Goal: Task Accomplishment & Management: Use online tool/utility

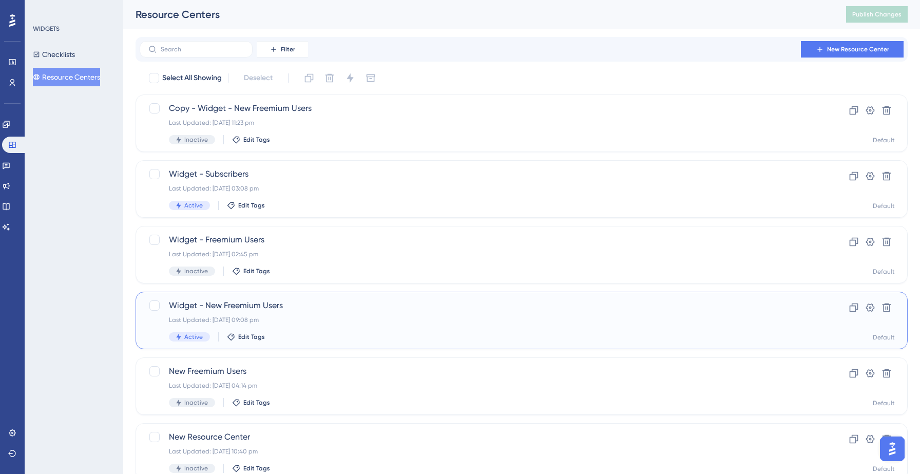
click at [251, 308] on span "Widget - New Freemium Users" at bounding box center [480, 305] width 623 height 12
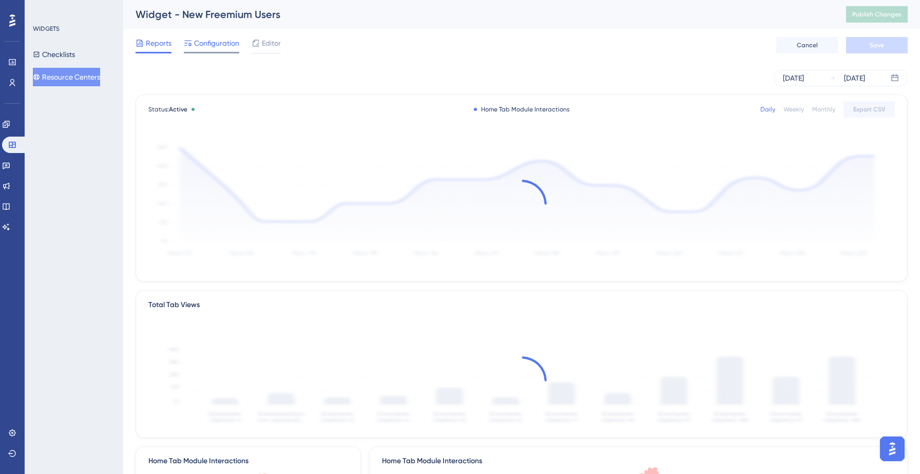
click at [194, 49] on div "Configuration" at bounding box center [211, 45] width 55 height 16
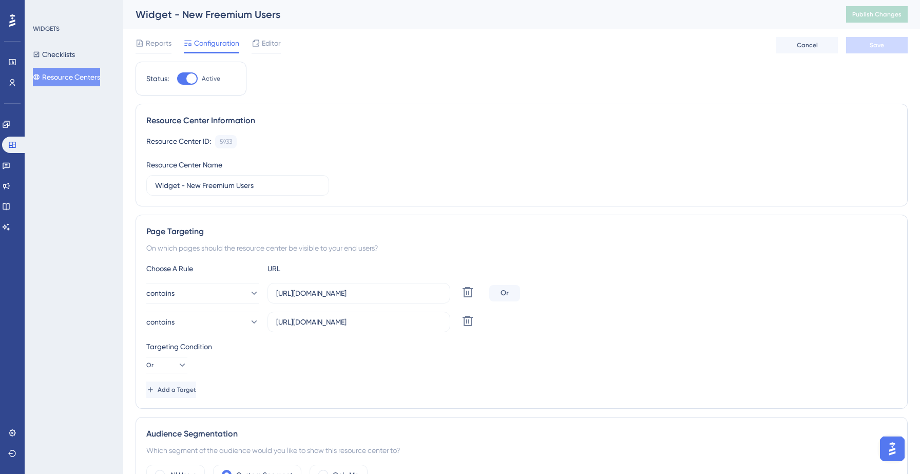
click at [75, 77] on button "Resource Centers" at bounding box center [66, 77] width 67 height 18
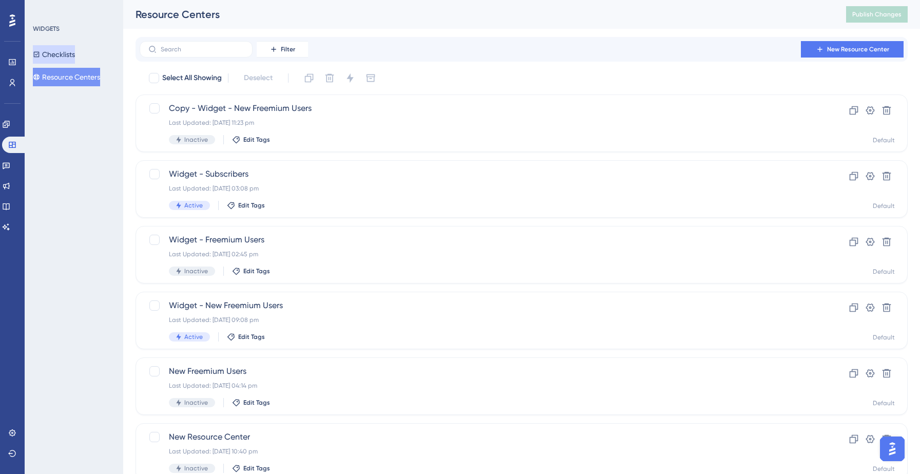
click at [75, 53] on button "Checklists" at bounding box center [54, 54] width 42 height 18
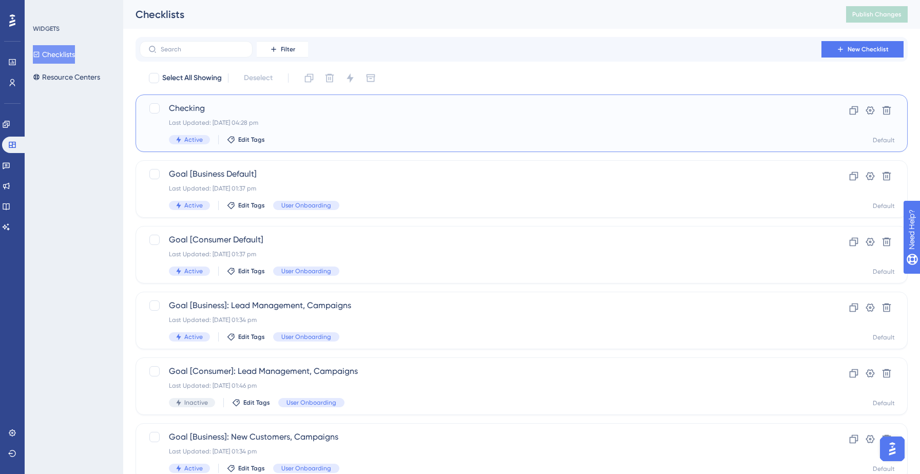
click at [309, 117] on div "Checking Last Updated: 10 Sept 2025 04:28 pm Active Edit Tags" at bounding box center [480, 123] width 623 height 42
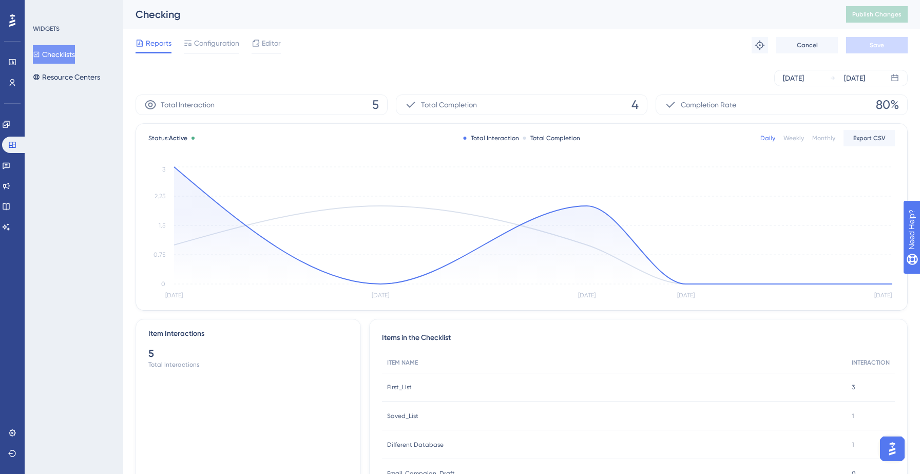
click at [63, 62] on button "Checklists" at bounding box center [54, 54] width 42 height 18
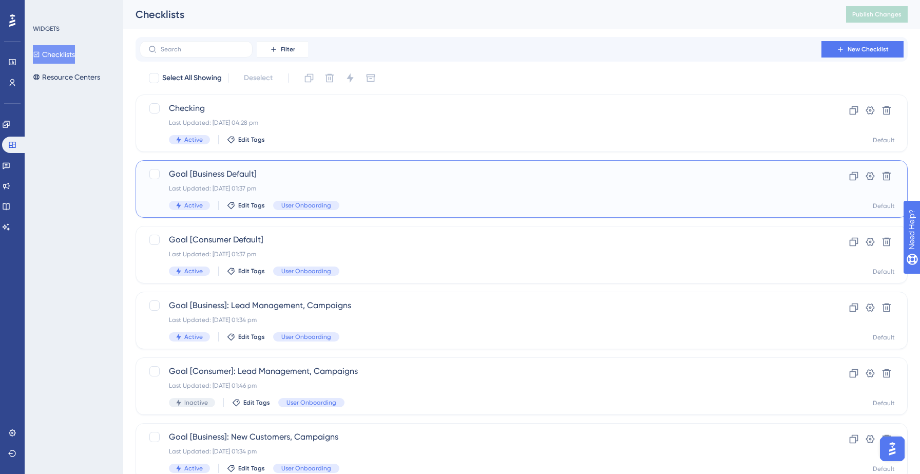
click at [249, 180] on span "Goal [Business Default]" at bounding box center [480, 174] width 623 height 12
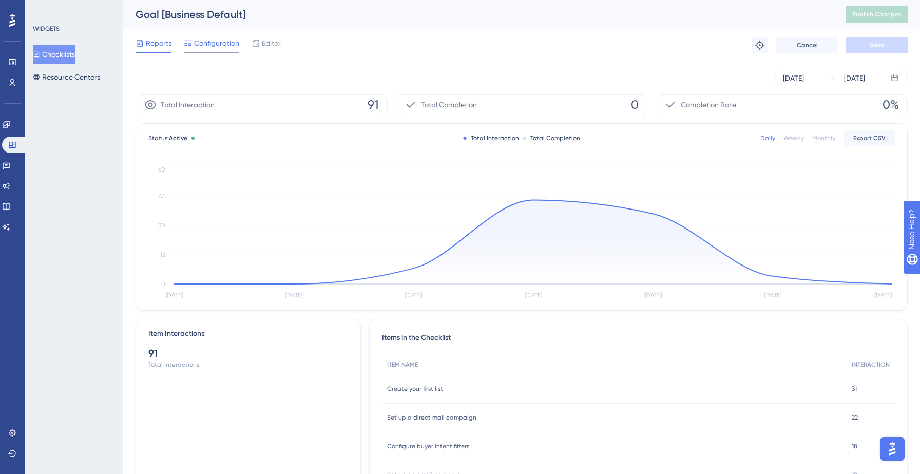
click at [217, 48] on span "Configuration" at bounding box center [216, 43] width 45 height 12
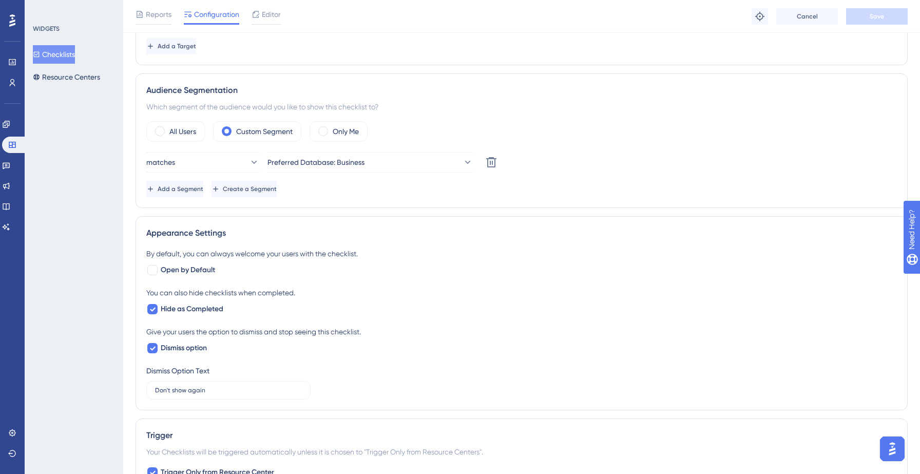
scroll to position [85, 0]
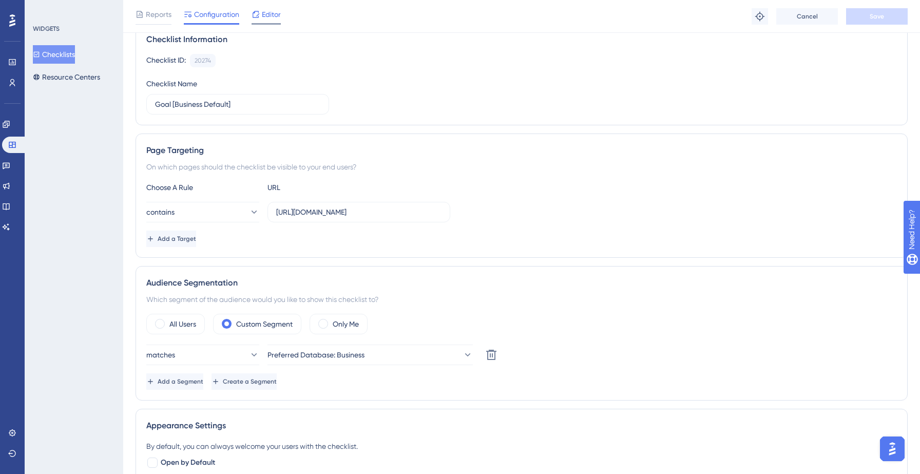
click at [268, 18] on span "Editor" at bounding box center [271, 14] width 19 height 12
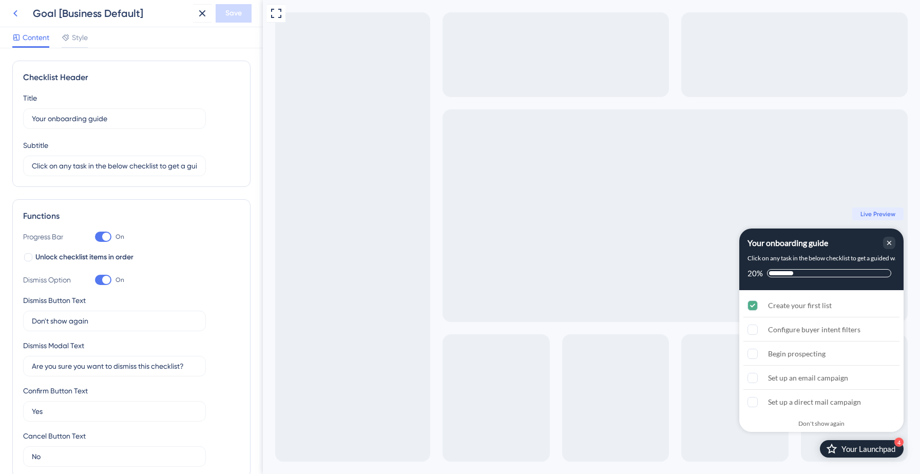
click at [15, 8] on icon at bounding box center [15, 13] width 12 height 12
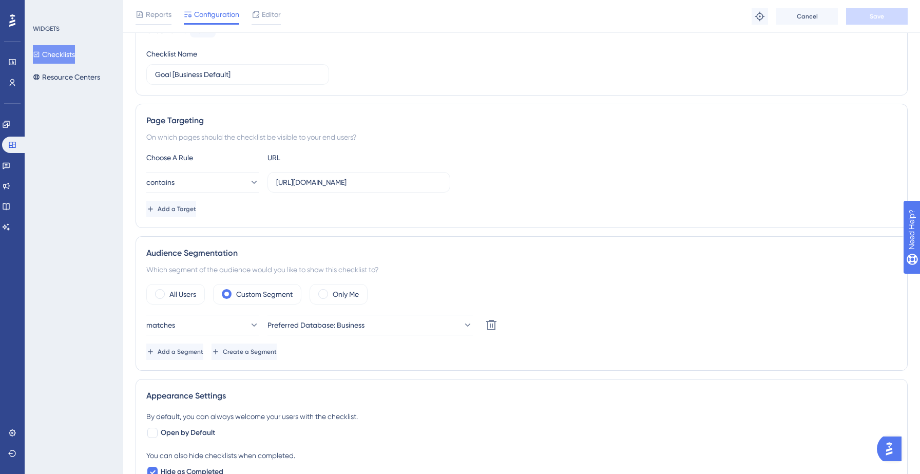
scroll to position [2, 0]
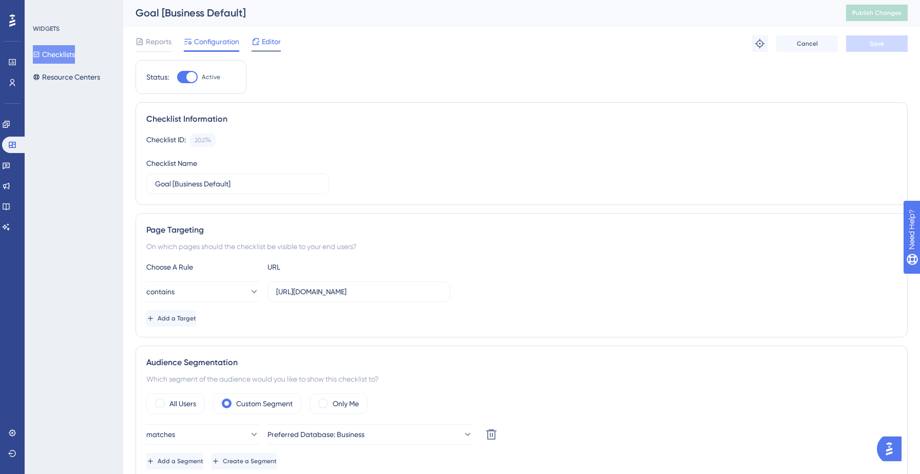
click at [268, 38] on span "Editor" at bounding box center [271, 41] width 19 height 12
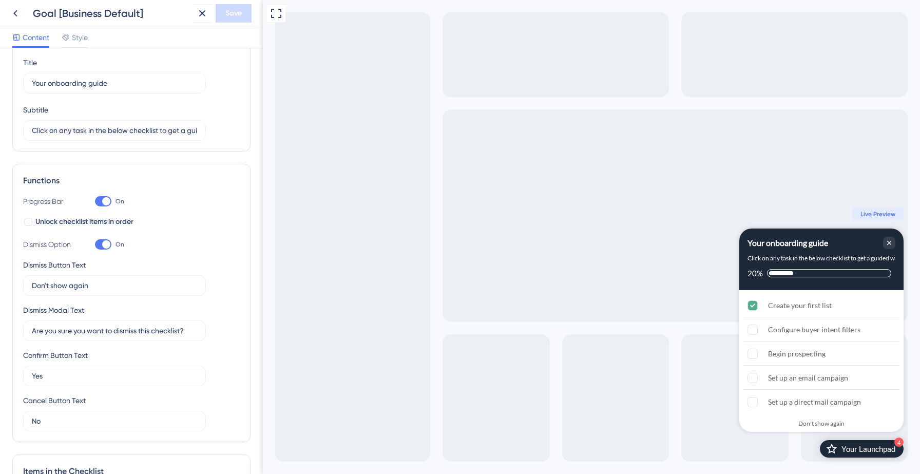
scroll to position [41, 0]
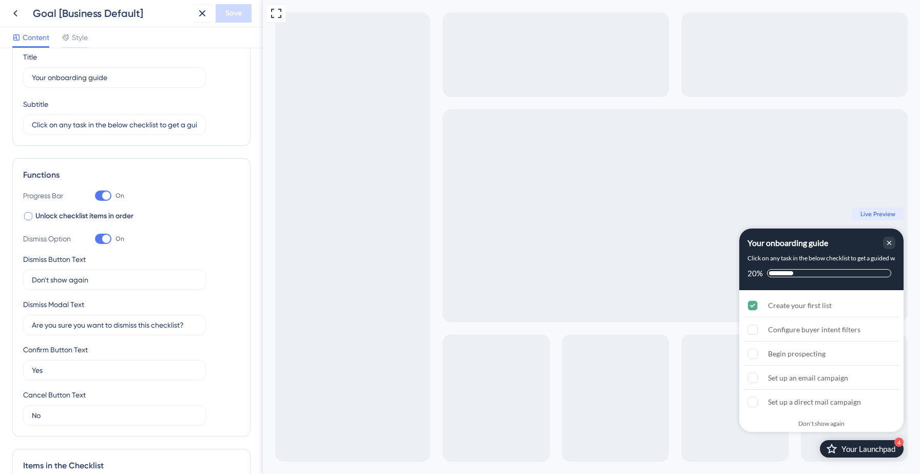
click at [28, 218] on div at bounding box center [28, 216] width 8 height 8
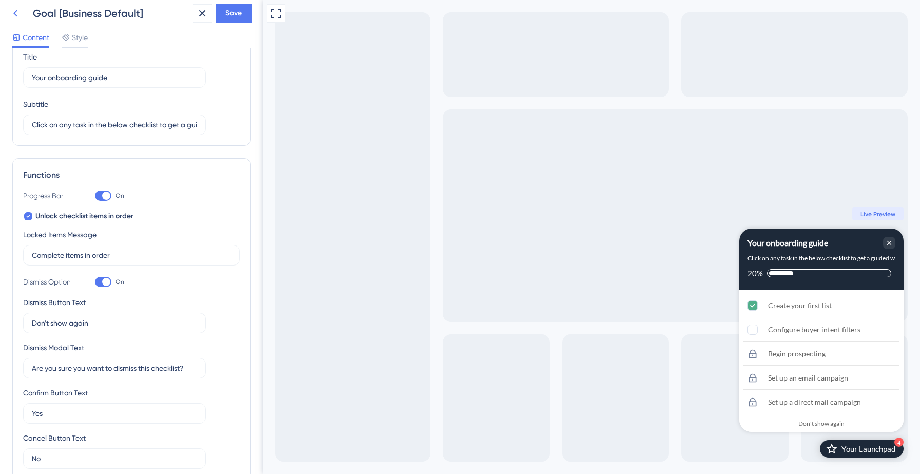
click at [17, 16] on icon at bounding box center [15, 13] width 12 height 12
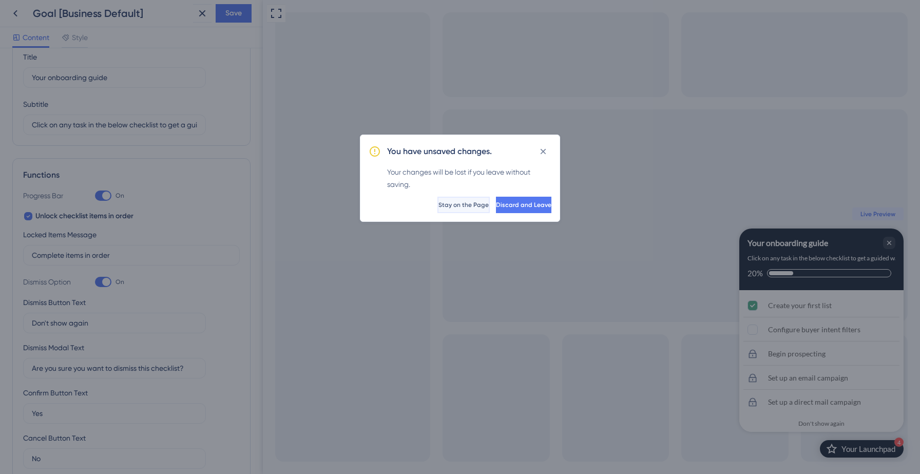
click at [441, 207] on button "Stay on the Page" at bounding box center [463, 205] width 52 height 16
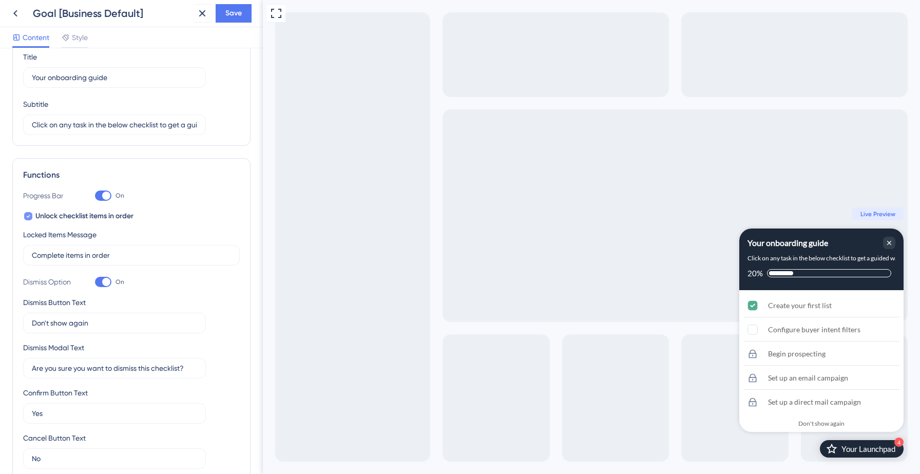
click at [27, 221] on label "Unlock checklist items in order" at bounding box center [78, 216] width 110 height 12
checkbox input "false"
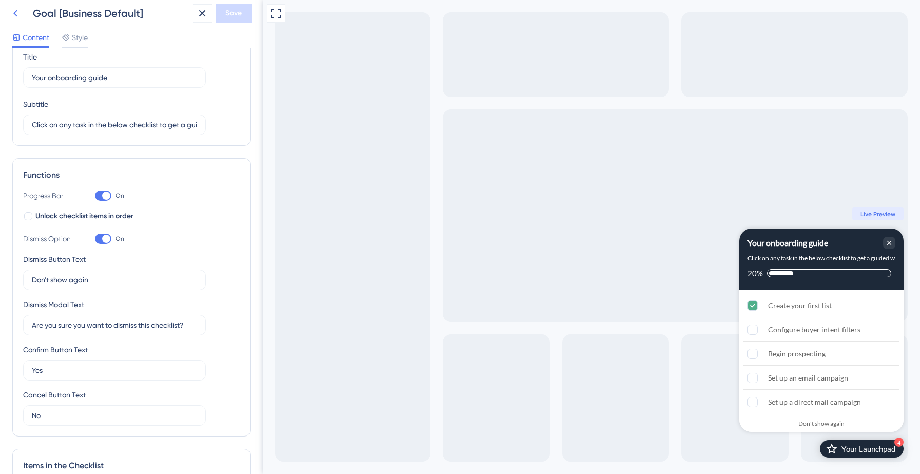
click at [14, 8] on icon at bounding box center [15, 13] width 12 height 12
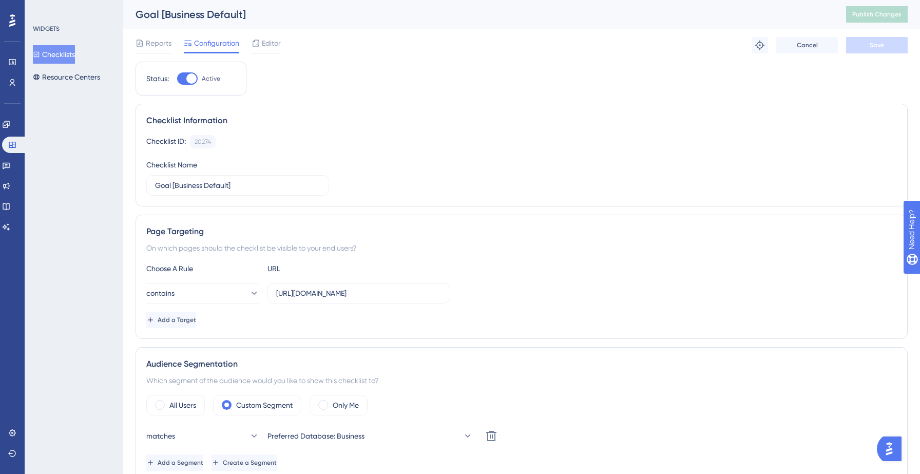
click at [65, 50] on button "Checklists" at bounding box center [54, 54] width 42 height 18
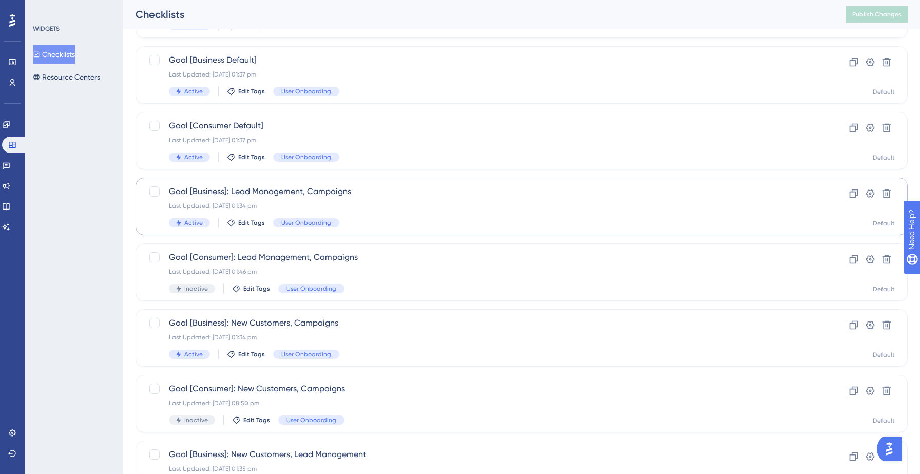
scroll to position [123, 0]
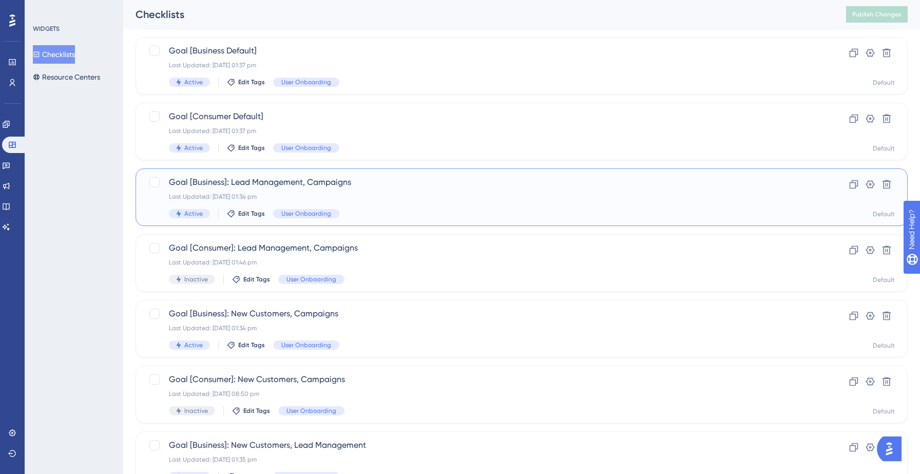
click at [416, 200] on div "Last Updated: 11 Sept 2025 01:34 pm" at bounding box center [480, 196] width 623 height 8
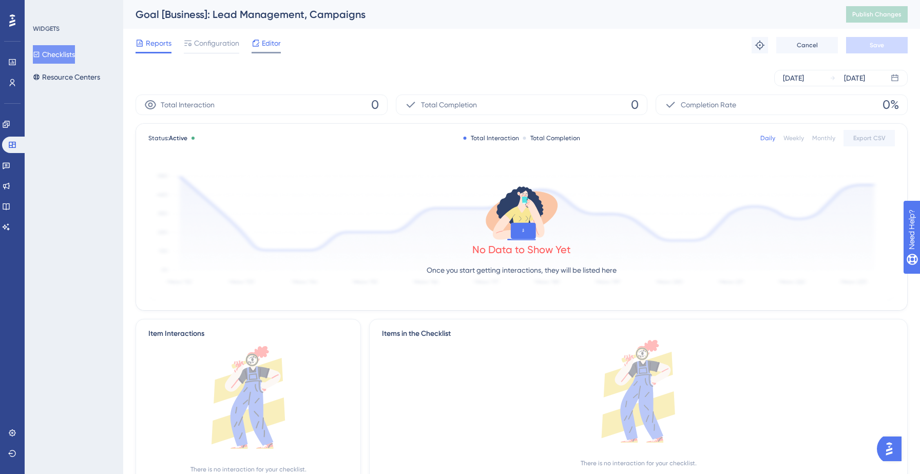
click at [264, 44] on span "Editor" at bounding box center [271, 43] width 19 height 12
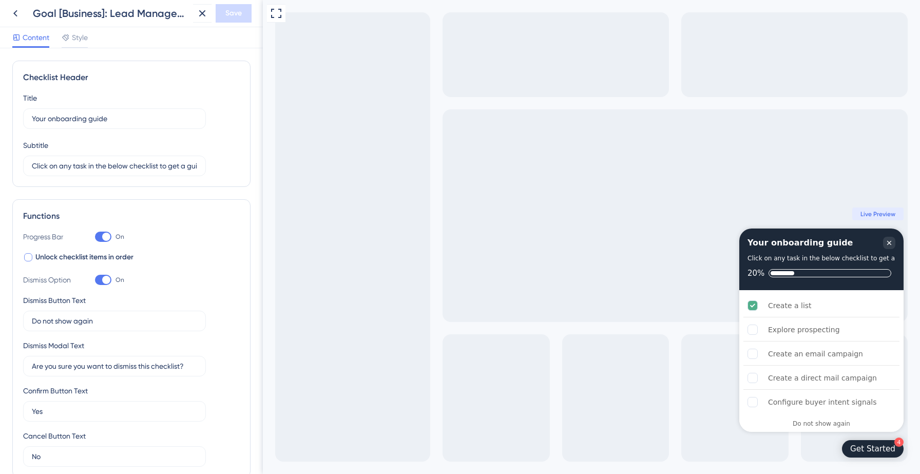
click at [31, 257] on div at bounding box center [28, 257] width 8 height 8
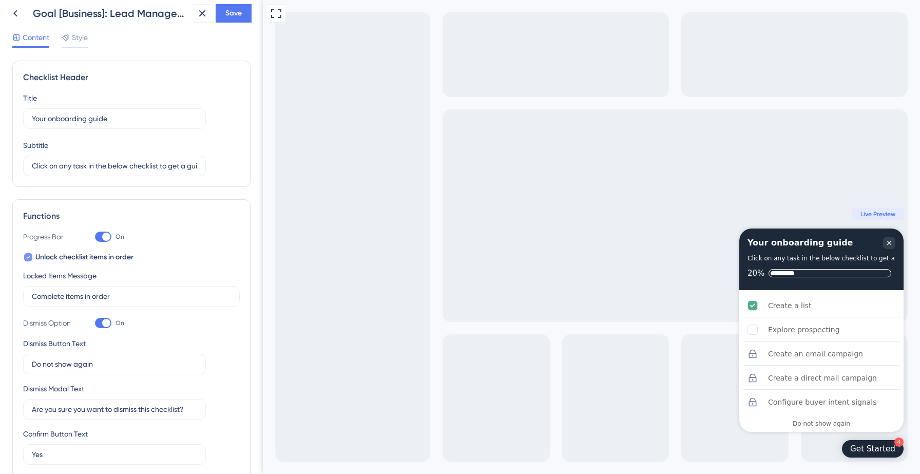
click at [30, 257] on icon at bounding box center [28, 257] width 4 height 8
checkbox input "false"
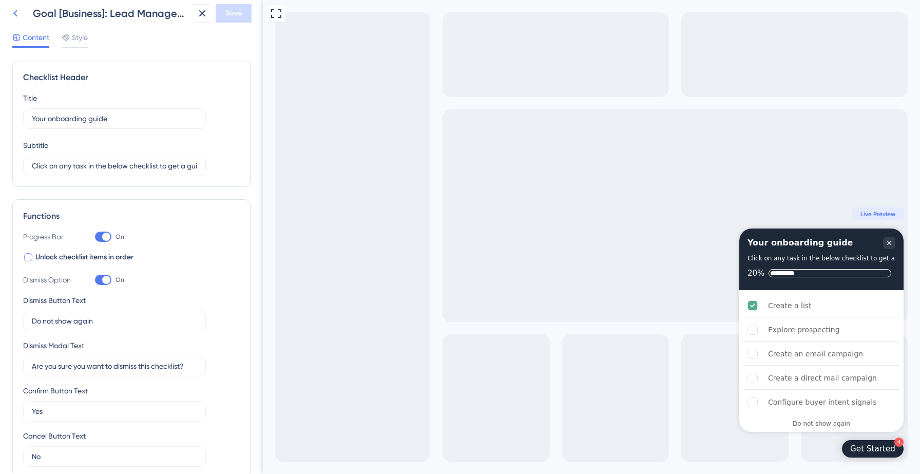
click at [14, 16] on icon at bounding box center [15, 13] width 12 height 12
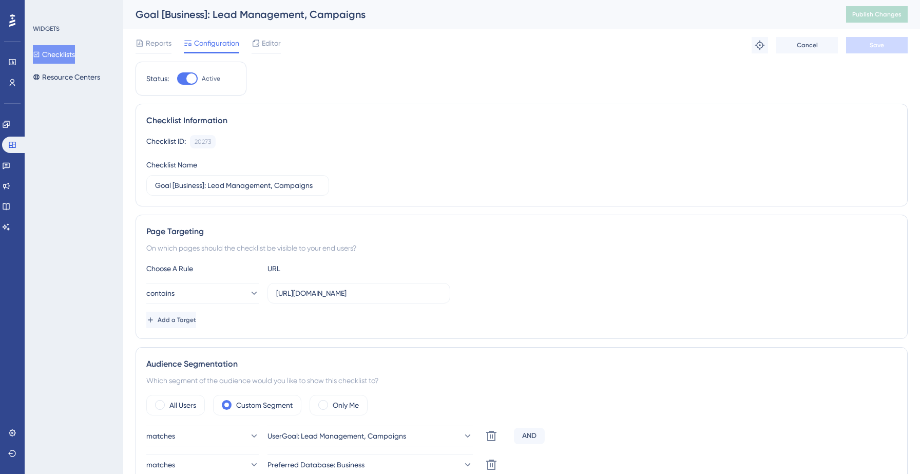
click at [48, 54] on button "Checklists" at bounding box center [54, 54] width 42 height 18
click at [61, 54] on button "Checklists" at bounding box center [54, 54] width 42 height 18
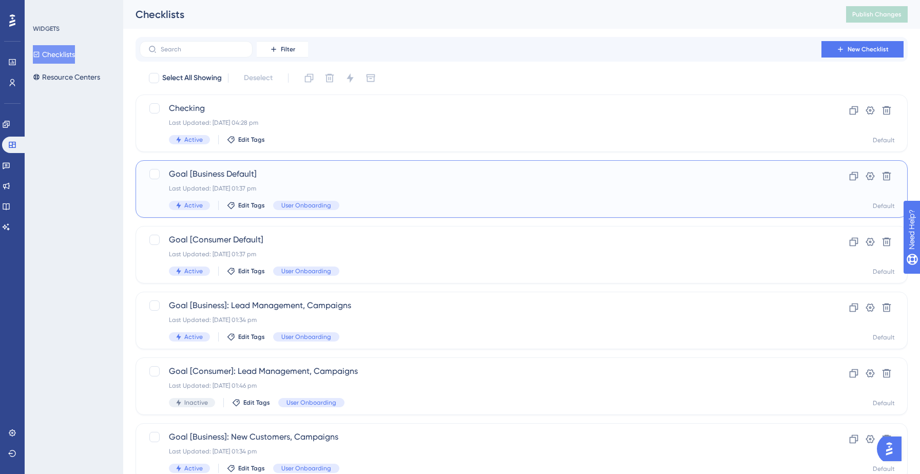
click at [323, 178] on span "Goal [Business Default]" at bounding box center [480, 174] width 623 height 12
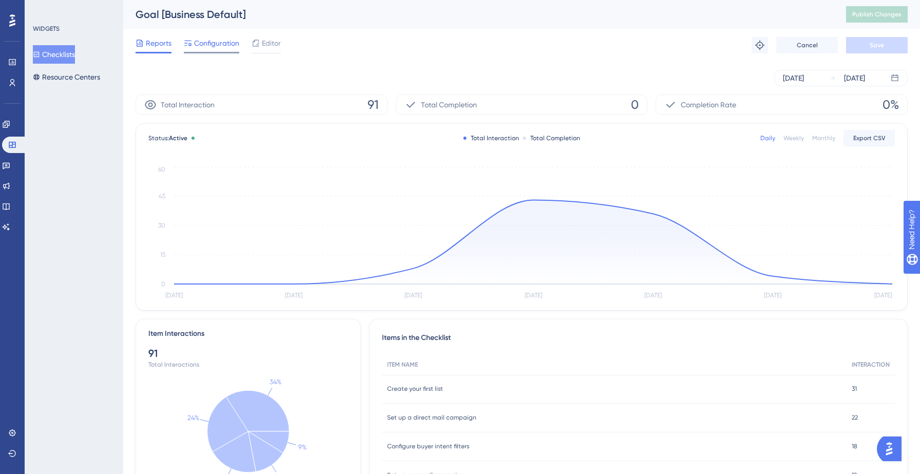
click at [213, 52] on div at bounding box center [211, 53] width 55 height 2
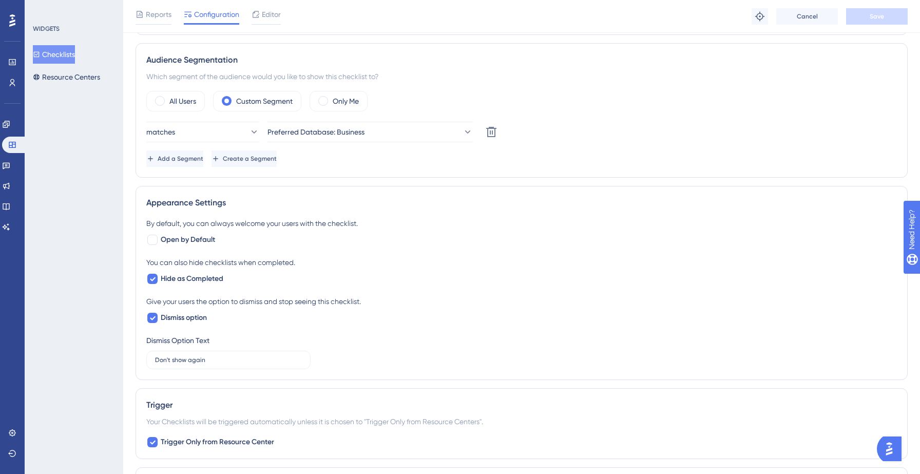
scroll to position [309, 0]
click at [264, 12] on span "Editor" at bounding box center [271, 14] width 19 height 12
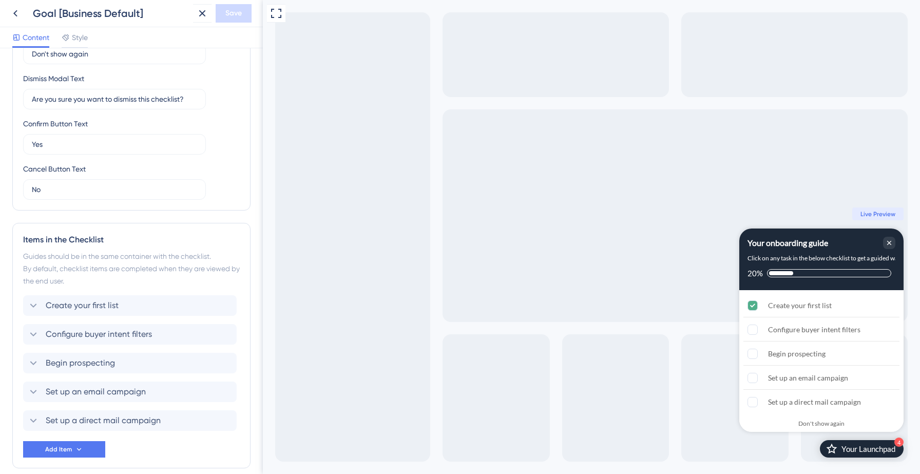
scroll to position [315, 0]
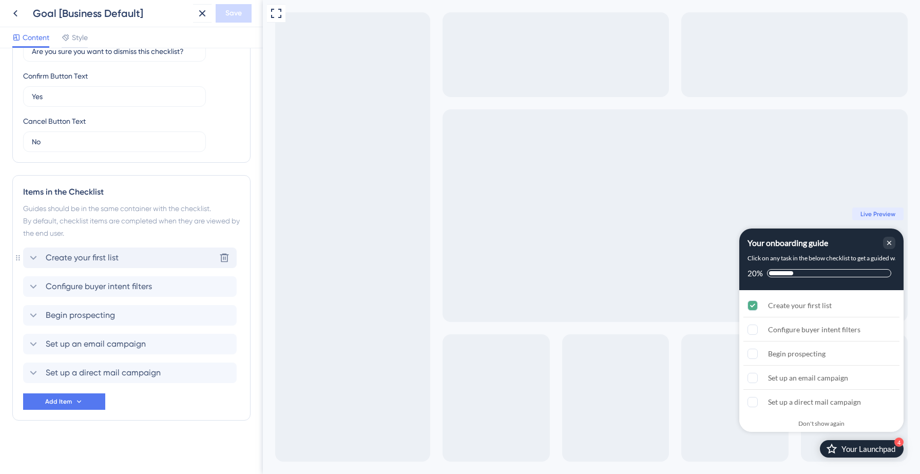
click at [88, 257] on span "Create your first list" at bounding box center [82, 257] width 73 height 12
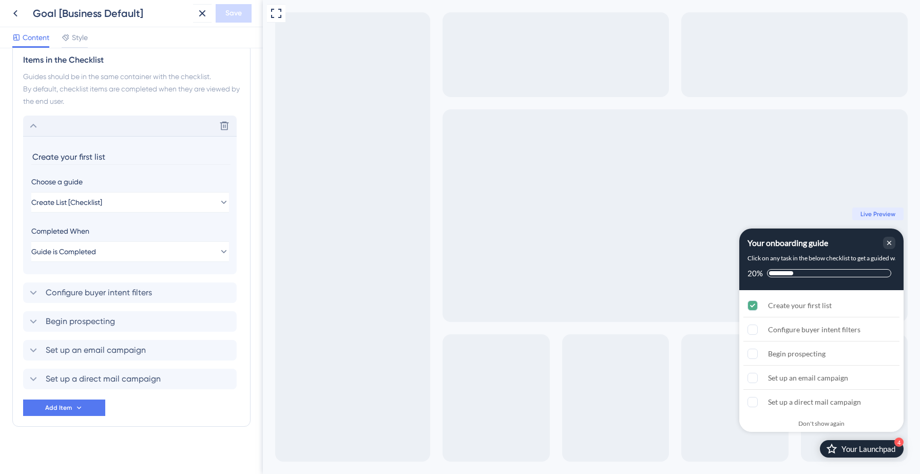
scroll to position [453, 0]
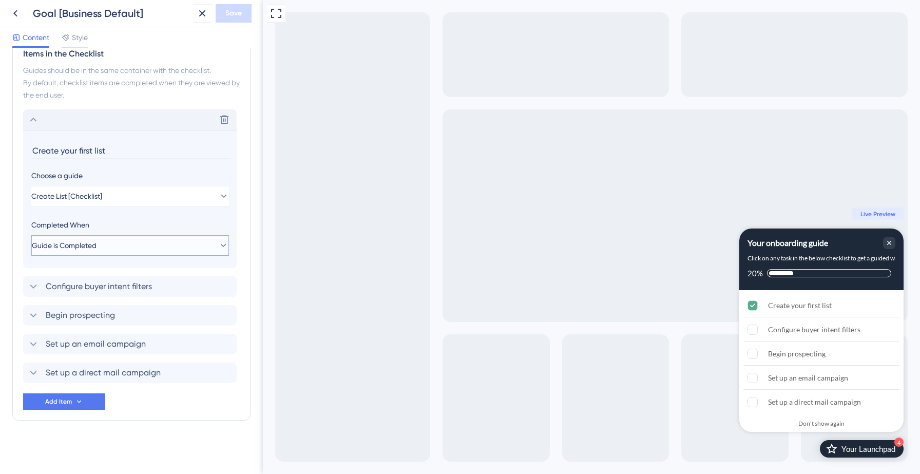
click at [168, 240] on button "Guide is Completed" at bounding box center [130, 245] width 198 height 21
click at [116, 296] on div "Goal is Reached Goal is Reached" at bounding box center [130, 297] width 184 height 21
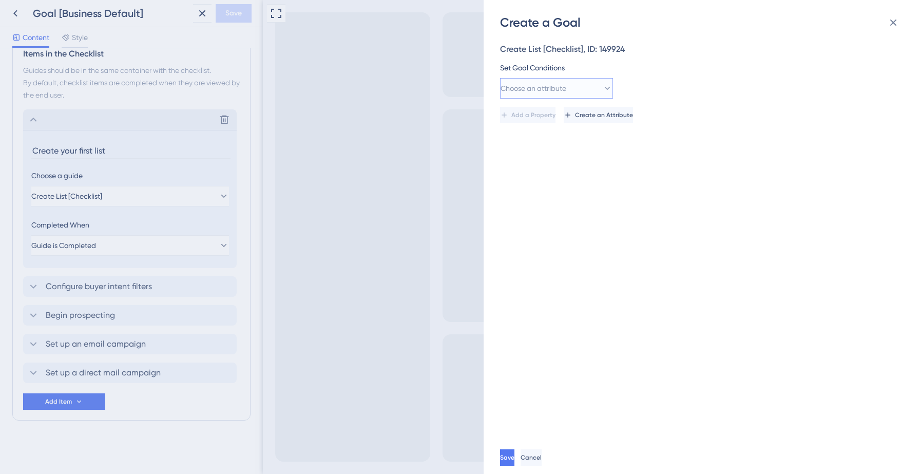
click at [566, 87] on span "Choose an attribute" at bounding box center [533, 88] width 66 height 12
click at [645, 175] on div "Create List [Checklist], ID: 149924 Set Goal Conditions Choose an attribute Vis…" at bounding box center [707, 236] width 414 height 410
click at [895, 24] on icon at bounding box center [893, 22] width 12 height 12
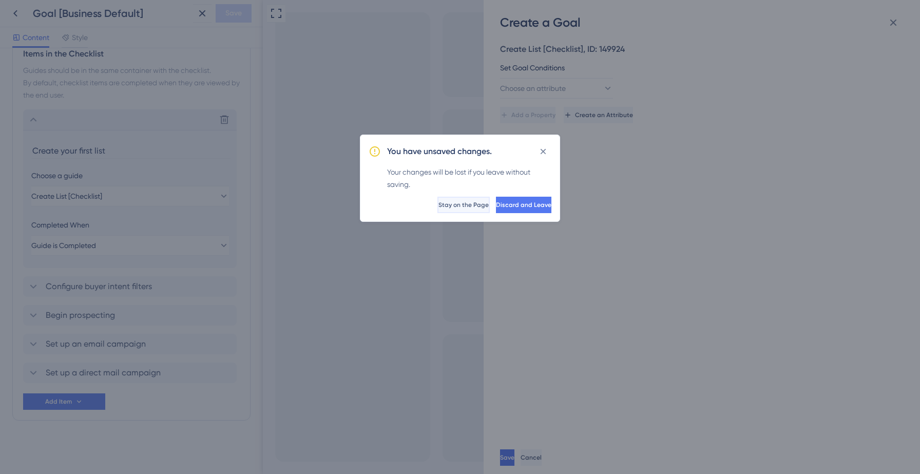
click at [438, 202] on span "Stay on the Page" at bounding box center [463, 205] width 50 height 8
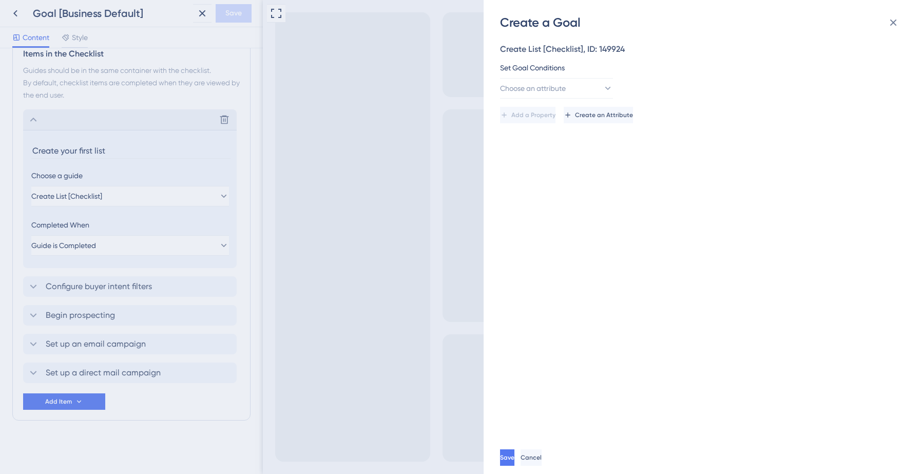
click at [541, 460] on span "Cancel" at bounding box center [530, 457] width 21 height 8
click at [901, 25] on button at bounding box center [893, 22] width 21 height 21
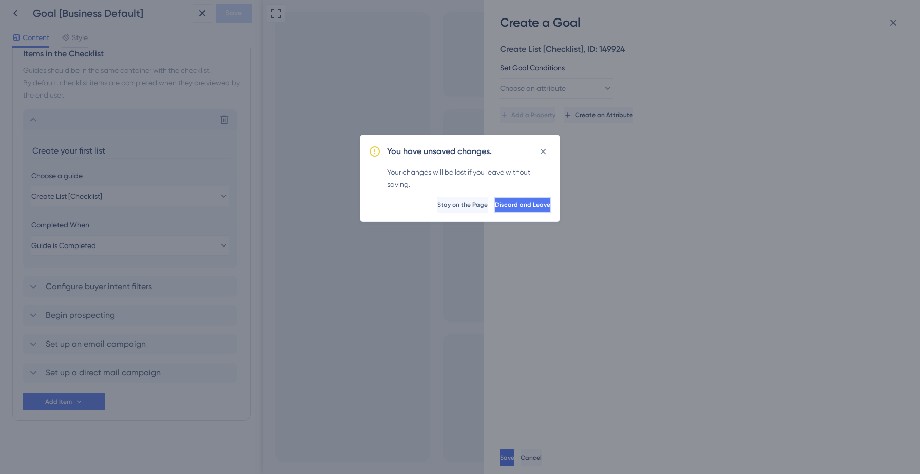
click at [495, 205] on span "Discard and Leave" at bounding box center [522, 205] width 55 height 8
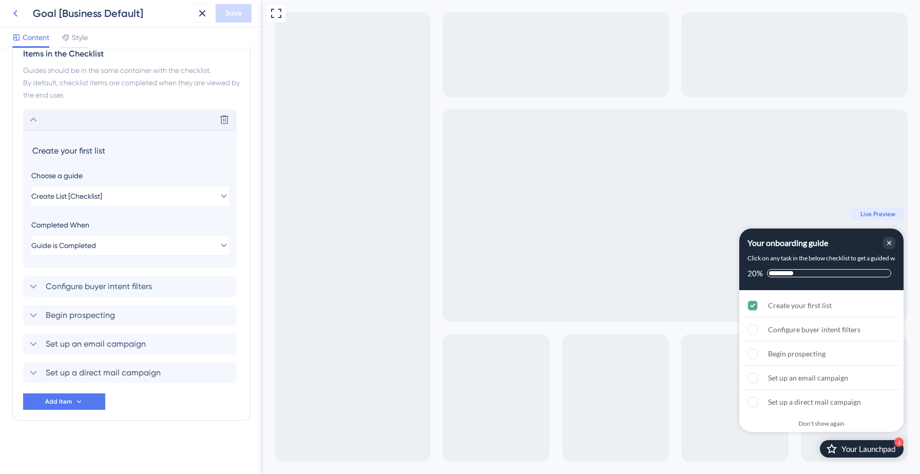
click at [18, 16] on icon at bounding box center [15, 13] width 12 height 12
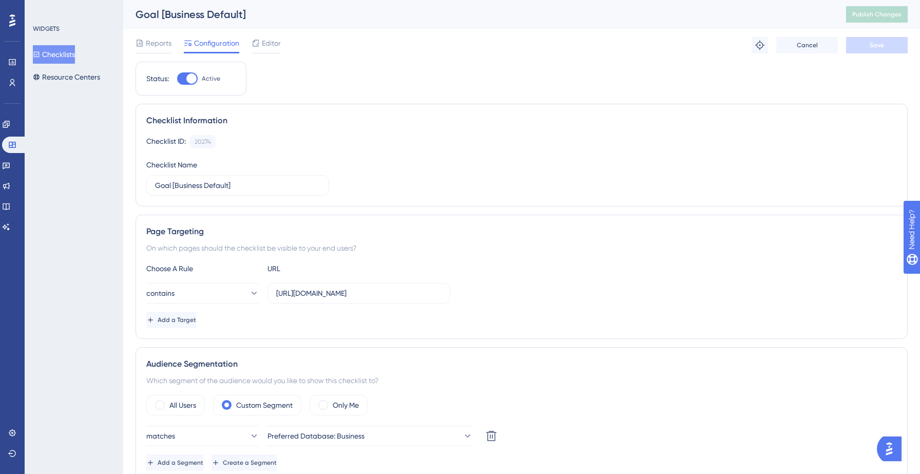
click at [522, 156] on div "Checklist ID: 20274 Copy Checklist Name Goal [Business Default]" at bounding box center [521, 165] width 750 height 61
click at [268, 44] on span "Editor" at bounding box center [271, 43] width 19 height 12
click at [268, 0] on html "Performance Users Engagement Widgets Feedback Product Updates Knowledge Base AI…" at bounding box center [460, 0] width 920 height 0
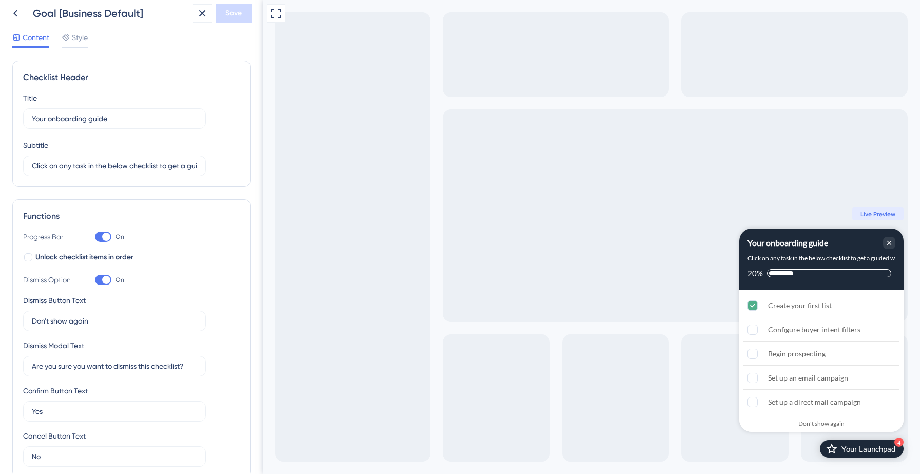
click at [17, 11] on icon at bounding box center [15, 13] width 12 height 12
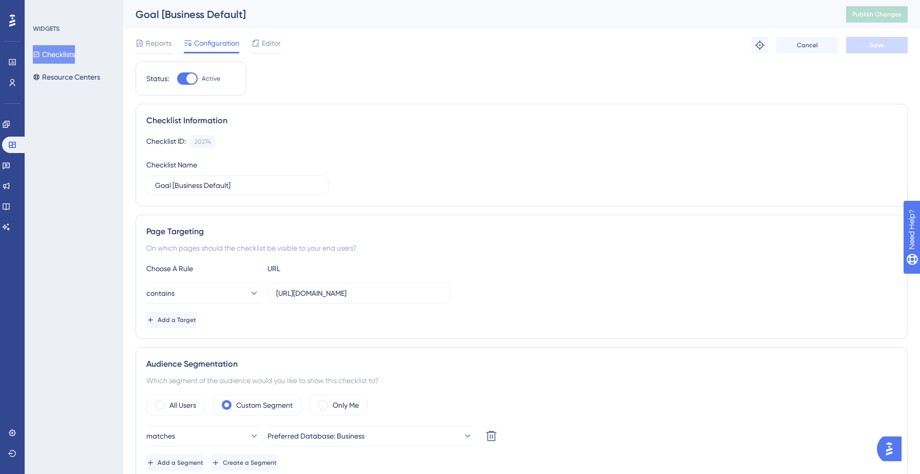
click at [61, 55] on button "Checklists" at bounding box center [54, 54] width 42 height 18
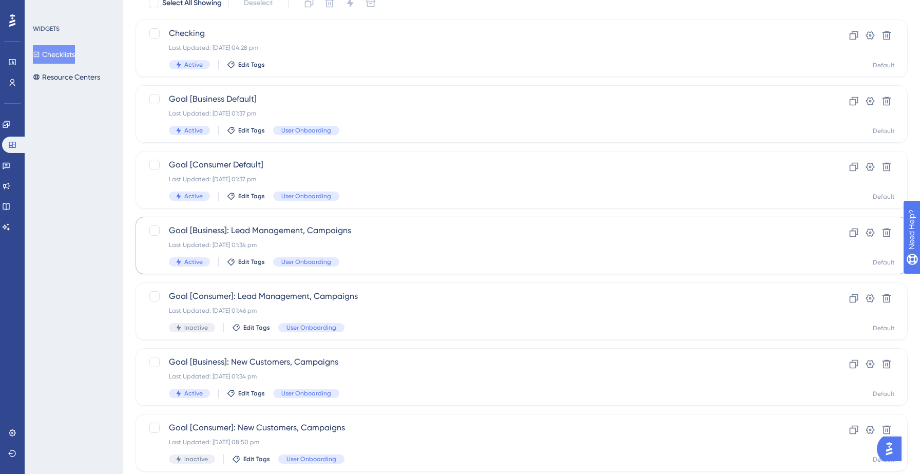
scroll to position [323, 0]
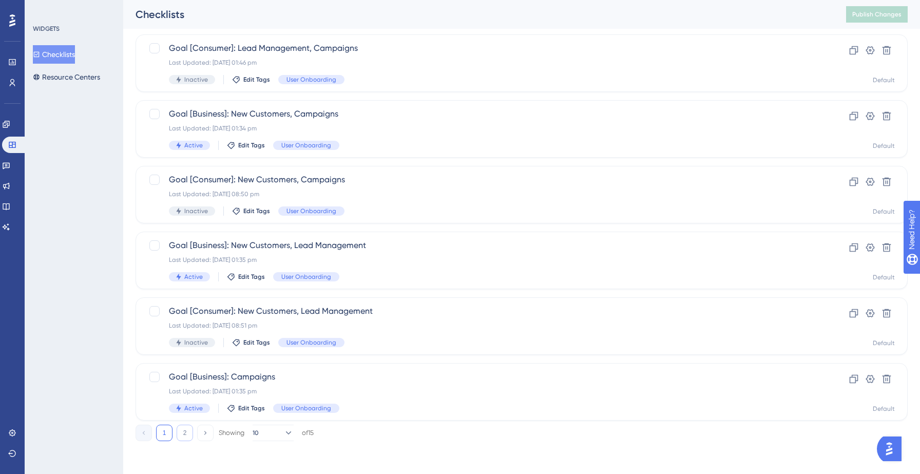
click at [187, 437] on button "2" at bounding box center [185, 432] width 16 height 16
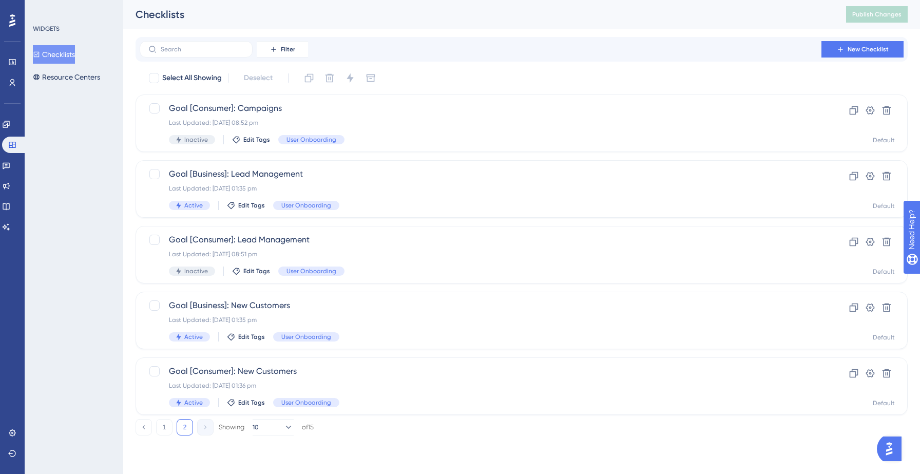
scroll to position [0, 0]
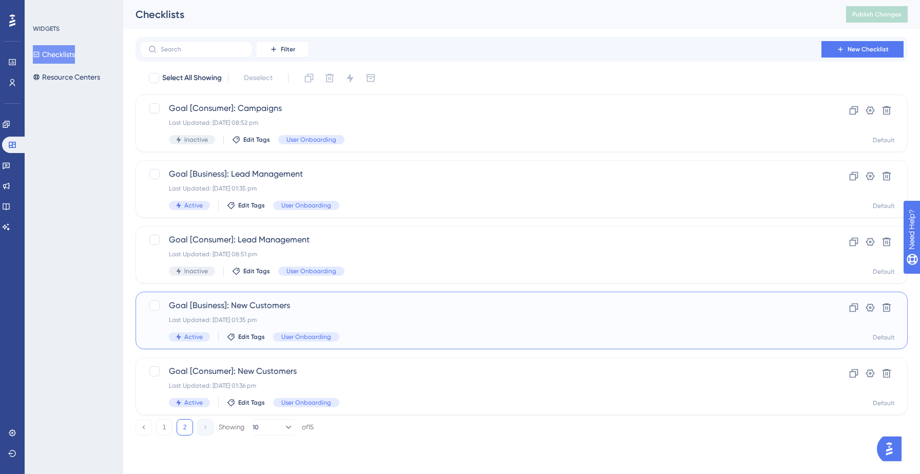
click at [337, 309] on span "Goal [Business]: New Customers" at bounding box center [480, 305] width 623 height 12
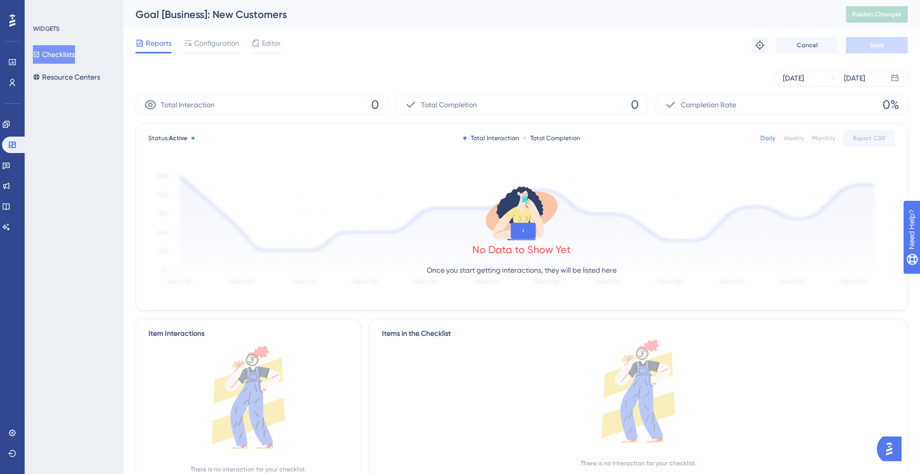
click at [264, 34] on div "Reports Configuration Editor Troubleshoot Cancel Save" at bounding box center [521, 45] width 772 height 33
click at [265, 49] on span "Editor" at bounding box center [271, 43] width 19 height 12
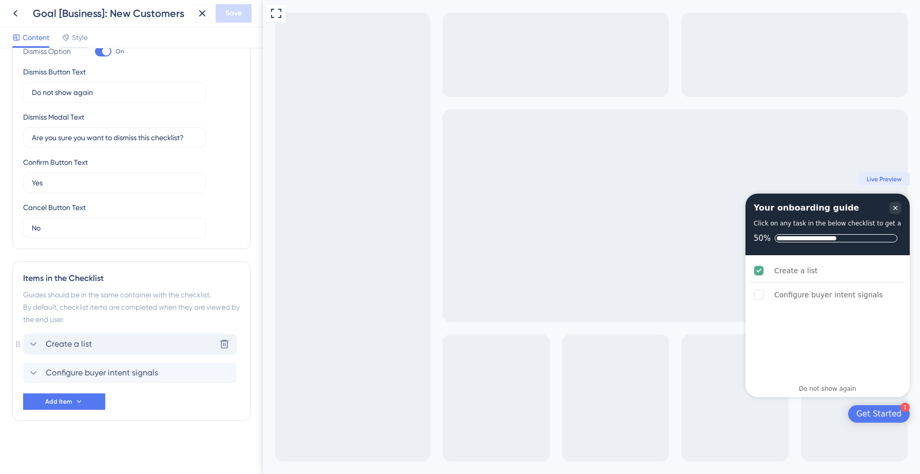
click at [82, 347] on span "Create a list" at bounding box center [69, 344] width 46 height 12
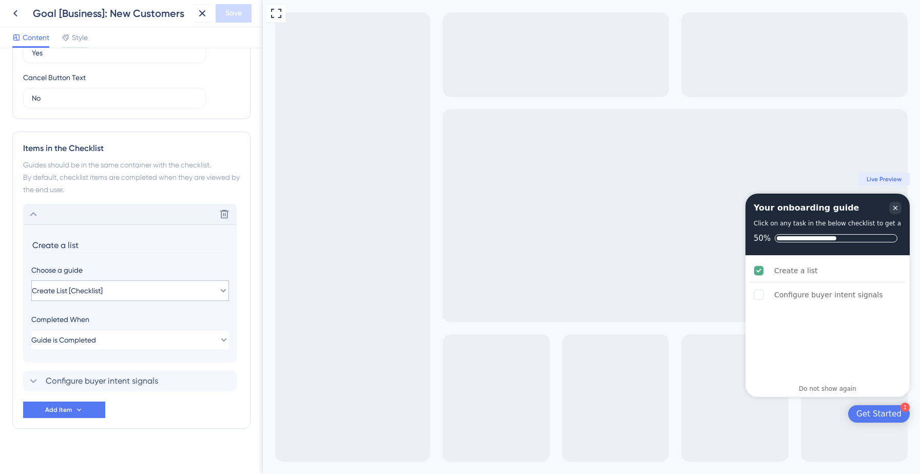
scroll to position [366, 0]
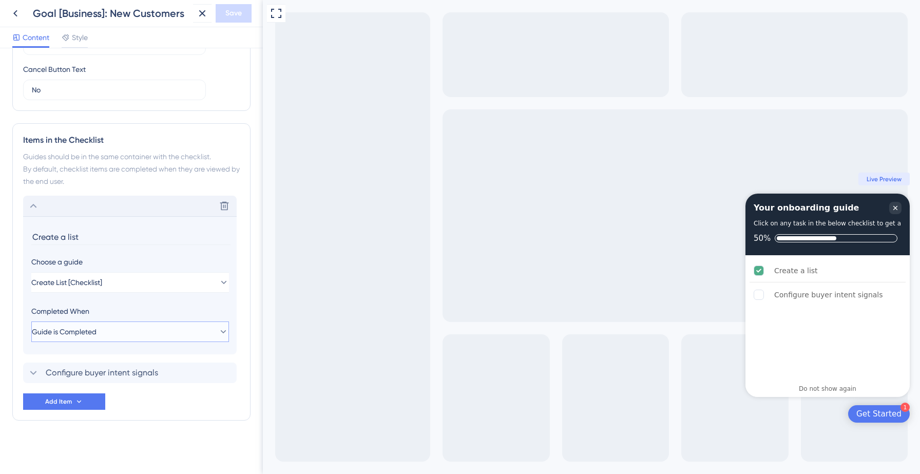
click at [91, 324] on button "Guide is Completed" at bounding box center [130, 331] width 198 height 21
click at [73, 385] on span "Goal is Reached" at bounding box center [65, 383] width 54 height 12
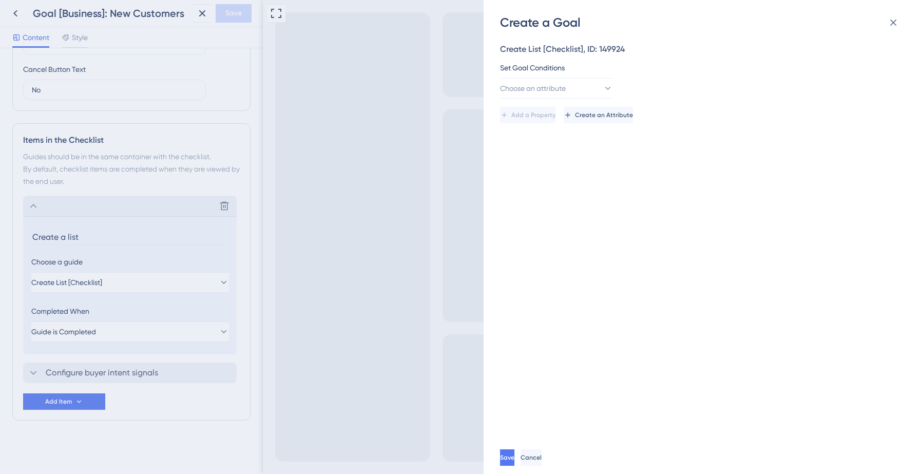
click at [107, 381] on div "Create a Goal Create List [Checklist], ID: 149924 Set Goal Conditions Choose an…" at bounding box center [460, 237] width 920 height 474
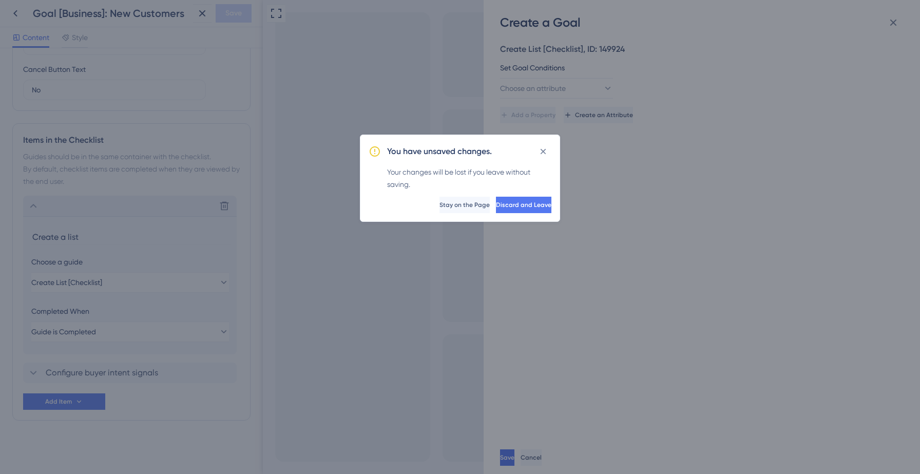
click at [439, 203] on span "Stay on the Page" at bounding box center [464, 205] width 50 height 8
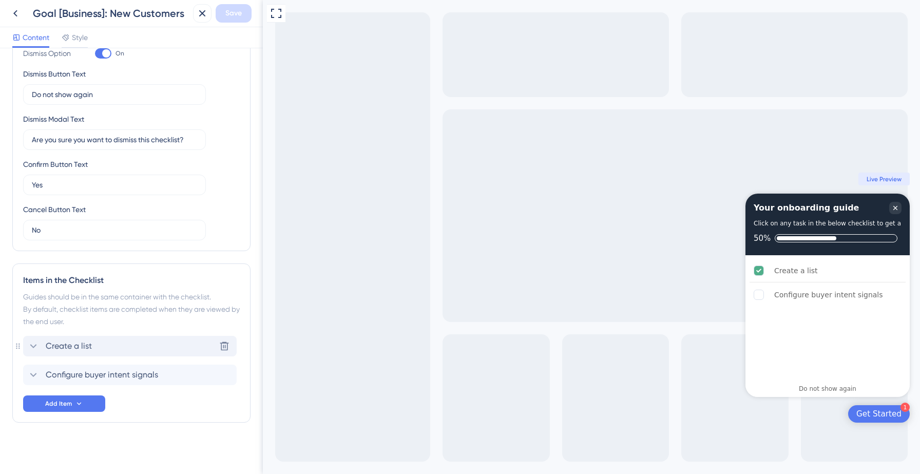
click at [112, 347] on div "Create a list Delete" at bounding box center [129, 346] width 213 height 21
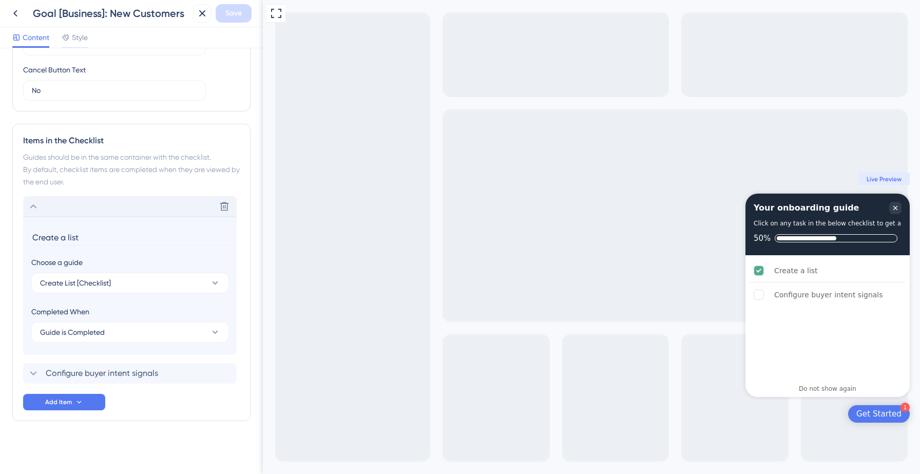
scroll to position [366, 0]
click at [90, 334] on span "Guide is Completed" at bounding box center [72, 331] width 65 height 12
click at [84, 388] on span "Goal is Reached" at bounding box center [73, 383] width 54 height 12
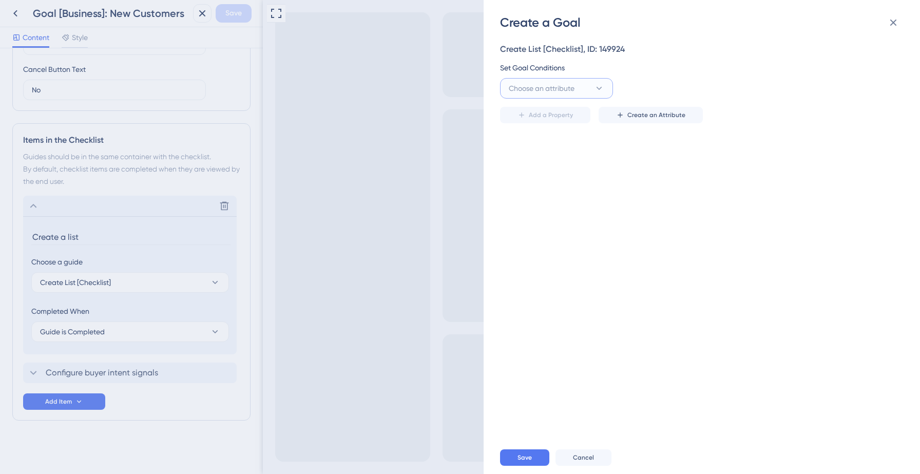
click at [557, 91] on span "Choose an attribute" at bounding box center [542, 88] width 66 height 12
type input "fir"
click at [551, 196] on span "HasCreatedFirstList" at bounding box center [547, 192] width 64 height 12
click at [778, 90] on input "text" at bounding box center [811, 88] width 147 height 11
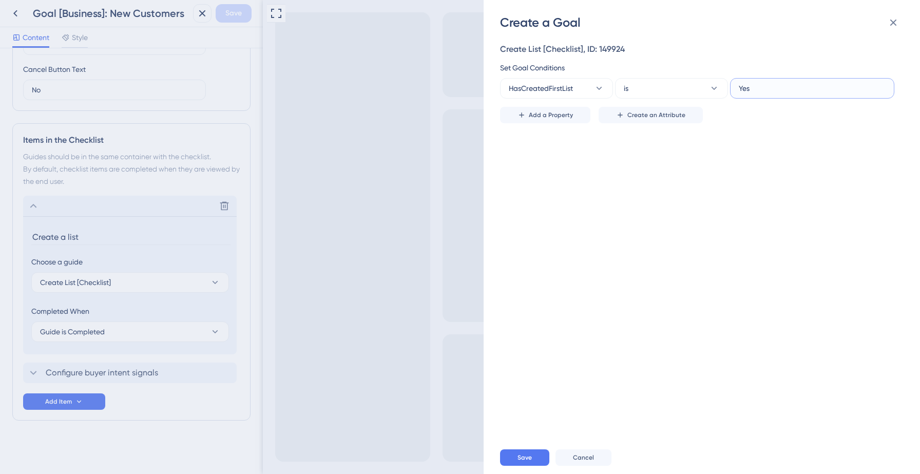
type input "Yes"
click at [669, 171] on div "Create List [Checklist], ID: 149924 Set Goal Conditions HasCreatedFirstList is …" at bounding box center [707, 236] width 414 height 410
click at [522, 455] on span "Save" at bounding box center [524, 457] width 14 height 8
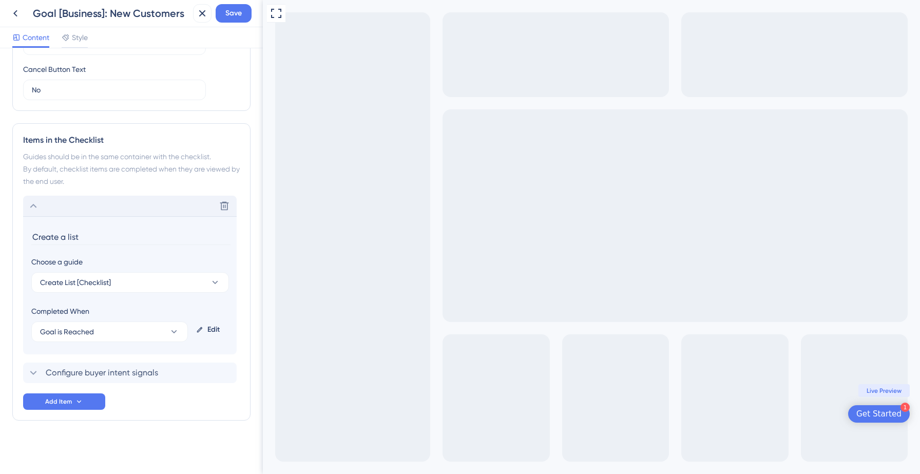
click at [33, 206] on icon at bounding box center [33, 206] width 12 height 12
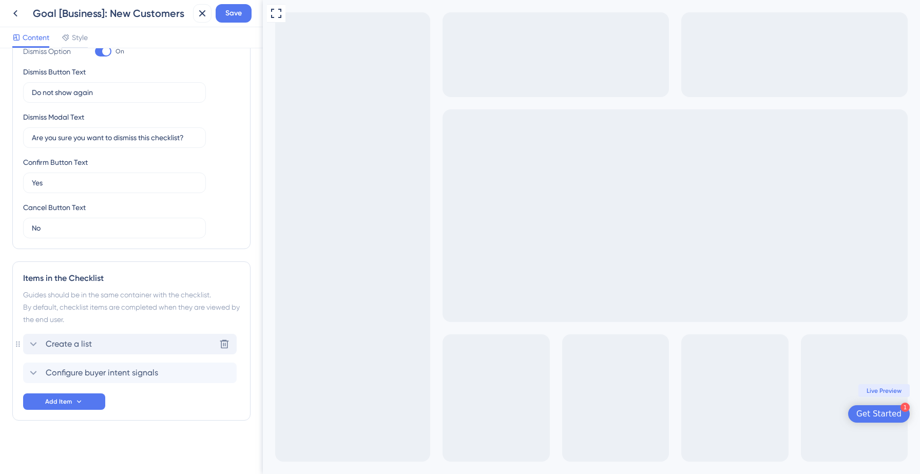
click at [33, 343] on icon at bounding box center [33, 344] width 12 height 12
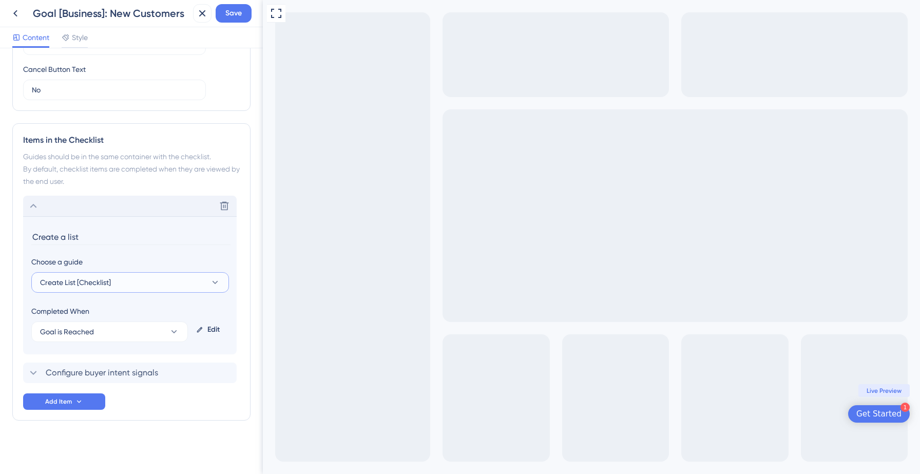
click at [124, 277] on button "Create List [Checklist]" at bounding box center [130, 282] width 198 height 21
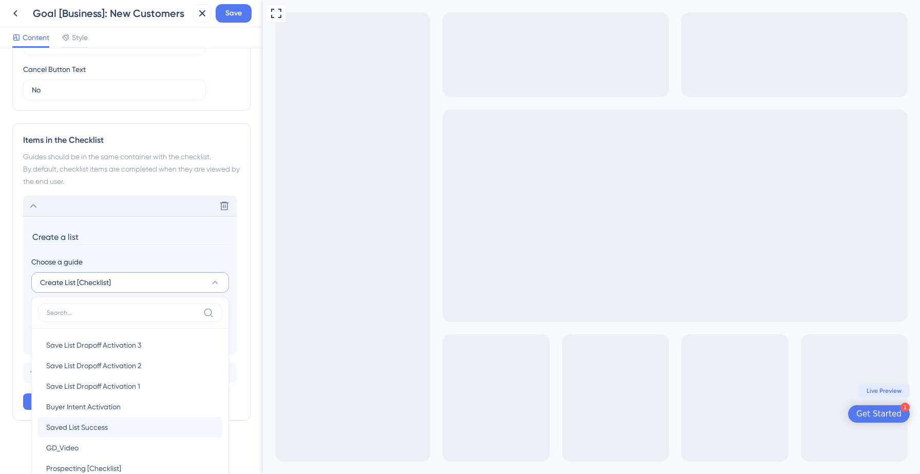
scroll to position [503, 0]
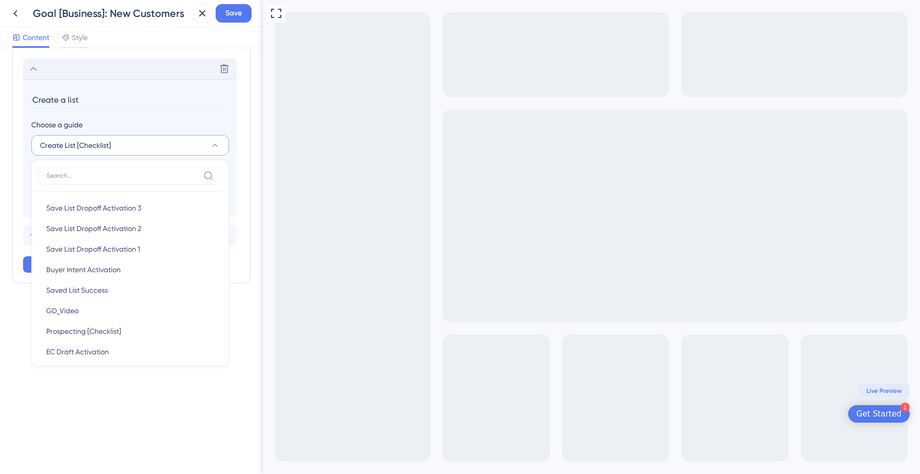
click at [157, 114] on section "Create a list Choose a guide Create List [Checklist] Save List Dropoff Activati…" at bounding box center [129, 148] width 213 height 138
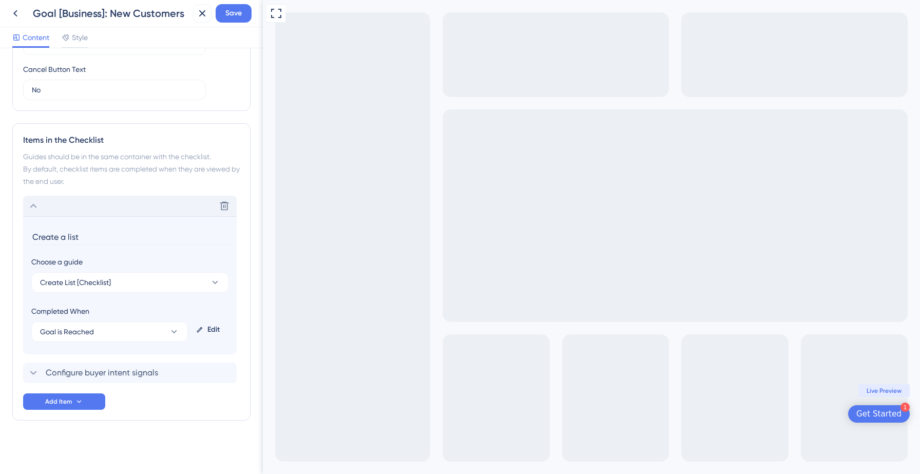
scroll to position [366, 0]
click at [66, 372] on span "Configure buyer intent signals" at bounding box center [102, 372] width 112 height 12
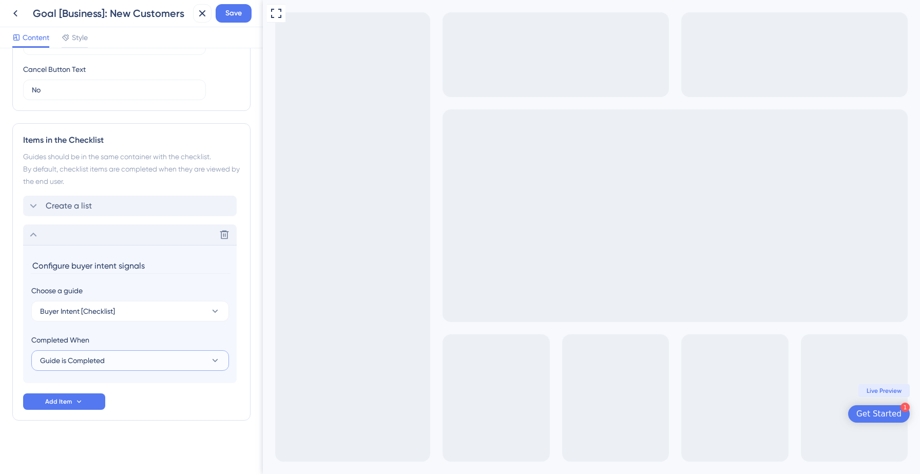
click at [77, 357] on span "Guide is Completed" at bounding box center [72, 360] width 65 height 12
click at [70, 414] on span "Goal is Reached" at bounding box center [73, 412] width 54 height 12
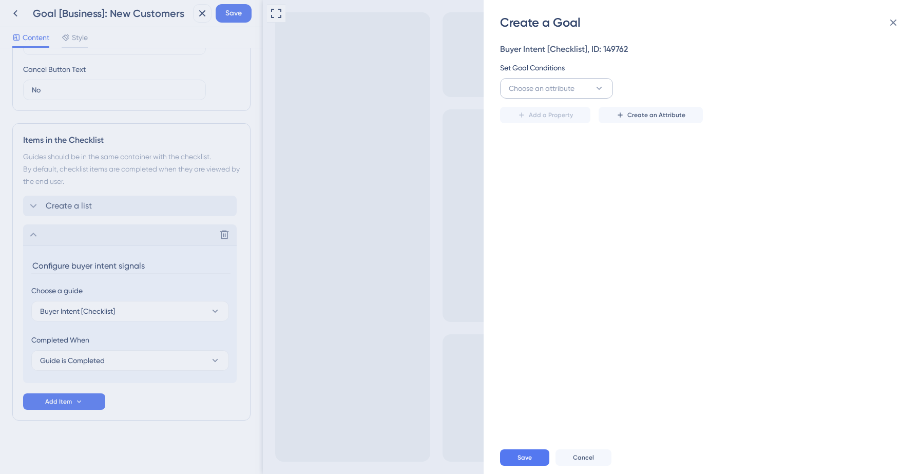
click at [538, 93] on span "Choose an attribute" at bounding box center [542, 88] width 66 height 12
paste input "HasConfiguredIntentTopics"
type input "HasConfiguredIntentTopics"
click at [539, 146] on span "HasConfiguredIntentTopics" at bounding box center [556, 151] width 83 height 12
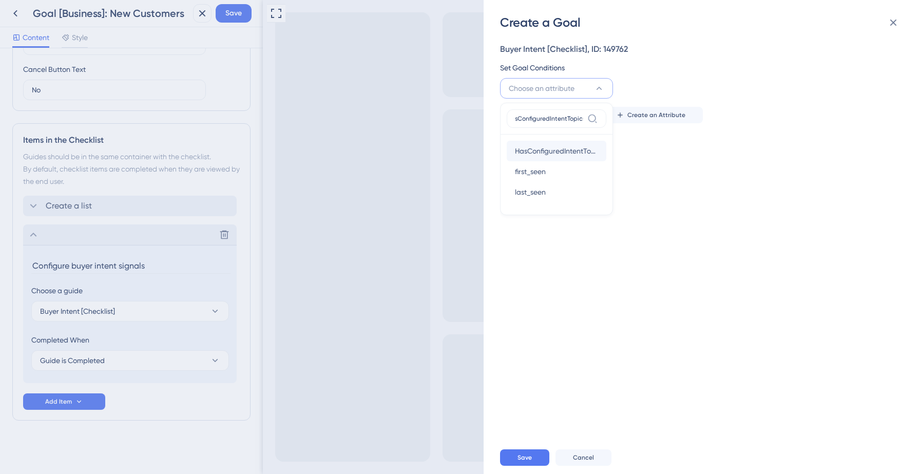
scroll to position [0, 0]
click at [774, 87] on input "text" at bounding box center [811, 88] width 147 height 11
type input "Yes"
click at [673, 183] on div "Buyer Intent [Checklist], ID: 149762 Set Goal Conditions HasConfiguredIntentTop…" at bounding box center [707, 236] width 414 height 410
click at [532, 458] on button "Save" at bounding box center [524, 457] width 49 height 16
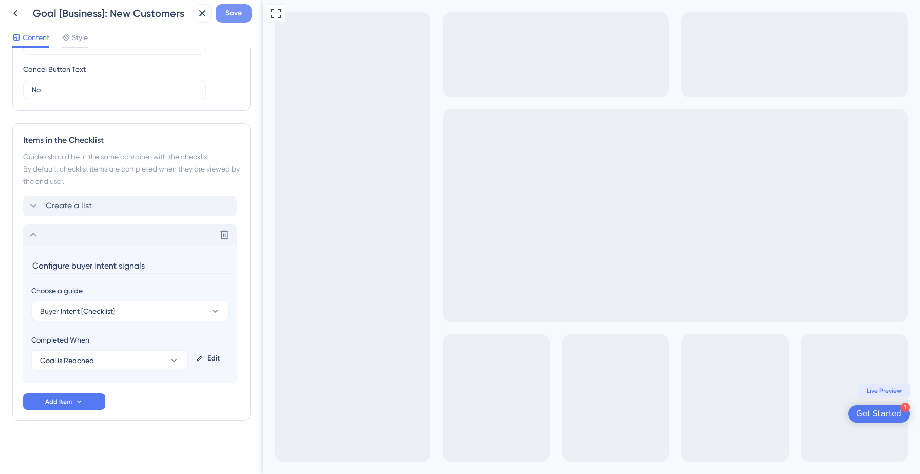
click at [238, 11] on span "Save" at bounding box center [233, 13] width 16 height 12
click at [198, 18] on icon at bounding box center [195, 19] width 10 height 10
click at [13, 11] on icon at bounding box center [15, 13] width 12 height 12
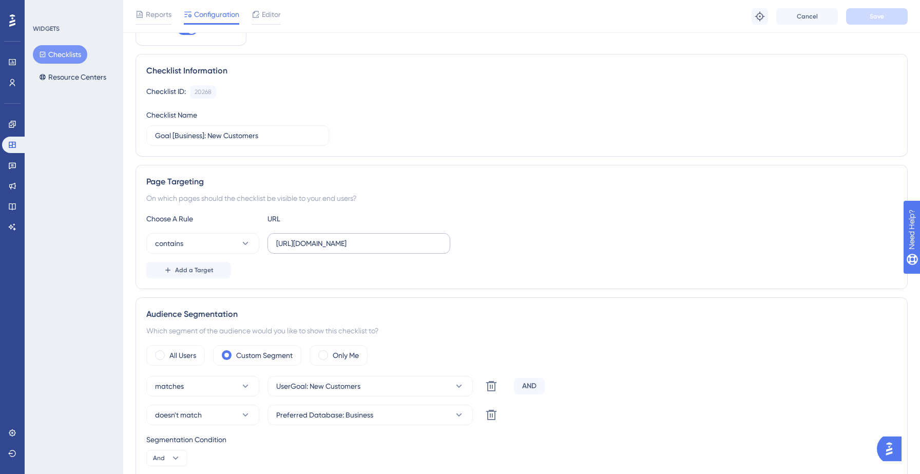
scroll to position [55, 0]
click at [196, 270] on span "Add a Target" at bounding box center [194, 269] width 38 height 8
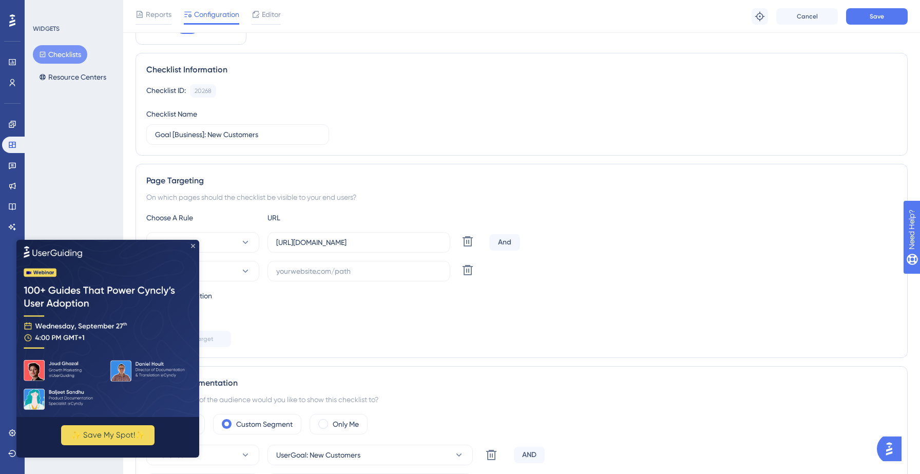
click at [193, 246] on icon "Close Preview" at bounding box center [193, 245] width 4 height 4
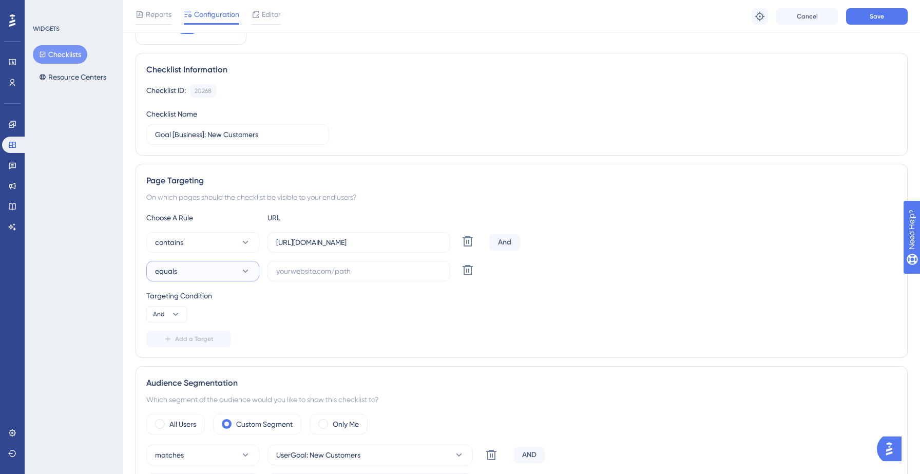
click at [232, 270] on button "equals" at bounding box center [202, 271] width 113 height 21
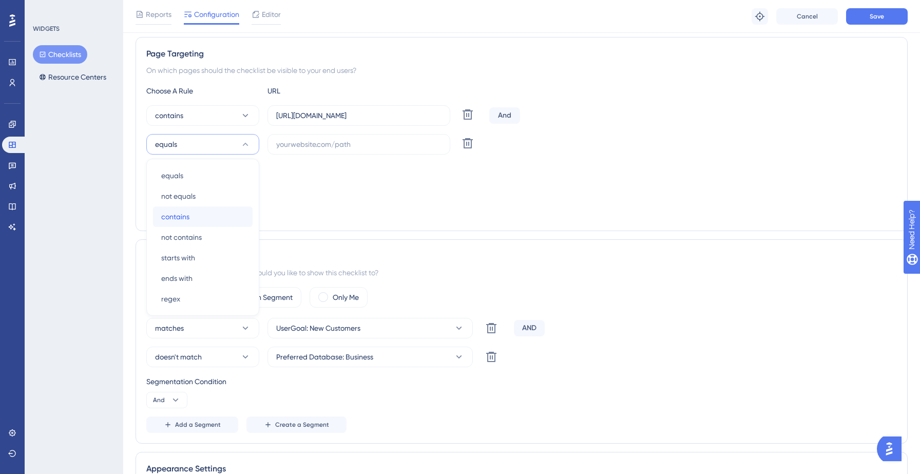
click at [196, 209] on div "contains contains" at bounding box center [202, 216] width 83 height 21
click at [347, 114] on input "https://yellowstone.salesgenie.com/" at bounding box center [358, 115] width 165 height 11
click at [316, 146] on input "text" at bounding box center [358, 144] width 165 height 11
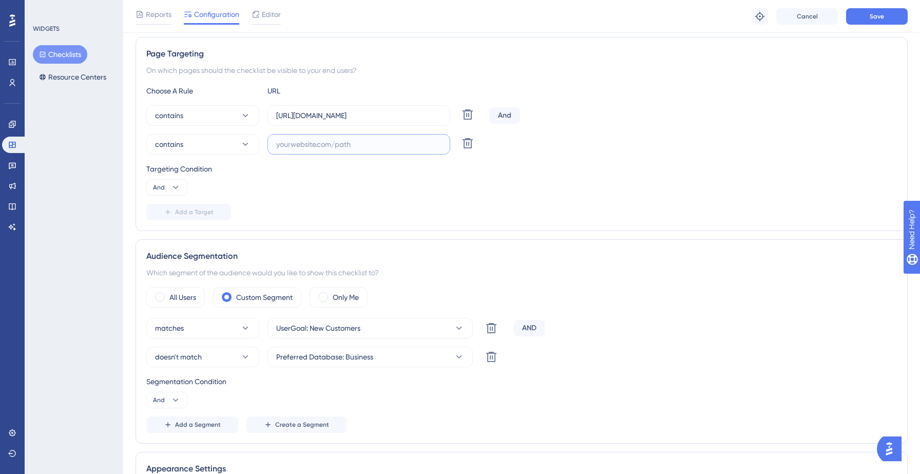
paste input "https://yellowstone.salesgenie.com/"
click at [178, 189] on icon at bounding box center [175, 187] width 10 height 10
click at [168, 233] on div "Or Or" at bounding box center [166, 237] width 19 height 21
click at [339, 145] on input "https://yellowstone.salesgenie.com/" at bounding box center [358, 144] width 165 height 11
type input "https://hotsprings.salesgenie.com/"
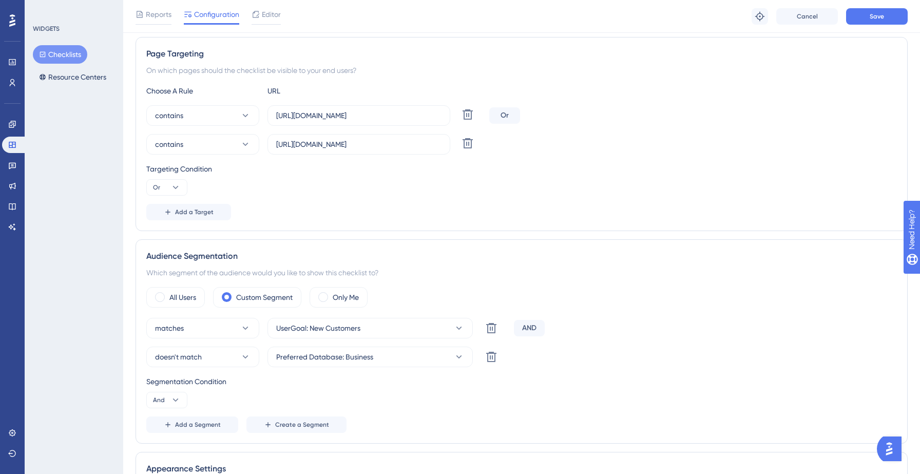
click at [341, 187] on div "Targeting Condition Or" at bounding box center [521, 179] width 750 height 33
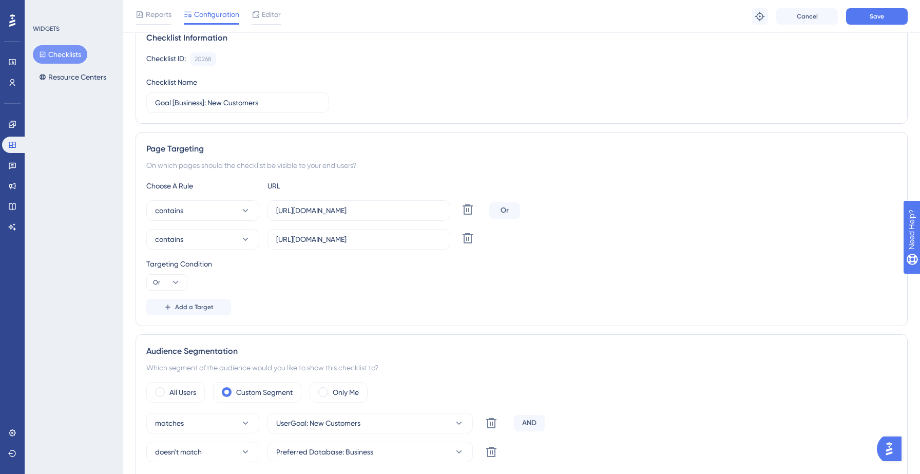
scroll to position [0, 0]
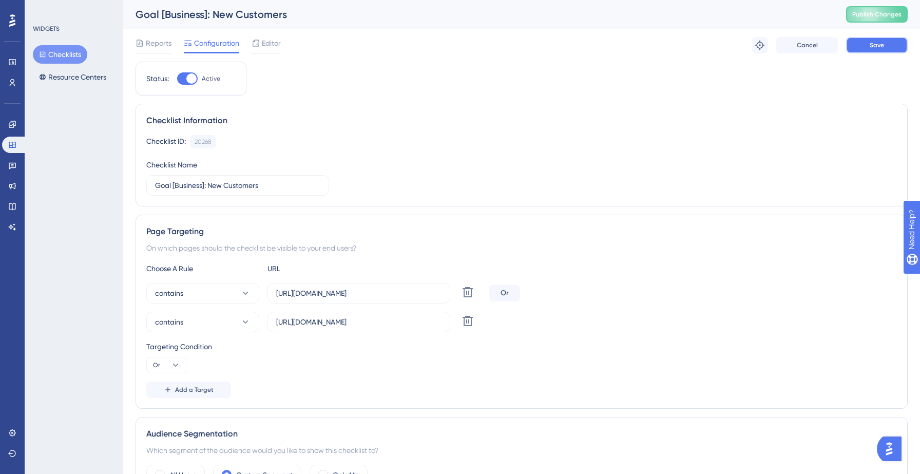
click at [874, 48] on span "Save" at bounding box center [876, 45] width 14 height 8
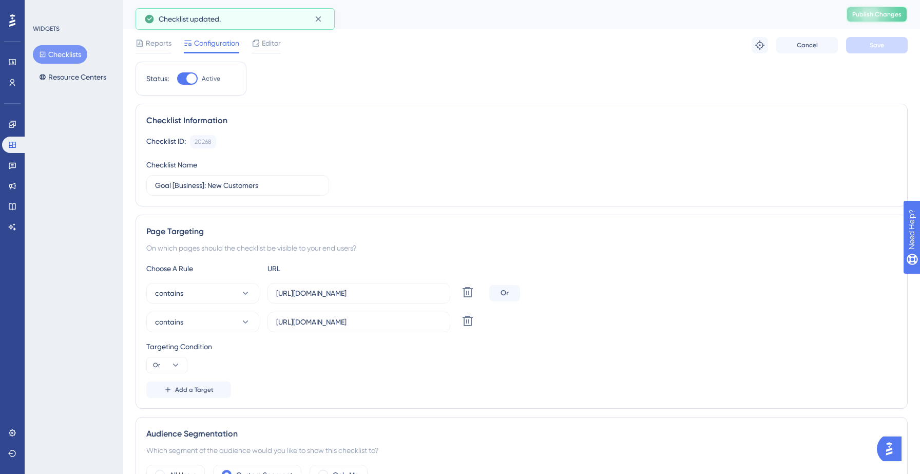
click at [868, 15] on span "Publish Changes" at bounding box center [876, 14] width 49 height 8
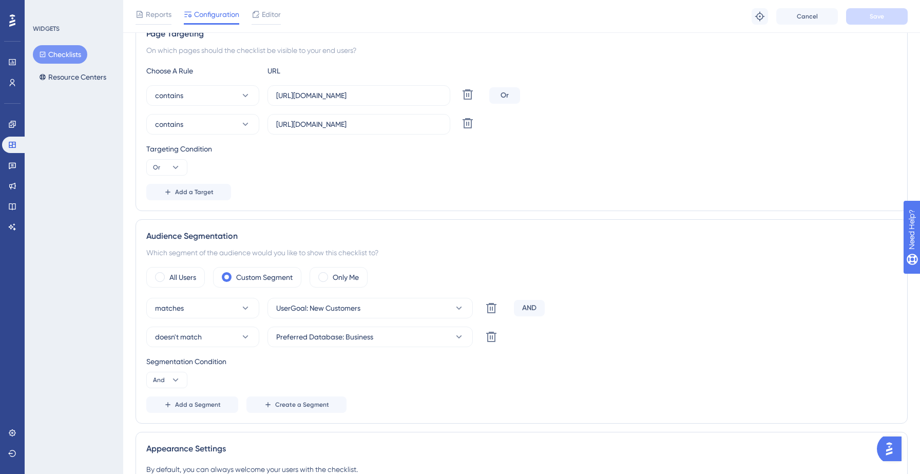
scroll to position [207, 0]
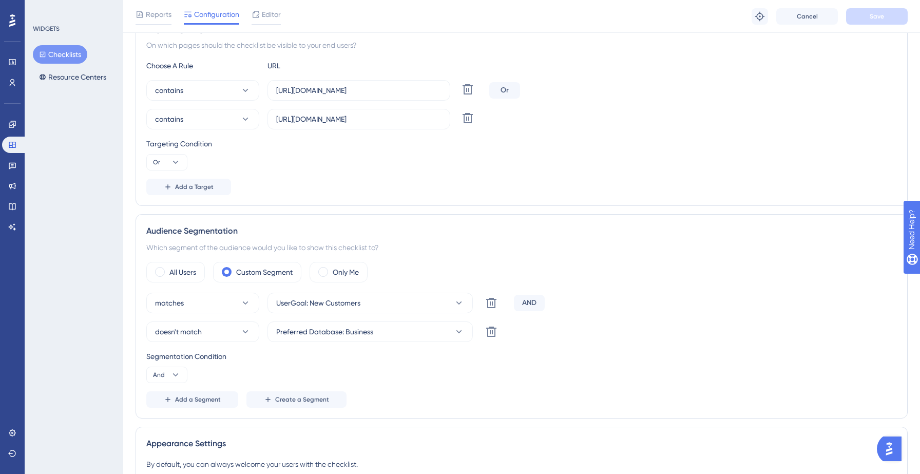
click at [611, 351] on div "Segmentation Condition" at bounding box center [521, 356] width 750 height 12
click at [474, 374] on div "Segmentation Condition And" at bounding box center [521, 366] width 750 height 33
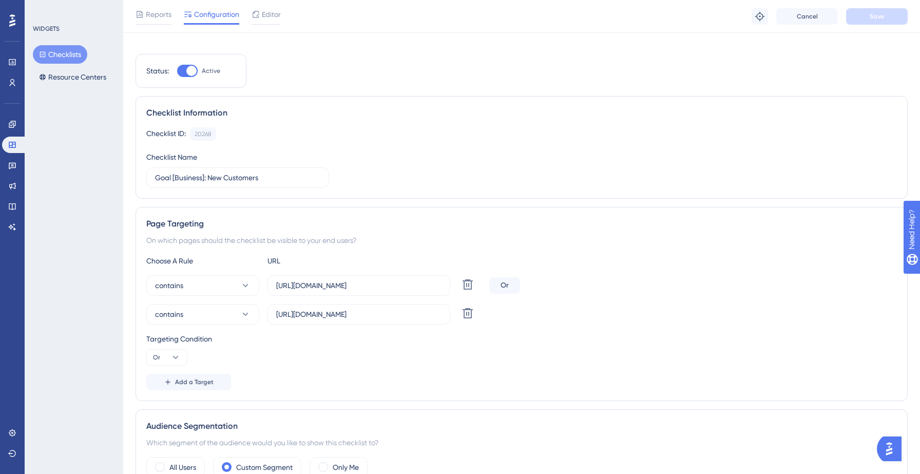
scroll to position [0, 0]
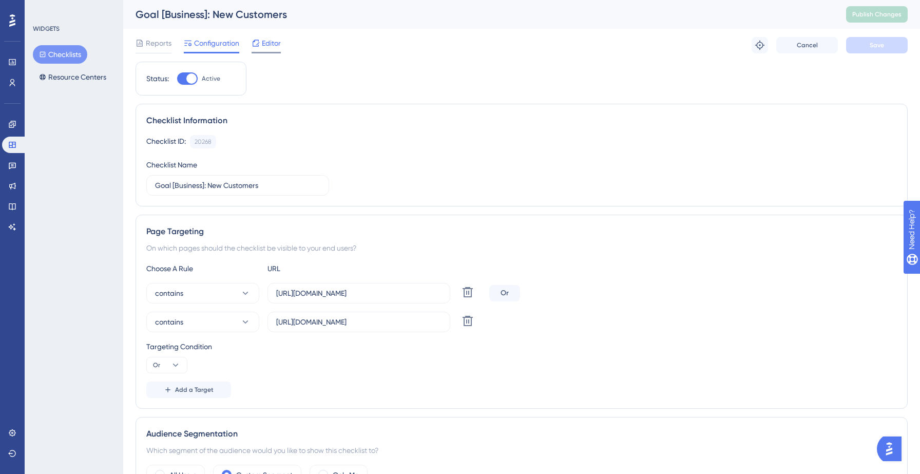
click at [266, 41] on span "Editor" at bounding box center [271, 43] width 19 height 12
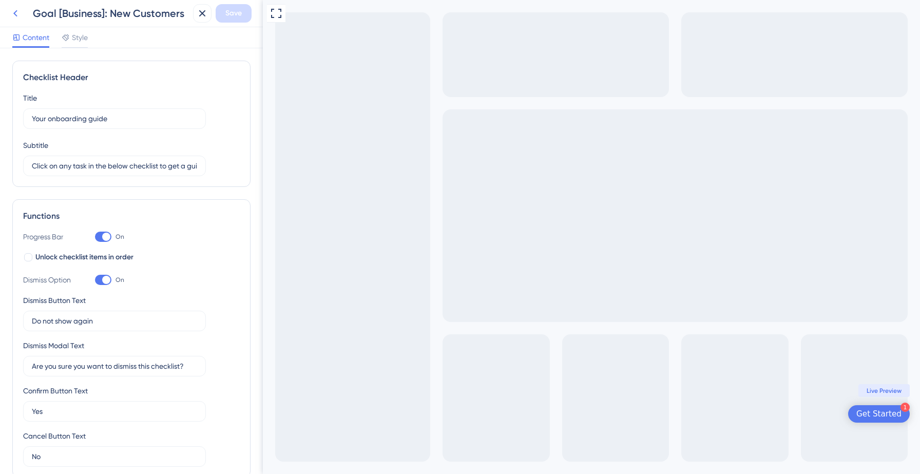
click at [16, 10] on icon at bounding box center [15, 13] width 12 height 12
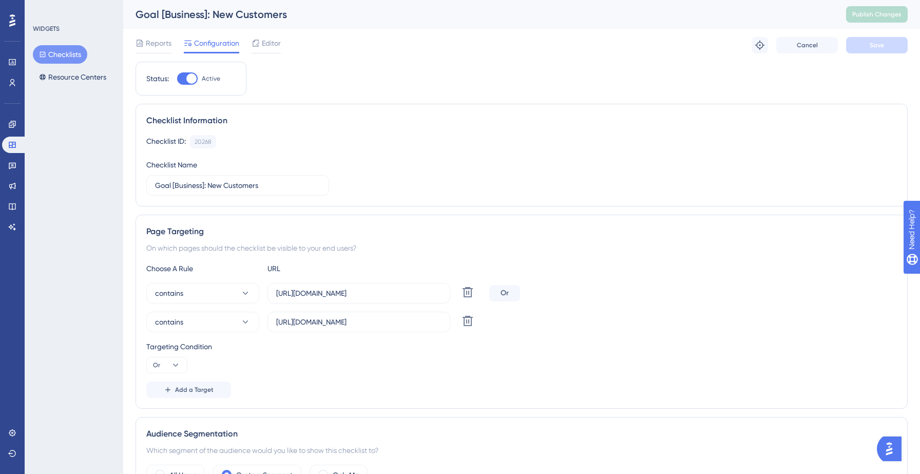
click at [68, 56] on button "Checklists" at bounding box center [60, 54] width 54 height 18
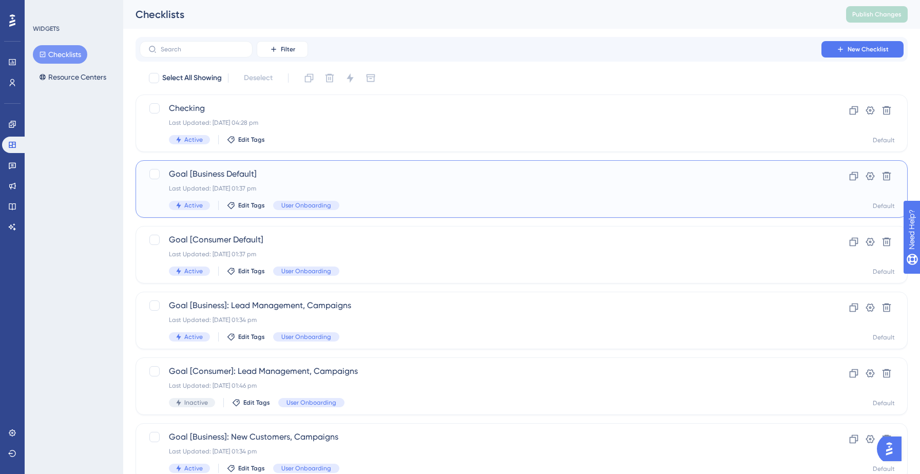
click at [285, 182] on div "Goal [Business Default] Last Updated: 11 Sept 2025 01:37 pm Active Edit Tags Us…" at bounding box center [480, 189] width 623 height 42
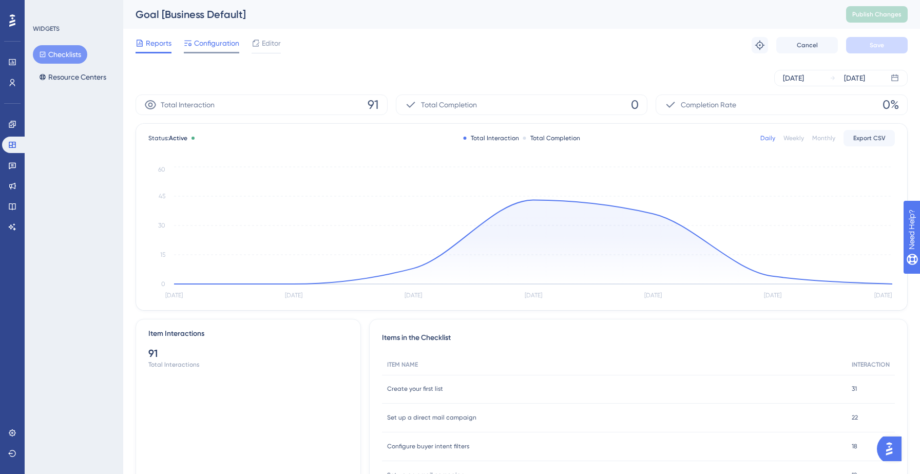
click at [221, 48] on span "Configuration" at bounding box center [216, 43] width 45 height 12
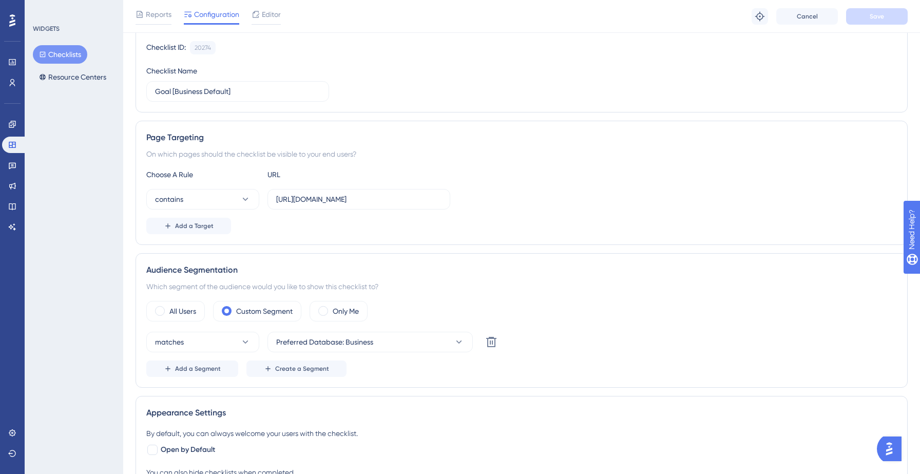
scroll to position [100, 0]
click at [62, 50] on button "Checklists" at bounding box center [60, 54] width 54 height 18
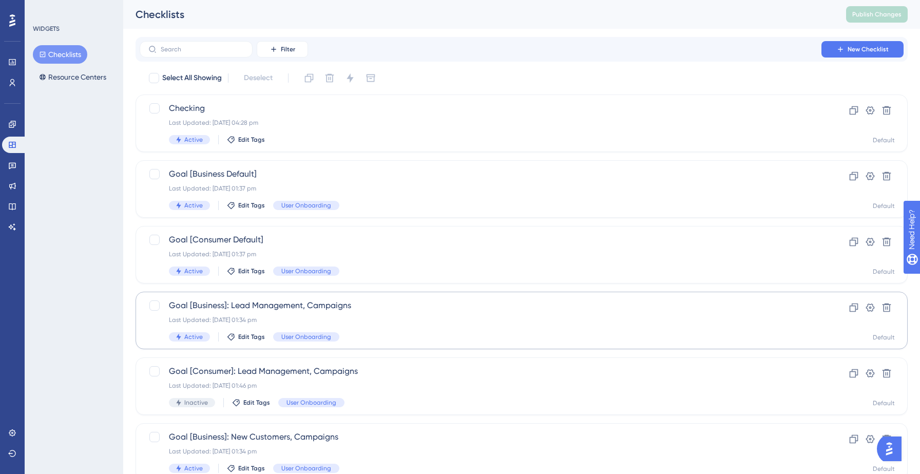
scroll to position [323, 0]
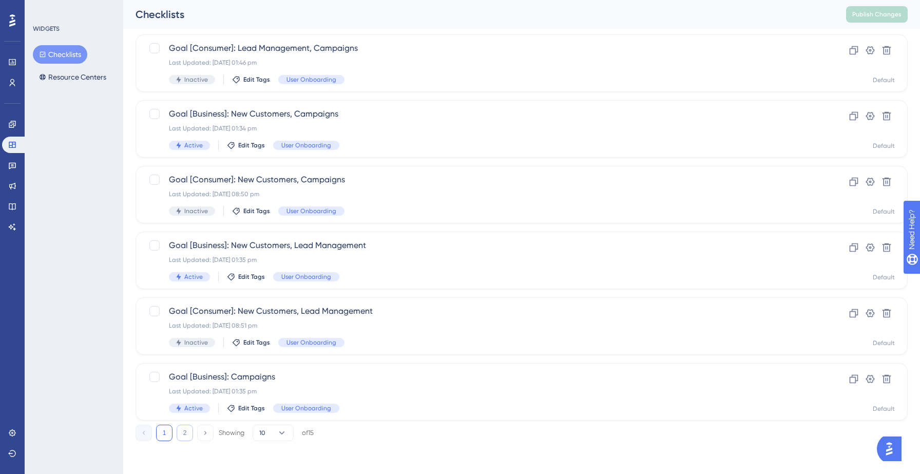
click at [182, 431] on button "2" at bounding box center [185, 432] width 16 height 16
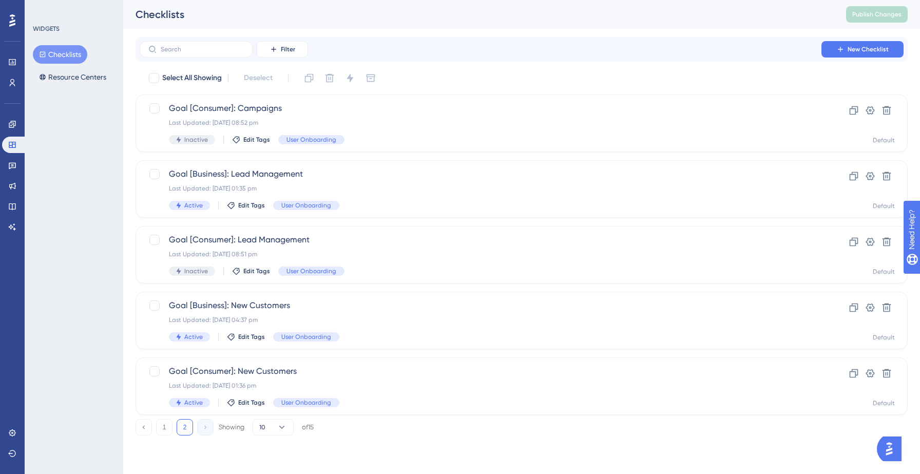
scroll to position [0, 0]
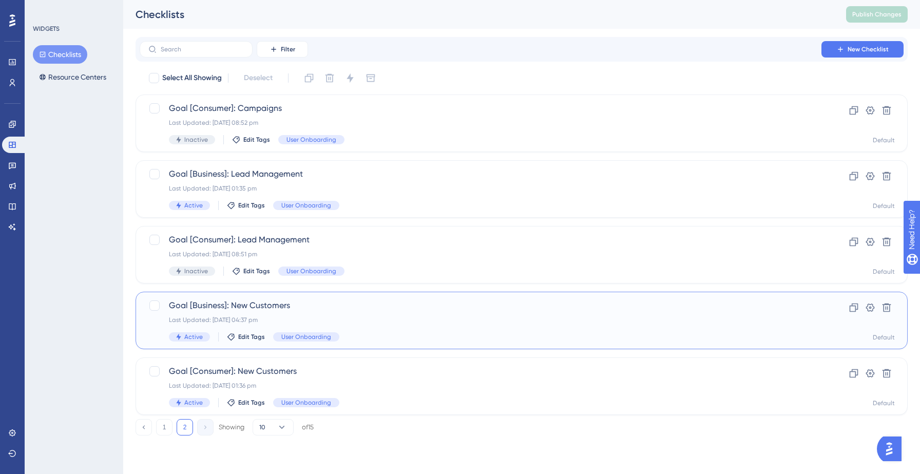
click at [369, 320] on div "Last Updated: 12 Sept 2025 04:37 pm" at bounding box center [480, 320] width 623 height 8
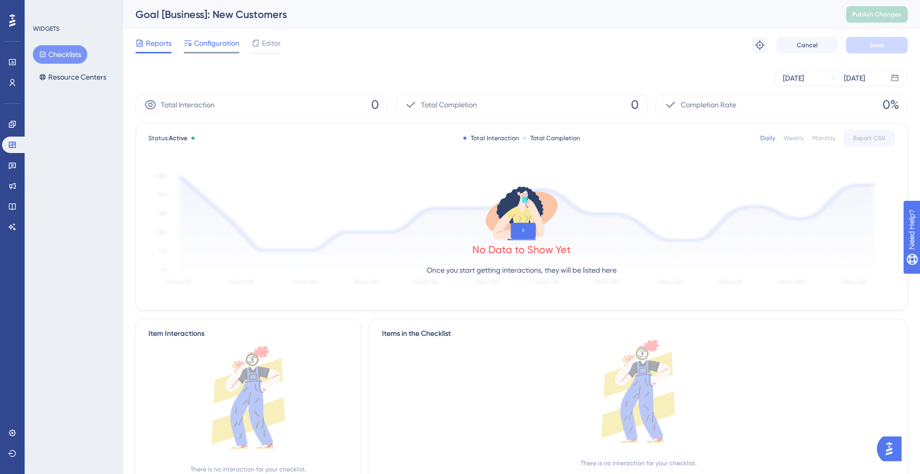
click at [218, 43] on span "Configuration" at bounding box center [216, 43] width 45 height 12
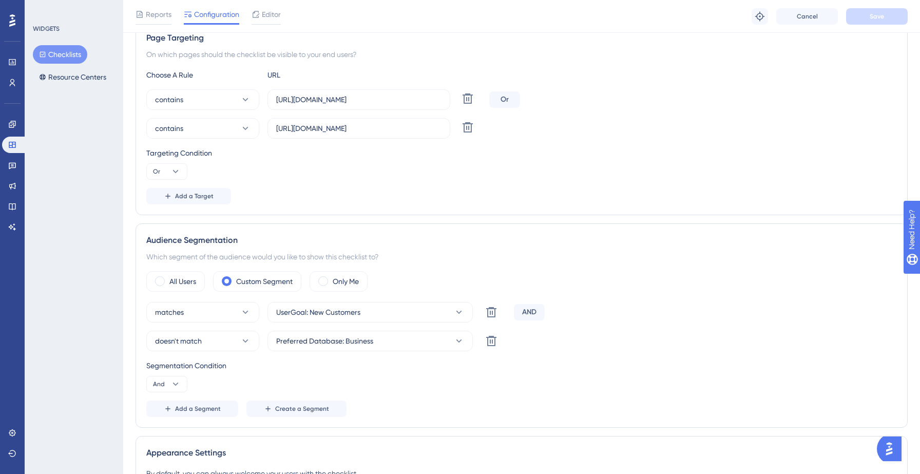
scroll to position [201, 0]
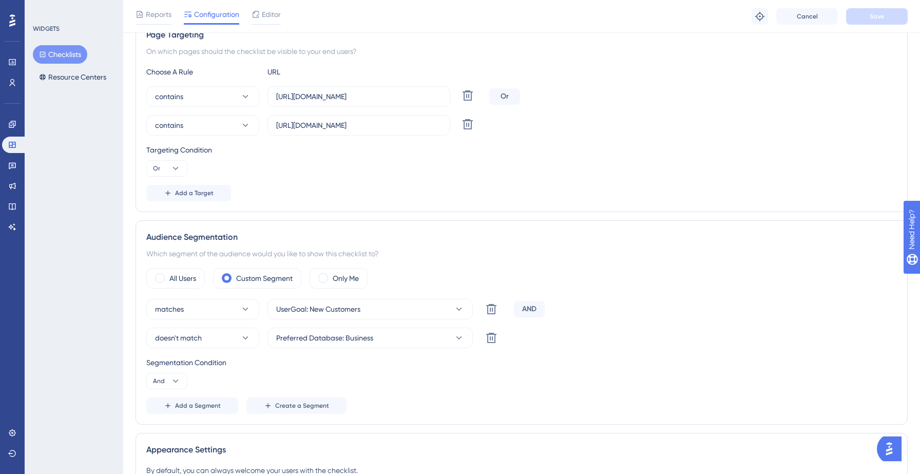
click at [432, 375] on div "Segmentation Condition And" at bounding box center [521, 372] width 750 height 33
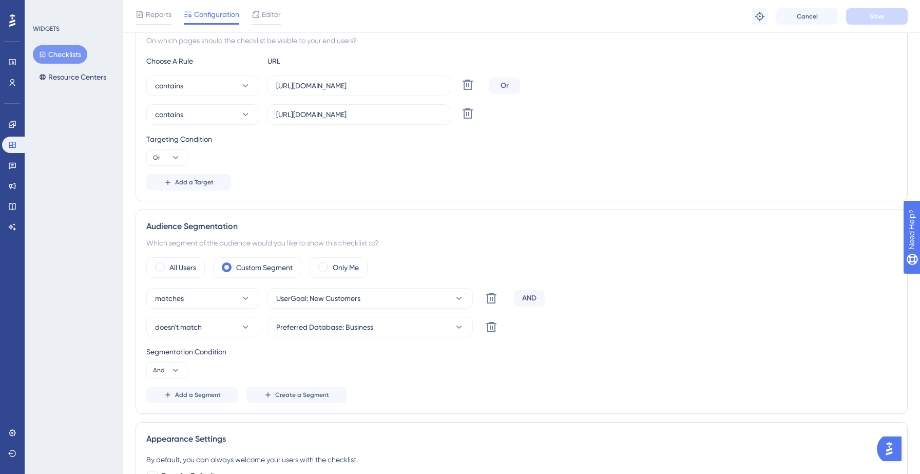
scroll to position [208, 0]
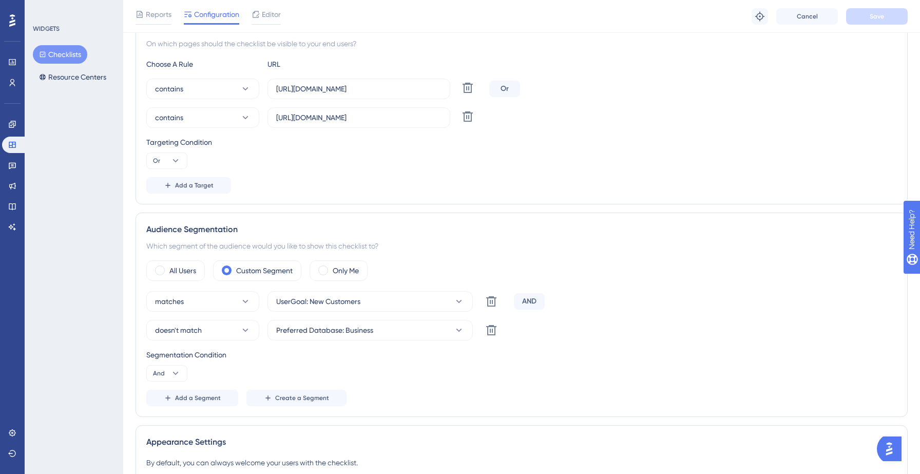
click at [73, 54] on button "Checklists" at bounding box center [60, 54] width 54 height 18
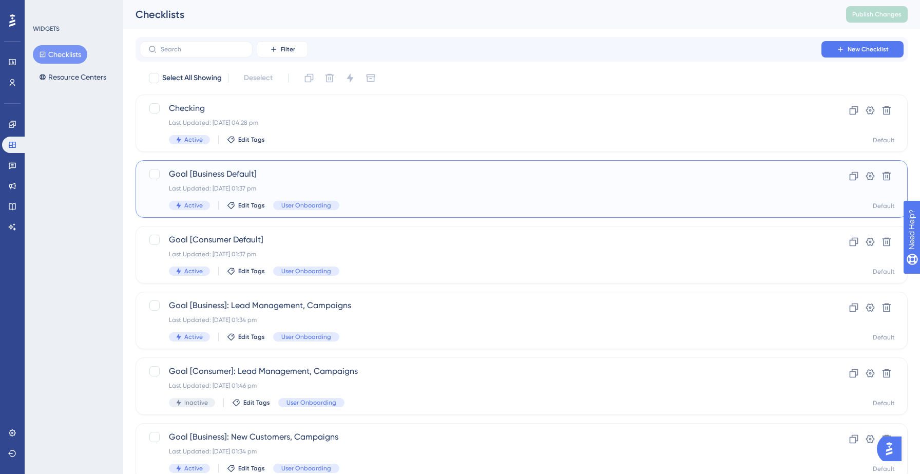
click at [388, 191] on div "Last Updated: 11 Sept 2025 01:37 pm" at bounding box center [480, 188] width 623 height 8
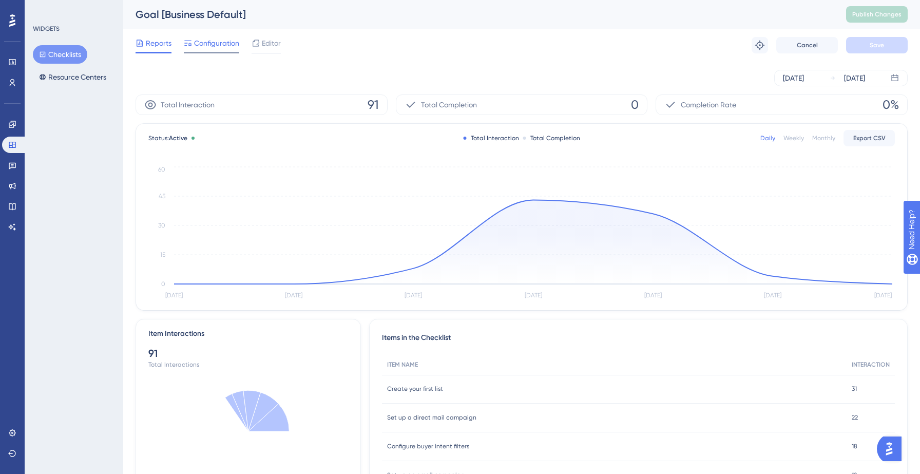
click at [224, 48] on span "Configuration" at bounding box center [216, 43] width 45 height 12
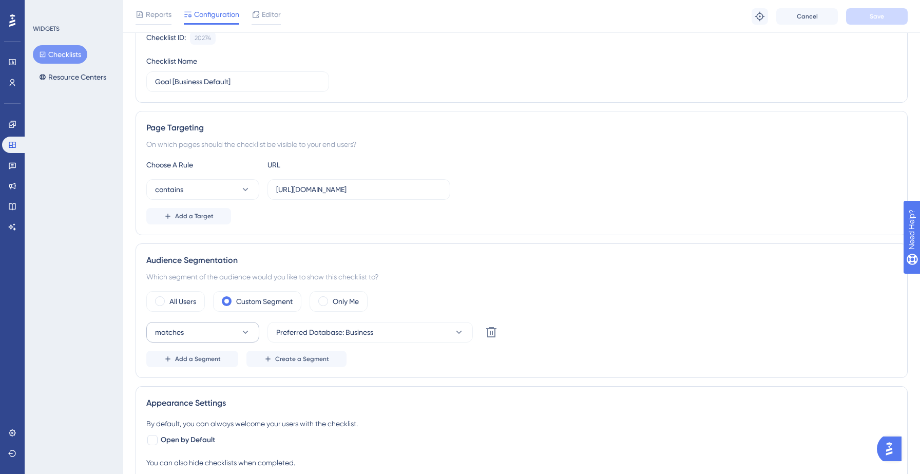
scroll to position [110, 0]
click at [222, 332] on button "matches" at bounding box center [202, 330] width 113 height 21
click at [94, 371] on div "WIDGETS Checklists Resource Centers" at bounding box center [74, 237] width 99 height 474
click at [75, 53] on button "Checklists" at bounding box center [60, 54] width 54 height 18
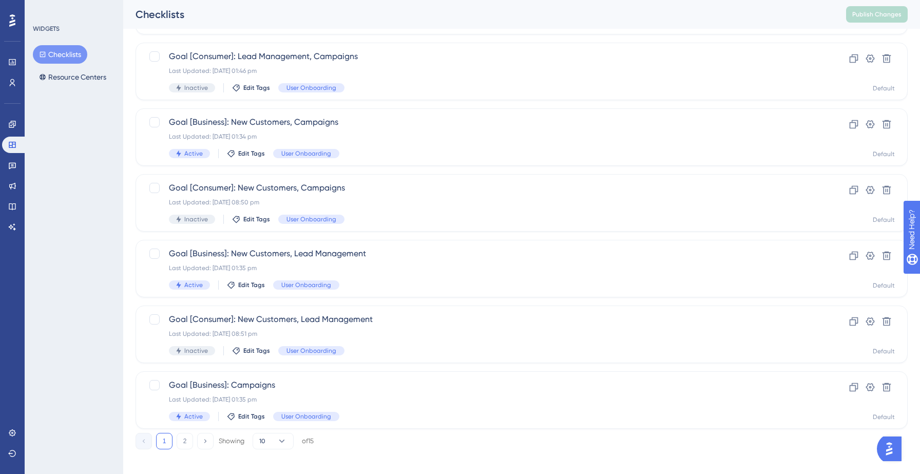
scroll to position [323, 0]
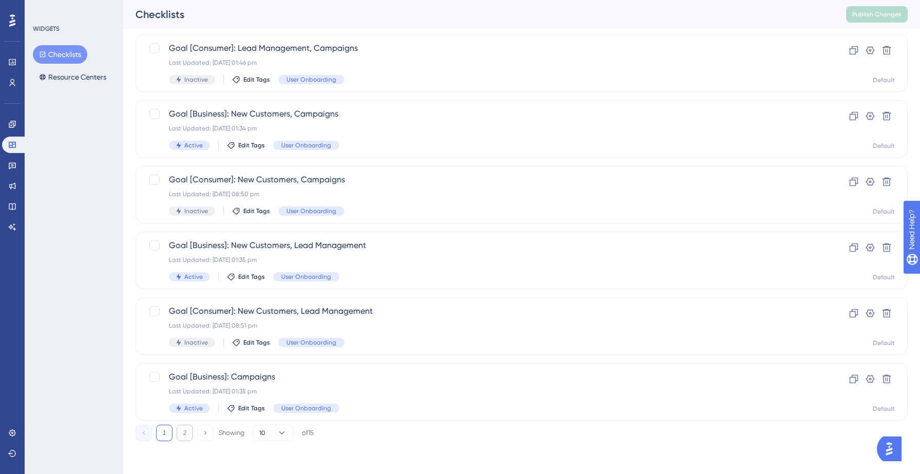
click at [184, 432] on button "2" at bounding box center [185, 432] width 16 height 16
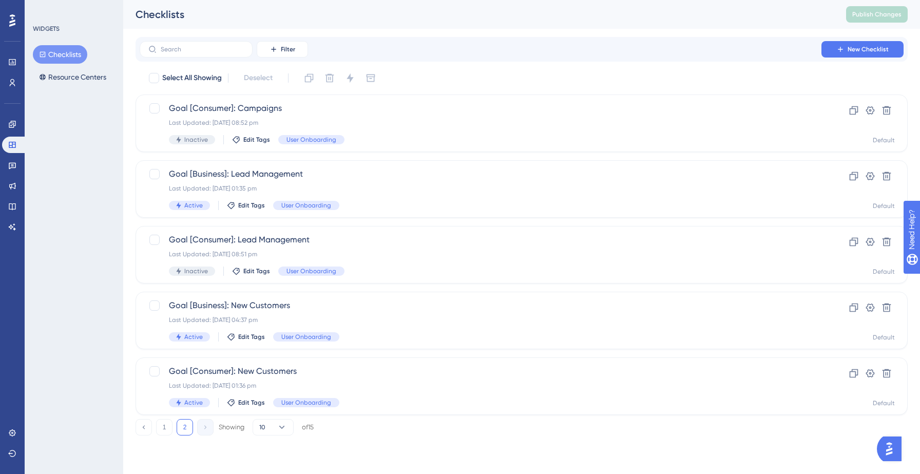
scroll to position [0, 0]
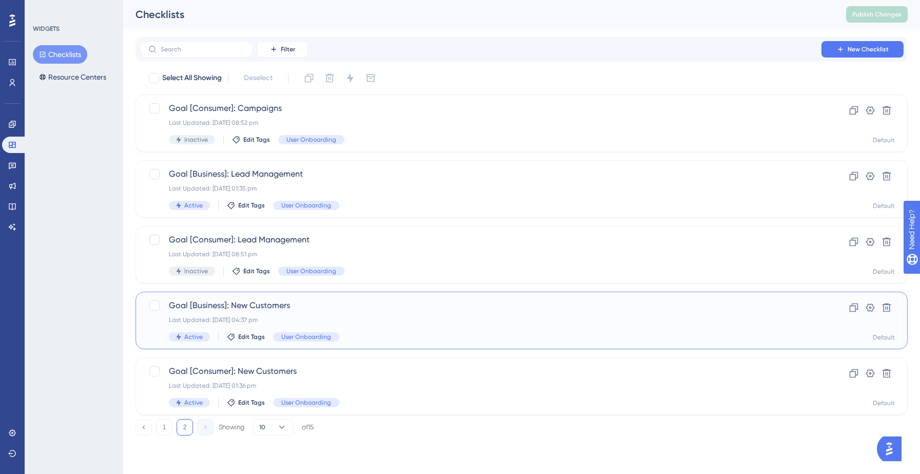
click at [384, 325] on div "Goal [Business]: New Customers Last Updated: 12 Sept 2025 04:37 pm Active Edit …" at bounding box center [480, 320] width 623 height 42
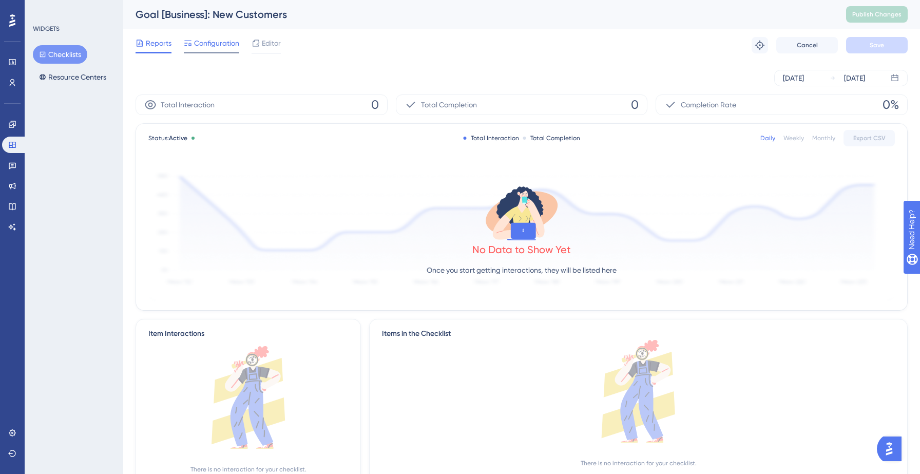
click at [210, 46] on span "Configuration" at bounding box center [216, 43] width 45 height 12
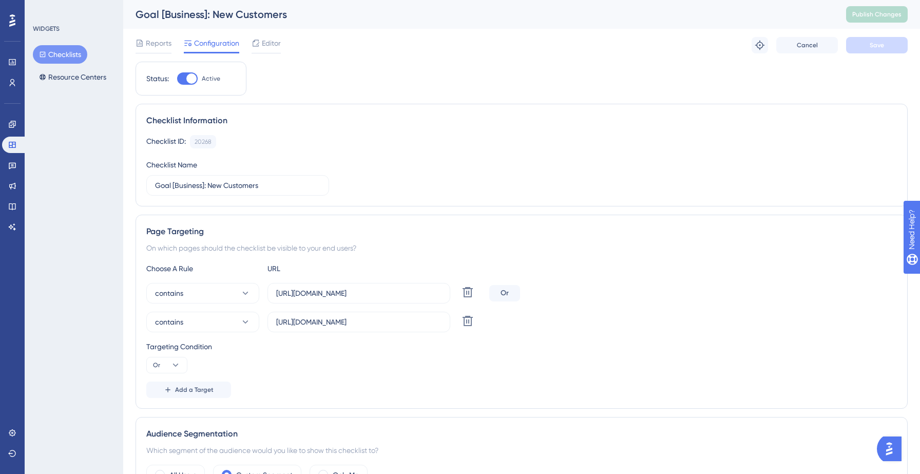
click at [79, 55] on button "Checklists" at bounding box center [60, 54] width 54 height 18
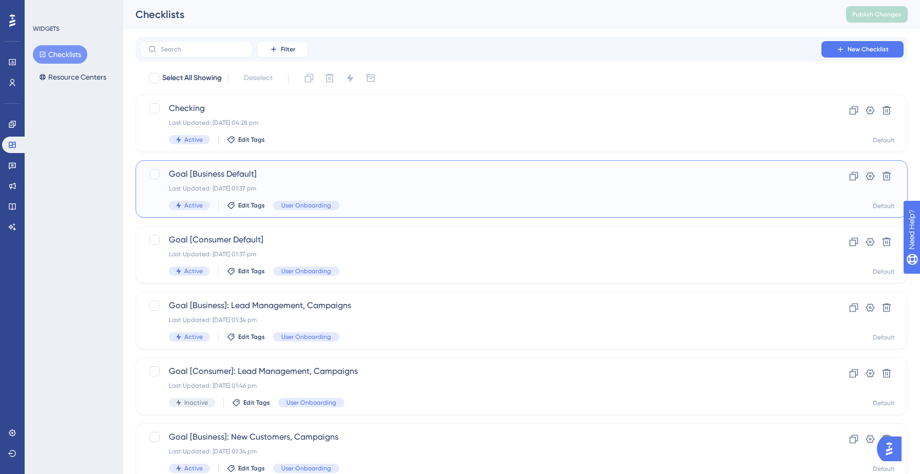
click at [373, 183] on div "Goal [Business Default] Last Updated: 11 Sept 2025 01:37 pm Active Edit Tags Us…" at bounding box center [480, 189] width 623 height 42
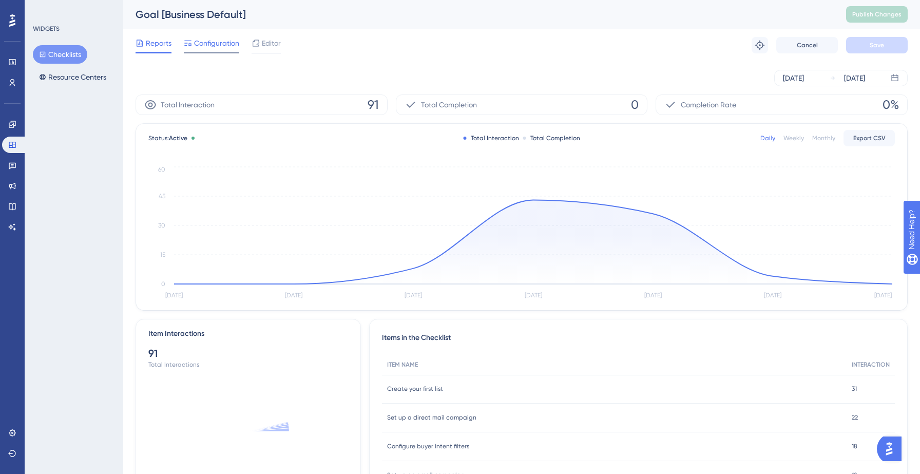
click at [221, 44] on span "Configuration" at bounding box center [216, 43] width 45 height 12
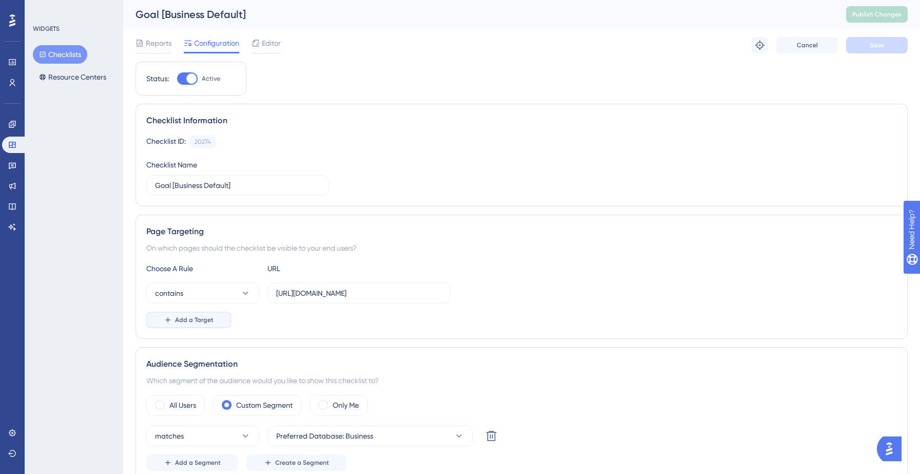
click at [197, 322] on span "Add a Target" at bounding box center [194, 320] width 38 height 8
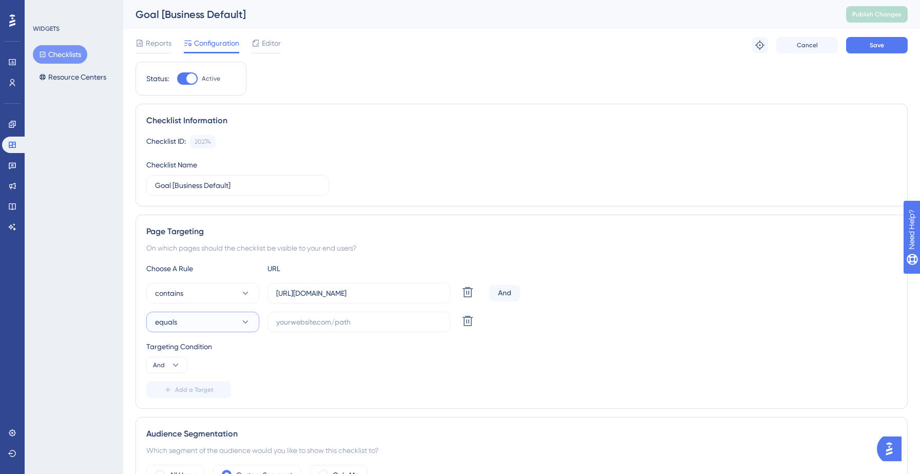
click at [232, 321] on button "equals" at bounding box center [202, 321] width 113 height 21
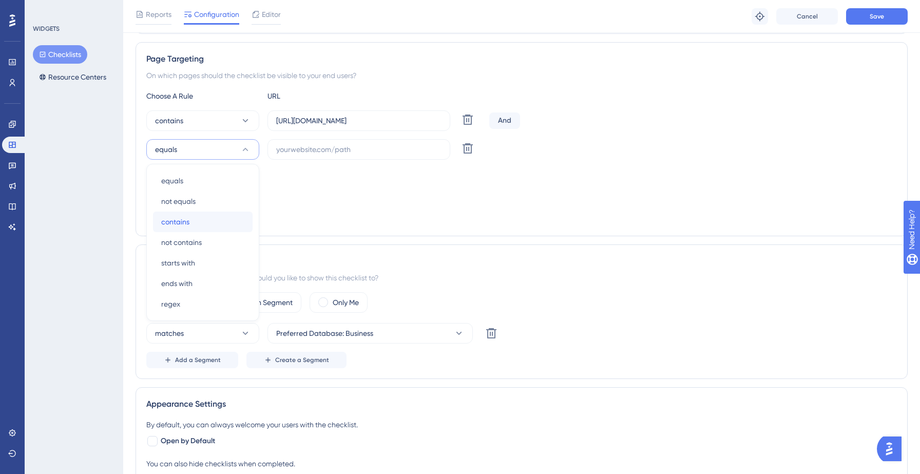
click at [192, 222] on div "contains contains" at bounding box center [202, 221] width 83 height 21
click at [311, 121] on input "https://yellowstone.salesgenie.com/" at bounding box center [358, 120] width 165 height 11
click at [308, 152] on input "text" at bounding box center [358, 149] width 165 height 11
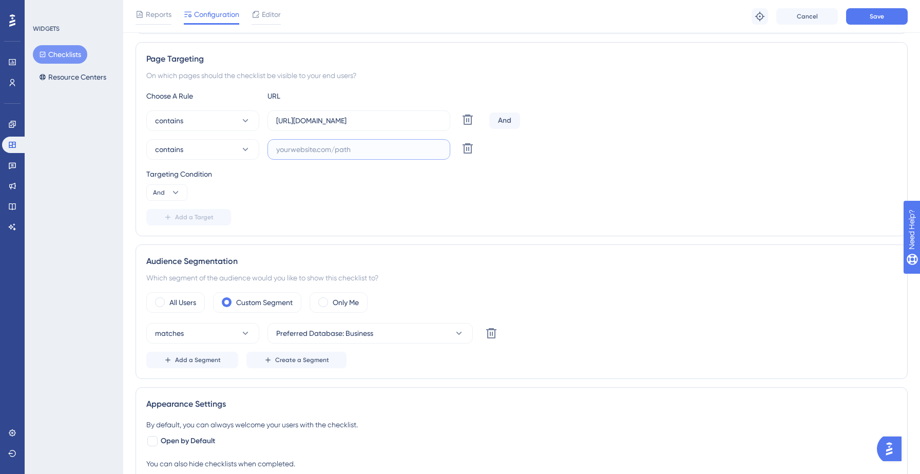
paste input "https://yellowstone.salesgenie.com/"
click at [340, 148] on input "https://yellowstone.salesgenie.com/" at bounding box center [358, 149] width 165 height 11
click at [333, 152] on input "https://hotsprings.salesgenie.com/" at bounding box center [358, 149] width 165 height 11
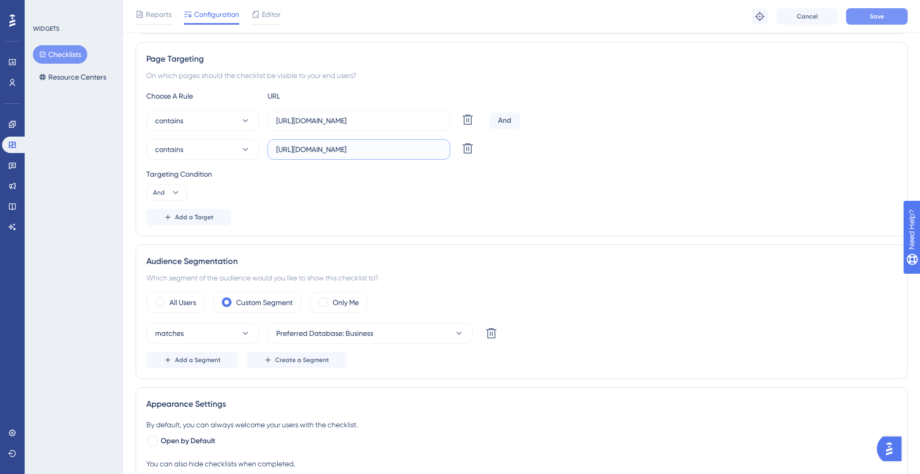
type input "https://hotsprings.salesgenie.com/"
click at [872, 19] on span "Save" at bounding box center [876, 16] width 14 height 8
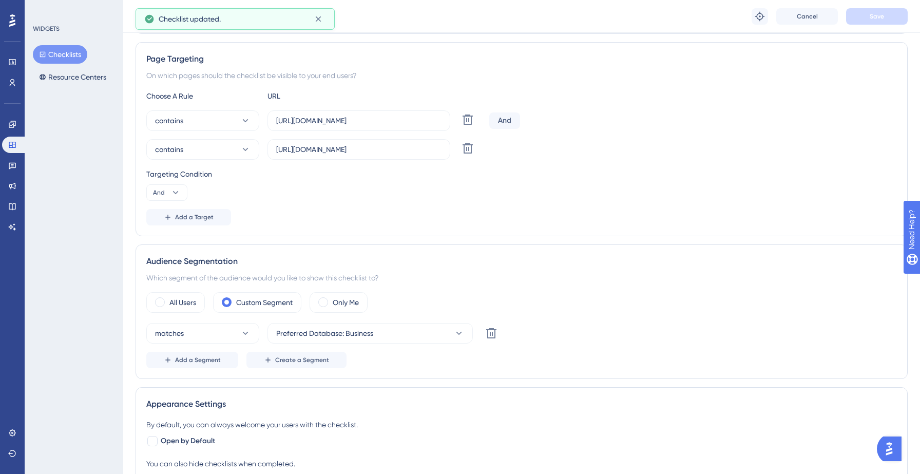
scroll to position [0, 0]
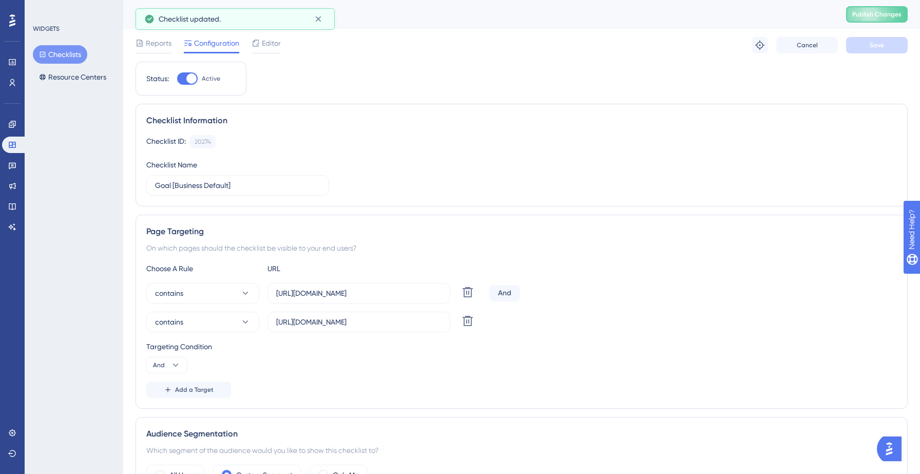
click at [58, 58] on button "Checklists" at bounding box center [60, 54] width 54 height 18
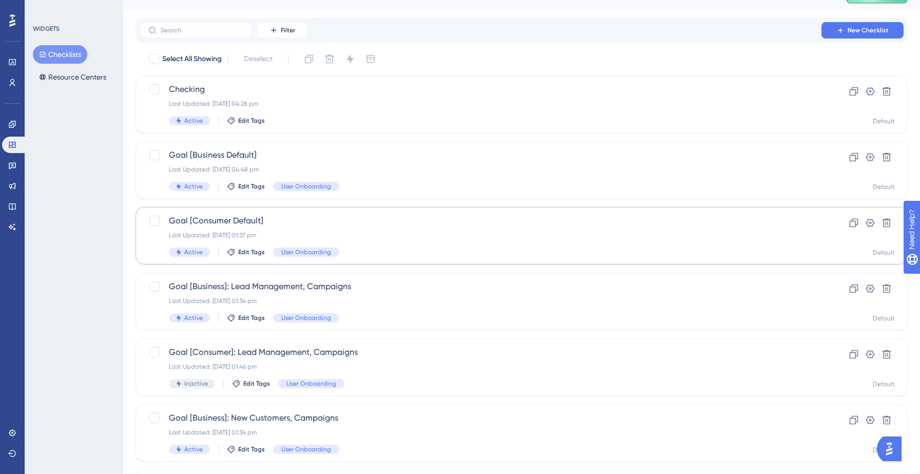
scroll to position [20, 0]
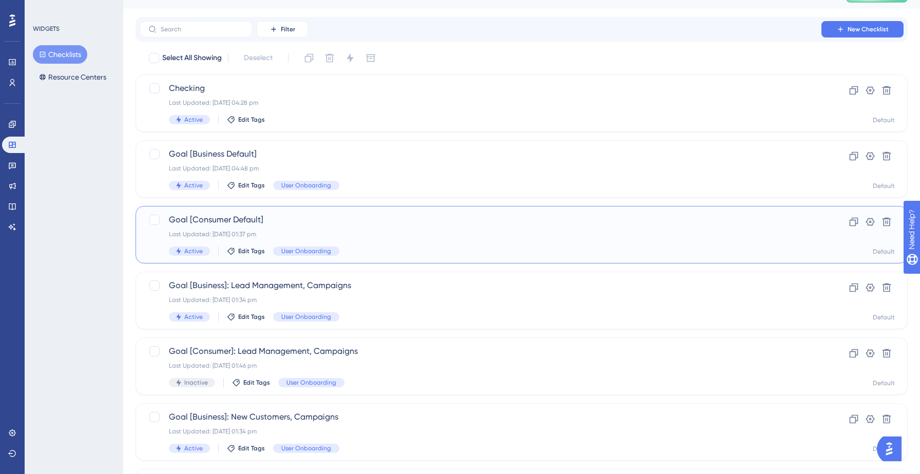
click at [373, 234] on div "Last Updated: 11 Sept 2025 01:37 pm" at bounding box center [480, 234] width 623 height 8
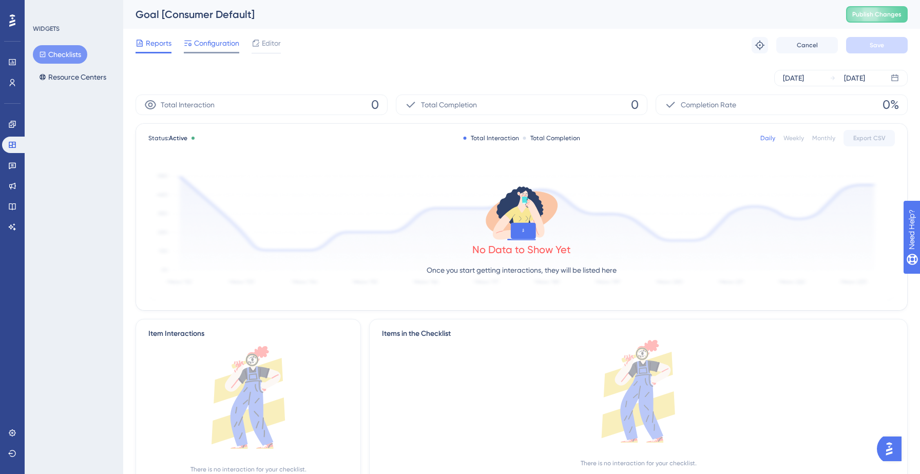
click at [210, 41] on span "Configuration" at bounding box center [216, 43] width 45 height 12
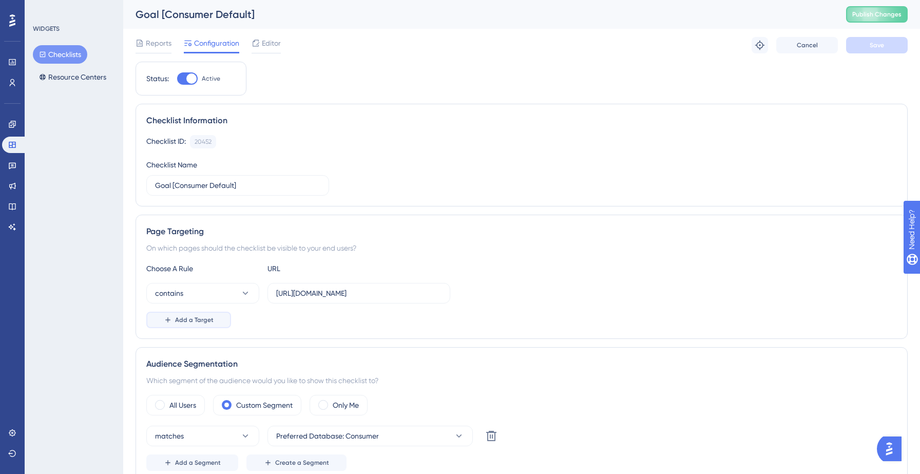
click at [198, 321] on span "Add a Target" at bounding box center [194, 320] width 38 height 8
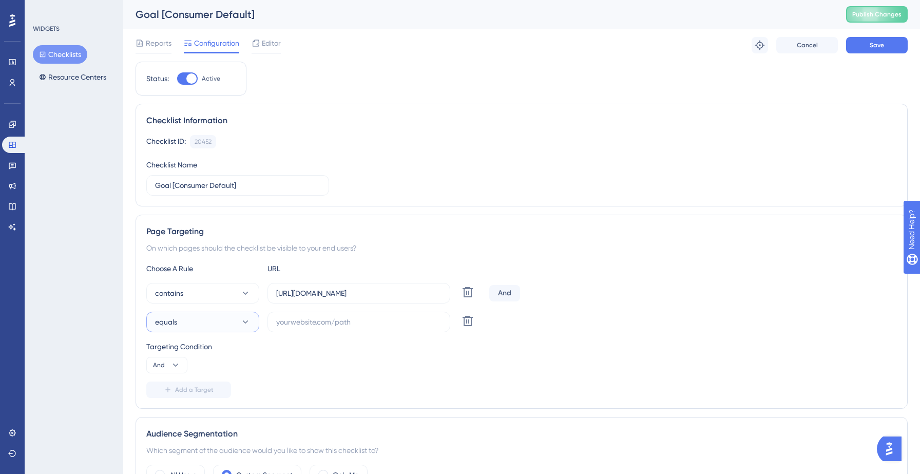
click at [236, 320] on button "equals" at bounding box center [202, 321] width 113 height 21
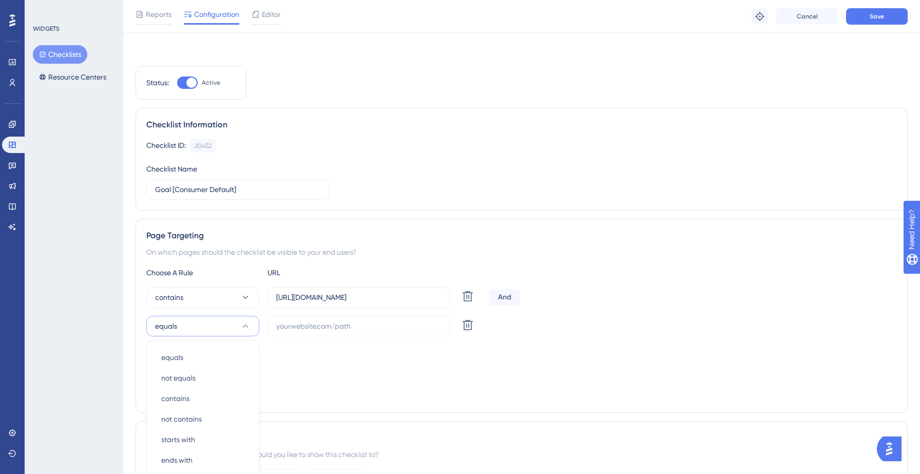
scroll to position [178, 0]
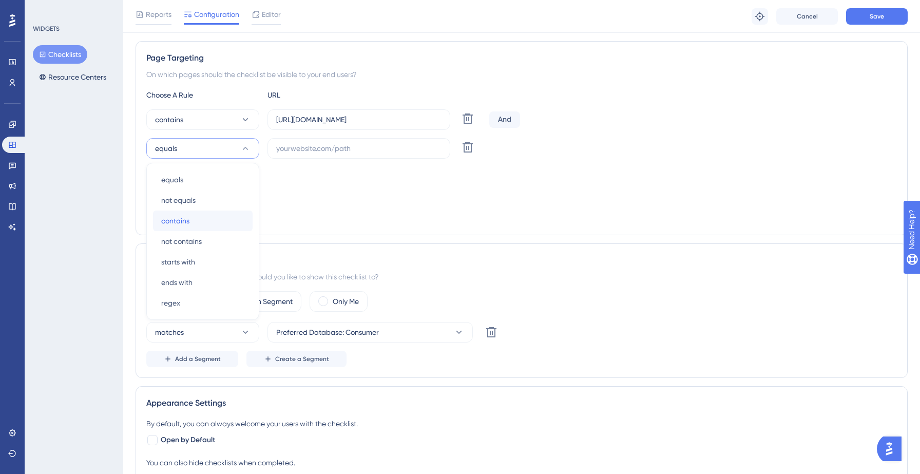
click at [198, 217] on div "contains contains" at bounding box center [202, 220] width 83 height 21
click at [348, 149] on input "text" at bounding box center [358, 148] width 165 height 11
paste input "https://hotsprings.salesgenie.com/"
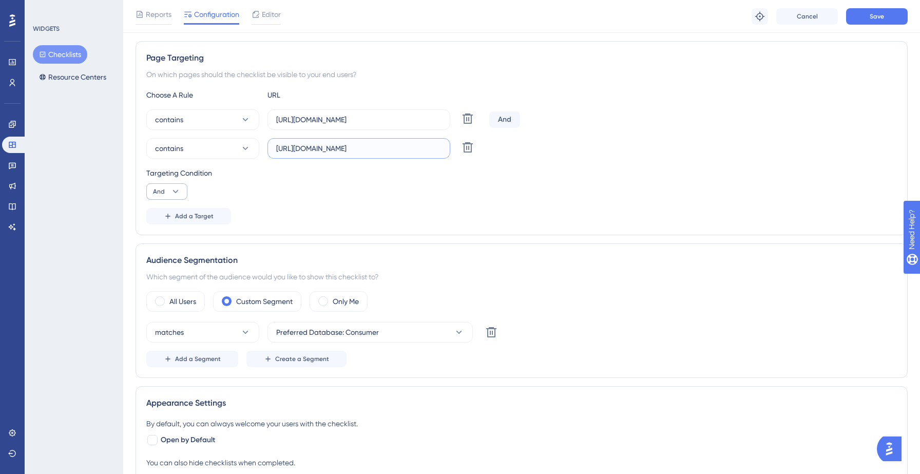
type input "https://hotsprings.salesgenie.com/"
click at [169, 193] on button "And" at bounding box center [166, 191] width 41 height 16
click at [157, 241] on span "Or" at bounding box center [161, 241] width 8 height 12
click at [881, 23] on button "Save" at bounding box center [877, 16] width 62 height 16
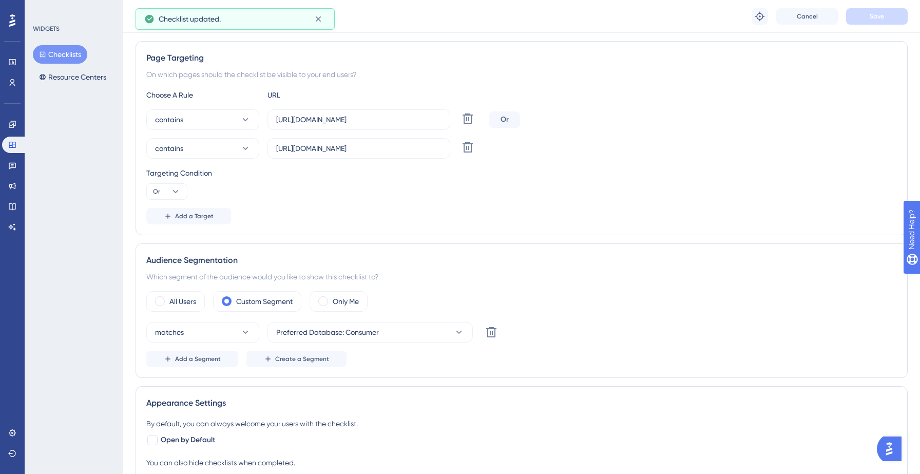
click at [69, 45] on button "Checklists" at bounding box center [60, 54] width 54 height 18
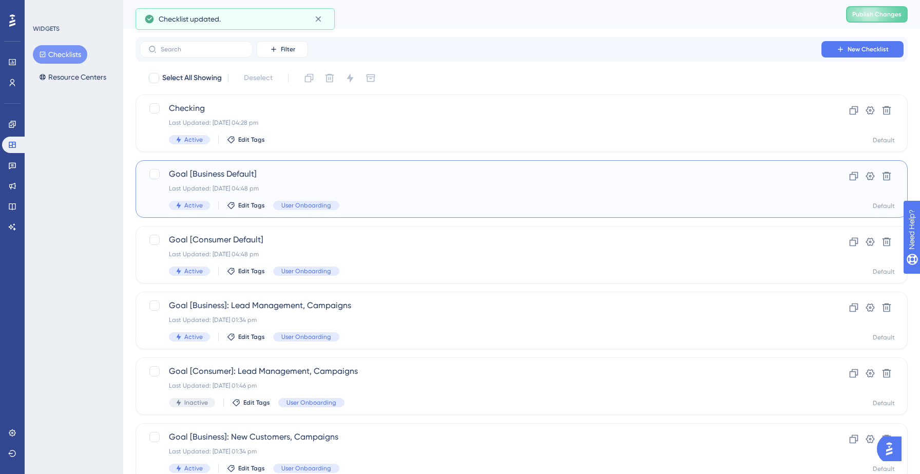
click at [404, 178] on span "Goal [Business Default]" at bounding box center [480, 174] width 623 height 12
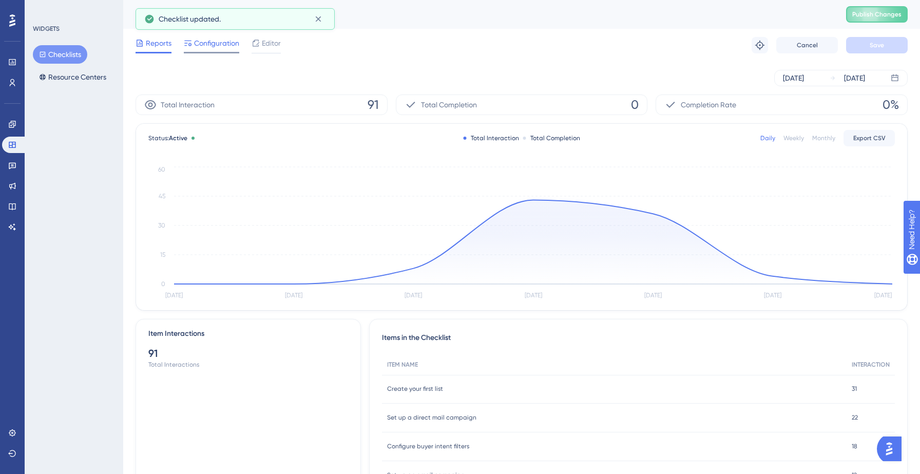
click at [207, 47] on span "Configuration" at bounding box center [216, 43] width 45 height 12
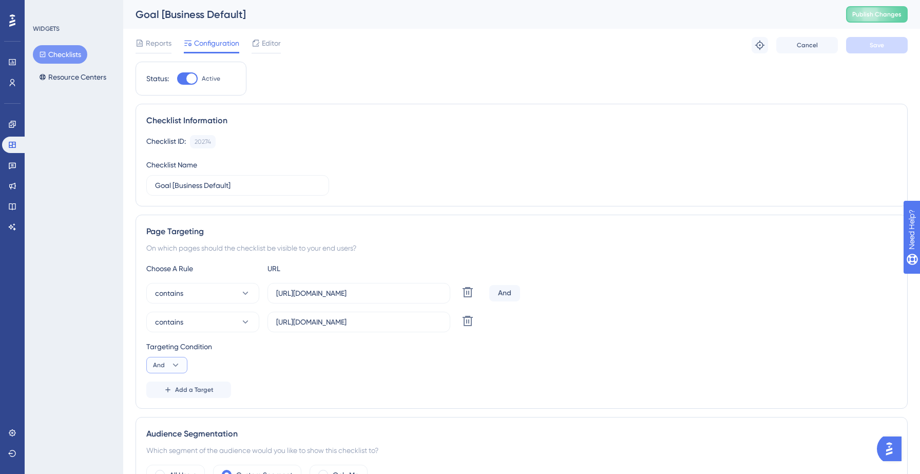
click at [165, 365] on button "And" at bounding box center [166, 365] width 41 height 16
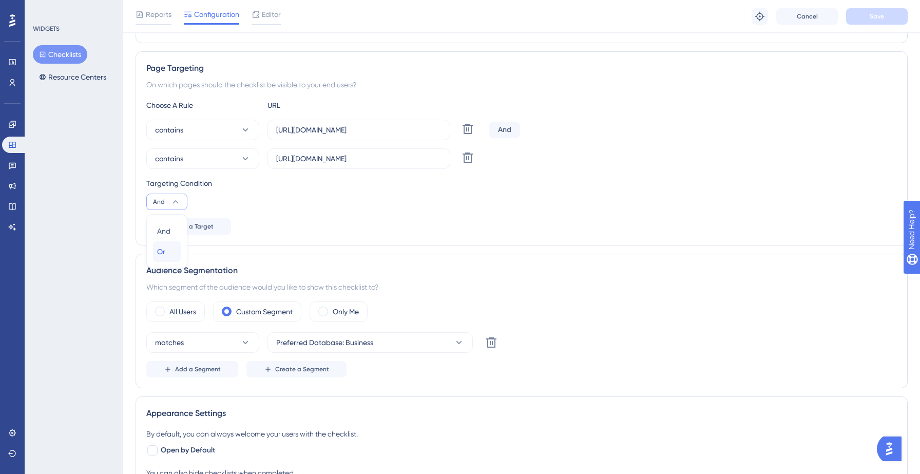
click at [167, 249] on div "Or Or" at bounding box center [166, 251] width 19 height 21
click at [872, 16] on span "Save" at bounding box center [876, 16] width 14 height 8
click at [58, 63] on button "Checklists" at bounding box center [60, 54] width 54 height 18
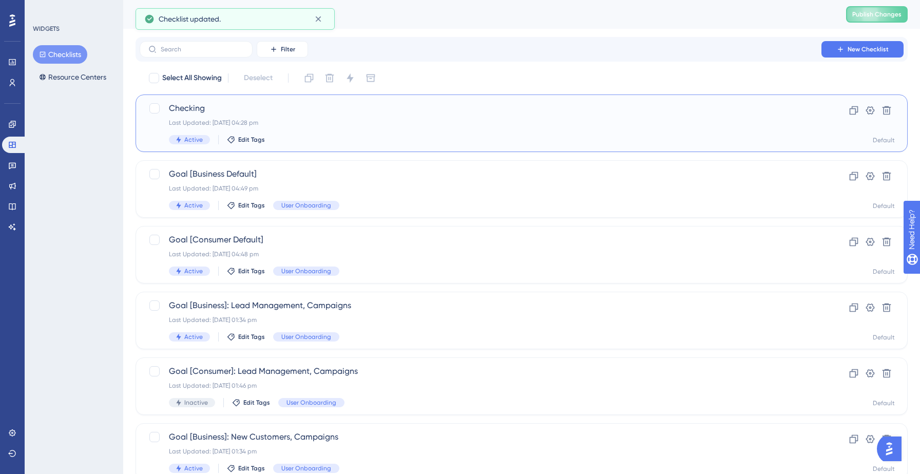
click at [335, 133] on div "Checking Last Updated: 10 Sept 2025 04:28 pm Active Edit Tags" at bounding box center [480, 123] width 623 height 42
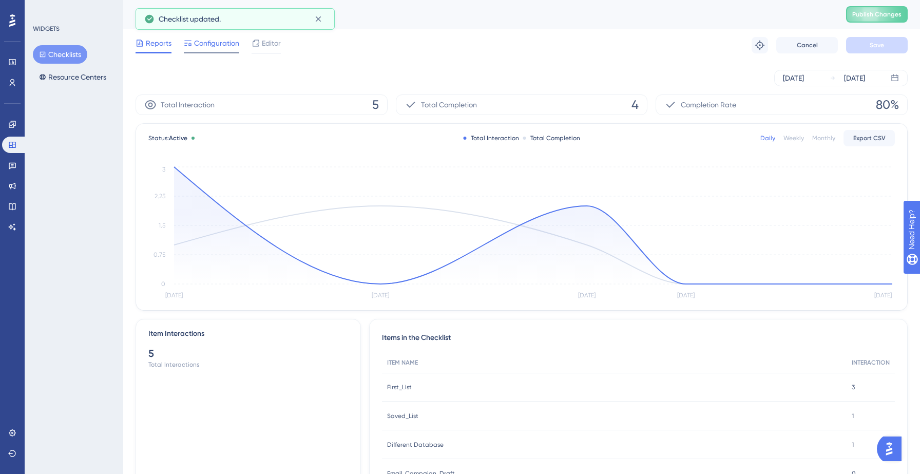
click at [217, 45] on span "Configuration" at bounding box center [216, 43] width 45 height 12
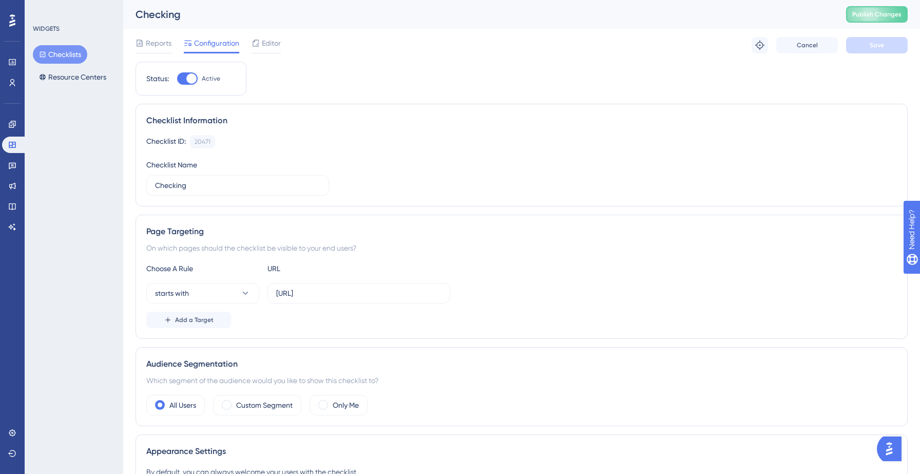
click at [69, 55] on button "Checklists" at bounding box center [60, 54] width 54 height 18
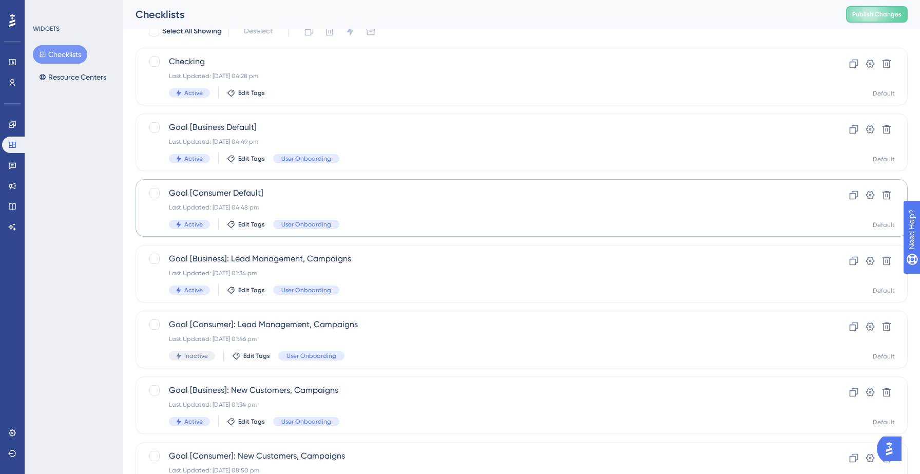
scroll to position [48, 0]
click at [404, 266] on div "Goal [Business]: Lead Management, Campaigns Last Updated: 11 Sept 2025 01:34 pm…" at bounding box center [480, 272] width 623 height 42
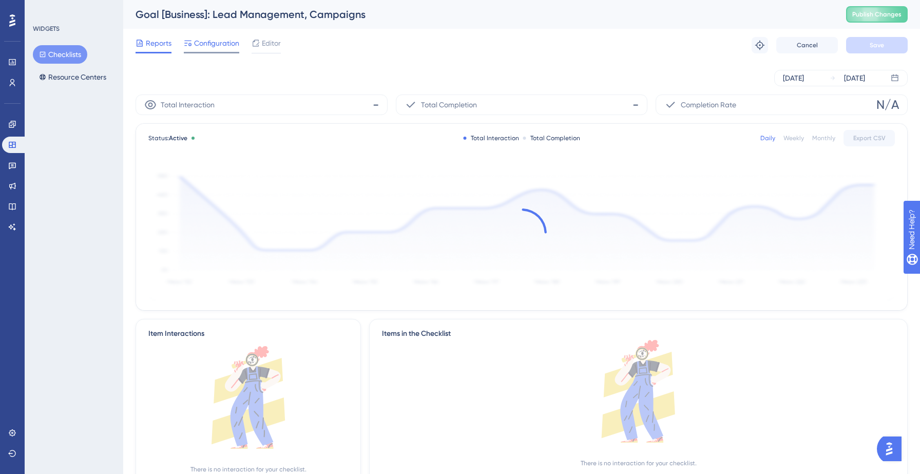
click at [203, 46] on span "Configuration" at bounding box center [216, 43] width 45 height 12
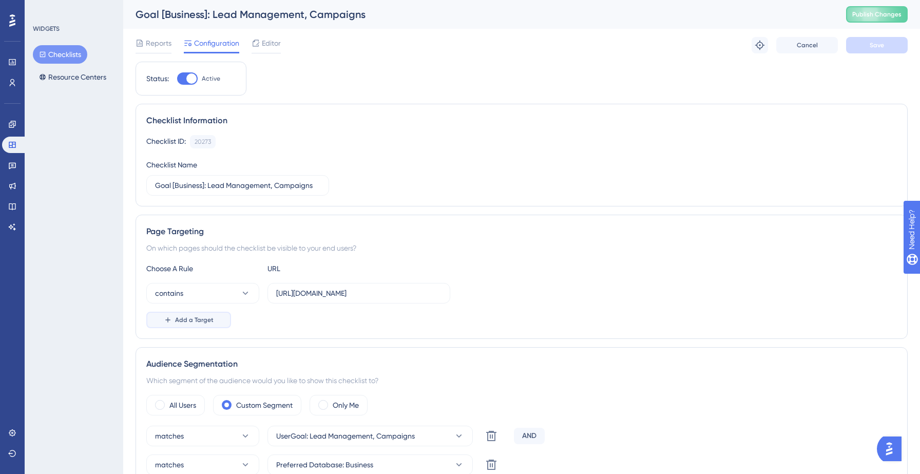
click at [201, 320] on span "Add a Target" at bounding box center [194, 320] width 38 height 8
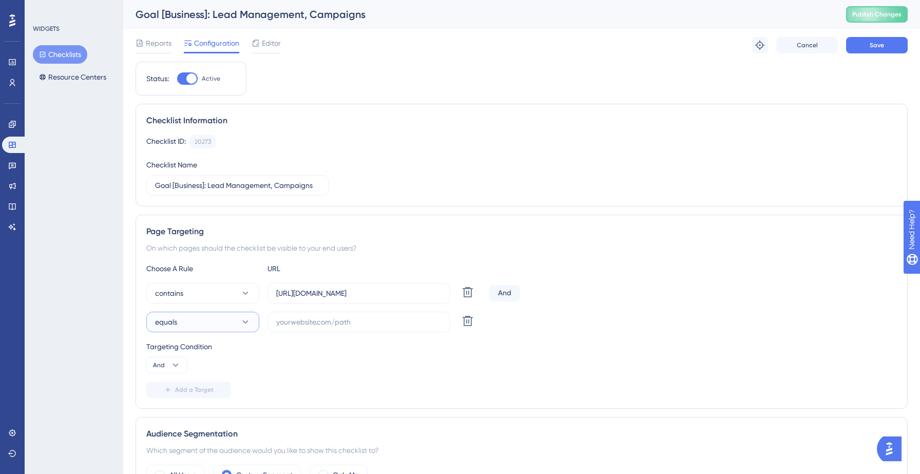
click at [230, 330] on button "equals" at bounding box center [202, 321] width 113 height 21
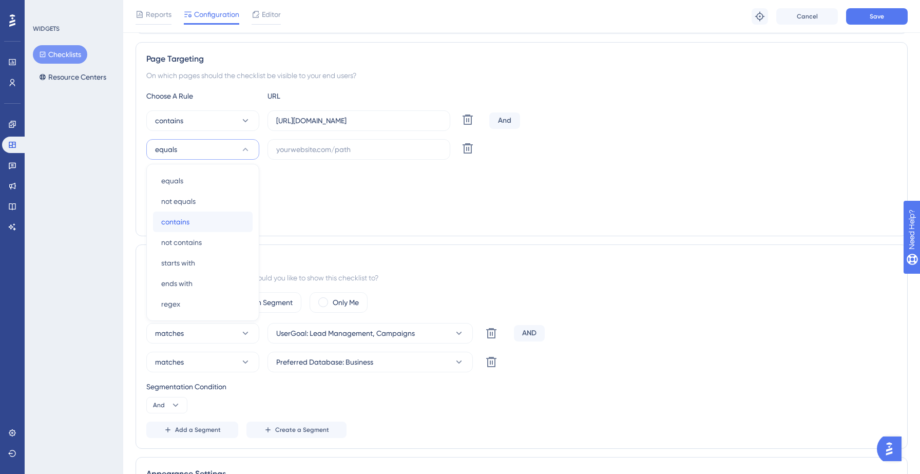
click at [185, 224] on span "contains" at bounding box center [175, 222] width 28 height 12
click at [331, 151] on input "text" at bounding box center [358, 149] width 165 height 11
paste input "https://hotsprings.salesgenie.com/"
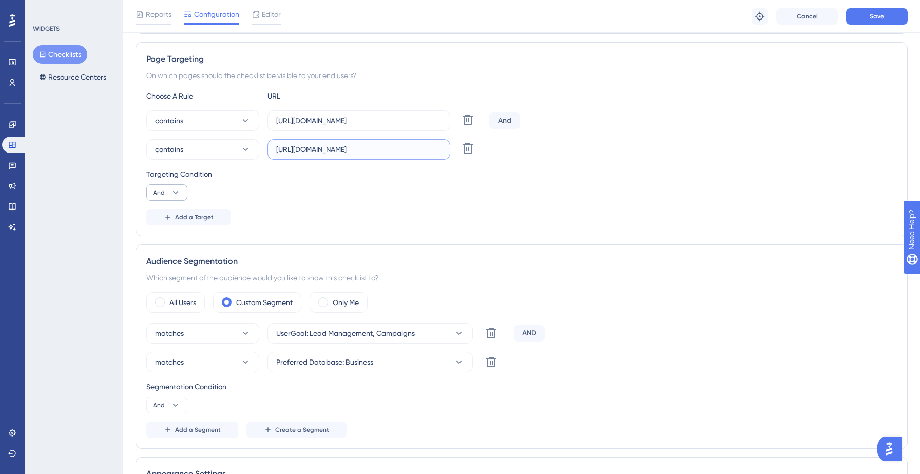
type input "https://hotsprings.salesgenie.com/"
click at [167, 197] on button "And" at bounding box center [166, 192] width 41 height 16
click at [160, 243] on span "Or" at bounding box center [161, 242] width 8 height 12
click at [872, 16] on span "Save" at bounding box center [876, 16] width 14 height 8
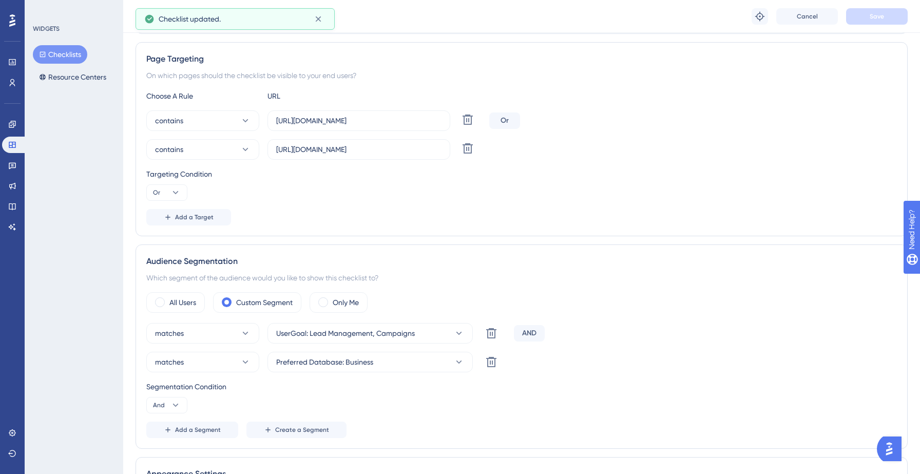
click at [51, 50] on button "Checklists" at bounding box center [60, 54] width 54 height 18
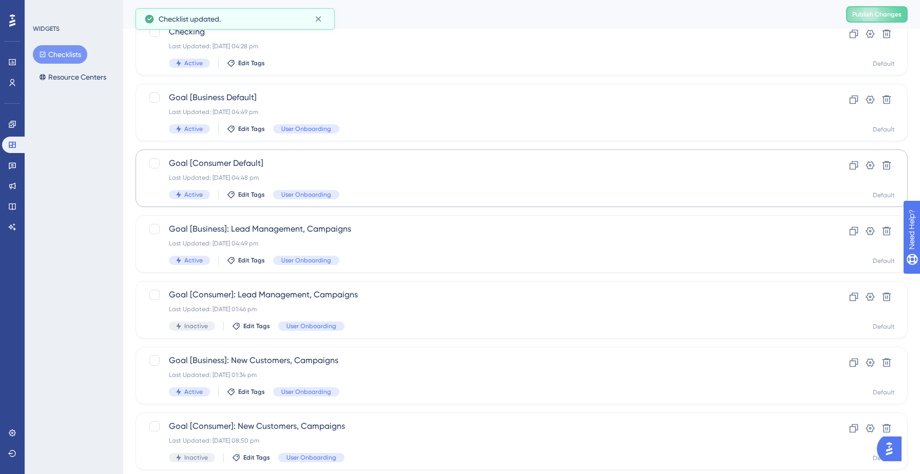
scroll to position [83, 0]
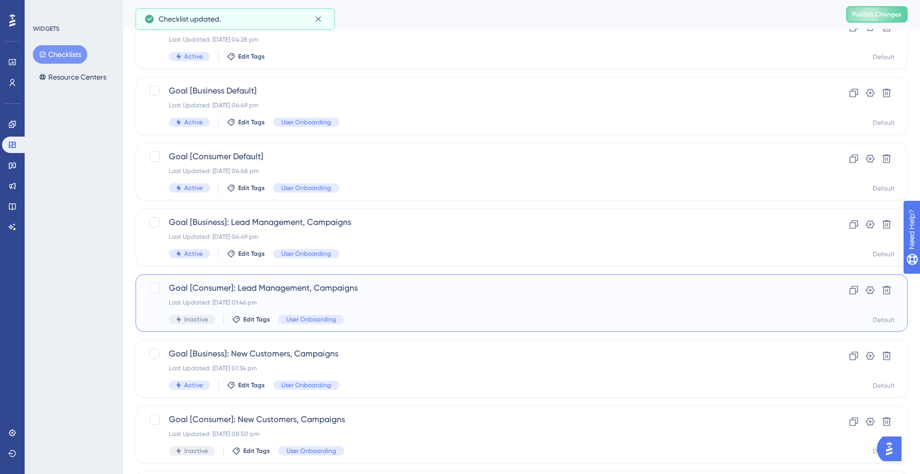
click at [347, 294] on div "Goal [Consumer]: Lead Management, Campaigns Last Updated: 05 Sept 2025 01:46 pm…" at bounding box center [480, 303] width 623 height 42
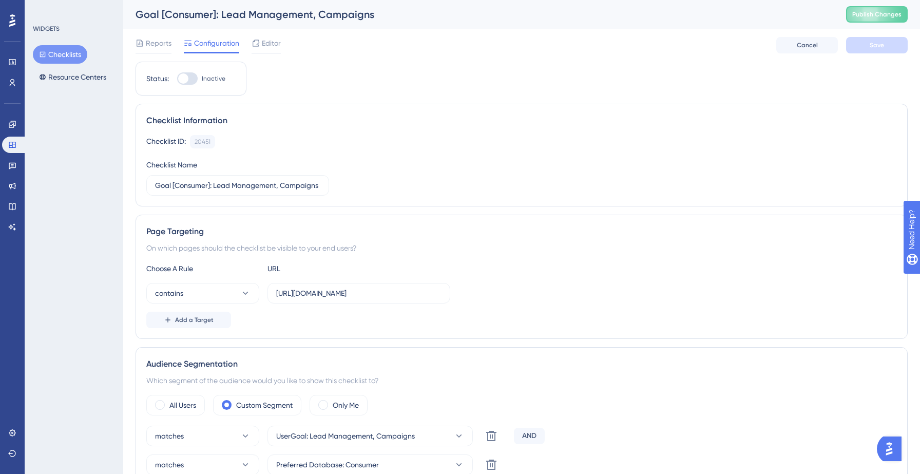
click at [47, 52] on button "Checklists" at bounding box center [60, 54] width 54 height 18
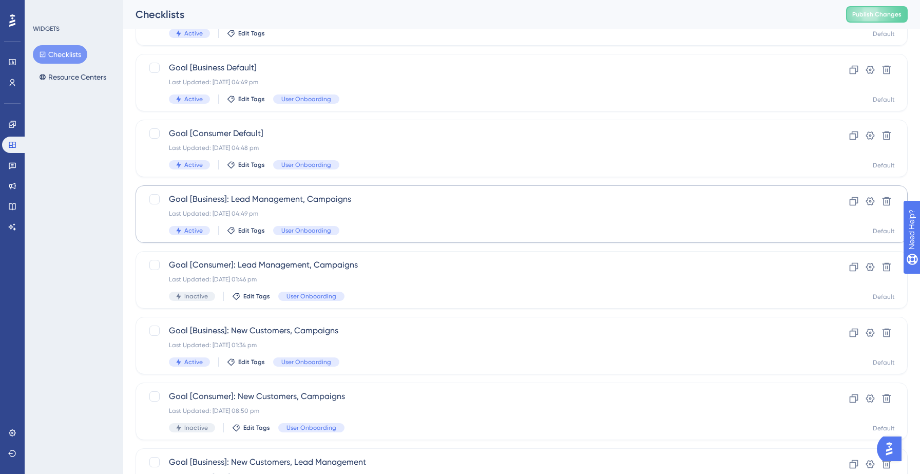
scroll to position [138, 0]
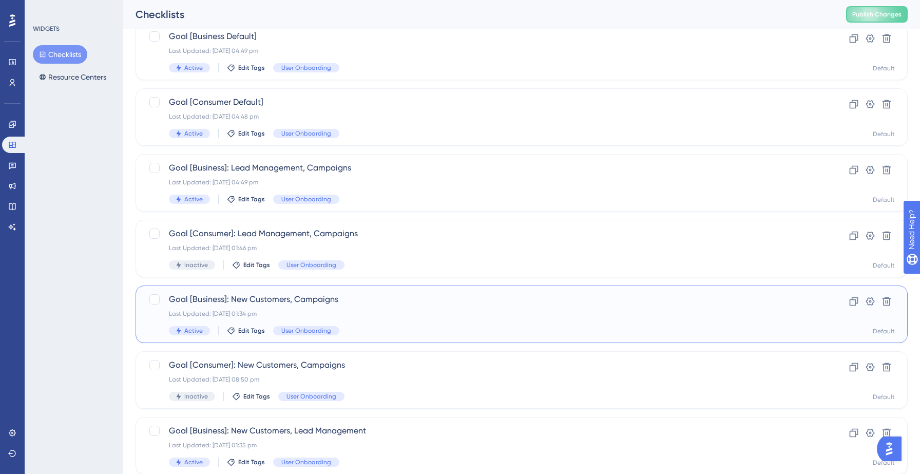
click at [423, 314] on div "Last Updated: 11 Sept 2025 01:34 pm" at bounding box center [480, 313] width 623 height 8
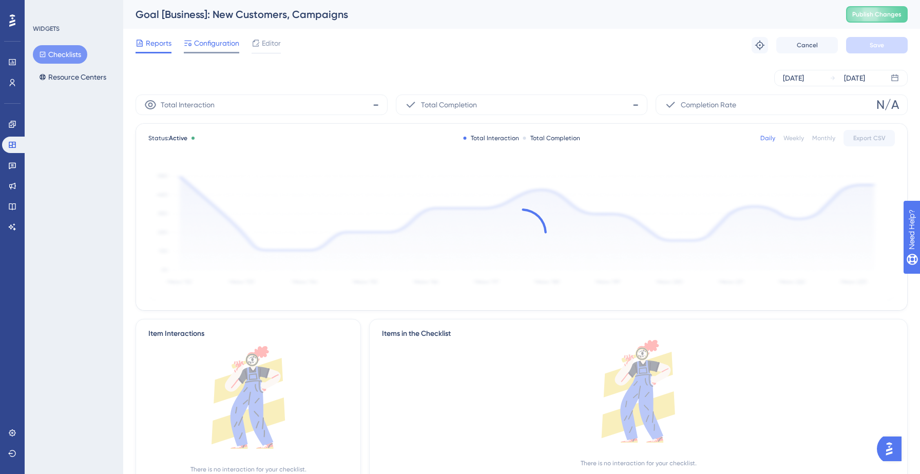
click at [214, 47] on span "Configuration" at bounding box center [216, 43] width 45 height 12
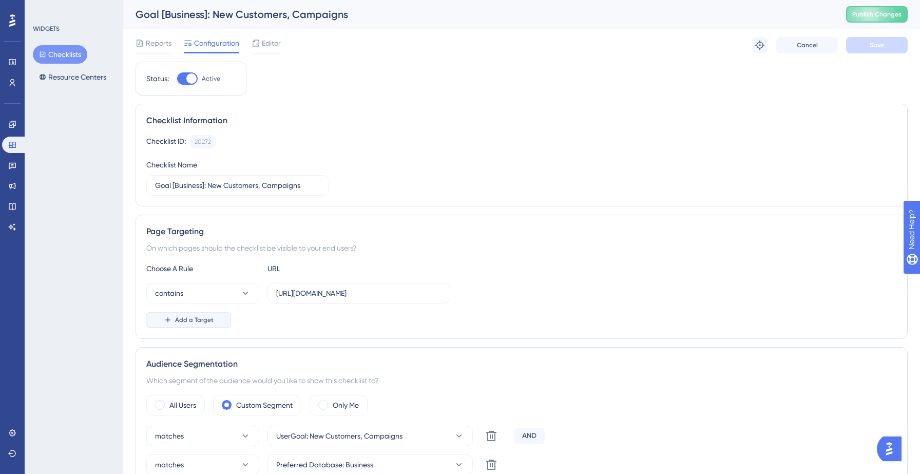
click at [191, 320] on span "Add a Target" at bounding box center [194, 320] width 38 height 8
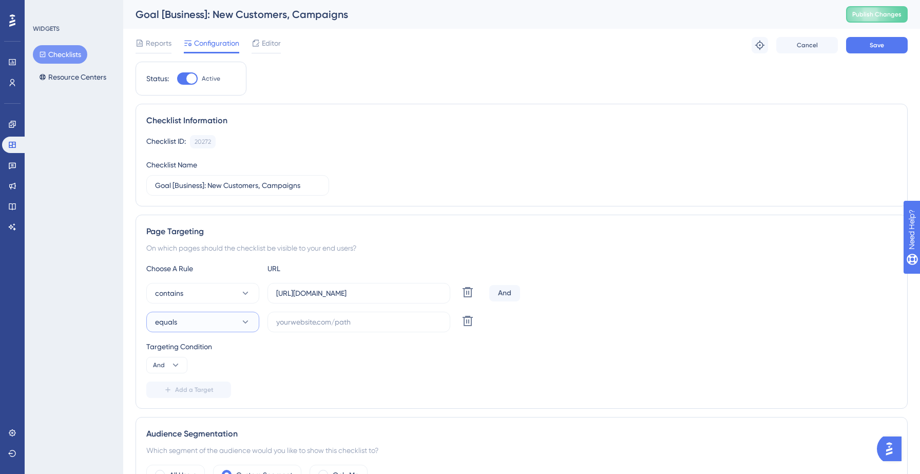
click at [197, 317] on button "equals" at bounding box center [202, 321] width 113 height 21
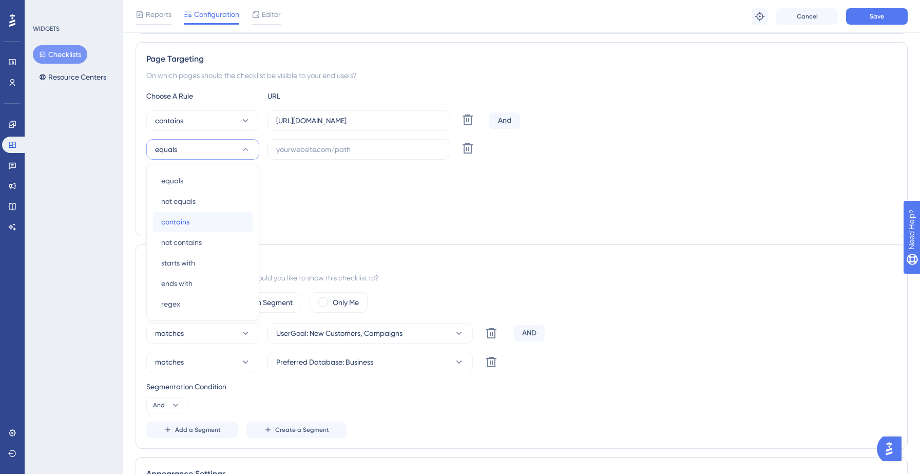
click at [197, 225] on div "contains contains" at bounding box center [202, 221] width 83 height 21
click at [315, 144] on input "text" at bounding box center [358, 149] width 165 height 11
paste input "https://hotsprings.salesgenie.com/"
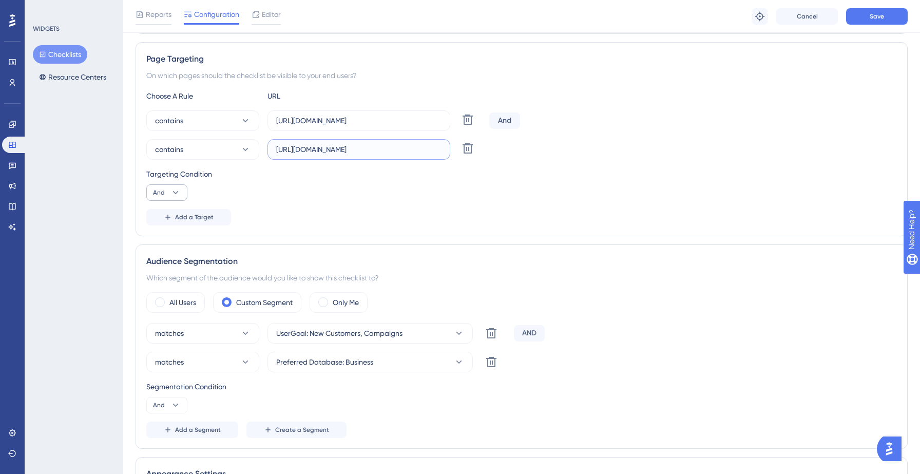
type input "https://hotsprings.salesgenie.com/"
click at [167, 196] on button "And" at bounding box center [166, 192] width 41 height 16
click at [163, 241] on span "Or" at bounding box center [161, 242] width 8 height 12
click at [886, 17] on button "Save" at bounding box center [877, 16] width 62 height 16
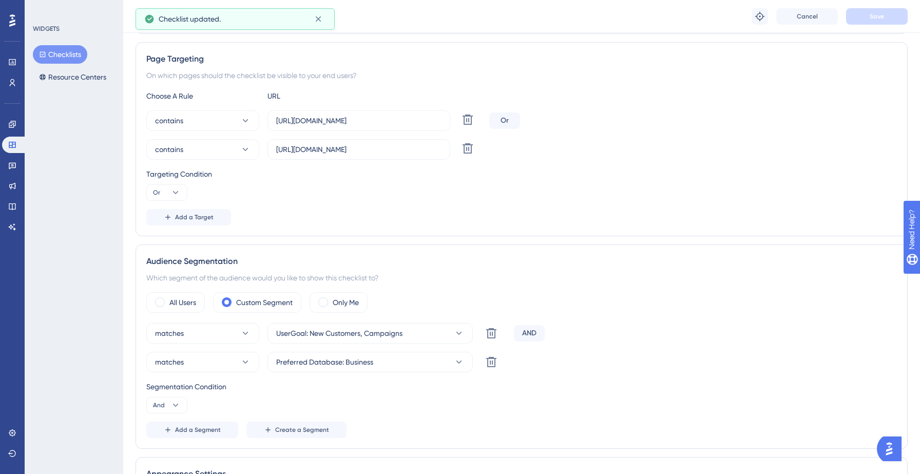
scroll to position [0, 0]
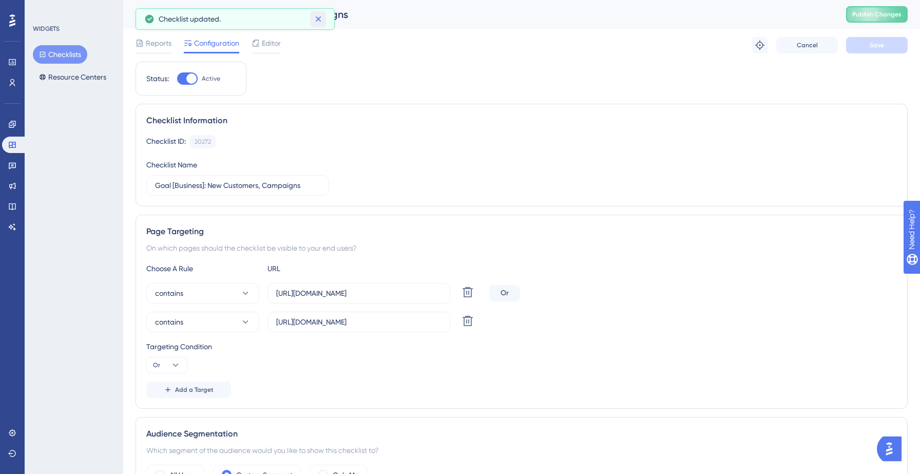
click at [318, 17] on icon at bounding box center [318, 19] width 10 height 10
click at [67, 55] on button "Checklists" at bounding box center [60, 54] width 54 height 18
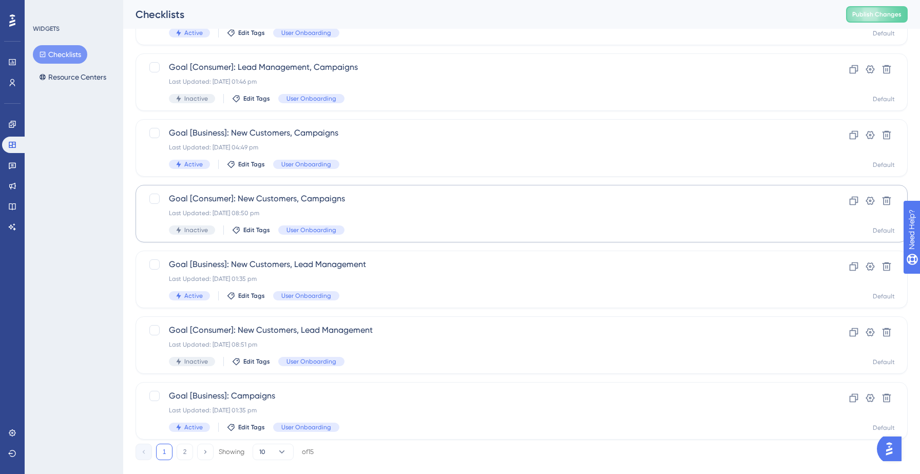
scroll to position [307, 0]
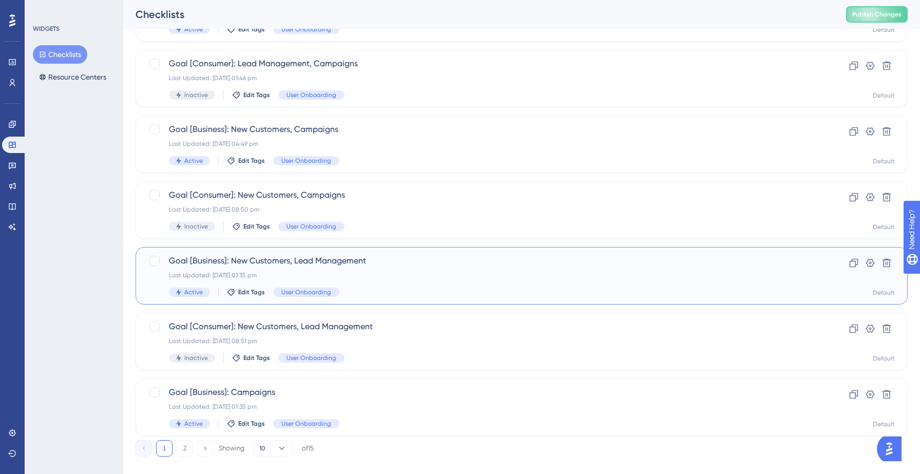
click at [378, 272] on div "Last Updated: 11 Sept 2025 01:35 pm" at bounding box center [480, 275] width 623 height 8
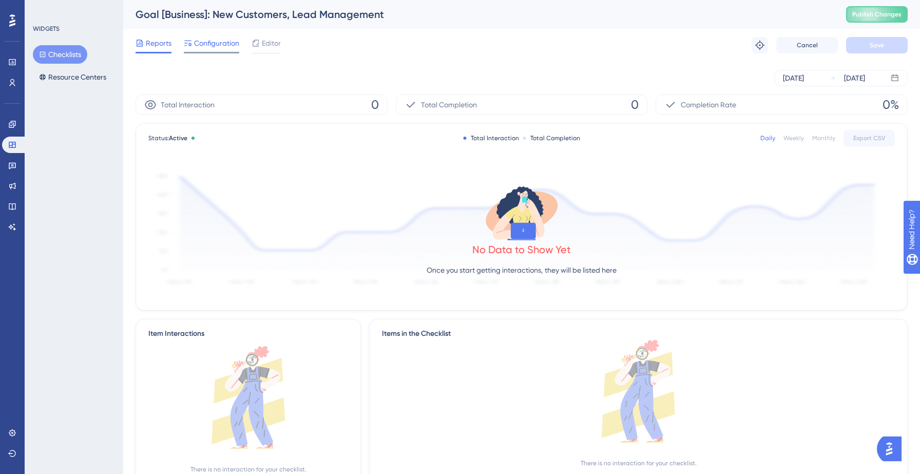
click at [211, 37] on span "Configuration" at bounding box center [216, 43] width 45 height 12
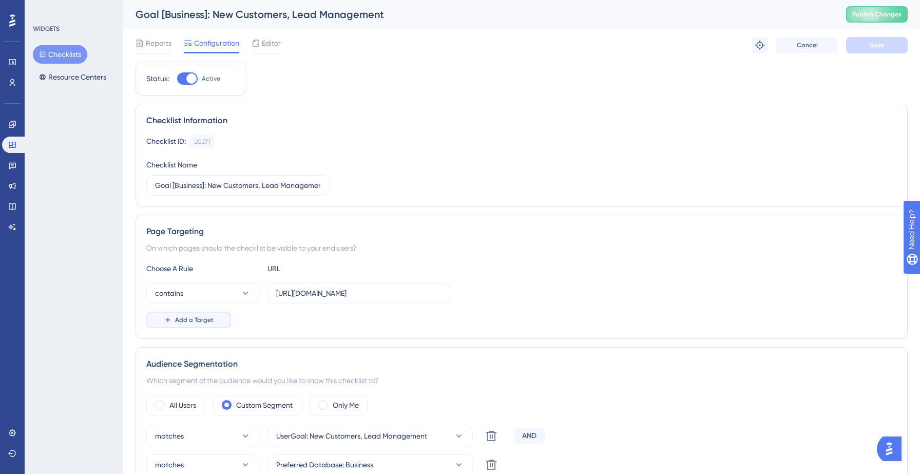
click at [196, 318] on span "Add a Target" at bounding box center [194, 320] width 38 height 8
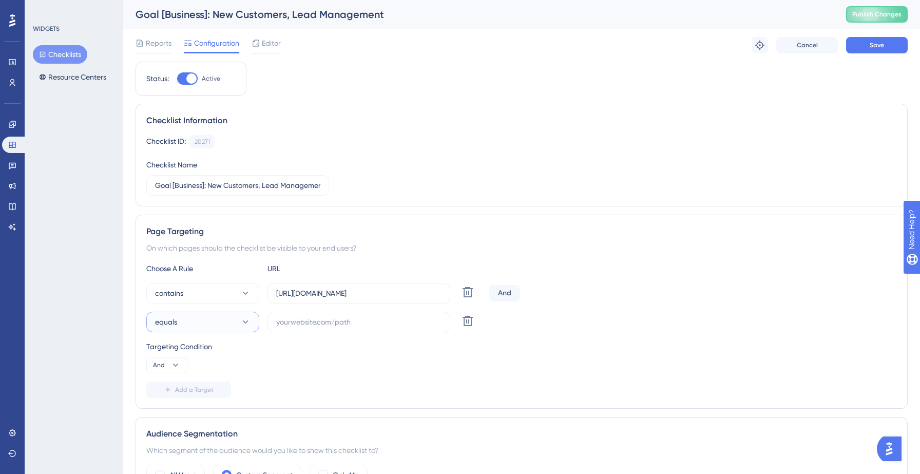
click at [209, 319] on button "equals" at bounding box center [202, 321] width 113 height 21
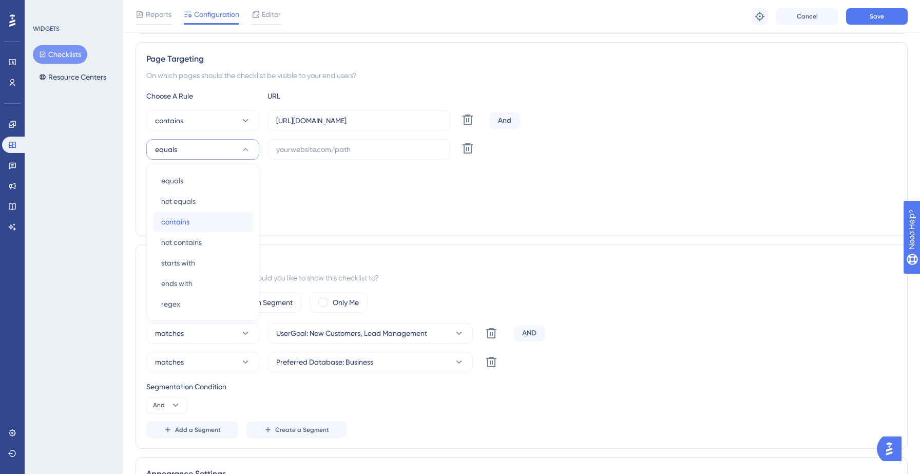
click at [205, 223] on div "contains contains" at bounding box center [202, 221] width 83 height 21
click at [322, 143] on label at bounding box center [358, 149] width 183 height 21
click at [322, 144] on input "text" at bounding box center [358, 149] width 165 height 11
paste input "https://hotsprings.salesgenie.com/"
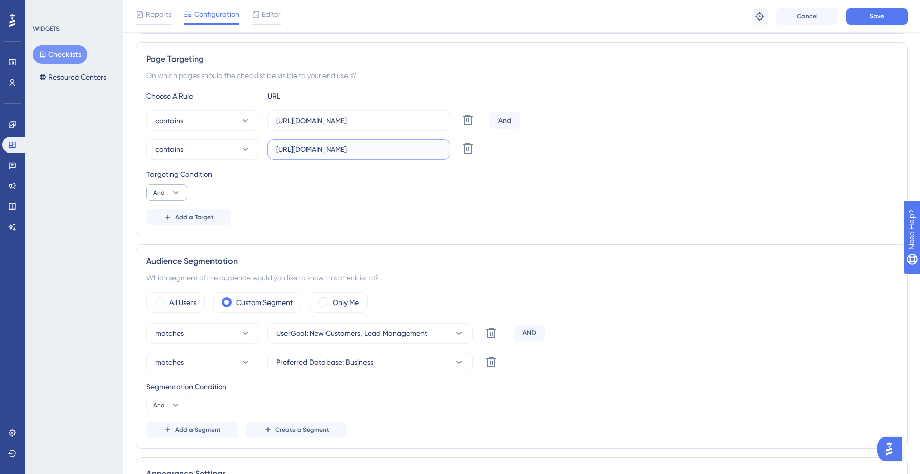
type input "https://hotsprings.salesgenie.com/"
click at [173, 185] on button "And" at bounding box center [166, 192] width 41 height 16
click at [169, 244] on div "Or Or" at bounding box center [166, 242] width 19 height 21
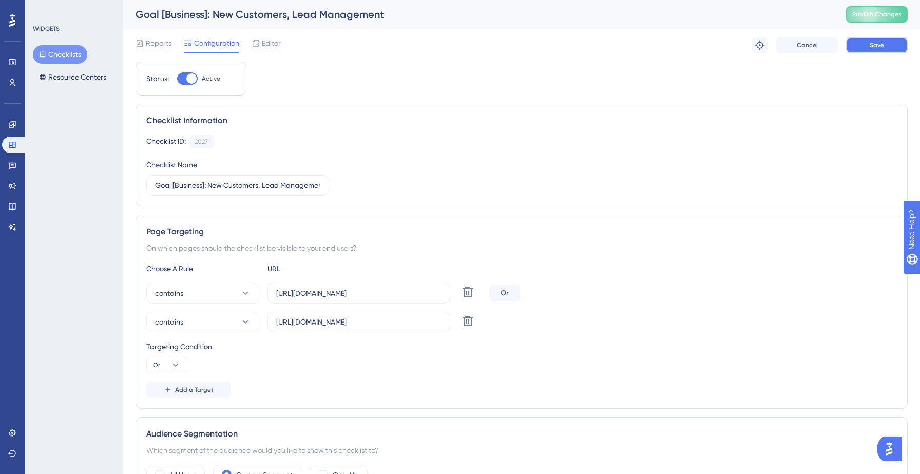
click at [867, 48] on button "Save" at bounding box center [877, 45] width 62 height 16
click at [54, 53] on button "Checklists" at bounding box center [60, 54] width 54 height 18
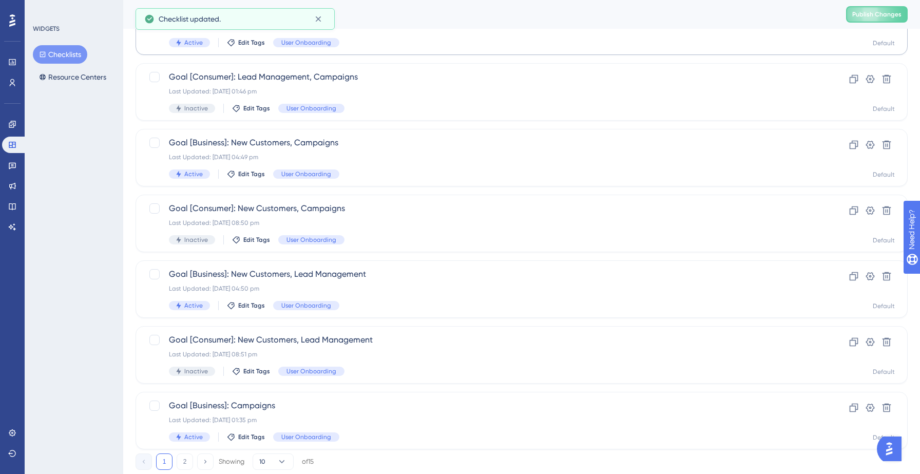
scroll to position [323, 0]
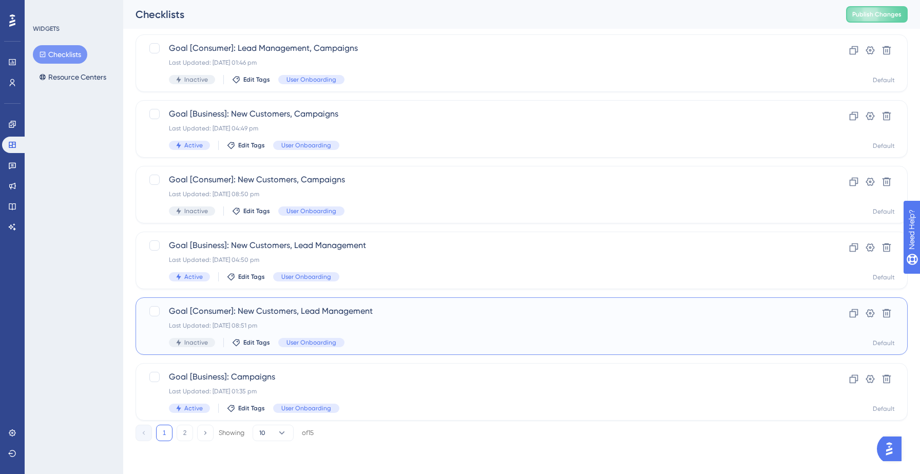
click at [362, 323] on div "Last Updated: 05 Sept 2025 08:51 pm" at bounding box center [480, 325] width 623 height 8
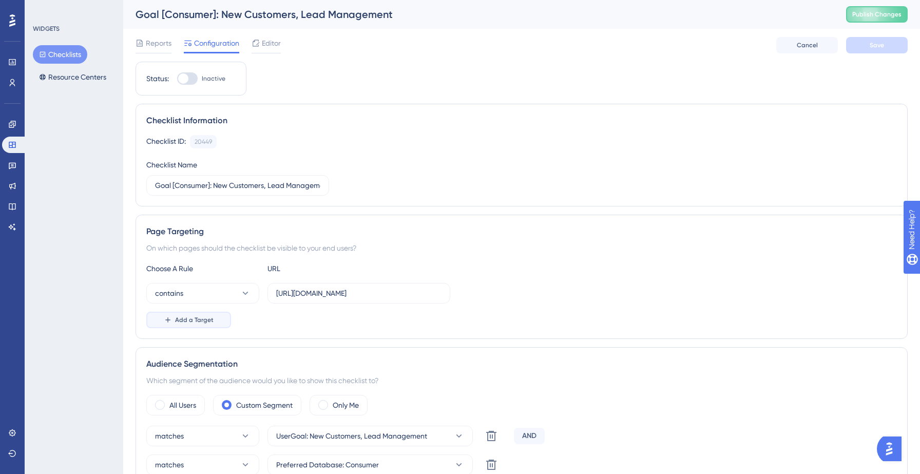
click at [186, 322] on span "Add a Target" at bounding box center [194, 320] width 38 height 8
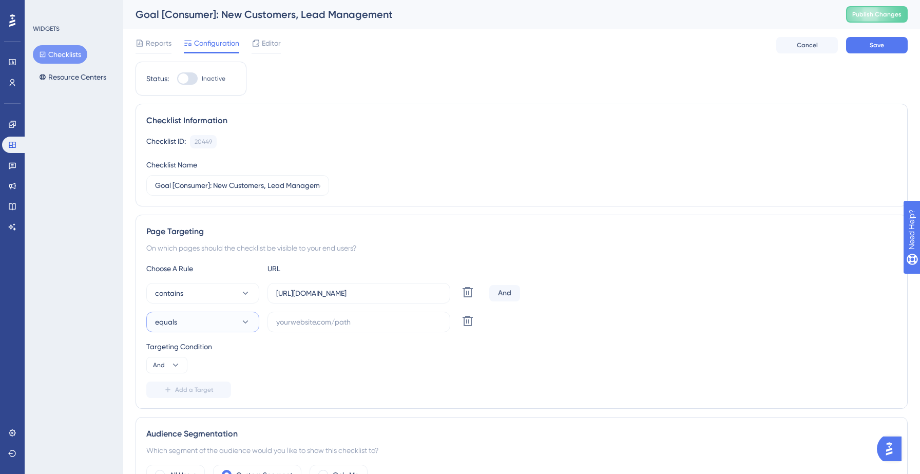
click at [213, 323] on button "equals" at bounding box center [202, 321] width 113 height 21
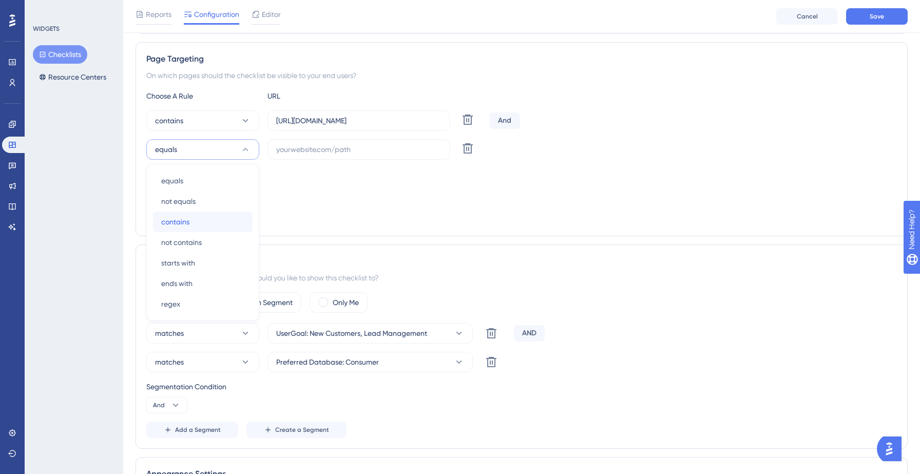
click at [193, 229] on div "contains contains" at bounding box center [202, 221] width 83 height 21
click at [348, 150] on input "text" at bounding box center [358, 149] width 165 height 11
paste input "https://hotsprings.salesgenie.com/"
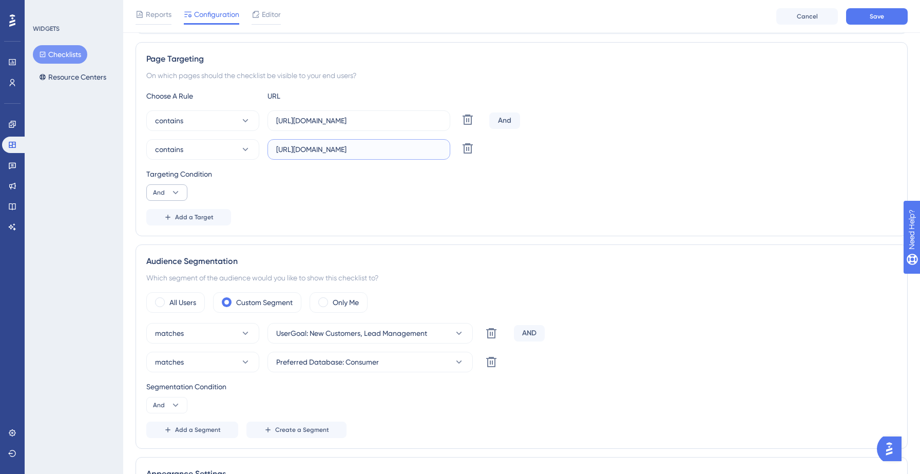
type input "https://hotsprings.salesgenie.com/"
click at [178, 191] on icon at bounding box center [175, 192] width 10 height 10
click at [170, 239] on div "Or Or" at bounding box center [166, 242] width 19 height 21
click at [873, 22] on button "Save" at bounding box center [877, 16] width 62 height 16
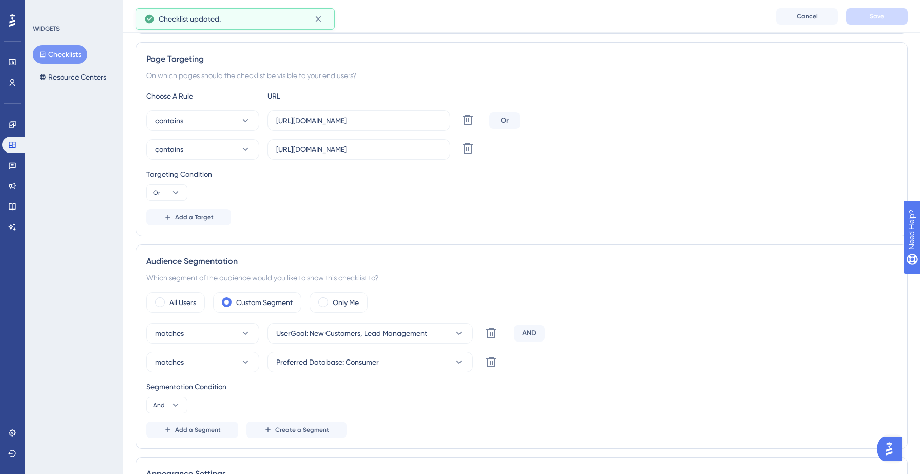
click at [66, 55] on button "Checklists" at bounding box center [60, 54] width 54 height 18
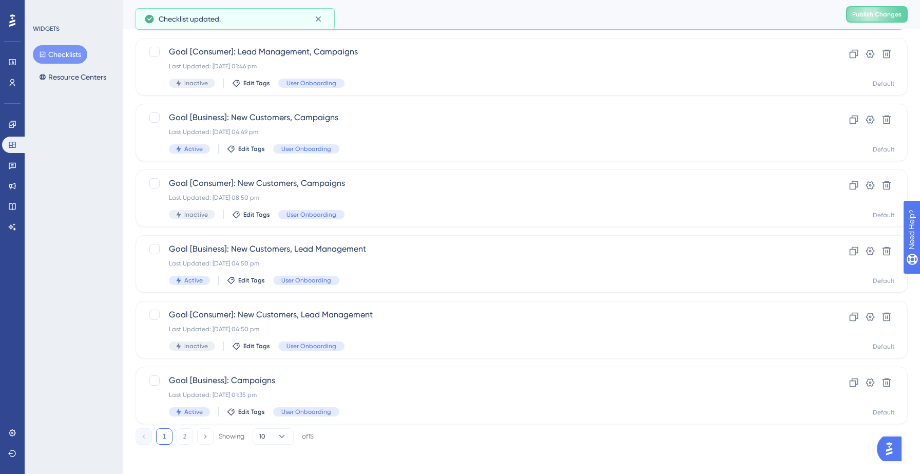
scroll to position [323, 0]
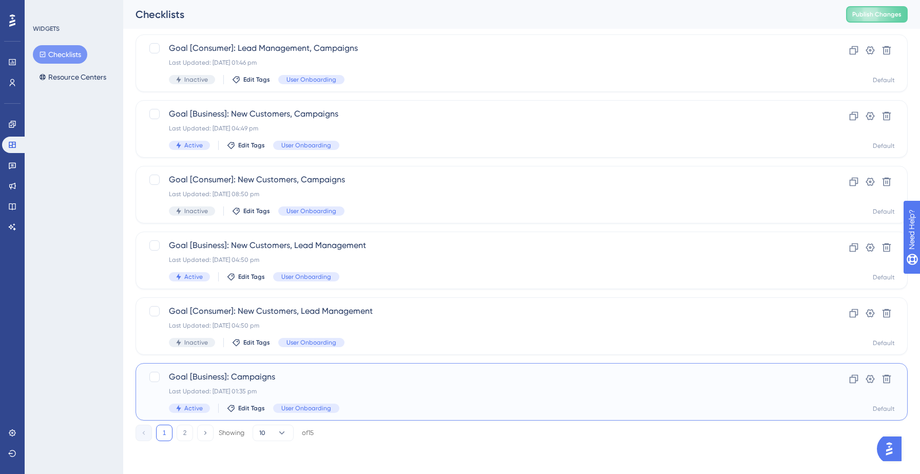
click at [305, 384] on div "Goal [Business]: Campaigns Last Updated: 11 Sept 2025 01:35 pm Active Edit Tags…" at bounding box center [480, 391] width 623 height 42
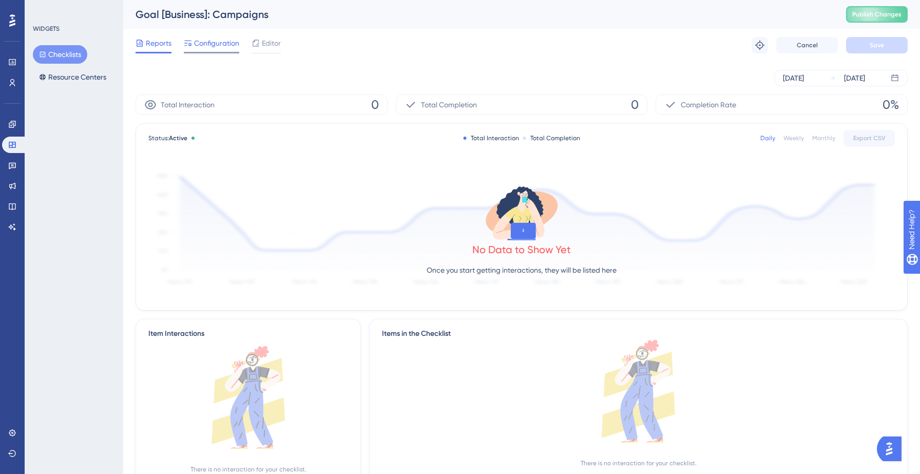
click at [214, 45] on span "Configuration" at bounding box center [216, 43] width 45 height 12
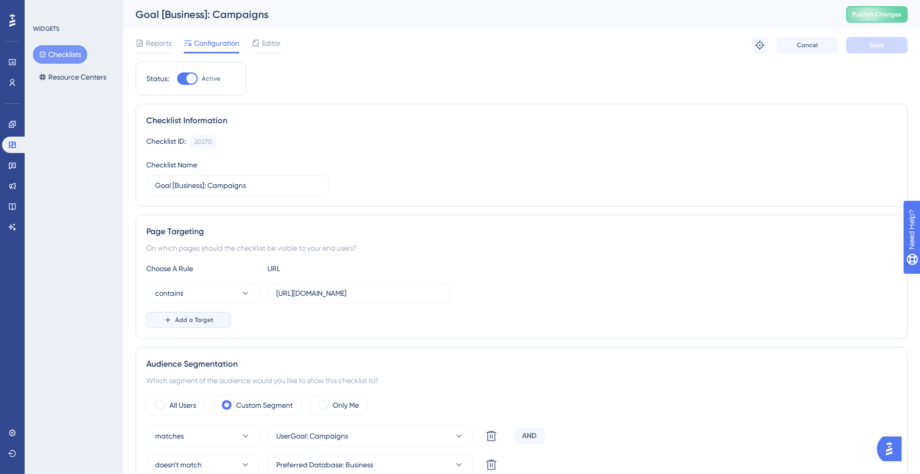
click at [189, 325] on button "Add a Target" at bounding box center [188, 319] width 85 height 16
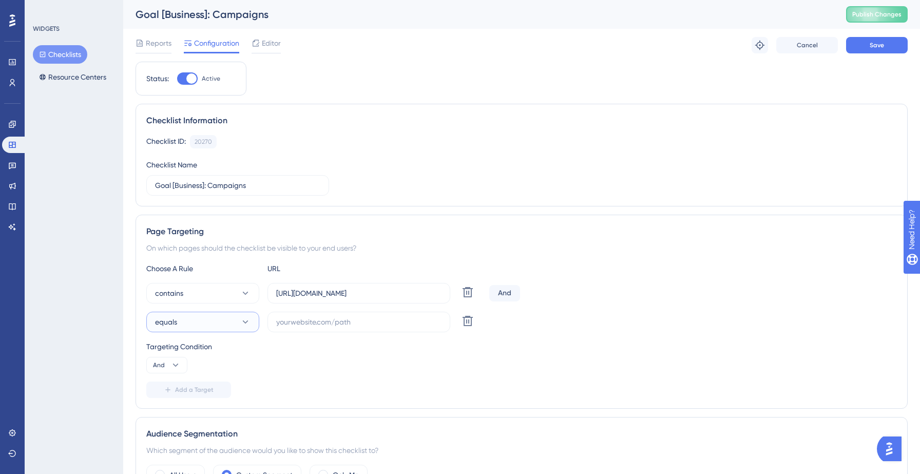
click at [208, 316] on button "equals" at bounding box center [202, 321] width 113 height 21
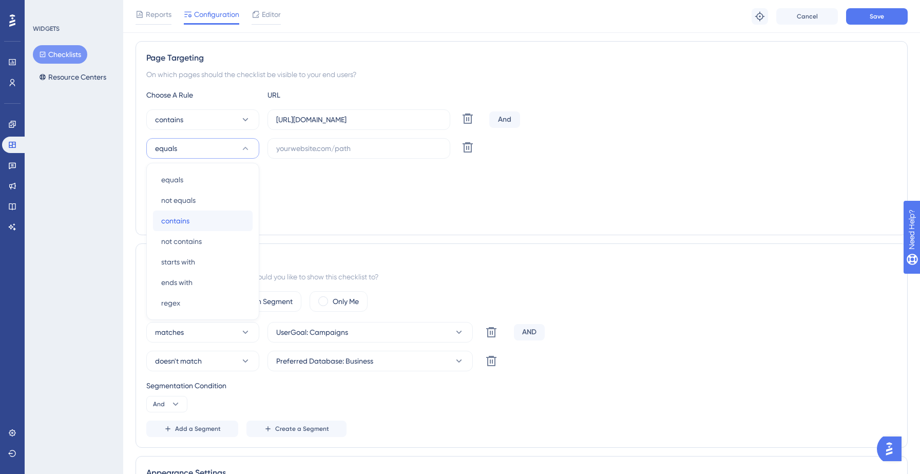
click at [182, 219] on span "contains" at bounding box center [175, 220] width 28 height 12
click at [316, 133] on div "contains https://yellowstone.salesgenie.com/ Delete And contains Delete" at bounding box center [521, 133] width 750 height 49
click at [311, 146] on input "text" at bounding box center [358, 148] width 165 height 11
paste input "https://hotsprings.salesgenie.com/"
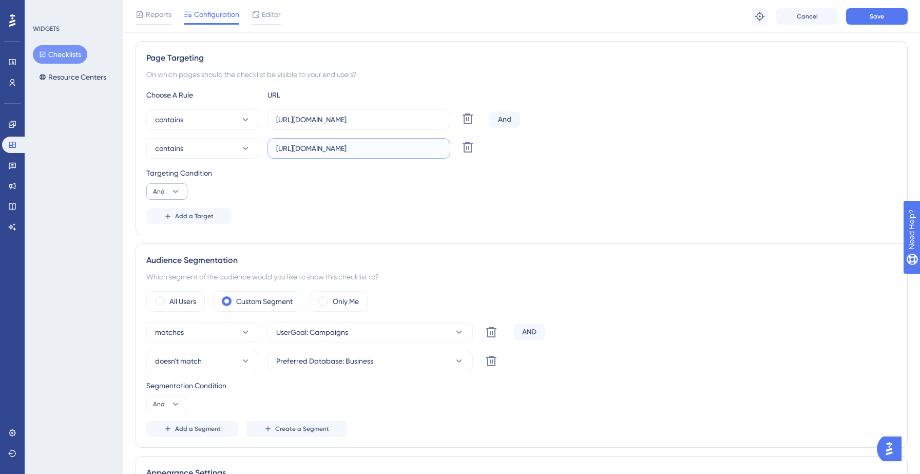
type input "https://hotsprings.salesgenie.com/"
click at [167, 189] on button "And" at bounding box center [166, 191] width 41 height 16
click at [170, 237] on div "Or Or" at bounding box center [166, 241] width 19 height 21
click at [881, 21] on button "Save" at bounding box center [877, 16] width 62 height 16
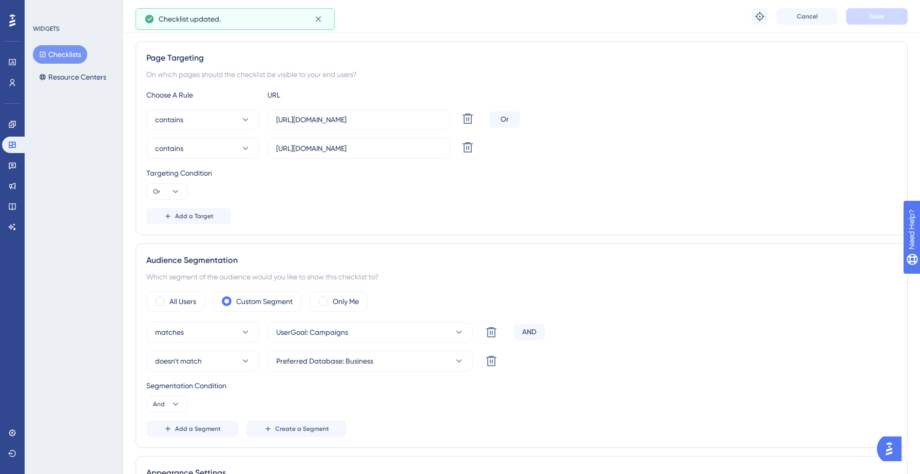
click at [60, 49] on button "Checklists" at bounding box center [60, 54] width 54 height 18
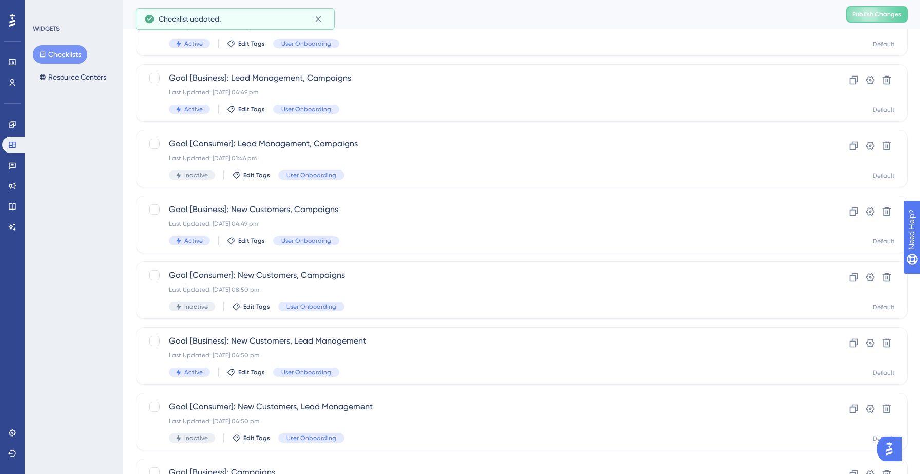
scroll to position [323, 0]
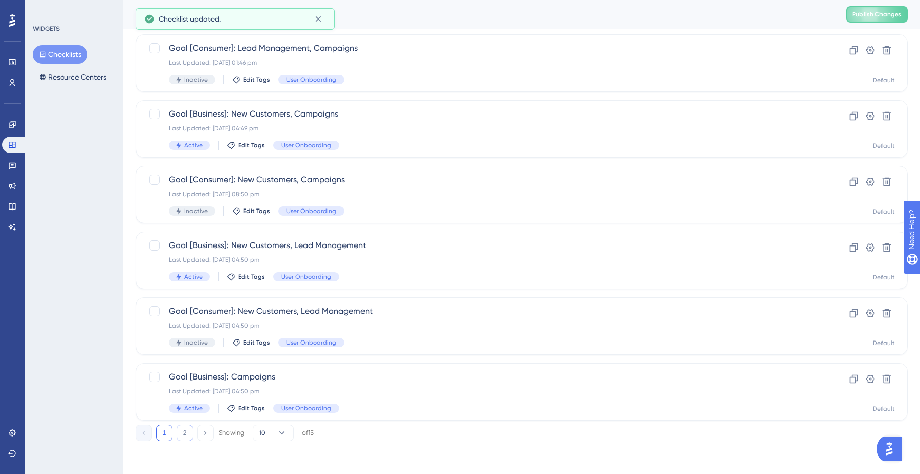
click at [187, 432] on button "2" at bounding box center [185, 432] width 16 height 16
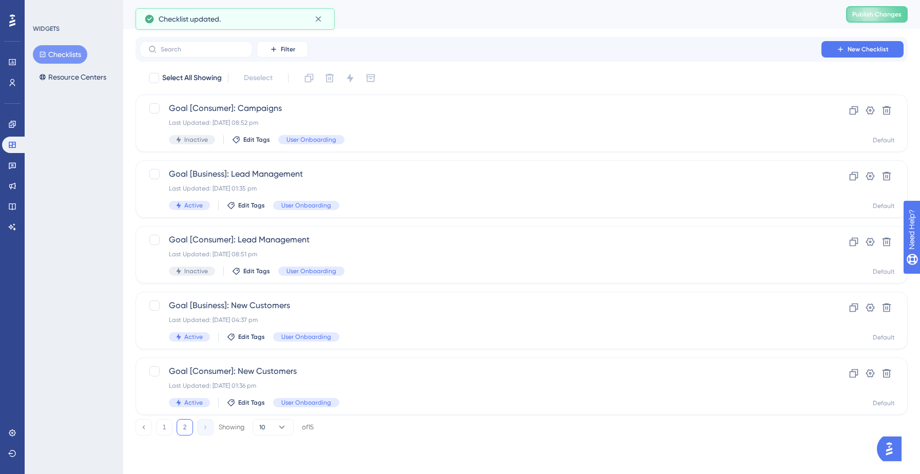
scroll to position [0, 0]
click at [377, 184] on div "Goal [Business]: Lead Management Last Updated: 11 Sept 2025 01:35 pm Active Edi…" at bounding box center [480, 189] width 623 height 42
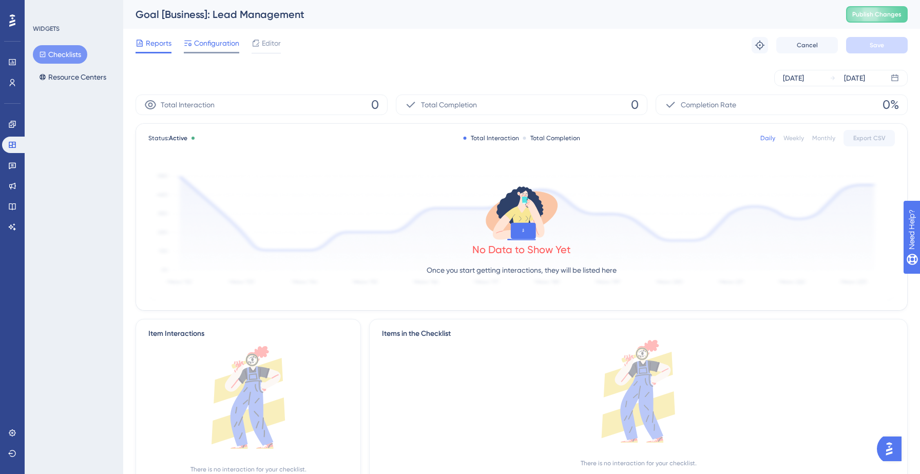
click at [218, 47] on span "Configuration" at bounding box center [216, 43] width 45 height 12
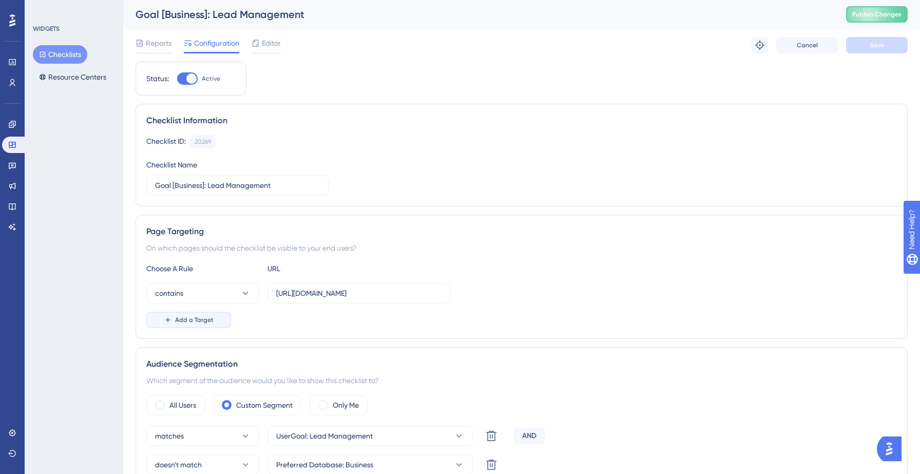
click at [185, 322] on span "Add a Target" at bounding box center [194, 320] width 38 height 8
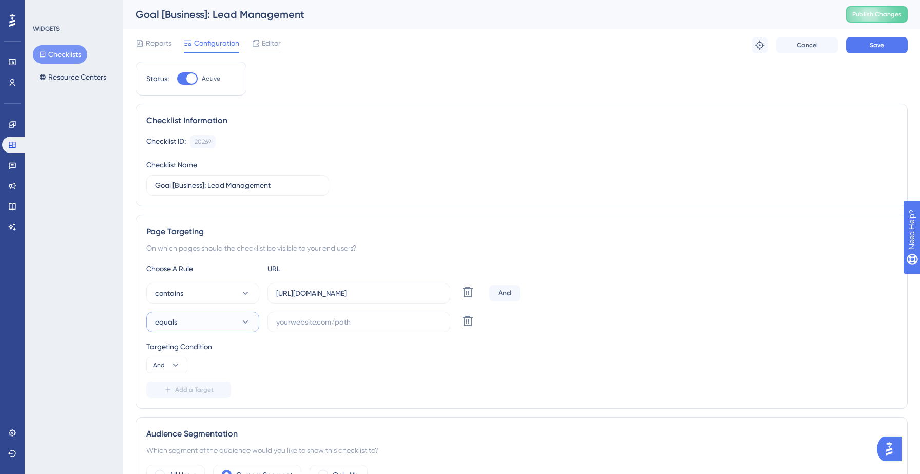
click at [206, 324] on button "equals" at bounding box center [202, 321] width 113 height 21
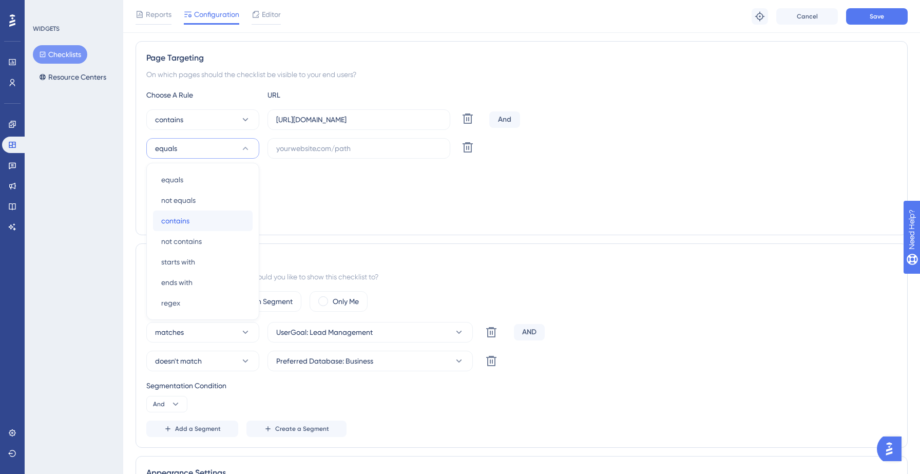
click at [192, 225] on div "contains contains" at bounding box center [202, 220] width 83 height 21
click at [319, 149] on input "text" at bounding box center [358, 148] width 165 height 11
paste input "https://hotsprings.salesgenie.com/"
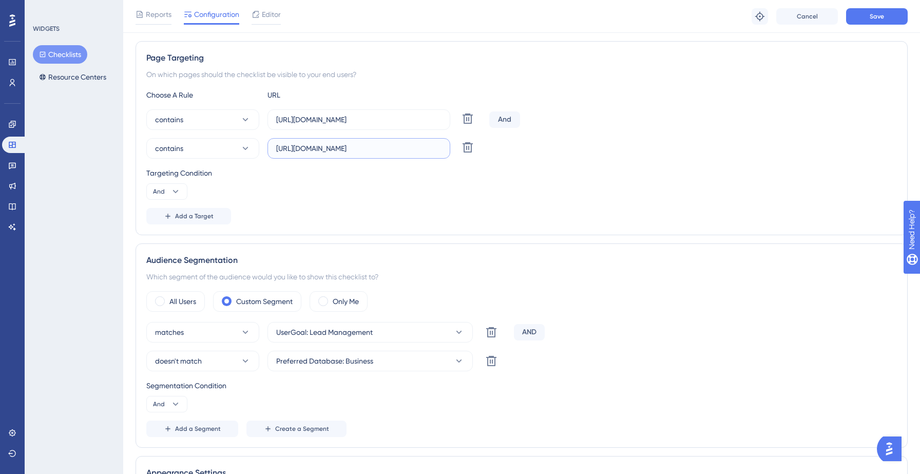
type input "https://hotsprings.salesgenie.com/"
click at [167, 182] on div "Targeting Condition And" at bounding box center [521, 183] width 750 height 33
click at [167, 191] on button "And" at bounding box center [166, 191] width 41 height 16
click at [167, 243] on div "Or Or" at bounding box center [166, 241] width 19 height 21
click at [880, 21] on button "Save" at bounding box center [877, 16] width 62 height 16
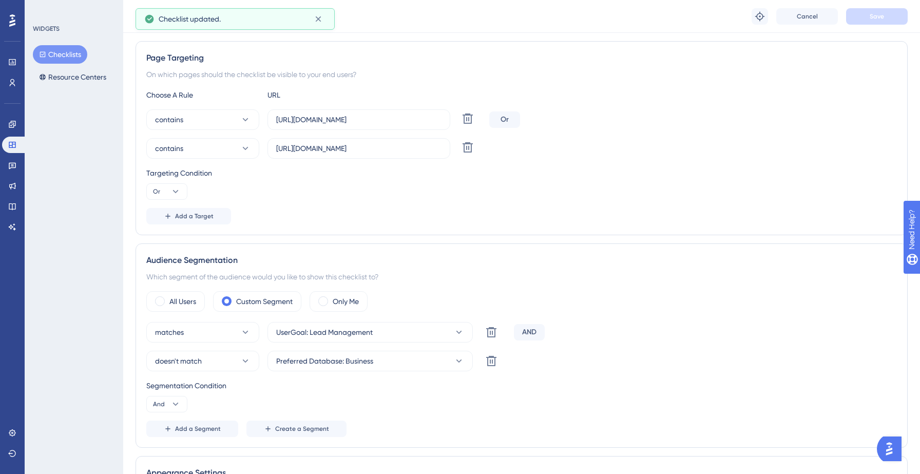
drag, startPoint x: 52, startPoint y: 52, endPoint x: 60, endPoint y: 56, distance: 8.7
click at [52, 52] on button "Checklists" at bounding box center [60, 54] width 54 height 18
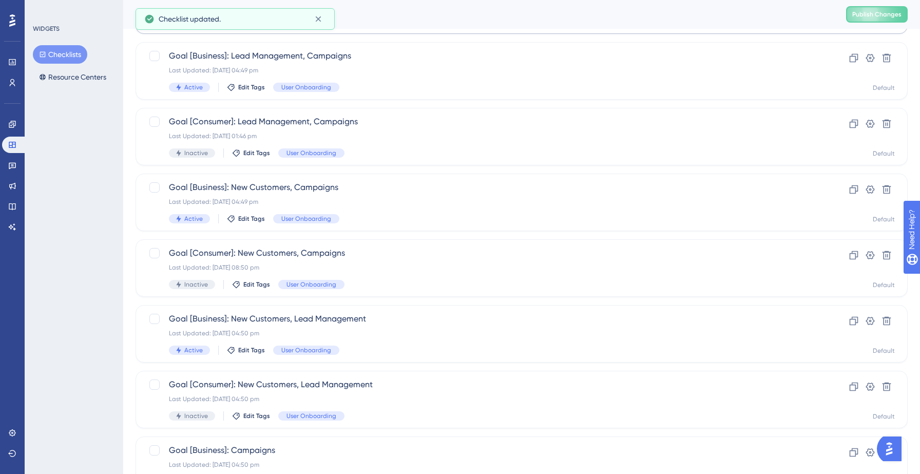
scroll to position [323, 0]
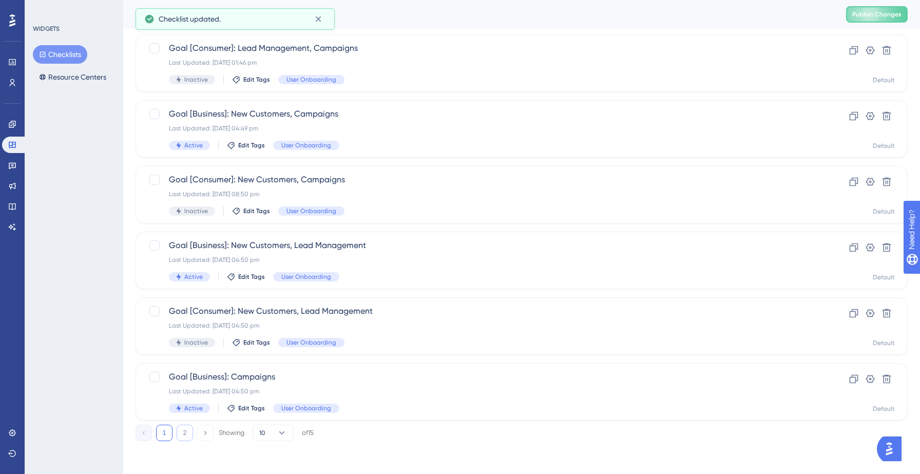
click at [188, 433] on button "2" at bounding box center [185, 432] width 16 height 16
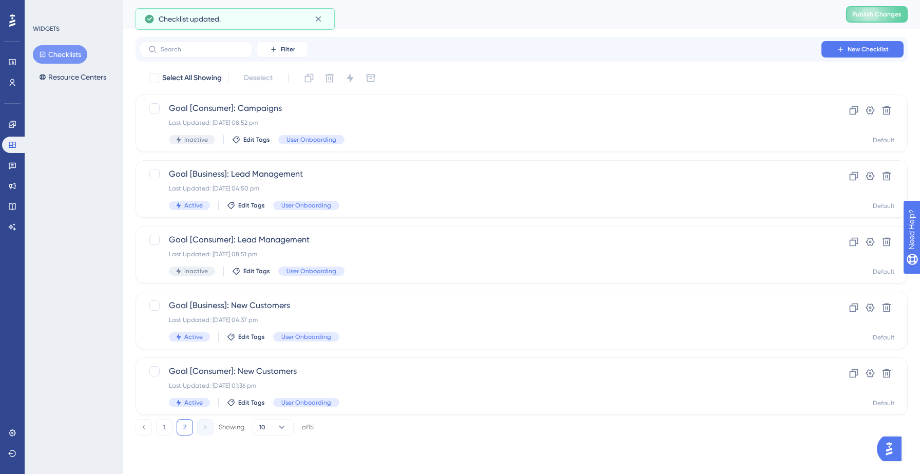
scroll to position [0, 0]
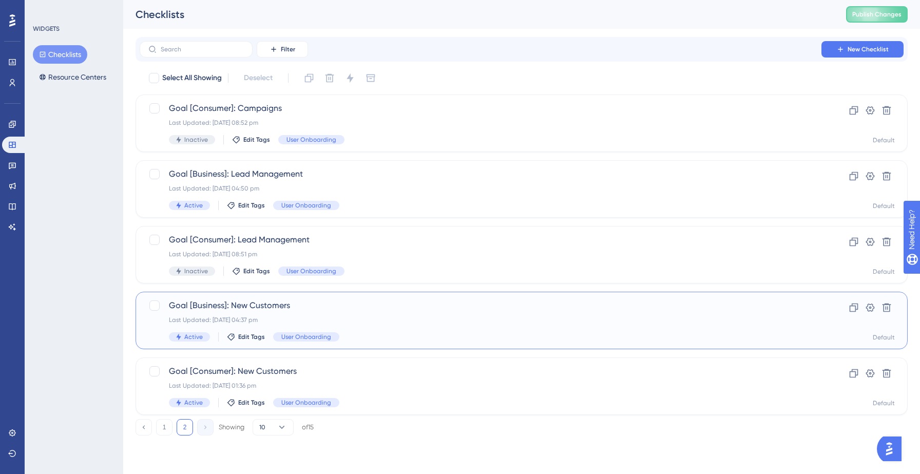
click at [381, 311] on div "Goal [Business]: New Customers Last Updated: 12 Sept 2025 04:37 pm Active Edit …" at bounding box center [480, 320] width 623 height 42
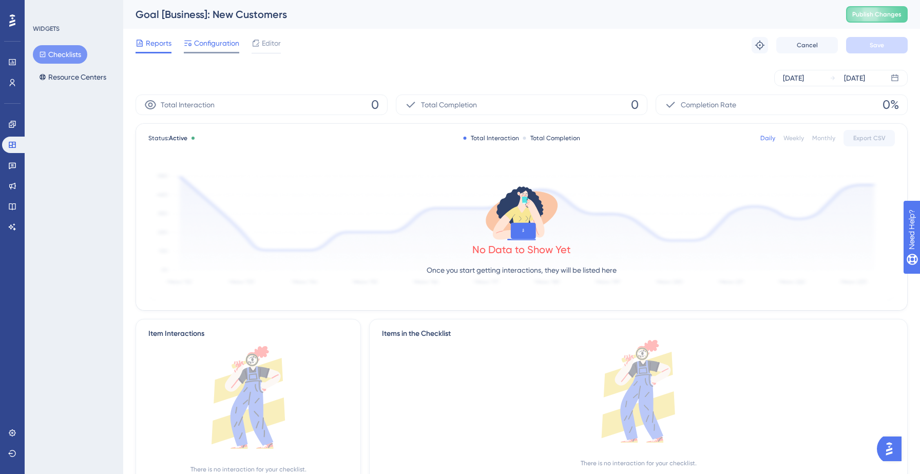
click at [206, 50] on div "Configuration" at bounding box center [211, 45] width 55 height 16
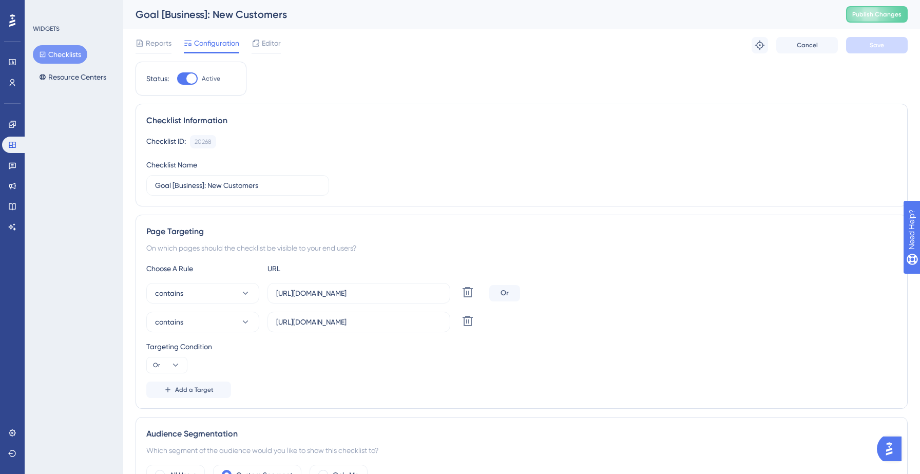
click at [60, 53] on button "Checklists" at bounding box center [60, 54] width 54 height 18
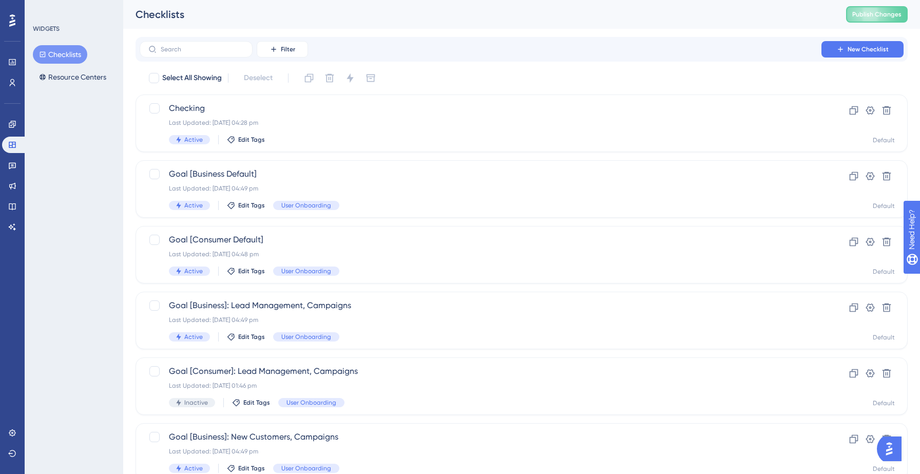
scroll to position [323, 0]
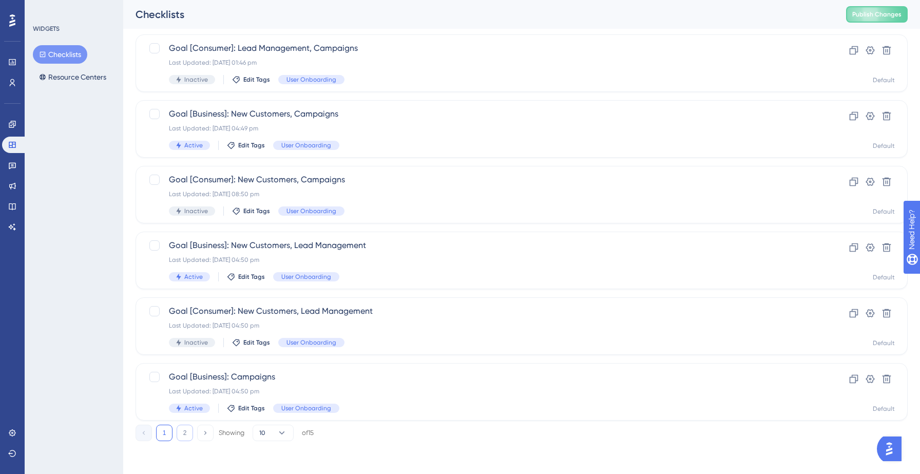
click at [182, 435] on button "2" at bounding box center [185, 432] width 16 height 16
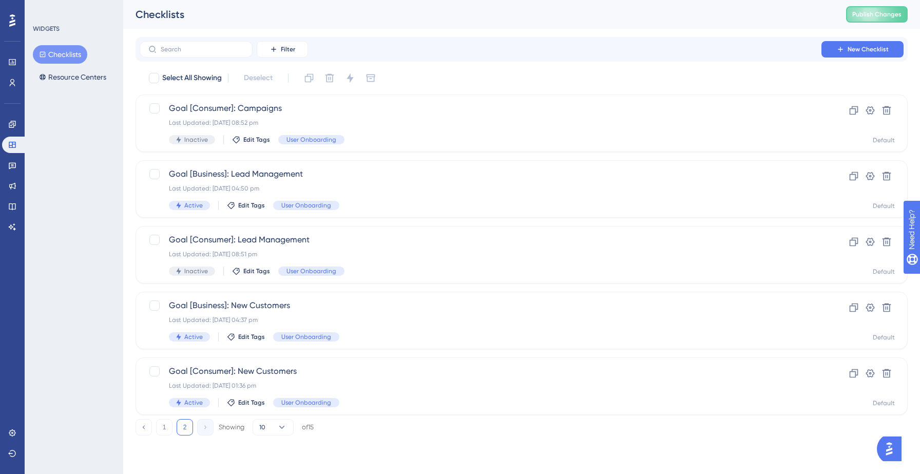
scroll to position [0, 0]
click at [385, 389] on div "Last Updated: 11 Sept 2025 01:36 pm" at bounding box center [480, 385] width 623 height 8
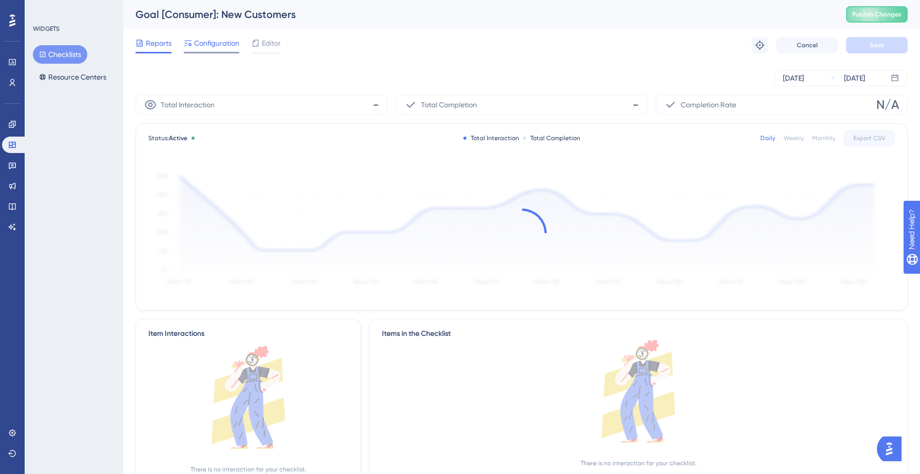
click at [221, 45] on span "Configuration" at bounding box center [216, 43] width 45 height 12
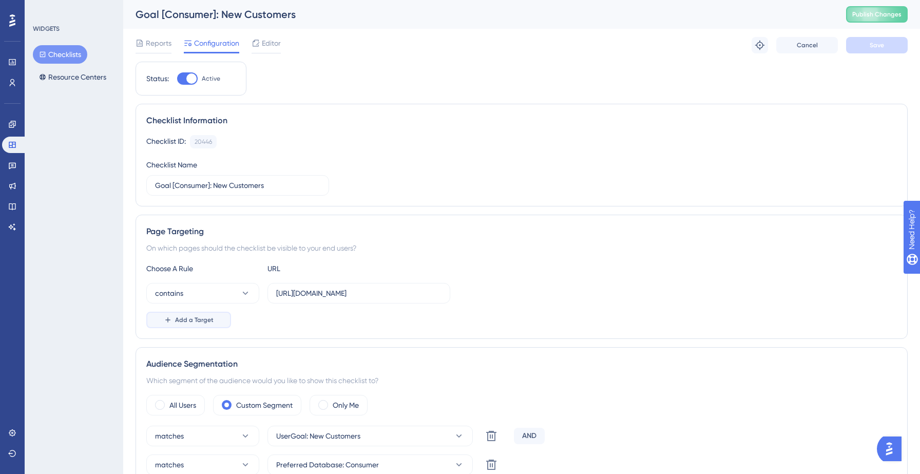
click at [211, 318] on span "Add a Target" at bounding box center [194, 320] width 38 height 8
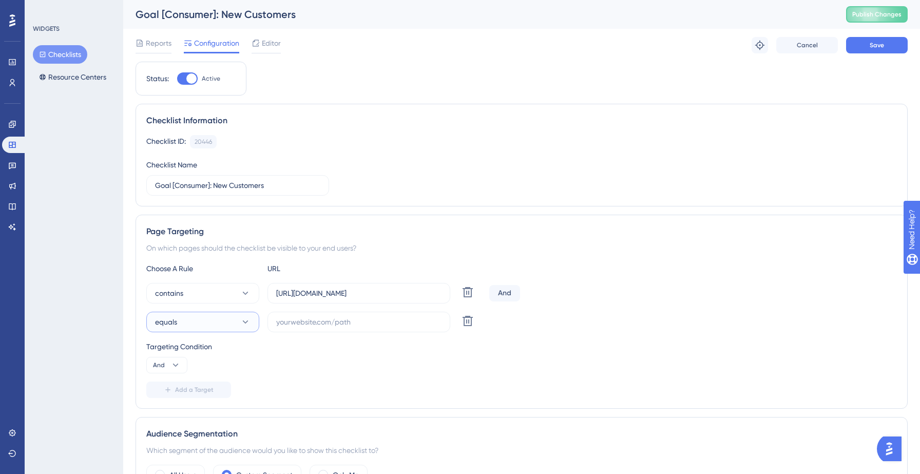
click at [208, 327] on button "equals" at bounding box center [202, 321] width 113 height 21
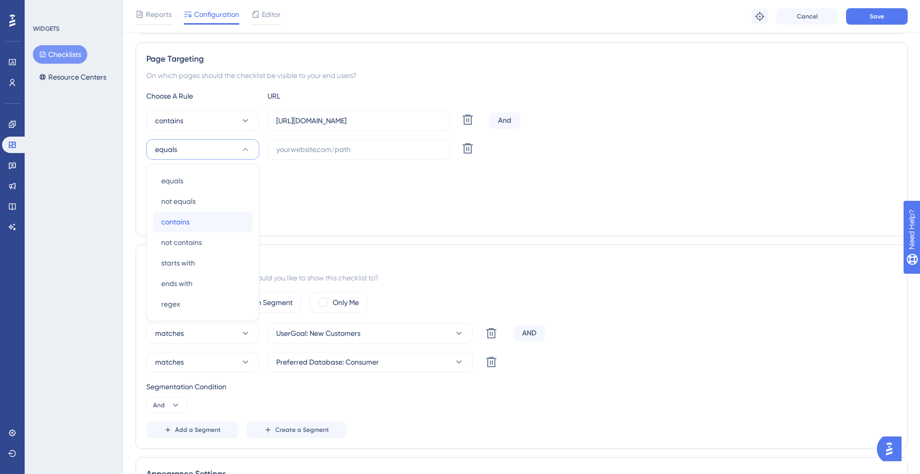
click at [186, 217] on span "contains" at bounding box center [175, 222] width 28 height 12
click at [298, 151] on input "text" at bounding box center [358, 149] width 165 height 11
paste input "https://hotsprings.salesgenie.com/"
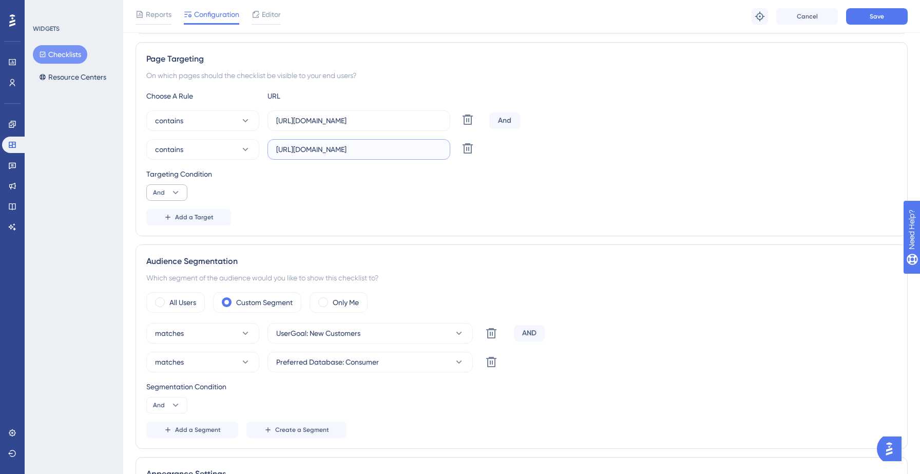
type input "https://hotsprings.salesgenie.com/"
click at [173, 189] on icon at bounding box center [175, 192] width 10 height 10
click at [170, 250] on div "Or Or" at bounding box center [166, 242] width 19 height 21
click at [891, 22] on button "Save" at bounding box center [877, 16] width 62 height 16
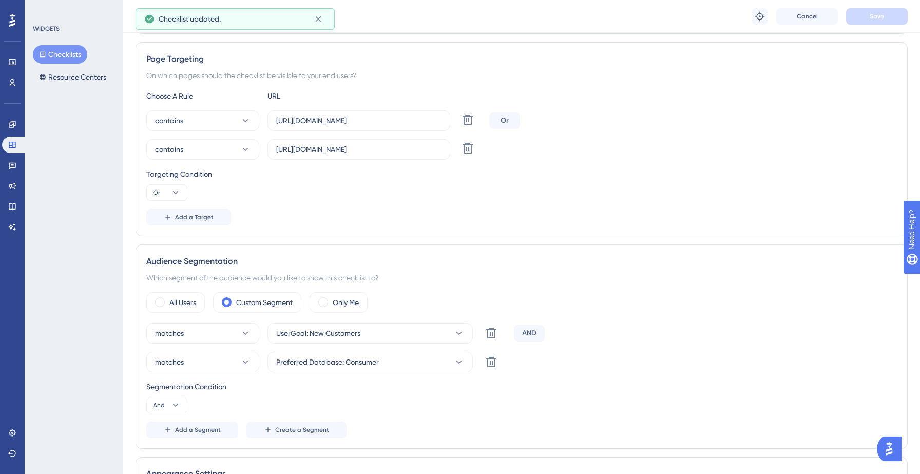
scroll to position [0, 0]
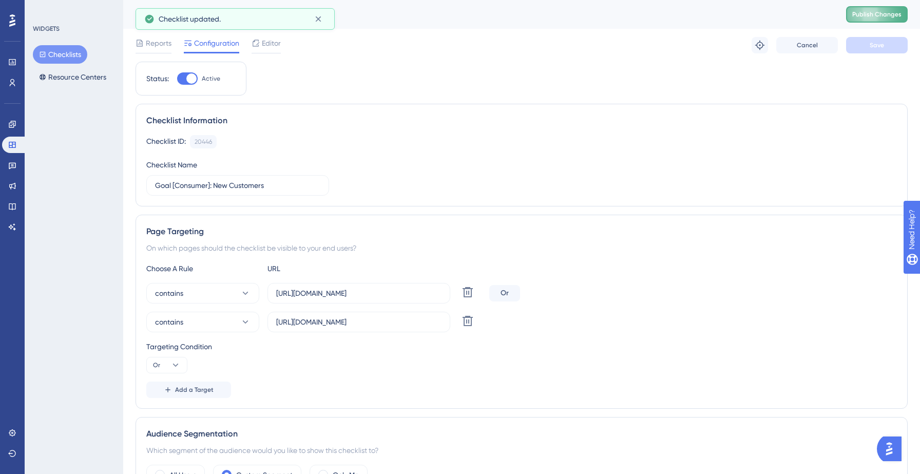
click at [869, 12] on span "Publish Changes" at bounding box center [876, 14] width 49 height 8
click at [65, 51] on button "Checklists" at bounding box center [60, 54] width 54 height 18
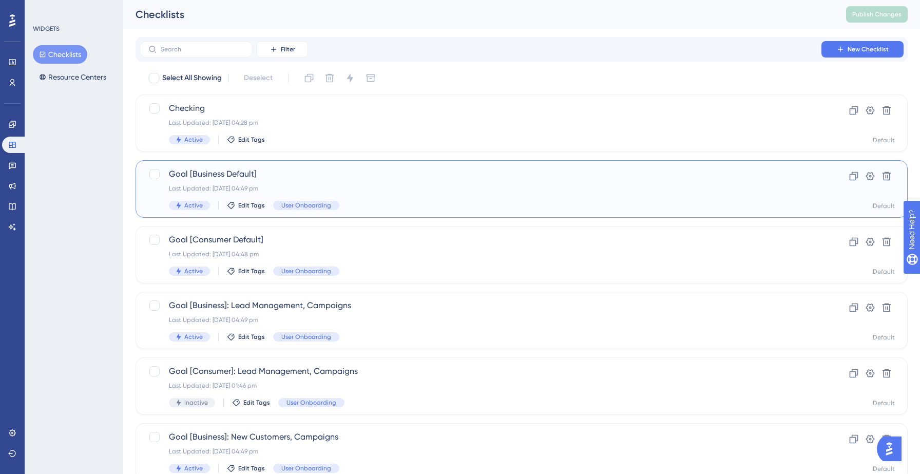
click at [368, 194] on div "Goal [Business Default] Last Updated: 12 Sept 2025 04:49 pm Active Edit Tags Us…" at bounding box center [480, 189] width 623 height 42
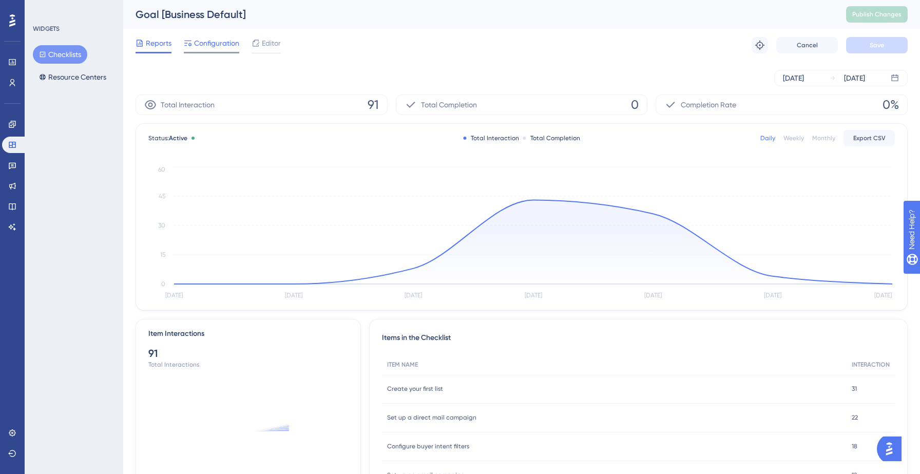
click at [207, 45] on span "Configuration" at bounding box center [216, 43] width 45 height 12
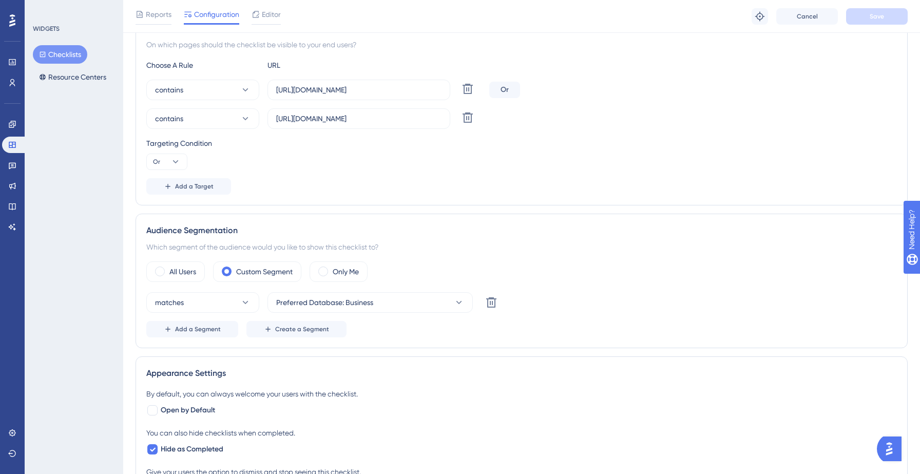
scroll to position [224, 0]
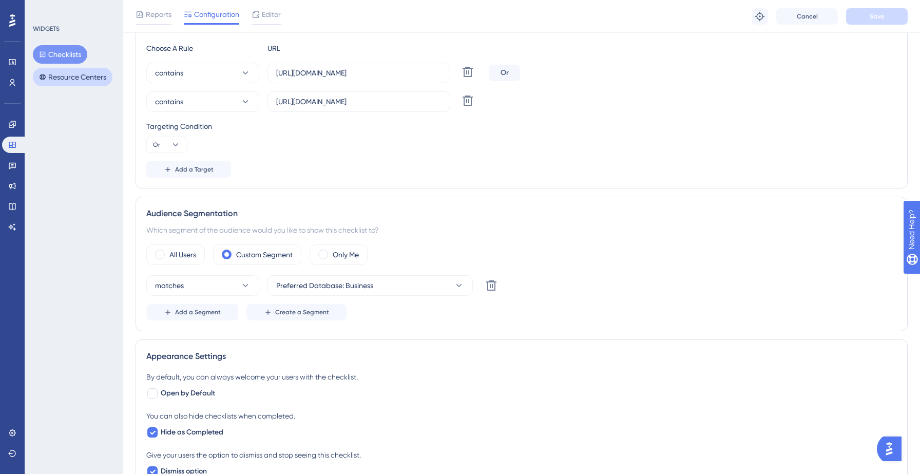
click at [66, 55] on button "Checklists" at bounding box center [60, 54] width 54 height 18
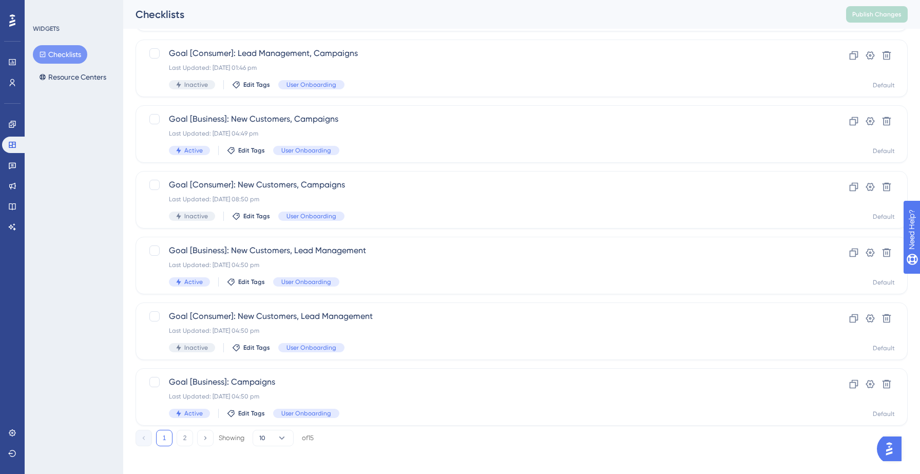
scroll to position [323, 0]
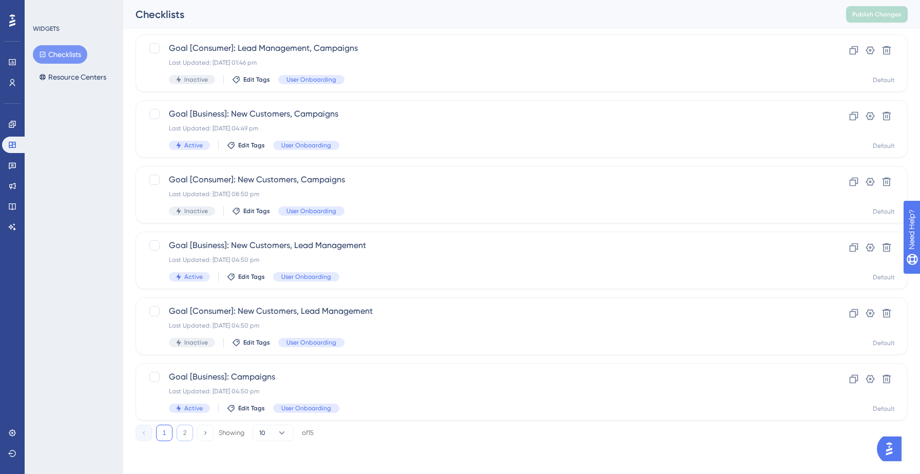
click at [183, 433] on button "2" at bounding box center [185, 432] width 16 height 16
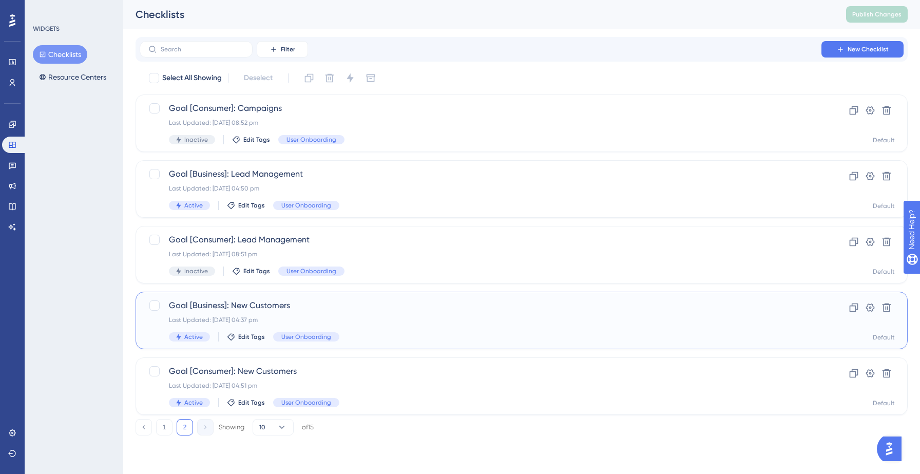
click at [311, 316] on div "Last Updated: 12 Sept 2025 04:37 pm" at bounding box center [480, 320] width 623 height 8
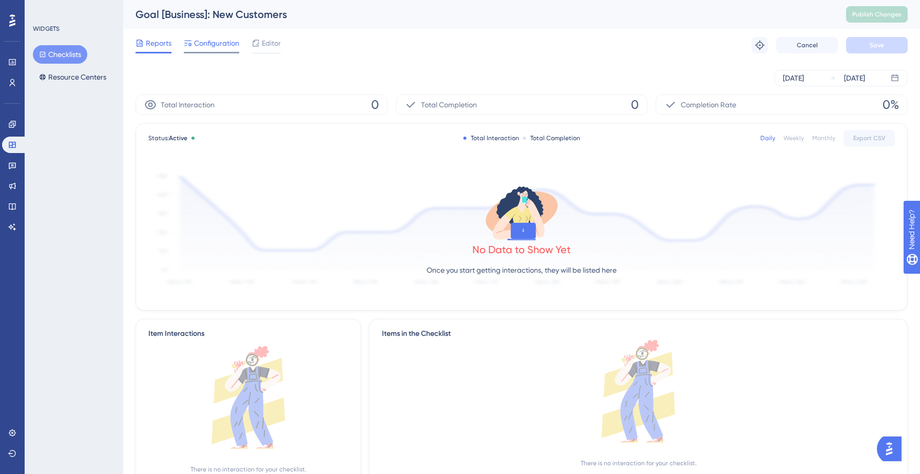
click at [209, 39] on span "Configuration" at bounding box center [216, 43] width 45 height 12
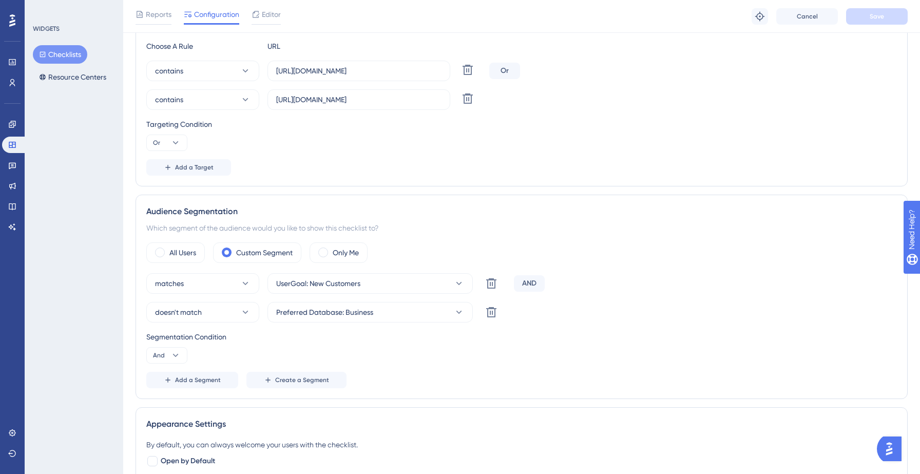
scroll to position [230, 0]
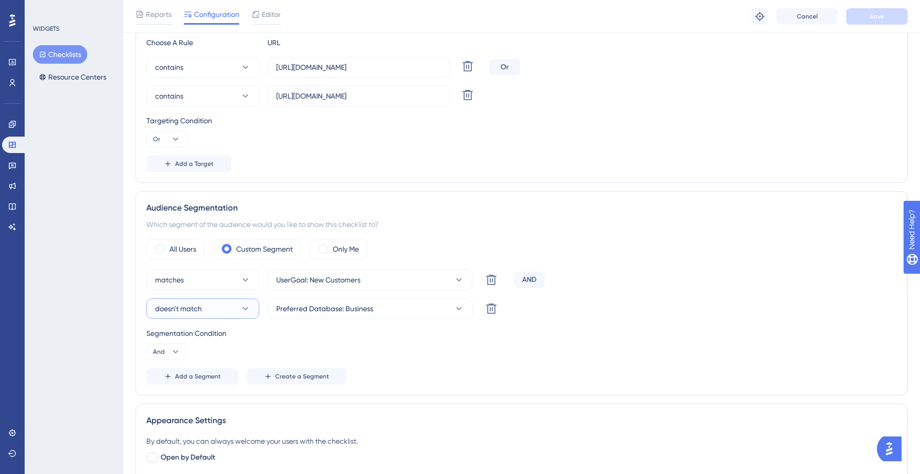
click at [230, 311] on button "doesn't match" at bounding box center [202, 308] width 113 height 21
click at [189, 334] on span "matches" at bounding box center [175, 340] width 29 height 12
click at [304, 335] on div "Segmentation Condition" at bounding box center [521, 333] width 750 height 12
click at [867, 22] on button "Save" at bounding box center [877, 16] width 62 height 16
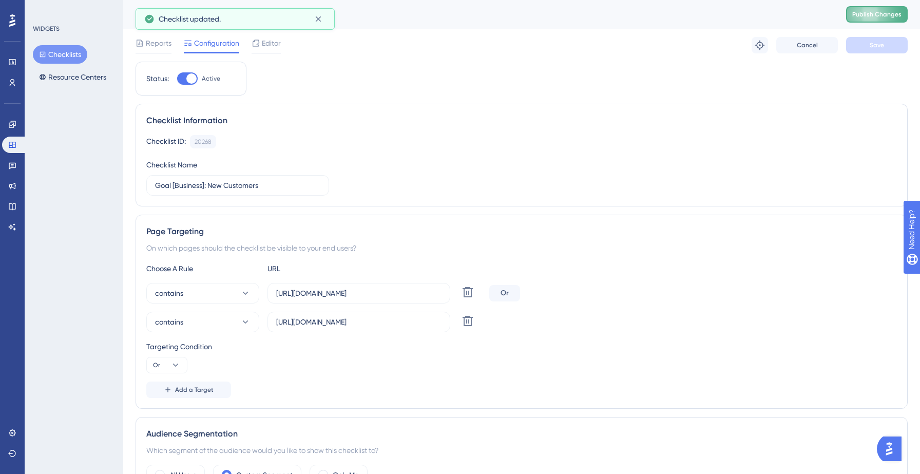
click at [867, 11] on span "Publish Changes" at bounding box center [876, 14] width 49 height 8
click at [67, 57] on button "Checklists" at bounding box center [60, 54] width 54 height 18
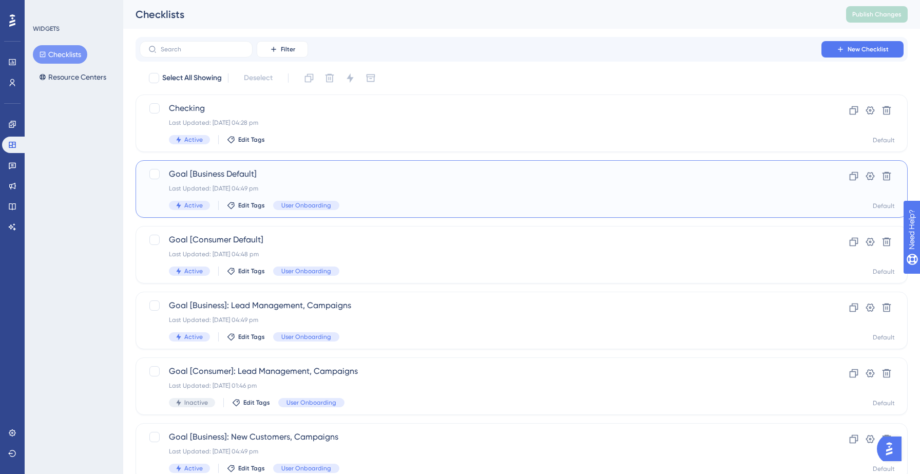
click at [336, 178] on span "Goal [Business Default]" at bounding box center [480, 174] width 623 height 12
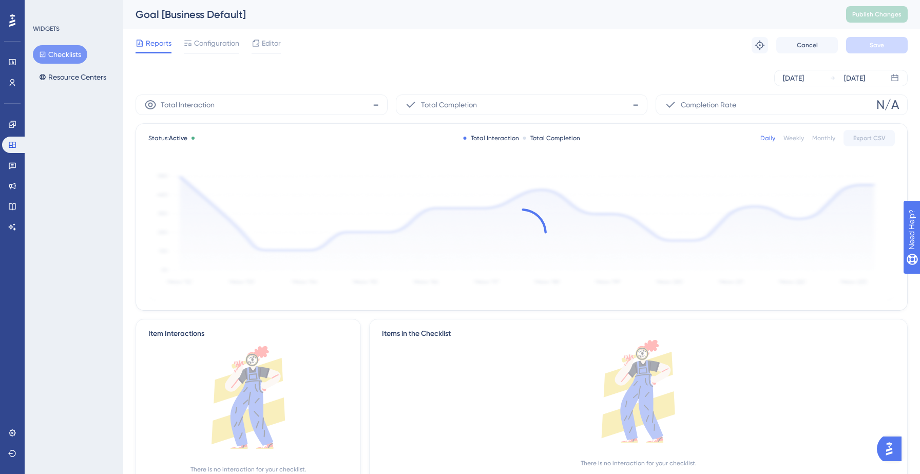
click at [217, 35] on div "Reports Configuration Editor Troubleshoot Cancel Save" at bounding box center [521, 45] width 772 height 33
click at [216, 40] on span "Configuration" at bounding box center [216, 43] width 45 height 12
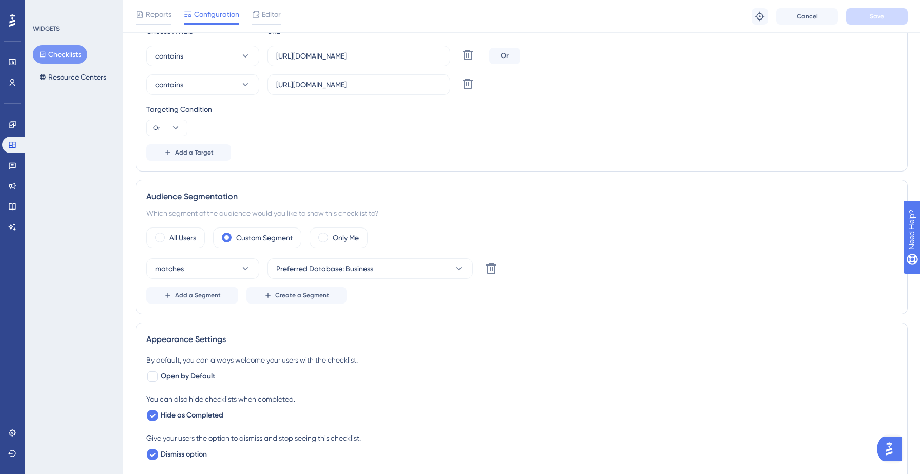
scroll to position [242, 0]
click at [201, 297] on span "Add a Segment" at bounding box center [198, 294] width 46 height 8
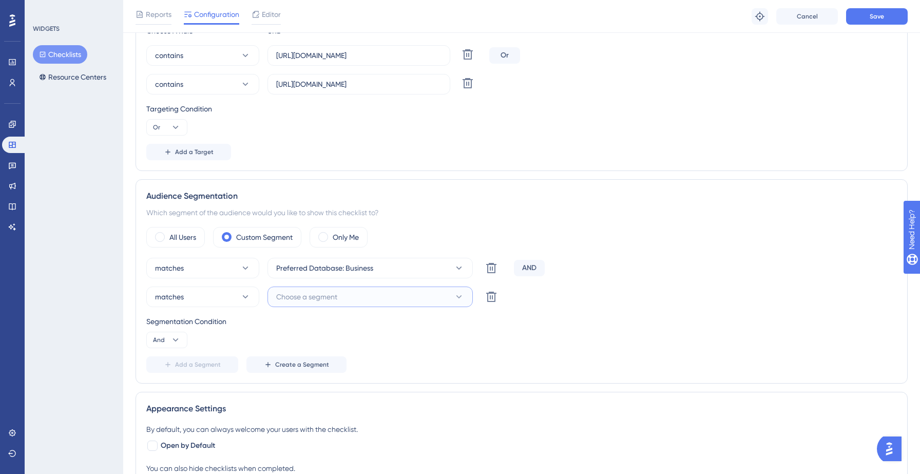
click at [329, 292] on span "Choose a segment" at bounding box center [306, 296] width 61 height 12
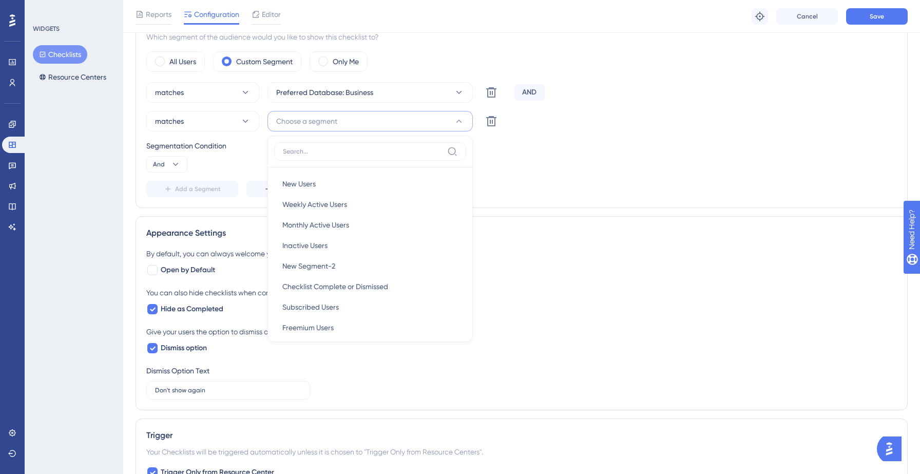
click at [535, 181] on div "Add a Segment Create a Segment" at bounding box center [521, 189] width 750 height 16
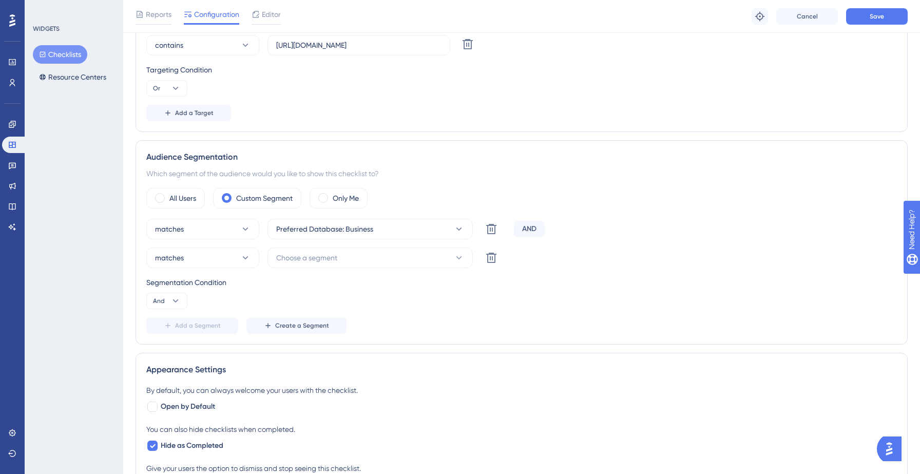
scroll to position [271, 0]
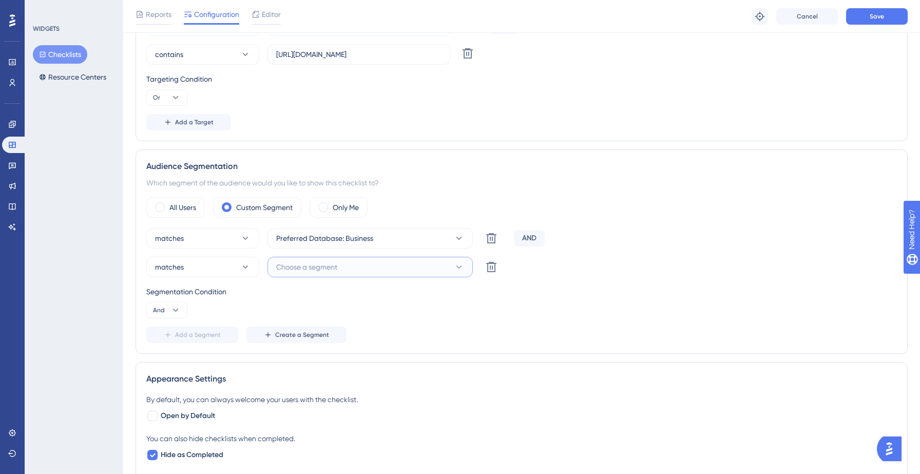
click at [304, 265] on span "Choose a segment" at bounding box center [306, 267] width 61 height 12
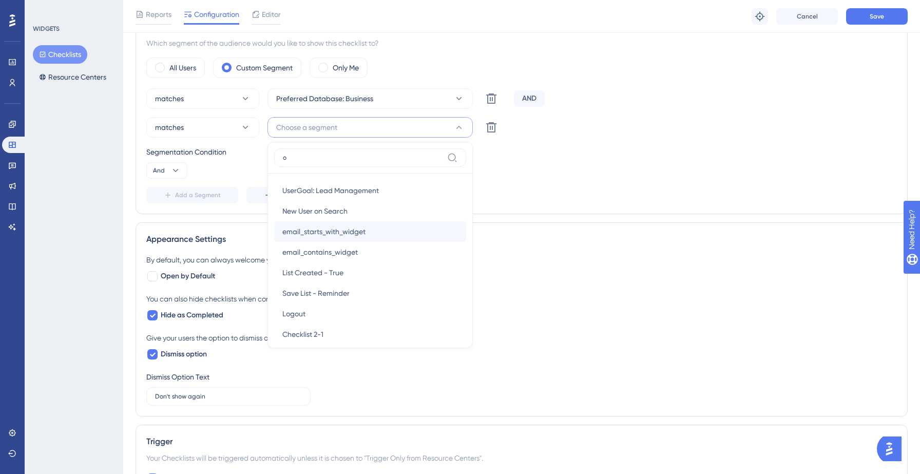
scroll to position [152, 0]
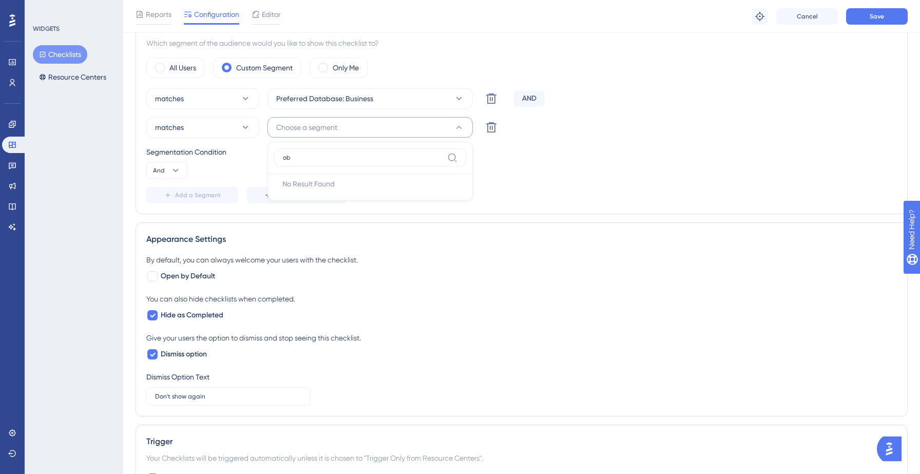
type input "o"
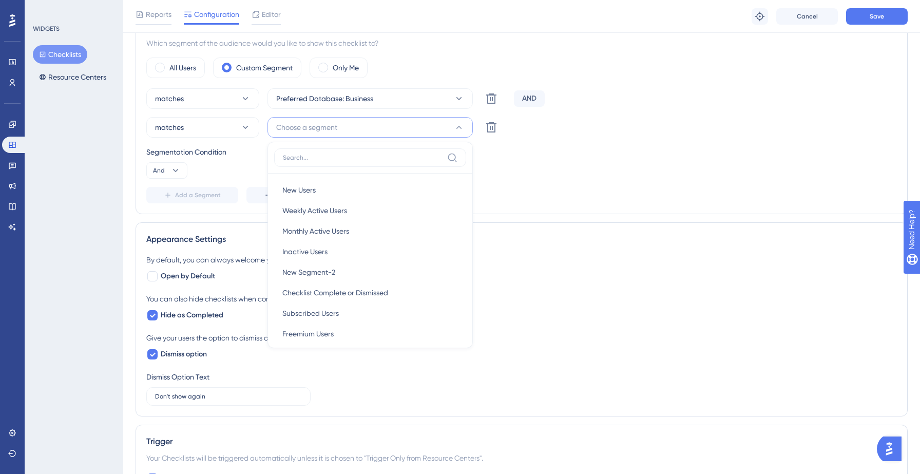
click at [610, 187] on div "Add a Segment Create a Segment" at bounding box center [521, 195] width 750 height 16
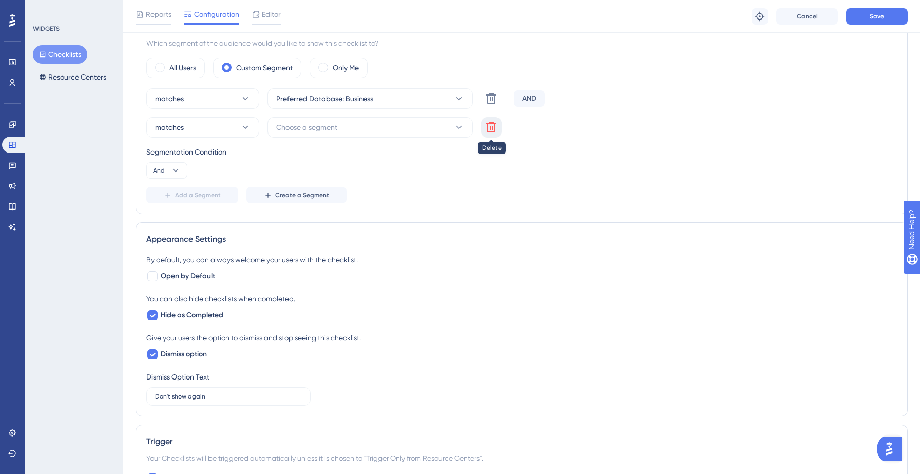
click at [492, 130] on icon at bounding box center [491, 127] width 12 height 12
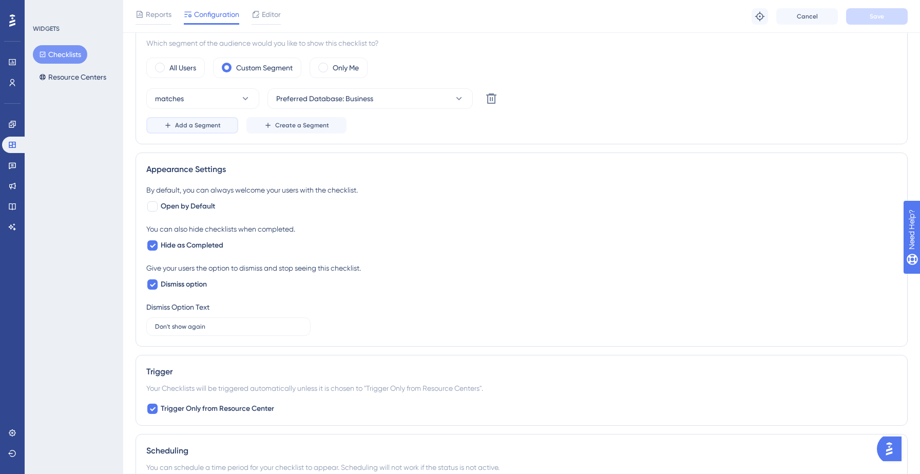
click at [191, 126] on span "Add a Segment" at bounding box center [198, 125] width 46 height 8
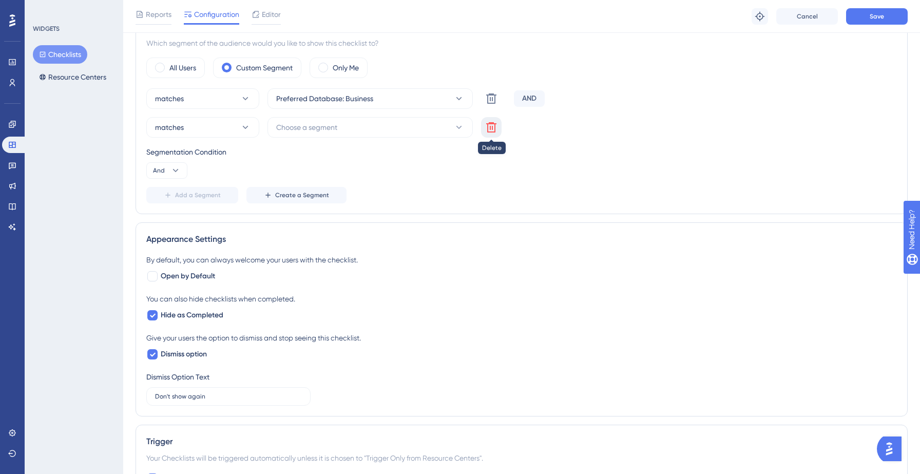
click at [494, 125] on icon at bounding box center [491, 127] width 10 height 10
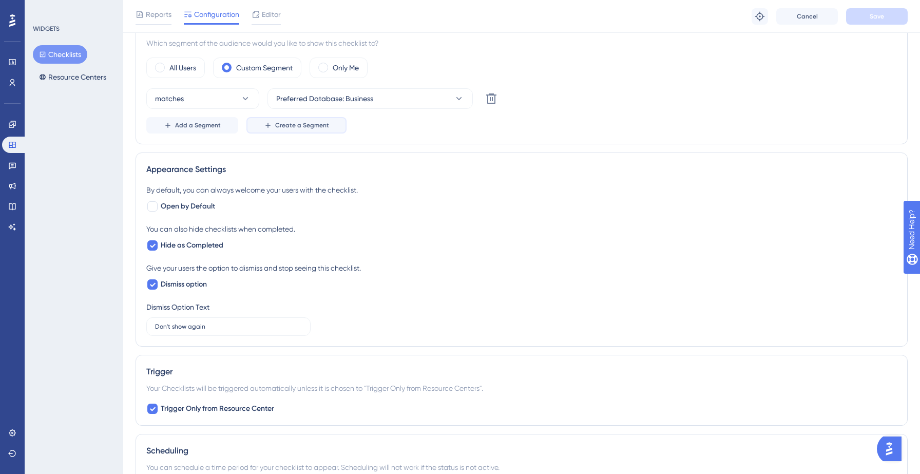
click at [282, 126] on span "Create a Segment" at bounding box center [302, 125] width 54 height 8
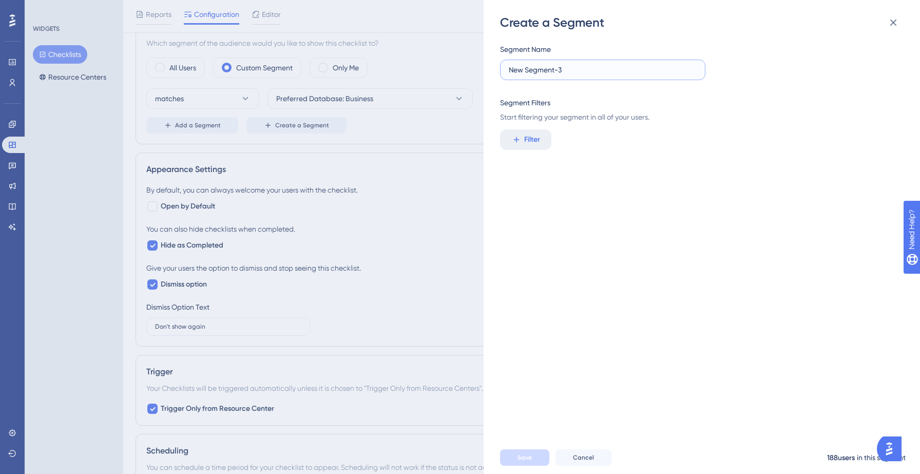
click at [570, 71] on input "New Segment-3" at bounding box center [603, 69] width 188 height 11
type input "O"
type input "No objectives"
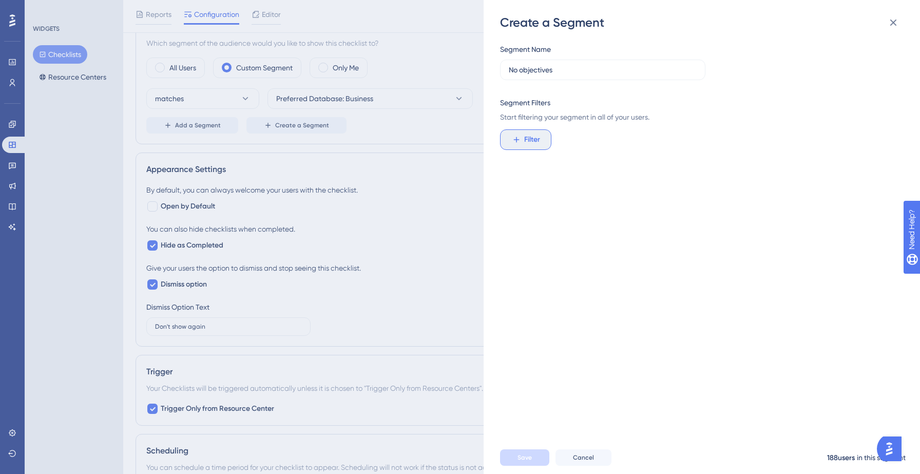
click at [538, 139] on span "Filter" at bounding box center [532, 139] width 16 height 12
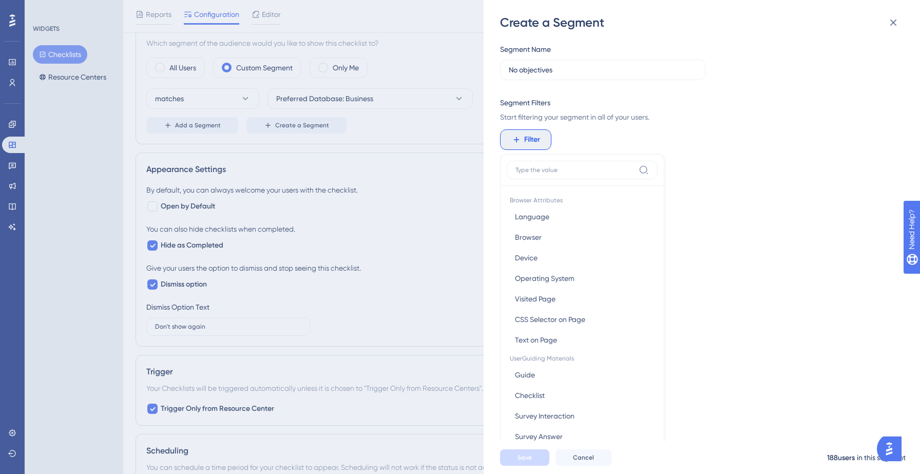
scroll to position [74, 0]
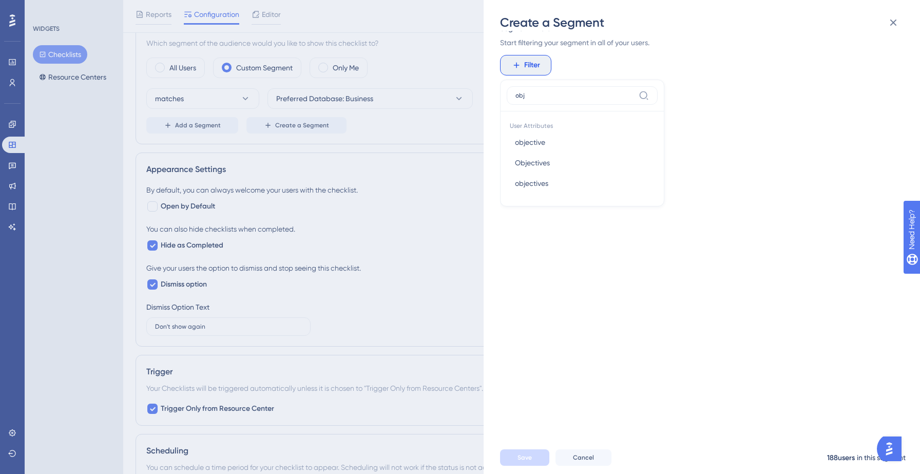
type input "obje"
click at [553, 160] on button "Objectives Objectives" at bounding box center [581, 162] width 151 height 21
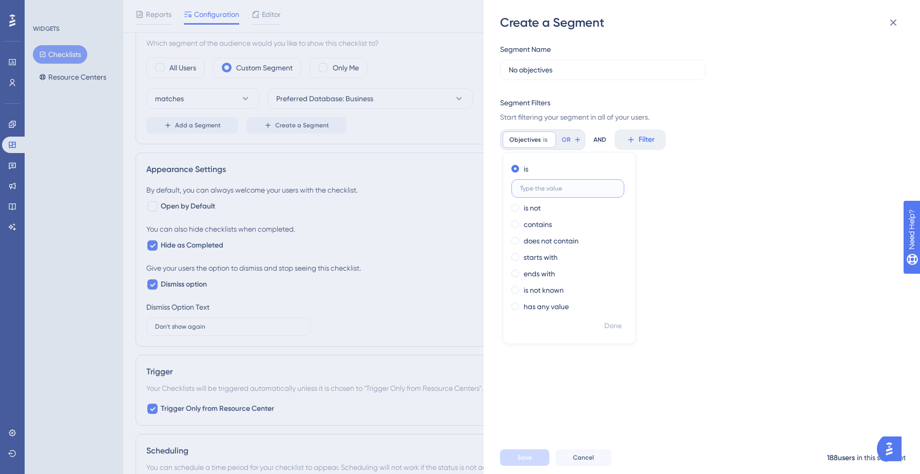
scroll to position [0, 0]
click at [539, 207] on label "is not" at bounding box center [531, 208] width 17 height 12
click at [658, 197] on div "Segment Name No objectives Segment Filters Start filtering your segment in all …" at bounding box center [707, 236] width 414 height 410
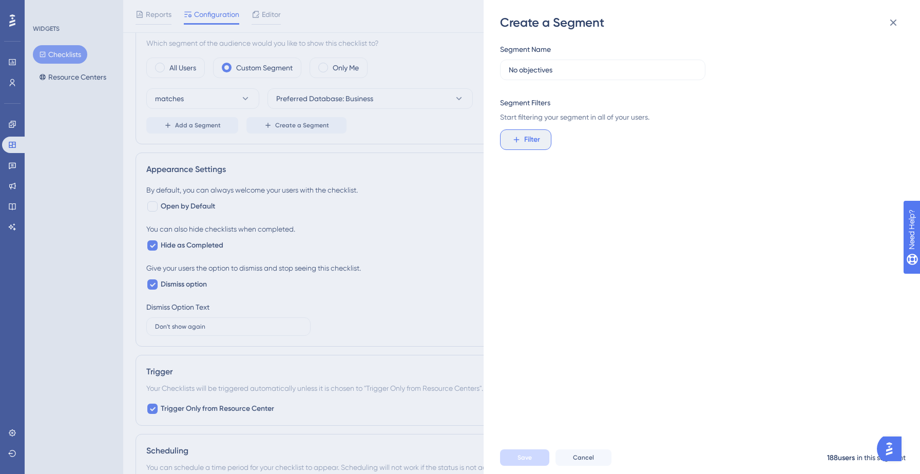
click at [536, 134] on span "Filter" at bounding box center [532, 139] width 16 height 12
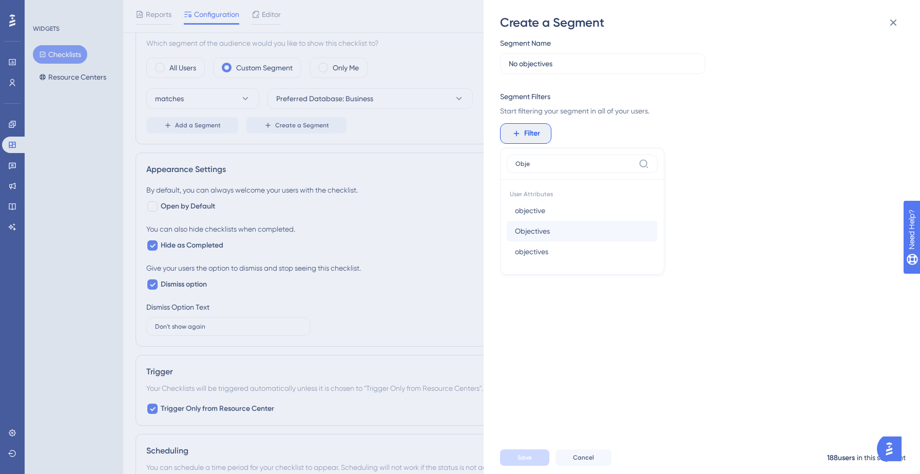
type input "Obje"
click at [528, 230] on span "Objectives" at bounding box center [532, 231] width 35 height 12
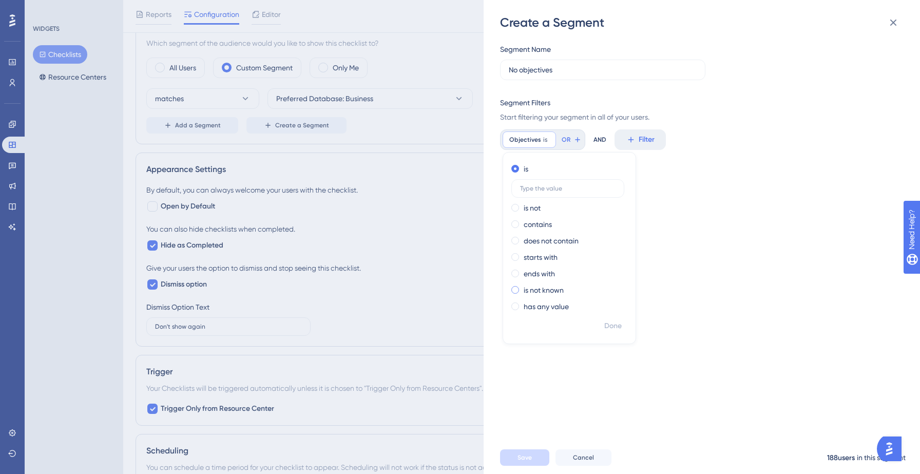
click at [540, 289] on label "is not known" at bounding box center [543, 290] width 40 height 12
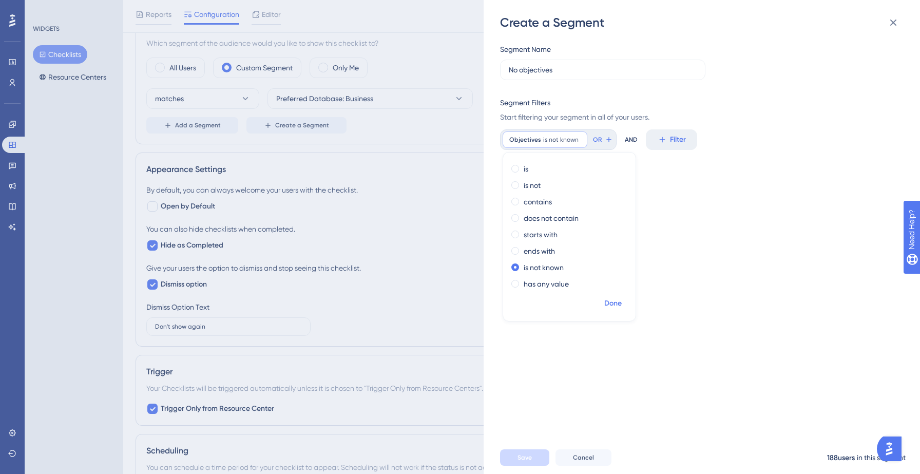
click at [606, 301] on span "Done" at bounding box center [612, 303] width 17 height 12
click at [517, 458] on button "Save" at bounding box center [524, 457] width 49 height 16
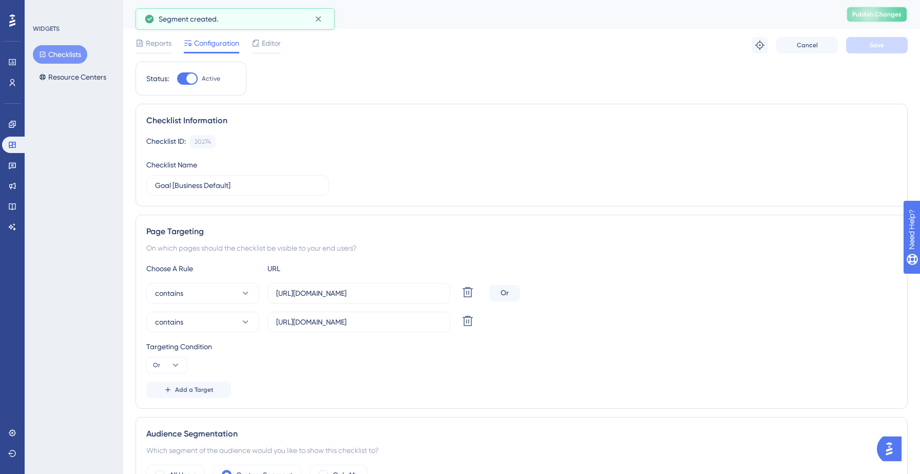
click at [874, 10] on span "Publish Changes" at bounding box center [876, 14] width 49 height 8
click at [65, 57] on button "Checklists" at bounding box center [60, 54] width 54 height 18
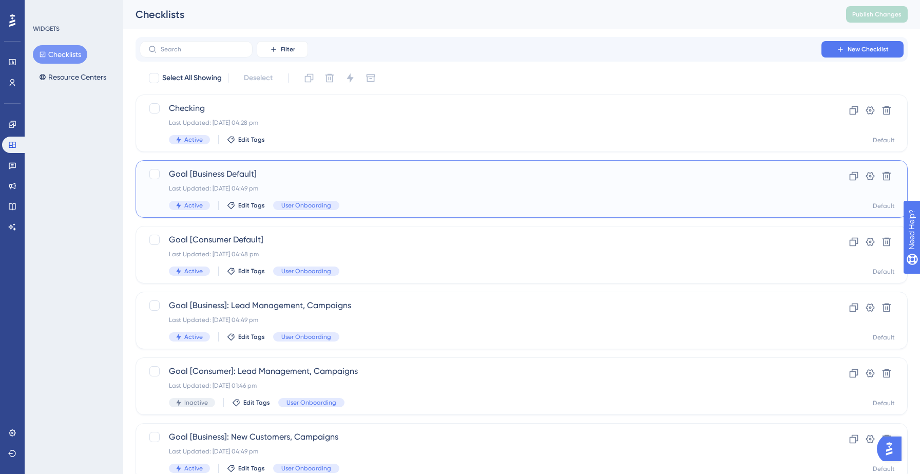
click at [317, 196] on div "Goal [Business Default] Last Updated: 12 Sept 2025 04:49 pm Active Edit Tags Us…" at bounding box center [480, 189] width 623 height 42
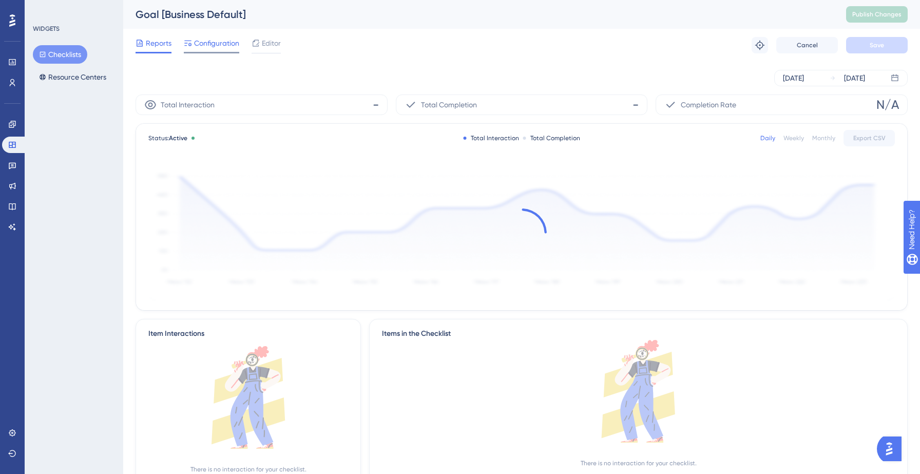
click at [205, 44] on span "Configuration" at bounding box center [216, 43] width 45 height 12
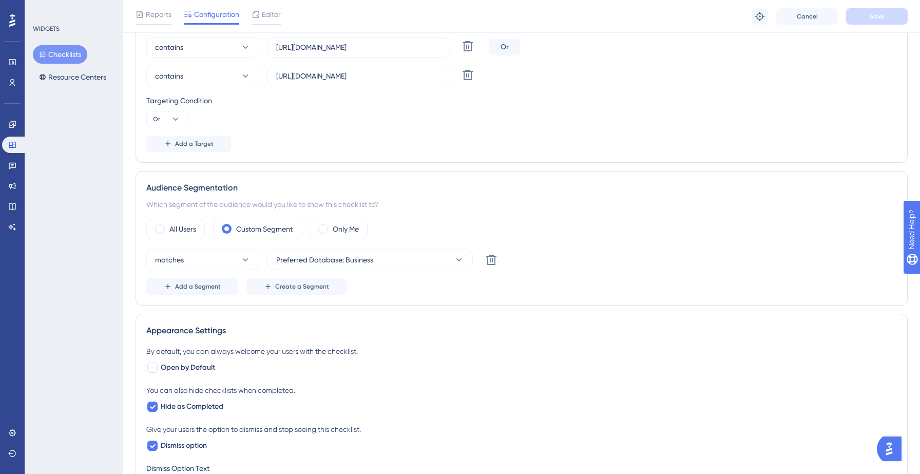
scroll to position [252, 0]
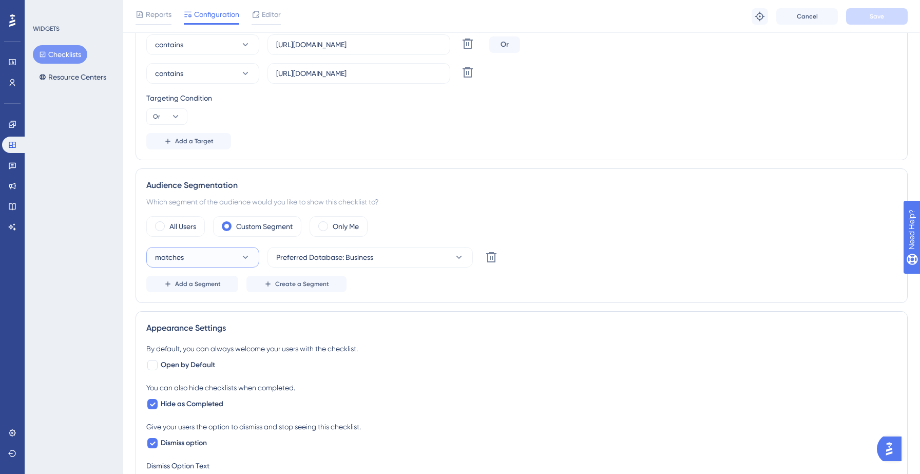
click at [212, 260] on button "matches" at bounding box center [202, 257] width 113 height 21
click at [194, 307] on span "doesn't match" at bounding box center [184, 309] width 47 height 12
click at [265, 11] on span "Editor" at bounding box center [271, 14] width 19 height 12
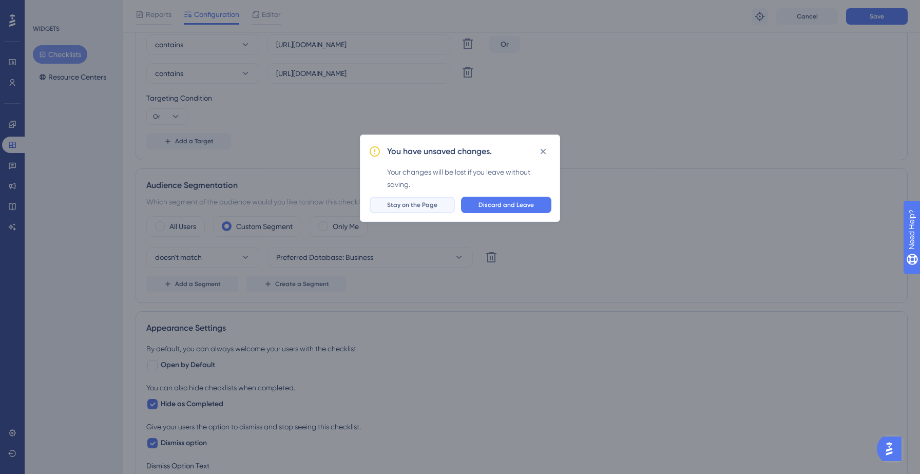
click at [441, 206] on button "Stay on the Page" at bounding box center [411, 205] width 85 height 16
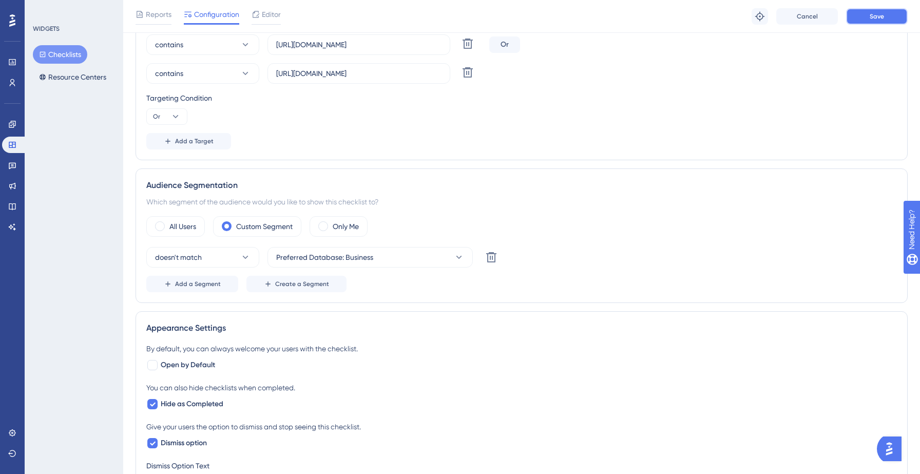
click at [870, 13] on span "Save" at bounding box center [876, 16] width 14 height 8
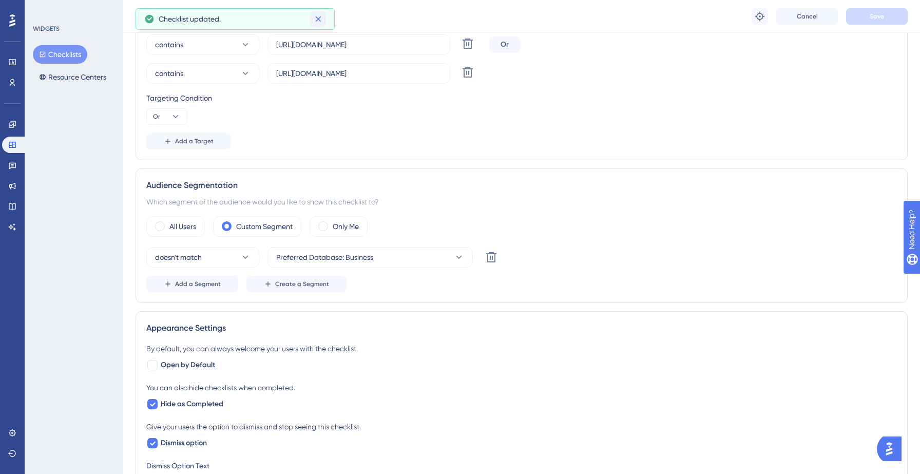
click at [319, 19] on icon at bounding box center [318, 19] width 10 height 10
click at [201, 261] on span "doesn't match" at bounding box center [178, 257] width 47 height 12
click at [182, 288] on span "matches" at bounding box center [175, 288] width 29 height 12
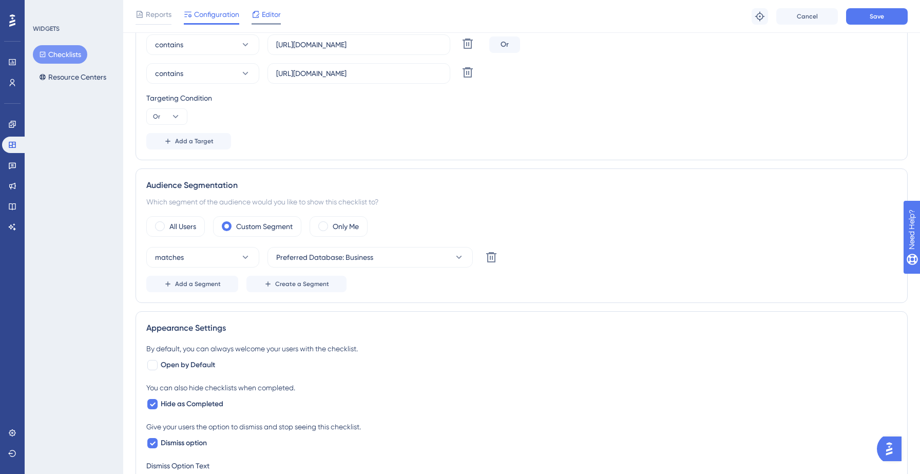
click at [270, 16] on span "Editor" at bounding box center [271, 14] width 19 height 12
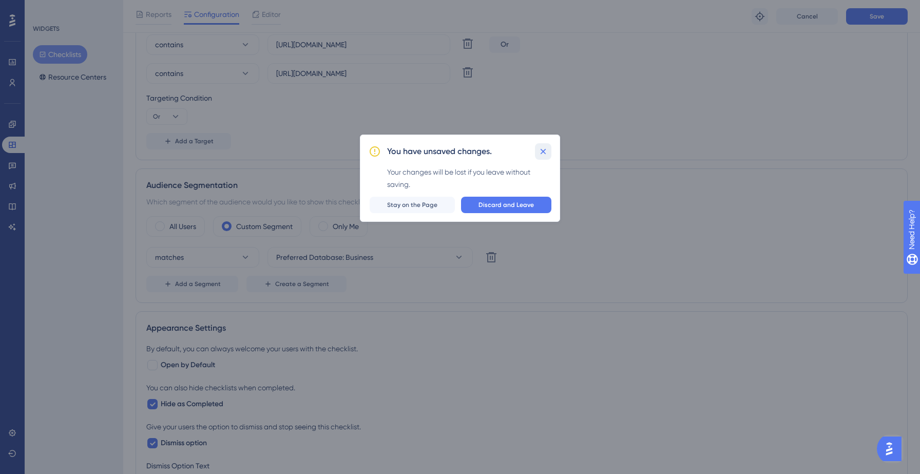
click at [537, 151] on button at bounding box center [543, 151] width 16 height 16
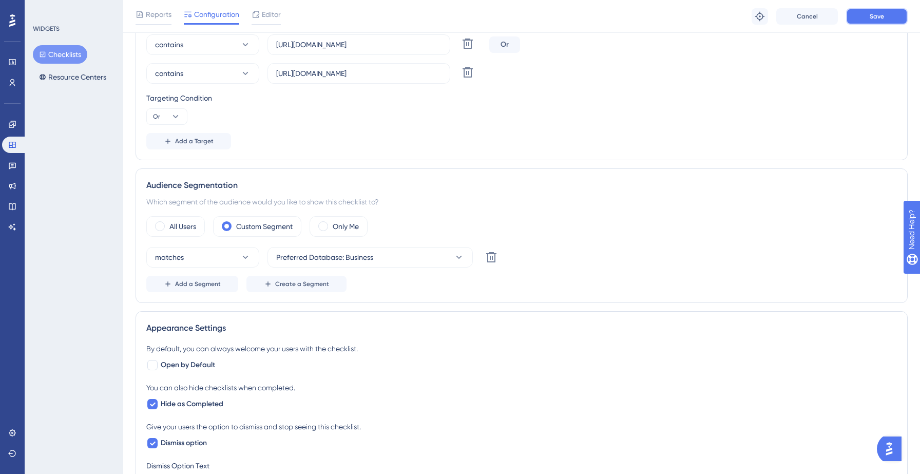
click at [858, 10] on button "Save" at bounding box center [877, 16] width 62 height 16
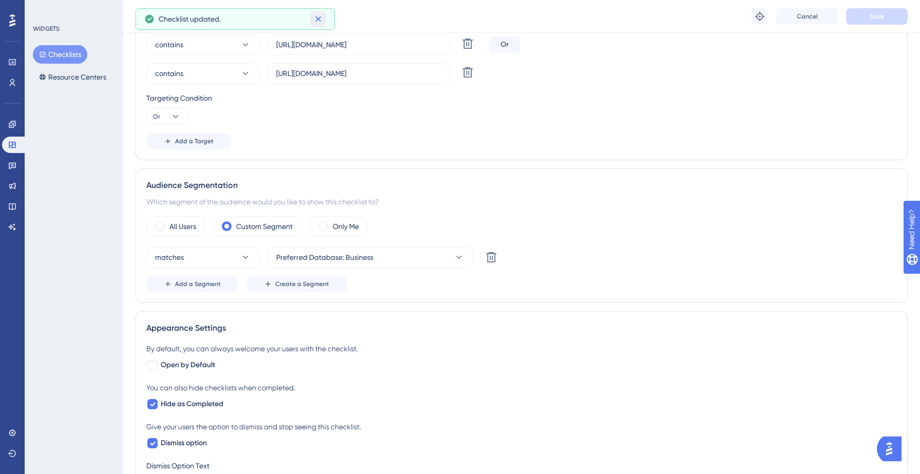
click at [319, 17] on icon at bounding box center [318, 19] width 6 height 6
click at [268, 19] on span "Editor" at bounding box center [271, 14] width 19 height 12
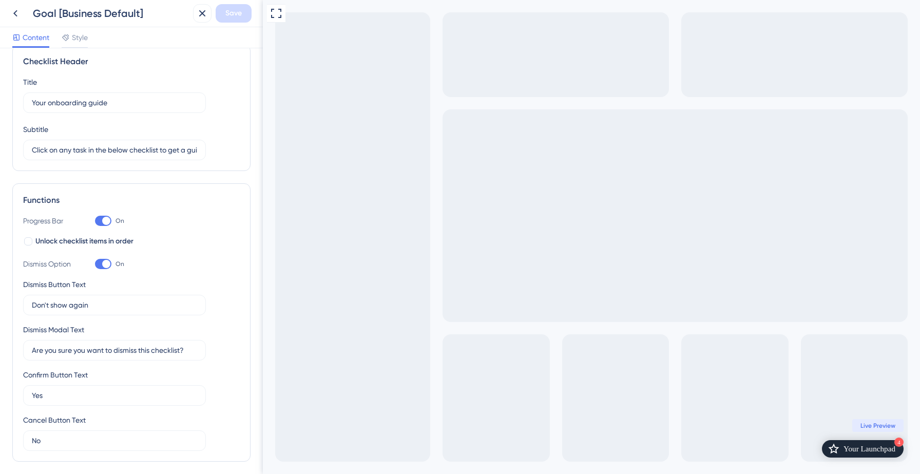
click at [866, 452] on div "Your Launchpad" at bounding box center [869, 448] width 52 height 10
click at [27, 241] on div at bounding box center [28, 241] width 8 height 8
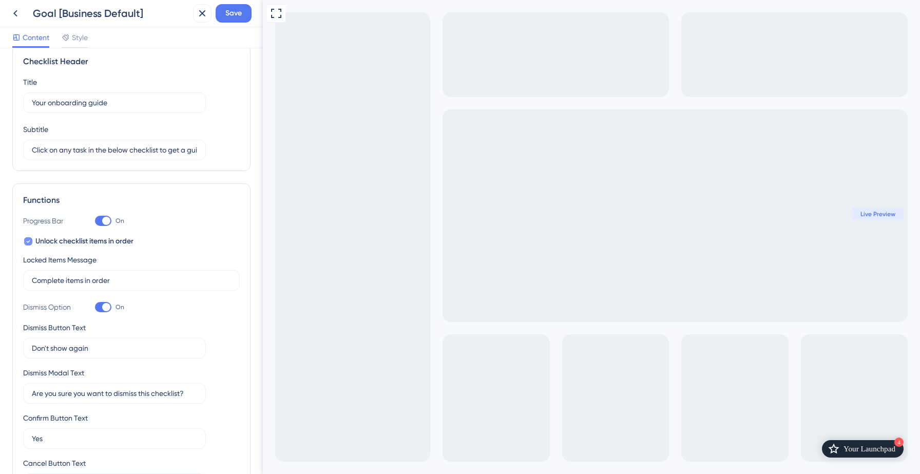
click at [31, 243] on div at bounding box center [28, 241] width 8 height 8
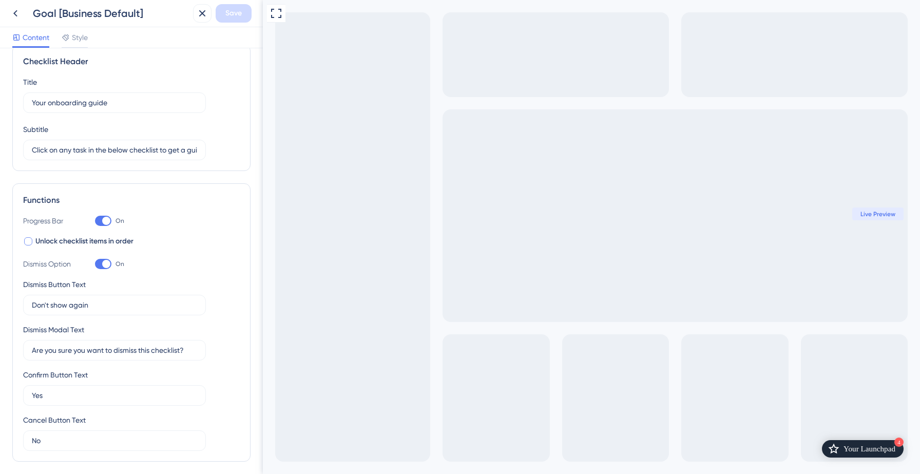
click at [31, 243] on div at bounding box center [28, 241] width 8 height 8
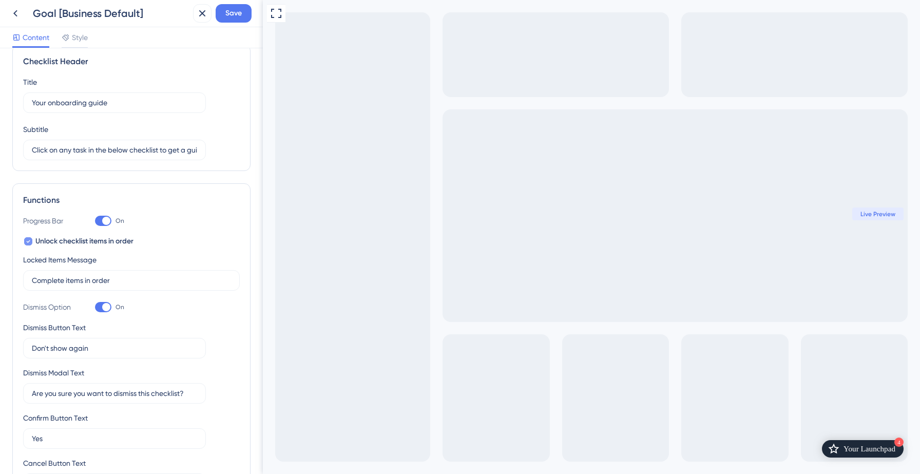
click at [31, 243] on div at bounding box center [28, 241] width 8 height 8
checkbox input "false"
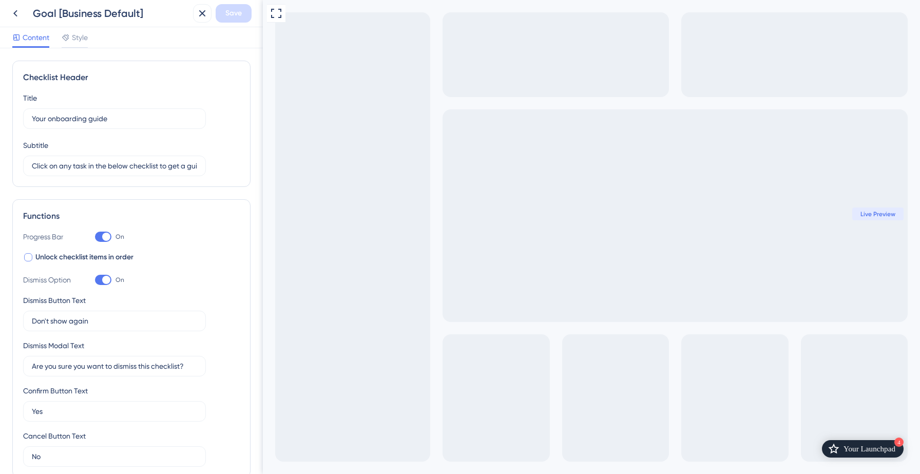
click at [815, 473] on div "Your onboarding guide" at bounding box center [591, 478] width 657 height 9
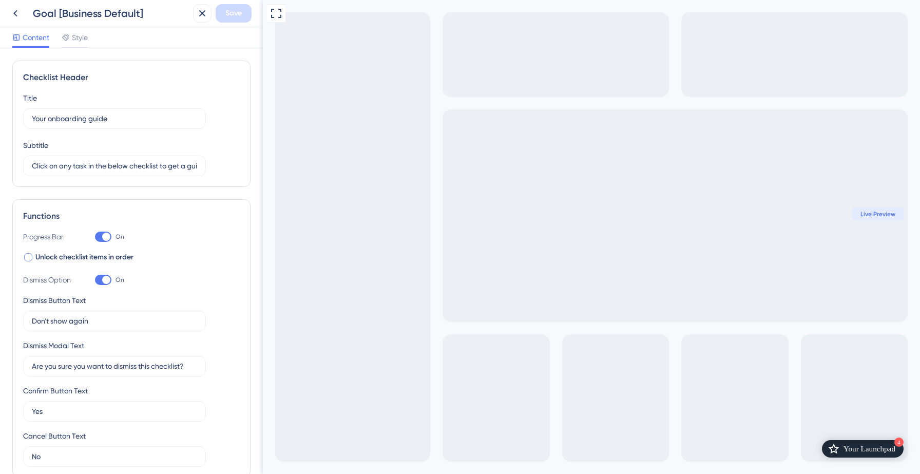
click at [815, 473] on div "Your onboarding guide" at bounding box center [591, 478] width 657 height 9
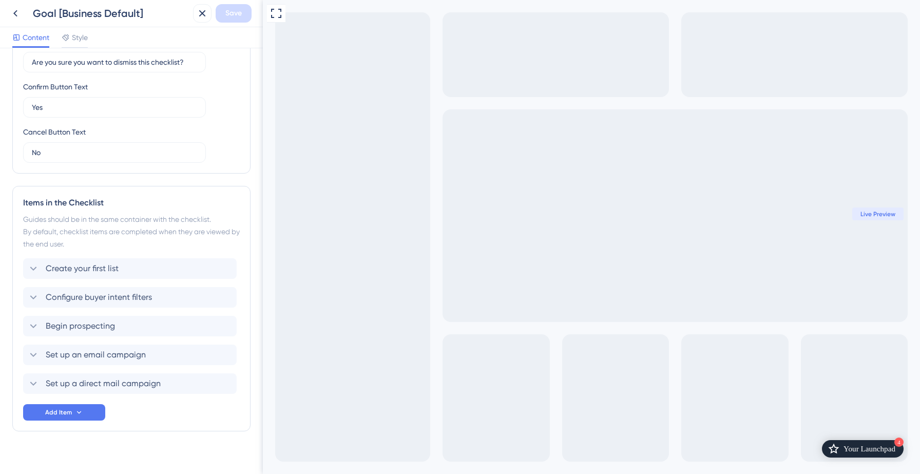
scroll to position [308, 0]
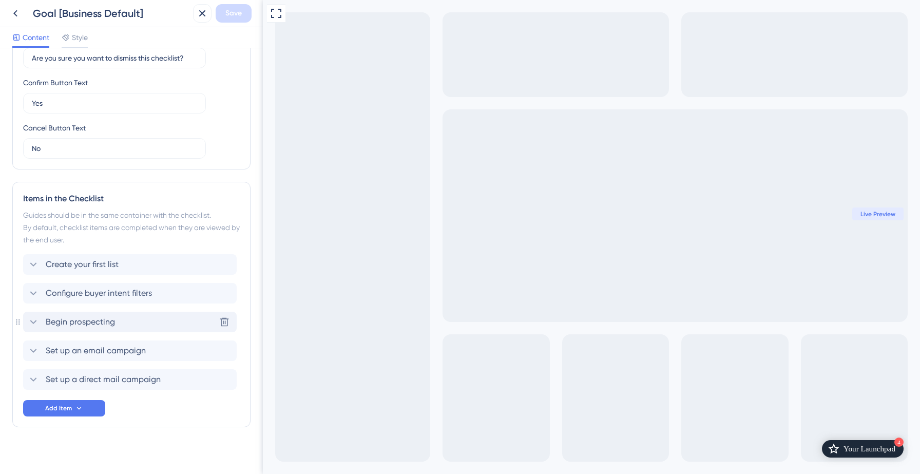
click at [35, 322] on icon at bounding box center [33, 322] width 12 height 12
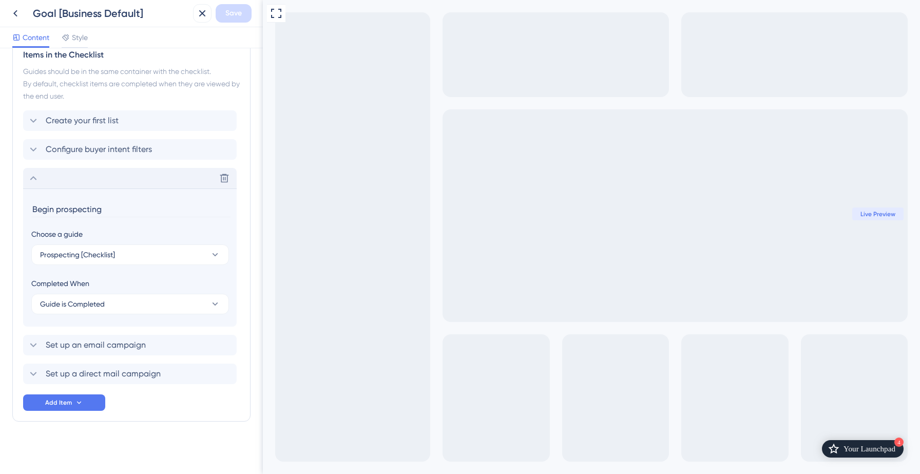
scroll to position [453, 0]
click at [34, 176] on icon at bounding box center [33, 177] width 7 height 4
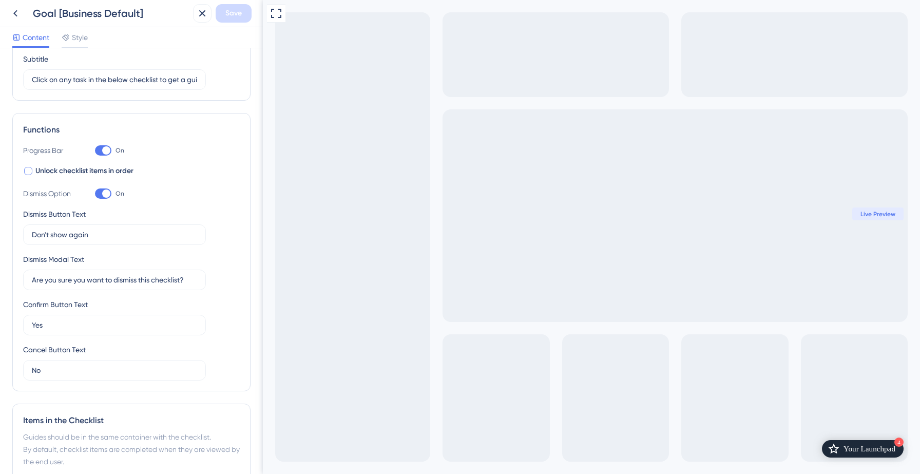
scroll to position [0, 0]
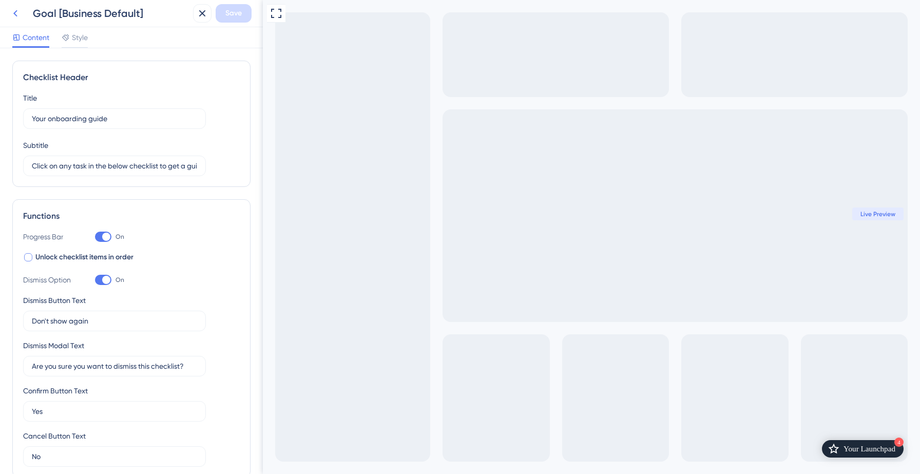
click at [13, 14] on icon at bounding box center [15, 13] width 12 height 12
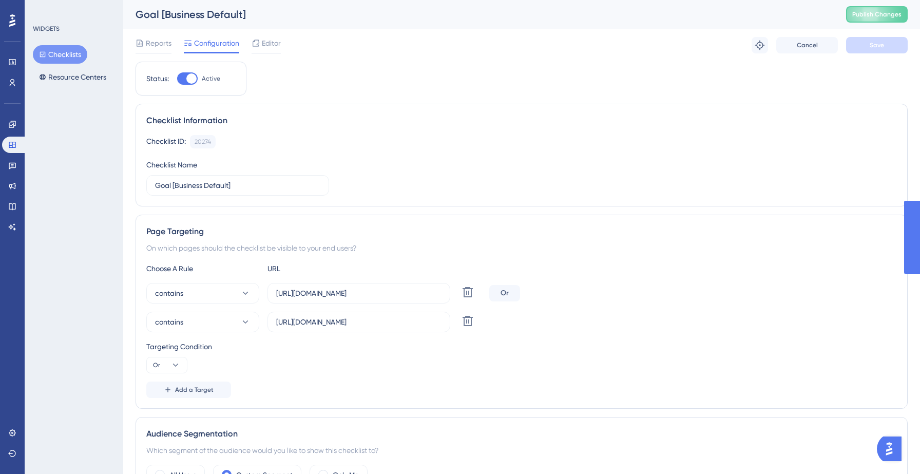
click at [51, 52] on button "Checklists" at bounding box center [60, 54] width 54 height 18
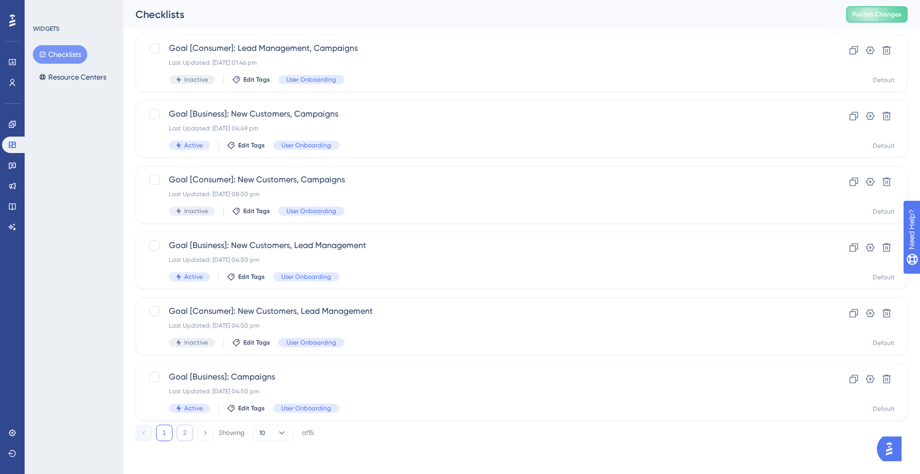
click at [189, 432] on button "2" at bounding box center [185, 432] width 16 height 16
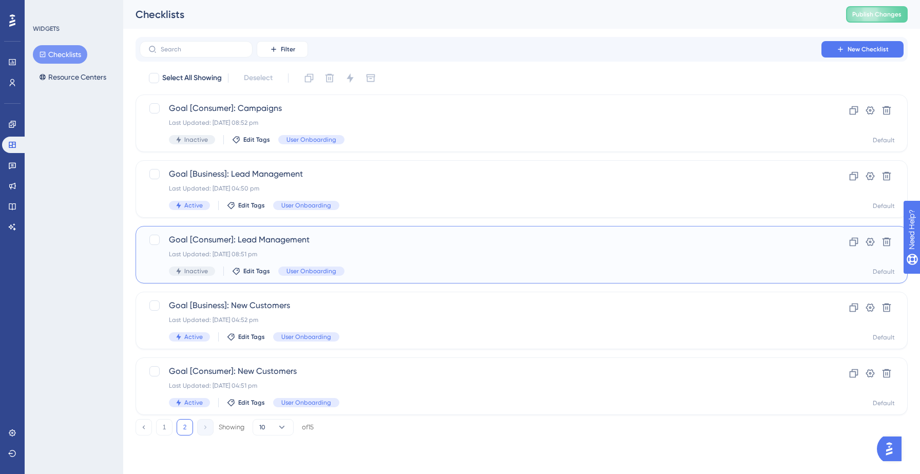
click at [293, 243] on span "Goal [Consumer]: Lead Management" at bounding box center [480, 239] width 623 height 12
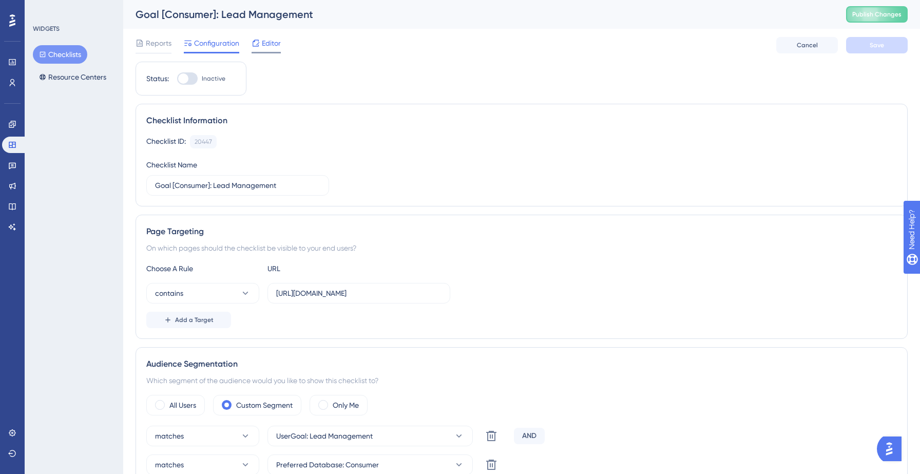
click at [267, 49] on div "Editor" at bounding box center [265, 45] width 29 height 16
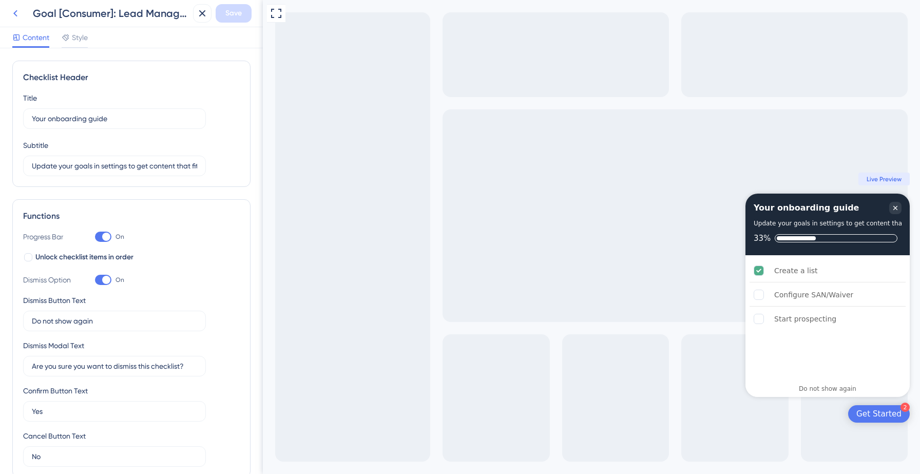
click at [18, 12] on icon at bounding box center [15, 13] width 12 height 12
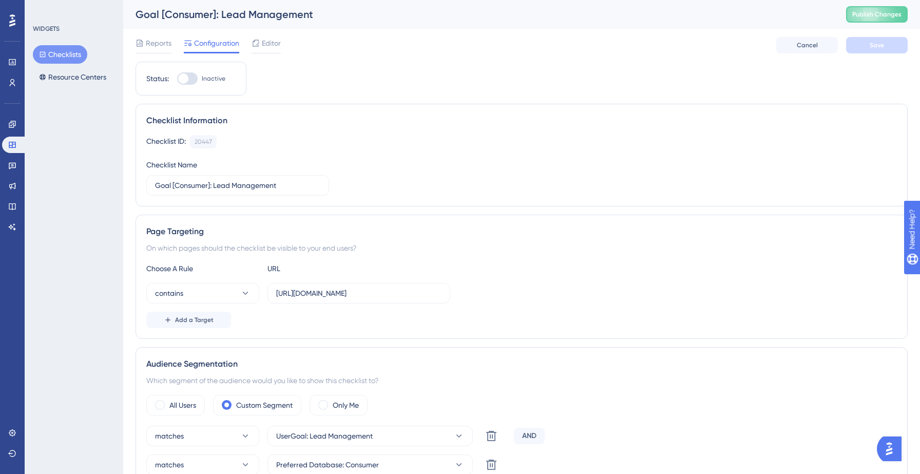
click at [59, 54] on button "Checklists" at bounding box center [60, 54] width 54 height 18
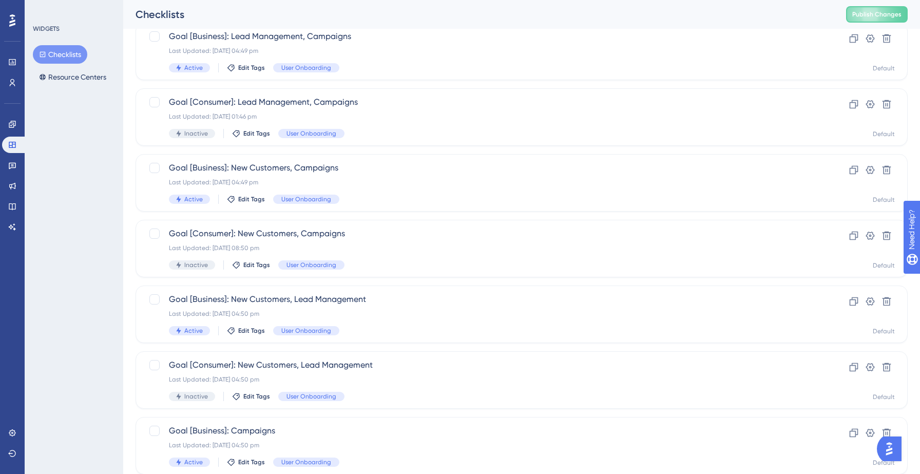
scroll to position [323, 0]
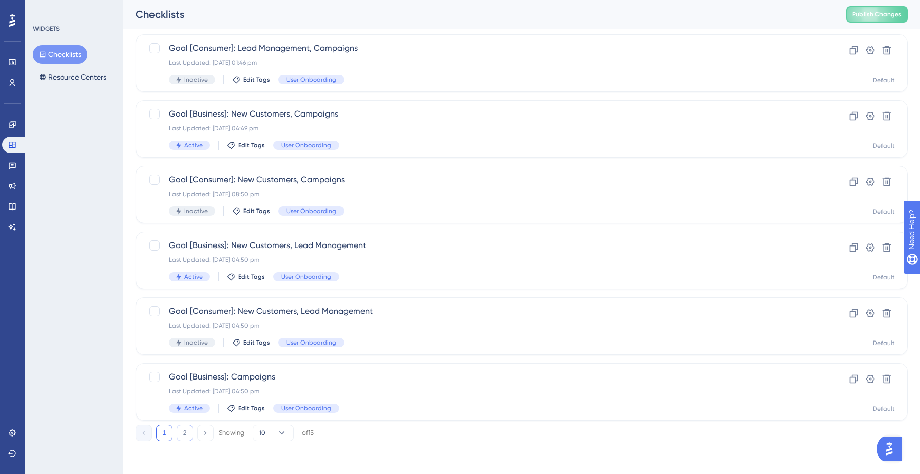
click at [183, 434] on button "2" at bounding box center [185, 432] width 16 height 16
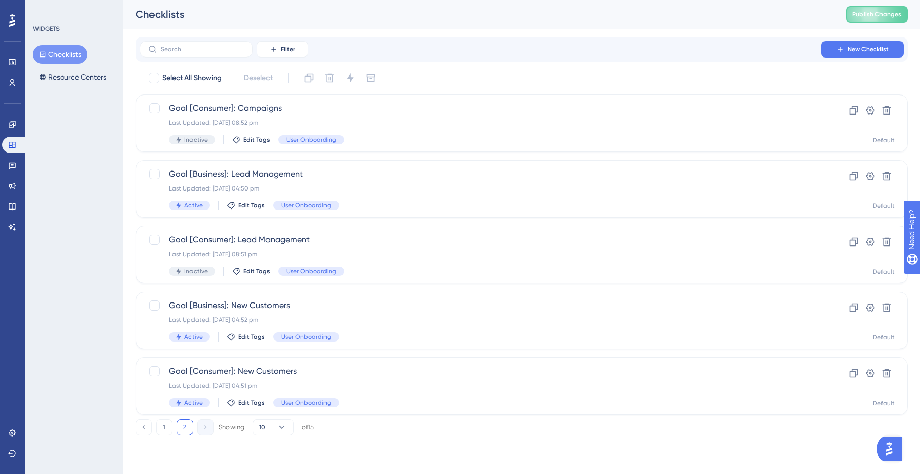
scroll to position [0, 0]
click at [285, 182] on div "Goal [Business]: Lead Management Last Updated: 12 Sept 2025 04:50 pm Active Edi…" at bounding box center [480, 189] width 623 height 42
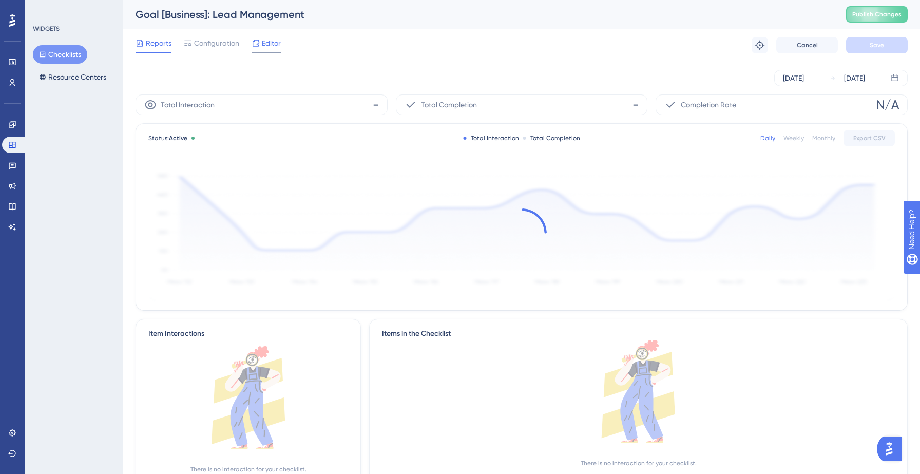
click at [265, 48] on span "Editor" at bounding box center [271, 43] width 19 height 12
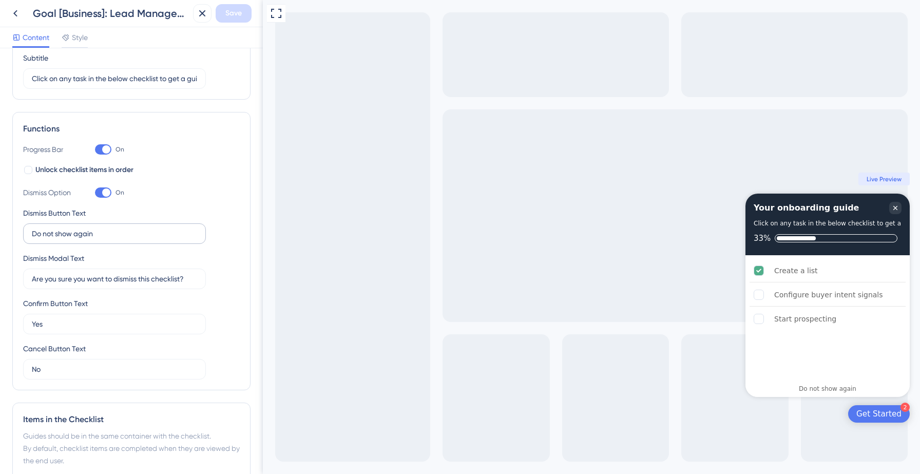
scroll to position [87, 0]
click at [29, 169] on div at bounding box center [28, 170] width 8 height 8
checkbox input "true"
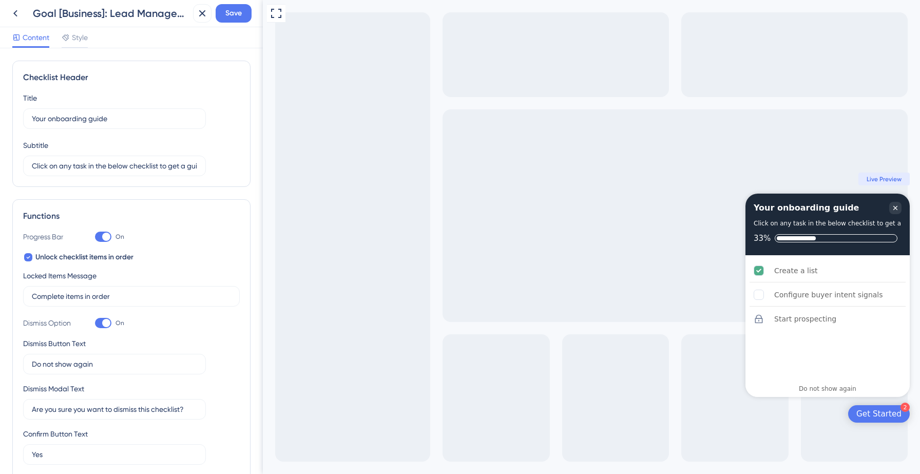
scroll to position [300, 0]
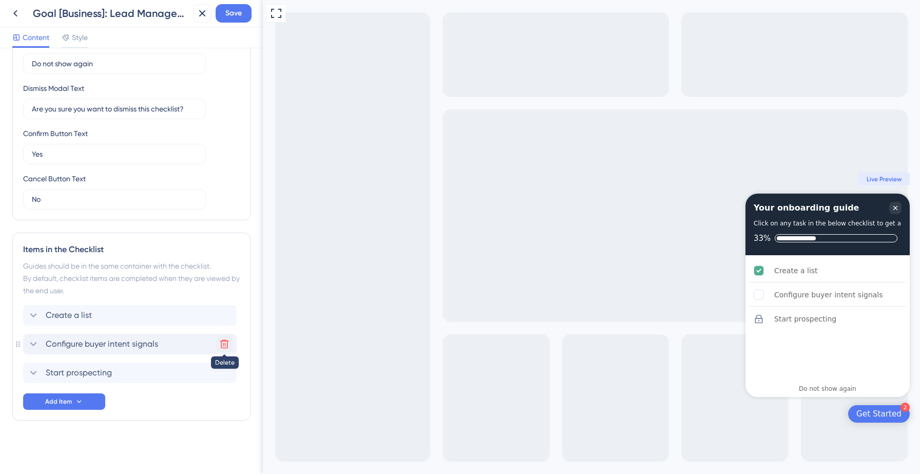
click at [223, 345] on icon at bounding box center [224, 344] width 10 height 10
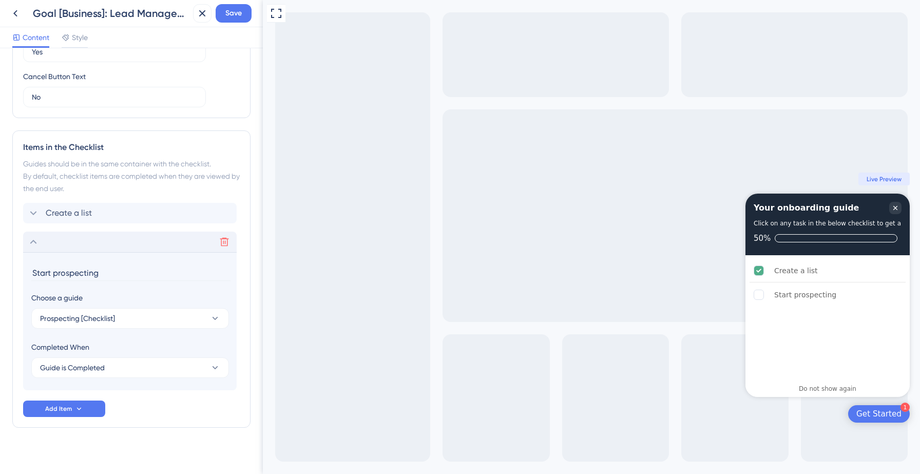
scroll to position [409, 0]
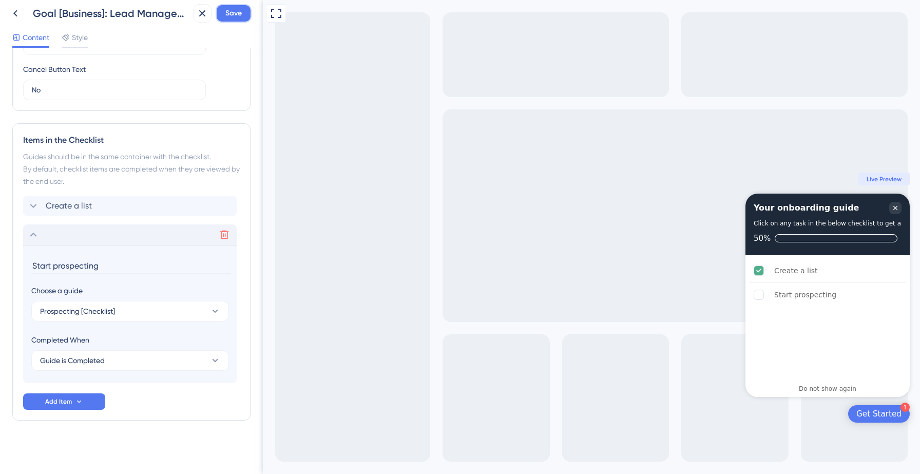
click at [227, 16] on span "Save" at bounding box center [233, 13] width 16 height 12
click at [198, 18] on icon at bounding box center [195, 19] width 10 height 10
click at [15, 14] on icon at bounding box center [15, 13] width 4 height 7
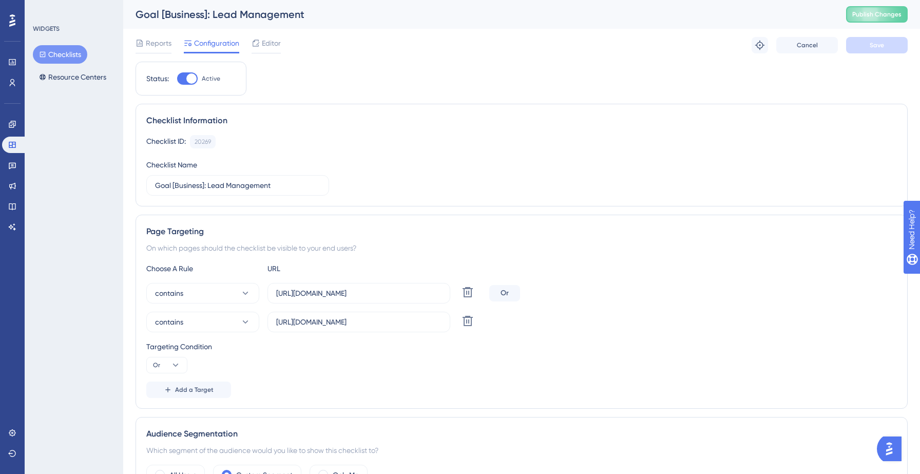
click at [63, 58] on button "Checklists" at bounding box center [60, 54] width 54 height 18
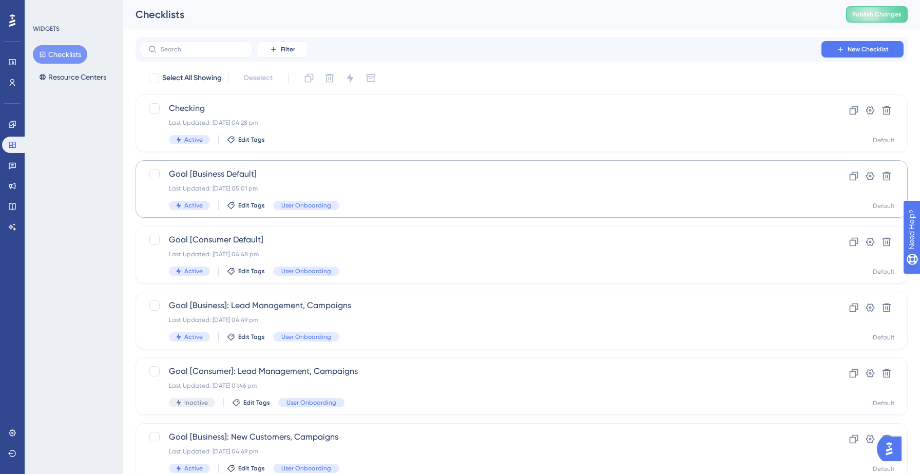
scroll to position [323, 0]
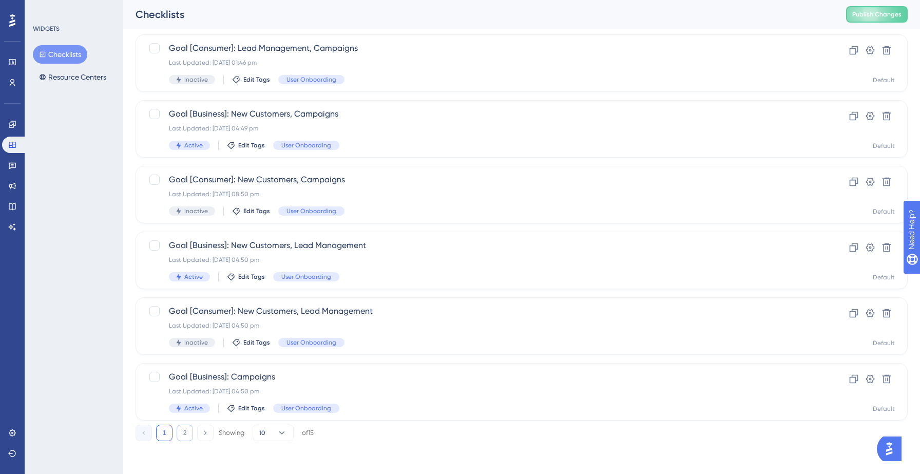
click at [183, 436] on button "2" at bounding box center [185, 432] width 16 height 16
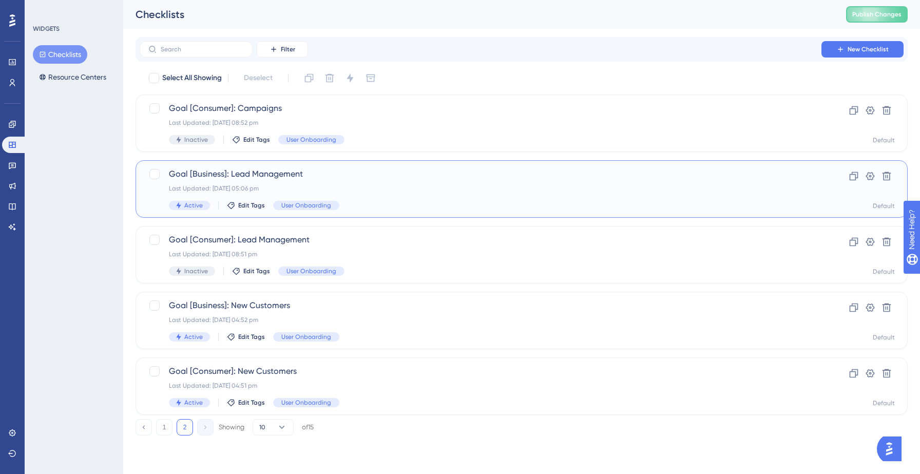
click at [385, 179] on span "Goal [Business]: Lead Management" at bounding box center [480, 174] width 623 height 12
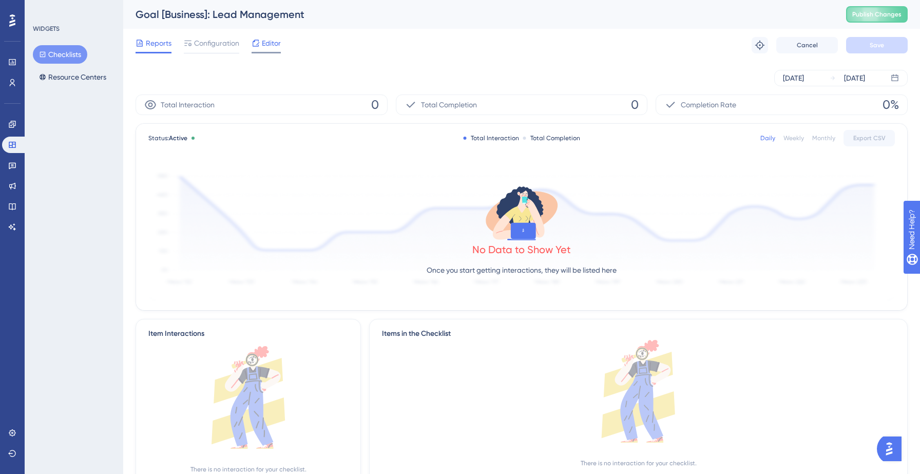
click at [271, 46] on span "Editor" at bounding box center [271, 43] width 19 height 12
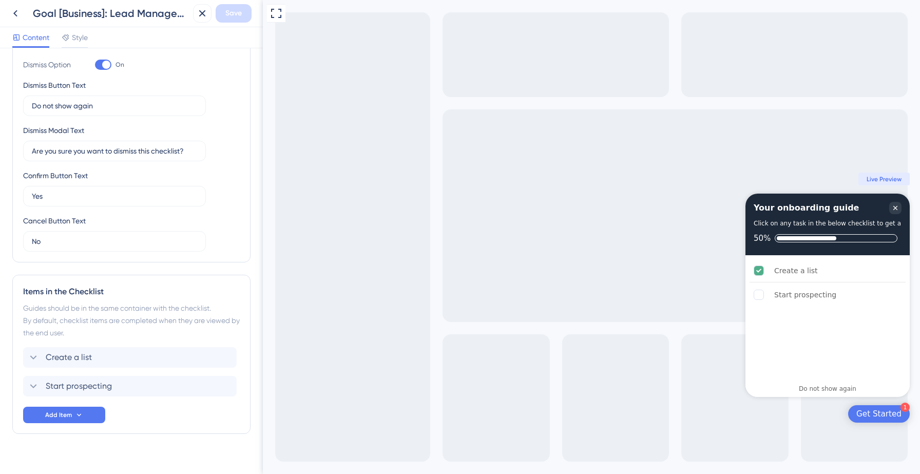
scroll to position [271, 0]
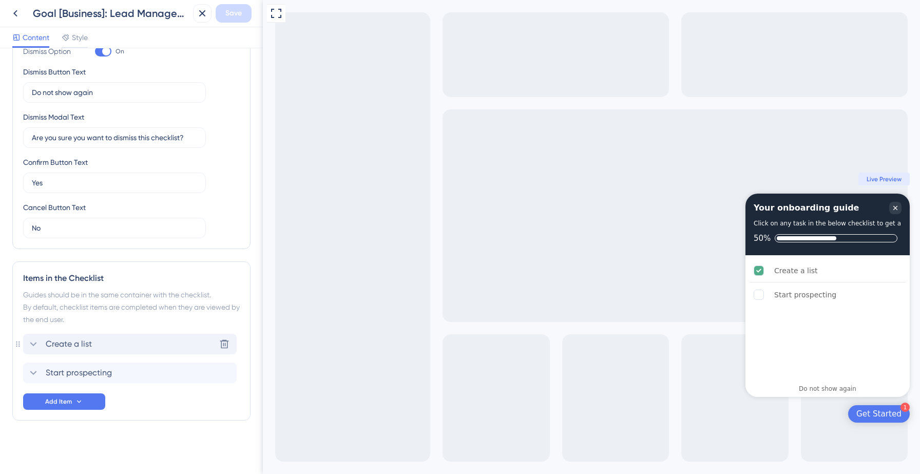
click at [113, 348] on div "Create a list Delete" at bounding box center [129, 344] width 213 height 21
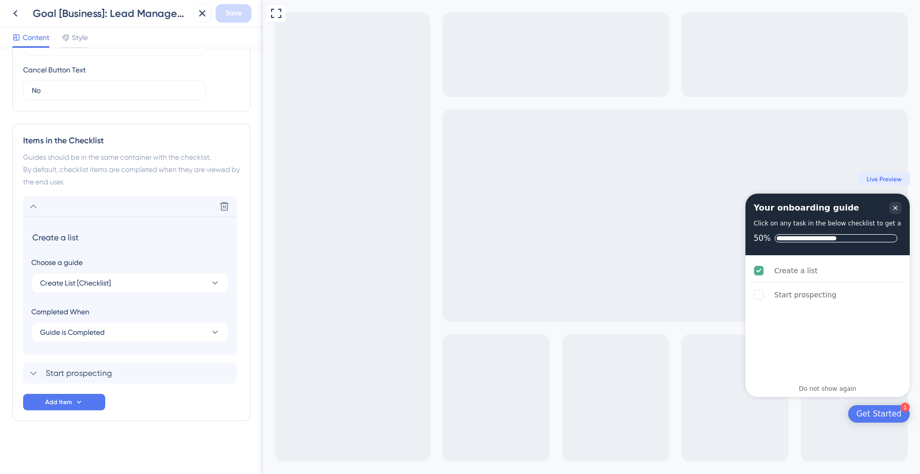
scroll to position [409, 0]
click at [107, 328] on button "Guide is Completed" at bounding box center [130, 331] width 198 height 21
click at [74, 380] on span "Goal is Reached" at bounding box center [73, 383] width 54 height 12
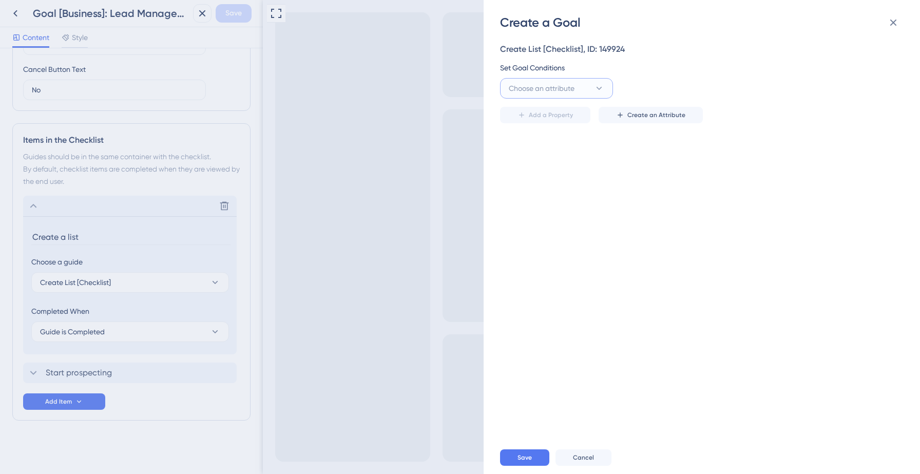
click at [559, 83] on span "Choose an attribute" at bounding box center [542, 88] width 66 height 12
type input "first"
click at [561, 190] on span "HasCreatedFirstList" at bounding box center [547, 192] width 64 height 12
click at [749, 90] on input "text" at bounding box center [811, 88] width 147 height 11
type input "Yes"
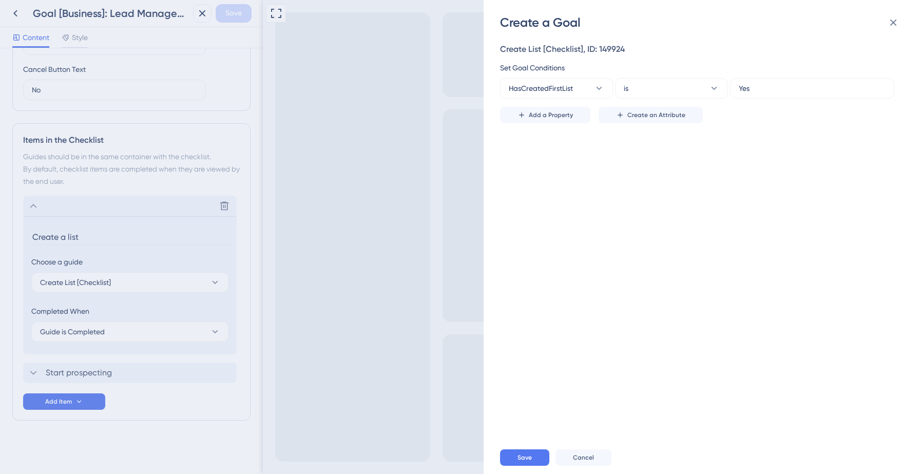
click at [697, 171] on div "Create List [Checklist], ID: 149924 Set Goal Conditions HasCreatedFirstList is …" at bounding box center [707, 236] width 414 height 410
click at [516, 460] on button "Save" at bounding box center [524, 457] width 49 height 16
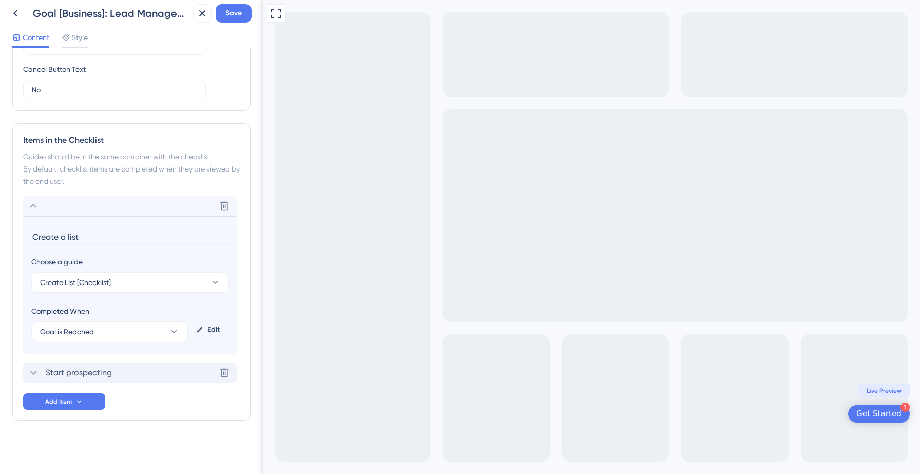
click at [102, 370] on span "Start prospecting" at bounding box center [79, 372] width 66 height 12
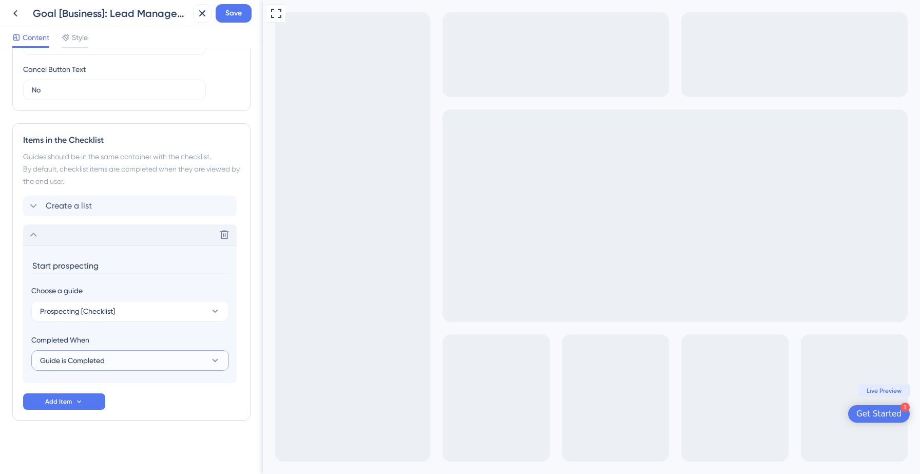
click at [113, 358] on button "Guide is Completed" at bounding box center [130, 360] width 198 height 21
click at [85, 407] on span "Goal is Reached" at bounding box center [73, 412] width 54 height 12
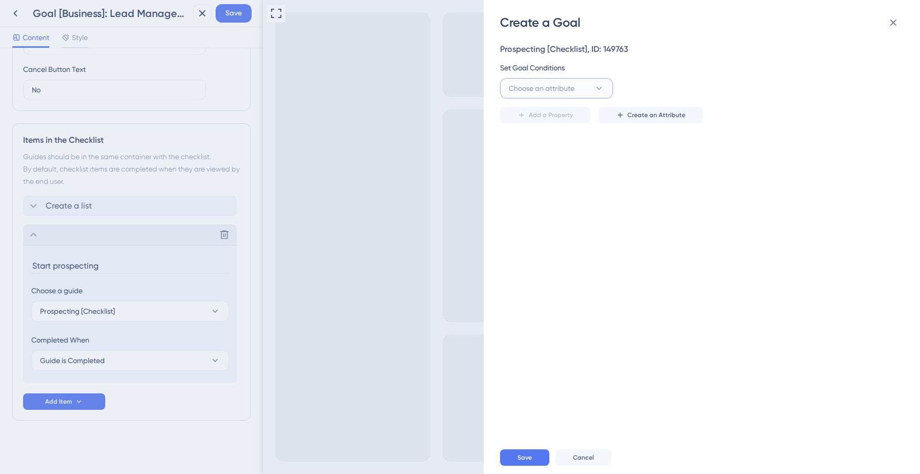
click at [555, 86] on span "Choose an attribute" at bounding box center [542, 88] width 66 height 12
type input "HasPerformedProspectingAction"
click at [548, 148] on span "HasPerformedProspectingAction" at bounding box center [556, 151] width 83 height 12
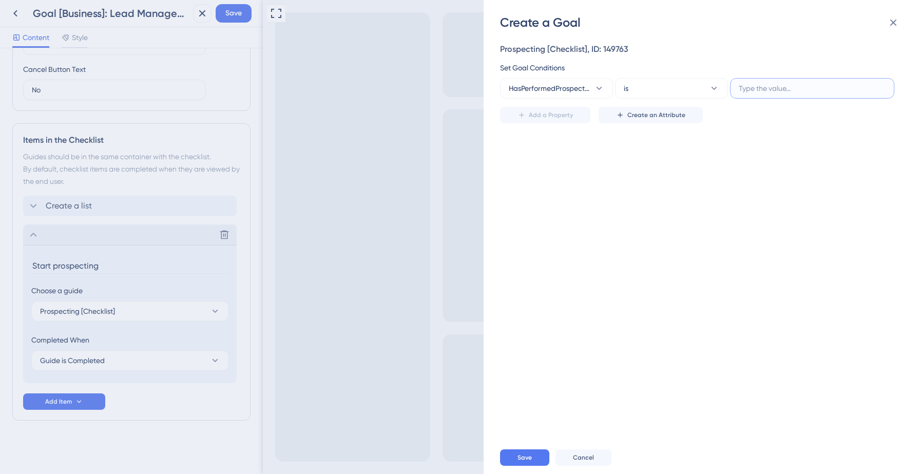
click at [765, 86] on input "text" at bounding box center [811, 88] width 147 height 11
type input "Yes"
click at [514, 452] on button "Save" at bounding box center [524, 457] width 49 height 16
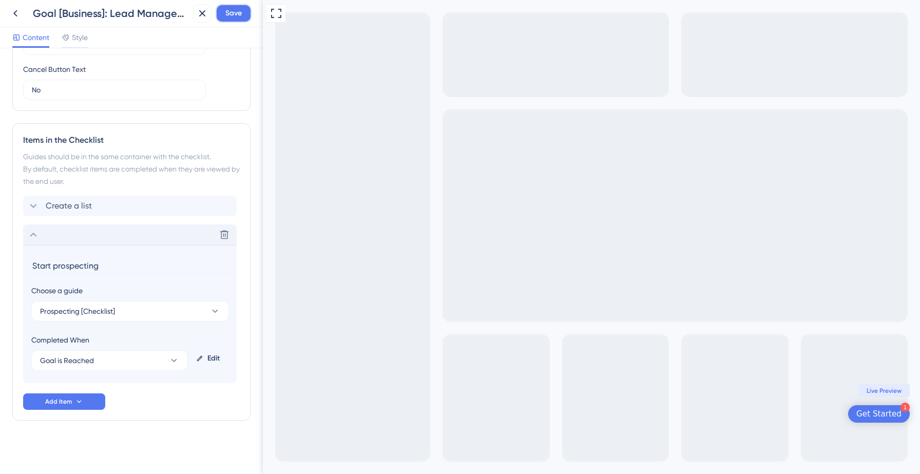
click at [237, 12] on span "Save" at bounding box center [233, 13] width 16 height 12
click at [190, 16] on icon at bounding box center [195, 19] width 10 height 10
click at [15, 14] on icon at bounding box center [15, 13] width 12 height 12
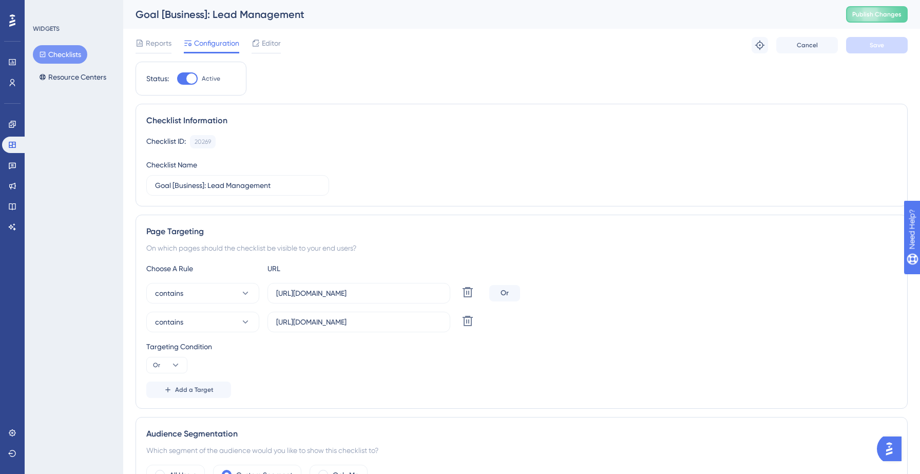
click at [71, 52] on button "Checklists" at bounding box center [60, 54] width 54 height 18
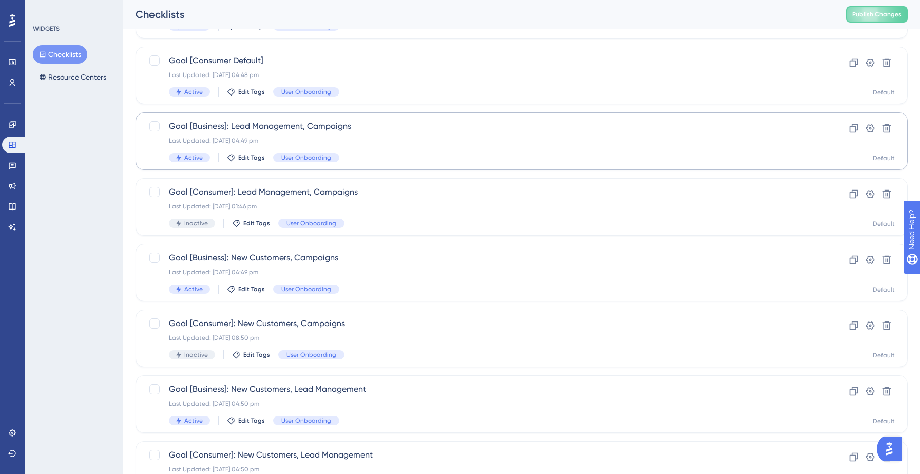
scroll to position [323, 0]
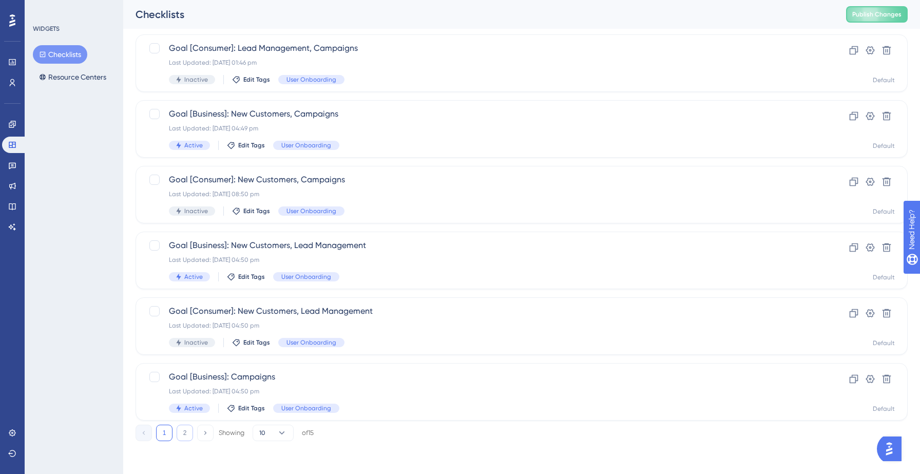
click at [184, 429] on button "2" at bounding box center [185, 432] width 16 height 16
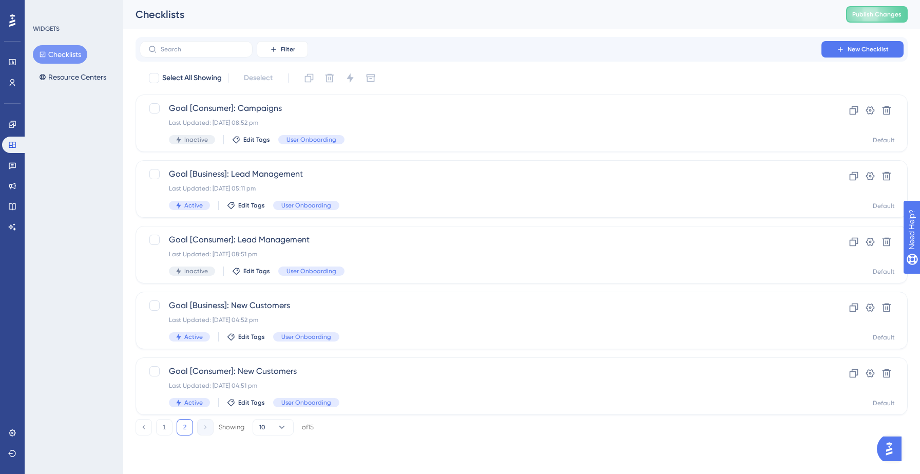
scroll to position [0, 0]
click at [164, 428] on button "1" at bounding box center [164, 427] width 16 height 16
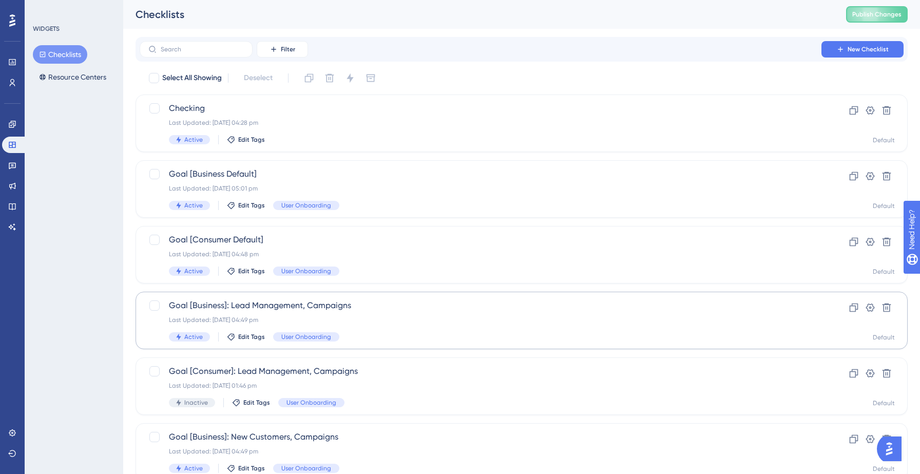
scroll to position [323, 0]
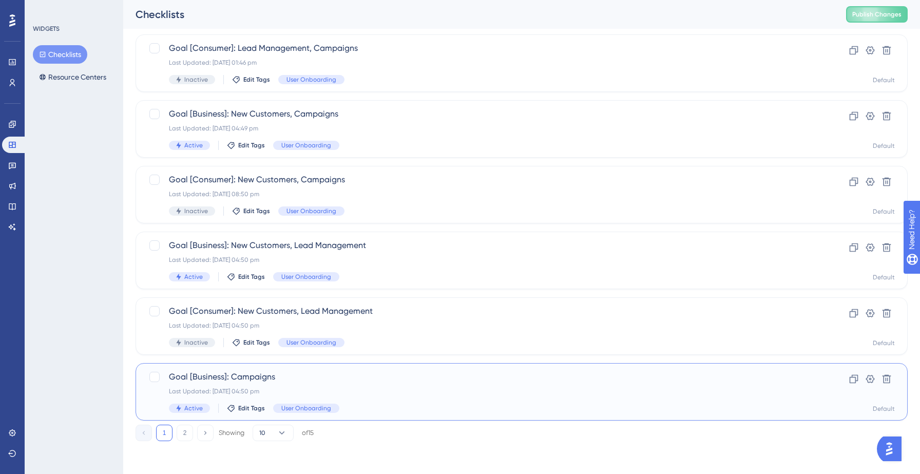
click at [297, 385] on div "Goal [Business]: Campaigns Last Updated: 12 Sept 2025 04:50 pm Active Edit Tags…" at bounding box center [480, 391] width 623 height 42
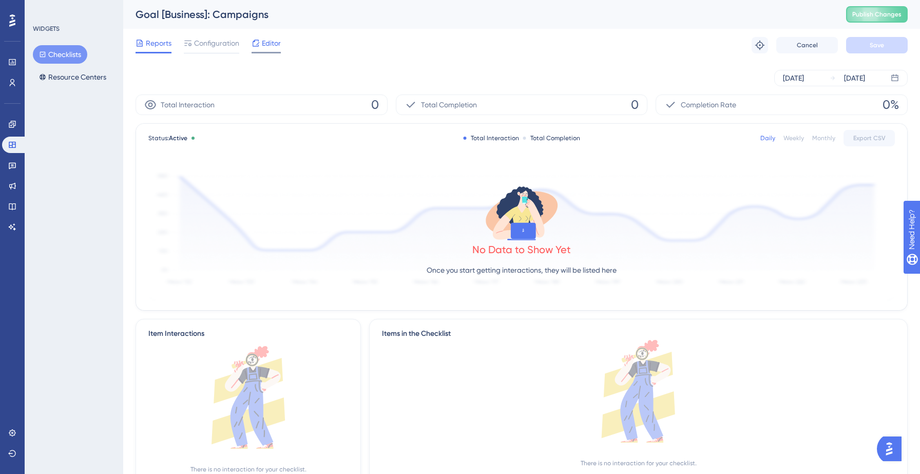
click at [268, 47] on span "Editor" at bounding box center [271, 43] width 19 height 12
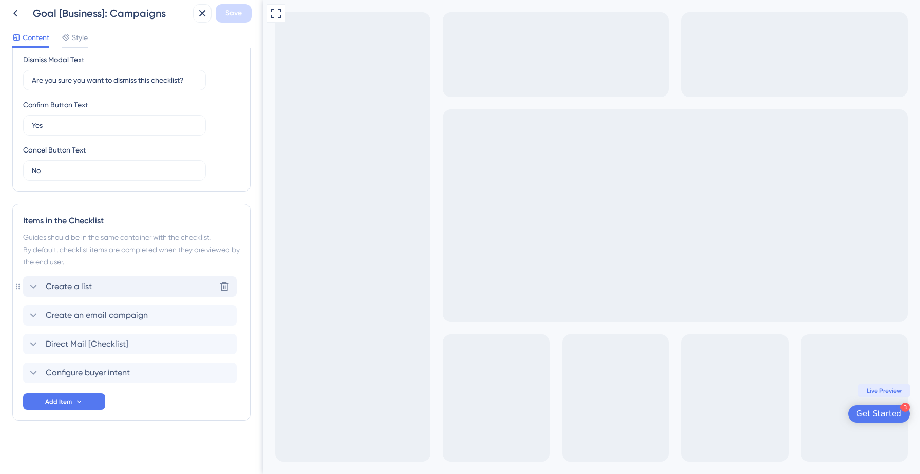
click at [99, 288] on div "Create a list Delete" at bounding box center [129, 286] width 213 height 21
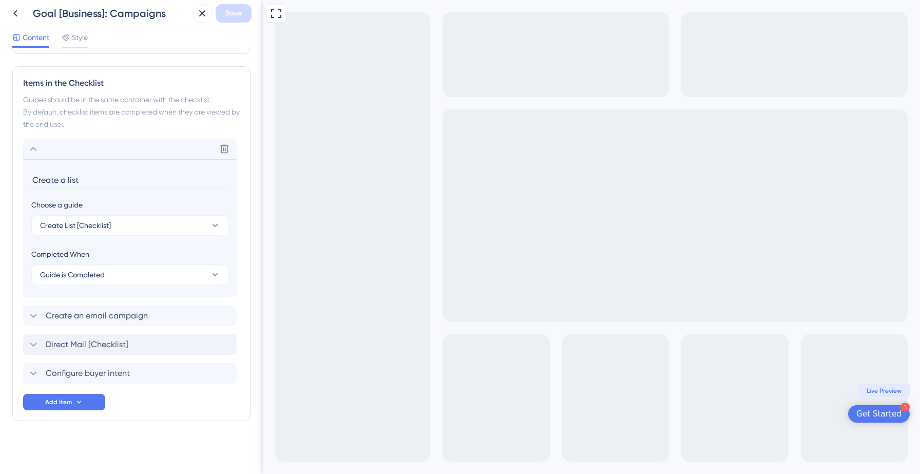
scroll to position [424, 0]
click at [106, 269] on button "Guide is Completed" at bounding box center [130, 274] width 198 height 21
click at [71, 328] on span "Goal is Reached" at bounding box center [73, 326] width 54 height 12
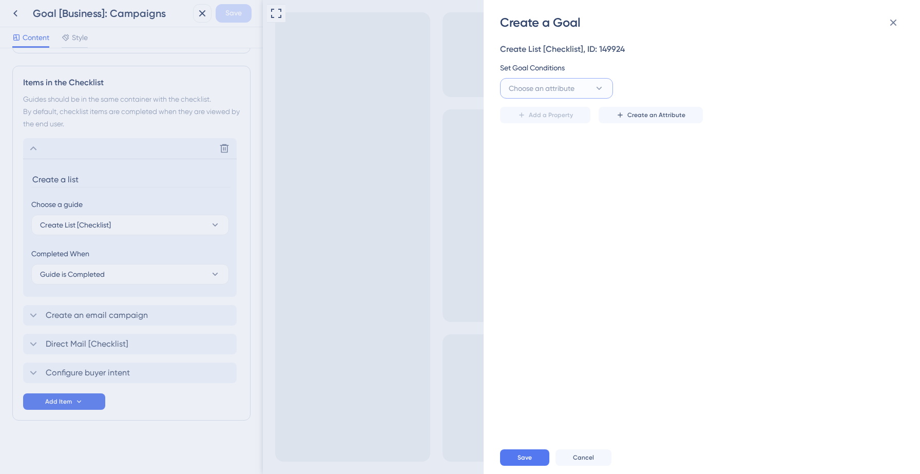
click at [560, 90] on span "Choose an attribute" at bounding box center [542, 88] width 66 height 12
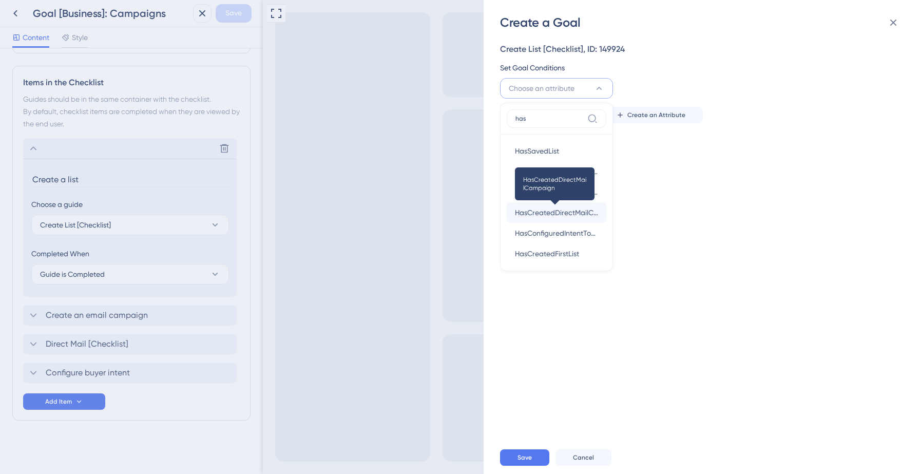
scroll to position [26, 0]
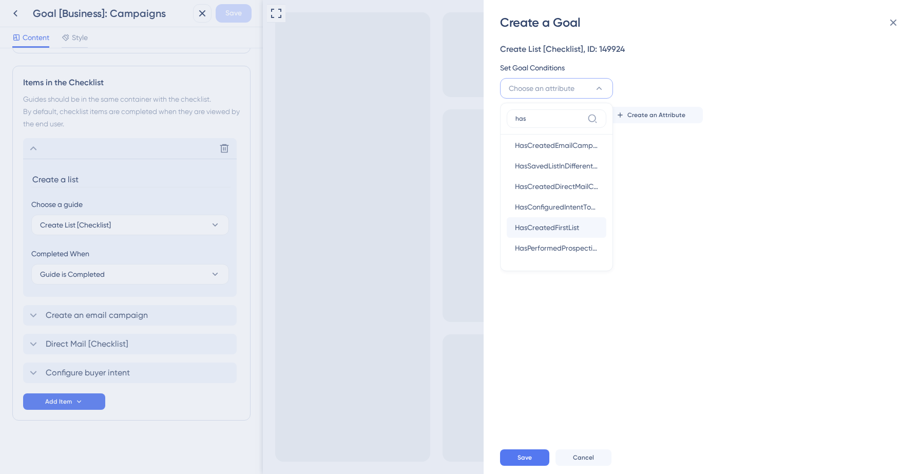
type input "has"
click at [566, 222] on span "HasCreatedFirstList" at bounding box center [547, 227] width 64 height 12
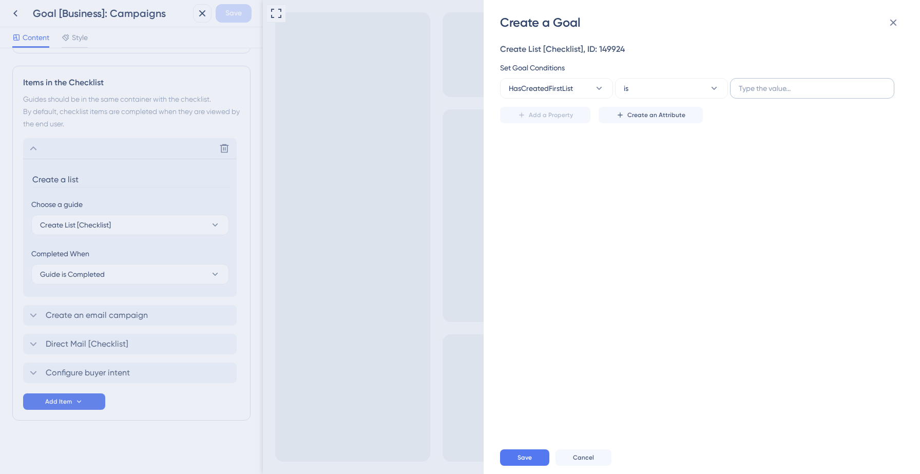
click at [743, 82] on label at bounding box center [812, 88] width 164 height 21
click at [743, 83] on input "text" at bounding box center [811, 88] width 147 height 11
type input "Yes"
click at [524, 457] on span "Save" at bounding box center [524, 457] width 14 height 8
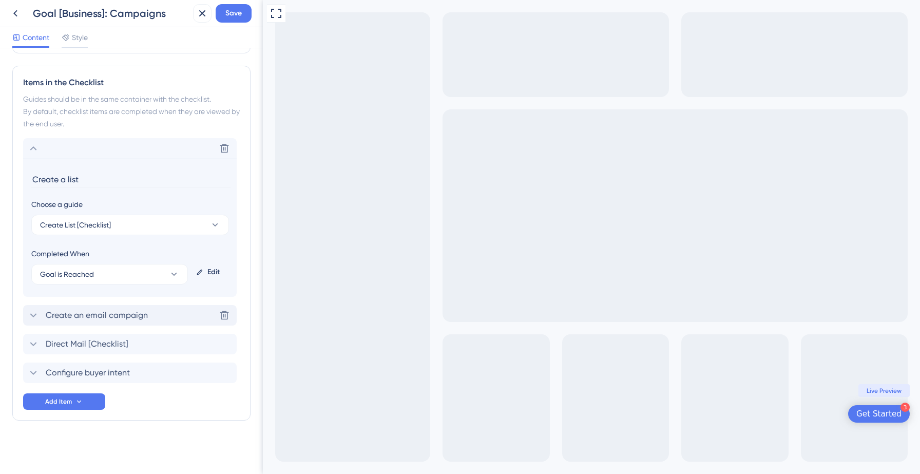
click at [73, 318] on span "Create an email campaign" at bounding box center [97, 315] width 102 height 12
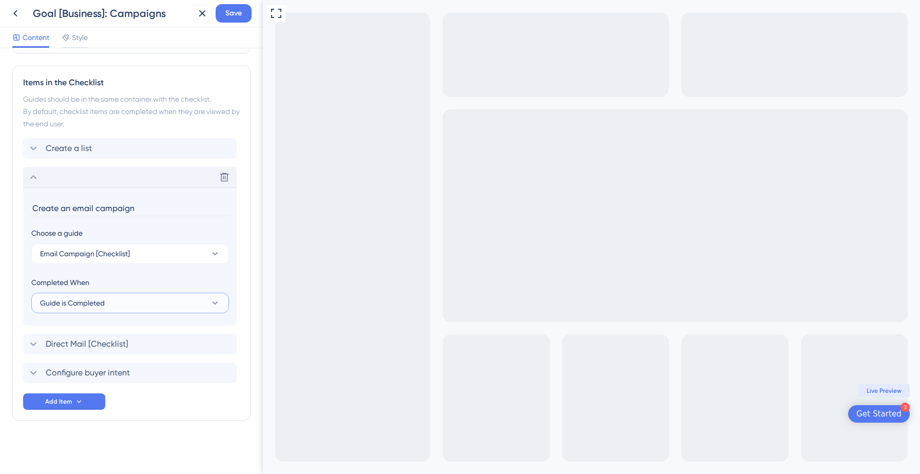
click at [100, 302] on span "Guide is Completed" at bounding box center [72, 303] width 65 height 12
click at [82, 354] on span "Goal is Reached" at bounding box center [73, 354] width 54 height 12
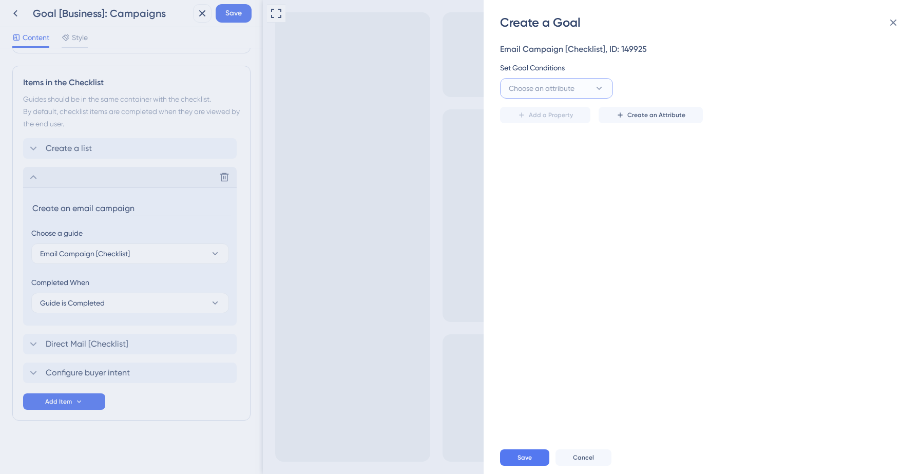
click at [535, 85] on span "Choose an attribute" at bounding box center [542, 88] width 66 height 12
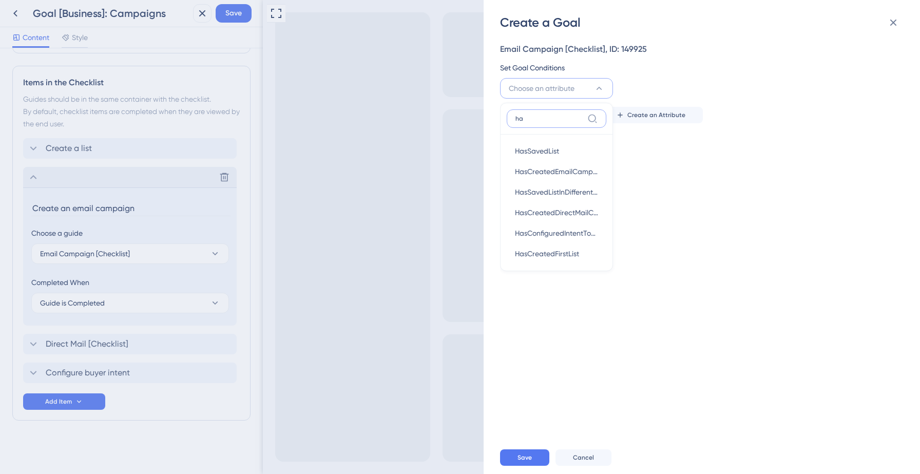
type input "h"
type input "email"
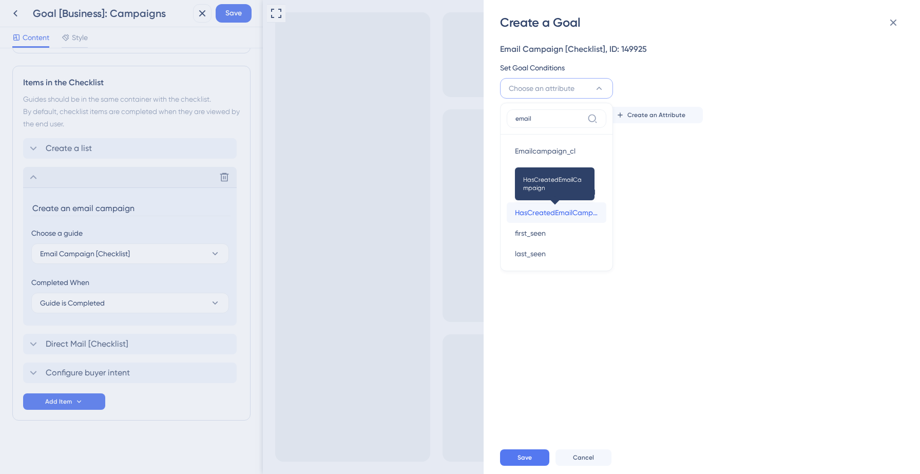
click at [569, 212] on span "HasCreatedEmailCampaign" at bounding box center [556, 212] width 83 height 12
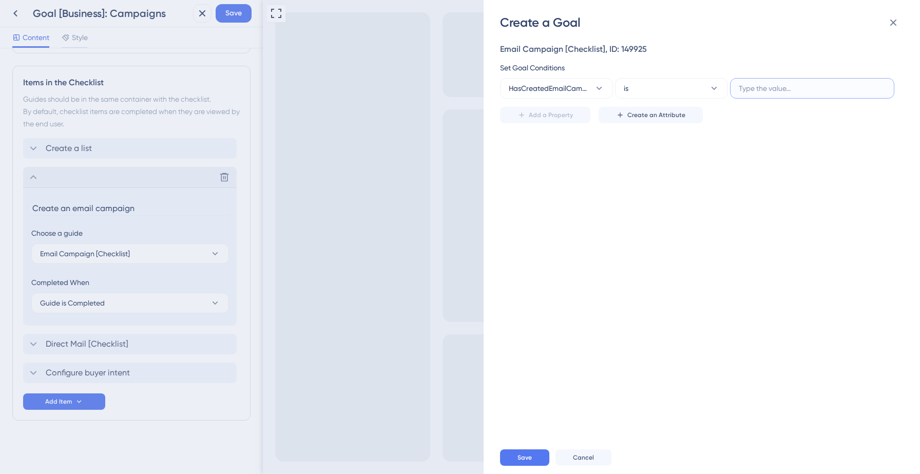
click at [752, 87] on input "text" at bounding box center [811, 88] width 147 height 11
type input "Yes"
click at [515, 459] on button "Save" at bounding box center [524, 457] width 49 height 16
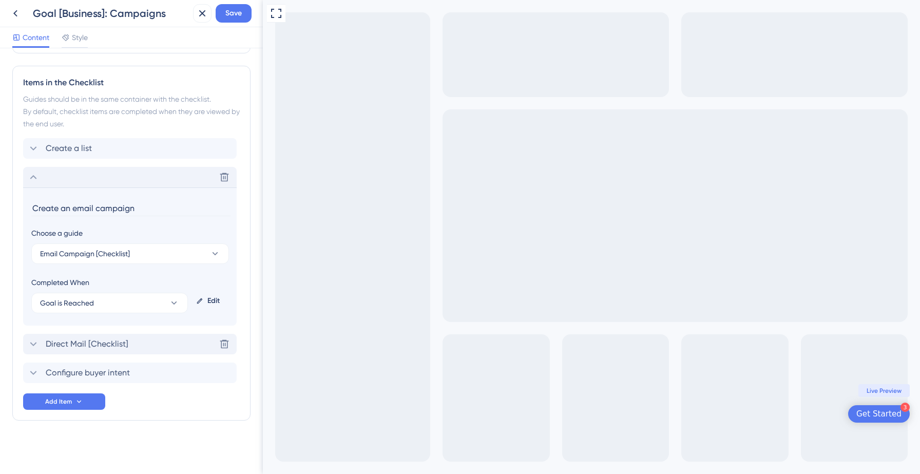
click at [82, 344] on span "Direct Mail [Checklist]" at bounding box center [87, 344] width 83 height 12
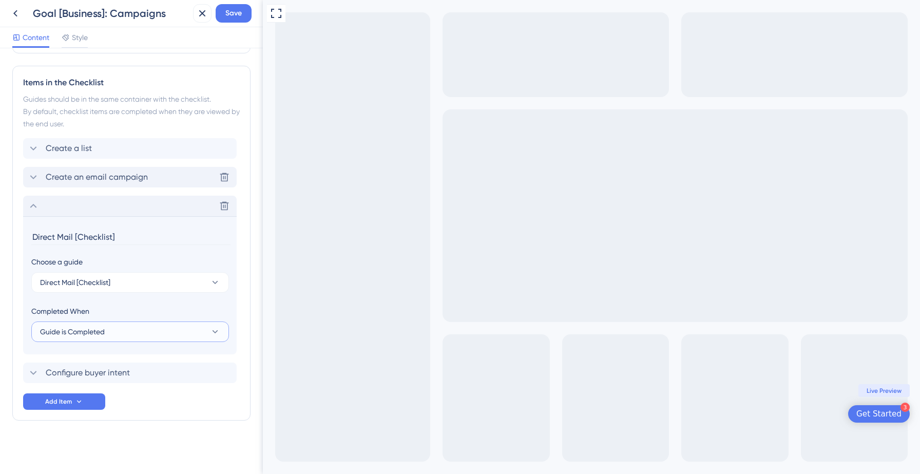
click at [78, 336] on span "Guide is Completed" at bounding box center [72, 331] width 65 height 12
click at [72, 386] on span "Goal is Reached" at bounding box center [73, 383] width 54 height 12
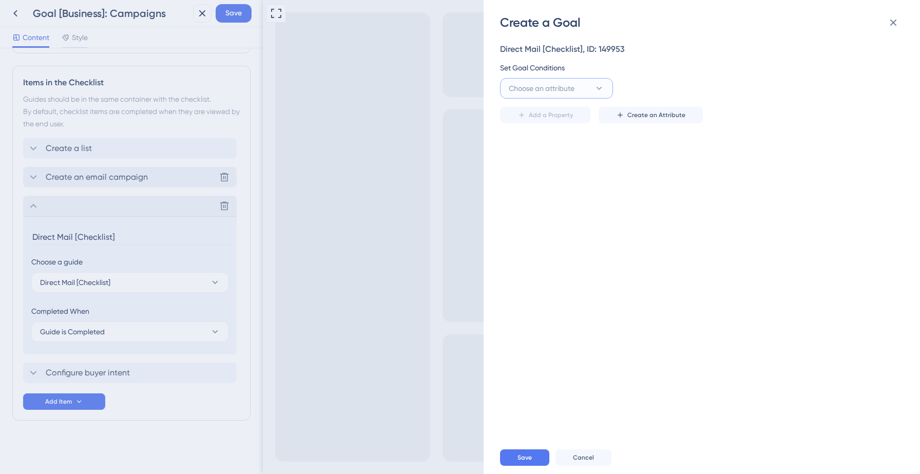
click at [559, 95] on button "Choose an attribute" at bounding box center [556, 88] width 113 height 21
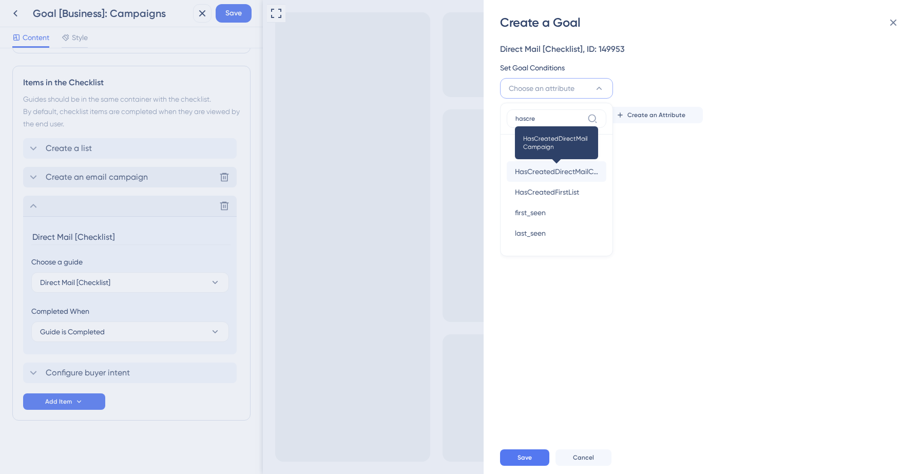
type input "hascre"
click at [547, 172] on span "HasCreatedDirectMailCampaign" at bounding box center [556, 171] width 83 height 12
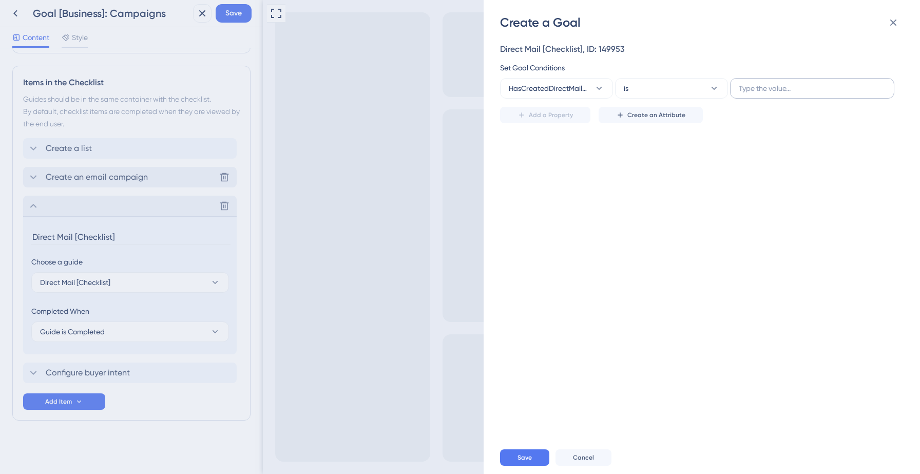
click at [766, 97] on label at bounding box center [812, 88] width 164 height 21
click at [766, 94] on input "text" at bounding box center [811, 88] width 147 height 11
type input "Yes"
click at [513, 457] on button "Save" at bounding box center [524, 457] width 49 height 16
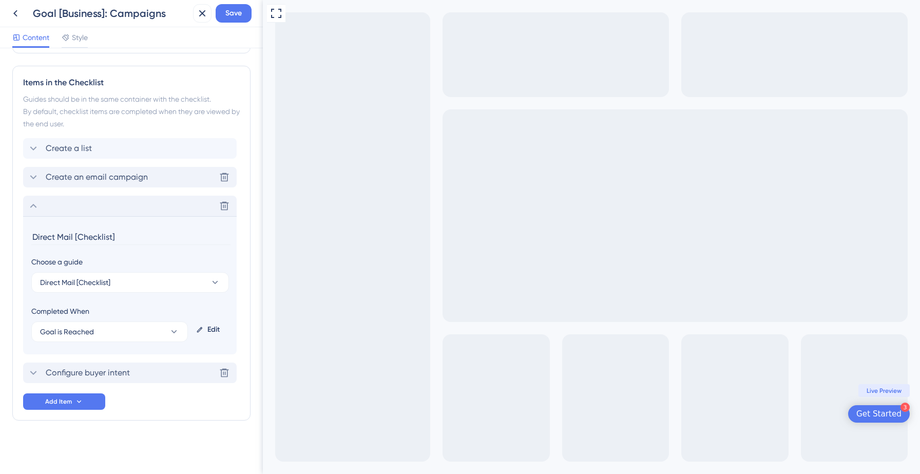
click at [66, 378] on span "Configure buyer intent" at bounding box center [88, 372] width 84 height 12
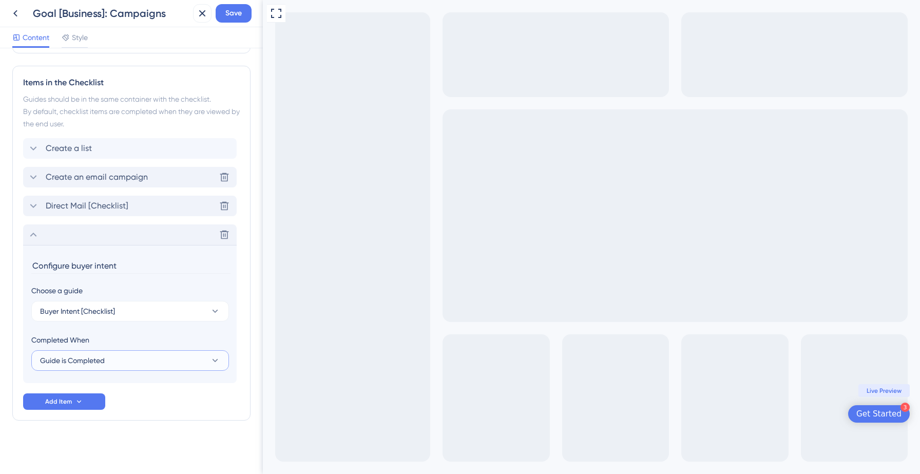
click at [92, 366] on button "Guide is Completed" at bounding box center [130, 360] width 198 height 21
click at [75, 409] on span "Goal is Reached" at bounding box center [73, 412] width 54 height 12
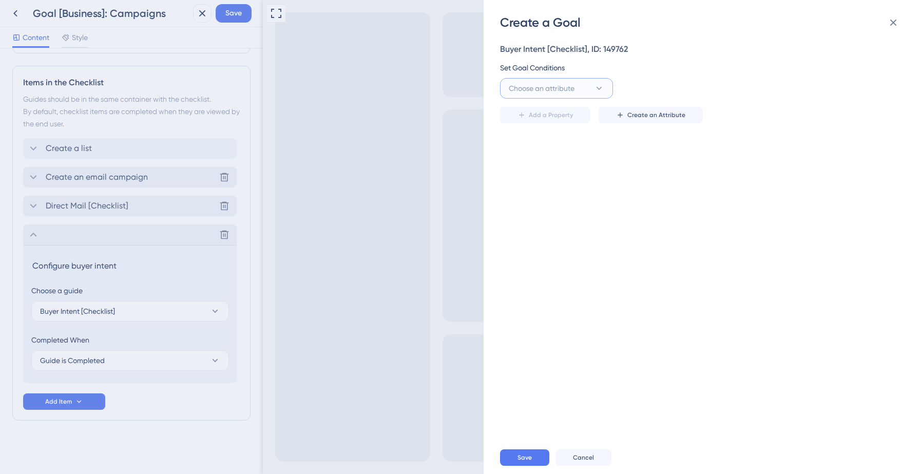
click at [557, 92] on span "Choose an attribute" at bounding box center [542, 88] width 66 height 12
type input "hasco"
click at [556, 151] on span "HasConfiguredIntentTopics" at bounding box center [556, 151] width 83 height 12
click at [770, 103] on div "Add a Property Create an Attribute" at bounding box center [698, 111] width 397 height 25
click at [779, 88] on input "text" at bounding box center [811, 88] width 147 height 11
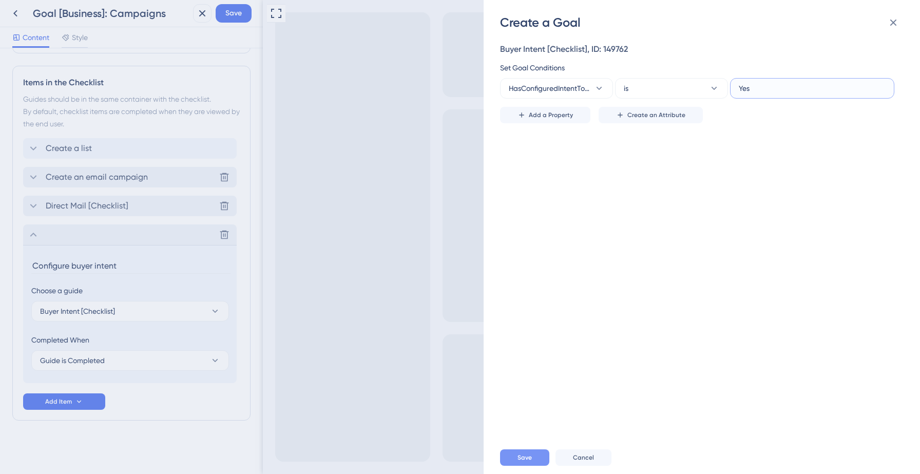
type input "Yes"
click at [516, 456] on button "Save" at bounding box center [524, 457] width 49 height 16
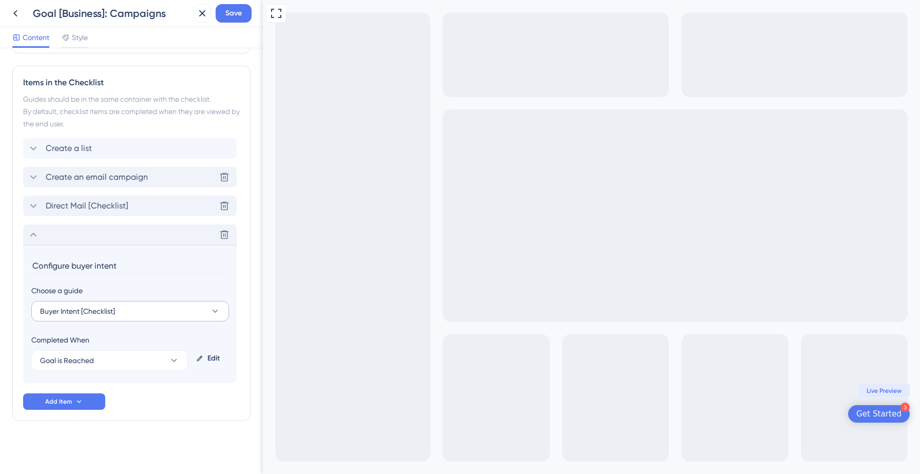
scroll to position [9, 0]
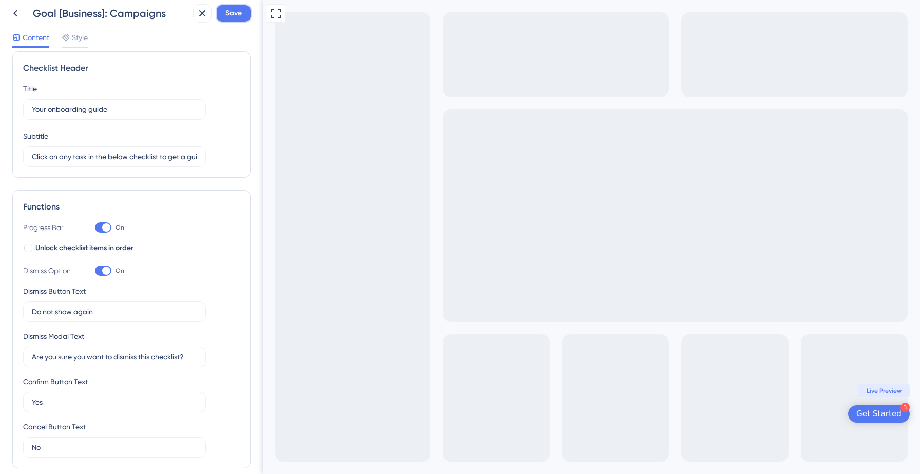
click at [232, 12] on span "Save" at bounding box center [233, 13] width 16 height 12
click at [192, 19] on icon at bounding box center [195, 19] width 10 height 10
click at [16, 9] on icon at bounding box center [15, 13] width 12 height 12
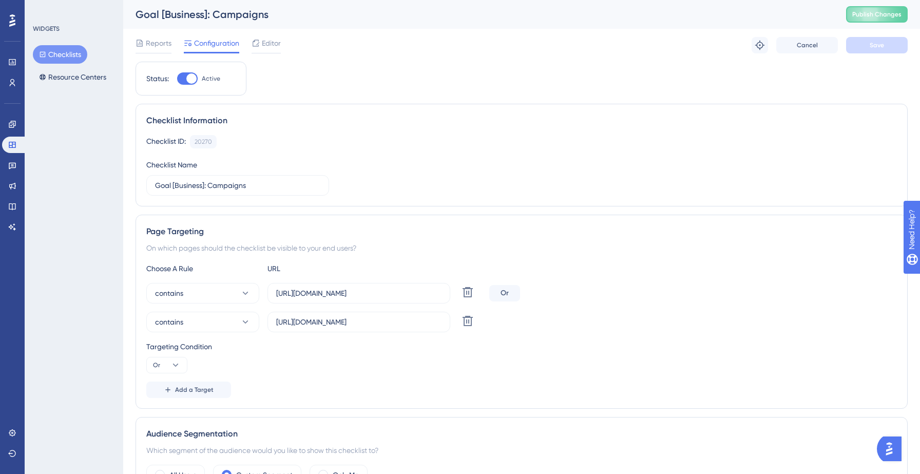
click at [53, 53] on button "Checklists" at bounding box center [60, 54] width 54 height 18
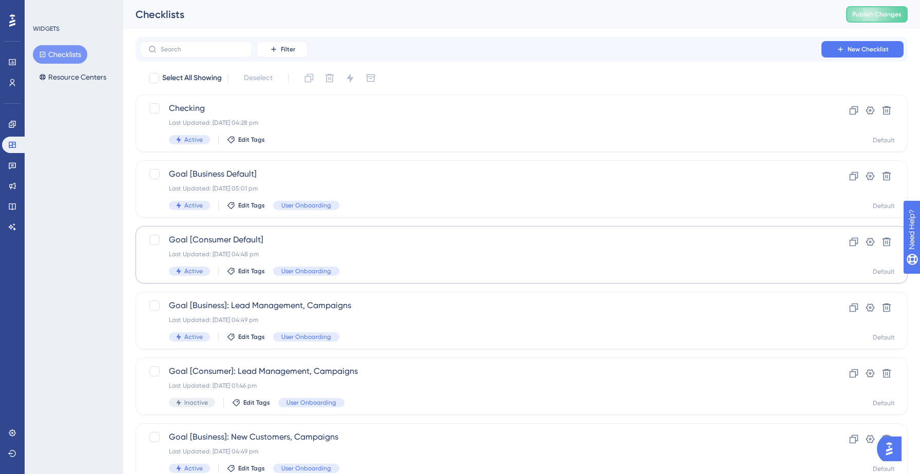
scroll to position [323, 0]
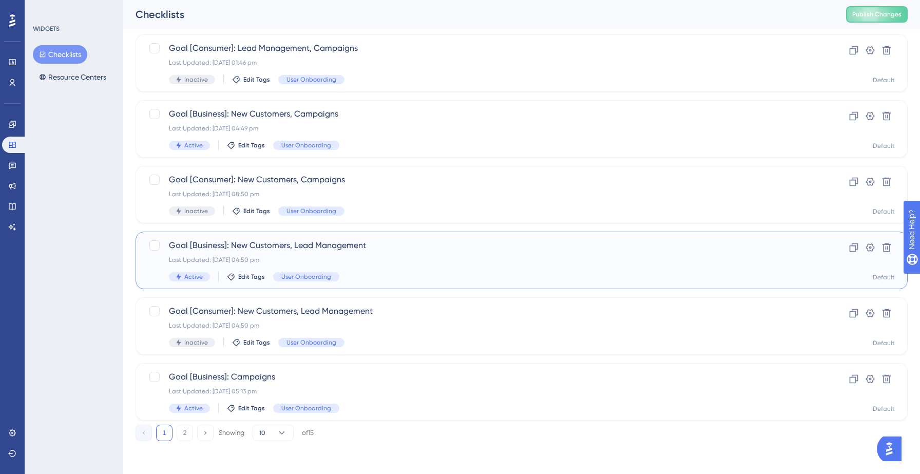
click at [358, 253] on div "Goal [Business]: New Customers, Lead Management Last Updated: 12 Sept 2025 04:5…" at bounding box center [480, 260] width 623 height 42
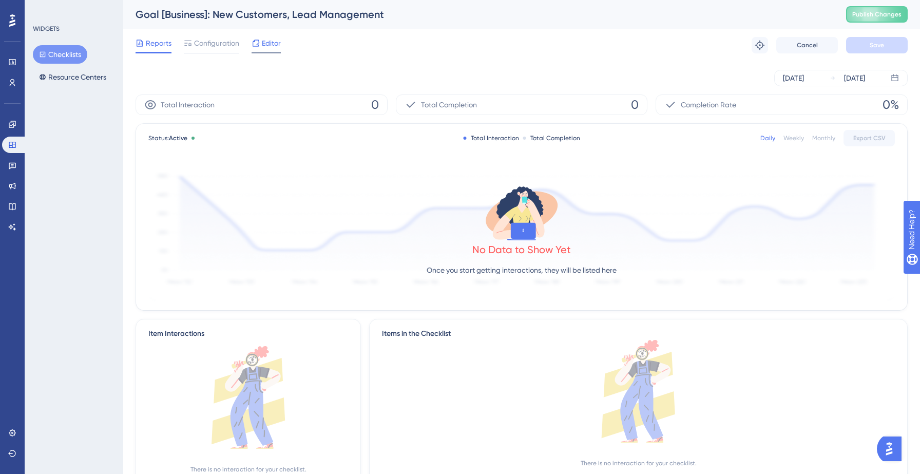
click at [270, 41] on span "Editor" at bounding box center [271, 43] width 19 height 12
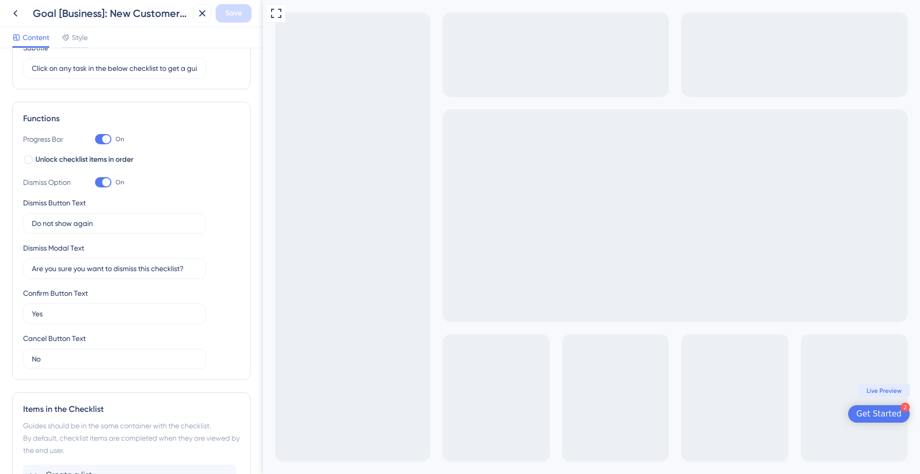
scroll to position [257, 0]
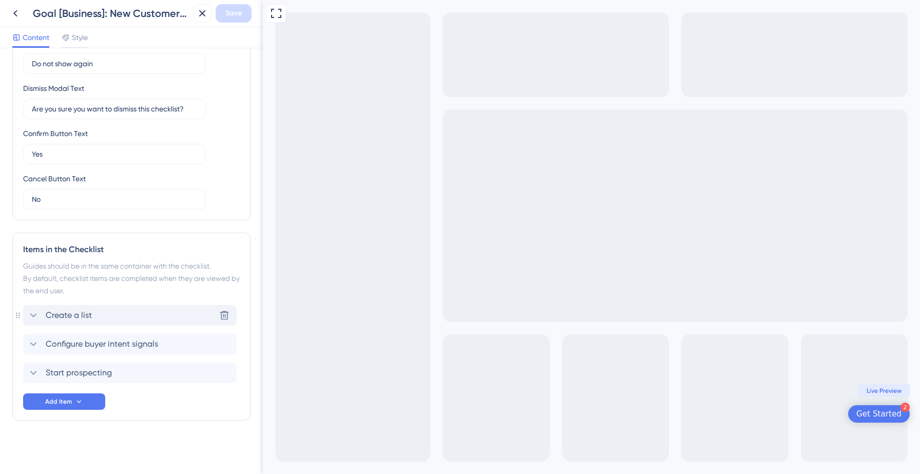
click at [103, 321] on div "Create a list Delete" at bounding box center [129, 315] width 213 height 21
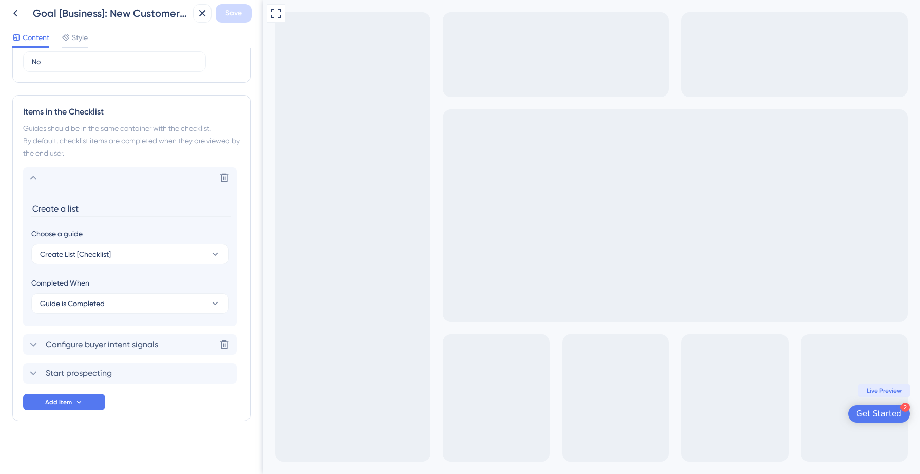
scroll to position [395, 0]
click at [97, 298] on span "Guide is Completed" at bounding box center [72, 303] width 65 height 12
click at [86, 355] on span "Goal is Reached" at bounding box center [73, 354] width 54 height 12
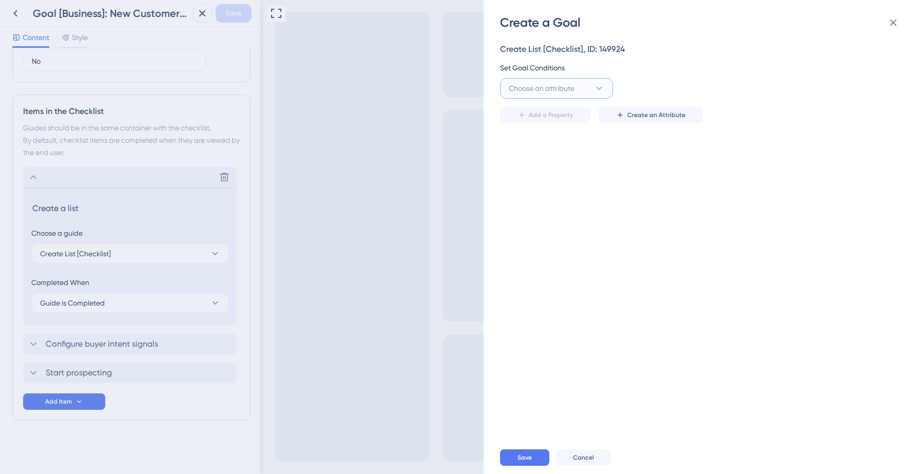
click at [538, 90] on span "Choose an attribute" at bounding box center [542, 88] width 66 height 12
type input "hascre"
click at [546, 191] on span "HasCreatedFirstList" at bounding box center [547, 192] width 64 height 12
click at [778, 87] on input "text" at bounding box center [811, 88] width 147 height 11
type input "Yes"
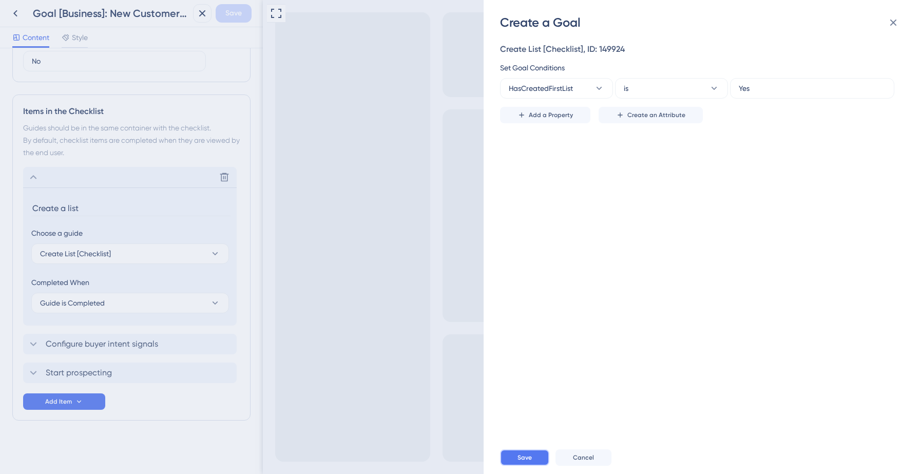
click at [525, 456] on span "Save" at bounding box center [524, 457] width 14 height 8
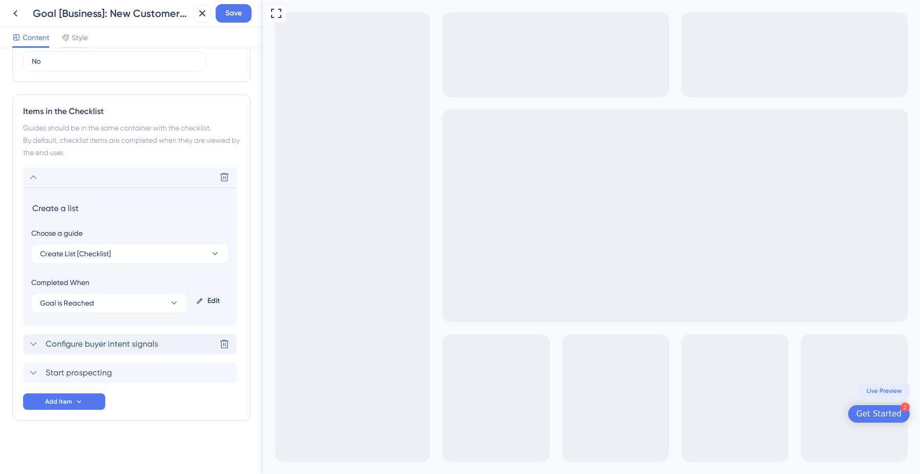
click at [53, 348] on span "Configure buyer intent signals" at bounding box center [102, 344] width 112 height 12
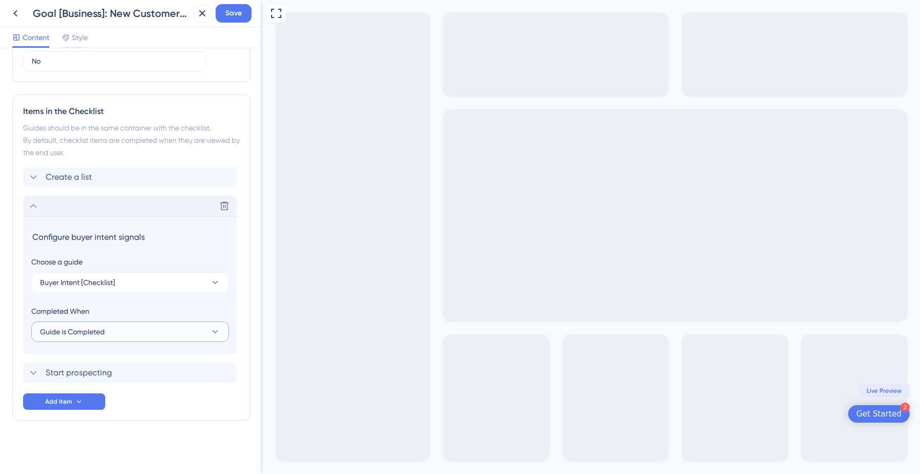
click at [85, 331] on span "Guide is Completed" at bounding box center [72, 331] width 65 height 12
click at [63, 379] on span "Goal is Reached" at bounding box center [73, 383] width 54 height 12
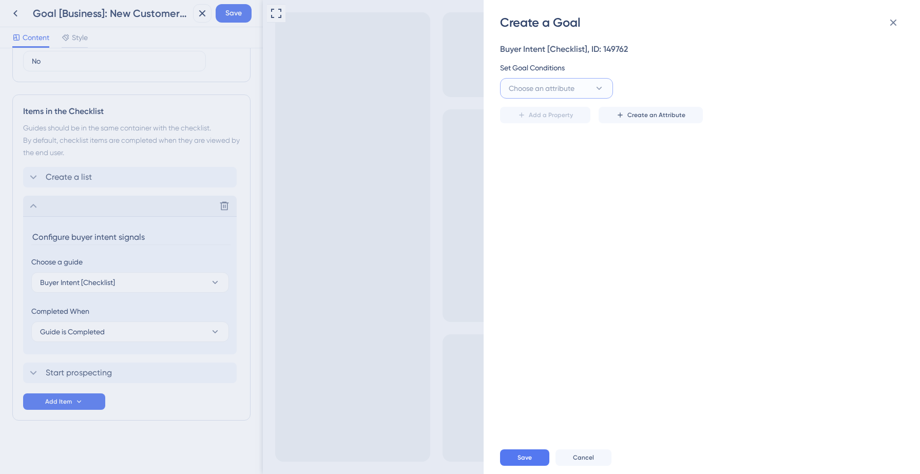
click at [545, 94] on button "Choose an attribute" at bounding box center [556, 88] width 113 height 21
type input "hasco"
click at [536, 149] on span "HasConfiguredIntentTopics" at bounding box center [556, 151] width 83 height 12
click at [805, 93] on input "text" at bounding box center [811, 88] width 147 height 11
type input "Yes"
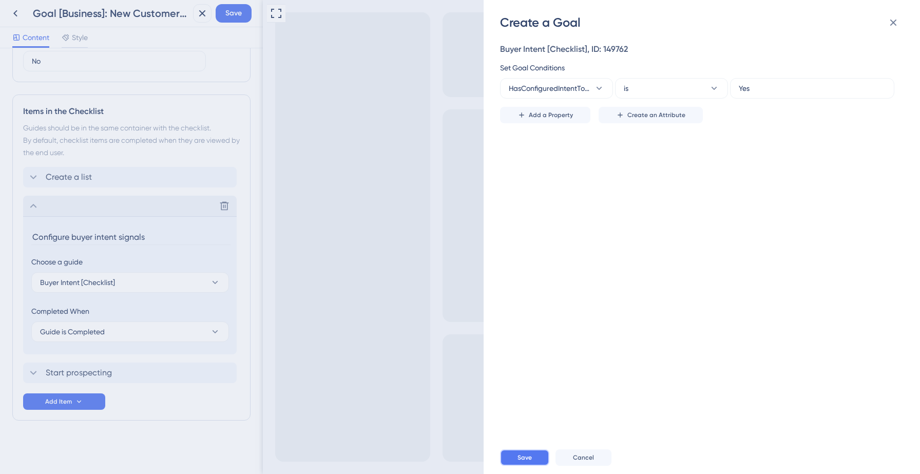
click at [515, 459] on button "Save" at bounding box center [524, 457] width 49 height 16
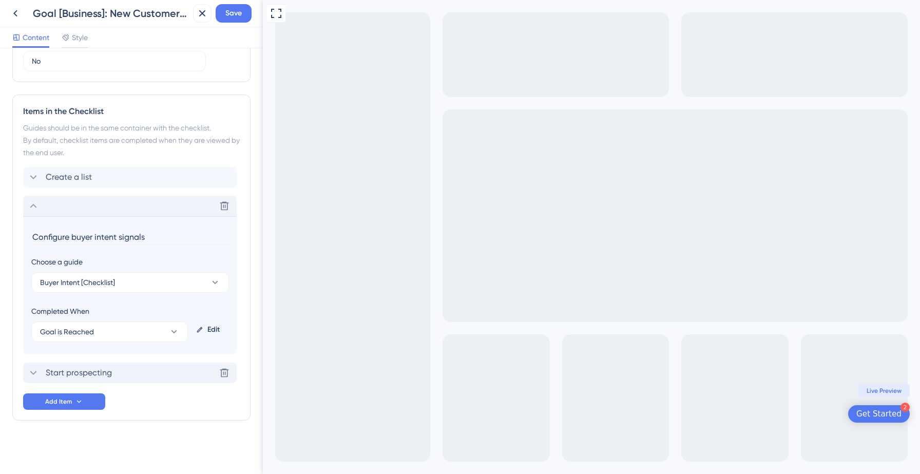
click at [80, 376] on span "Start prospecting" at bounding box center [79, 372] width 66 height 12
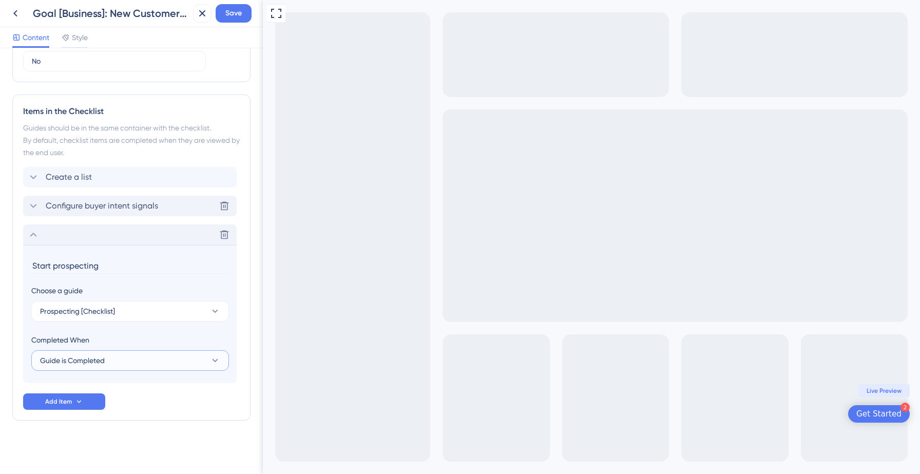
click at [87, 363] on span "Guide is Completed" at bounding box center [72, 360] width 65 height 12
click at [76, 412] on span "Goal is Reached" at bounding box center [73, 412] width 54 height 12
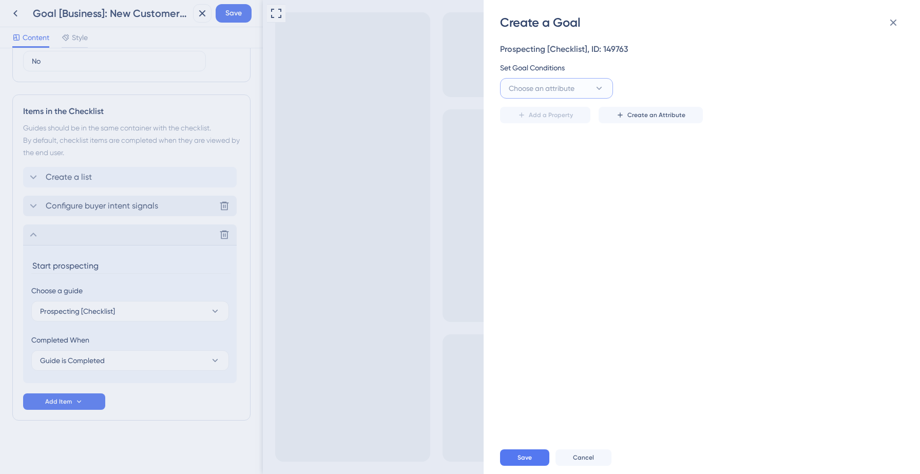
click at [532, 86] on span "Choose an attribute" at bounding box center [542, 88] width 66 height 12
type input "haspe"
click at [534, 148] on span "HasPerformedProspectingAction" at bounding box center [556, 151] width 83 height 12
click at [817, 95] on label at bounding box center [812, 88] width 164 height 21
click at [817, 94] on input "text" at bounding box center [811, 88] width 147 height 11
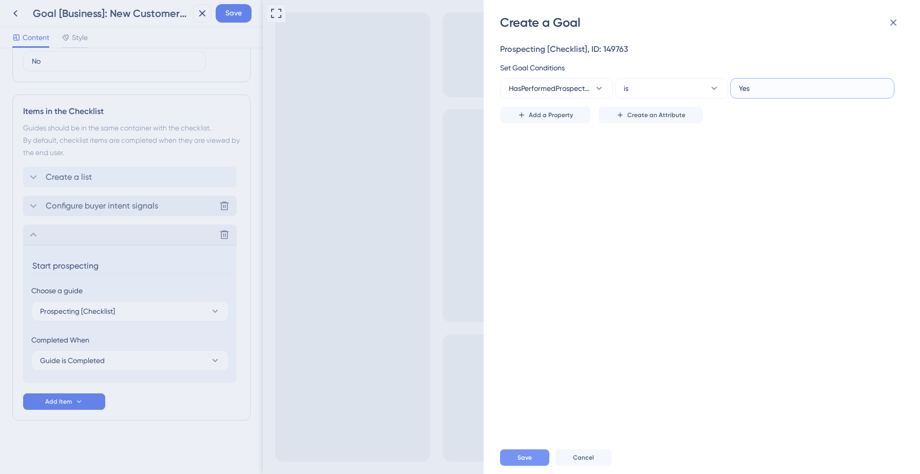
type input "Yes"
click at [521, 454] on span "Save" at bounding box center [524, 457] width 14 height 8
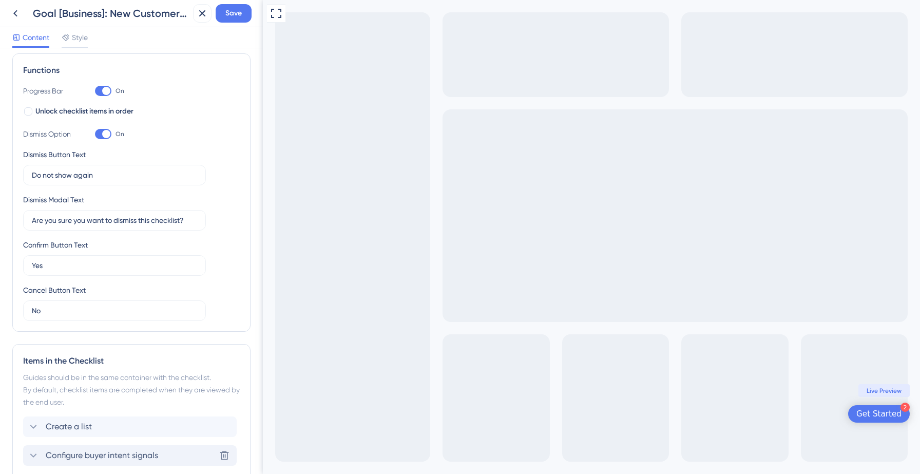
scroll to position [0, 0]
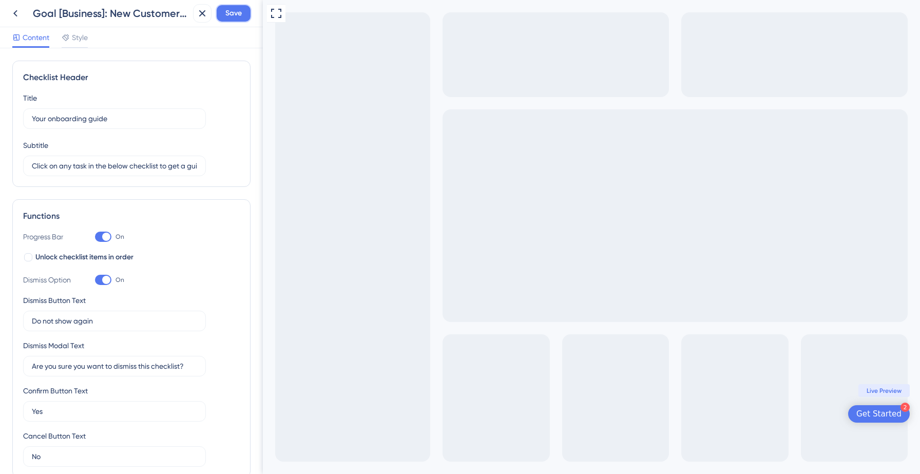
click at [241, 11] on span "Save" at bounding box center [233, 13] width 16 height 12
click at [193, 18] on icon at bounding box center [195, 19] width 6 height 6
click at [12, 12] on icon at bounding box center [15, 13] width 12 height 12
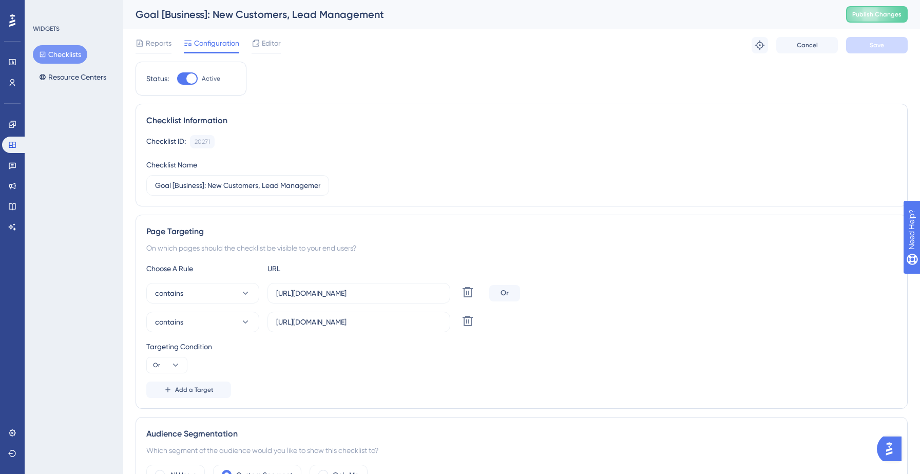
click at [60, 55] on button "Checklists" at bounding box center [60, 54] width 54 height 18
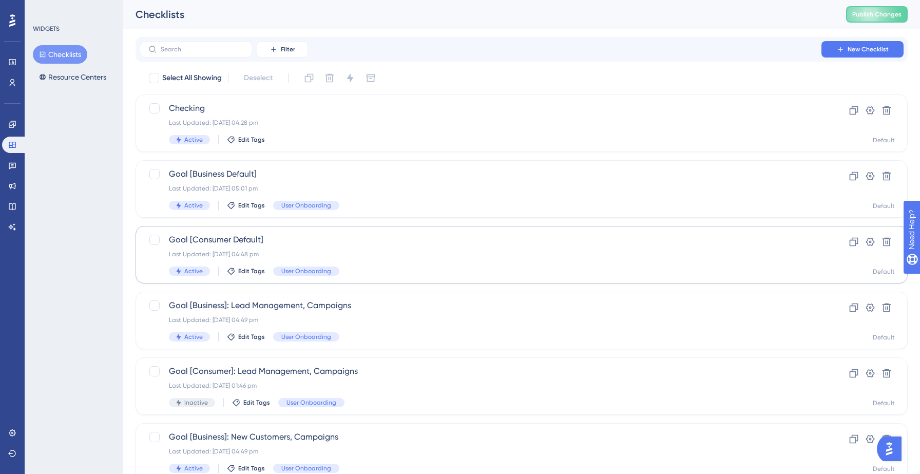
scroll to position [323, 0]
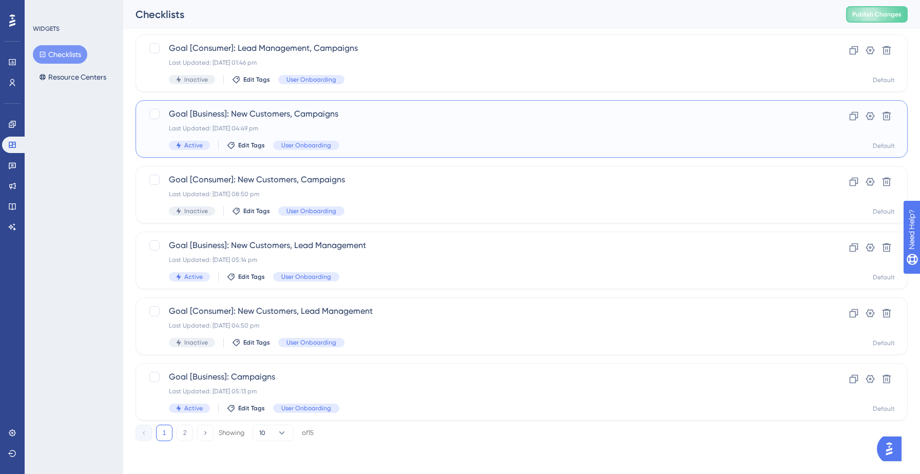
click at [366, 113] on span "Goal [Business]: New Customers, Campaigns" at bounding box center [480, 114] width 623 height 12
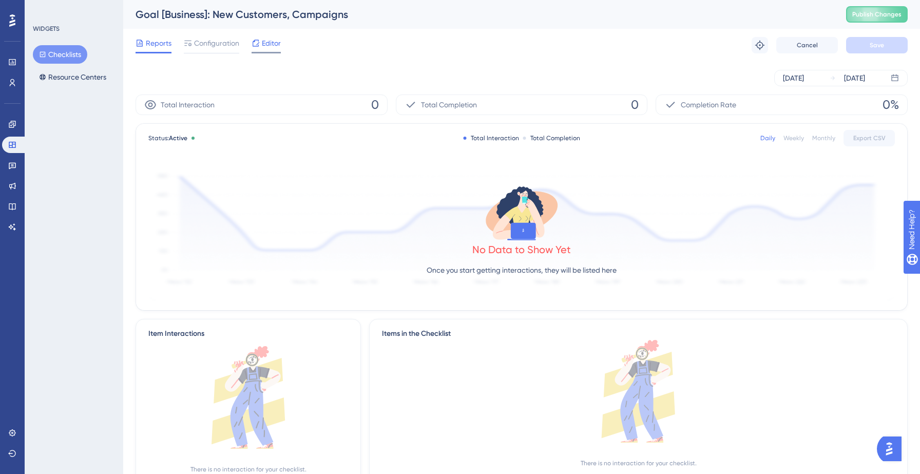
click at [268, 41] on span "Editor" at bounding box center [271, 43] width 19 height 12
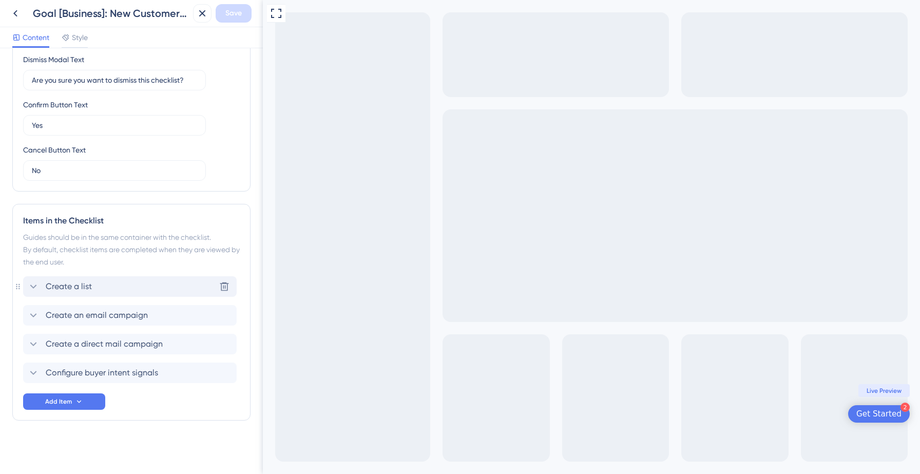
click at [84, 289] on span "Create a list" at bounding box center [69, 286] width 46 height 12
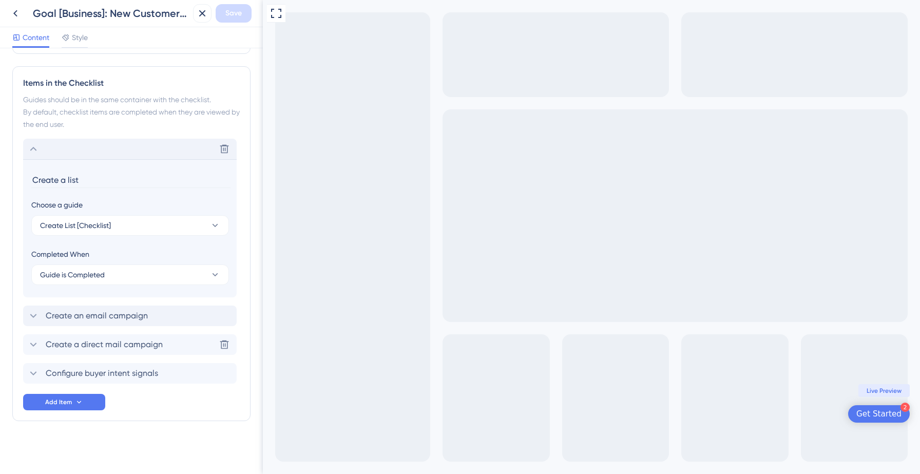
scroll to position [424, 0]
click at [108, 275] on button "Guide is Completed" at bounding box center [130, 274] width 198 height 21
click at [94, 321] on span "Goal is Reached" at bounding box center [73, 326] width 54 height 12
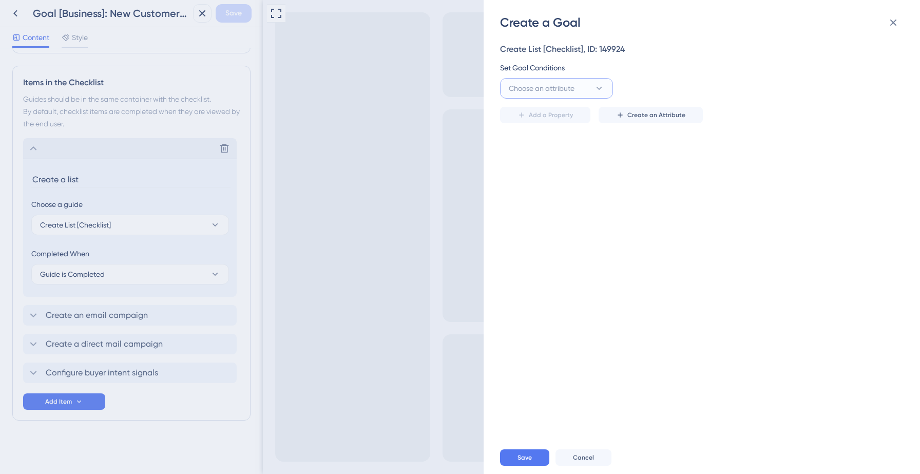
click at [552, 89] on span "Choose an attribute" at bounding box center [542, 88] width 66 height 12
type input "hascre"
click at [573, 189] on span "HasCreatedFirstList" at bounding box center [547, 192] width 64 height 12
click at [782, 83] on input "text" at bounding box center [811, 88] width 147 height 11
type input "Yes"
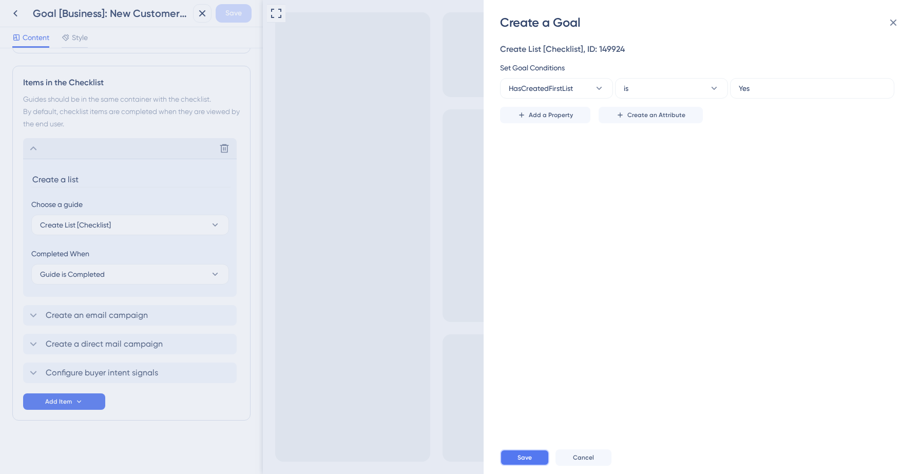
click at [521, 457] on span "Save" at bounding box center [524, 457] width 14 height 8
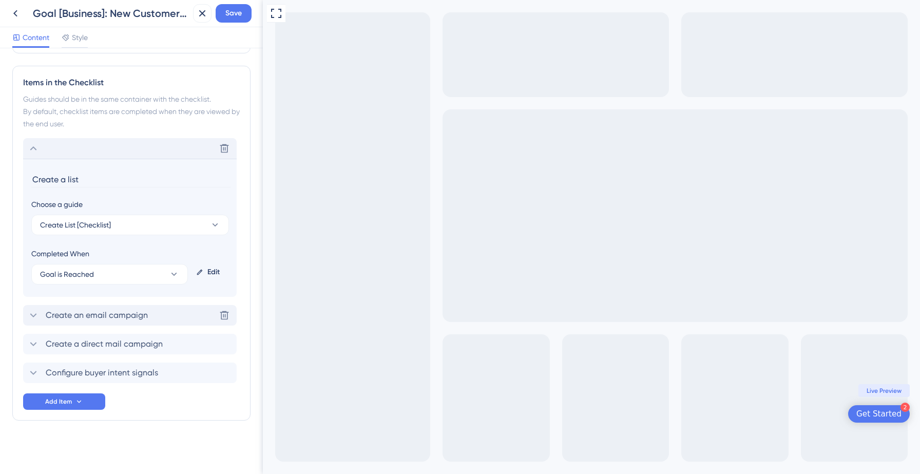
click at [141, 315] on span "Create an email campaign" at bounding box center [97, 315] width 102 height 12
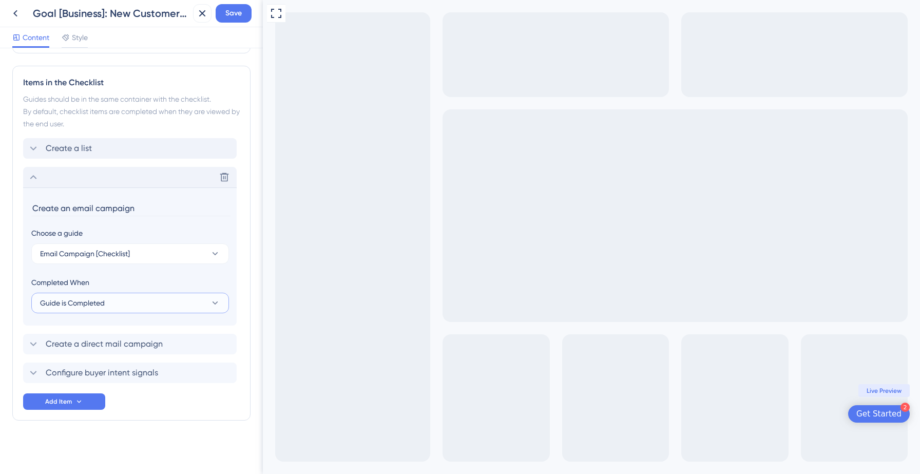
click at [118, 301] on button "Guide is Completed" at bounding box center [130, 302] width 198 height 21
click at [92, 350] on span "Goal is Reached" at bounding box center [73, 354] width 54 height 12
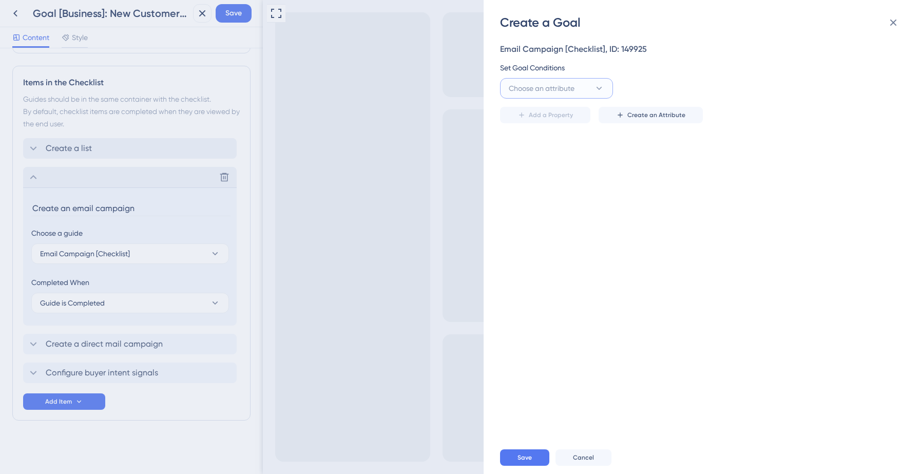
click at [576, 94] on button "Choose an attribute" at bounding box center [556, 88] width 113 height 21
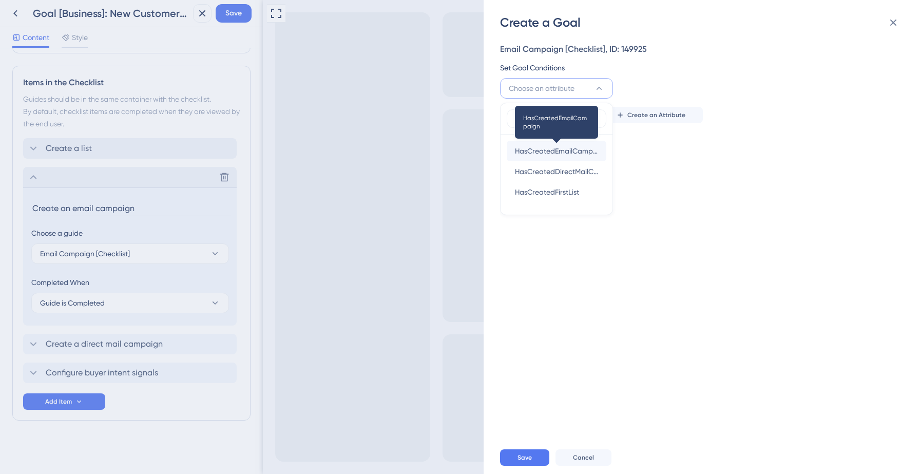
type input "hascre"
click at [583, 155] on span "HasCreatedEmailCampaign" at bounding box center [556, 151] width 83 height 12
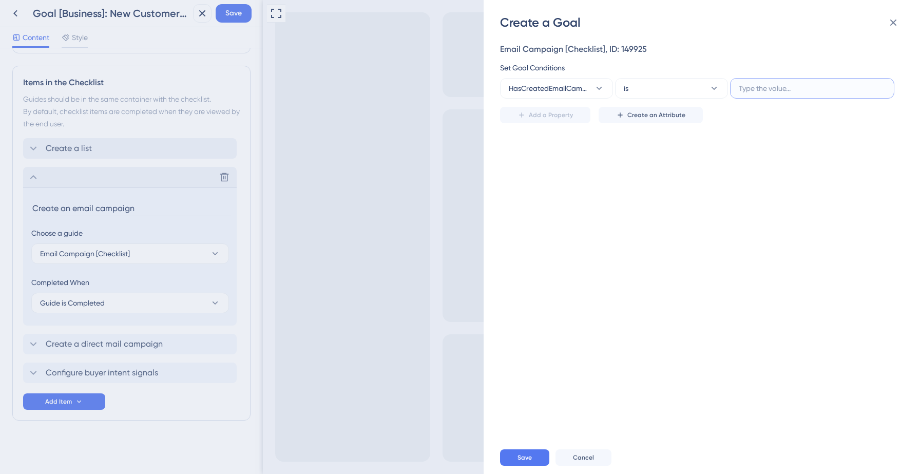
click at [796, 88] on input "text" at bounding box center [811, 88] width 147 height 11
type input "Yes"
click at [666, 182] on div "Email Campaign [Checklist], ID: 149925 Set Goal Conditions HasCreatedEmailCampa…" at bounding box center [707, 236] width 414 height 410
click at [519, 456] on span "Save" at bounding box center [524, 457] width 14 height 8
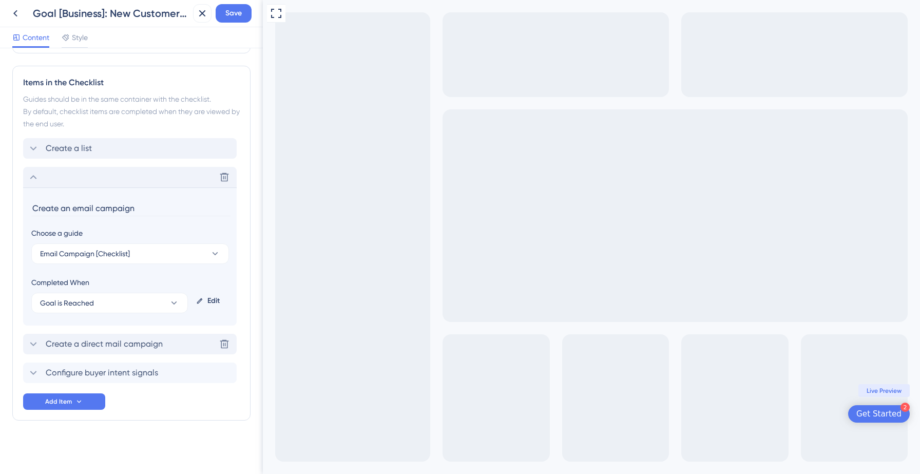
click at [164, 347] on div "Create a direct mail campaign Delete" at bounding box center [129, 344] width 213 height 21
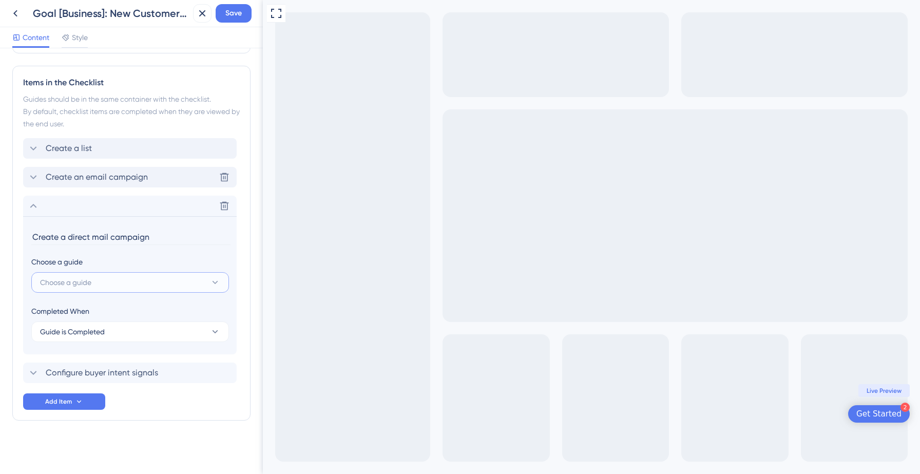
click at [134, 280] on button "Choose a guide" at bounding box center [130, 282] width 198 height 21
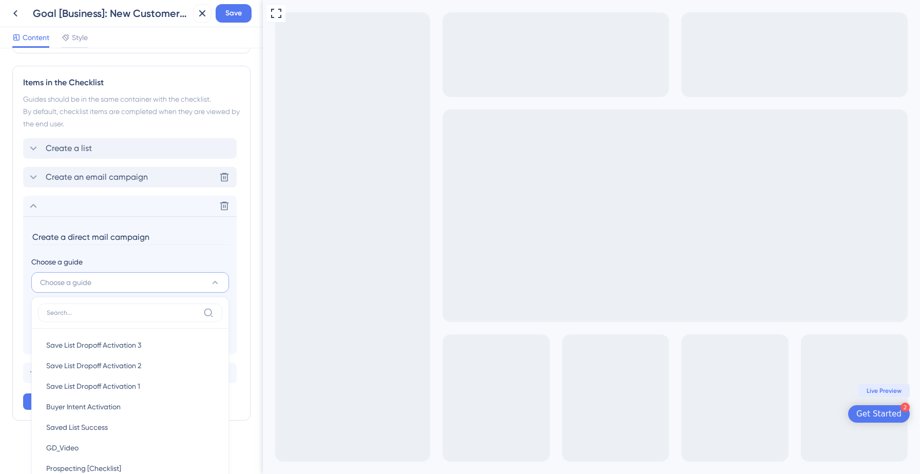
scroll to position [561, 0]
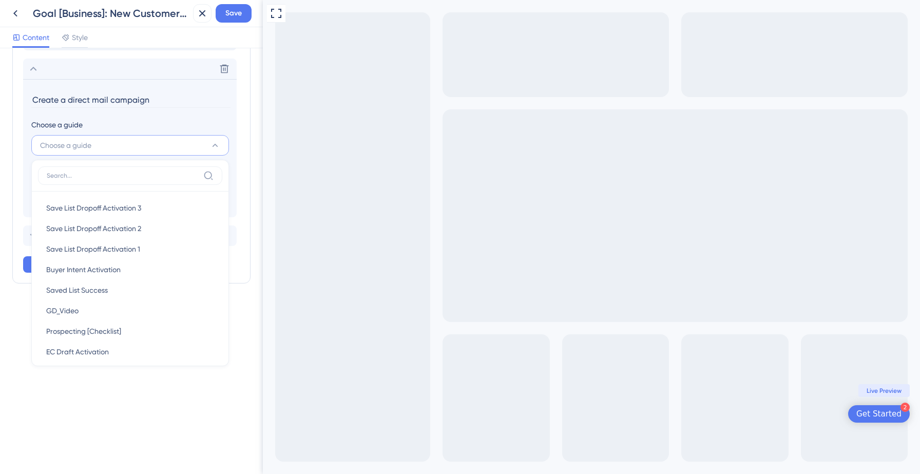
click at [24, 207] on section "Create a direct mail campaign Choose a guide Choose a guide Save List Dropoff A…" at bounding box center [129, 148] width 213 height 138
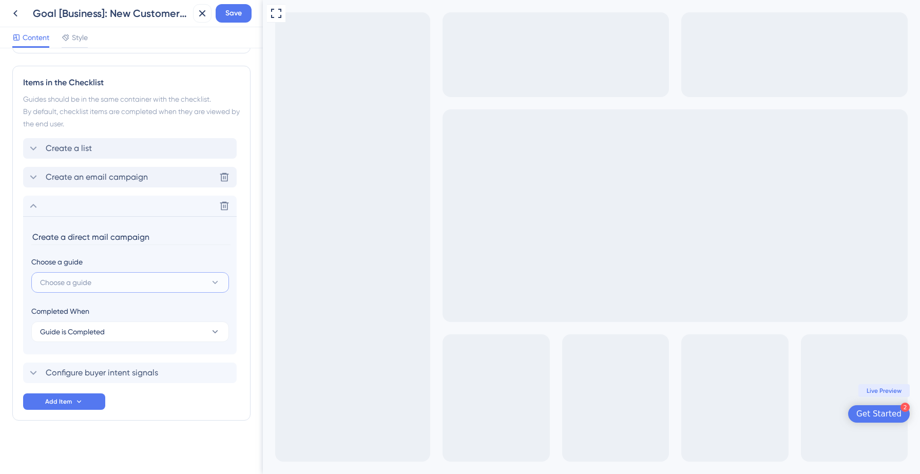
click at [114, 287] on button "Choose a guide" at bounding box center [130, 282] width 198 height 21
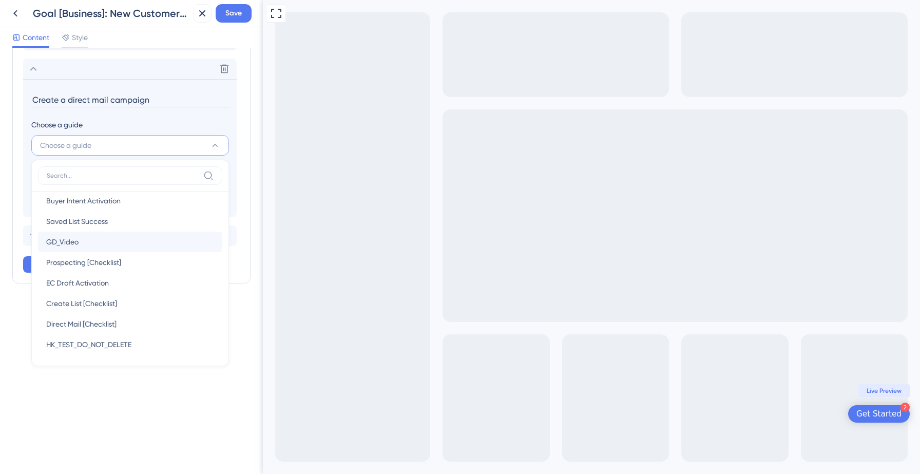
scroll to position [75, 0]
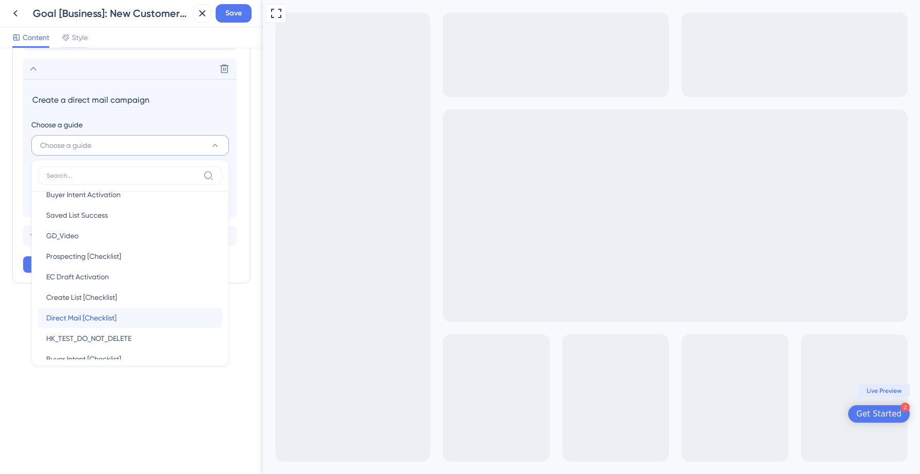
click at [92, 314] on span "Direct Mail [Checklist]" at bounding box center [81, 317] width 70 height 12
type input "Direct Mail [Checklist]"
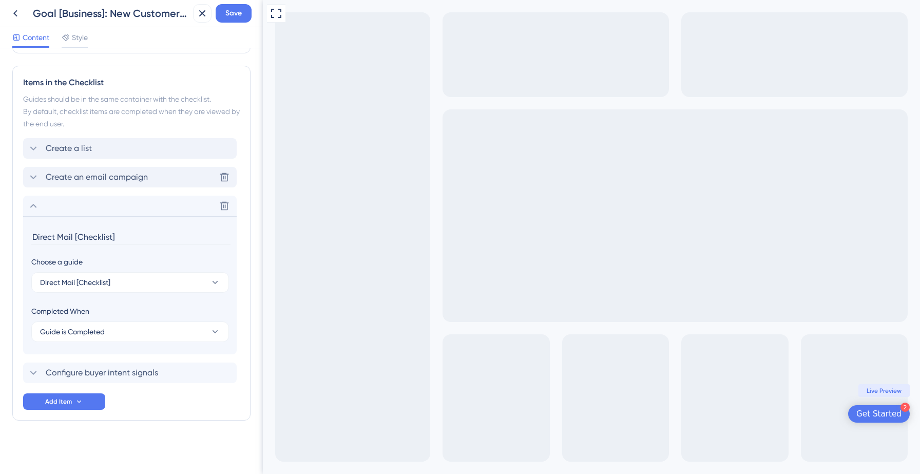
scroll to position [424, 0]
click at [99, 331] on span "Guide is Completed" at bounding box center [72, 331] width 65 height 12
click at [98, 382] on span "Goal is Reached" at bounding box center [73, 383] width 54 height 12
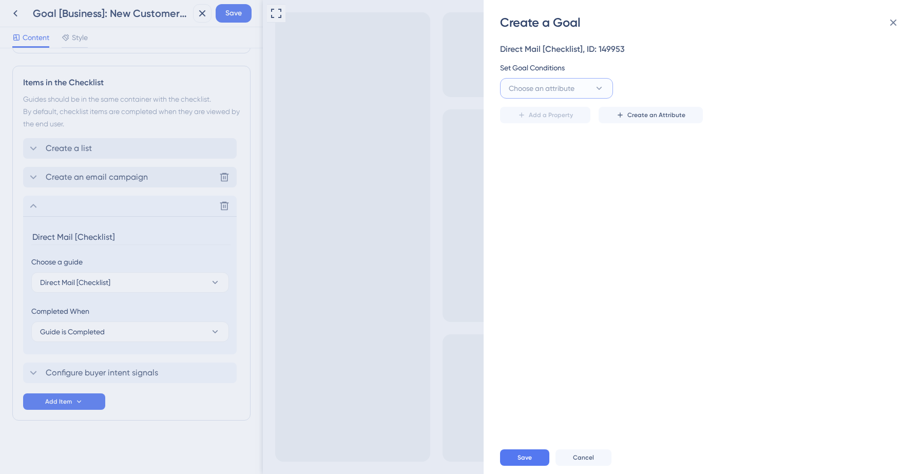
click at [548, 90] on span "Choose an attribute" at bounding box center [542, 88] width 66 height 12
type input "hascre"
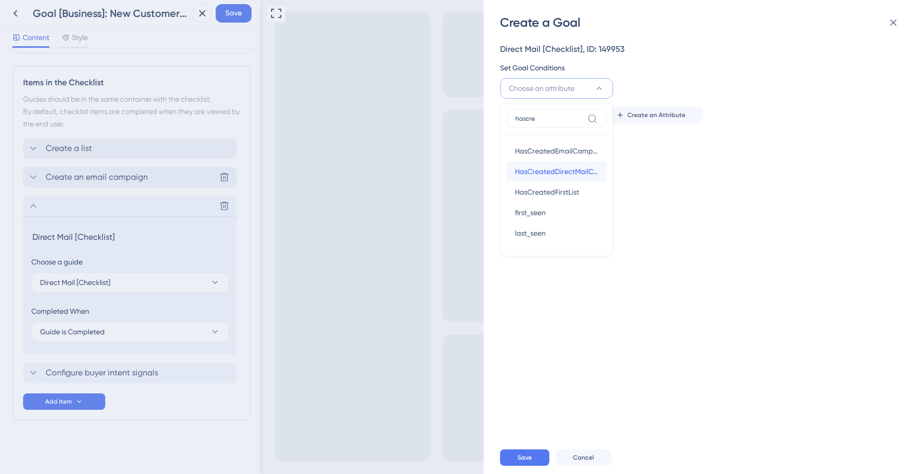
click at [535, 173] on span "HasCreatedDirectMailCampaign" at bounding box center [556, 171] width 83 height 12
click at [568, 170] on div "Direct Mail [Checklist], ID: 149953 Set Goal Conditions Choose an attribute has…" at bounding box center [707, 236] width 414 height 410
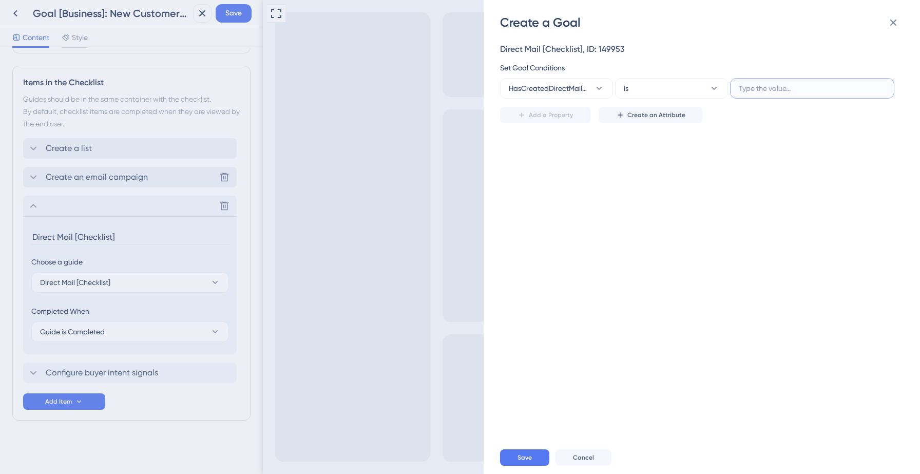
click at [766, 88] on input "text" at bounding box center [811, 88] width 147 height 11
type input "Yes"
click at [628, 222] on div "Direct Mail [Checklist], ID: 149953 Set Goal Conditions HasCreatedDirectMailCam…" at bounding box center [707, 236] width 414 height 410
click at [523, 457] on span "Save" at bounding box center [524, 457] width 14 height 8
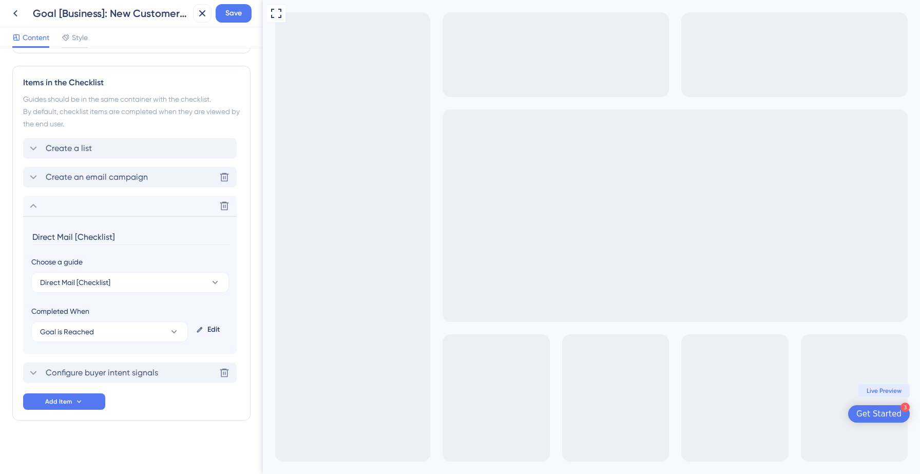
click at [78, 372] on span "Configure buyer intent signals" at bounding box center [102, 372] width 112 height 12
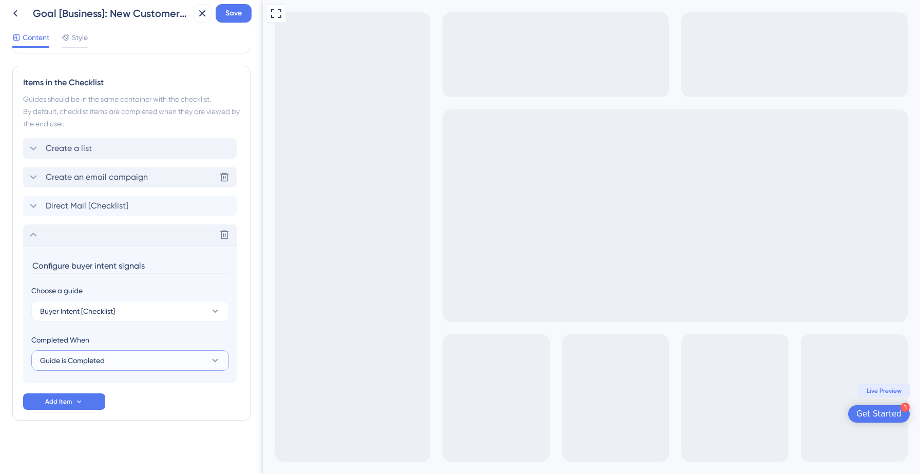
click at [93, 354] on span "Guide is Completed" at bounding box center [72, 360] width 65 height 12
click at [91, 410] on span "Goal is Reached" at bounding box center [73, 412] width 54 height 12
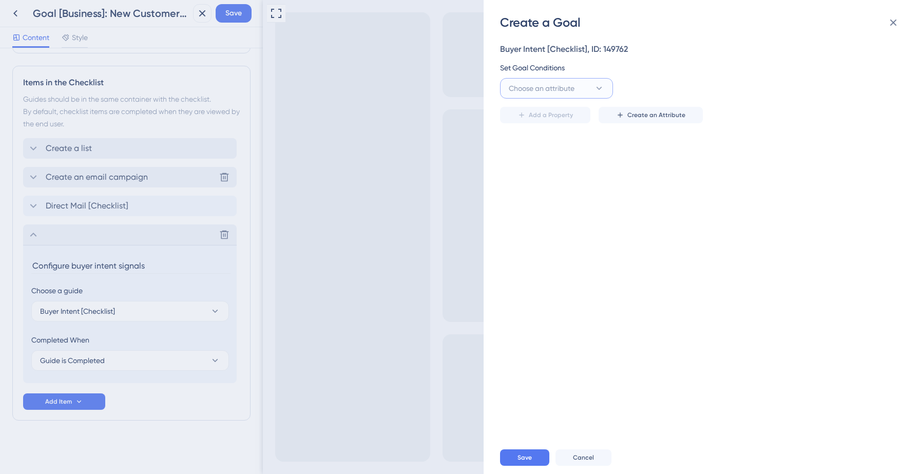
click at [565, 88] on span "Choose an attribute" at bounding box center [542, 88] width 66 height 12
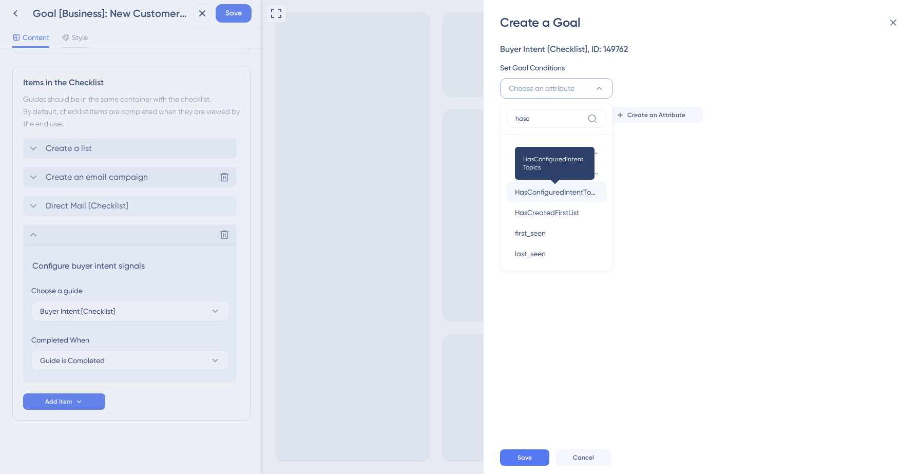
type input "hasc"
click at [558, 197] on span "HasConfiguredIntentTopics" at bounding box center [556, 192] width 83 height 12
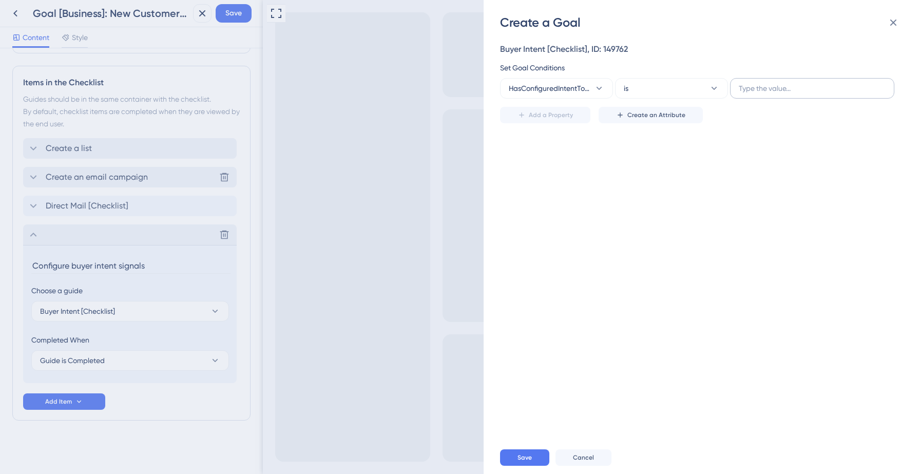
click at [802, 78] on label at bounding box center [812, 88] width 164 height 21
click at [802, 83] on input "text" at bounding box center [811, 88] width 147 height 11
type input "Yes"
click at [591, 227] on div "Buyer Intent [Checklist], ID: 149762 Set Goal Conditions HasConfiguredIntentTop…" at bounding box center [707, 236] width 414 height 410
click at [520, 454] on span "Save" at bounding box center [524, 457] width 14 height 8
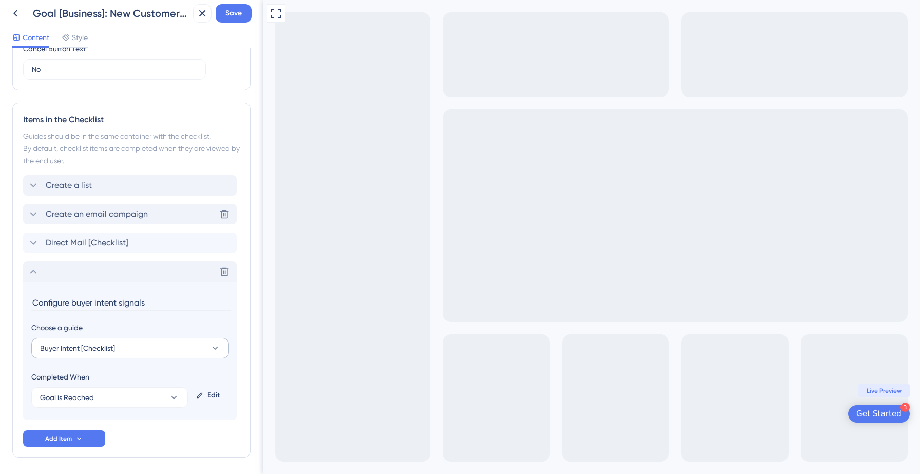
scroll to position [256, 0]
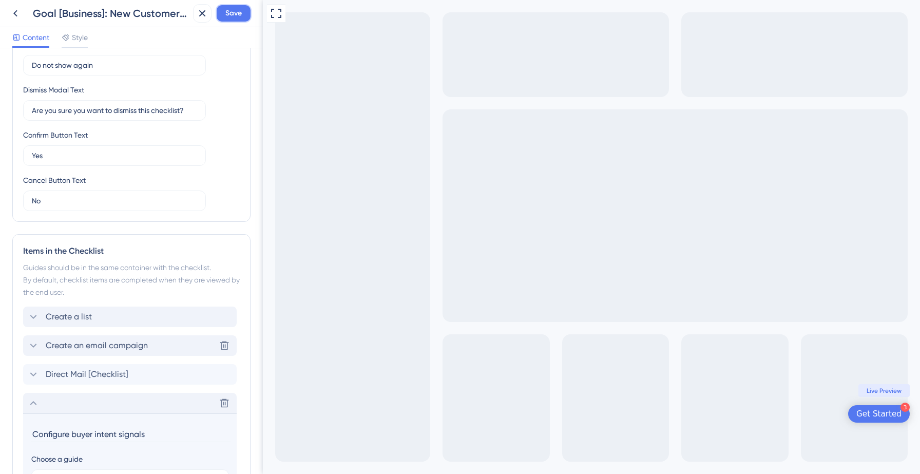
click at [231, 12] on span "Save" at bounding box center [233, 13] width 16 height 12
click at [192, 17] on icon at bounding box center [195, 19] width 10 height 10
click at [17, 15] on icon at bounding box center [15, 13] width 12 height 12
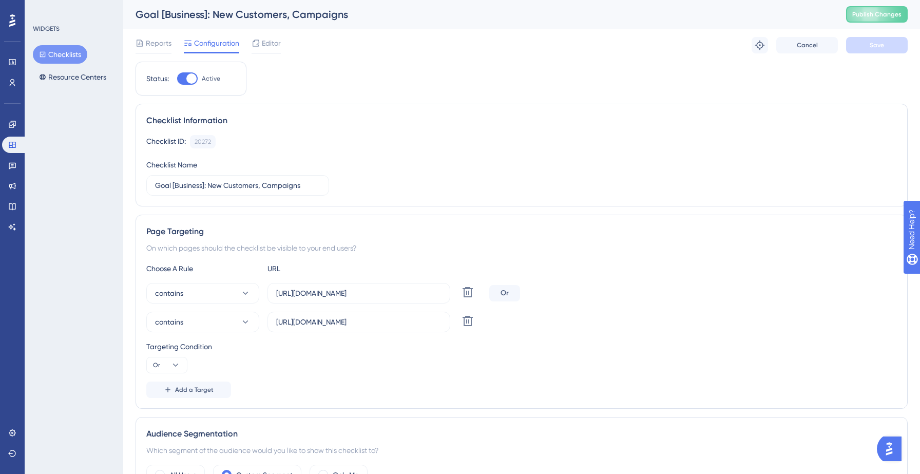
click at [69, 55] on button "Checklists" at bounding box center [60, 54] width 54 height 18
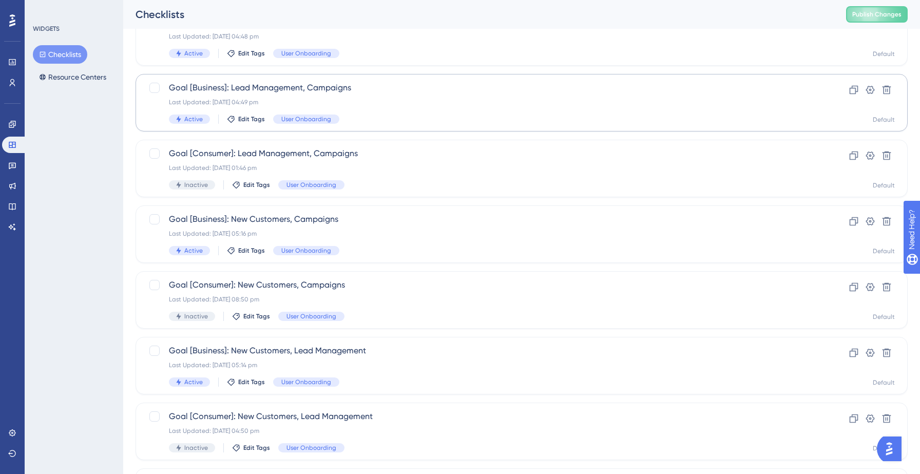
scroll to position [220, 0]
click at [374, 106] on div "Goal [Business]: Lead Management, Campaigns Last Updated: 12 Sept 2025 04:49 pm…" at bounding box center [480, 101] width 623 height 42
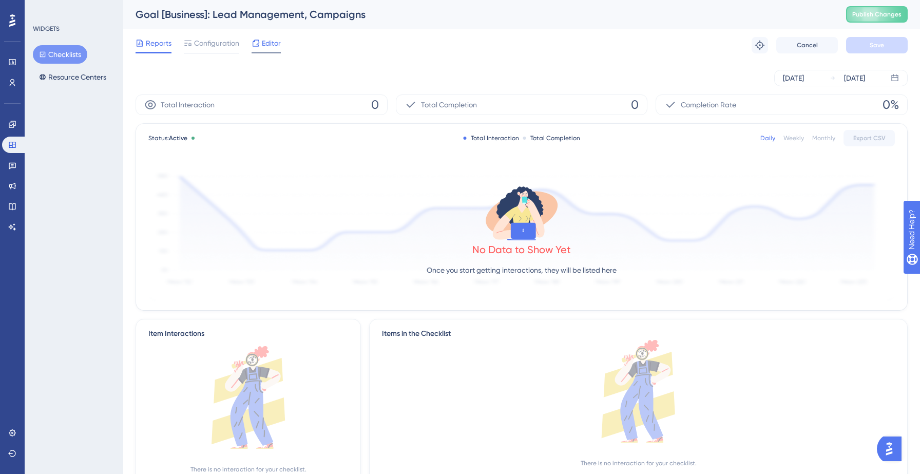
click at [269, 43] on span "Editor" at bounding box center [271, 43] width 19 height 12
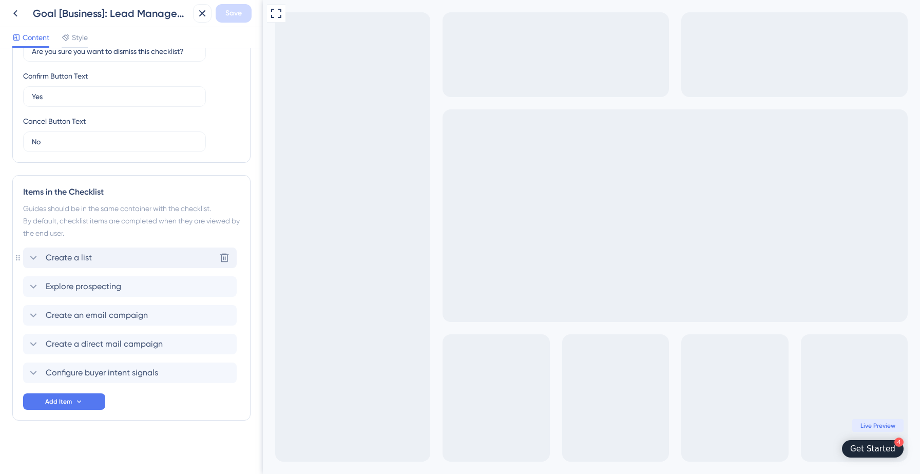
click at [114, 252] on div "Create a list Delete" at bounding box center [129, 257] width 213 height 21
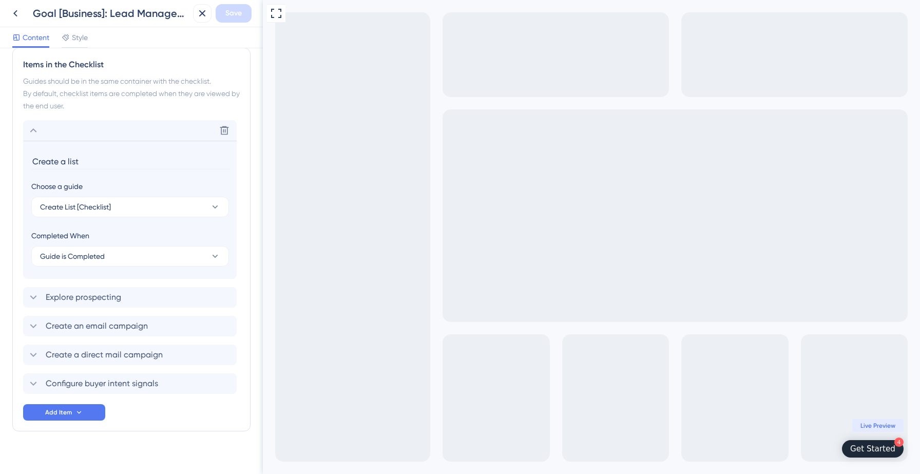
scroll to position [453, 0]
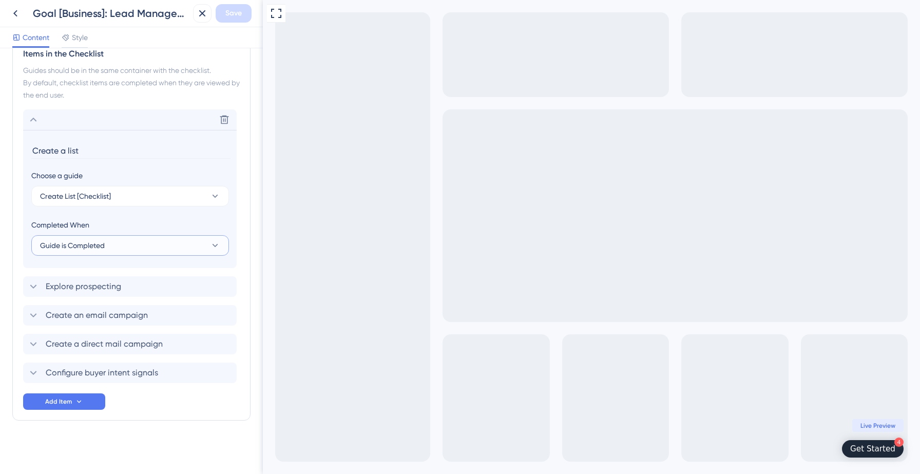
click at [127, 247] on button "Guide is Completed" at bounding box center [130, 245] width 198 height 21
click at [90, 295] on span "Goal is Reached" at bounding box center [73, 297] width 54 height 12
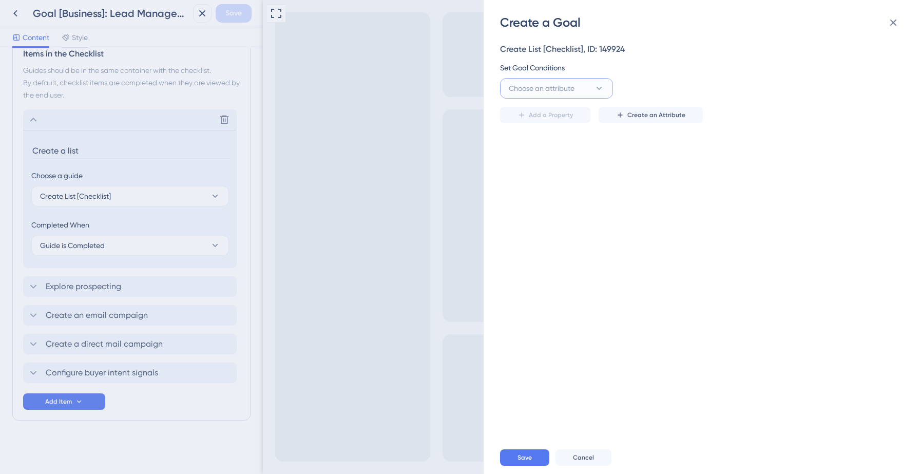
click at [566, 86] on span "Choose an attribute" at bounding box center [542, 88] width 66 height 12
click at [545, 101] on div "Add a Property Create an Attribute" at bounding box center [698, 111] width 397 height 25
click at [541, 95] on button "Choose an attribute" at bounding box center [556, 88] width 113 height 21
click at [550, 89] on span "Choose an attribute" at bounding box center [542, 88] width 66 height 12
click at [593, 256] on div "Create List [Checklist], ID: 149924 Set Goal Conditions Choose an attribute Add…" at bounding box center [707, 236] width 414 height 410
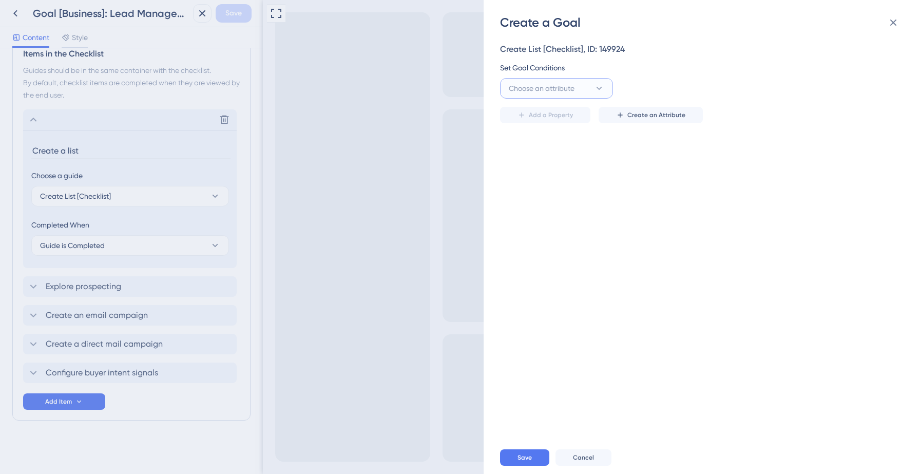
click at [599, 91] on icon at bounding box center [599, 88] width 10 height 10
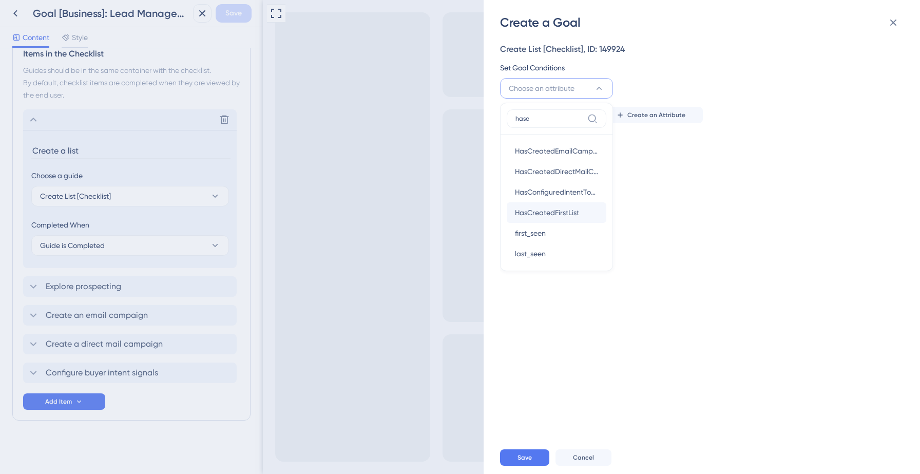
type input "hasc"
click at [552, 209] on span "HasCreatedFirstList" at bounding box center [547, 212] width 64 height 12
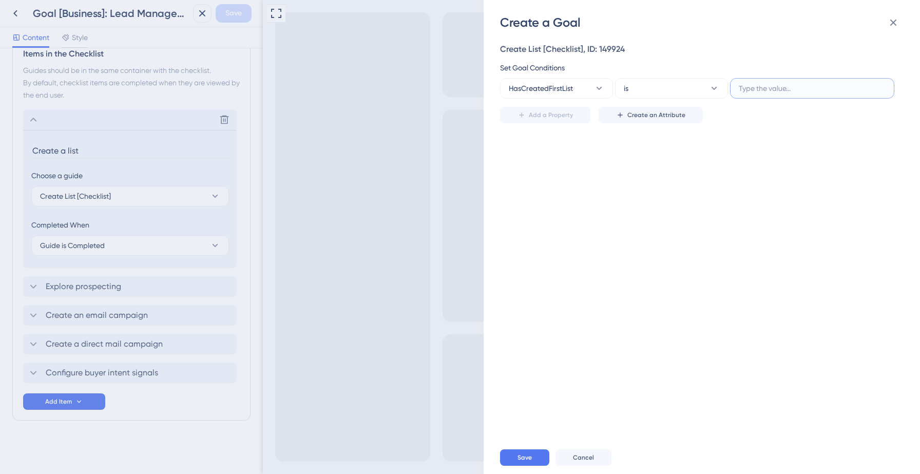
click at [759, 93] on input "text" at bounding box center [811, 88] width 147 height 11
type input "Yes"
click at [585, 314] on div "Create List [Checklist], ID: 149924 Set Goal Conditions HasCreatedFirstList is …" at bounding box center [707, 236] width 414 height 410
click at [533, 460] on button "Save" at bounding box center [524, 457] width 49 height 16
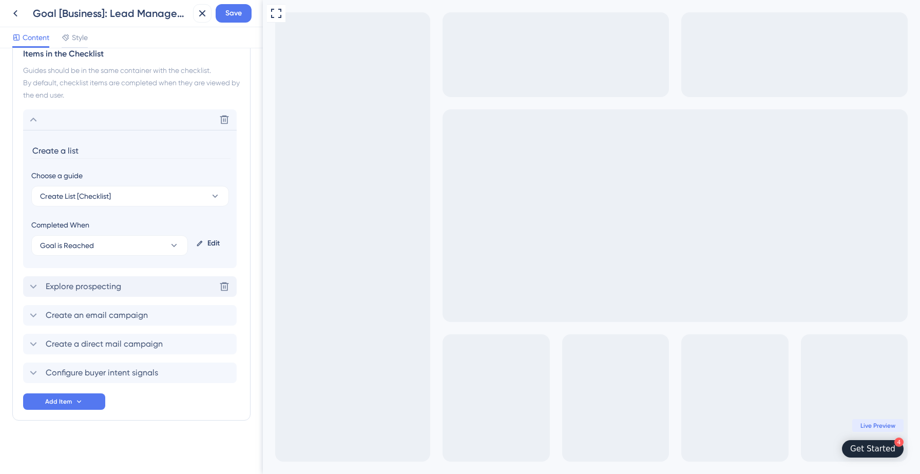
click at [119, 290] on span "Explore prospecting" at bounding box center [83, 286] width 75 height 12
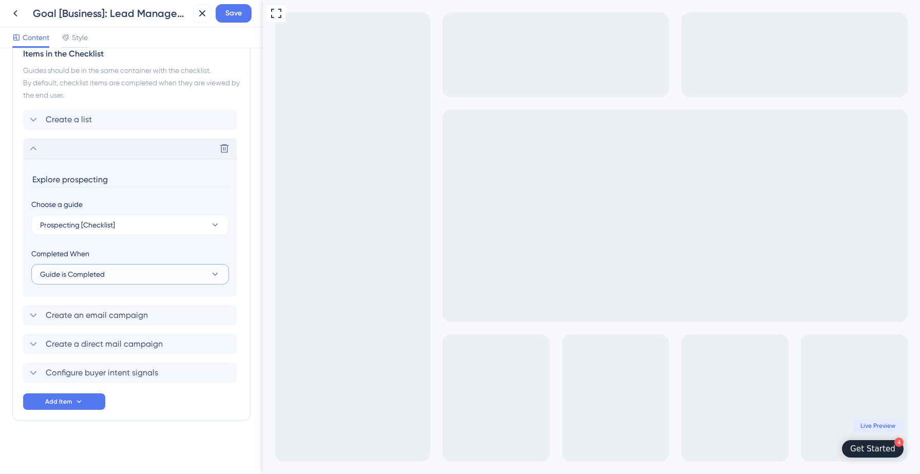
click at [98, 273] on span "Guide is Completed" at bounding box center [72, 274] width 65 height 12
click at [75, 329] on span "Goal is Reached" at bounding box center [73, 326] width 54 height 12
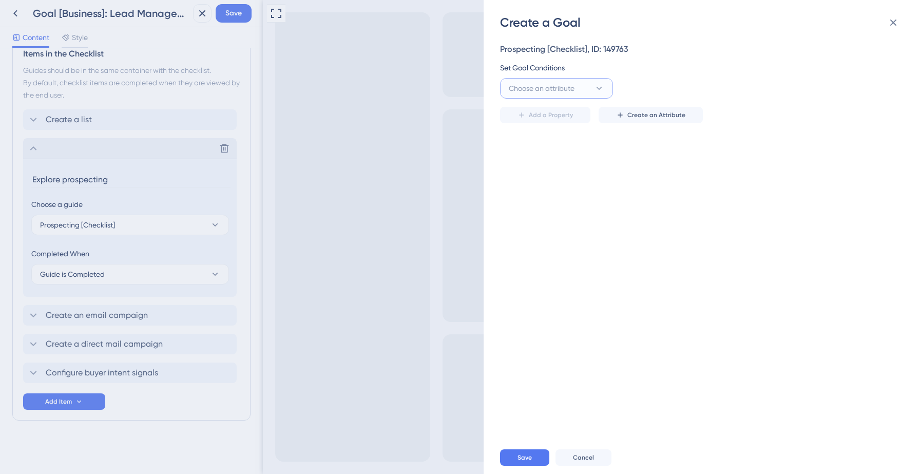
click at [571, 91] on span "Choose an attribute" at bounding box center [542, 88] width 66 height 12
type input "haspe"
click at [526, 156] on span "HasPerformedProspectingAction" at bounding box center [556, 151] width 83 height 12
click at [812, 84] on input "text" at bounding box center [811, 88] width 147 height 11
type input "Yes"
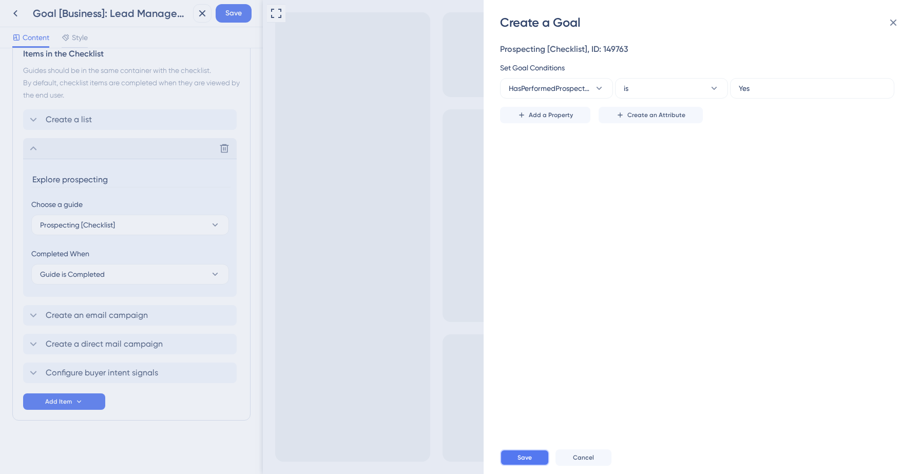
click at [526, 456] on span "Save" at bounding box center [524, 457] width 14 height 8
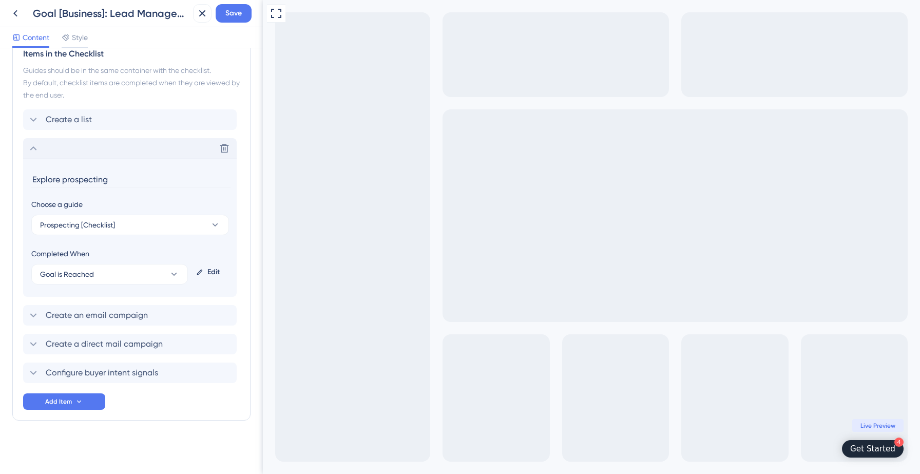
drag, startPoint x: 58, startPoint y: 180, endPoint x: 22, endPoint y: 177, distance: 37.1
click at [22, 177] on div "Items in the Checklist Guides should be in the same container with the checklis…" at bounding box center [131, 228] width 238 height 383
type input "Begin prospecting"
click at [110, 316] on span "Create an email campaign" at bounding box center [97, 315] width 102 height 12
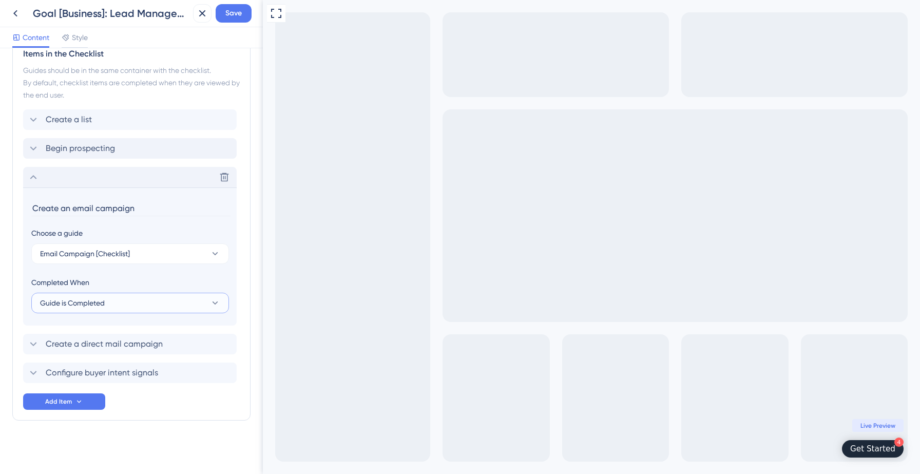
click at [111, 300] on button "Guide is Completed" at bounding box center [130, 302] width 198 height 21
click at [77, 354] on span "Goal is Reached" at bounding box center [73, 354] width 54 height 12
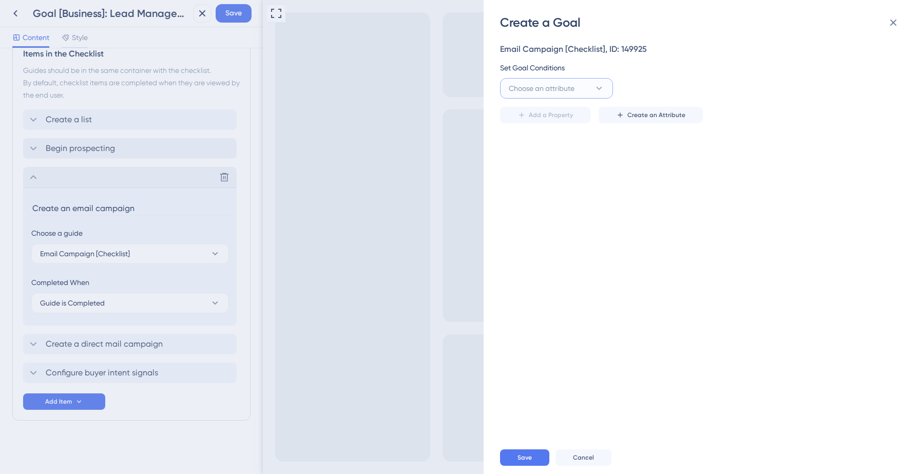
click at [535, 84] on span "Choose an attribute" at bounding box center [542, 88] width 66 height 12
type input "hascre"
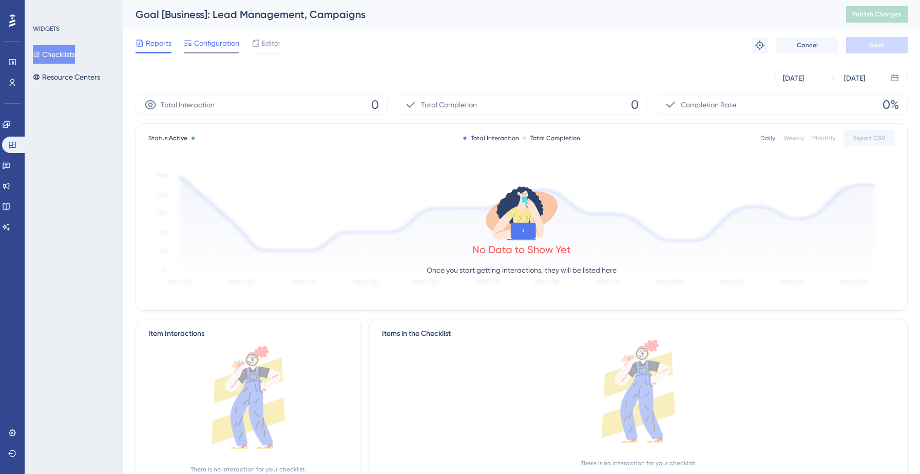
click at [212, 48] on span "Configuration" at bounding box center [216, 43] width 45 height 12
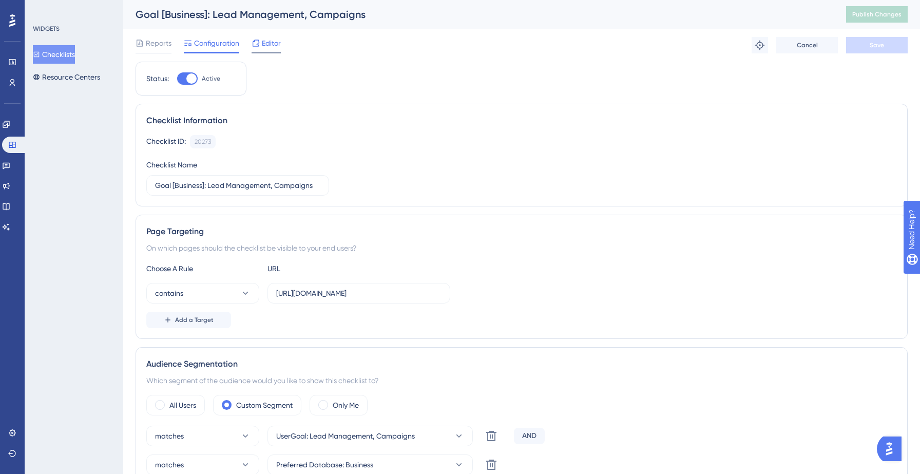
click at [266, 45] on span "Editor" at bounding box center [271, 43] width 19 height 12
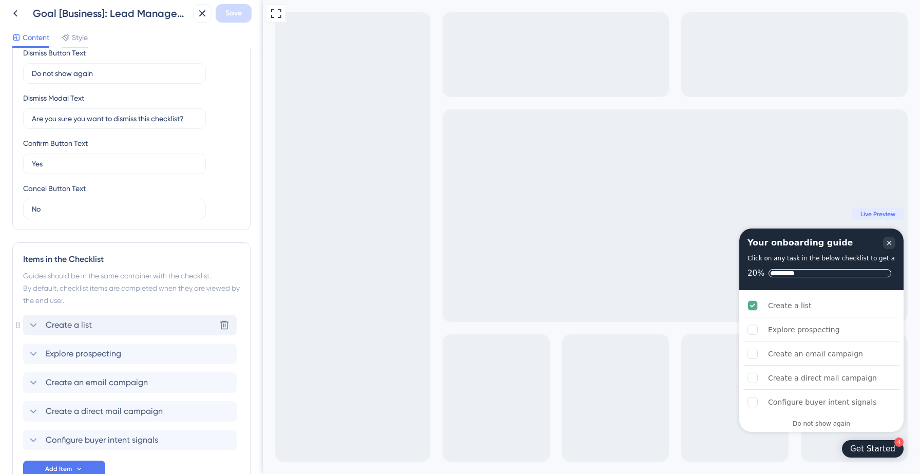
click at [124, 320] on div "Create a list Delete" at bounding box center [129, 325] width 213 height 21
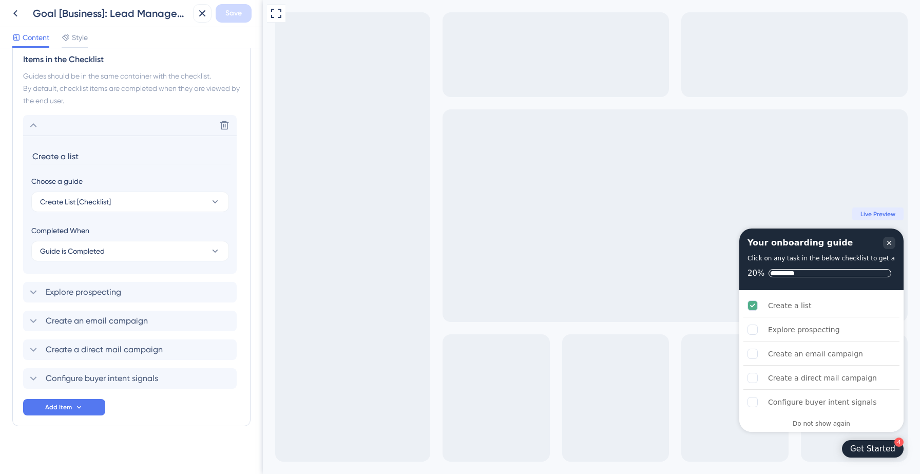
scroll to position [453, 0]
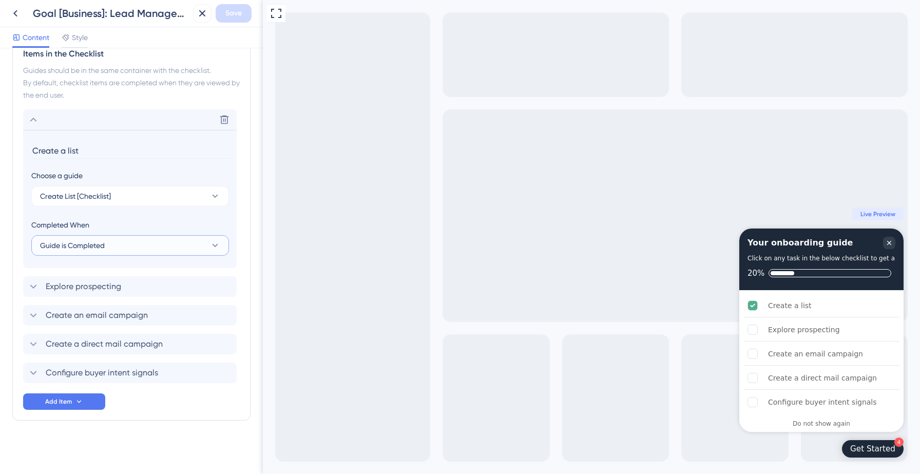
click at [139, 249] on button "Guide is Completed" at bounding box center [130, 245] width 198 height 21
click at [101, 294] on div "Goal is Reached Goal is Reached" at bounding box center [130, 297] width 168 height 21
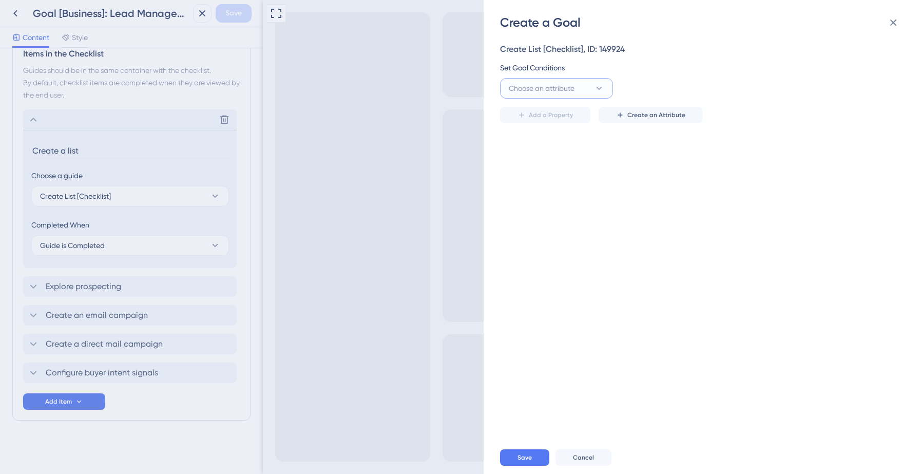
click at [555, 92] on span "Choose an attribute" at bounding box center [542, 88] width 66 height 12
type input "hascre"
click at [552, 190] on span "HasCreatedFirstList" at bounding box center [547, 192] width 64 height 12
click at [757, 86] on input "text" at bounding box center [811, 88] width 147 height 11
type input "Yes"
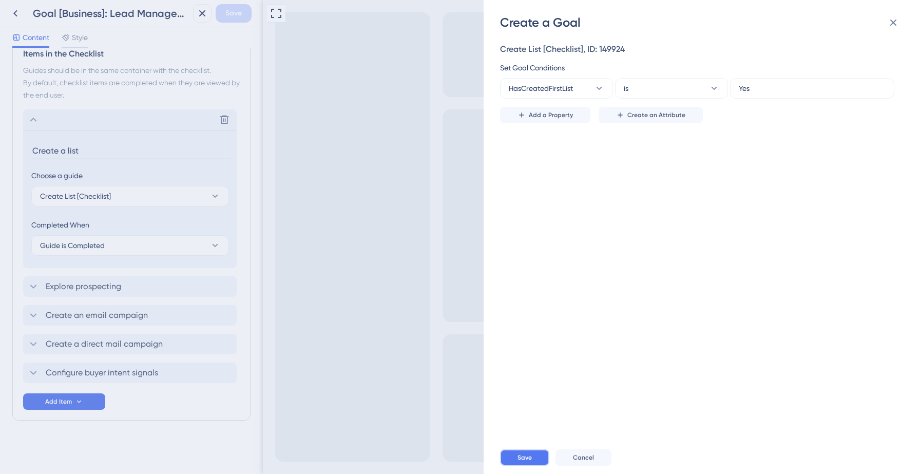
click at [519, 464] on button "Save" at bounding box center [524, 457] width 49 height 16
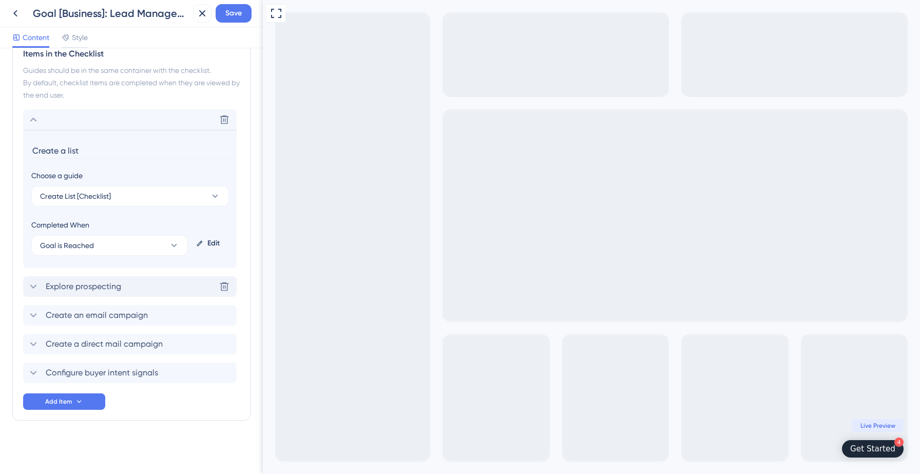
click at [110, 286] on span "Explore prospecting" at bounding box center [83, 286] width 75 height 12
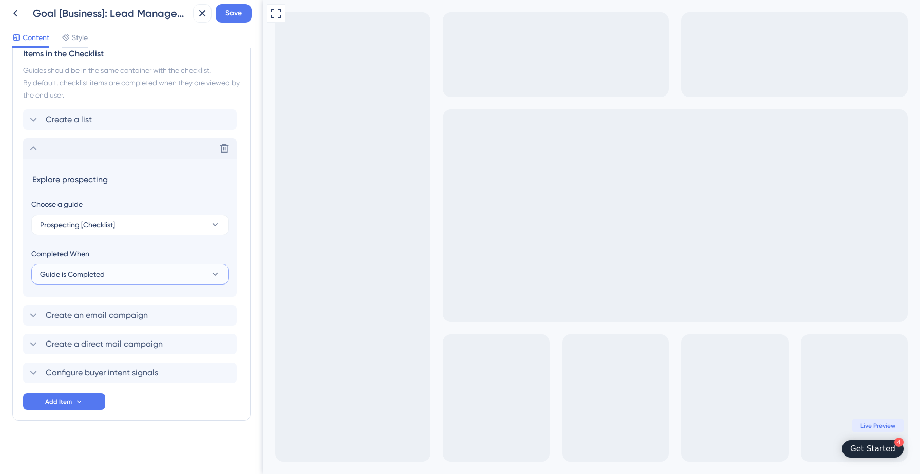
click at [113, 276] on button "Guide is Completed" at bounding box center [130, 274] width 198 height 21
click at [92, 322] on span "Goal is Reached" at bounding box center [73, 326] width 54 height 12
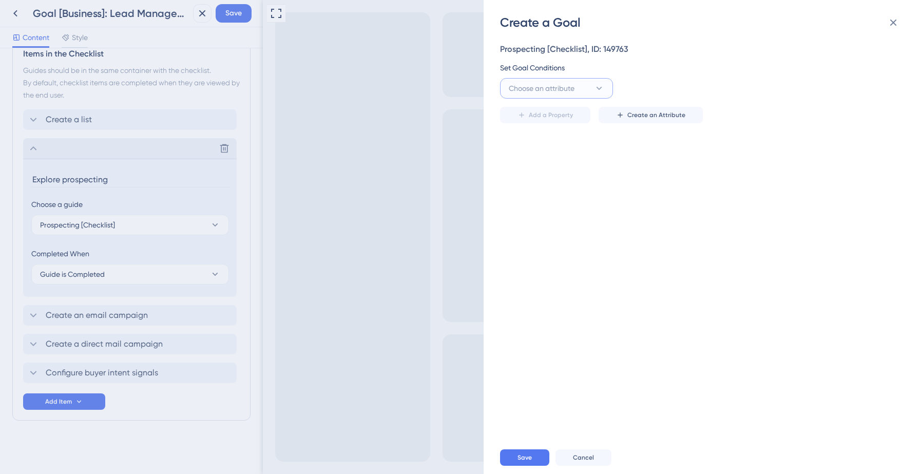
click at [579, 82] on button "Choose an attribute" at bounding box center [556, 88] width 113 height 21
type input "g"
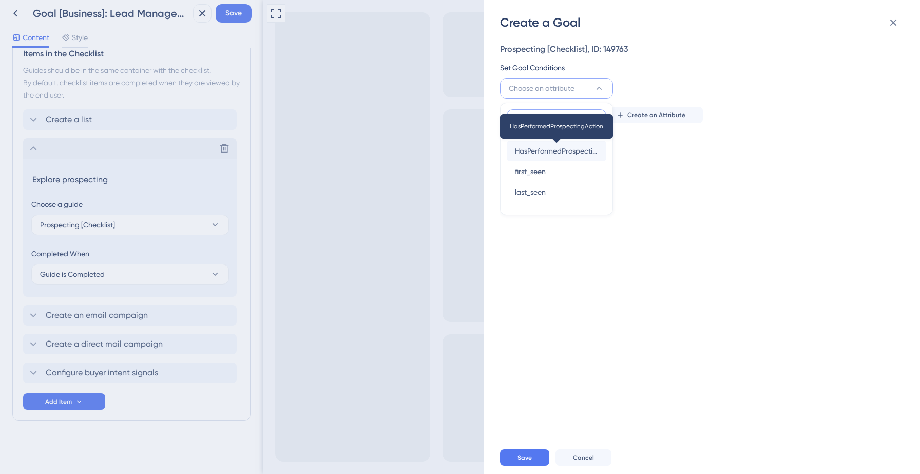
type input "hasper"
click at [549, 151] on span "HasPerformedProspectingAction" at bounding box center [556, 151] width 83 height 12
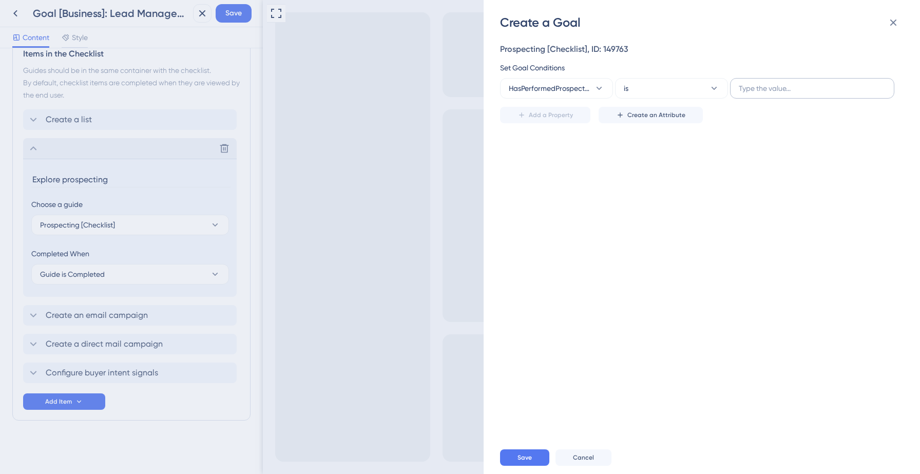
click at [767, 95] on label at bounding box center [812, 88] width 164 height 21
click at [767, 94] on input "text" at bounding box center [811, 88] width 147 height 11
type input "Yes"
click at [524, 458] on span "Save" at bounding box center [524, 457] width 14 height 8
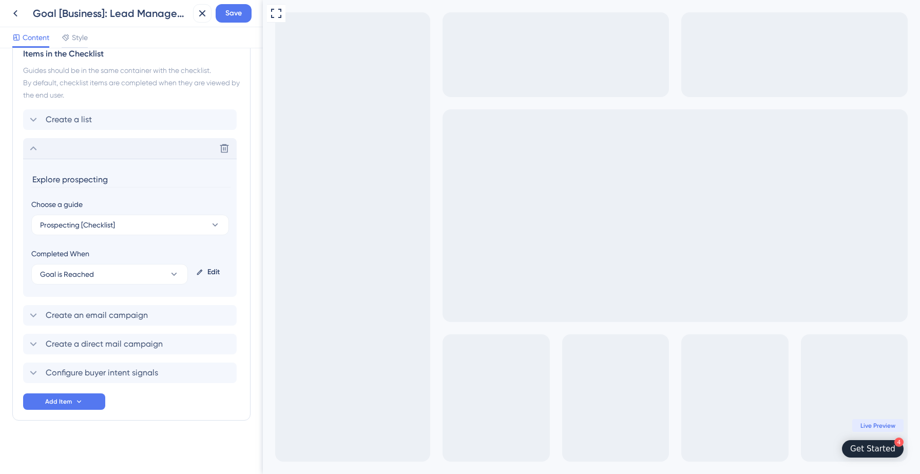
drag, startPoint x: 60, startPoint y: 181, endPoint x: 32, endPoint y: 176, distance: 28.2
click at [32, 176] on input "Explore prospecting" at bounding box center [130, 179] width 199 height 16
type input "Begin prospecting"
click at [63, 316] on span "Create an email campaign" at bounding box center [97, 315] width 102 height 12
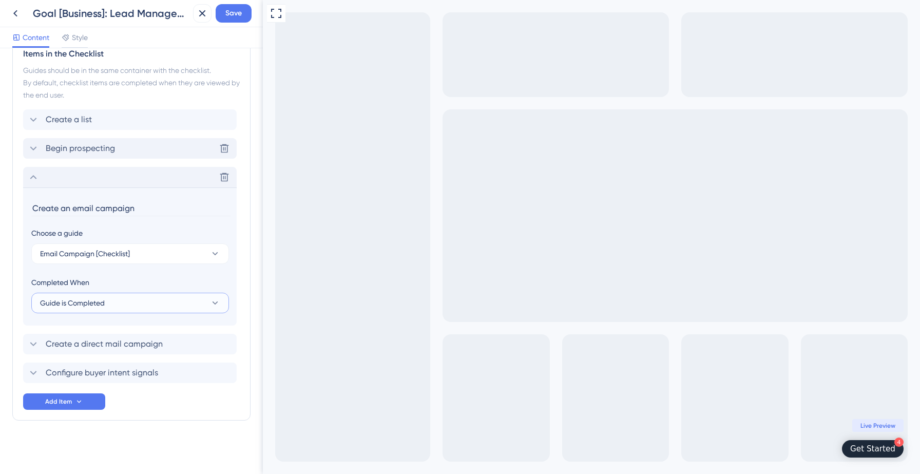
click at [79, 304] on span "Guide is Completed" at bounding box center [72, 303] width 65 height 12
click at [63, 355] on span "Goal is Reached" at bounding box center [73, 354] width 54 height 12
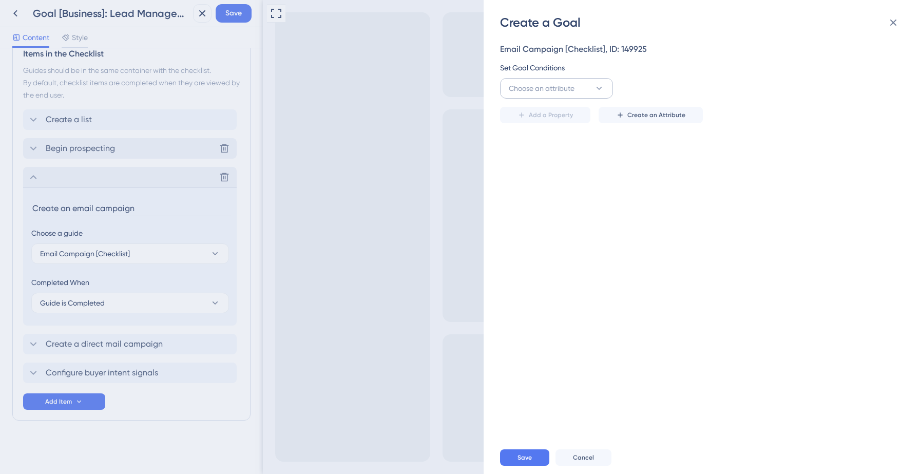
click at [560, 93] on span "Choose an attribute" at bounding box center [542, 88] width 66 height 12
type input "hascre"
click at [548, 157] on div "HasCreatedEmailCampaign HasCreatedEmailCampaign" at bounding box center [556, 151] width 83 height 21
click at [791, 98] on label at bounding box center [812, 88] width 164 height 21
click at [791, 94] on input "text" at bounding box center [811, 88] width 147 height 11
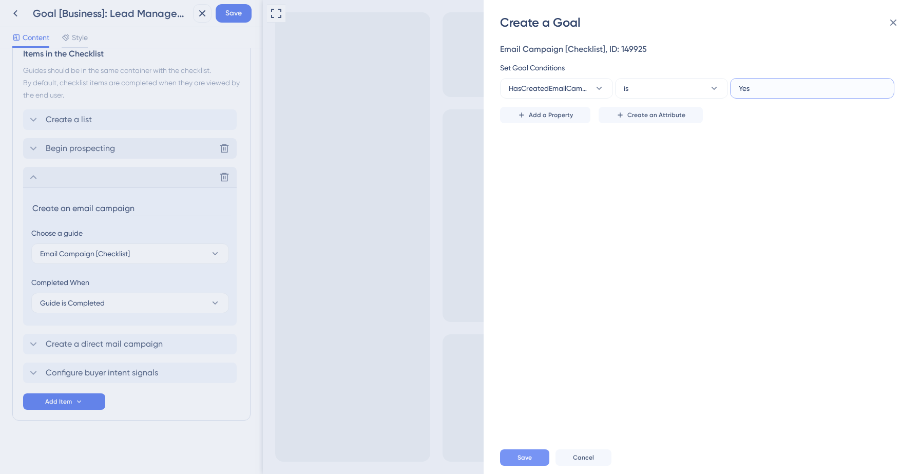
type input "Yes"
click at [524, 452] on button "Save" at bounding box center [524, 457] width 49 height 16
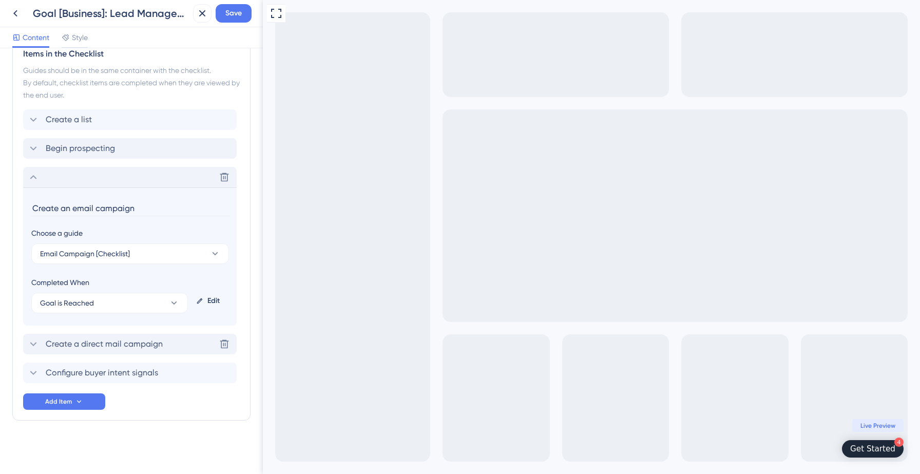
click at [94, 347] on span "Create a direct mail campaign" at bounding box center [104, 344] width 117 height 12
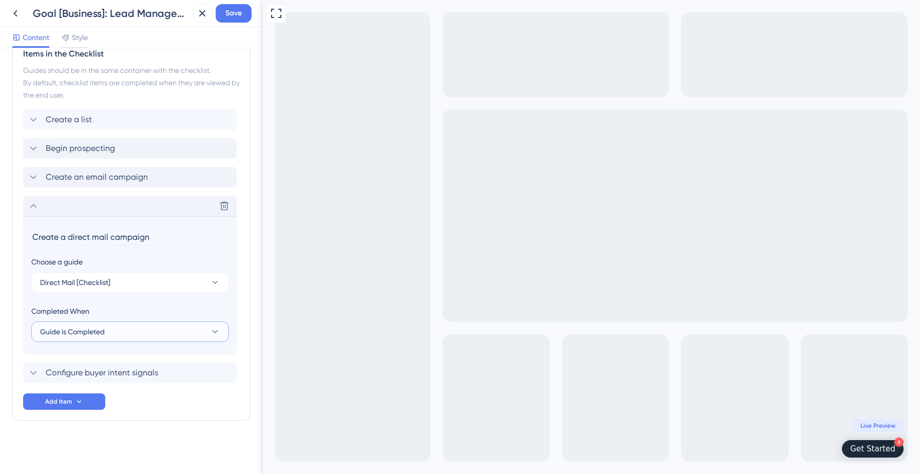
click at [97, 333] on span "Guide is Completed" at bounding box center [72, 331] width 65 height 12
click at [89, 379] on span "Goal is Reached" at bounding box center [73, 383] width 54 height 12
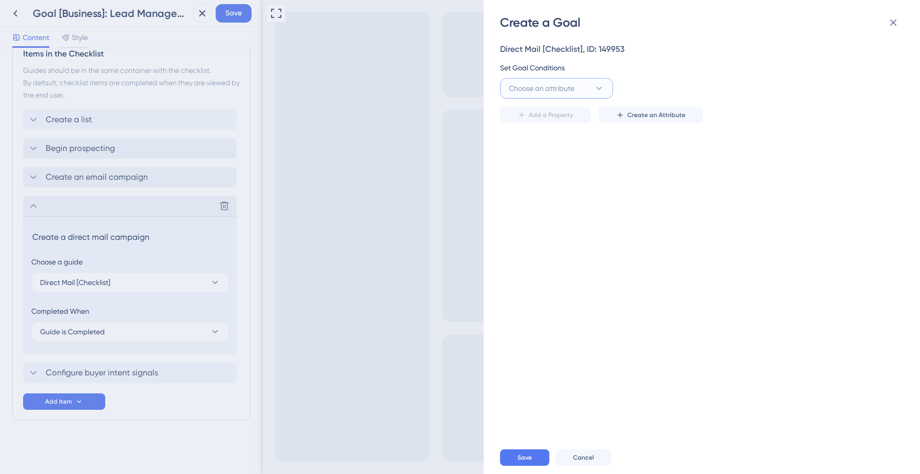
click at [570, 90] on span "Choose an attribute" at bounding box center [542, 88] width 66 height 12
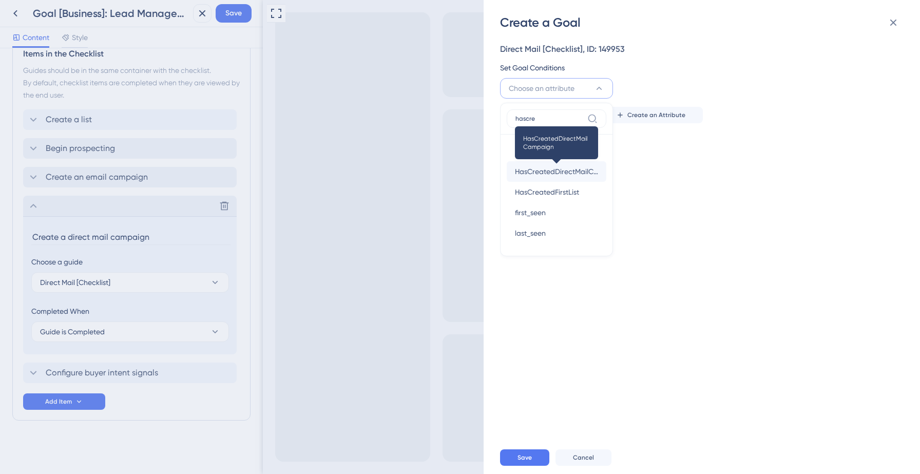
type input "hascre"
click at [546, 168] on span "HasCreatedDirectMailCampaign" at bounding box center [556, 171] width 83 height 12
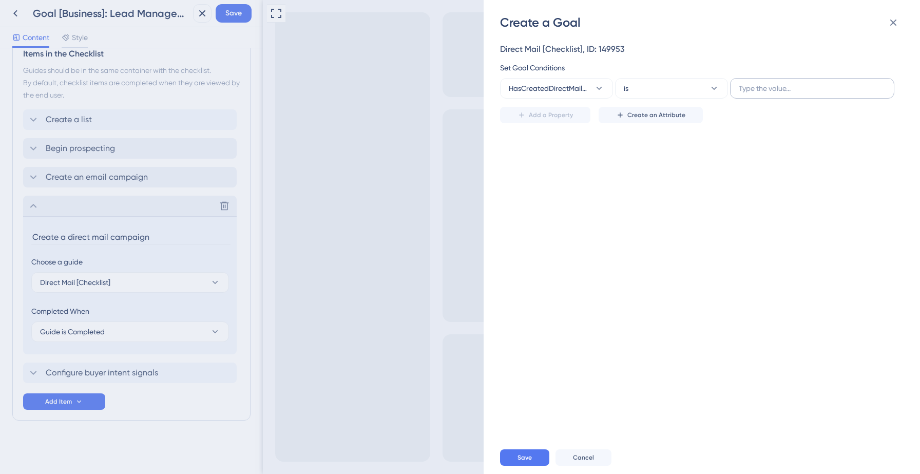
click at [770, 78] on label at bounding box center [812, 88] width 164 height 21
click at [770, 83] on input "text" at bounding box center [811, 88] width 147 height 11
type input "Yes"
click at [530, 455] on span "Save" at bounding box center [524, 457] width 14 height 8
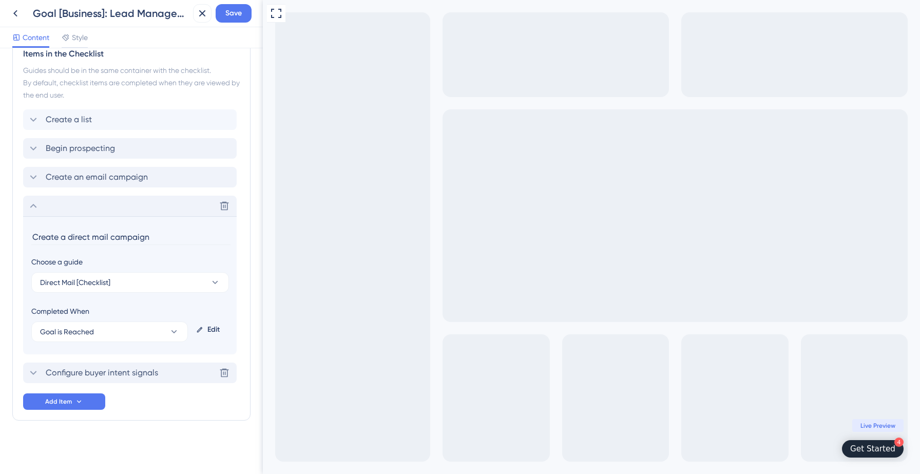
click at [79, 377] on span "Configure buyer intent signals" at bounding box center [102, 372] width 112 height 12
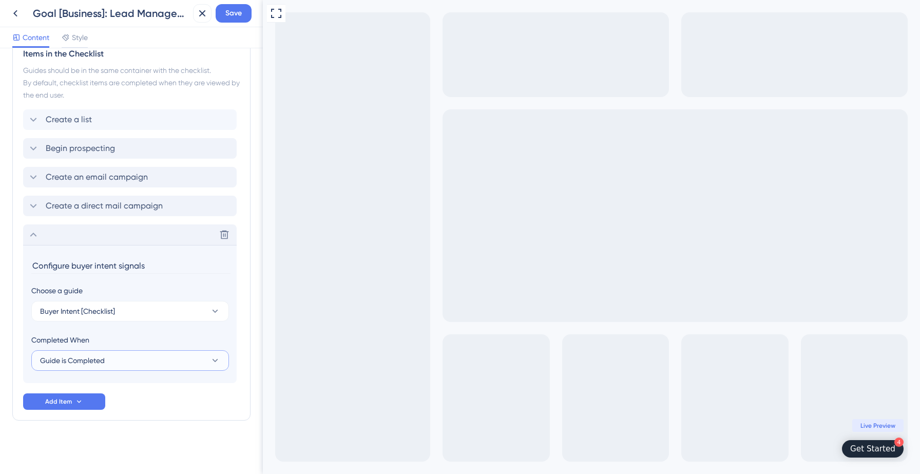
click at [72, 357] on span "Guide is Completed" at bounding box center [72, 360] width 65 height 12
click at [97, 416] on span "Goal is Reached" at bounding box center [73, 412] width 54 height 12
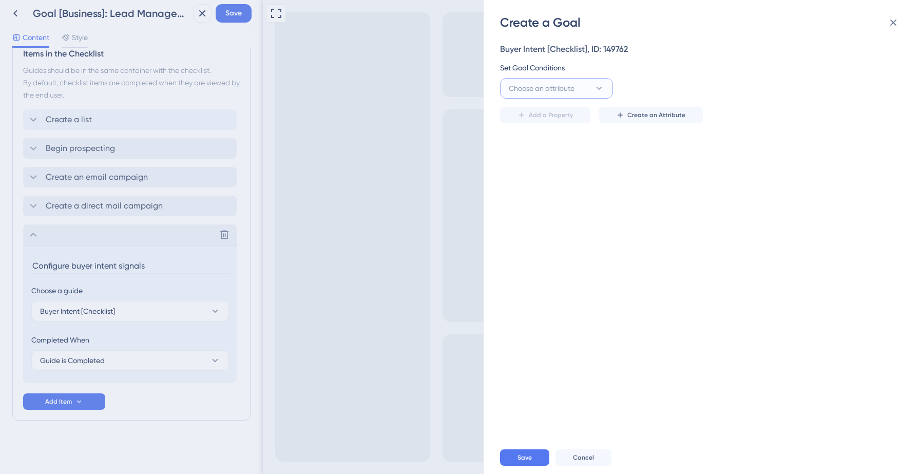
click at [570, 90] on span "Choose an attribute" at bounding box center [542, 88] width 66 height 12
type input "hasco"
click at [563, 150] on span "HasConfiguredIntentTopics" at bounding box center [556, 151] width 83 height 12
click at [768, 85] on input "text" at bounding box center [811, 88] width 147 height 11
type input "Yes"
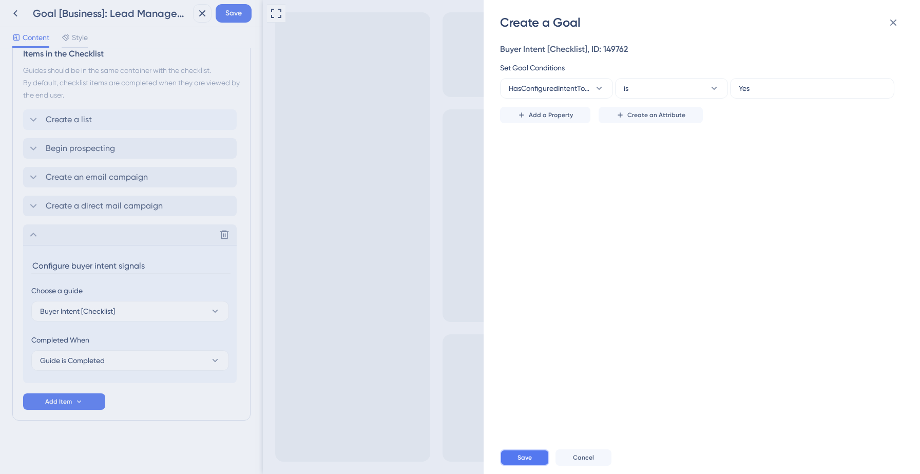
click at [536, 456] on button "Save" at bounding box center [524, 457] width 49 height 16
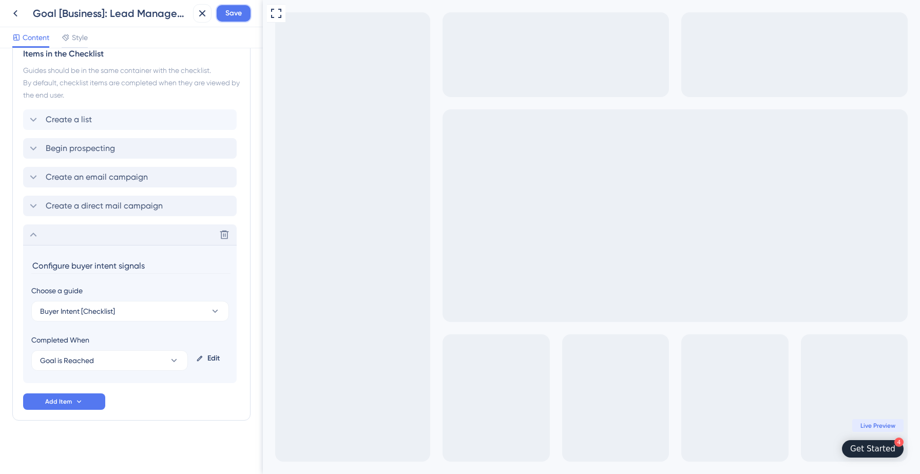
click at [232, 17] on span "Save" at bounding box center [233, 13] width 16 height 12
click at [192, 19] on icon at bounding box center [195, 19] width 10 height 10
click at [38, 236] on icon at bounding box center [33, 234] width 12 height 12
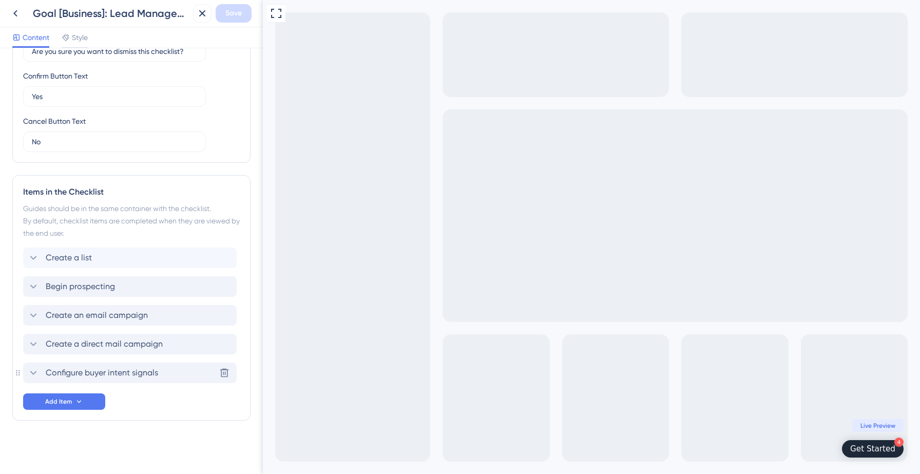
scroll to position [315, 0]
click at [19, 15] on icon at bounding box center [15, 13] width 12 height 12
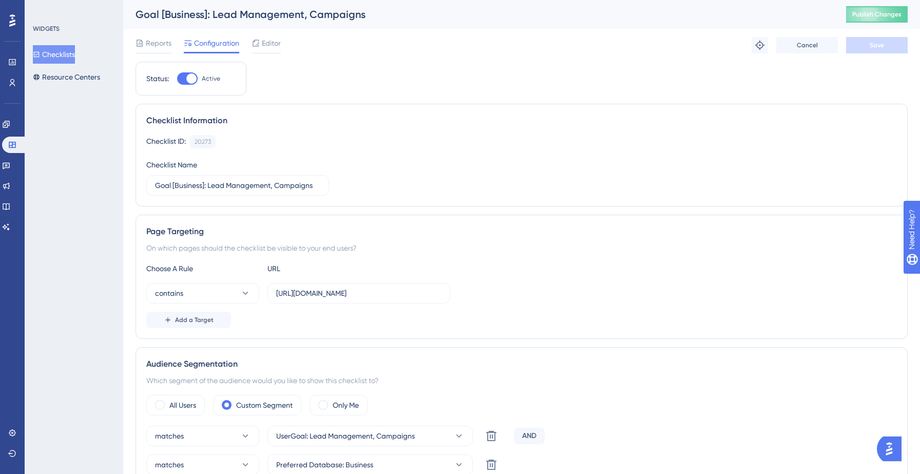
click at [71, 59] on button "Checklists" at bounding box center [54, 54] width 42 height 18
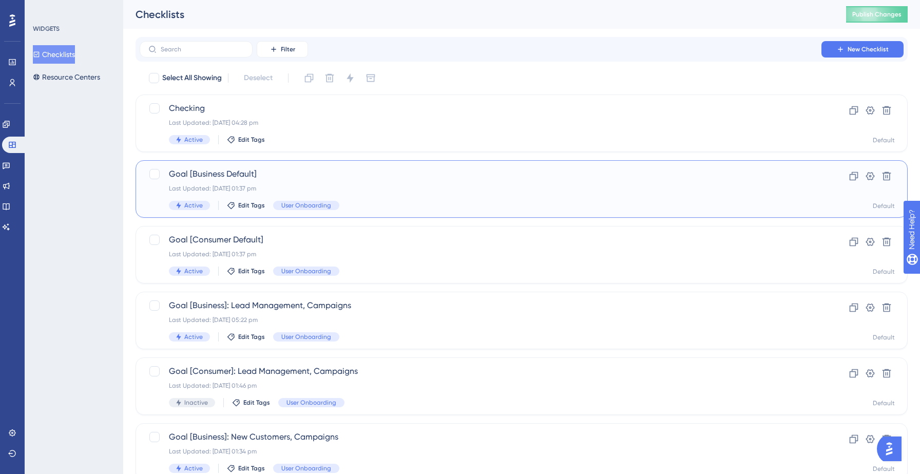
click at [396, 188] on div "Last Updated: 11 Sept 2025 01:37 pm" at bounding box center [480, 188] width 623 height 8
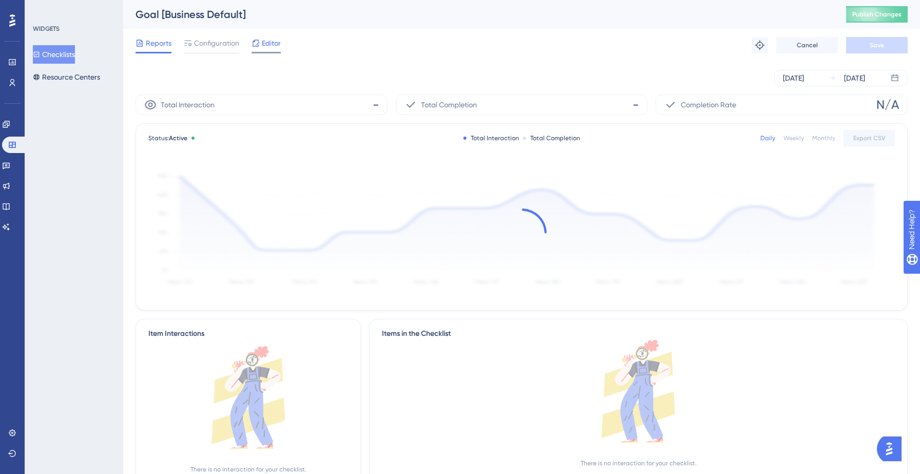
click at [269, 45] on span "Editor" at bounding box center [271, 43] width 19 height 12
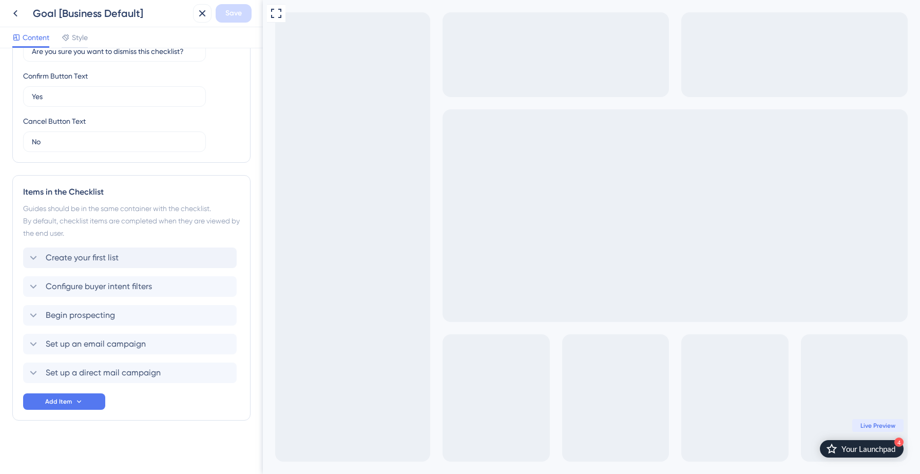
click at [130, 264] on div "Create your first list" at bounding box center [129, 257] width 213 height 21
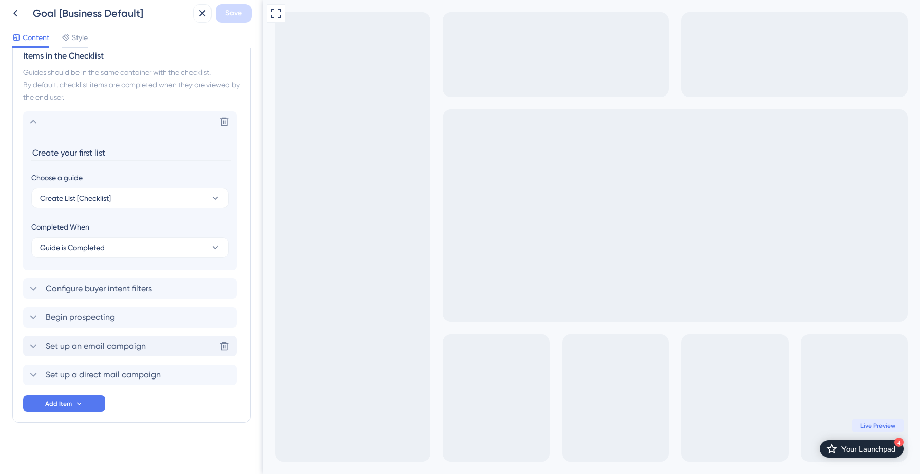
scroll to position [453, 0]
click at [132, 245] on button "Guide is Completed" at bounding box center [130, 245] width 198 height 21
click at [99, 296] on span "Goal is Reached" at bounding box center [73, 297] width 54 height 12
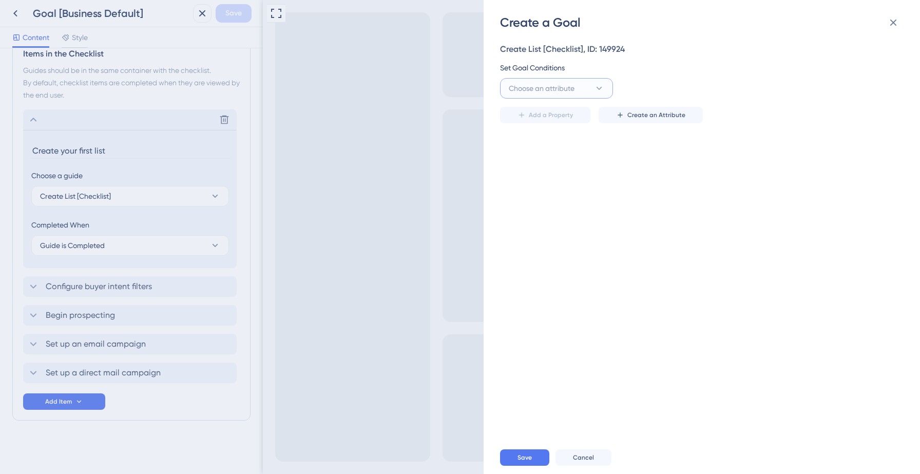
click at [555, 90] on span "Choose an attribute" at bounding box center [542, 88] width 66 height 12
type input "hascre"
click at [551, 196] on span "HasCreatedFirstList" at bounding box center [547, 192] width 64 height 12
click at [755, 93] on input "text" at bounding box center [811, 88] width 147 height 11
type input "Yes"
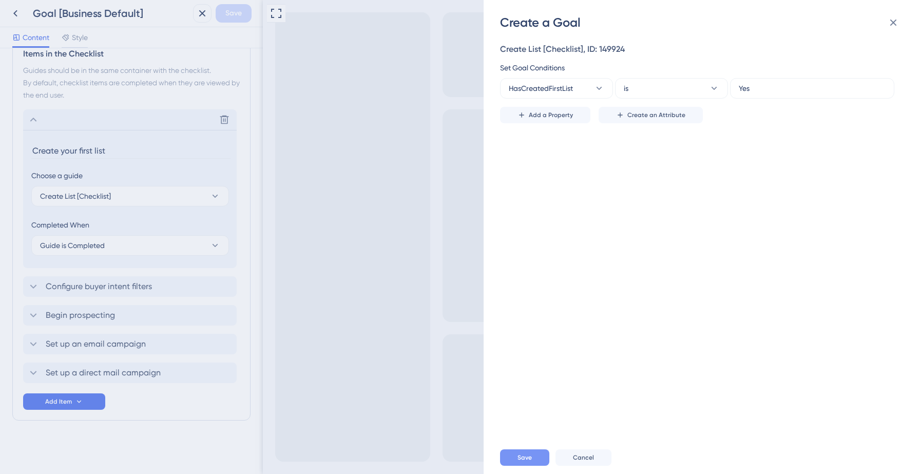
click at [526, 458] on span "Save" at bounding box center [524, 457] width 14 height 8
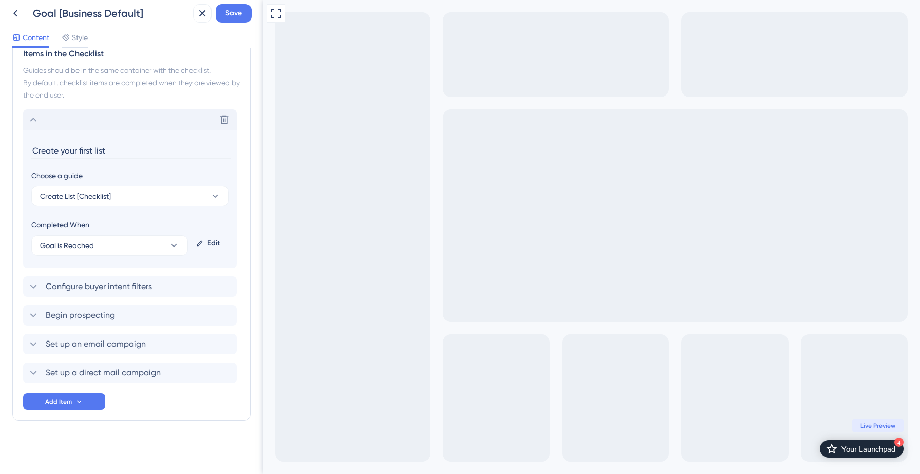
click at [36, 124] on icon at bounding box center [33, 119] width 12 height 12
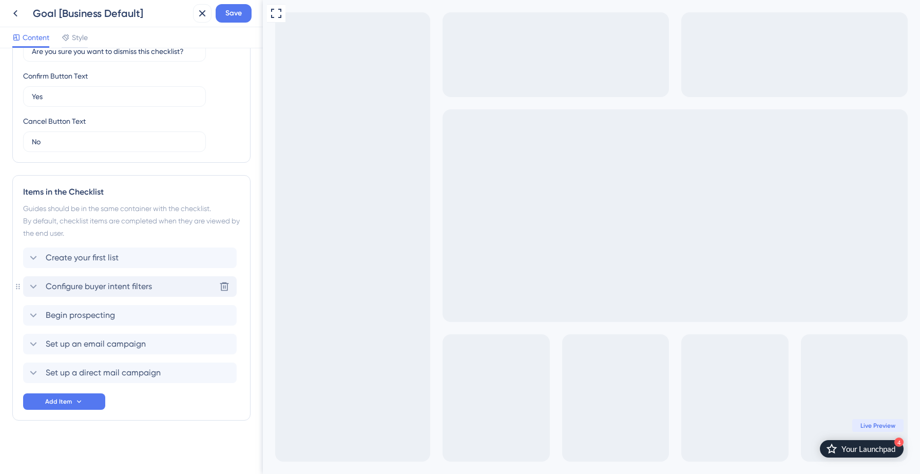
click at [82, 285] on span "Configure buyer intent filters" at bounding box center [99, 286] width 106 height 12
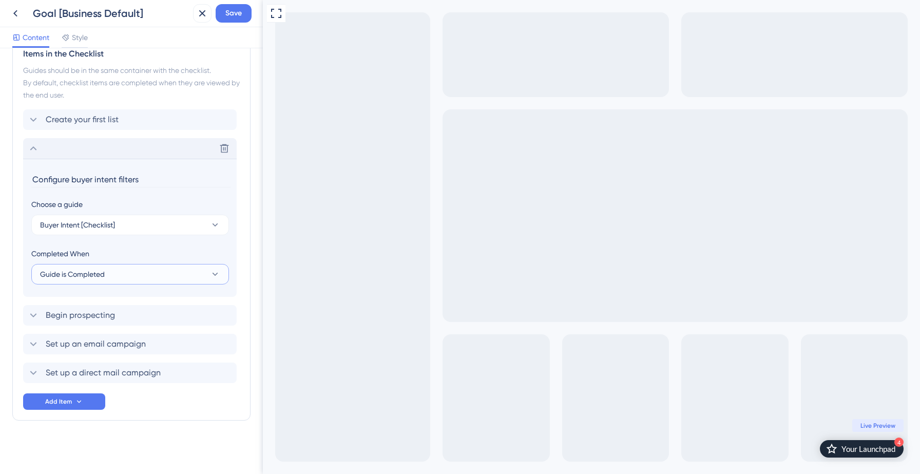
click at [141, 276] on button "Guide is Completed" at bounding box center [130, 274] width 198 height 21
click at [110, 328] on div "Goal is Reached Goal is Reached" at bounding box center [130, 326] width 168 height 21
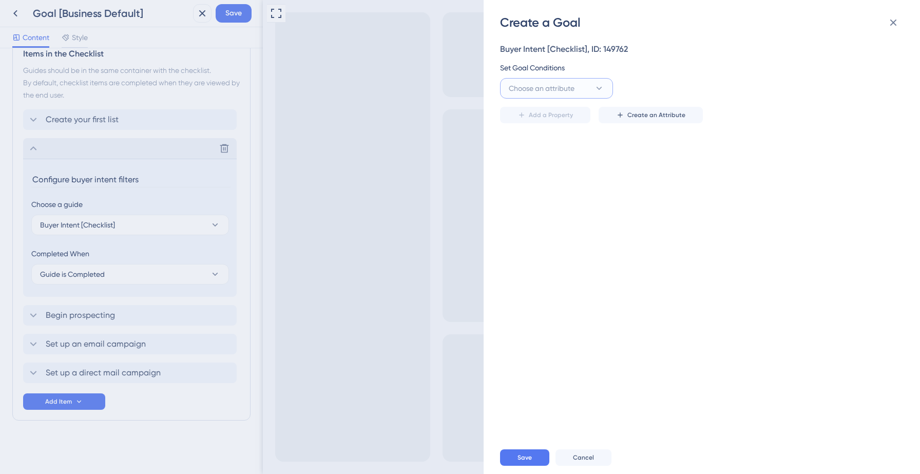
click at [563, 92] on span "Choose an attribute" at bounding box center [542, 88] width 66 height 12
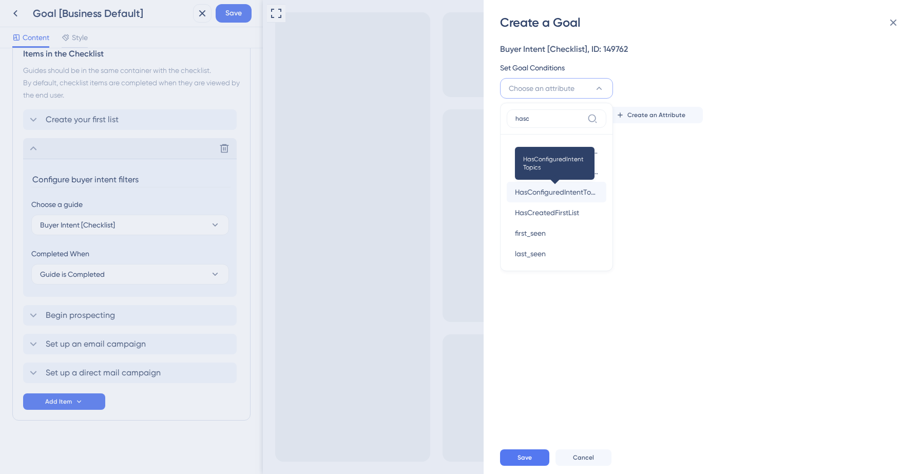
type input "hasc"
click at [551, 192] on span "HasConfiguredIntentTopics" at bounding box center [556, 192] width 83 height 12
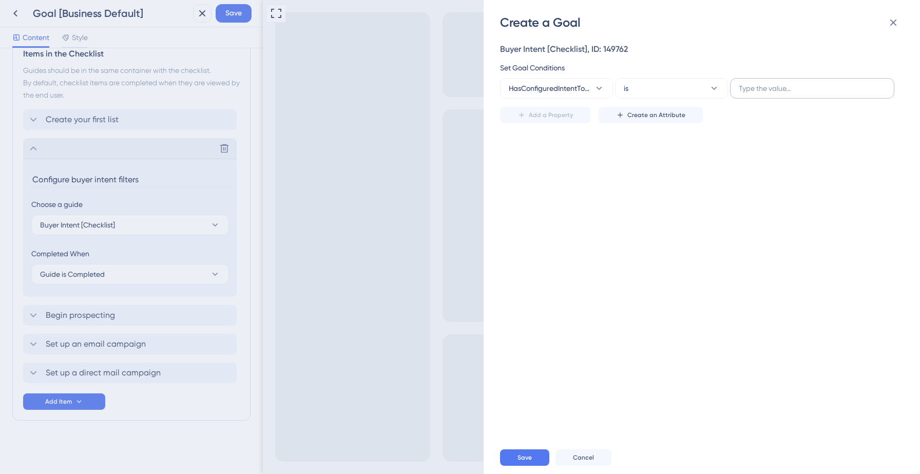
click at [755, 96] on label at bounding box center [812, 88] width 164 height 21
click at [755, 94] on input "text" at bounding box center [811, 88] width 147 height 11
type input "Yes"
click at [534, 459] on button "Save" at bounding box center [524, 457] width 49 height 16
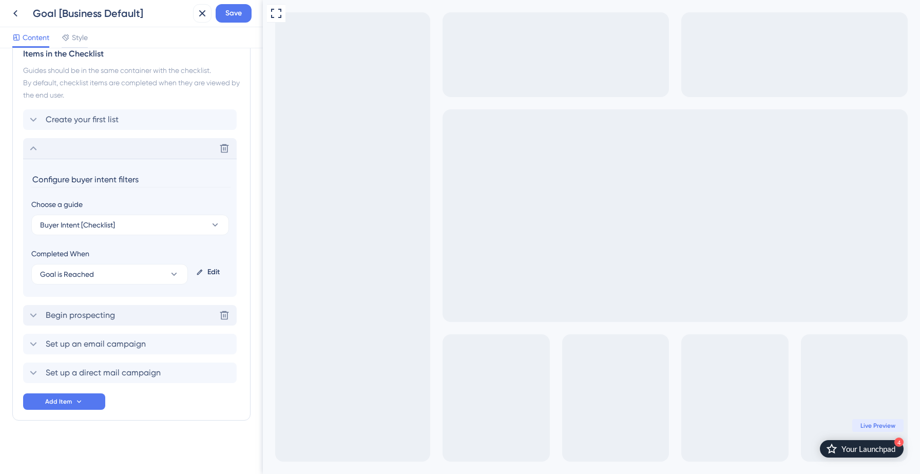
click at [77, 320] on span "Begin prospecting" at bounding box center [80, 315] width 69 height 12
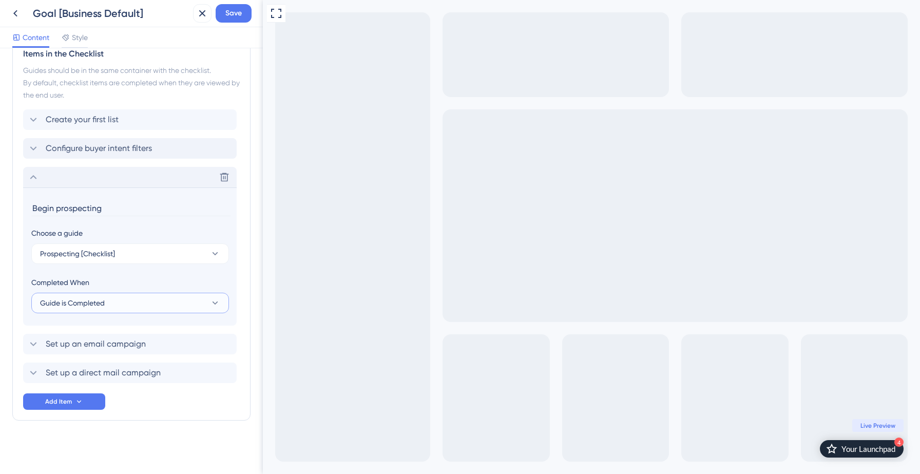
click at [143, 308] on button "Guide is Completed" at bounding box center [130, 302] width 198 height 21
click at [105, 351] on div "Goal is Reached Goal is Reached" at bounding box center [130, 354] width 168 height 21
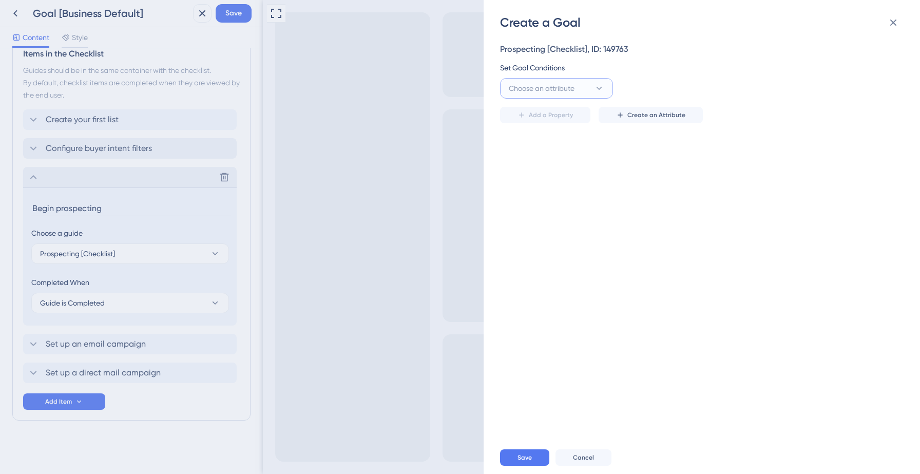
click at [533, 95] on button "Choose an attribute" at bounding box center [556, 88] width 113 height 21
type input "hasper"
click at [549, 158] on div "HasPerformedProspectingAction HasPerformedProspectingAction" at bounding box center [556, 151] width 83 height 21
click at [810, 80] on label at bounding box center [812, 88] width 164 height 21
click at [810, 83] on input "text" at bounding box center [811, 88] width 147 height 11
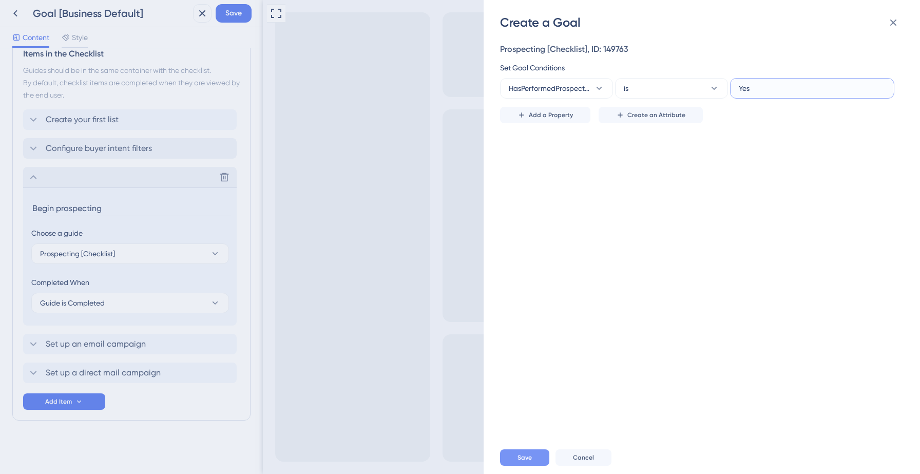
type input "Yes"
click at [530, 456] on span "Save" at bounding box center [524, 457] width 14 height 8
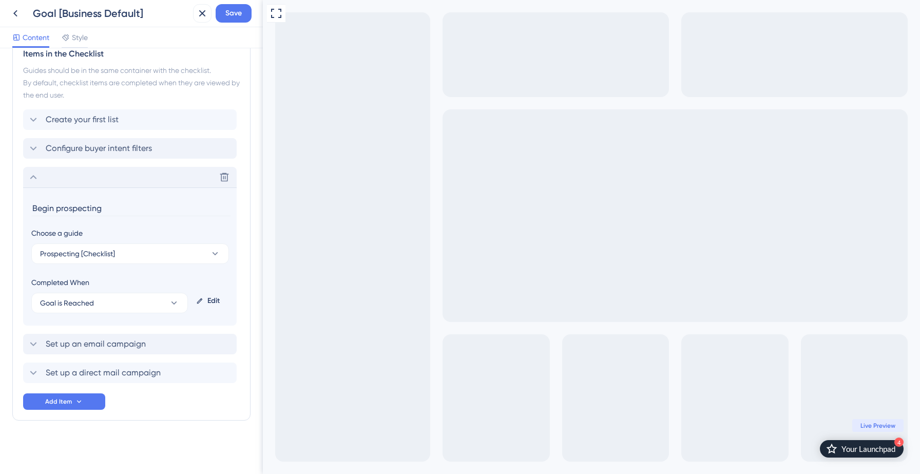
click at [122, 346] on span "Set up an email campaign" at bounding box center [96, 344] width 100 height 12
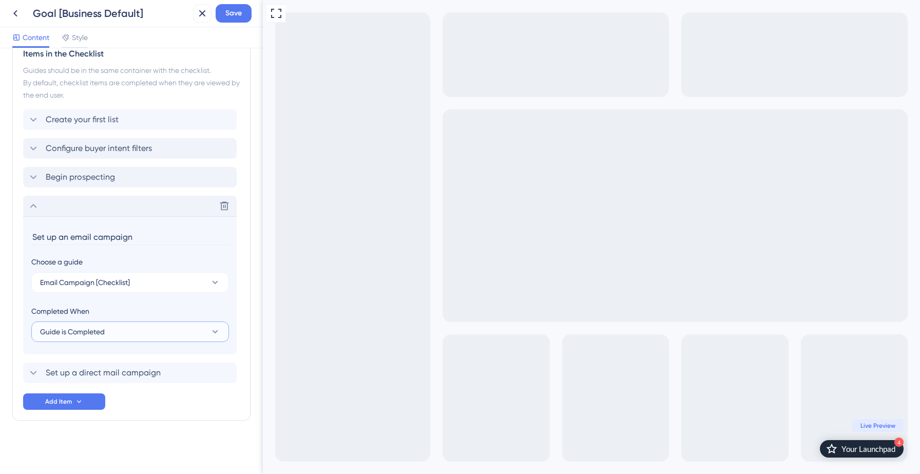
click at [113, 327] on button "Guide is Completed" at bounding box center [130, 331] width 198 height 21
click at [114, 384] on div "Goal is Reached Goal is Reached" at bounding box center [130, 383] width 168 height 21
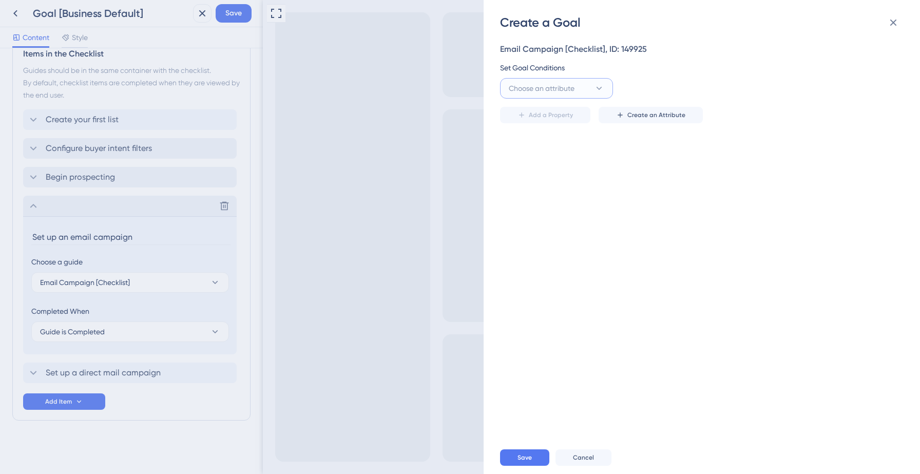
click at [568, 78] on button "Choose an attribute" at bounding box center [556, 88] width 113 height 21
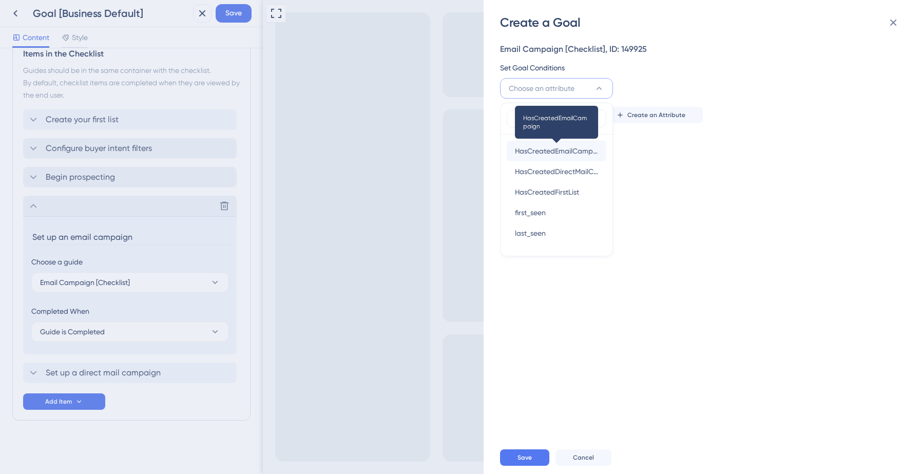
type input "hascre"
click at [585, 153] on span "HasCreatedEmailCampaign" at bounding box center [556, 151] width 83 height 12
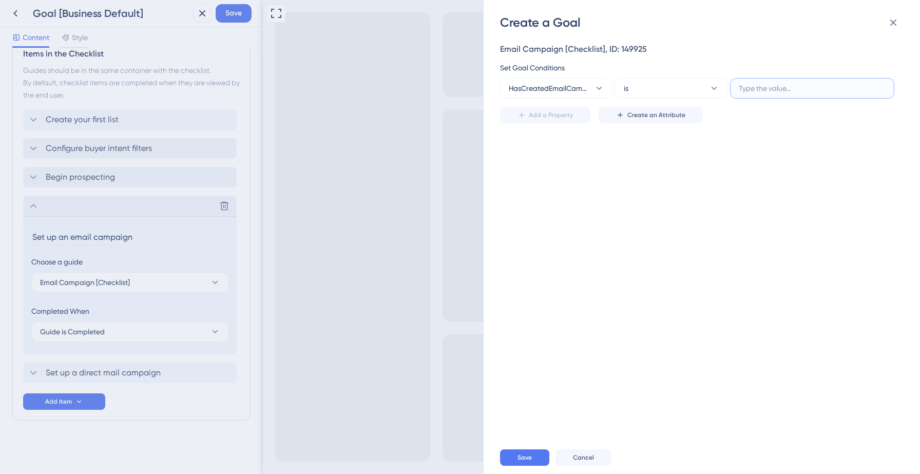
click at [778, 90] on input "text" at bounding box center [811, 88] width 147 height 11
type input "Yes"
click at [529, 454] on span "Save" at bounding box center [524, 457] width 14 height 8
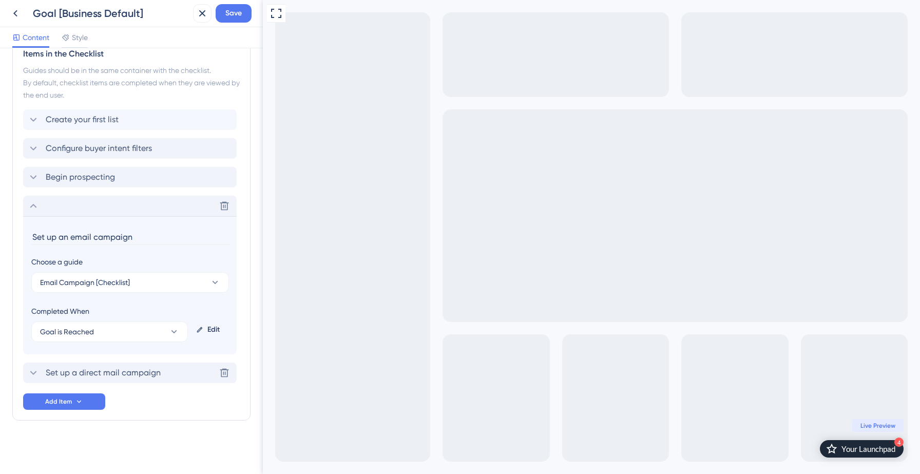
click at [63, 371] on span "Set up a direct mail campaign" at bounding box center [103, 372] width 115 height 12
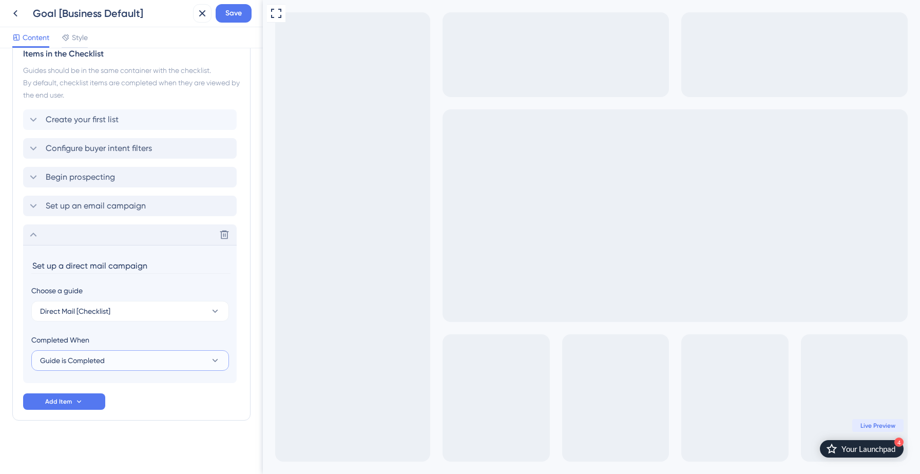
click at [115, 366] on button "Guide is Completed" at bounding box center [130, 360] width 198 height 21
click at [114, 412] on div "Goal is Reached Goal is Reached" at bounding box center [130, 412] width 168 height 21
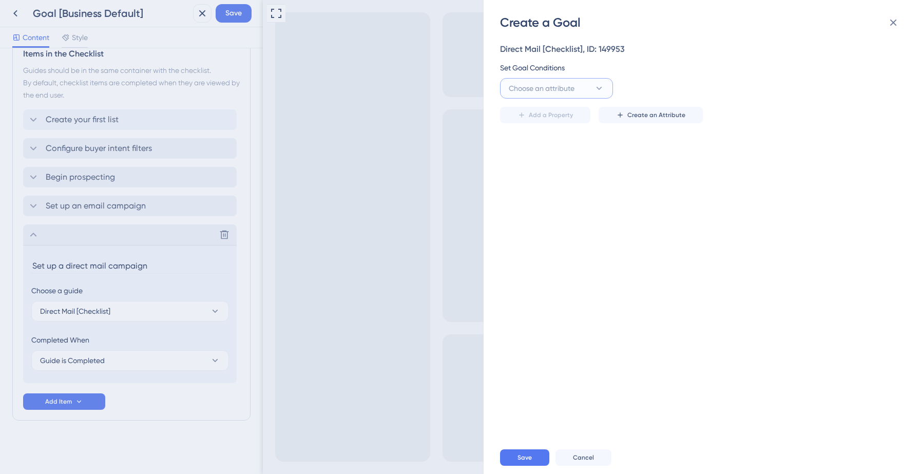
click at [534, 86] on span "Choose an attribute" at bounding box center [542, 88] width 66 height 12
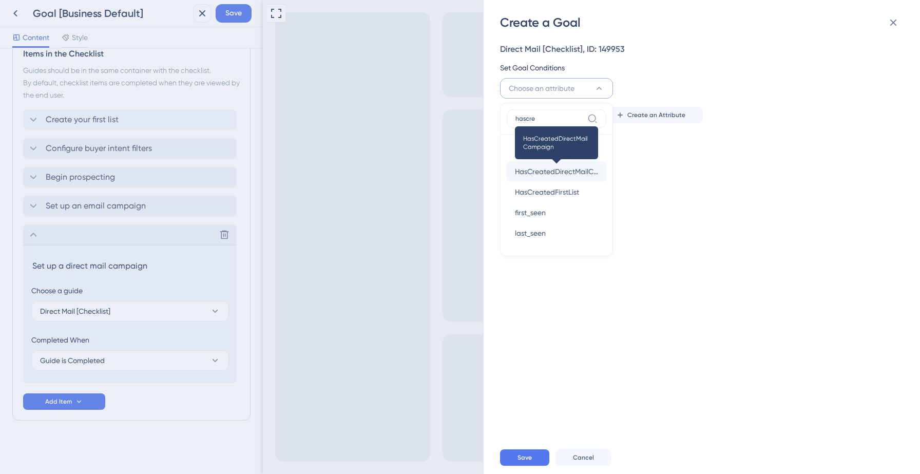
type input "hascre"
click at [538, 166] on span "HasCreatedDirectMailCampaign" at bounding box center [556, 171] width 83 height 12
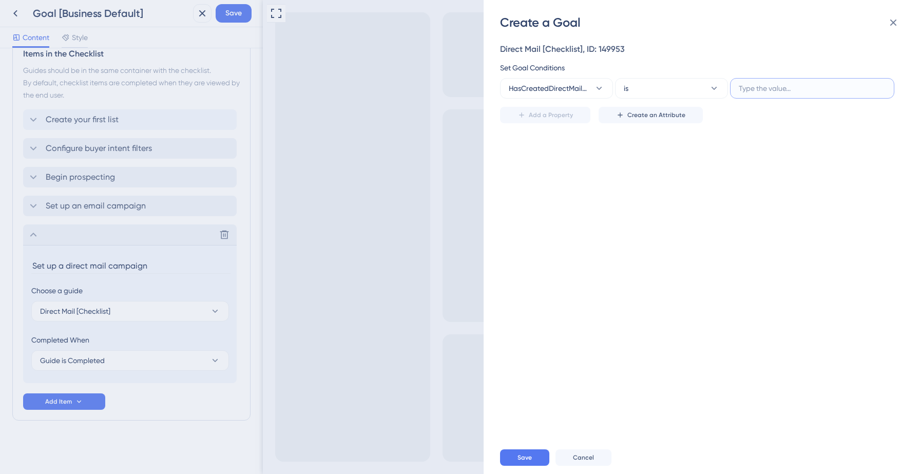
click at [771, 87] on input "text" at bounding box center [811, 88] width 147 height 11
type input "Yes"
click at [526, 461] on span "Save" at bounding box center [524, 457] width 14 height 8
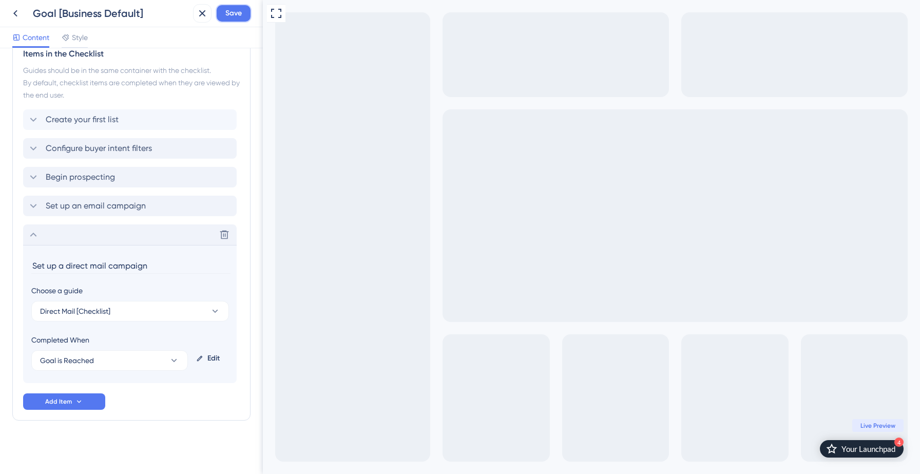
click at [231, 19] on button "Save" at bounding box center [234, 13] width 36 height 18
click at [36, 231] on icon at bounding box center [33, 234] width 12 height 12
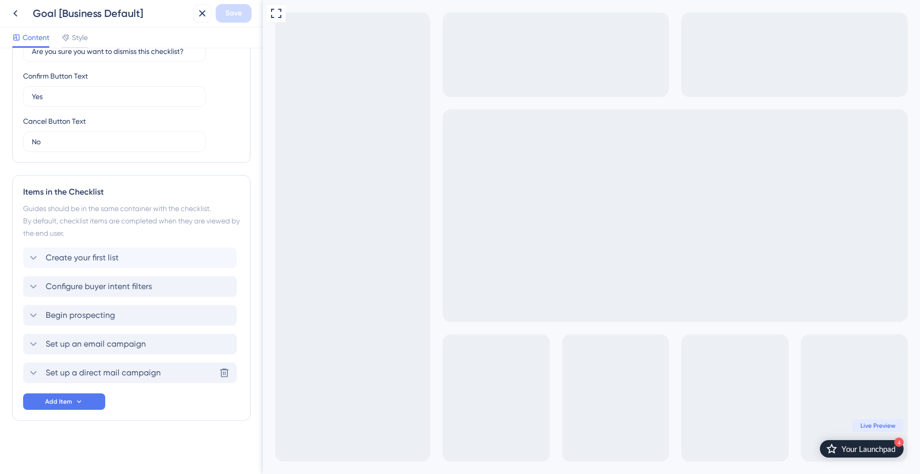
scroll to position [0, 0]
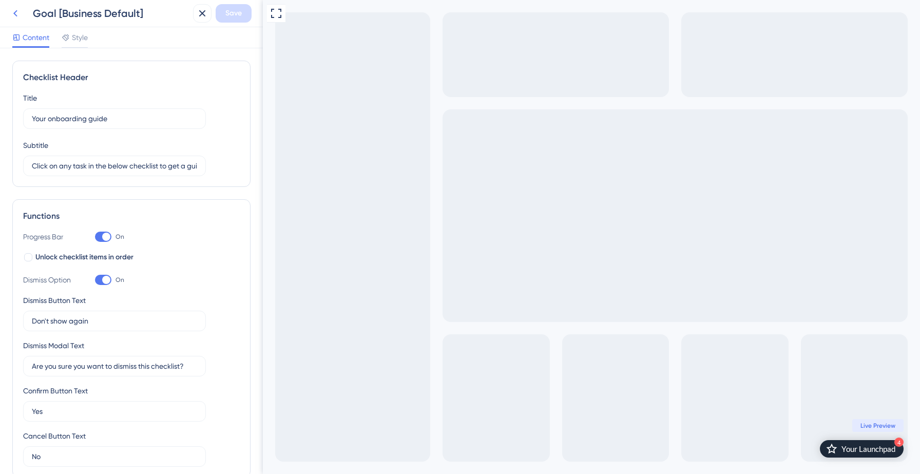
click at [18, 13] on icon at bounding box center [15, 13] width 12 height 12
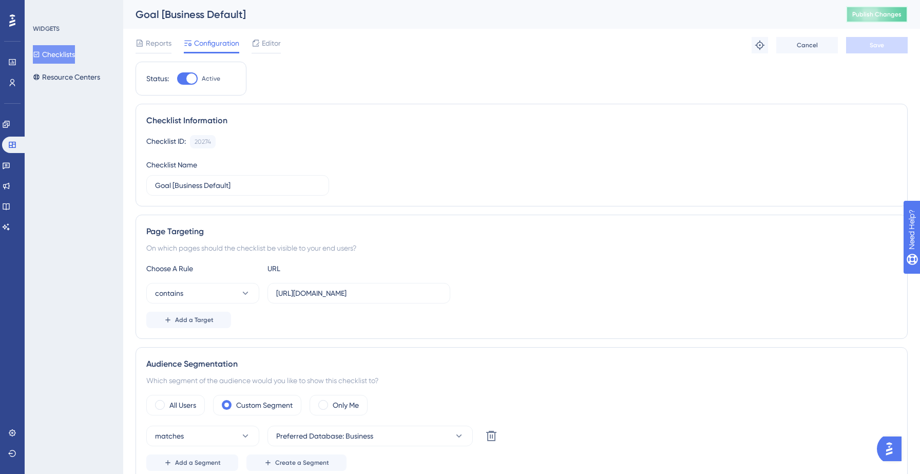
click at [880, 14] on span "Publish Changes" at bounding box center [876, 14] width 49 height 8
click at [70, 54] on button "Checklists" at bounding box center [54, 54] width 42 height 18
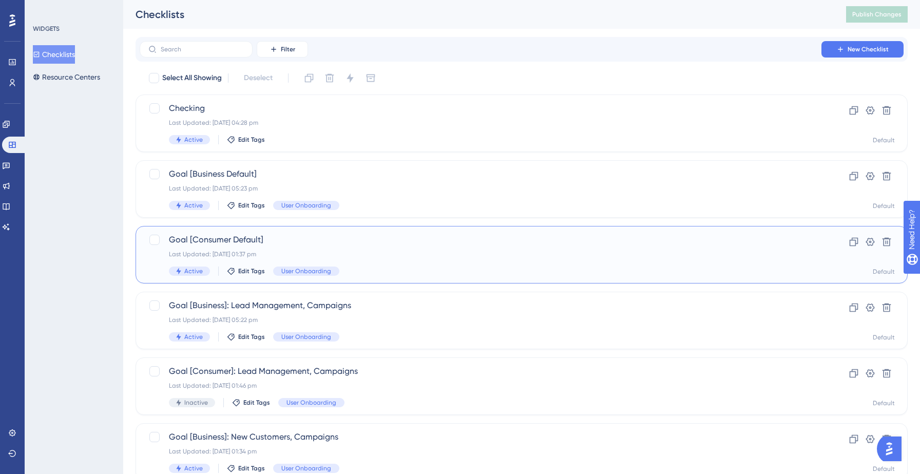
click at [281, 248] on div "Goal [Consumer Default] Last Updated: 11 Sept 2025 01:37 pm Active Edit Tags Us…" at bounding box center [480, 254] width 623 height 42
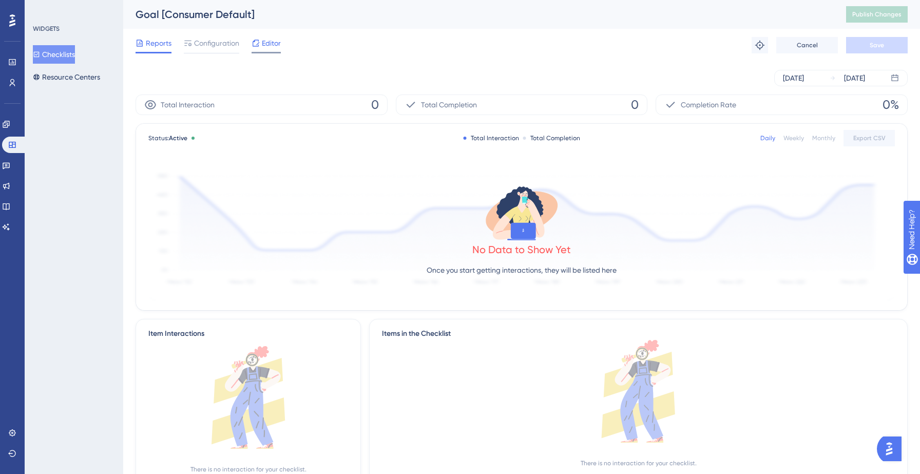
click at [257, 42] on icon at bounding box center [255, 43] width 8 height 8
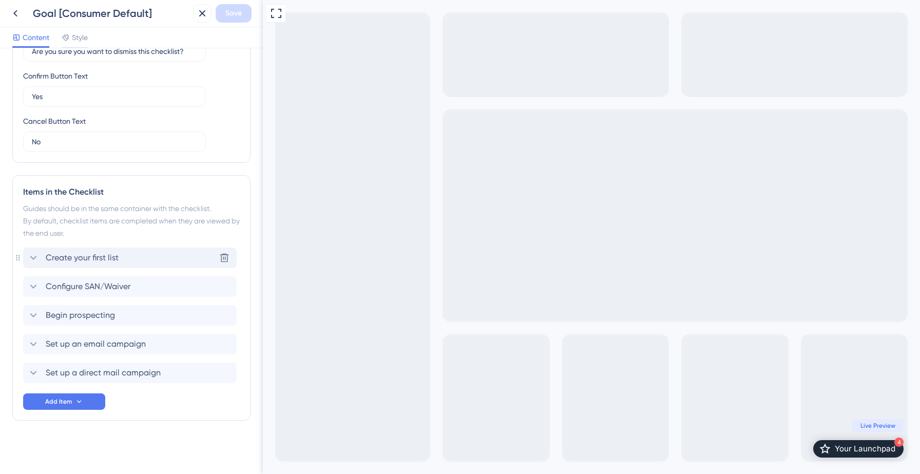
click at [105, 257] on span "Create your first list" at bounding box center [82, 257] width 73 height 12
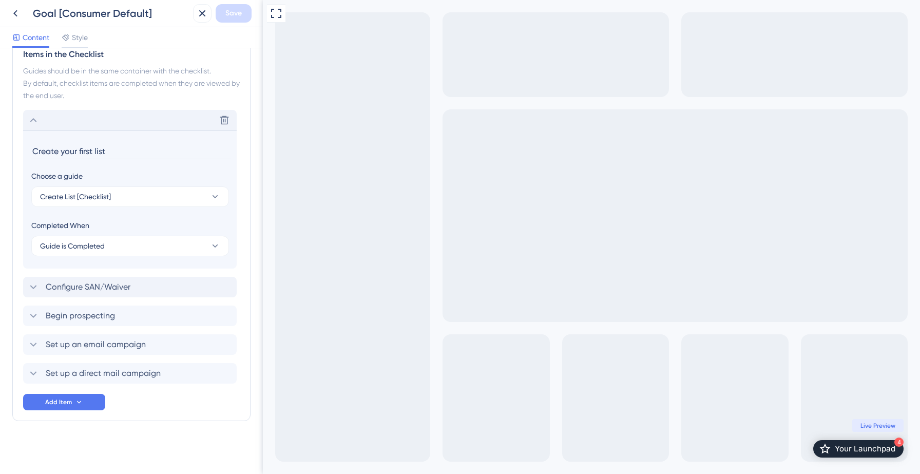
scroll to position [453, 0]
click at [110, 244] on button "Guide is Completed" at bounding box center [130, 245] width 198 height 21
click at [82, 298] on span "Goal is Reached" at bounding box center [73, 297] width 54 height 12
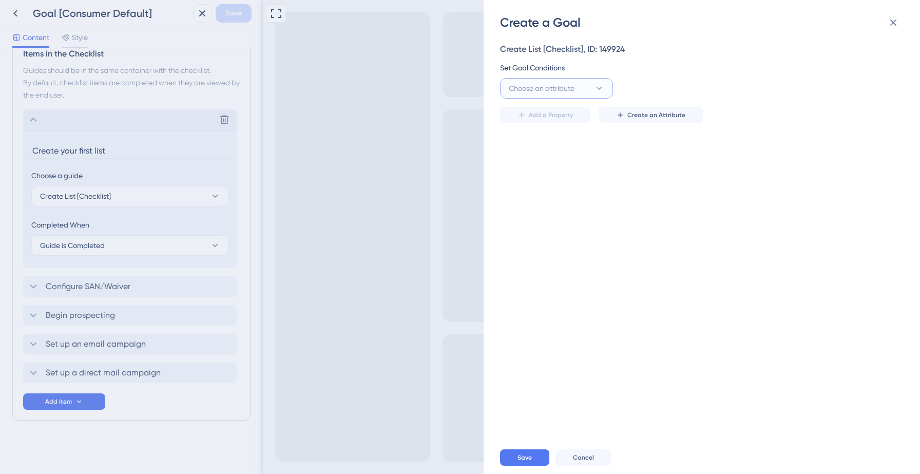
click at [563, 87] on span "Choose an attribute" at bounding box center [542, 88] width 66 height 12
type input "hascre"
click at [569, 194] on span "HasCreatedFirstList" at bounding box center [547, 192] width 64 height 12
click at [784, 85] on input "text" at bounding box center [811, 88] width 147 height 11
type input "Yes"
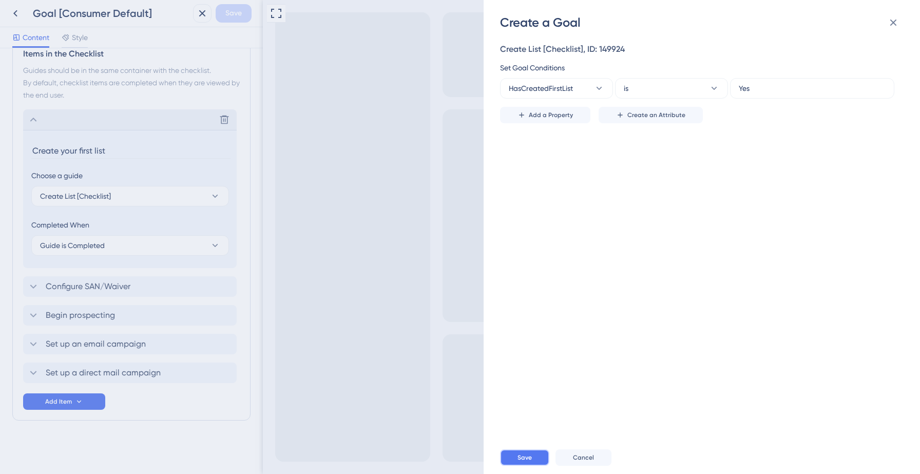
click at [529, 451] on button "Save" at bounding box center [524, 457] width 49 height 16
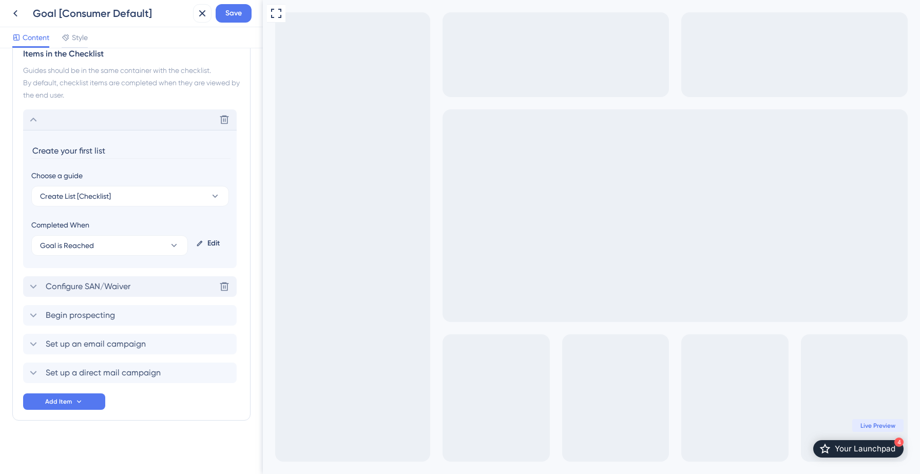
click at [115, 286] on span "Configure SAN/Waiver" at bounding box center [88, 286] width 85 height 12
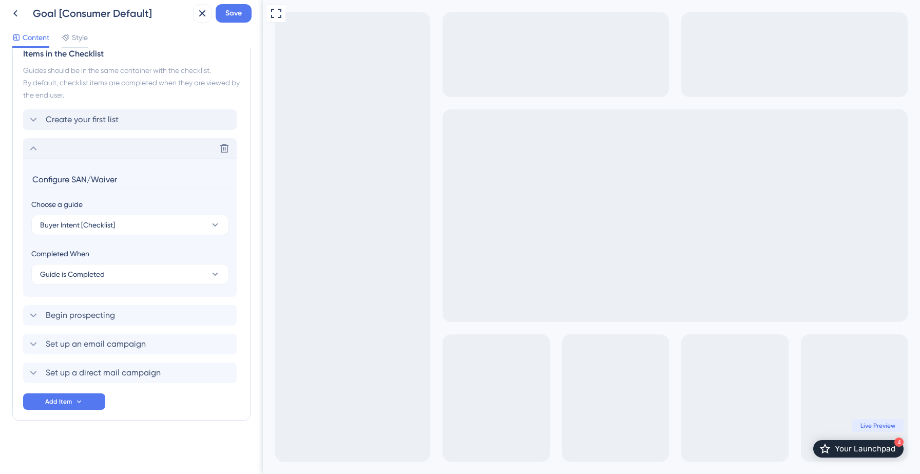
click at [33, 145] on icon at bounding box center [33, 148] width 12 height 12
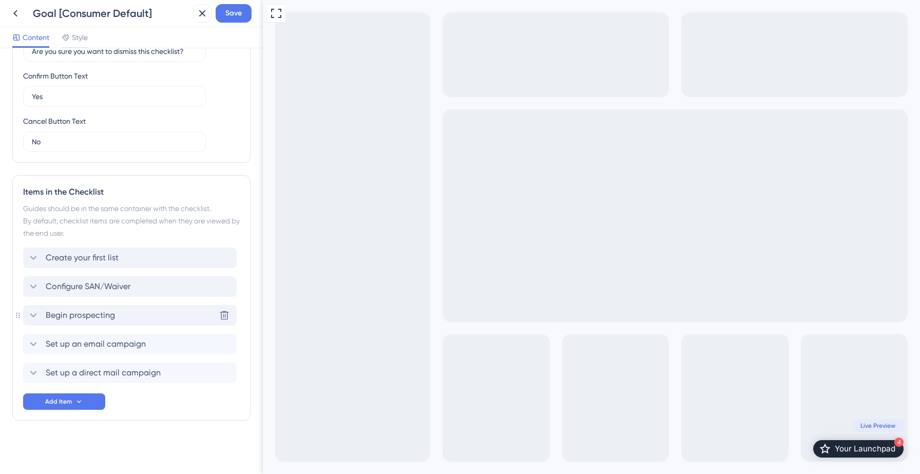
click at [91, 311] on span "Begin prospecting" at bounding box center [80, 315] width 69 height 12
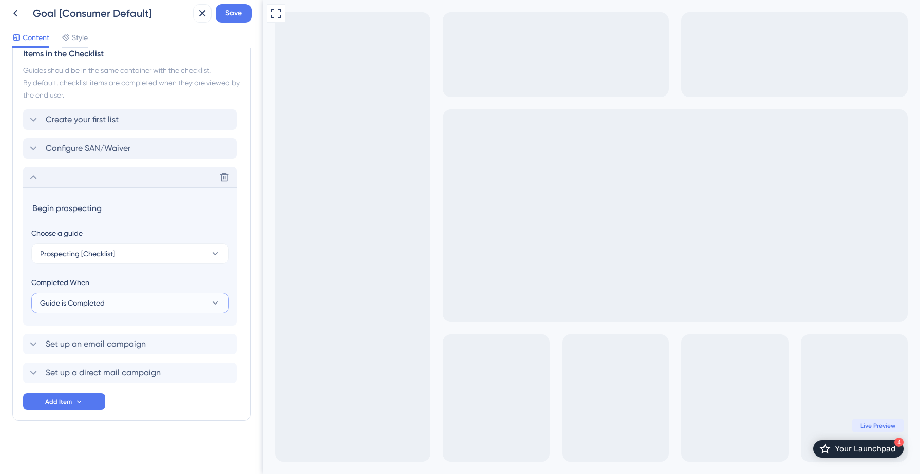
click at [90, 302] on span "Guide is Completed" at bounding box center [72, 303] width 65 height 12
click at [88, 351] on span "Goal is Reached" at bounding box center [73, 354] width 54 height 12
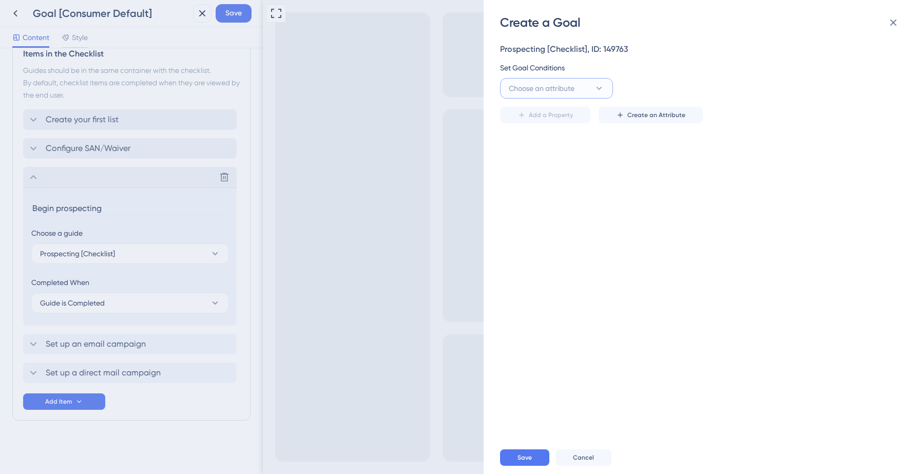
click at [552, 87] on span "Choose an attribute" at bounding box center [542, 88] width 66 height 12
type input "haspe"
click at [565, 150] on span "HasPerformedProspectingAction" at bounding box center [556, 151] width 83 height 12
click at [774, 87] on input "text" at bounding box center [811, 88] width 147 height 11
type input "Yes"
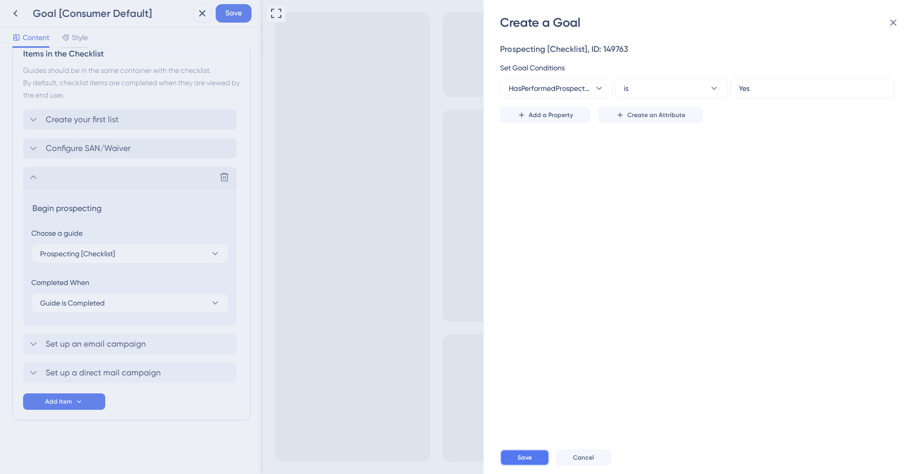
click at [524, 456] on span "Save" at bounding box center [524, 457] width 14 height 8
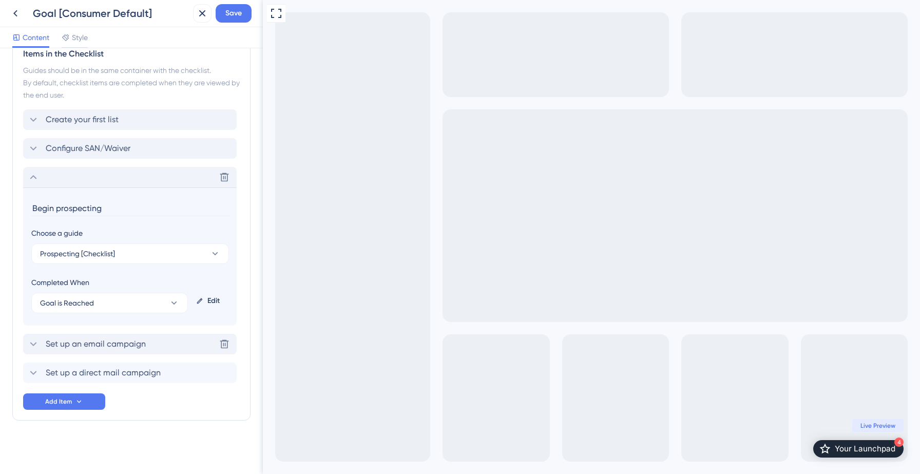
click at [64, 338] on span "Set up an email campaign" at bounding box center [96, 344] width 100 height 12
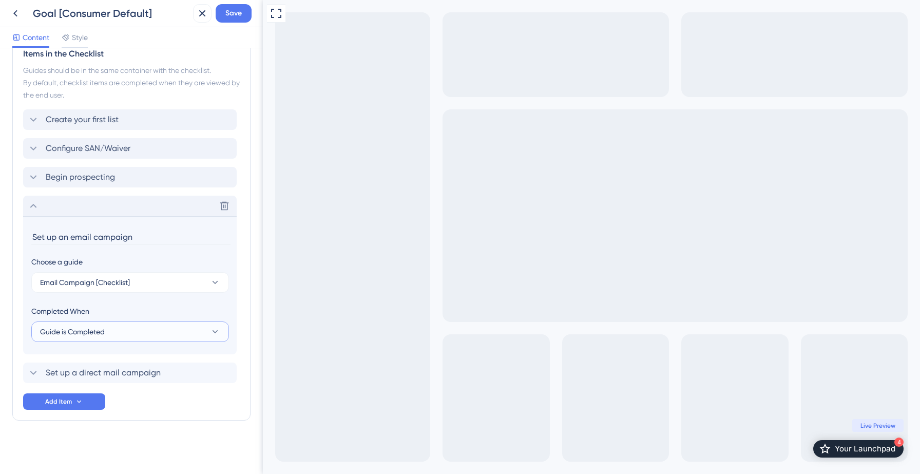
click at [82, 336] on span "Guide is Completed" at bounding box center [72, 331] width 65 height 12
click at [73, 382] on span "Goal is Reached" at bounding box center [73, 383] width 54 height 12
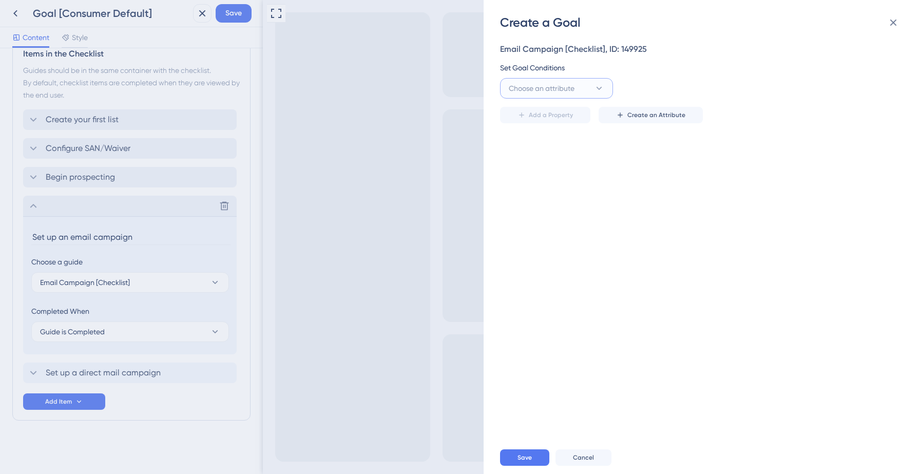
click at [550, 89] on span "Choose an attribute" at bounding box center [542, 88] width 66 height 12
type input "hascre"
click at [573, 158] on div "HasCreatedEmailCampaign HasCreatedEmailCampaign" at bounding box center [556, 151] width 83 height 21
click at [790, 92] on input "text" at bounding box center [811, 88] width 147 height 11
type input "Yes"
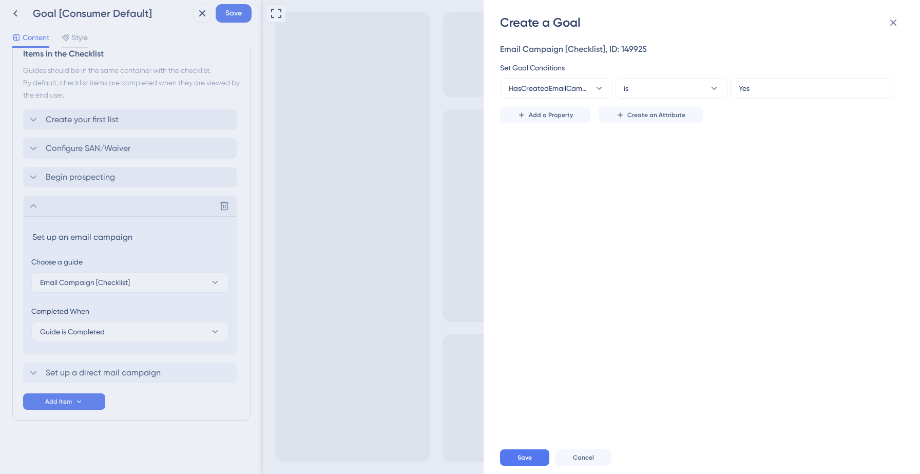
click at [613, 246] on div "Email Campaign [Checklist], ID: 149925 Set Goal Conditions HasCreatedEmailCampa…" at bounding box center [707, 236] width 414 height 410
click at [525, 455] on span "Save" at bounding box center [524, 457] width 14 height 8
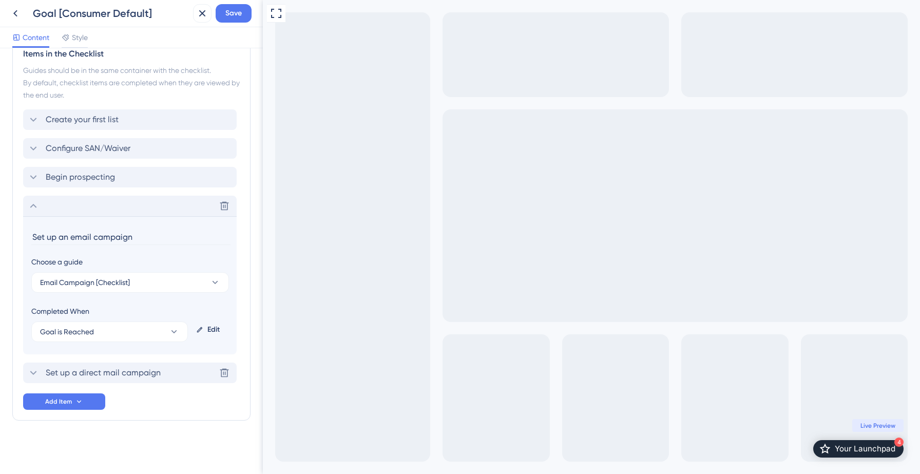
click at [140, 372] on span "Set up a direct mail campaign" at bounding box center [103, 372] width 115 height 12
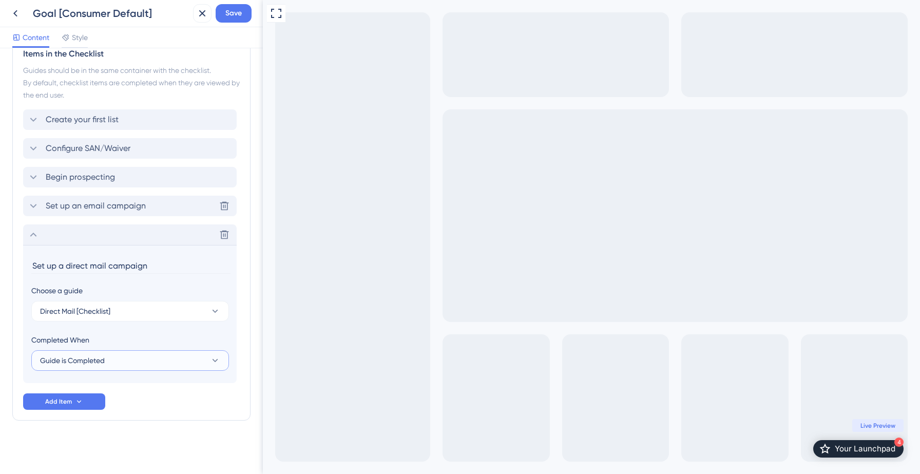
click at [95, 358] on span "Guide is Completed" at bounding box center [72, 360] width 65 height 12
click at [93, 413] on span "Goal is Reached" at bounding box center [73, 412] width 54 height 12
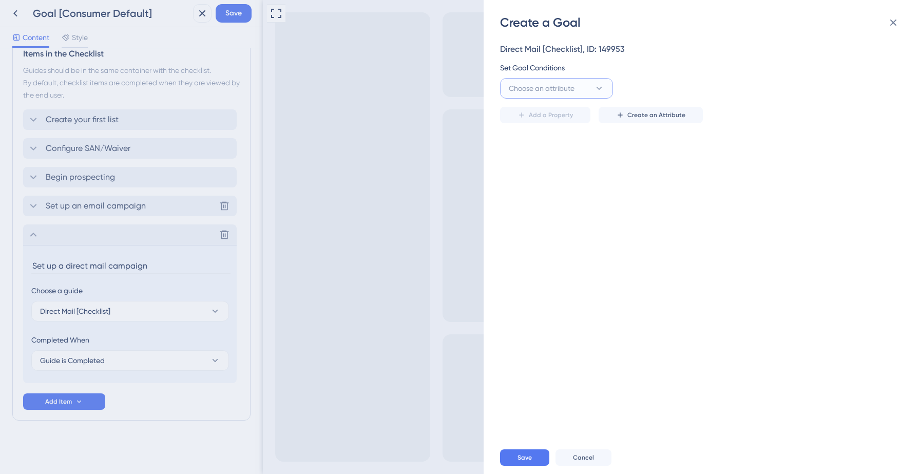
click at [540, 93] on span "Choose an attribute" at bounding box center [542, 88] width 66 height 12
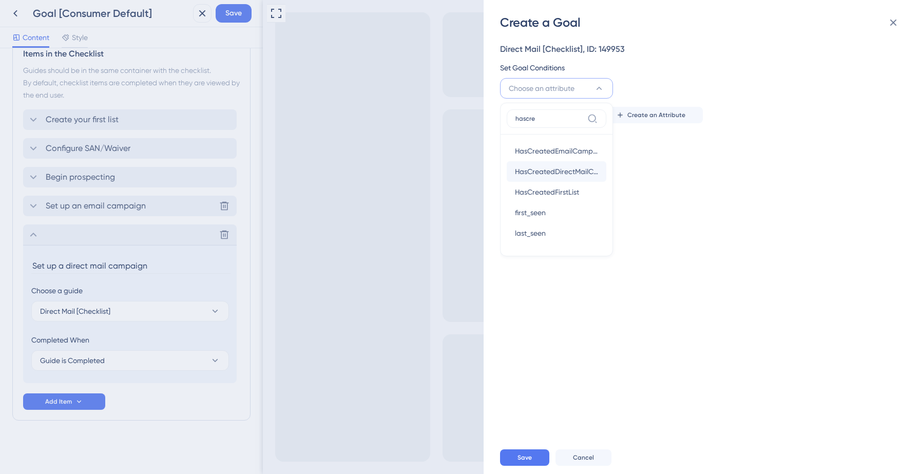
type input "hascre"
click at [564, 168] on span "HasCreatedDirectMailCampaign" at bounding box center [556, 171] width 83 height 12
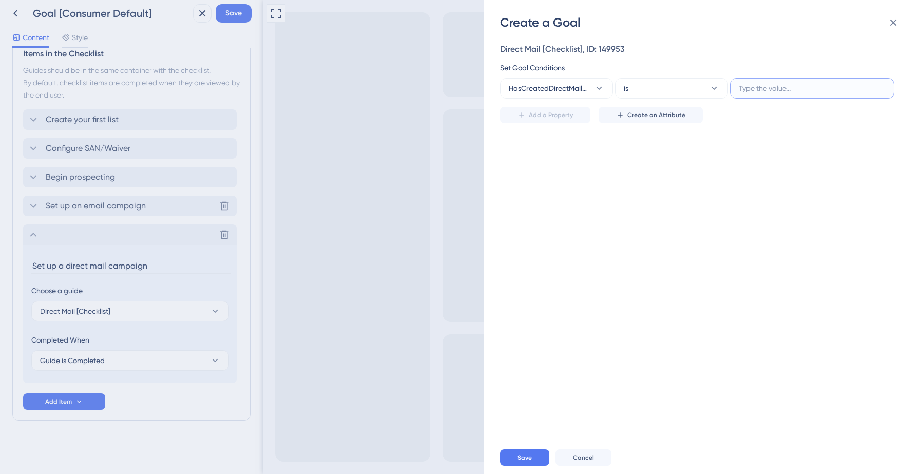
click at [769, 91] on input "text" at bounding box center [811, 88] width 147 height 11
type input "Yes"
click at [595, 249] on div "Direct Mail [Checklist], ID: 149953 Set Goal Conditions HasCreatedDirectMailCam…" at bounding box center [707, 236] width 414 height 410
click at [523, 454] on span "Save" at bounding box center [524, 457] width 14 height 8
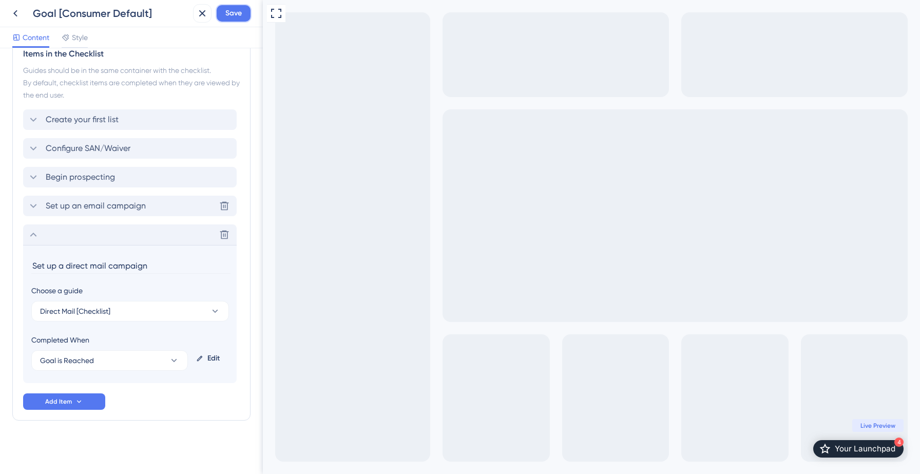
click at [236, 16] on span "Save" at bounding box center [233, 13] width 16 height 12
click at [36, 238] on icon at bounding box center [33, 234] width 12 height 12
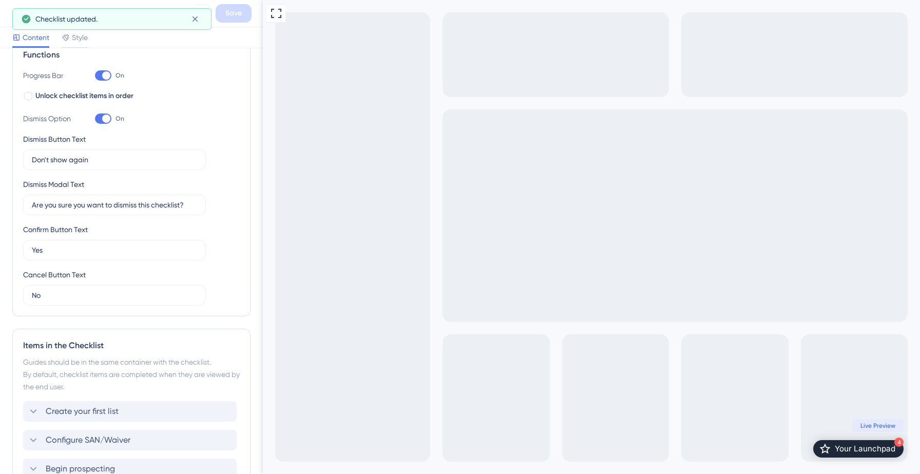
scroll to position [0, 0]
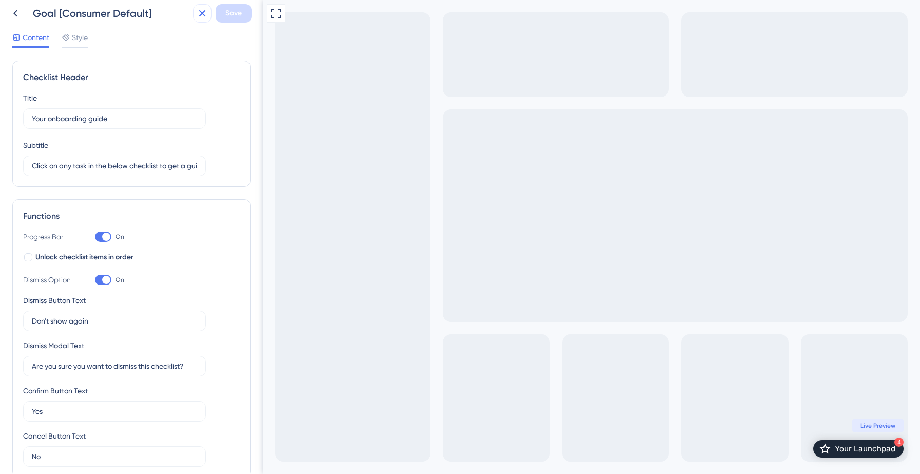
click at [194, 21] on button at bounding box center [202, 13] width 18 height 18
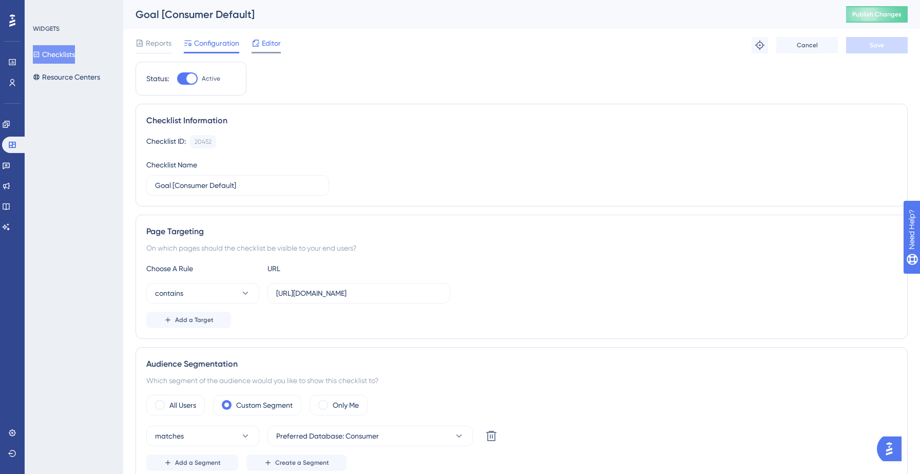
click at [274, 47] on span "Editor" at bounding box center [271, 43] width 19 height 12
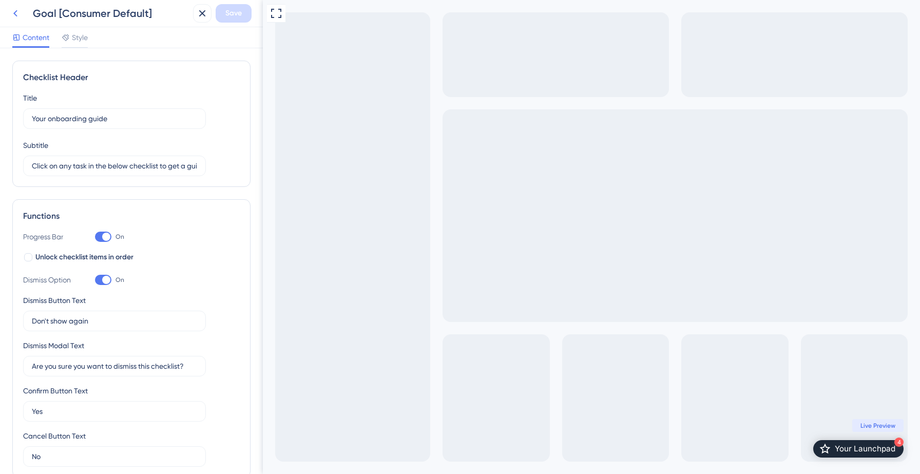
click at [15, 15] on icon at bounding box center [15, 13] width 4 height 7
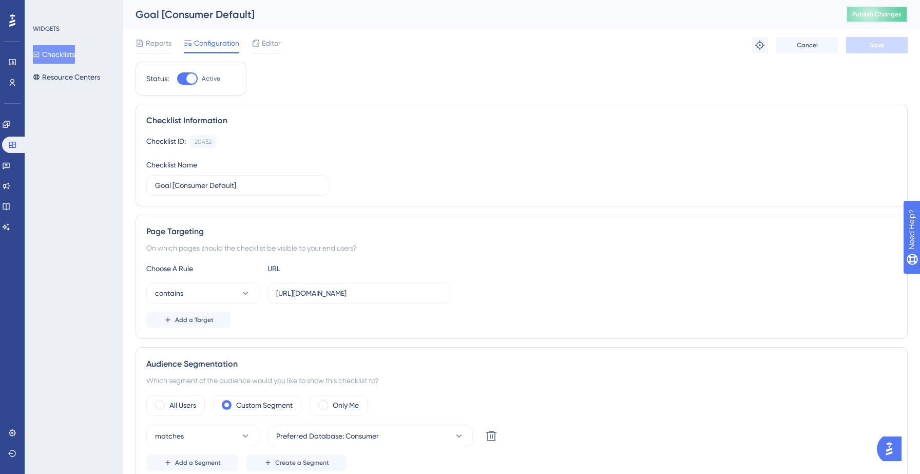
click at [872, 19] on button "Publish Changes" at bounding box center [877, 14] width 62 height 16
click at [58, 57] on button "Checklists" at bounding box center [54, 54] width 42 height 18
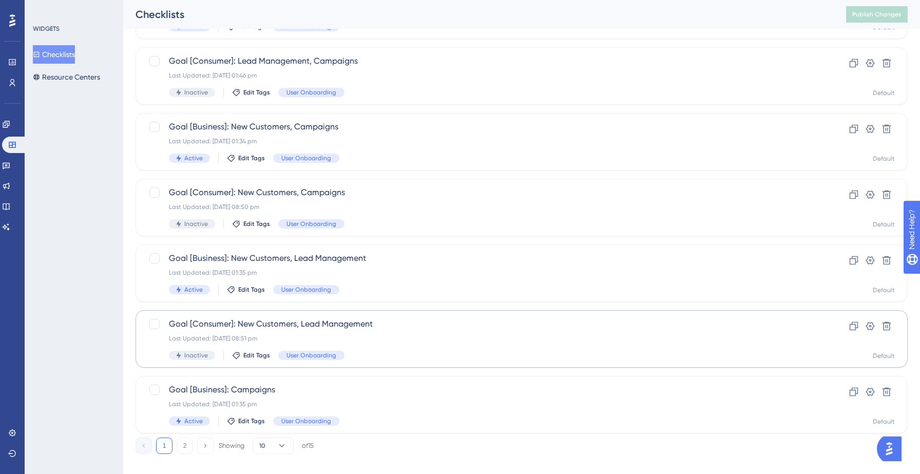
scroll to position [323, 0]
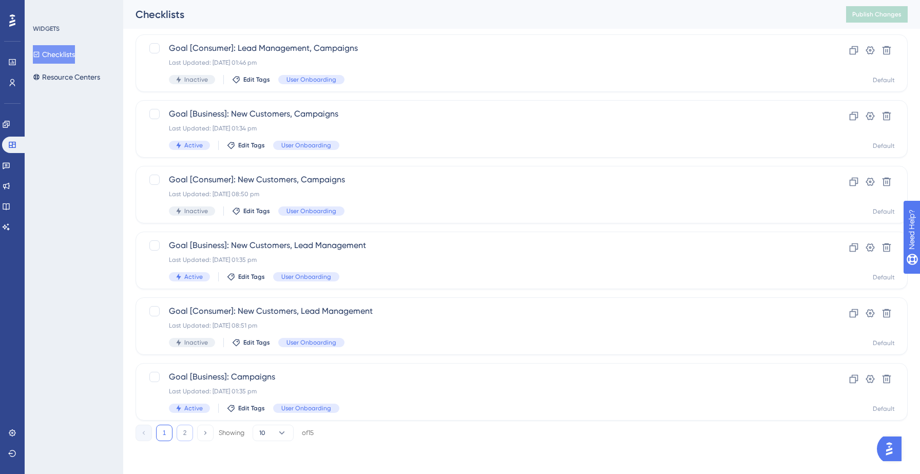
click at [189, 435] on button "2" at bounding box center [185, 432] width 16 height 16
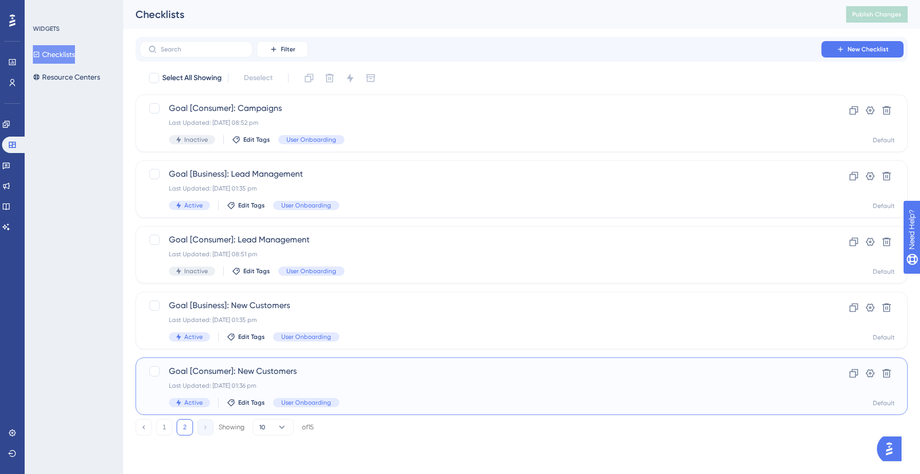
click at [401, 373] on span "Goal [Consumer]: New Customers" at bounding box center [480, 371] width 623 height 12
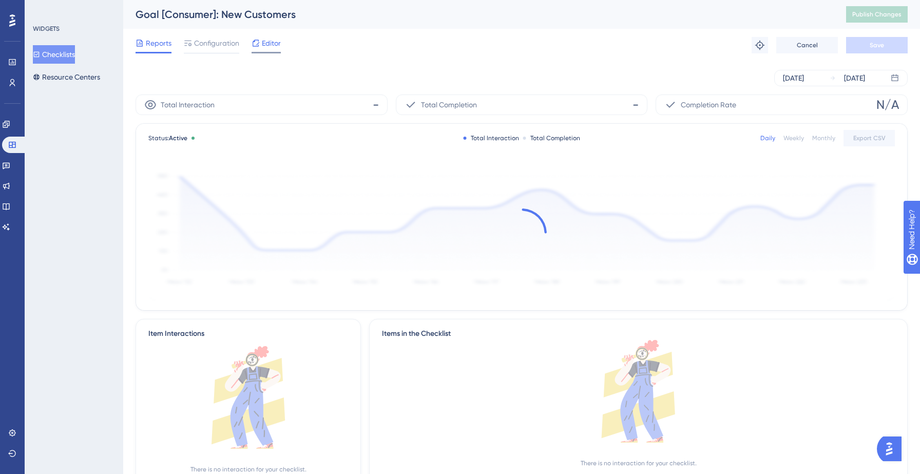
click at [276, 42] on span "Editor" at bounding box center [271, 43] width 19 height 12
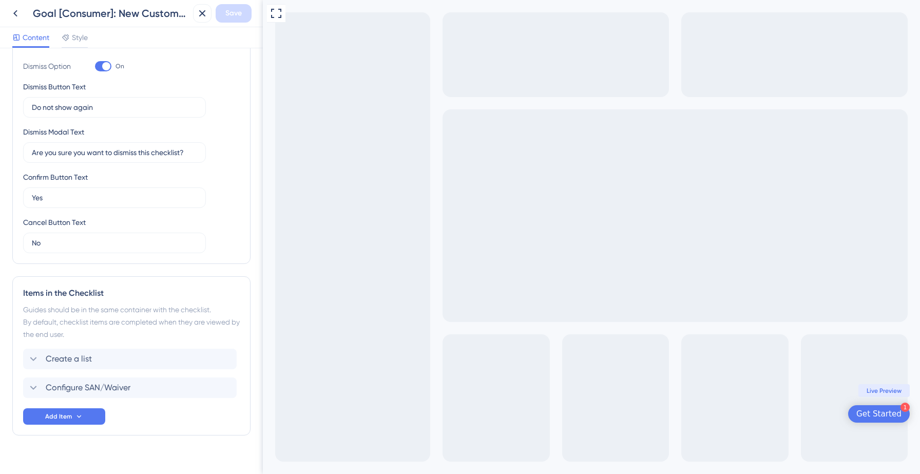
scroll to position [228, 0]
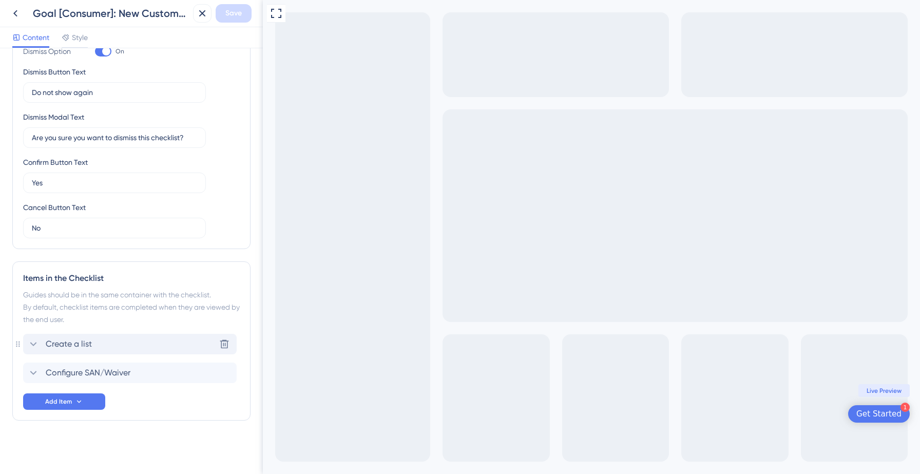
click at [125, 339] on div "Create a list Delete" at bounding box center [129, 344] width 213 height 21
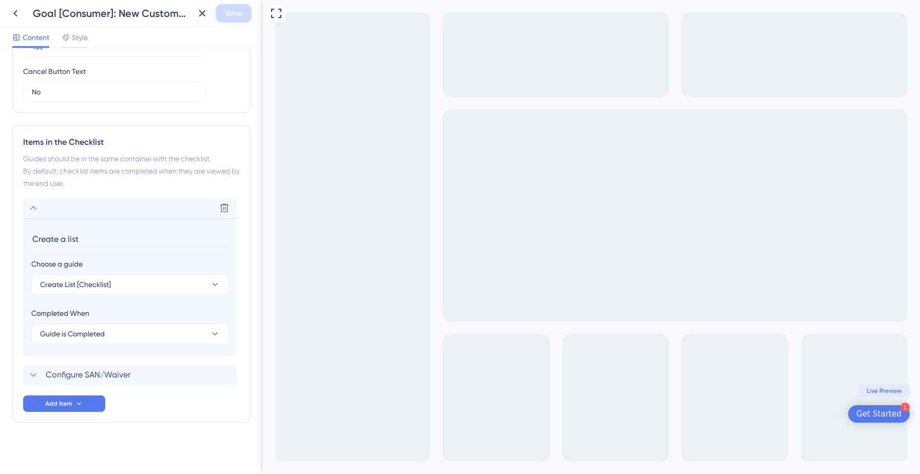
scroll to position [366, 0]
click at [97, 333] on span "Guide is Completed" at bounding box center [72, 331] width 65 height 12
click at [91, 379] on span "Goal is Reached" at bounding box center [73, 383] width 54 height 12
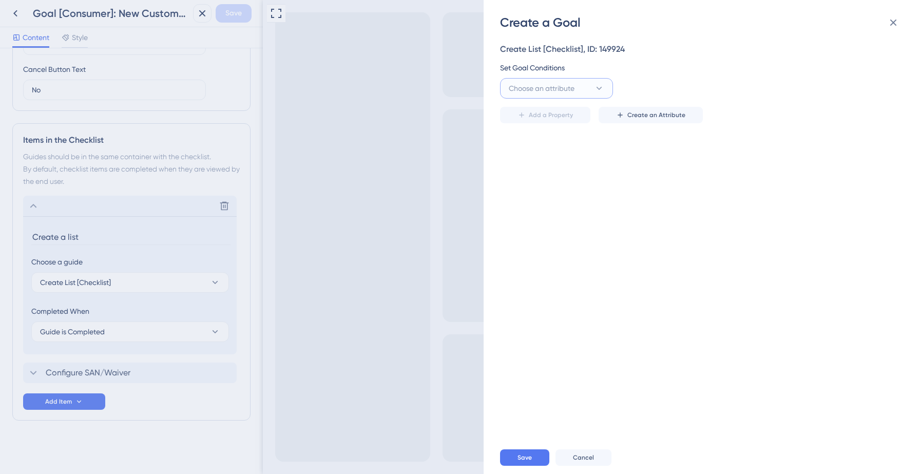
click at [571, 92] on span "Choose an attribute" at bounding box center [542, 88] width 66 height 12
type input "hascre"
click at [557, 195] on span "HasCreatedFirstList" at bounding box center [547, 192] width 64 height 12
click at [768, 95] on label at bounding box center [812, 88] width 164 height 21
click at [768, 94] on input "text" at bounding box center [811, 88] width 147 height 11
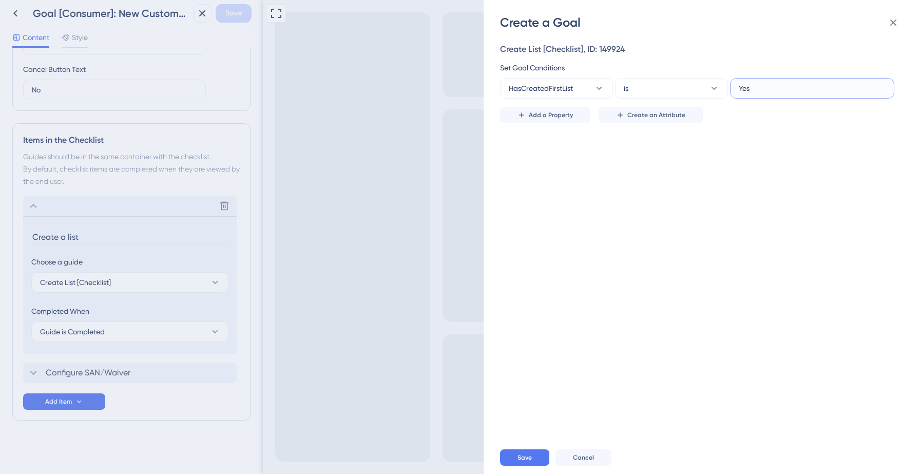
type input "Yes"
click at [734, 220] on div "Create List [Checklist], ID: 149924 Set Goal Conditions HasCreatedFirstList is …" at bounding box center [707, 236] width 414 height 410
click at [522, 454] on span "Save" at bounding box center [524, 457] width 14 height 8
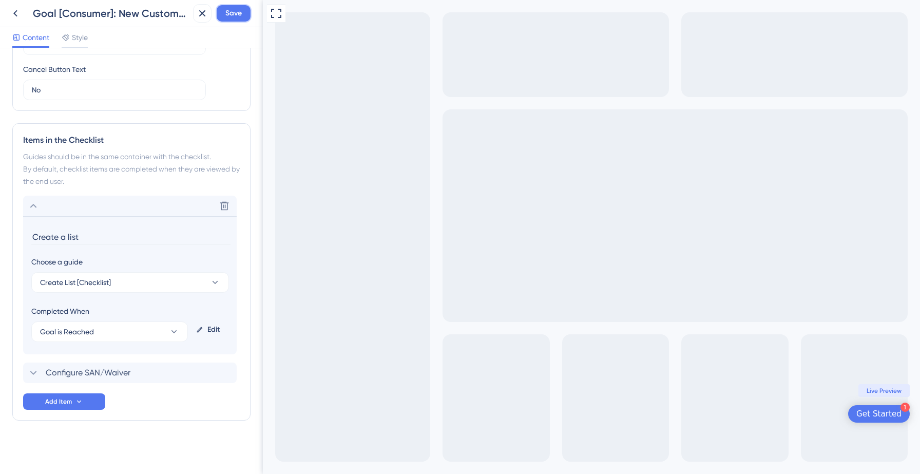
click at [237, 15] on span "Save" at bounding box center [233, 13] width 16 height 12
click at [193, 22] on icon at bounding box center [195, 19] width 10 height 10
click at [18, 16] on icon at bounding box center [15, 13] width 12 height 12
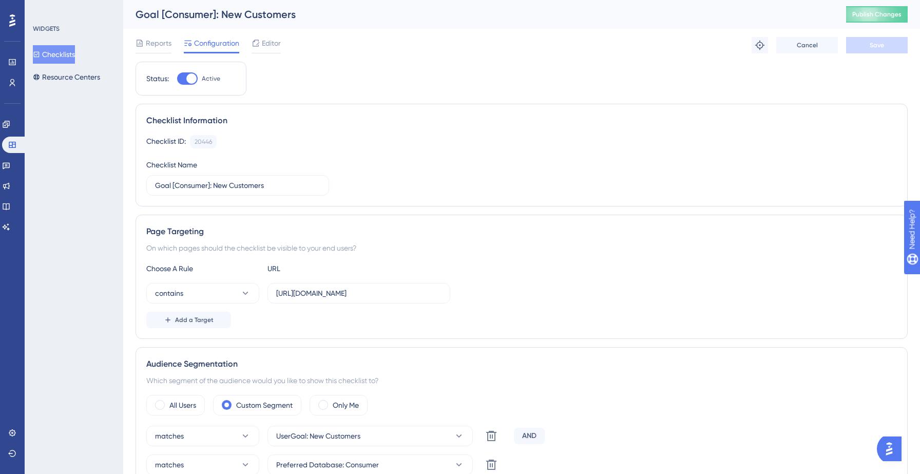
click at [66, 50] on button "Checklists" at bounding box center [54, 54] width 42 height 18
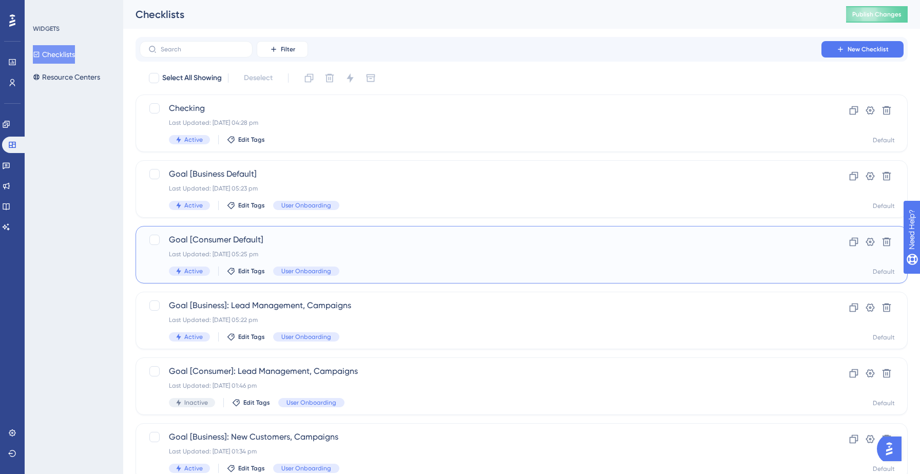
click at [394, 247] on div "Goal [Consumer Default] Last Updated: 12 Sept 2025 05:25 pm Active Edit Tags Us…" at bounding box center [480, 254] width 623 height 42
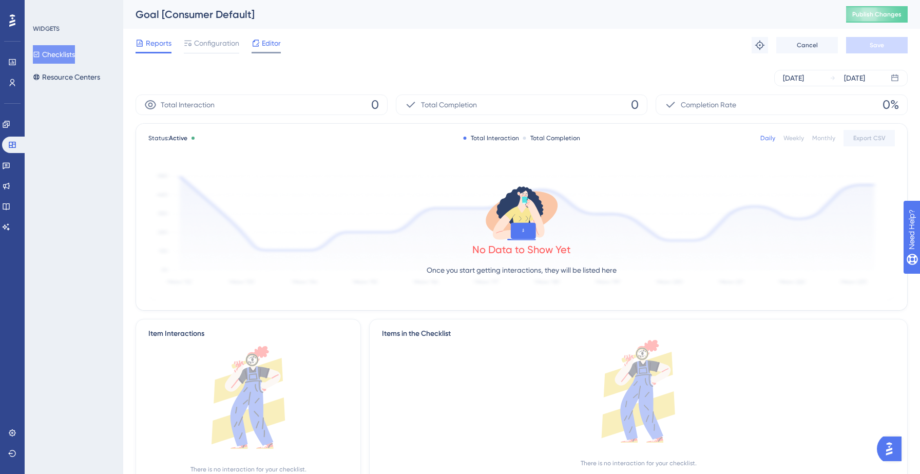
click at [251, 41] on icon at bounding box center [255, 43] width 8 height 8
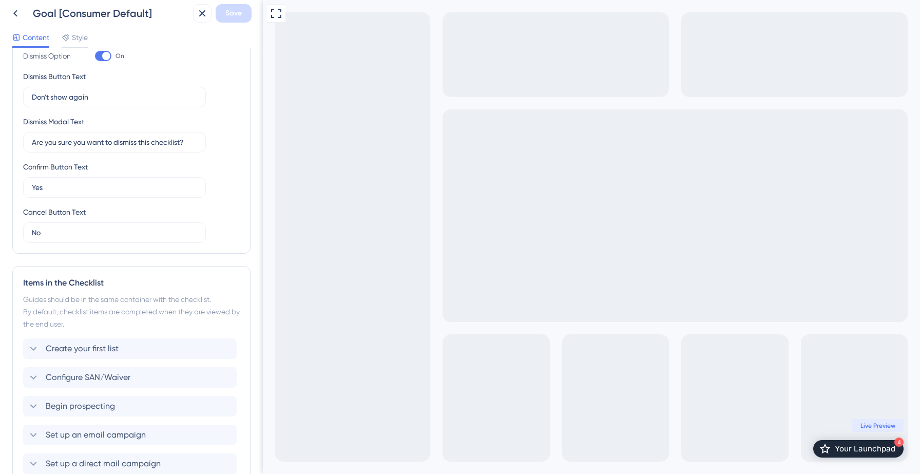
scroll to position [227, 0]
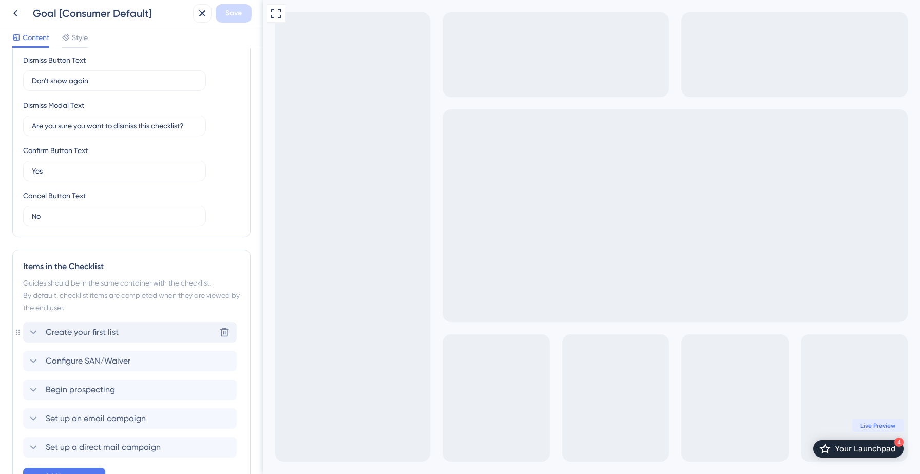
click at [104, 331] on span "Create your first list" at bounding box center [82, 332] width 73 height 12
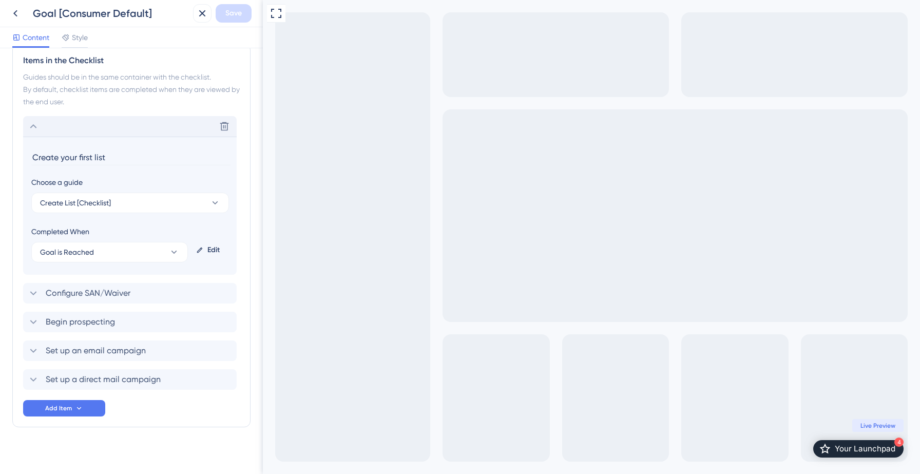
scroll to position [453, 0]
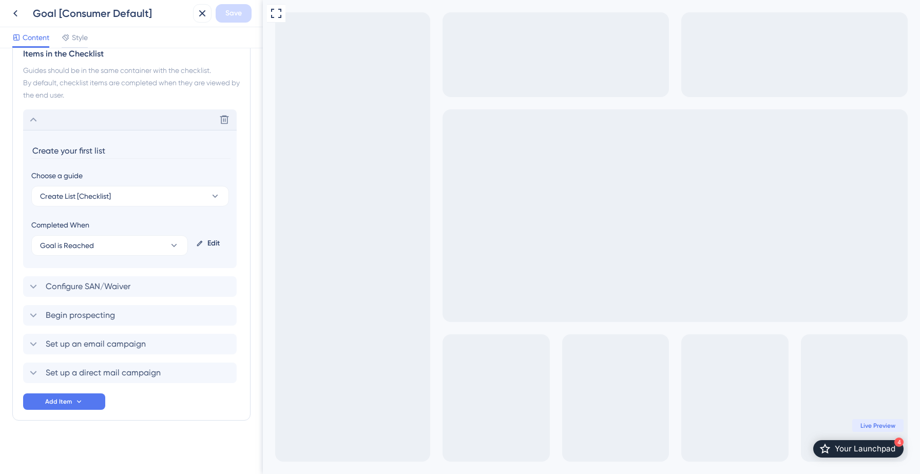
click at [100, 123] on div "Delete" at bounding box center [129, 119] width 213 height 21
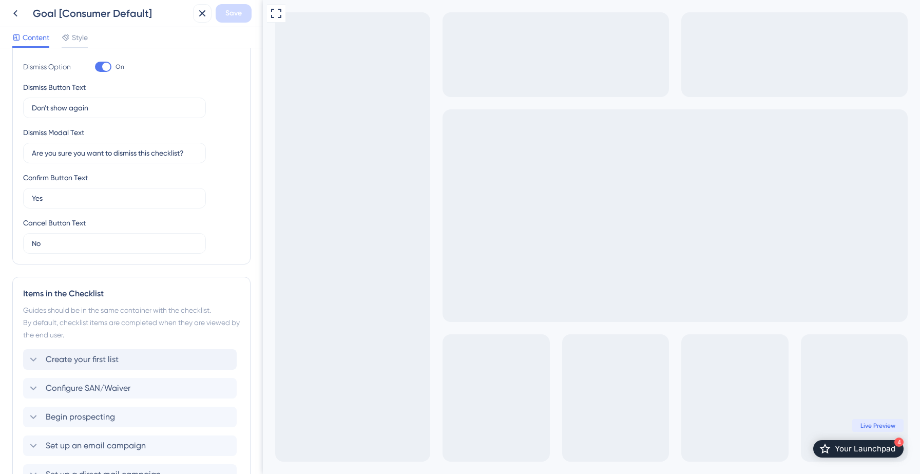
scroll to position [0, 0]
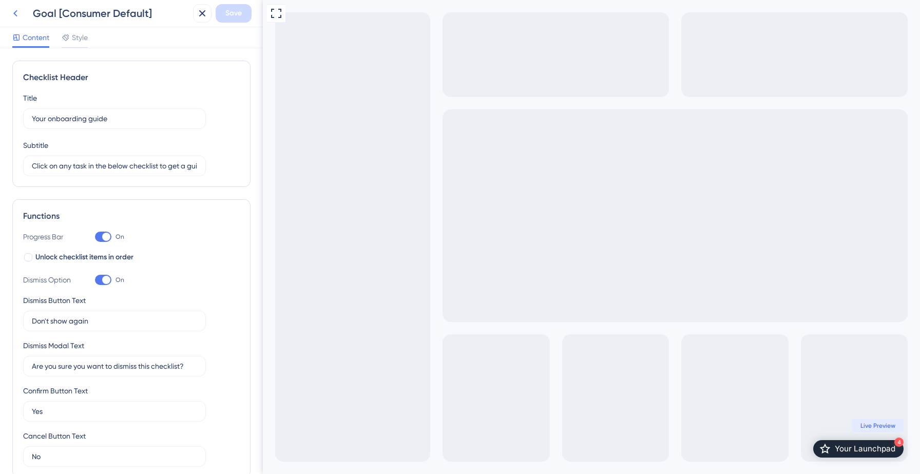
click at [14, 15] on icon at bounding box center [15, 13] width 12 height 12
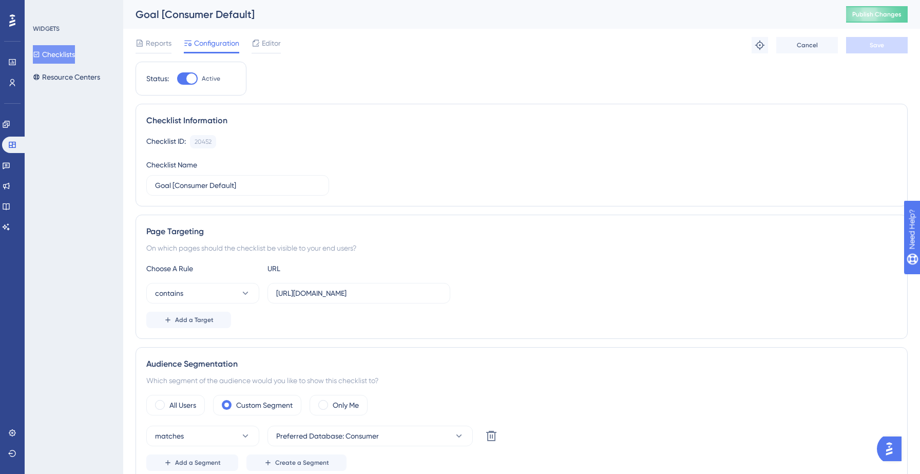
click at [69, 53] on button "Checklists" at bounding box center [54, 54] width 42 height 18
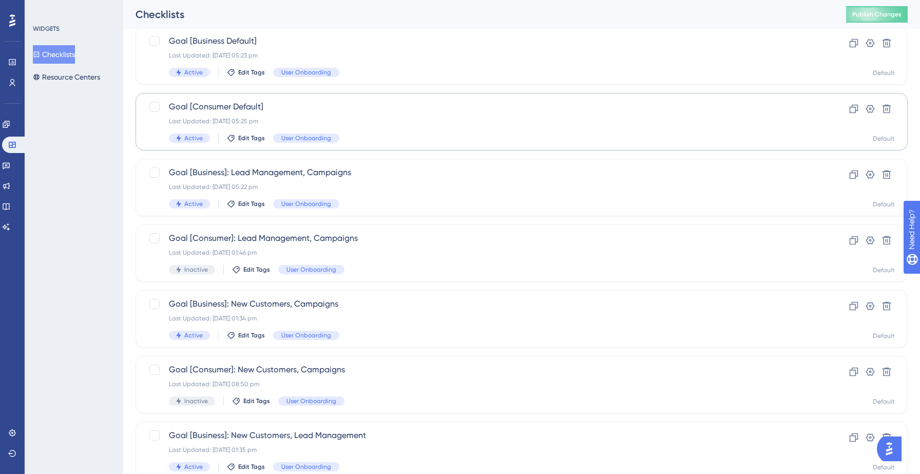
scroll to position [323, 0]
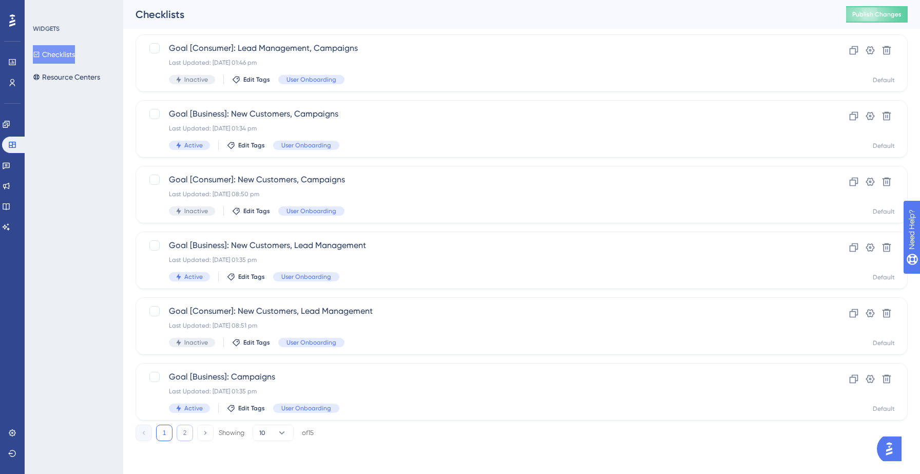
click at [187, 429] on button "2" at bounding box center [185, 432] width 16 height 16
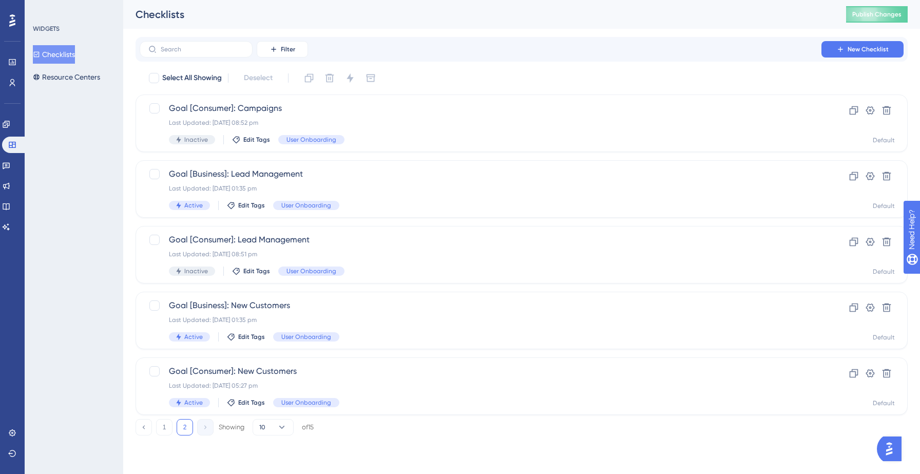
scroll to position [0, 0]
click at [11, 87] on link at bounding box center [12, 82] width 8 height 16
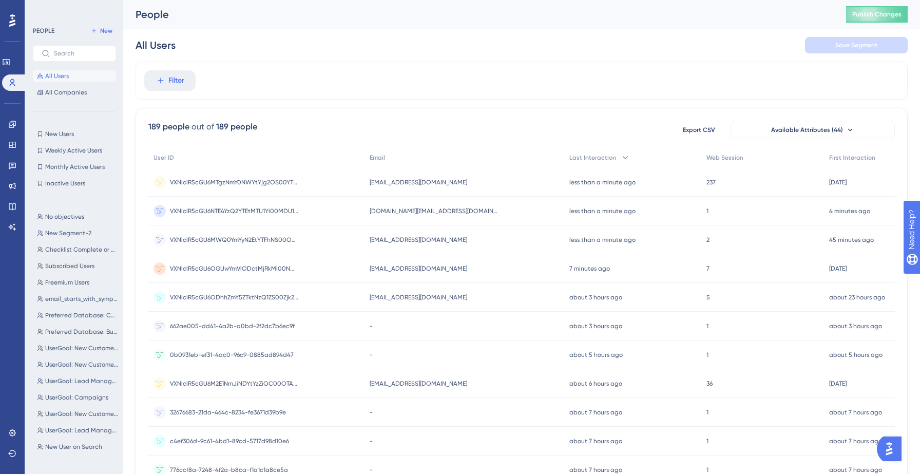
click at [435, 239] on span "symphonygdtest31@infogroup.mailinator.com" at bounding box center [417, 240] width 97 height 8
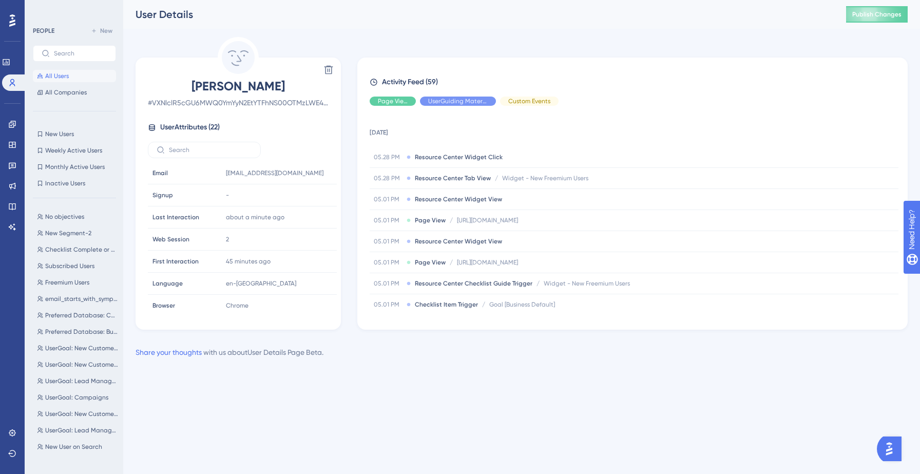
click at [286, 0] on html "Performance Users Engagement Widgets Feedback Product Updates Knowledge Base AI…" at bounding box center [460, 0] width 920 height 0
click at [16, 146] on icon at bounding box center [12, 145] width 8 height 8
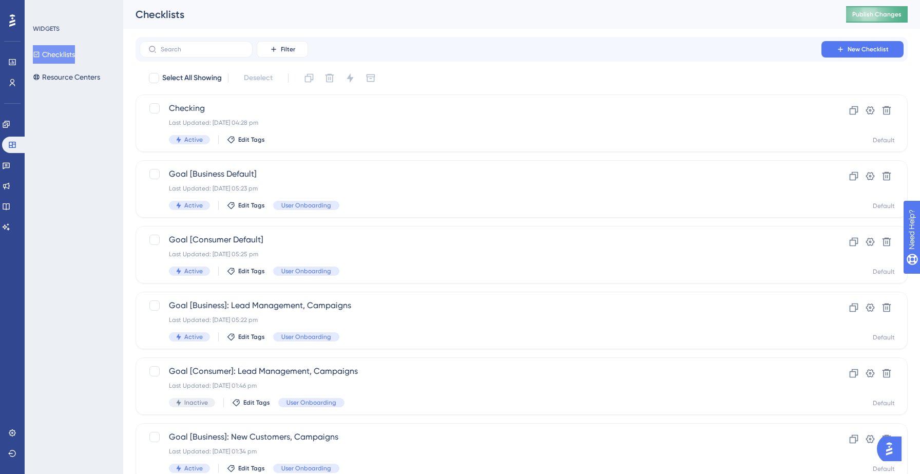
click at [853, 19] on button "Publish Changes" at bounding box center [877, 14] width 62 height 16
click at [320, 17] on icon at bounding box center [318, 19] width 6 height 6
click at [56, 163] on div "WIDGETS Checklists Resource Centers" at bounding box center [74, 237] width 99 height 474
click at [11, 145] on icon at bounding box center [12, 145] width 8 height 8
click at [10, 129] on link at bounding box center [6, 124] width 8 height 16
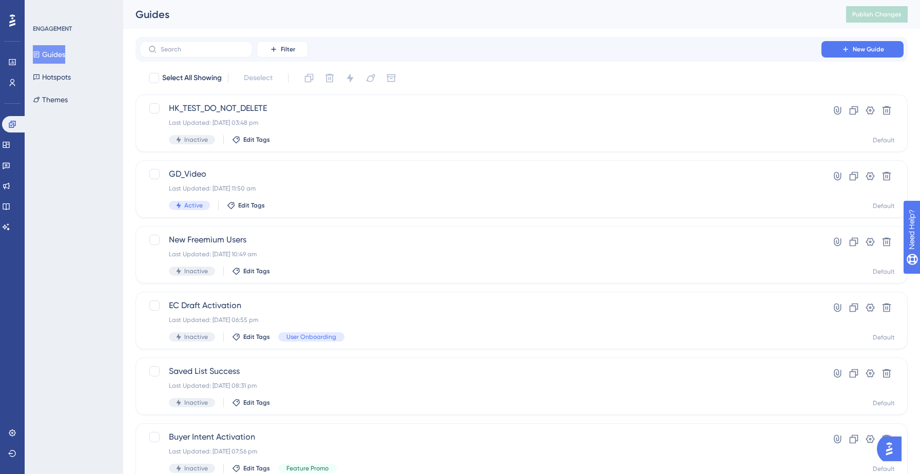
click at [55, 61] on button "Guides" at bounding box center [49, 54] width 32 height 18
click at [846, 50] on icon at bounding box center [845, 49] width 8 height 8
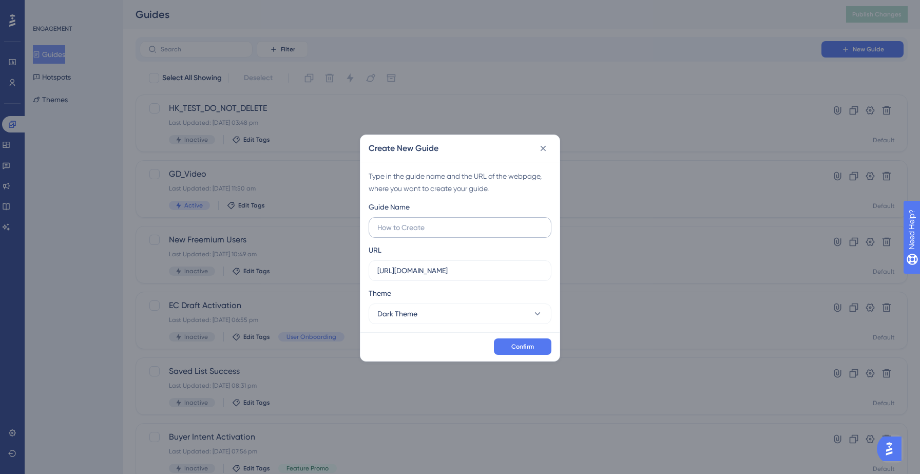
type input "F"
type input "Search Page FTUE"
click at [524, 344] on span "Confirm" at bounding box center [522, 346] width 23 height 8
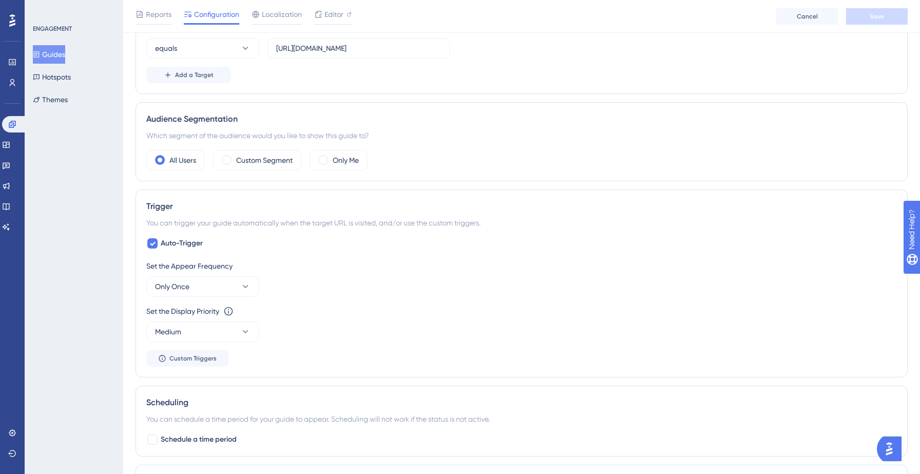
scroll to position [297, 0]
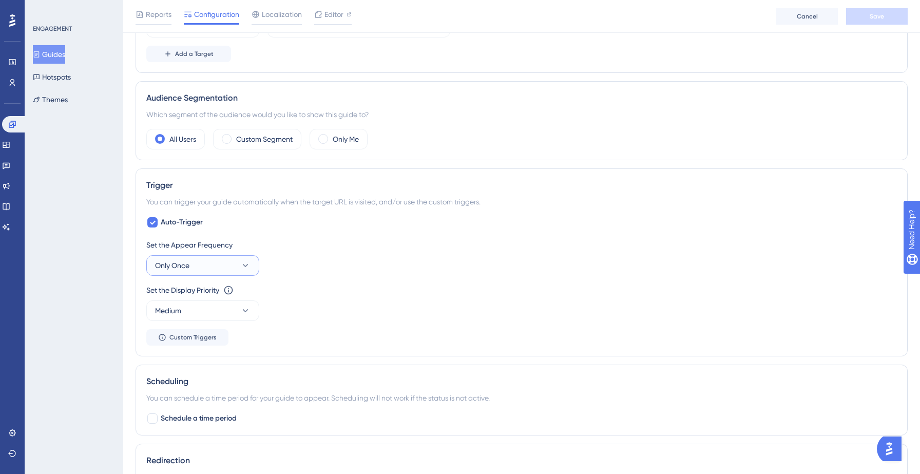
click at [235, 268] on button "Only Once" at bounding box center [202, 265] width 113 height 21
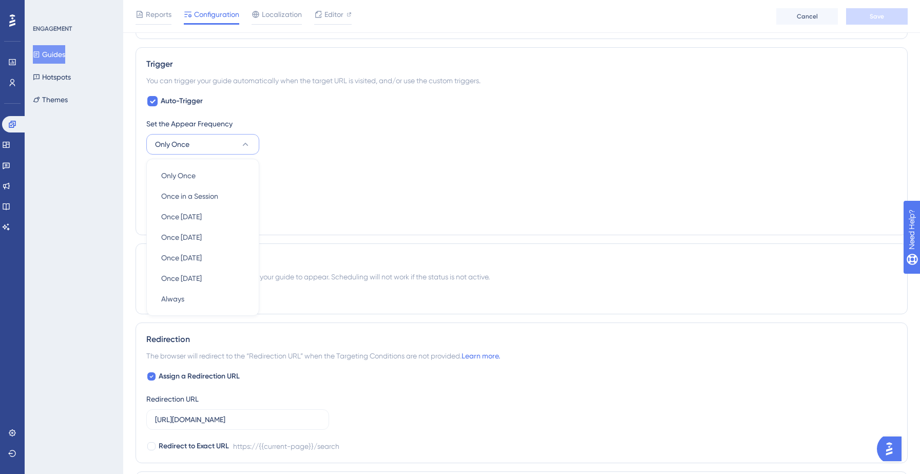
click at [340, 179] on div "Set the Display Priority This option will set the display priority between auto…" at bounding box center [521, 181] width 750 height 37
click at [237, 192] on button "Medium" at bounding box center [202, 189] width 113 height 21
click at [199, 263] on div "High High" at bounding box center [202, 261] width 83 height 21
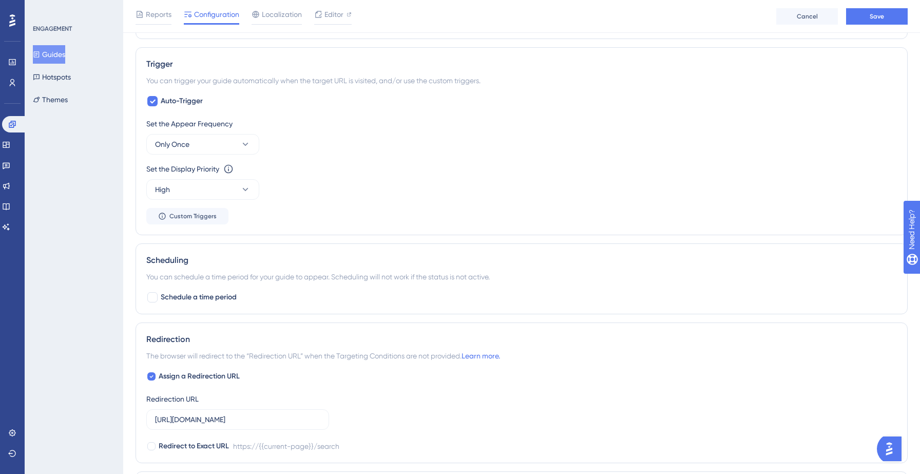
click at [320, 202] on div "Set the Appear Frequency Only Once Set the Display Priority This option will se…" at bounding box center [521, 171] width 750 height 107
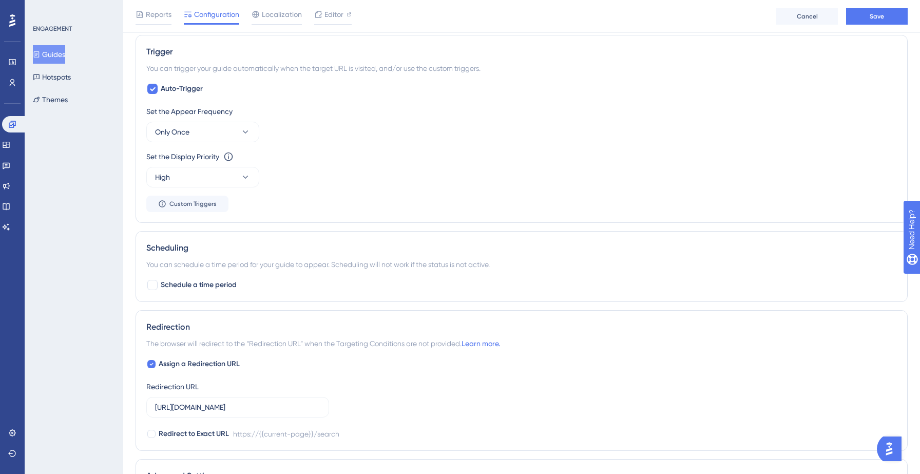
scroll to position [452, 0]
click at [210, 203] on span "Custom Triggers" at bounding box center [192, 203] width 47 height 8
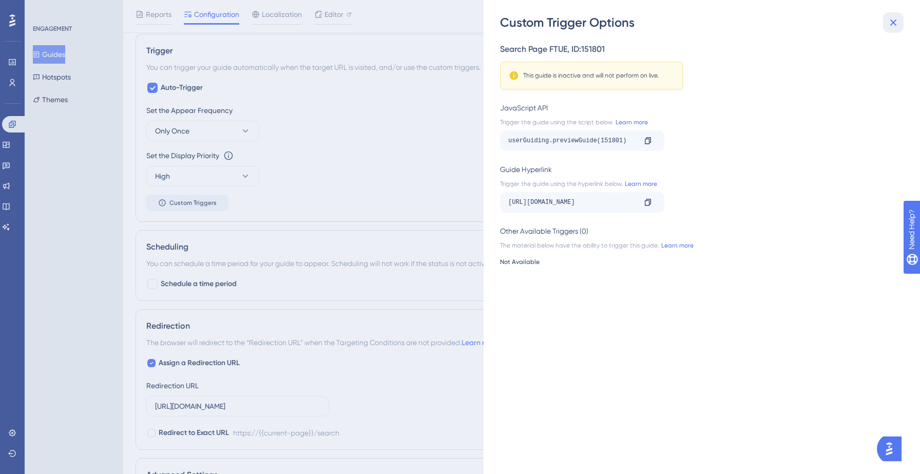
click at [891, 23] on icon at bounding box center [893, 22] width 7 height 7
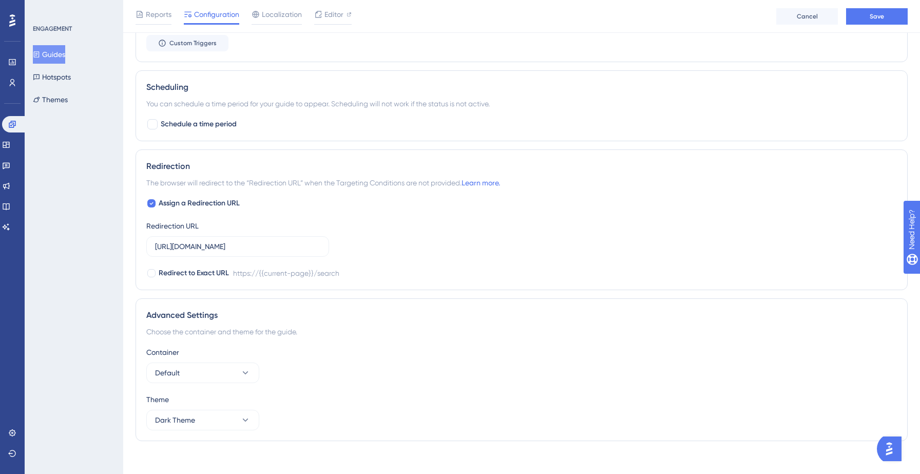
scroll to position [619, 0]
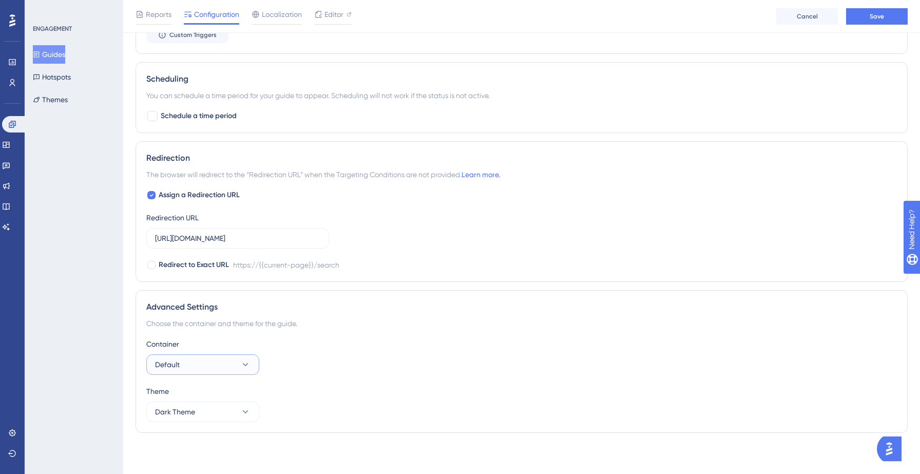
click at [207, 363] on button "Default" at bounding box center [202, 364] width 113 height 21
click at [306, 362] on div "Container Default Test Test Default Default" at bounding box center [521, 356] width 750 height 37
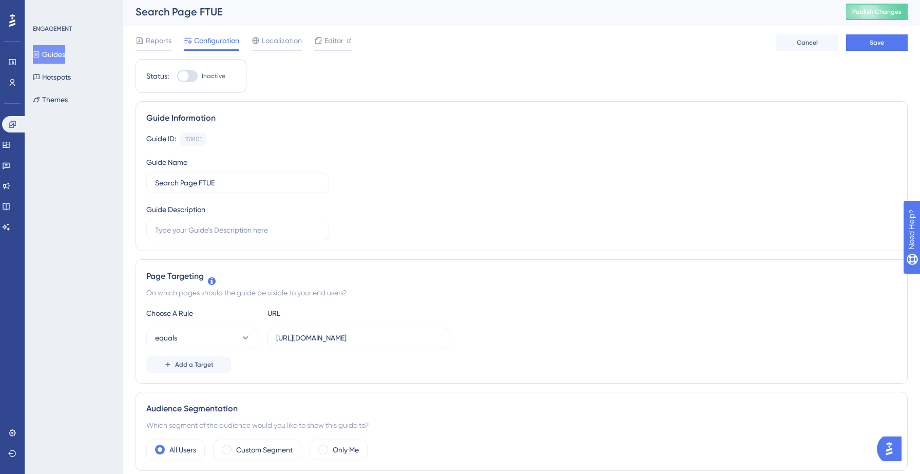
scroll to position [0, 0]
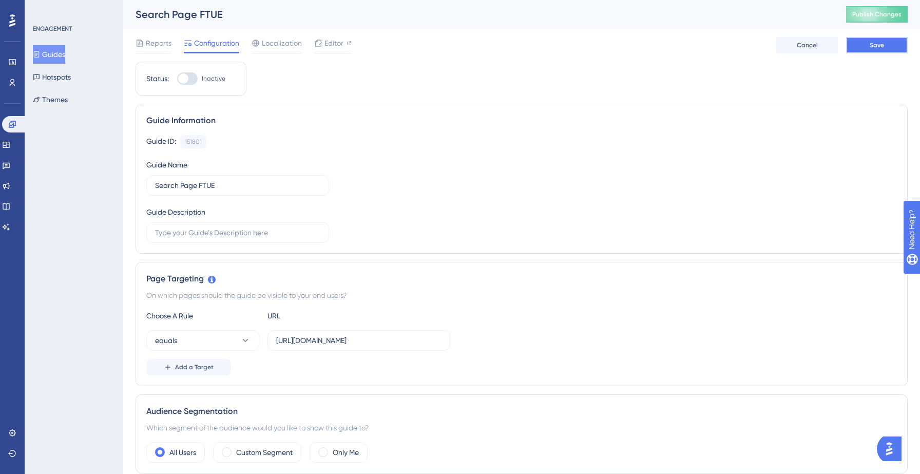
click at [883, 45] on span "Save" at bounding box center [876, 45] width 14 height 8
click at [317, 22] on icon at bounding box center [318, 19] width 10 height 10
click at [340, 342] on input "https://yellowstone.salesgenie.com/search" at bounding box center [358, 340] width 165 height 11
type input "https://hotsprings.salesgenie.com/search"
click at [204, 367] on span "Add a Target" at bounding box center [194, 367] width 38 height 8
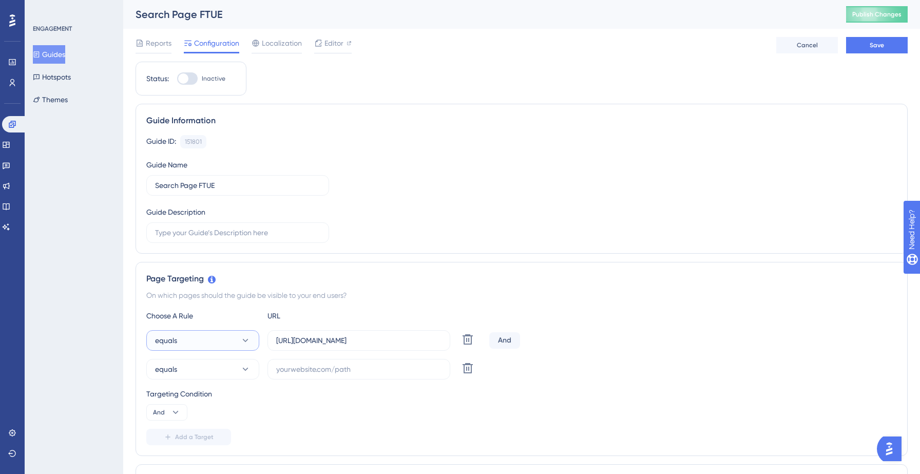
click at [206, 340] on button "equals" at bounding box center [202, 340] width 113 height 21
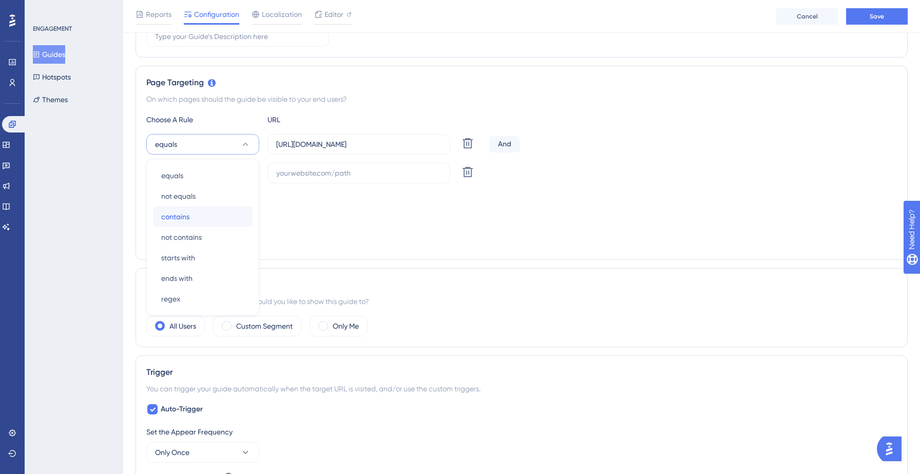
click at [183, 221] on span "contains" at bounding box center [175, 216] width 28 height 12
click at [165, 218] on button "And" at bounding box center [166, 216] width 41 height 16
click at [173, 269] on div "Or Or" at bounding box center [166, 266] width 19 height 21
click at [232, 172] on button "equals" at bounding box center [202, 173] width 113 height 21
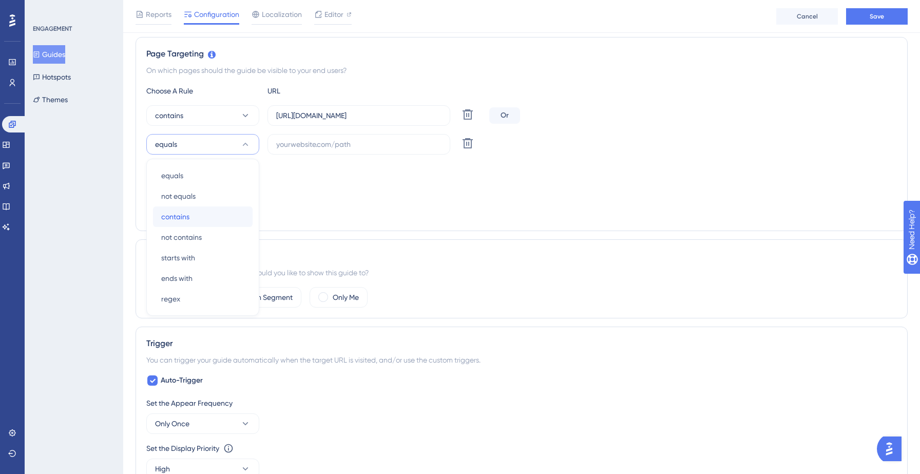
click at [199, 216] on div "contains contains" at bounding box center [202, 216] width 83 height 21
click at [333, 143] on input "text" at bounding box center [358, 144] width 165 height 11
click at [337, 114] on input "https://hotsprings.salesgenie.com/search" at bounding box center [358, 115] width 165 height 11
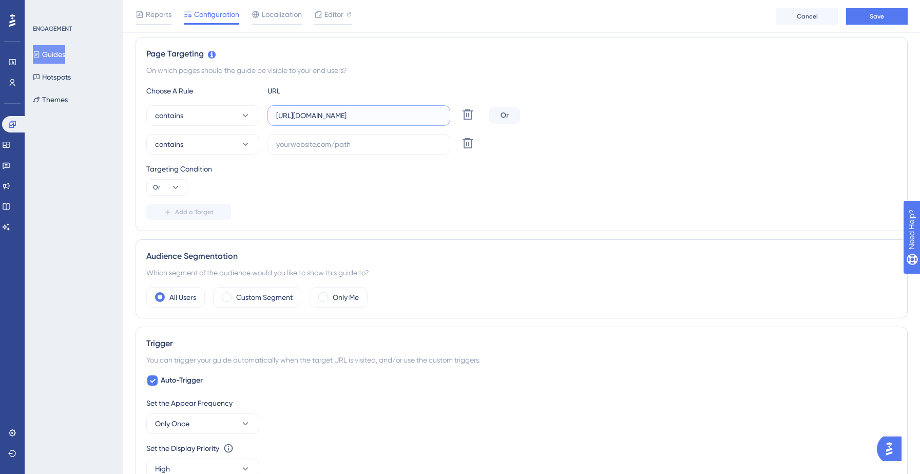
click at [337, 114] on input "https://hotsprings.salesgenie.com/search" at bounding box center [358, 115] width 165 height 11
click at [331, 145] on input "text" at bounding box center [358, 144] width 165 height 11
paste input "https://hotsprings.salesgenie.com/search"
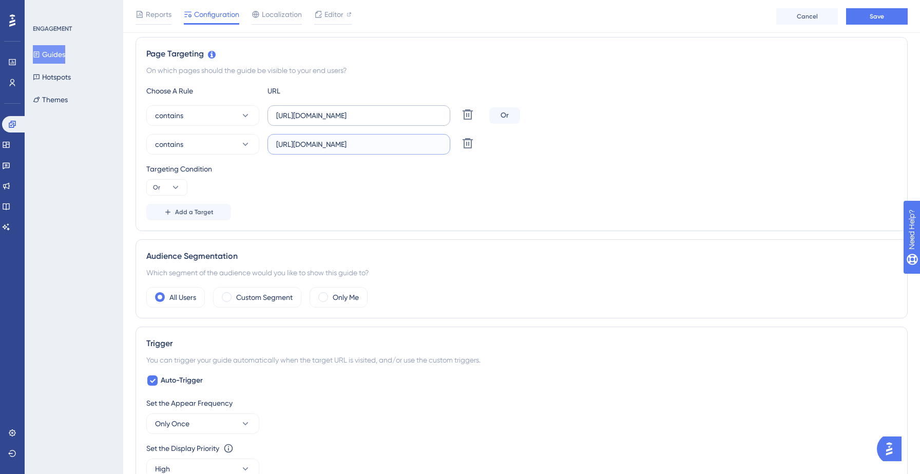
type input "https://hotsprings.salesgenie.com/search"
click at [335, 118] on input "https://hotsprings.salesgenie.com/search" at bounding box center [358, 115] width 165 height 11
type input "https://yellowstone.salesgenie.com/search"
click at [457, 220] on div "Page Targeting On which pages should the guide be visible to your end users? Ch…" at bounding box center [521, 134] width 772 height 194
click at [883, 15] on button "Save" at bounding box center [877, 16] width 62 height 16
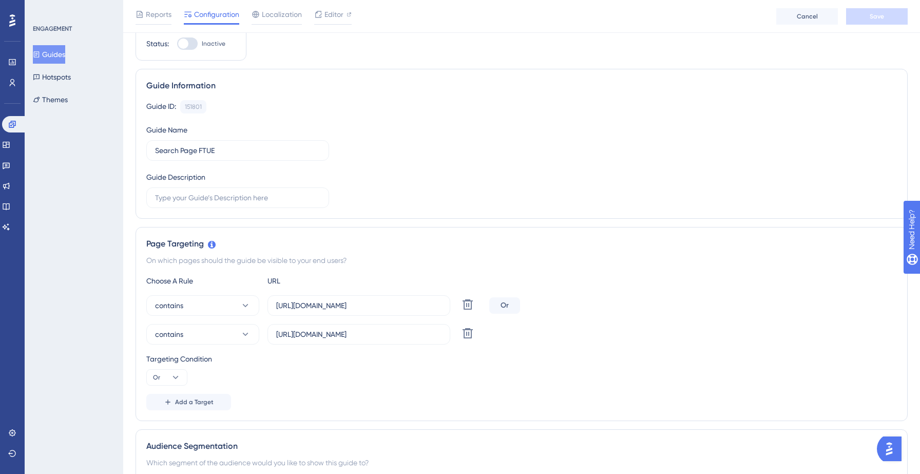
scroll to position [0, 0]
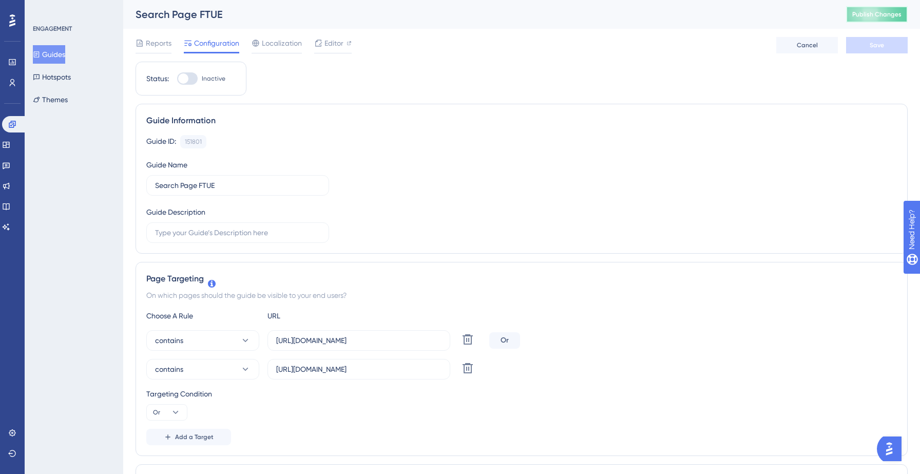
click at [880, 16] on span "Publish Changes" at bounding box center [876, 14] width 49 height 8
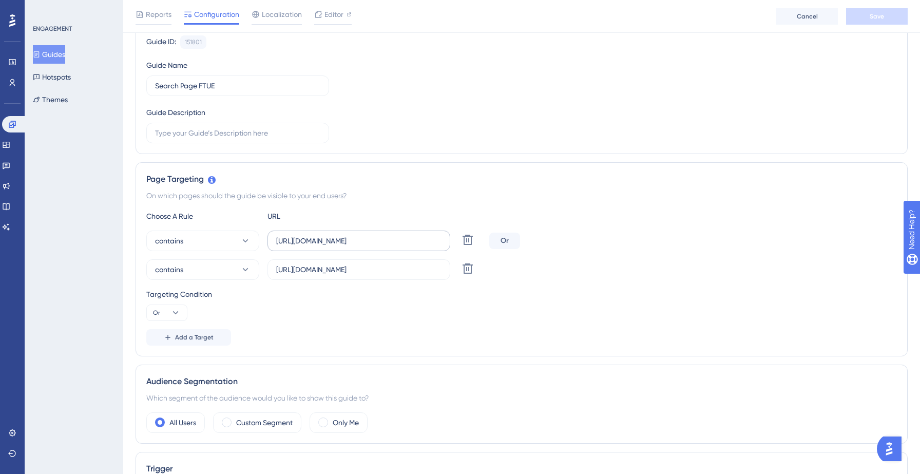
scroll to position [106, 0]
click at [52, 50] on button "Guides" at bounding box center [49, 54] width 32 height 18
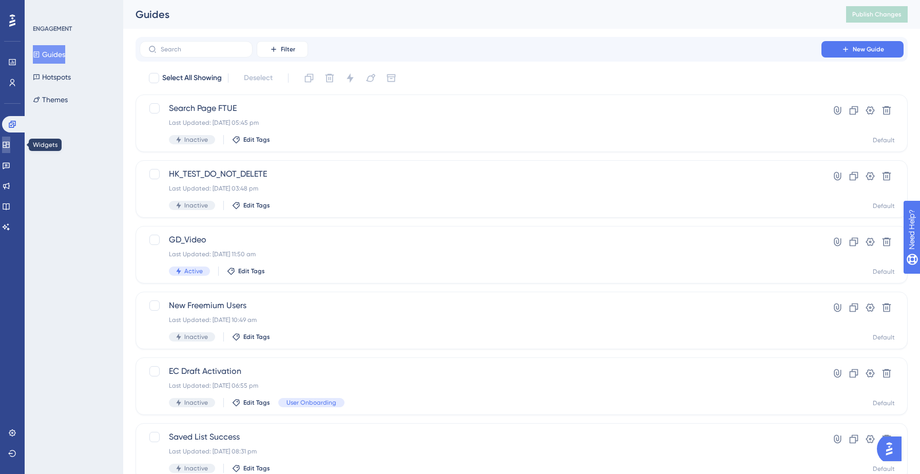
click at [7, 149] on link at bounding box center [6, 144] width 8 height 16
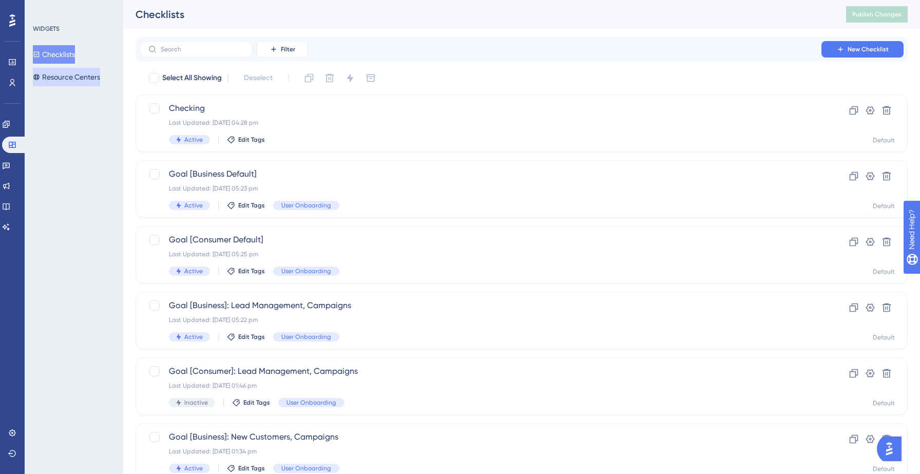
click at [85, 80] on button "Resource Centers" at bounding box center [66, 77] width 67 height 18
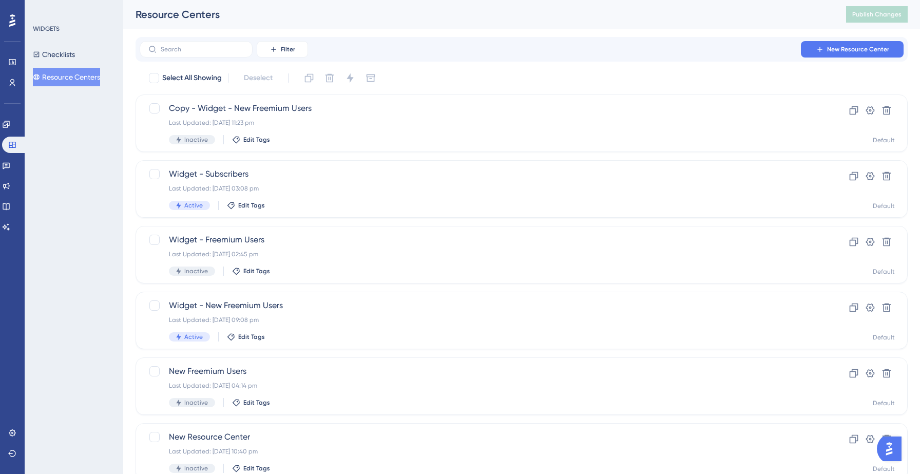
click at [90, 77] on button "Resource Centers" at bounding box center [66, 77] width 67 height 18
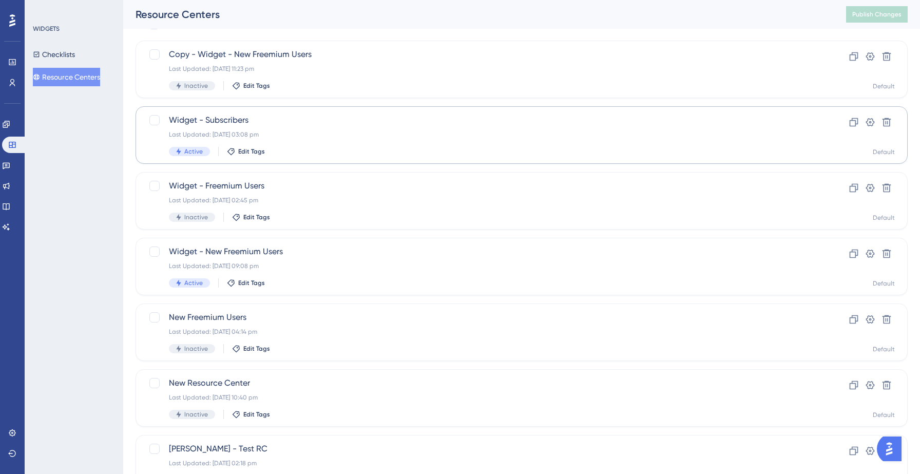
scroll to position [79, 0]
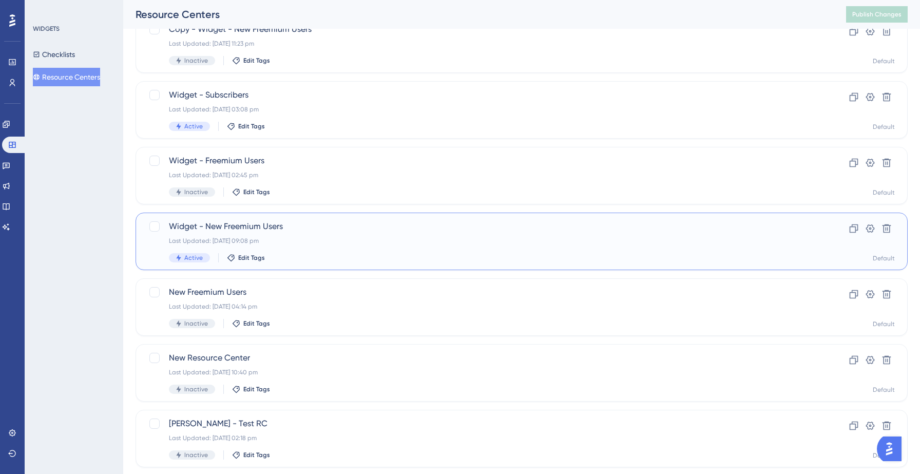
click at [284, 244] on div "Last Updated: 11 Sept 2025 09:08 pm" at bounding box center [480, 241] width 623 height 8
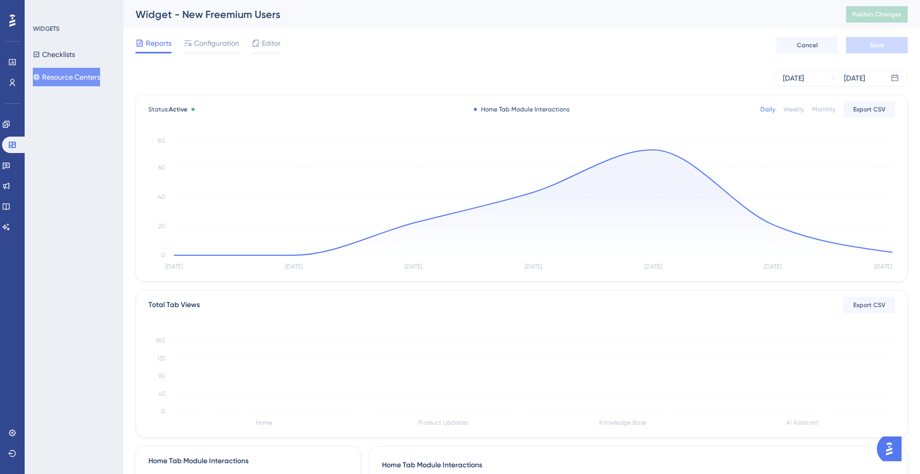
click at [218, 35] on div "Reports Configuration Editor Cancel Save" at bounding box center [521, 45] width 772 height 33
click at [218, 42] on span "Configuration" at bounding box center [216, 43] width 45 height 12
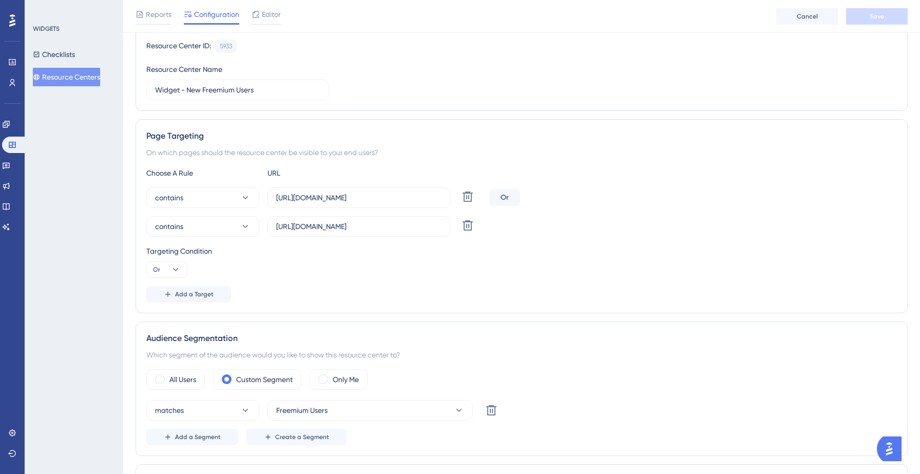
scroll to position [111, 0]
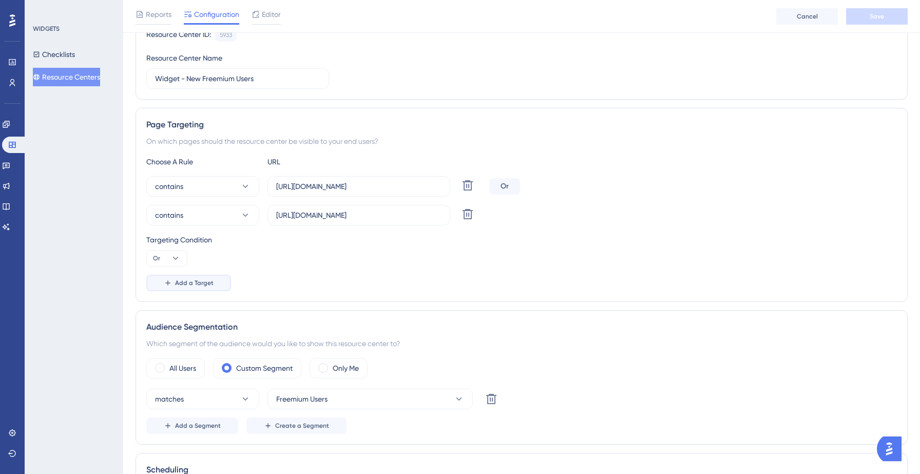
click at [201, 282] on span "Add a Target" at bounding box center [194, 283] width 38 height 8
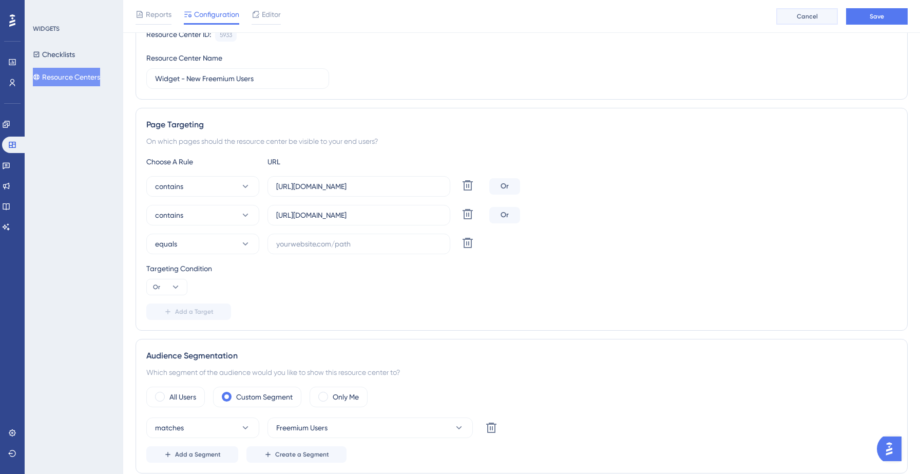
click at [811, 13] on span "Cancel" at bounding box center [806, 16] width 21 height 8
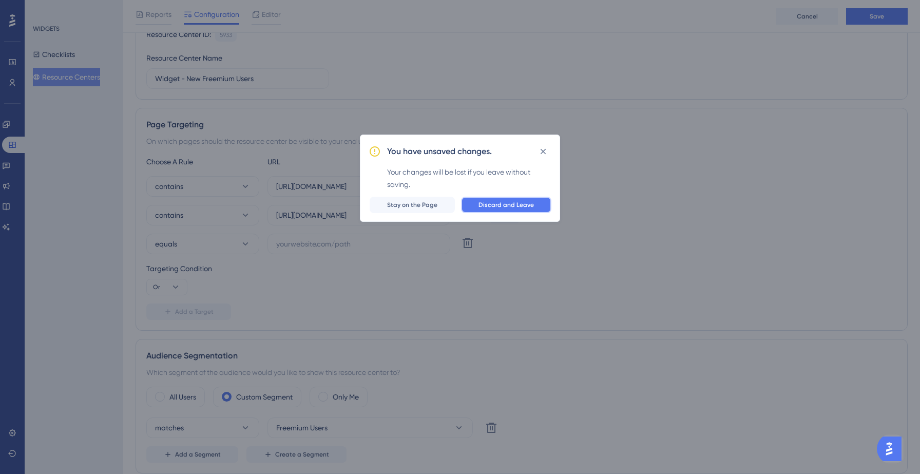
click at [537, 208] on button "Discard and Leave" at bounding box center [506, 205] width 90 height 16
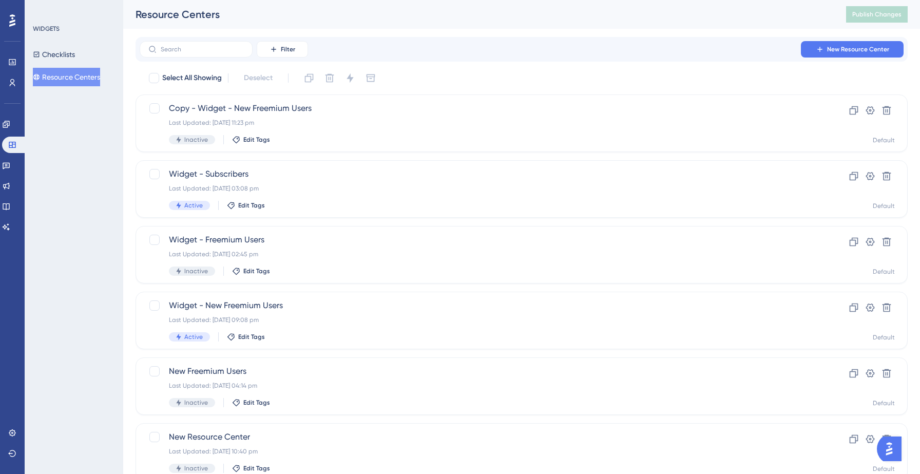
click at [67, 81] on button "Resource Centers" at bounding box center [66, 77] width 67 height 18
click at [10, 120] on icon at bounding box center [6, 124] width 8 height 8
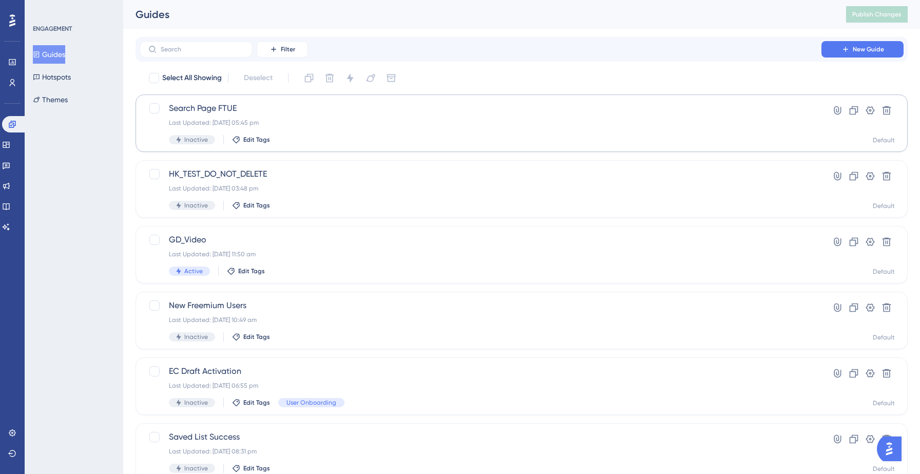
click at [60, 51] on button "Guides" at bounding box center [49, 54] width 32 height 18
click at [314, 122] on div "Last Updated: 12 Sept 2025 05:45 pm" at bounding box center [480, 123] width 623 height 8
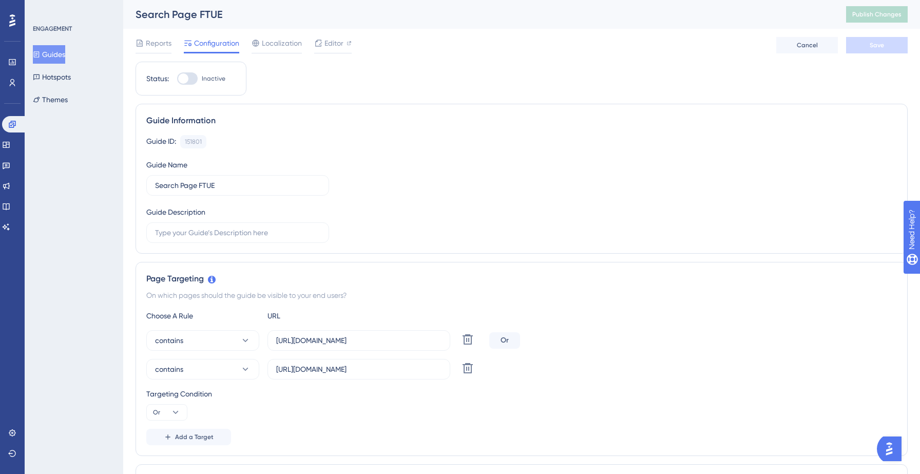
click at [183, 80] on div at bounding box center [183, 78] width 10 height 10
click at [177, 79] on input "Inactive" at bounding box center [177, 79] width 1 height 1
checkbox input "true"
click at [877, 45] on span "Save" at bounding box center [876, 45] width 14 height 8
click at [866, 15] on span "Publish Changes" at bounding box center [876, 14] width 49 height 8
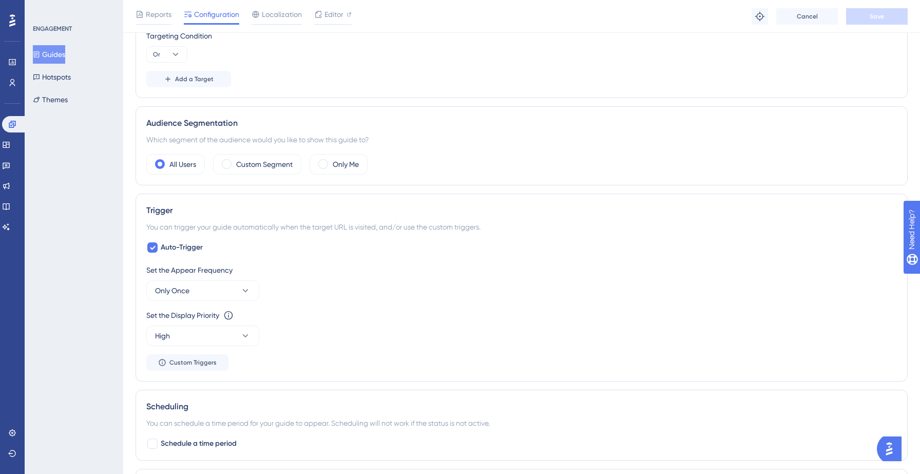
scroll to position [363, 0]
click at [244, 161] on label "Custom Segment" at bounding box center [264, 163] width 56 height 12
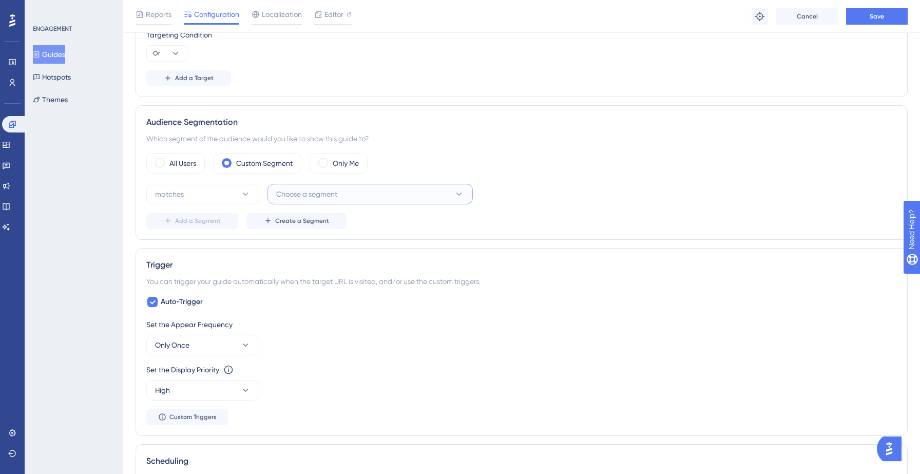
click at [331, 199] on span "Choose a segment" at bounding box center [306, 194] width 61 height 12
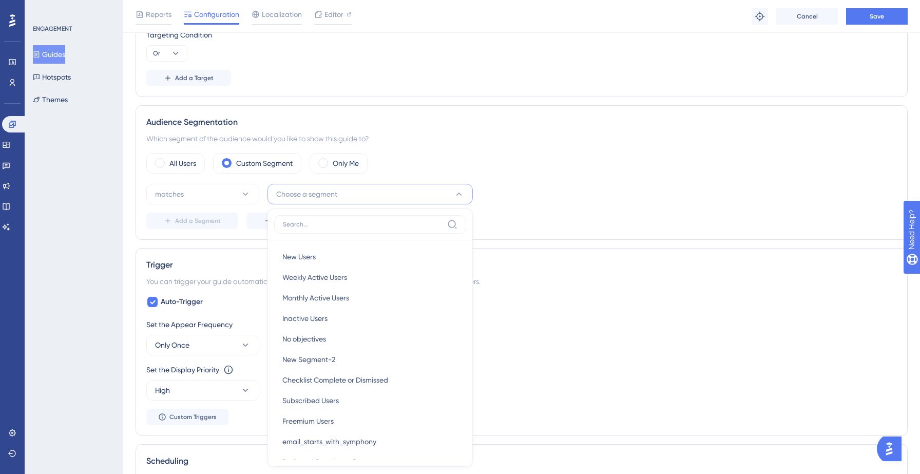
scroll to position [461, 0]
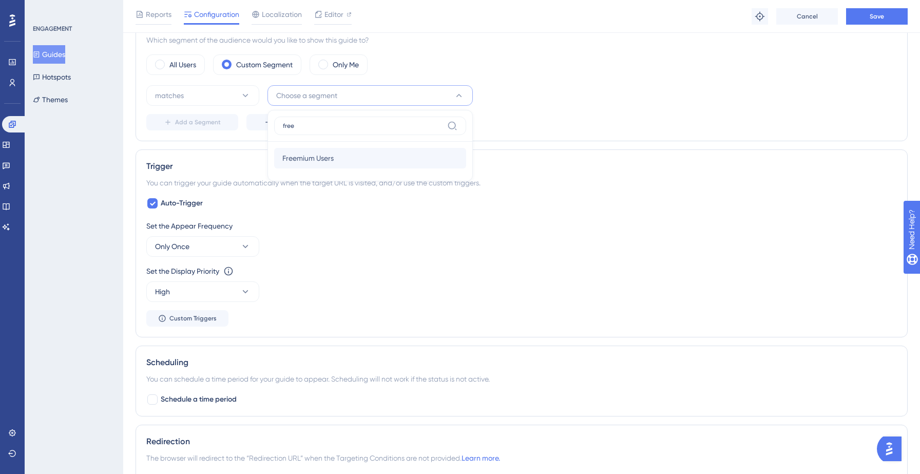
type input "free"
click at [325, 155] on span "Freemium Users" at bounding box center [307, 158] width 51 height 12
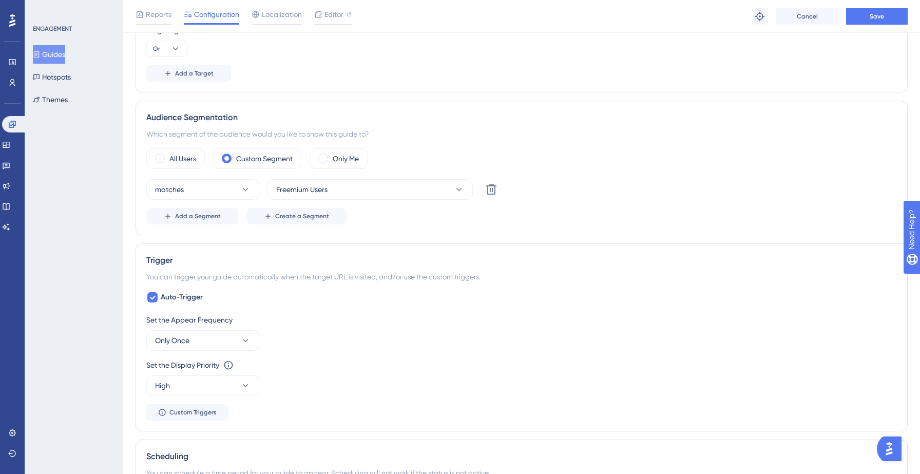
scroll to position [365, 0]
click at [317, 191] on span "Freemium Users" at bounding box center [301, 191] width 51 height 12
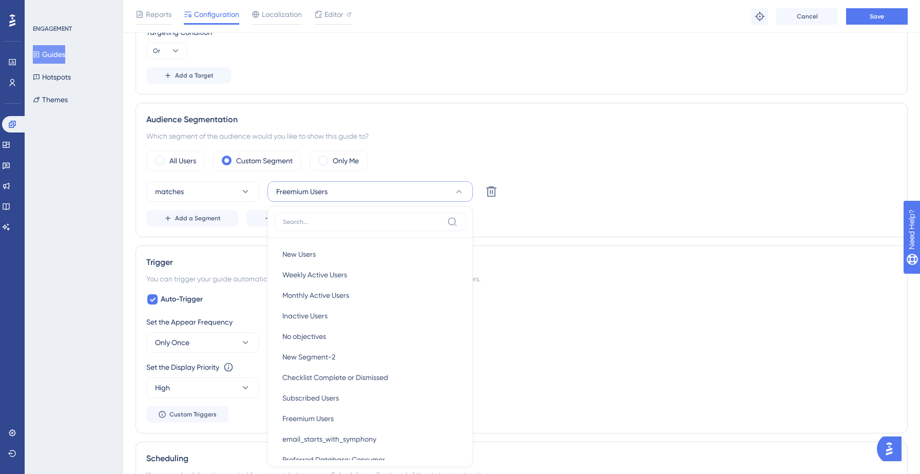
scroll to position [455, 0]
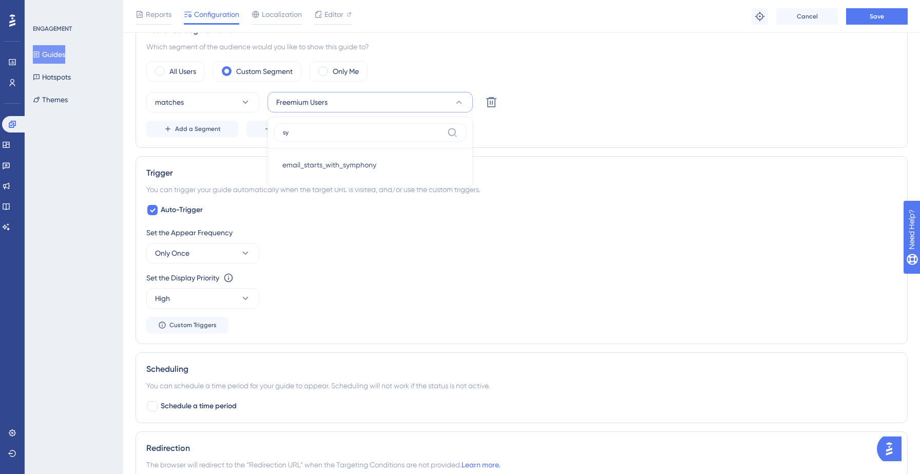
type input "sym"
click at [331, 165] on span "email_starts_with_symphony" at bounding box center [329, 165] width 94 height 12
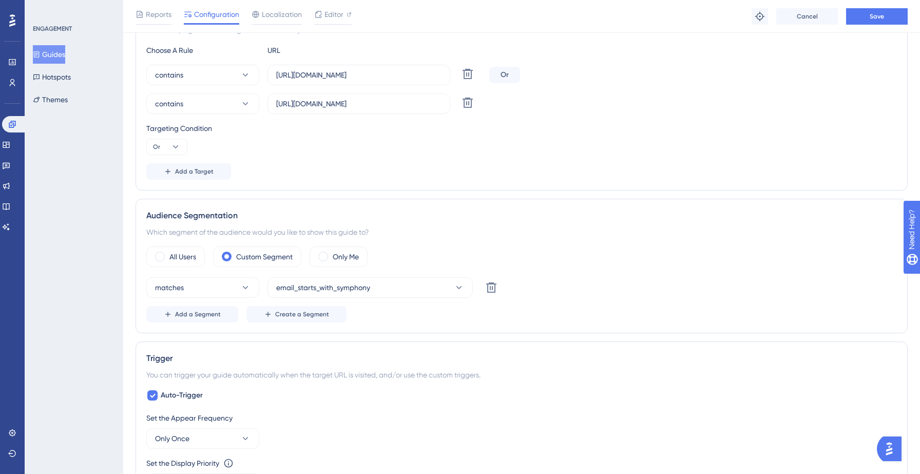
scroll to position [269, 0]
click at [189, 313] on span "Add a Segment" at bounding box center [198, 314] width 46 height 8
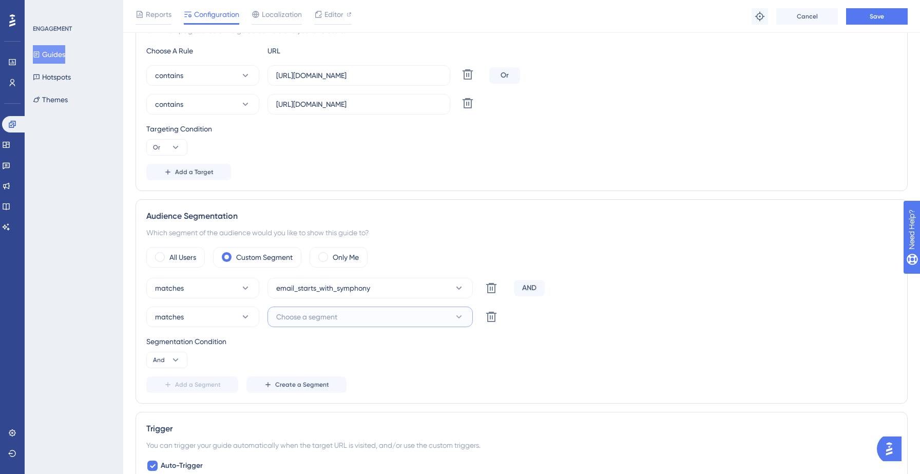
click at [327, 323] on button "Choose a segment" at bounding box center [369, 316] width 205 height 21
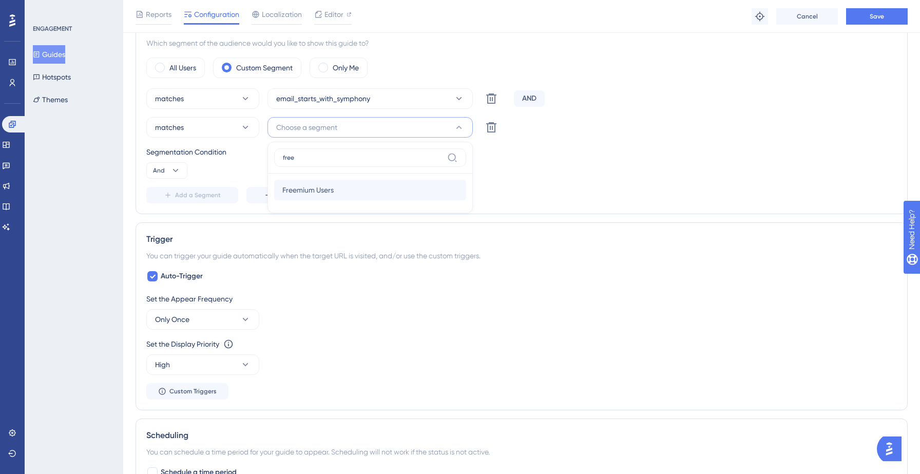
type input "free"
click at [339, 195] on div "Freemium Users Freemium Users" at bounding box center [369, 190] width 175 height 21
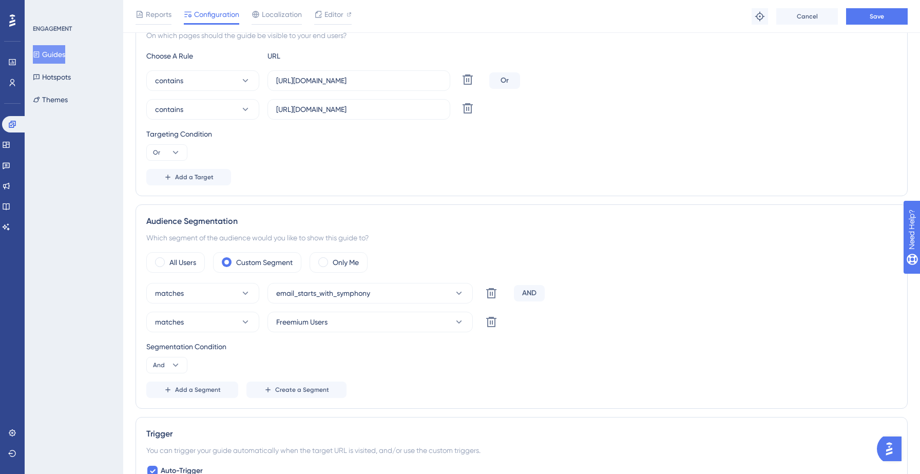
scroll to position [262, 0]
click at [858, 19] on button "Save" at bounding box center [877, 16] width 62 height 16
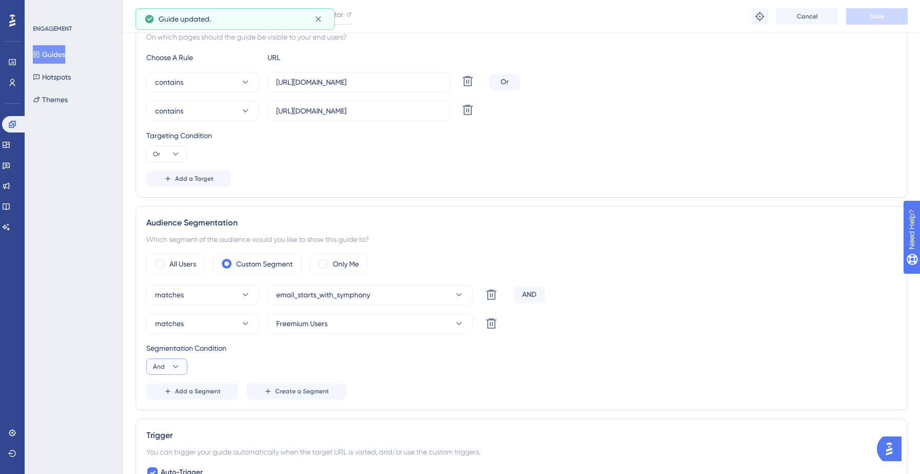
click at [168, 364] on button "And" at bounding box center [166, 366] width 41 height 16
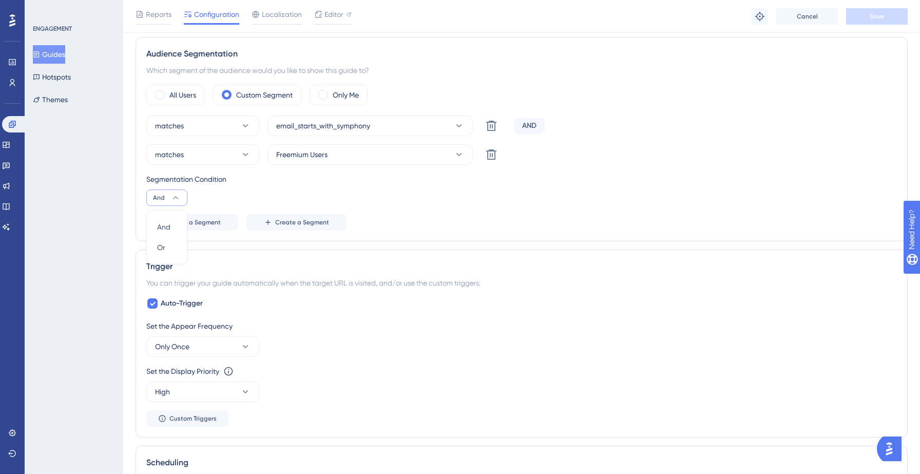
click at [578, 222] on div "Add a Segment Create a Segment" at bounding box center [521, 222] width 750 height 16
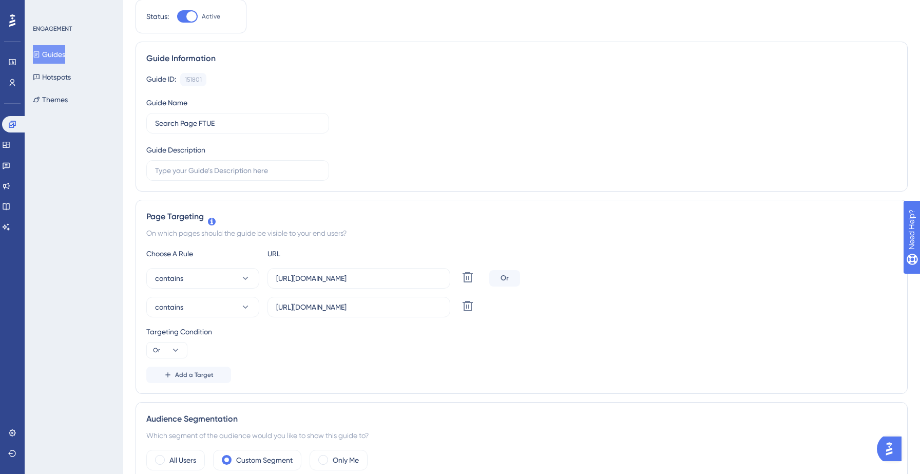
scroll to position [0, 0]
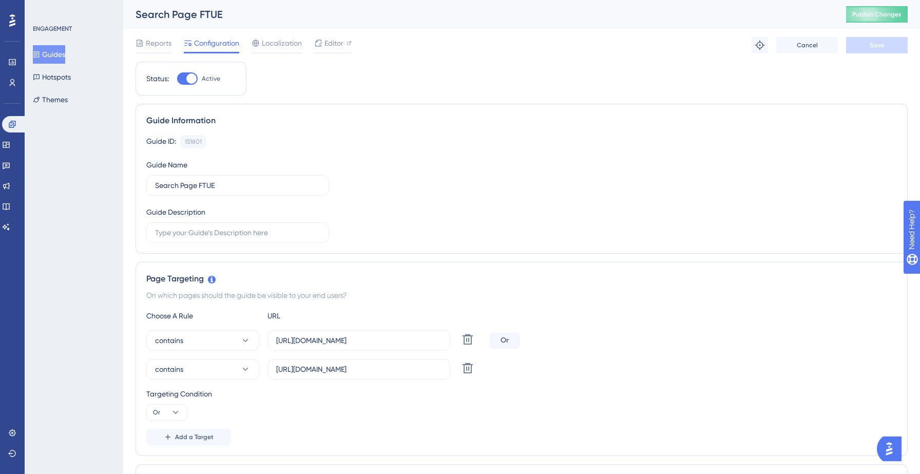
click at [60, 49] on button "Guides" at bounding box center [49, 54] width 32 height 18
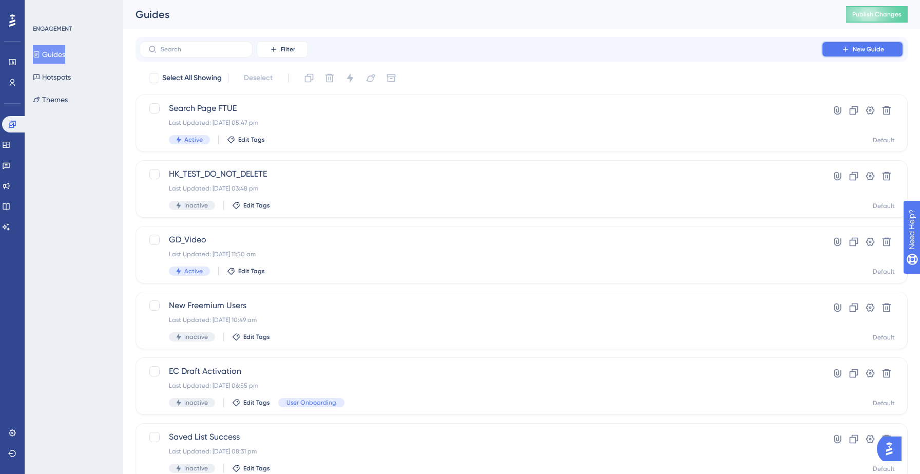
click at [854, 46] on span "New Guide" at bounding box center [867, 49] width 31 height 8
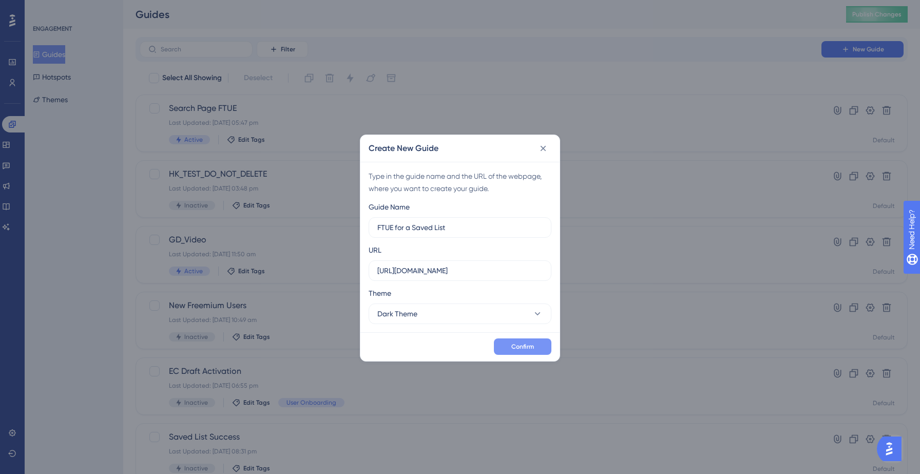
type input "FTUE for a Saved List"
click at [536, 343] on button "Confirm" at bounding box center [522, 346] width 57 height 16
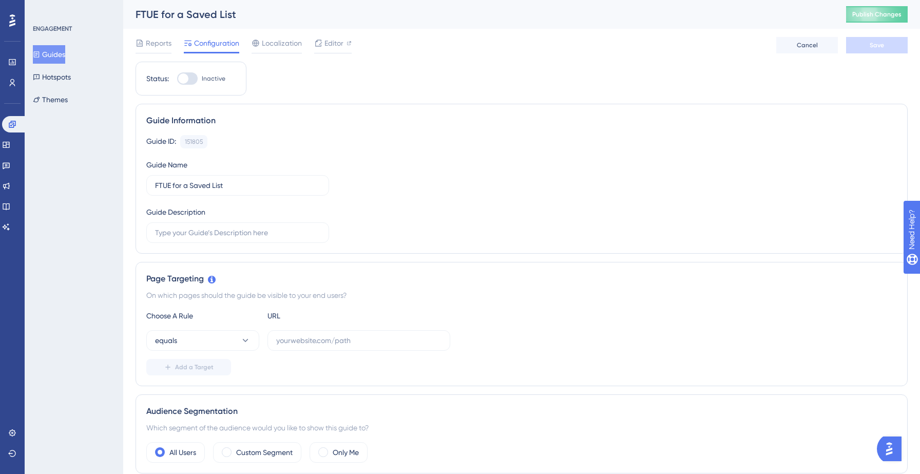
click at [65, 54] on button "Guides" at bounding box center [49, 54] width 32 height 18
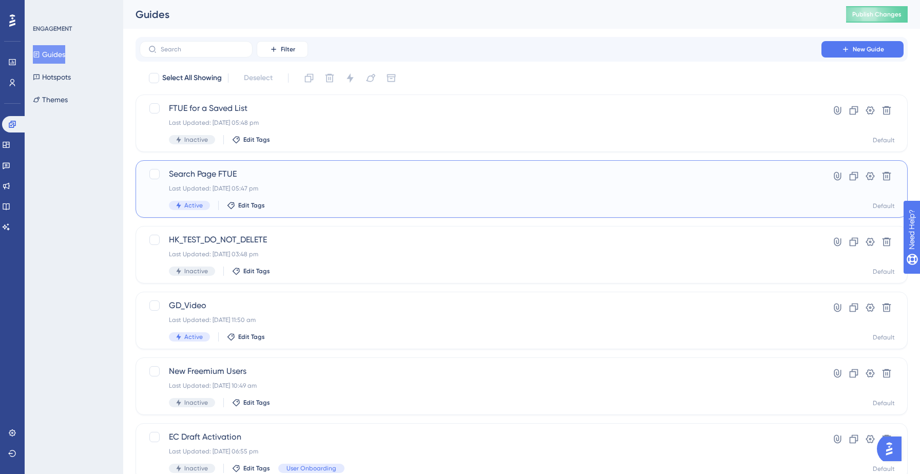
click at [282, 177] on span "Search Page FTUE" at bounding box center [480, 174] width 623 height 12
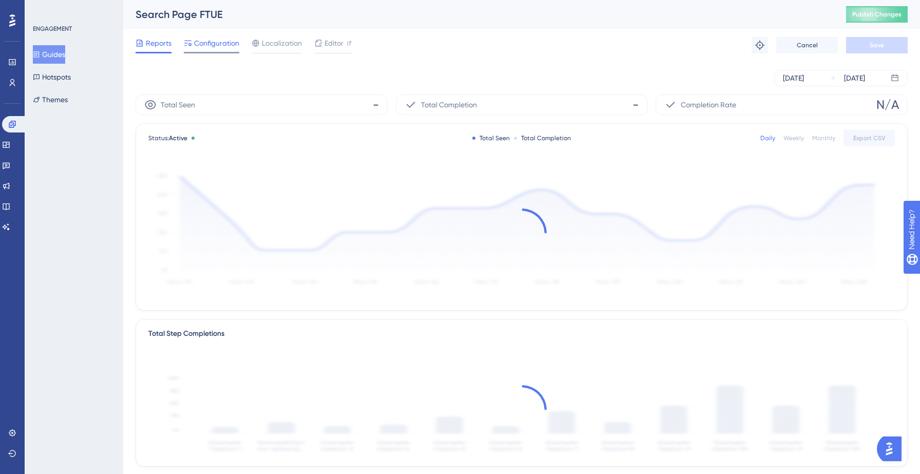
click at [210, 44] on span "Configuration" at bounding box center [216, 43] width 45 height 12
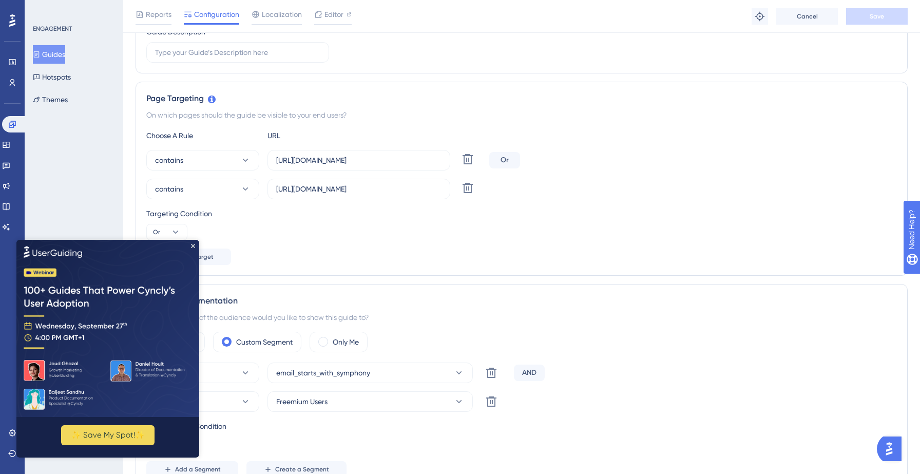
scroll to position [204, 0]
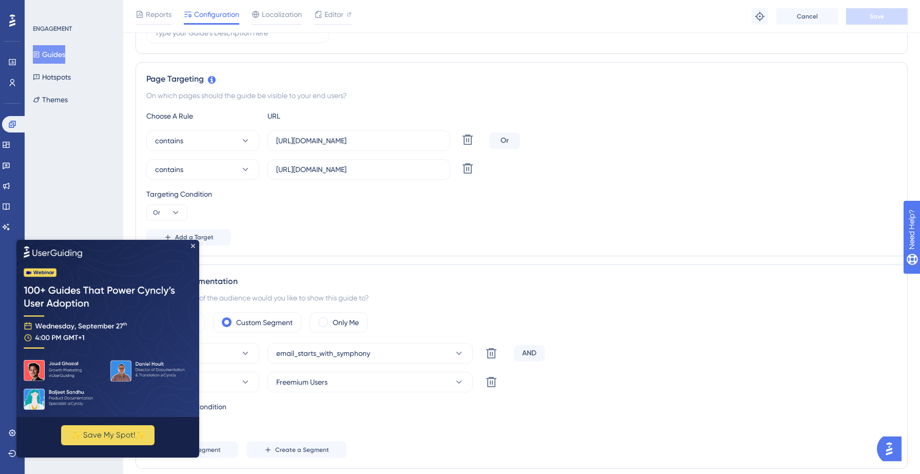
click at [192, 248] on img at bounding box center [107, 327] width 183 height 177
click at [193, 244] on icon "Close Preview" at bounding box center [193, 245] width 4 height 4
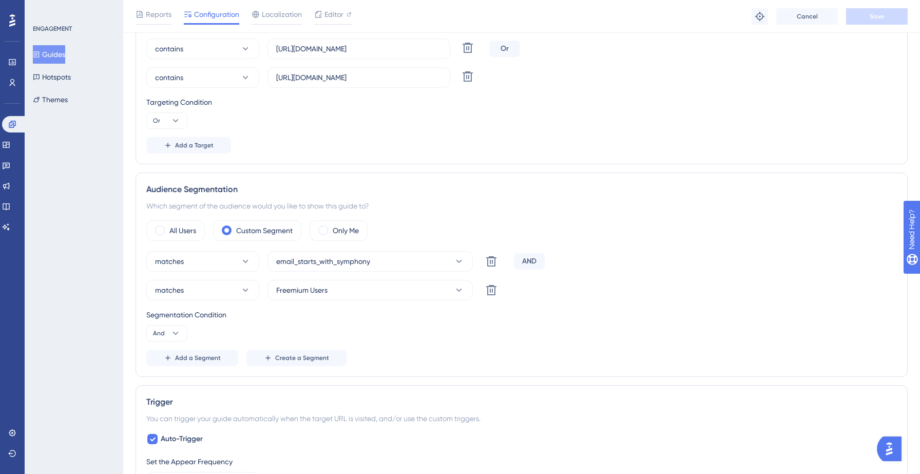
scroll to position [296, 0]
click at [183, 333] on button "And" at bounding box center [166, 332] width 41 height 16
click at [171, 352] on div "And And" at bounding box center [166, 361] width 19 height 21
click at [197, 356] on span "Add a Segment" at bounding box center [198, 357] width 46 height 8
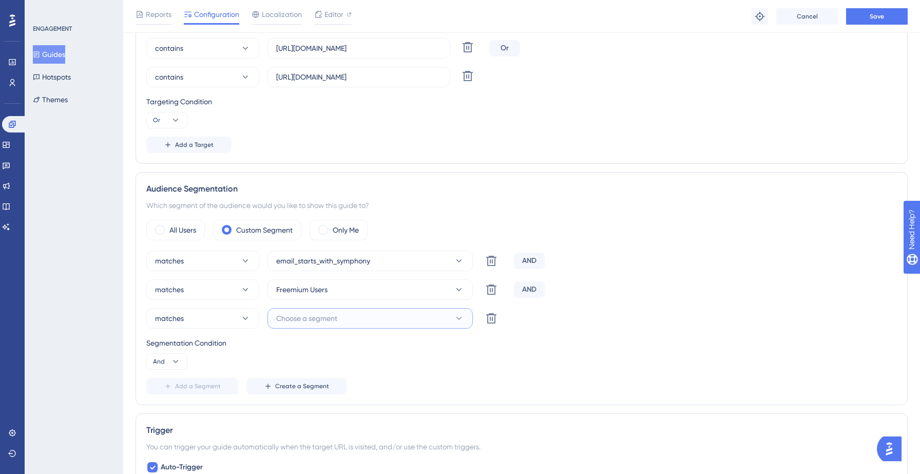
click at [303, 326] on button "Choose a segment" at bounding box center [369, 318] width 205 height 21
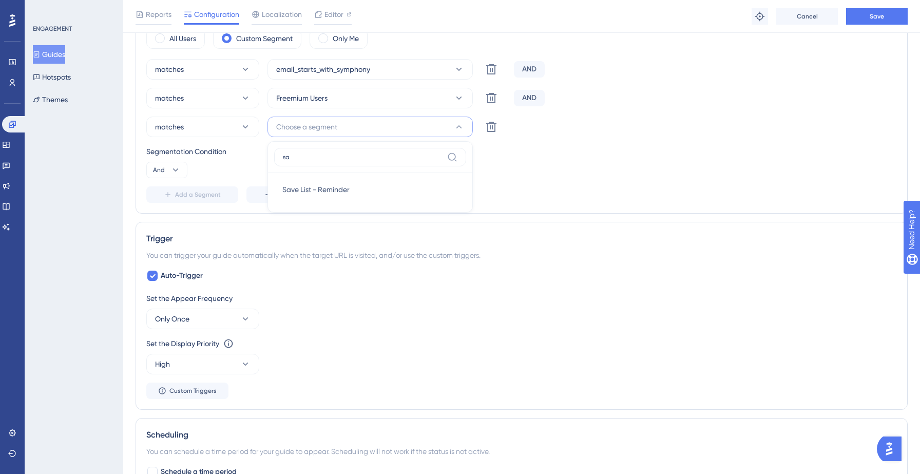
type input "s"
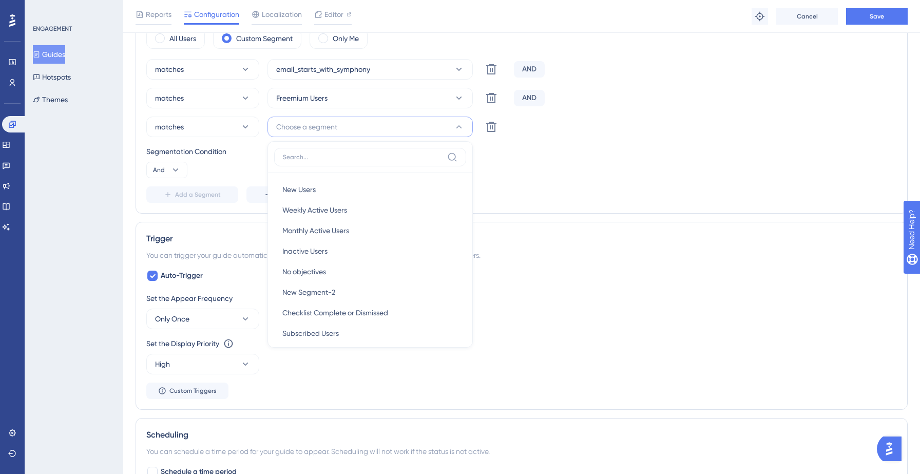
click at [588, 143] on div "matches email_starts_with_symphony Delete AND matches Freemium Users Delete AND…" at bounding box center [521, 131] width 750 height 144
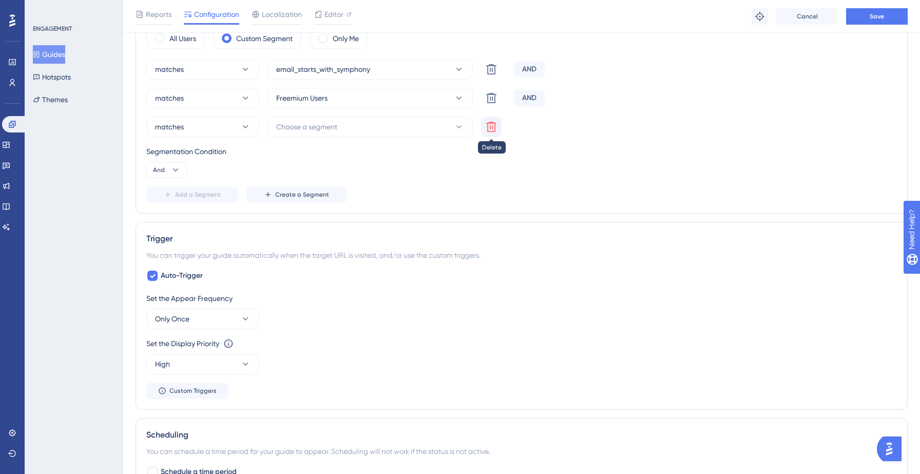
click at [492, 129] on icon at bounding box center [491, 127] width 12 height 12
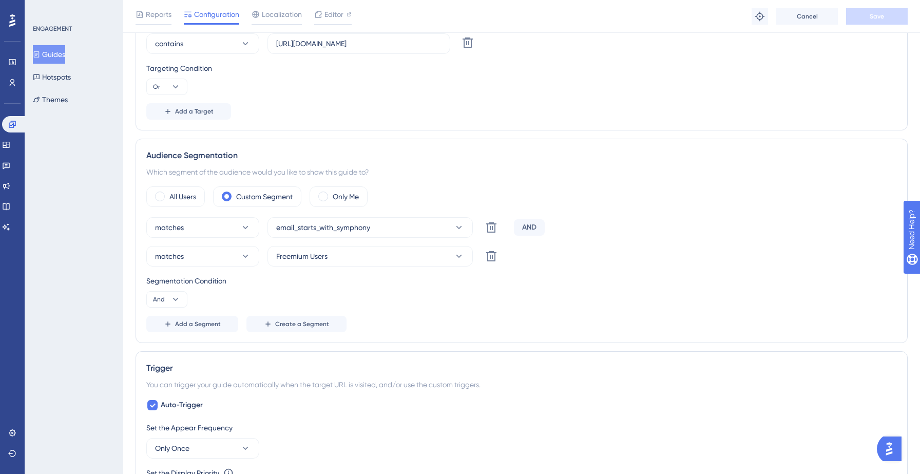
scroll to position [353, 0]
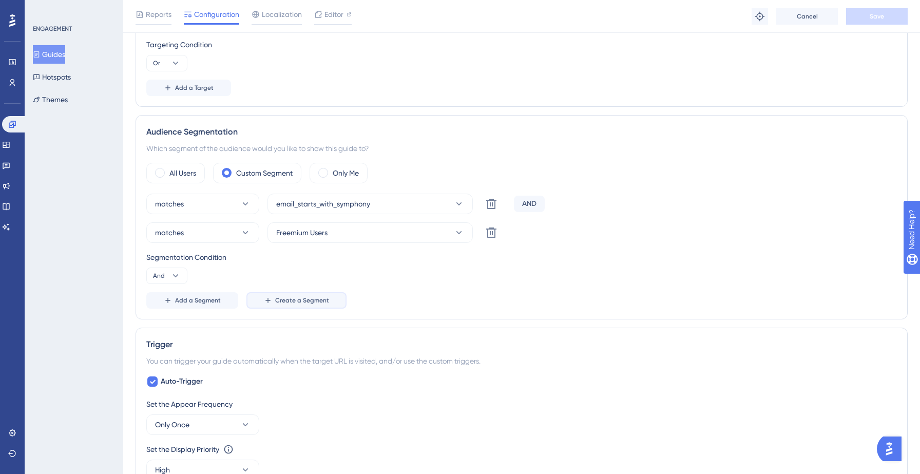
click at [297, 299] on span "Create a Segment" at bounding box center [302, 300] width 54 height 8
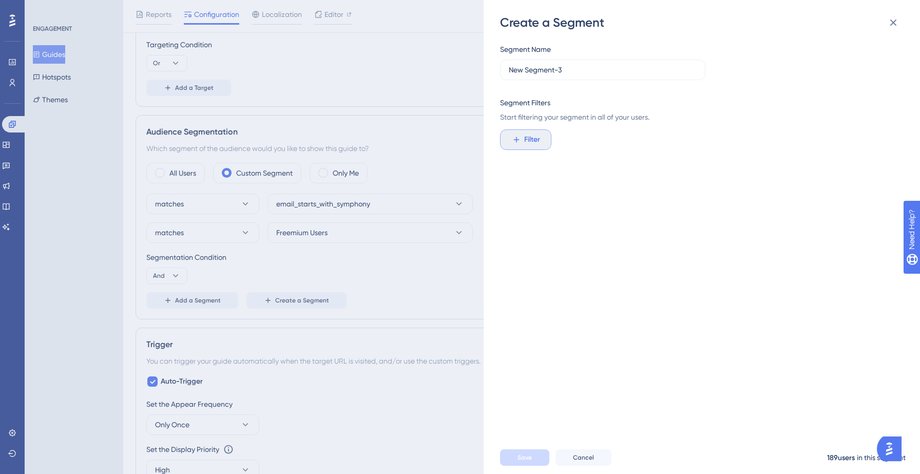
click at [530, 144] on span "Filter" at bounding box center [532, 139] width 16 height 12
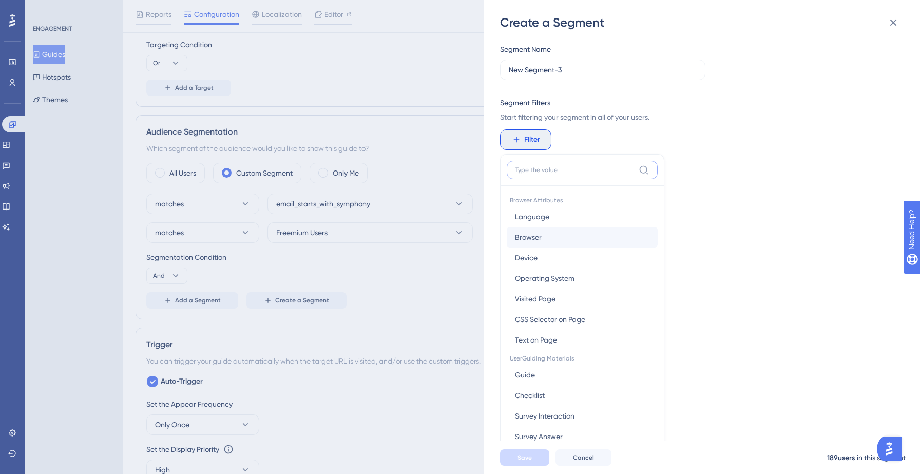
scroll to position [74, 0]
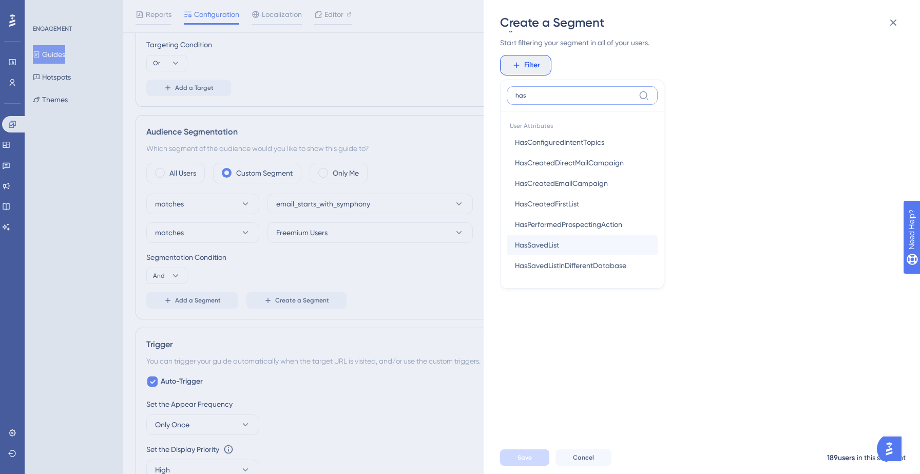
type input "has"
click at [545, 242] on span "HasSavedList" at bounding box center [537, 245] width 44 height 12
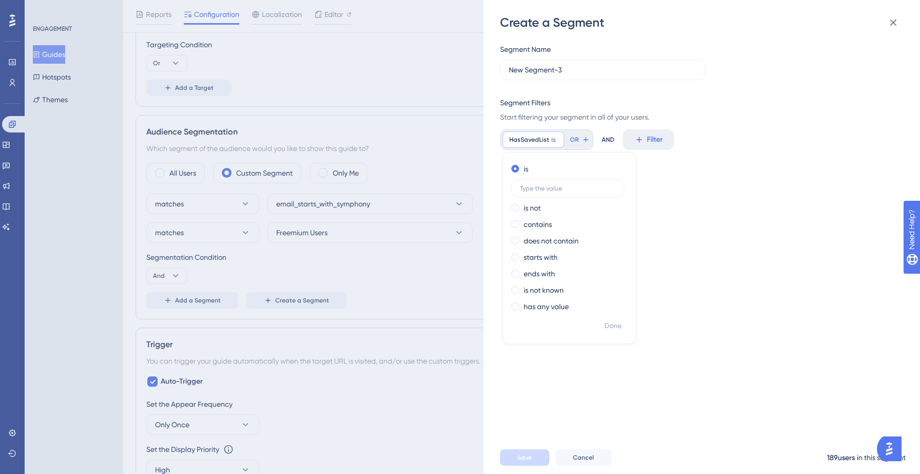
click at [652, 193] on div "Segment Name New Segment-3 Segment Filters Start filtering your segment in all …" at bounding box center [707, 236] width 414 height 410
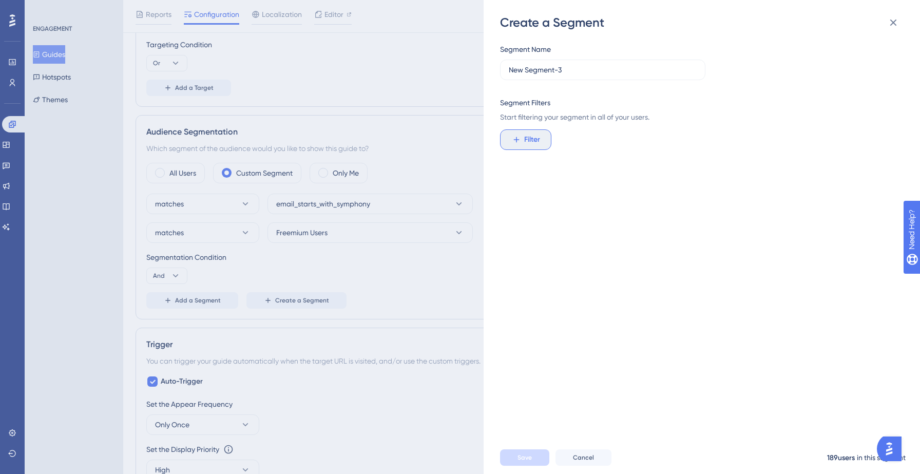
click at [524, 134] on span "Filter" at bounding box center [532, 139] width 16 height 12
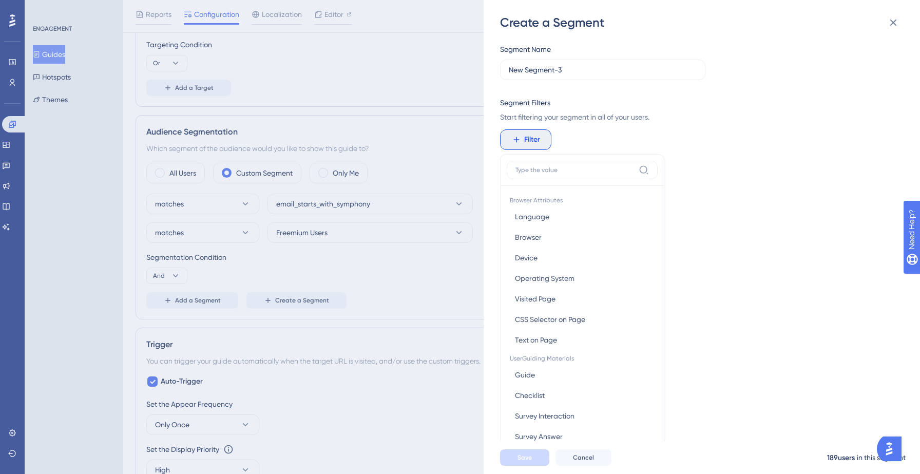
scroll to position [74, 0]
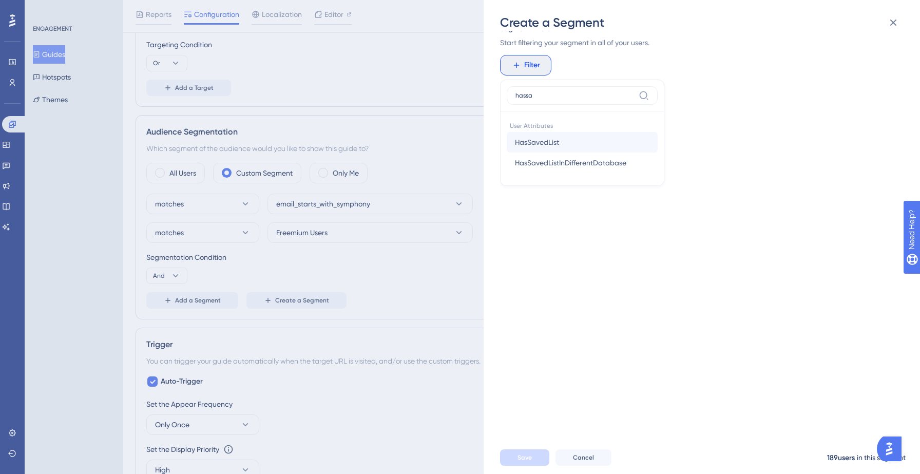
type input "hassa"
click at [545, 144] on span "HasSavedList" at bounding box center [537, 142] width 44 height 12
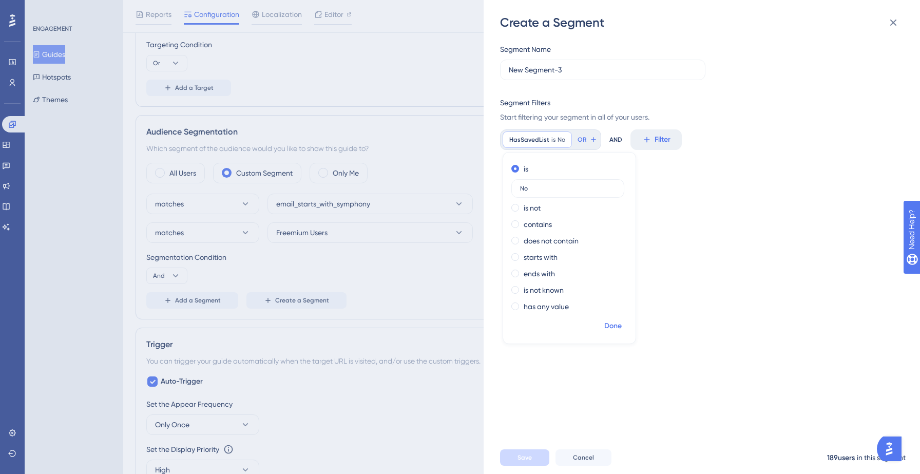
type input "No"
click at [610, 327] on span "Done" at bounding box center [612, 326] width 17 height 12
click at [546, 69] on input "New Segment-3" at bounding box center [603, 69] width 188 height 11
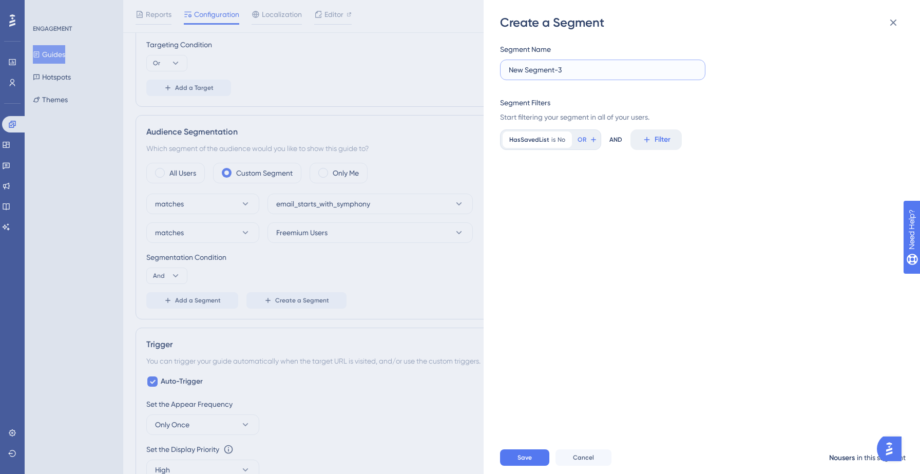
click at [575, 71] on input "New Segment-3" at bounding box center [603, 69] width 188 height 11
click at [543, 71] on input "New Segment-3" at bounding box center [603, 69] width 188 height 11
drag, startPoint x: 597, startPoint y: 70, endPoint x: 495, endPoint y: 70, distance: 102.1
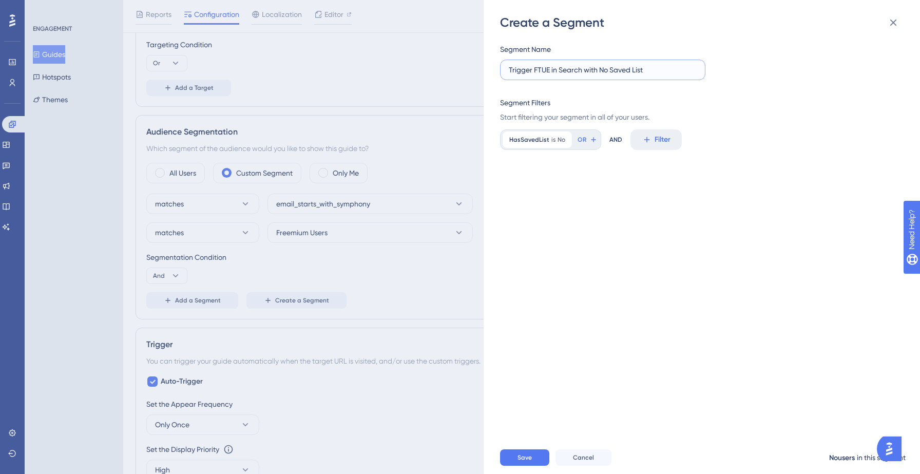
click at [495, 70] on div "Create a Segment Segment Name Trigger FTUE in Search with No Saved List Segment…" at bounding box center [701, 237] width 436 height 474
type input "No Saved List"
click at [552, 225] on div "Segment Name No Saved List Segment Filters Start filtering your segment in all …" at bounding box center [707, 236] width 414 height 410
click at [521, 457] on span "Save" at bounding box center [524, 457] width 14 height 8
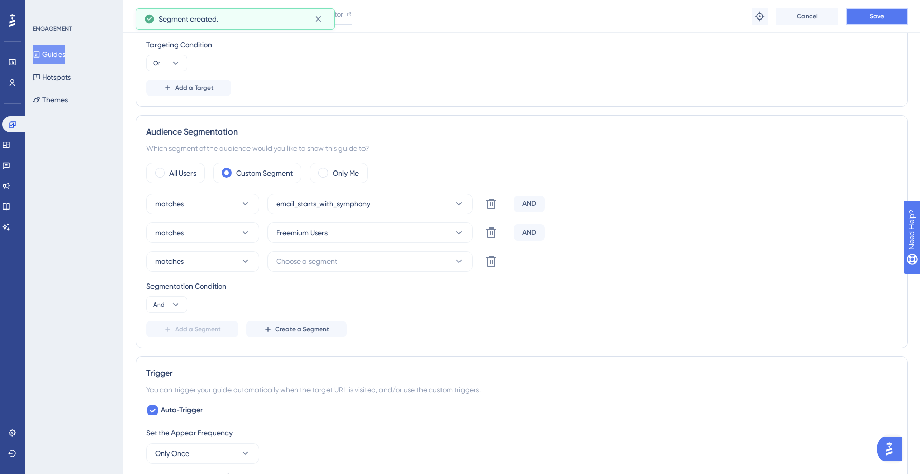
click at [884, 14] on button "Save" at bounding box center [877, 16] width 62 height 16
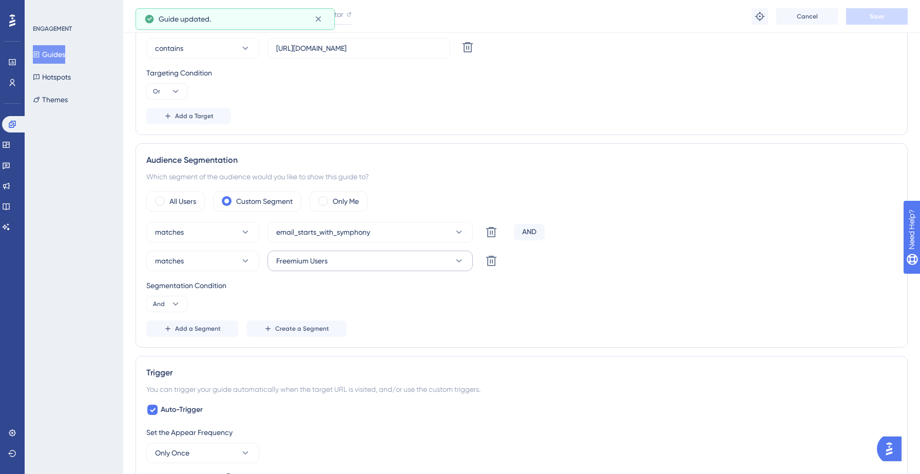
scroll to position [336, 0]
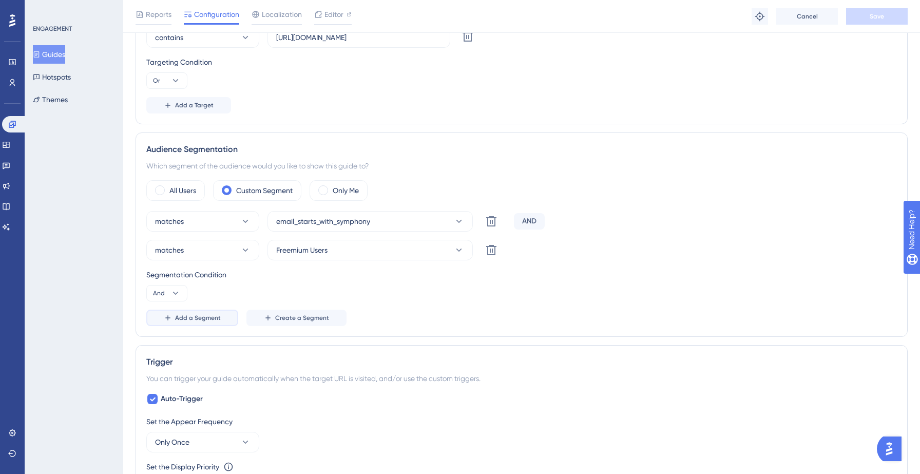
click at [192, 317] on span "Add a Segment" at bounding box center [198, 318] width 46 height 8
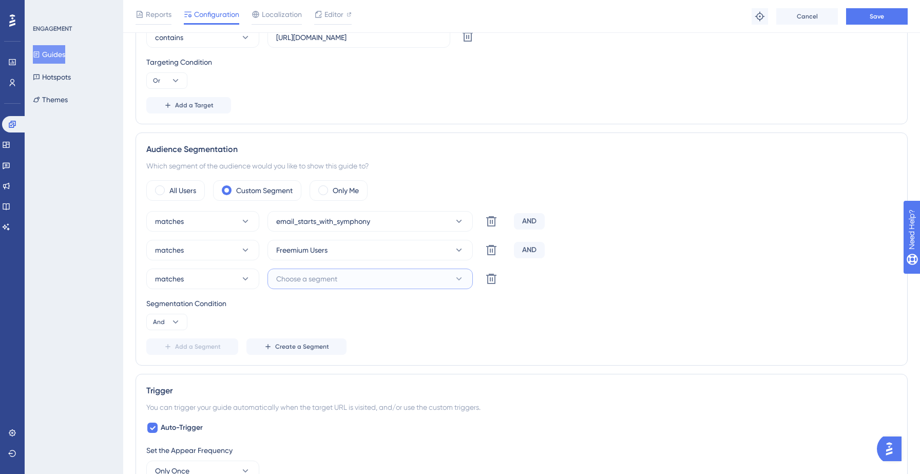
click at [314, 279] on span "Choose a segment" at bounding box center [306, 278] width 61 height 12
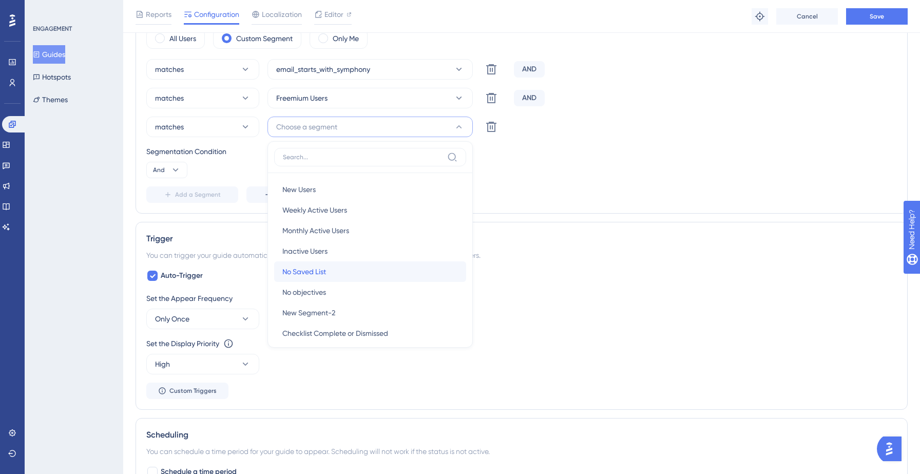
click at [320, 271] on span "No Saved List" at bounding box center [304, 271] width 44 height 12
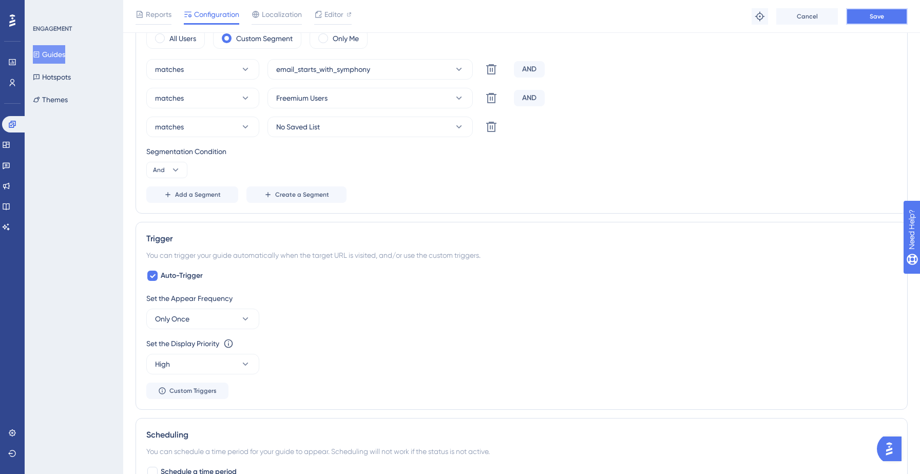
click at [874, 16] on span "Save" at bounding box center [876, 16] width 14 height 8
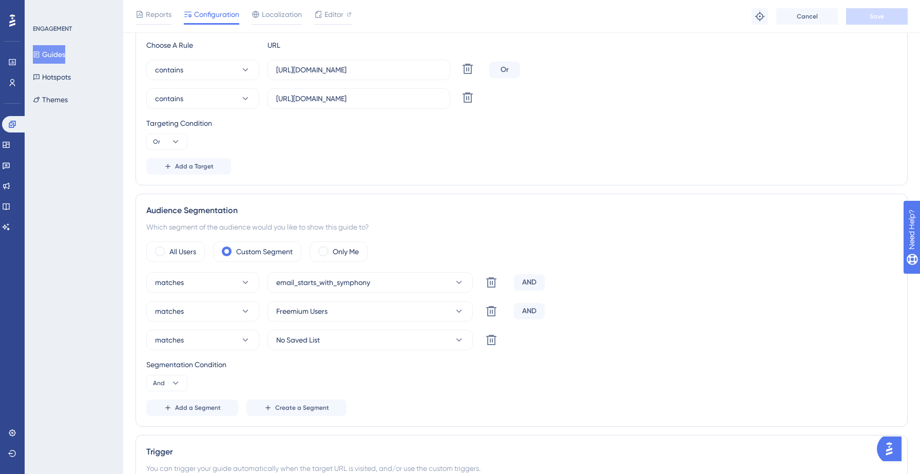
scroll to position [279, 0]
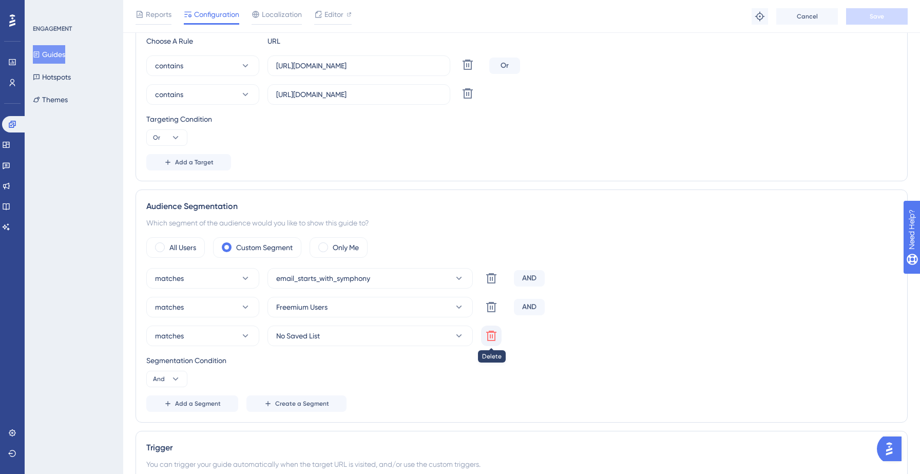
click at [490, 336] on icon at bounding box center [491, 335] width 10 height 10
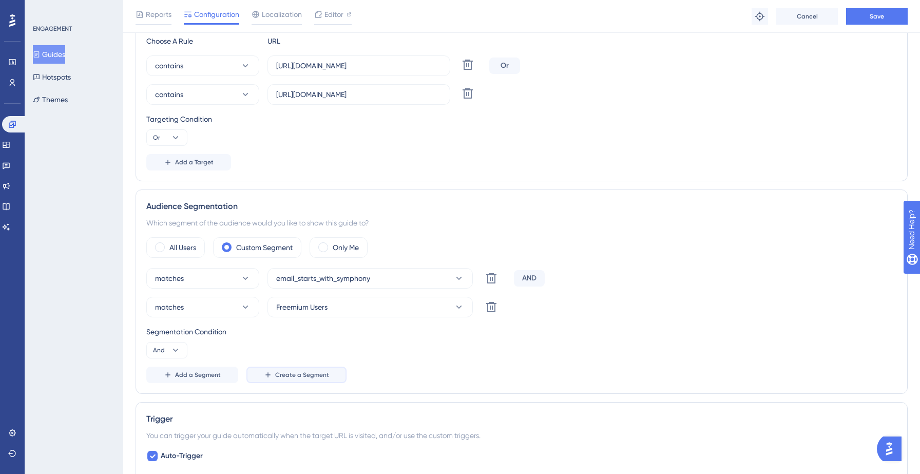
click at [303, 372] on span "Create a Segment" at bounding box center [302, 374] width 54 height 8
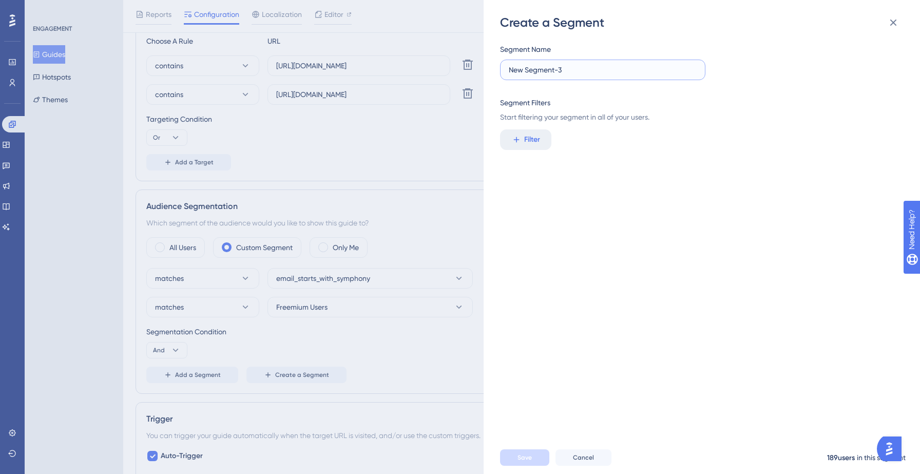
click at [558, 71] on input "New Segment-3" at bounding box center [603, 69] width 188 height 11
type input "Has not created First List"
click at [535, 136] on span "Filter" at bounding box center [532, 139] width 16 height 12
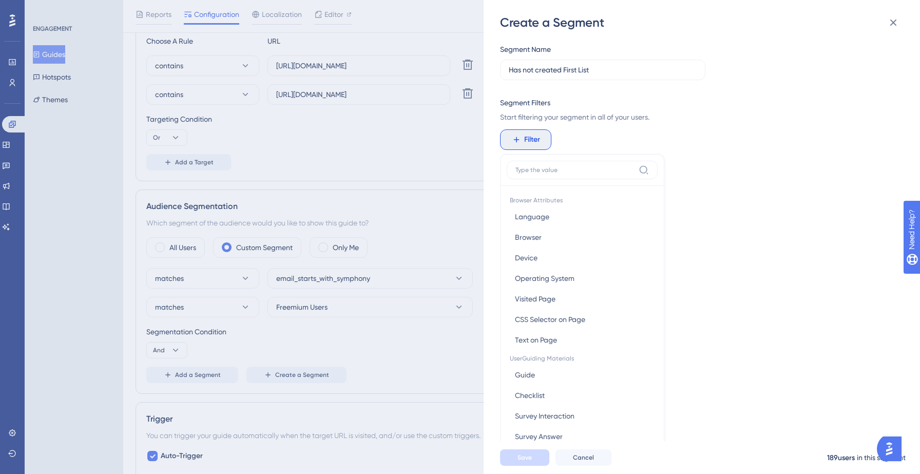
scroll to position [74, 0]
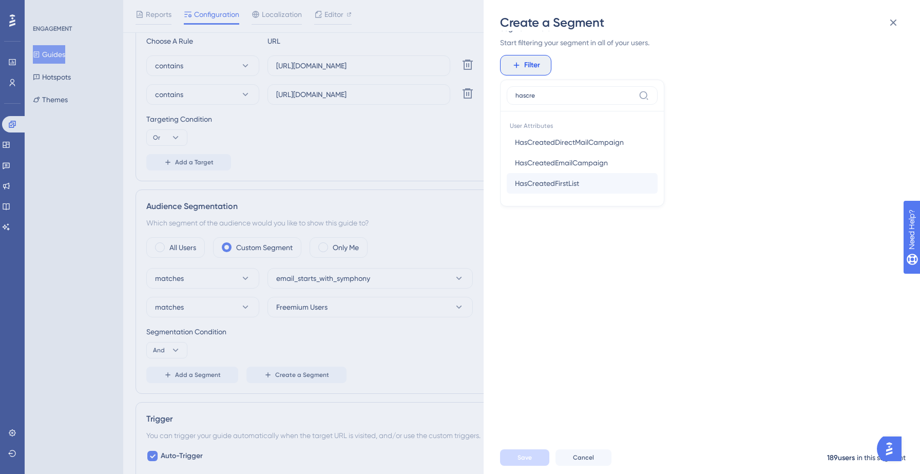
type input "hascre"
click at [551, 185] on span "HasCreatedFirstList" at bounding box center [547, 183] width 64 height 12
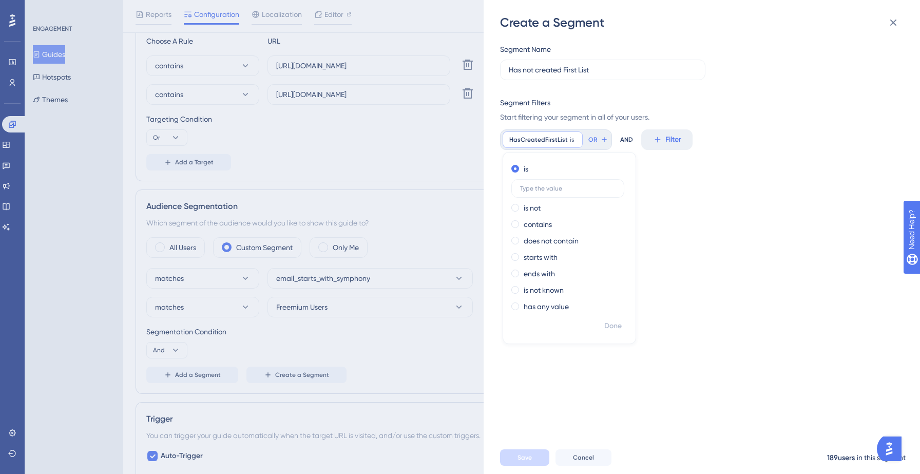
scroll to position [0, 0]
type input "No"
click at [608, 323] on span "Done" at bounding box center [612, 326] width 17 height 12
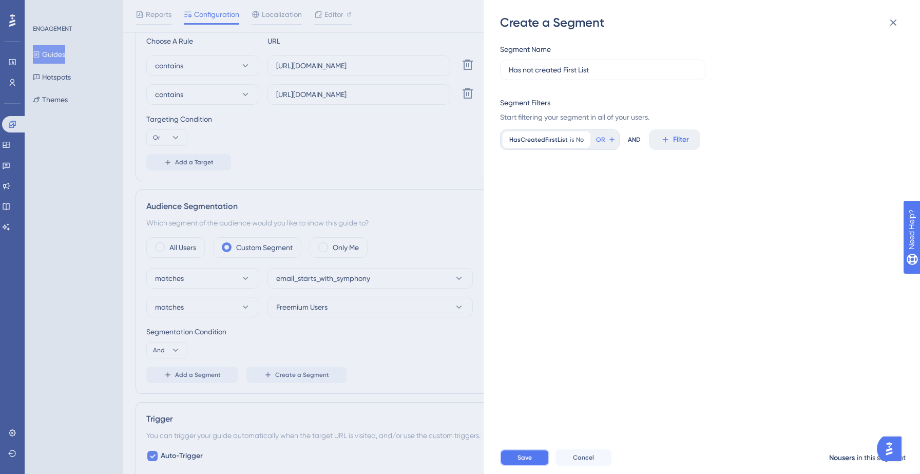
click at [515, 456] on button "Save" at bounding box center [524, 457] width 49 height 16
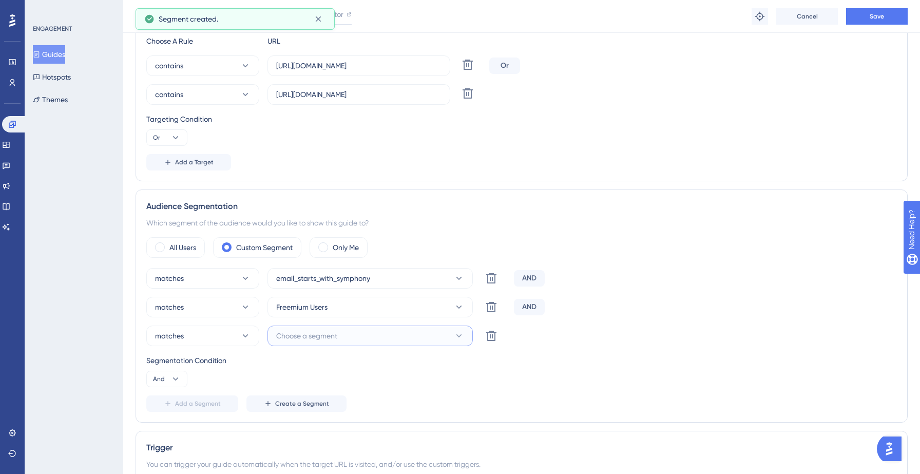
click at [316, 337] on span "Choose a segment" at bounding box center [306, 335] width 61 height 12
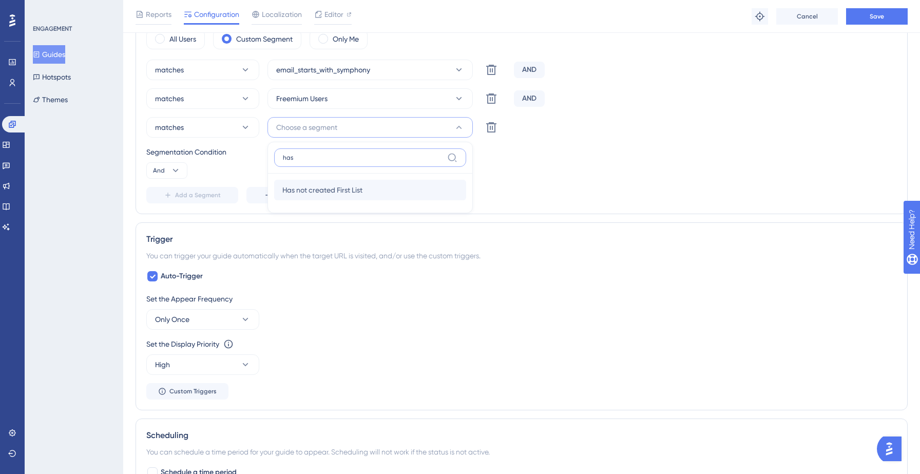
type input "has"
click at [328, 190] on span "Has not created First List" at bounding box center [322, 190] width 80 height 12
click at [883, 11] on button "Save" at bounding box center [877, 16] width 62 height 16
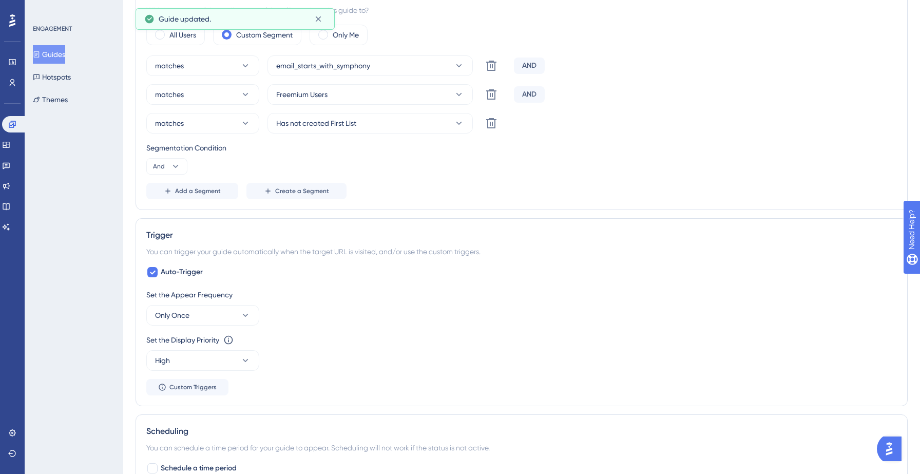
scroll to position [0, 0]
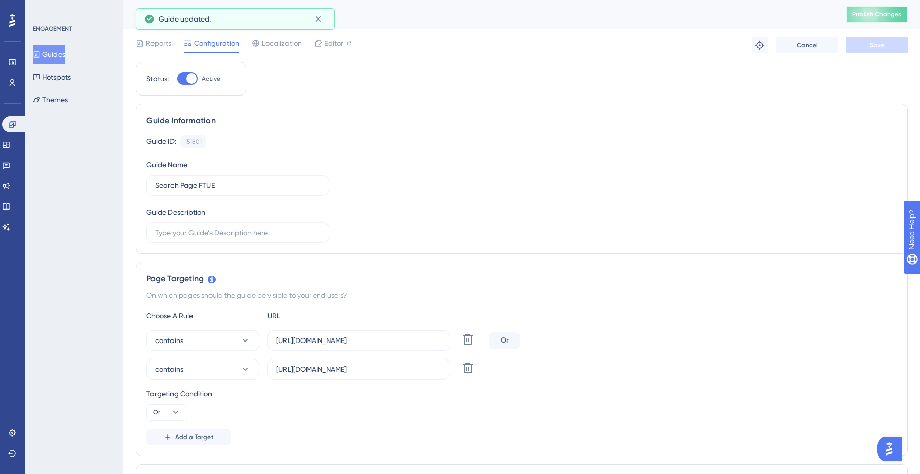
click at [874, 13] on span "Publish Changes" at bounding box center [876, 14] width 49 height 8
click at [340, 47] on span "Editor" at bounding box center [333, 43] width 19 height 12
click at [65, 54] on button "Guides" at bounding box center [49, 54] width 32 height 18
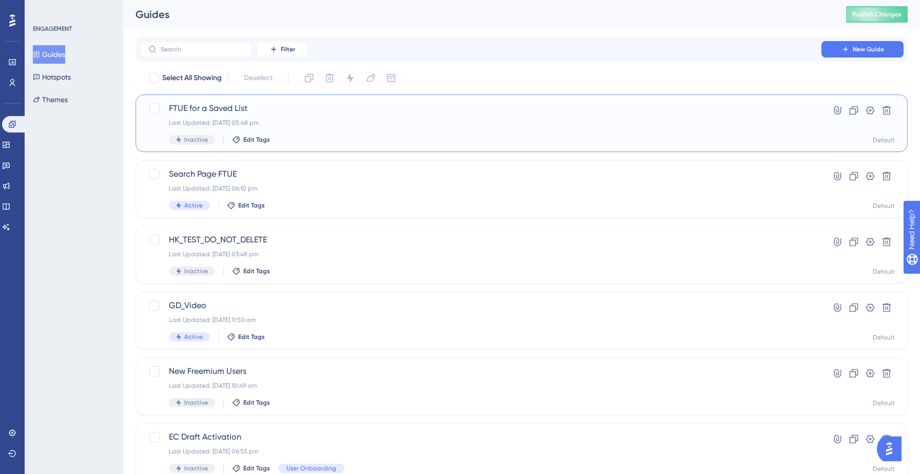
click at [323, 111] on span "FTUE for a Saved List" at bounding box center [480, 108] width 623 height 12
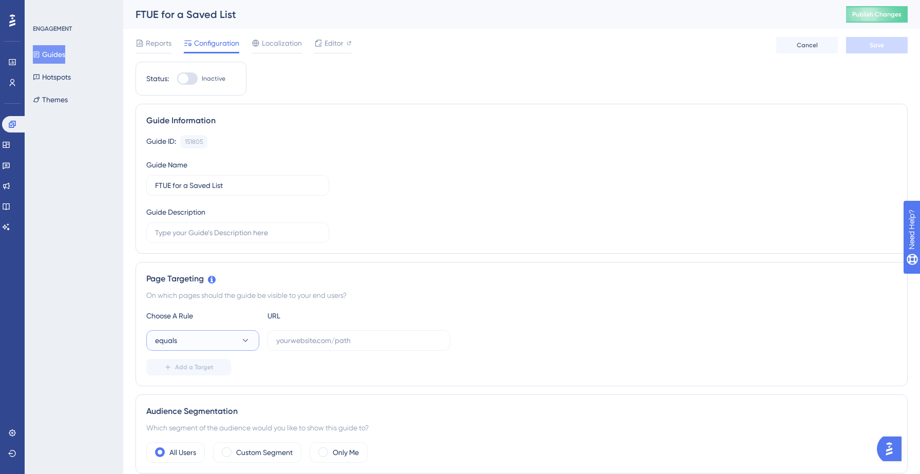
click at [225, 335] on button "equals" at bounding box center [202, 340] width 113 height 21
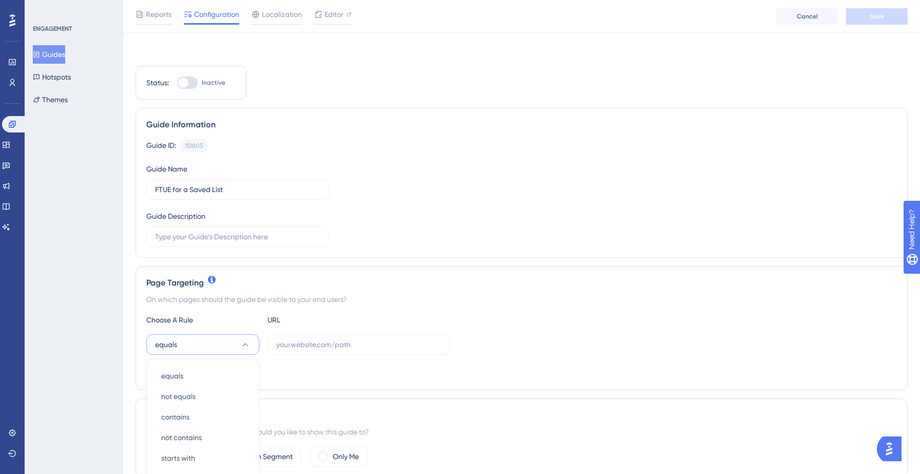
scroll to position [200, 0]
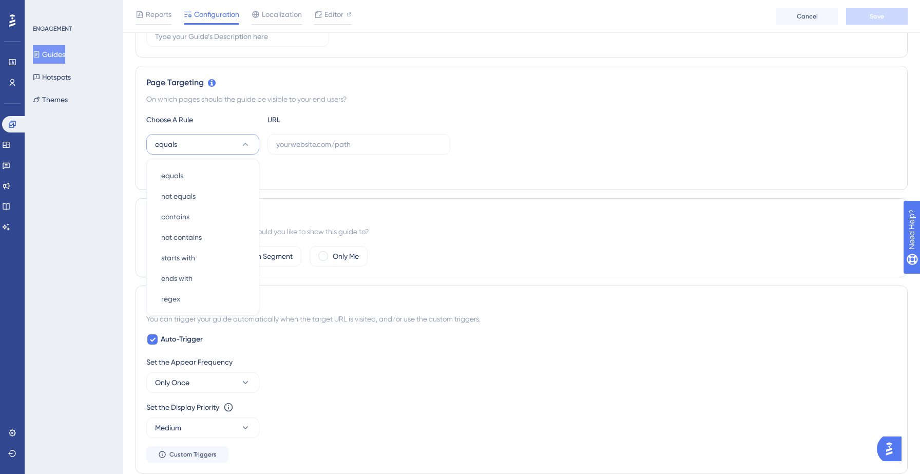
click at [333, 171] on div "Add a Target" at bounding box center [521, 171] width 750 height 16
click at [65, 52] on button "Guides" at bounding box center [49, 54] width 32 height 18
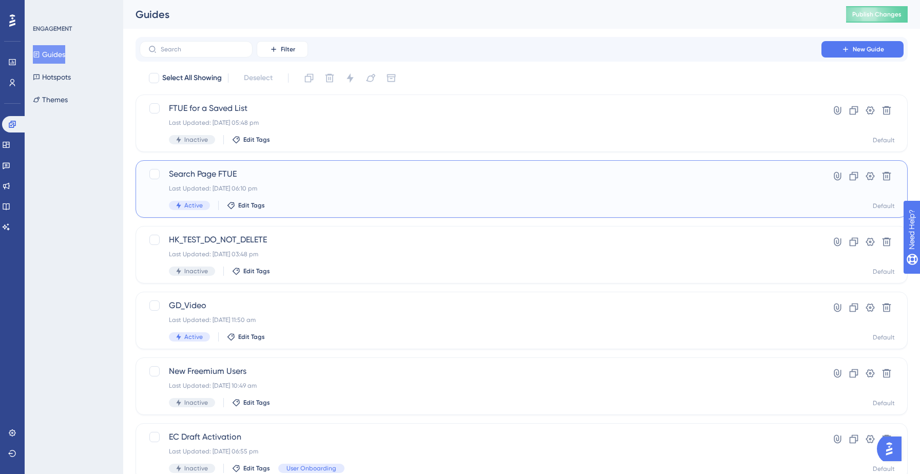
click at [358, 198] on div "Search Page FTUE Last Updated: 12 Sept 2025 06:10 pm Active Edit Tags" at bounding box center [480, 189] width 623 height 42
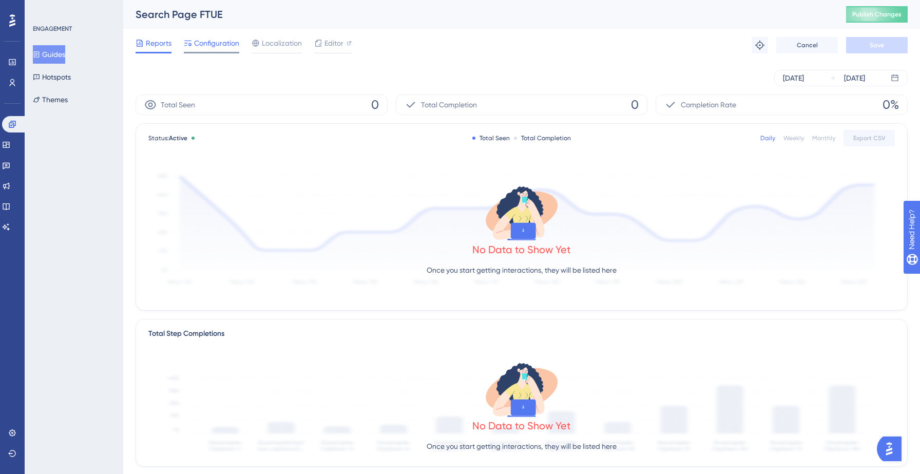
click at [218, 42] on span "Configuration" at bounding box center [216, 43] width 45 height 12
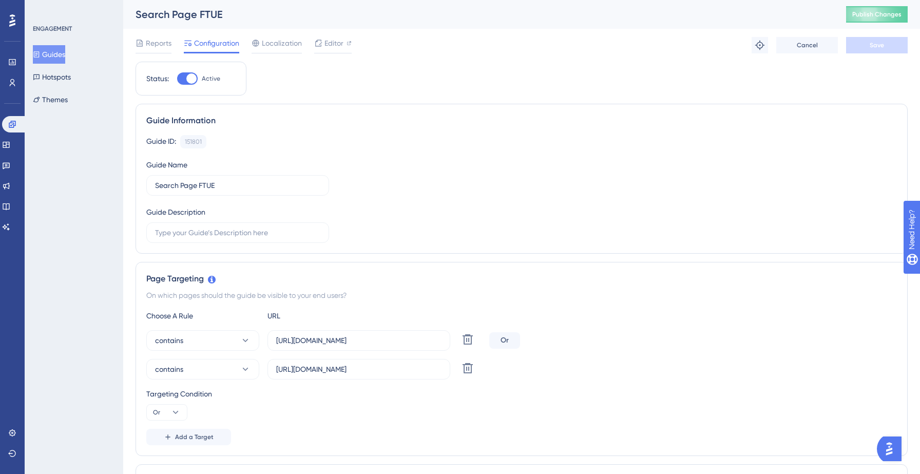
click at [55, 50] on button "Guides" at bounding box center [49, 54] width 32 height 18
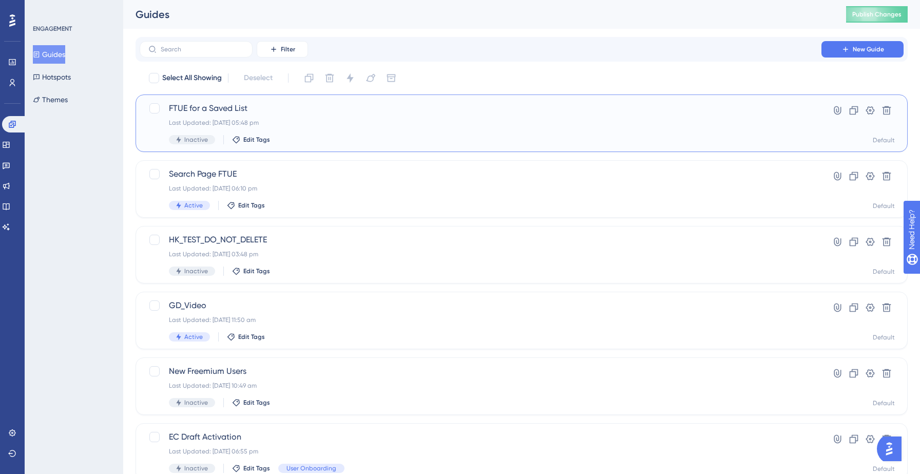
click at [286, 113] on span "FTUE for a Saved List" at bounding box center [480, 108] width 623 height 12
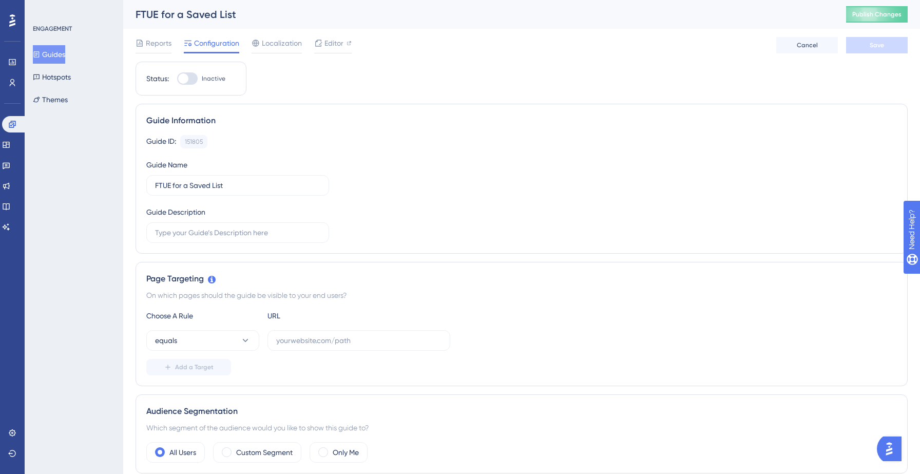
click at [56, 57] on button "Guides" at bounding box center [49, 54] width 32 height 18
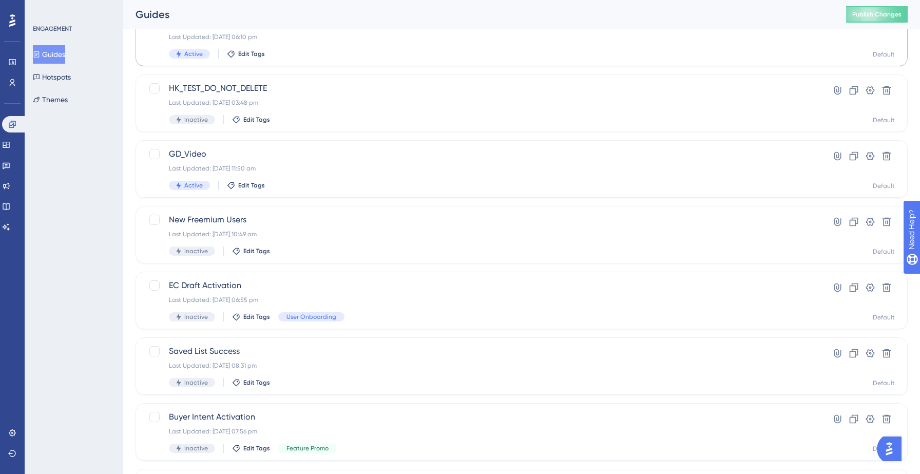
scroll to position [323, 0]
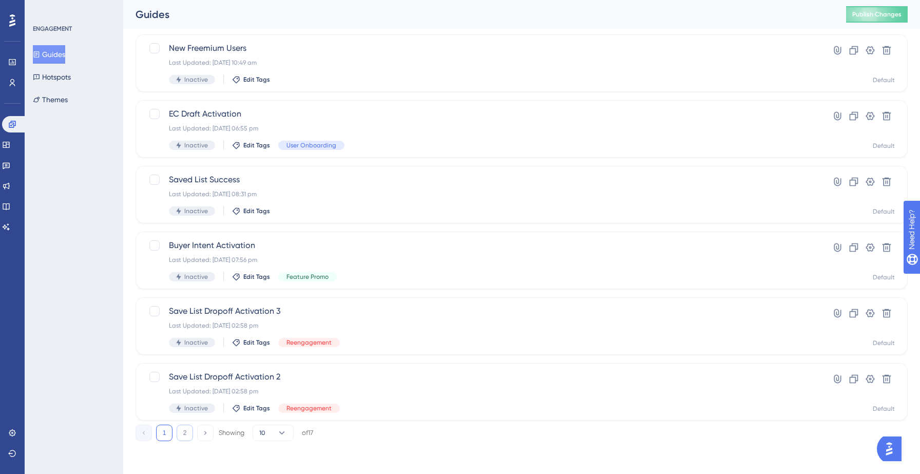
click at [182, 433] on button "2" at bounding box center [185, 432] width 16 height 16
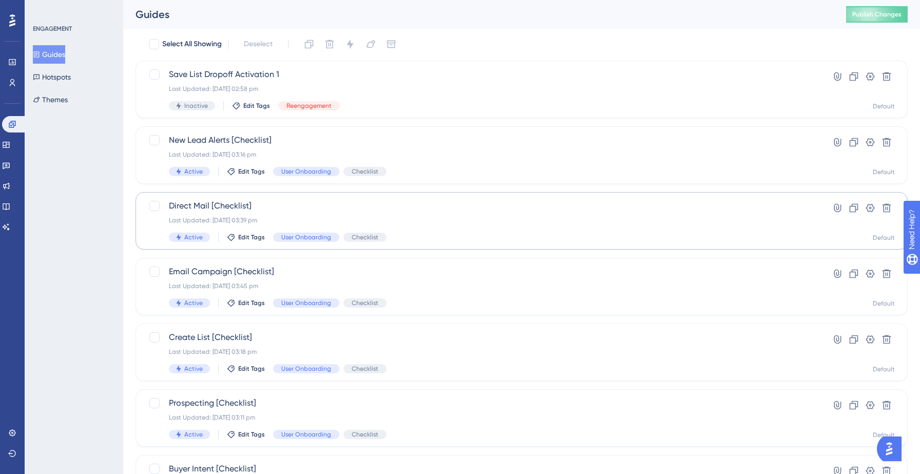
scroll to position [36, 0]
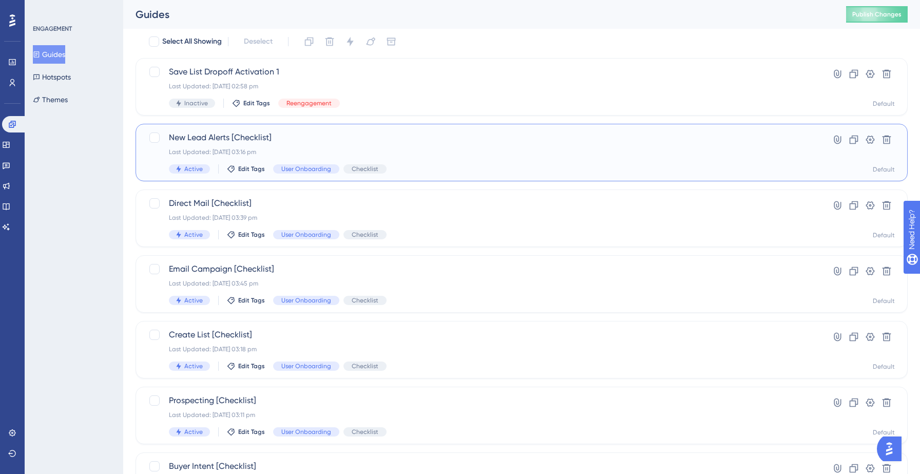
click at [471, 163] on div "New Lead Alerts [Checklist] Last Updated: 21 Aug 2025 03:16 pm Active Edit Tags…" at bounding box center [480, 152] width 623 height 42
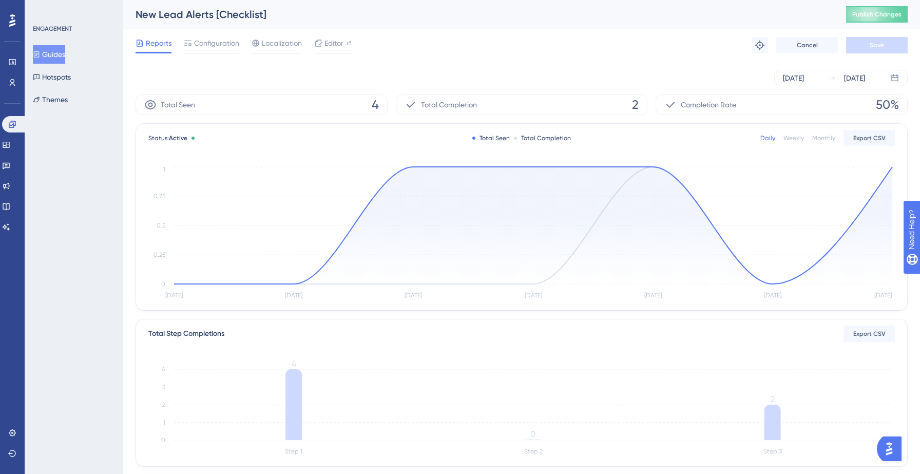
click at [226, 33] on div "Reports Configuration Localization Editor Troubleshoot Cancel Save" at bounding box center [521, 45] width 772 height 33
click at [219, 47] on span "Configuration" at bounding box center [216, 43] width 45 height 12
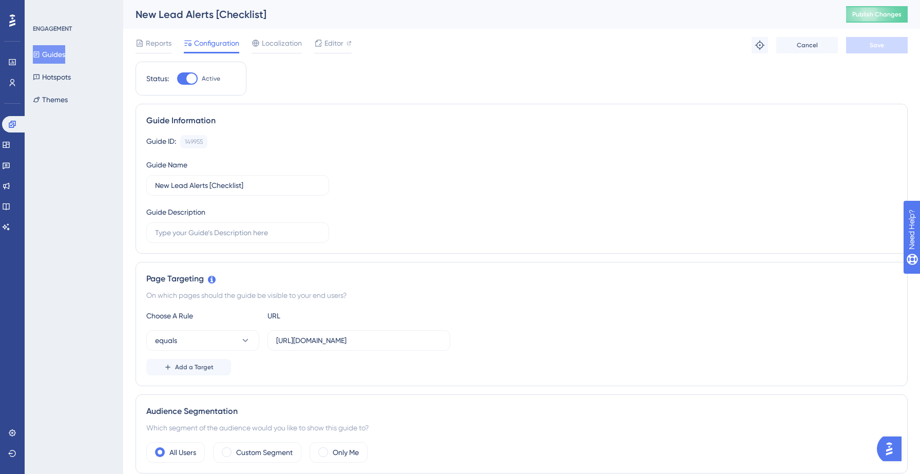
click at [188, 79] on div at bounding box center [191, 78] width 10 height 10
click at [177, 79] on input "Active" at bounding box center [177, 79] width 1 height 1
checkbox input "false"
click at [858, 46] on button "Save" at bounding box center [877, 45] width 62 height 16
click at [885, 17] on span "Publish Changes" at bounding box center [876, 14] width 49 height 8
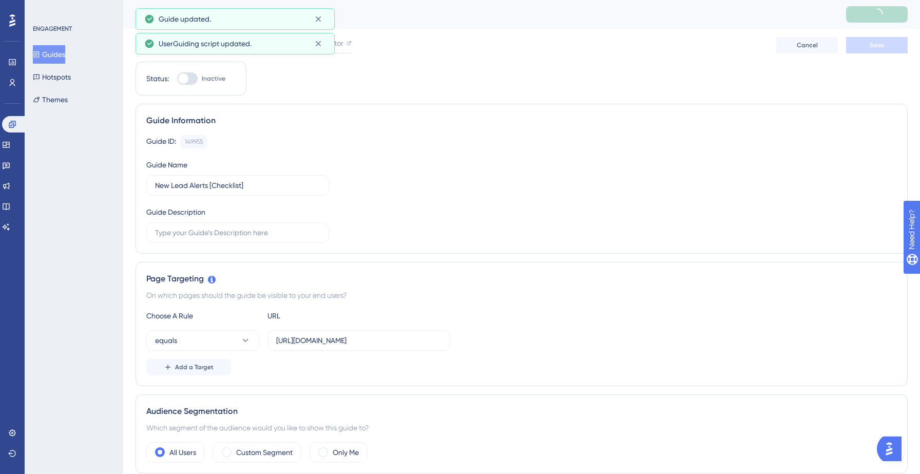
click at [63, 56] on button "Guides" at bounding box center [49, 54] width 32 height 18
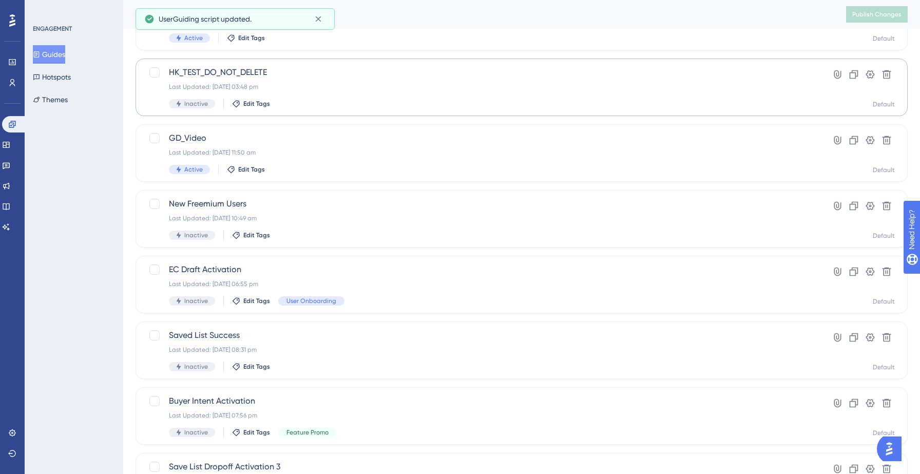
scroll to position [172, 0]
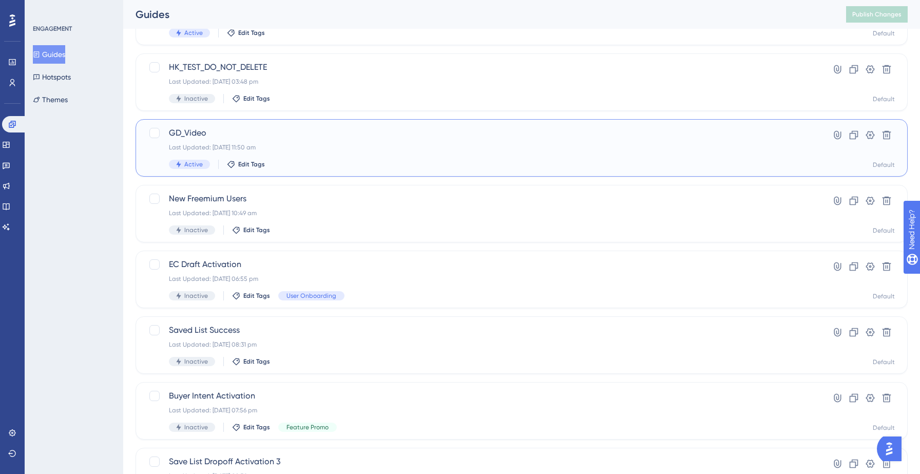
click at [328, 133] on span "GD_Video" at bounding box center [480, 133] width 623 height 12
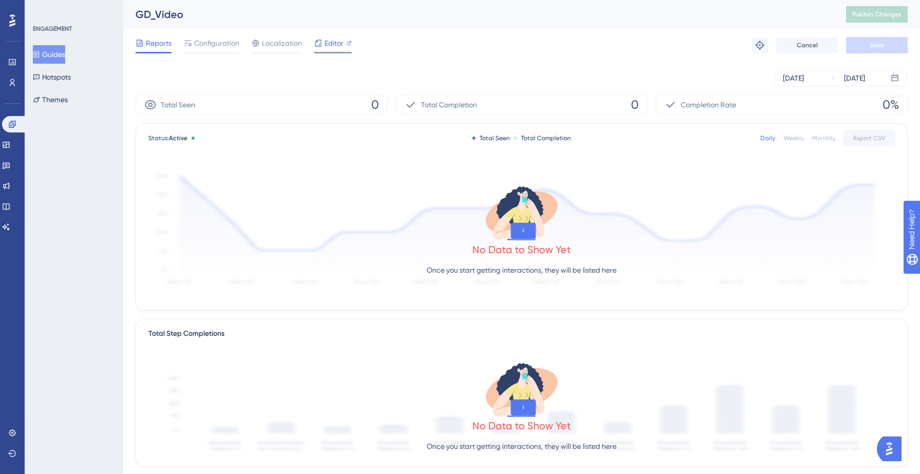
click at [328, 45] on span "Editor" at bounding box center [333, 43] width 19 height 12
click at [205, 48] on span "Configuration" at bounding box center [216, 43] width 45 height 12
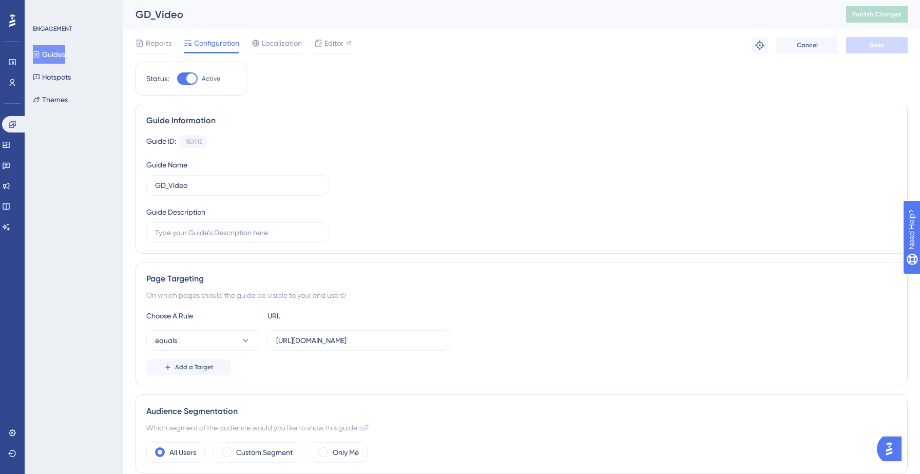
click at [197, 80] on div at bounding box center [187, 78] width 21 height 12
click at [177, 79] on input "Active" at bounding box center [177, 79] width 1 height 1
checkbox input "false"
click at [887, 49] on button "Save" at bounding box center [877, 45] width 62 height 16
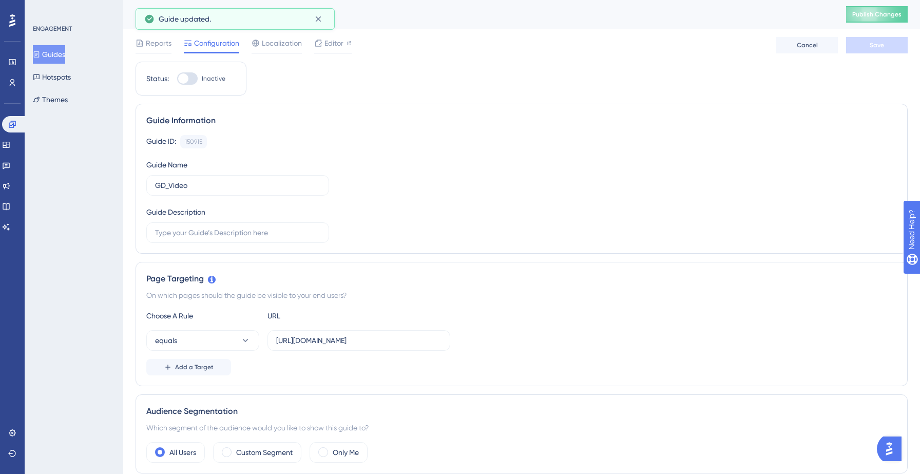
click at [65, 56] on button "Guides" at bounding box center [49, 54] width 32 height 18
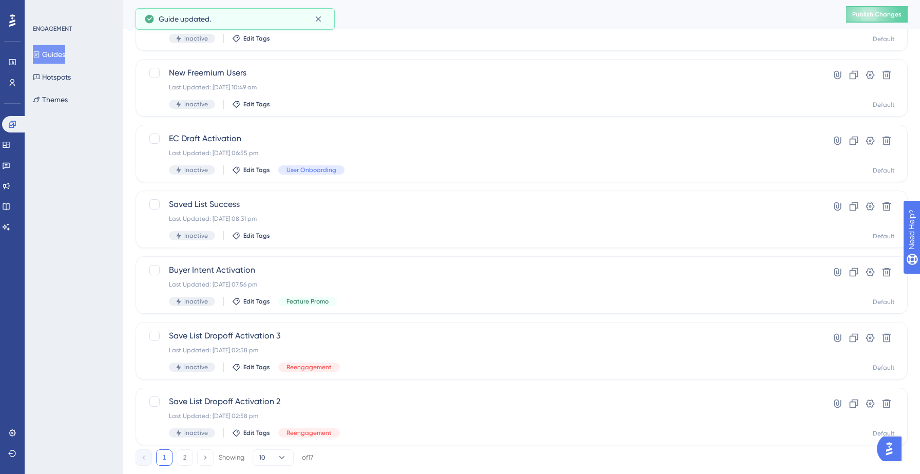
scroll to position [323, 0]
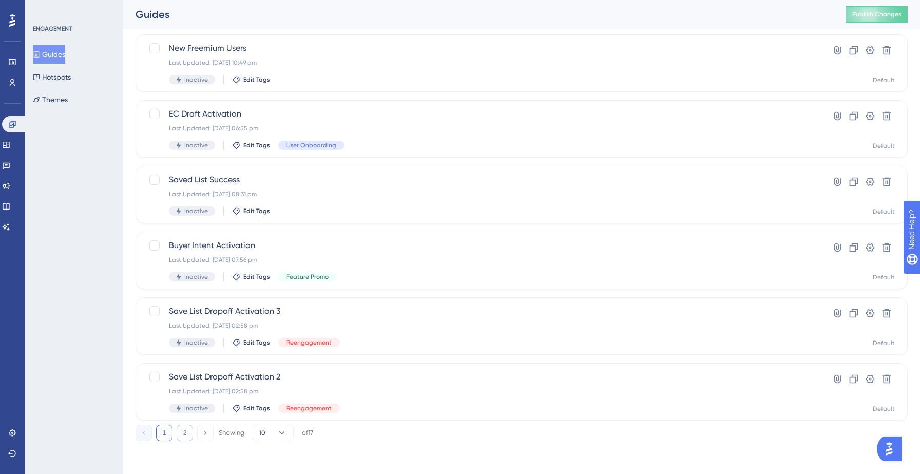
click at [185, 434] on button "2" at bounding box center [185, 432] width 16 height 16
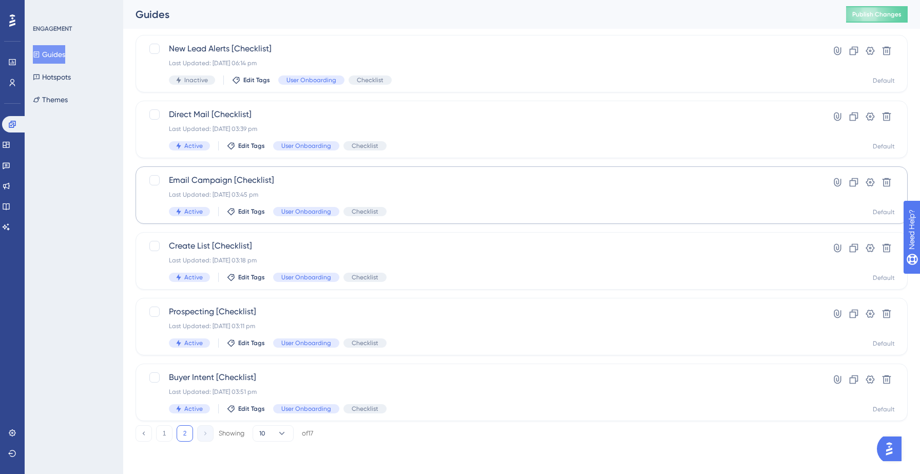
scroll to position [126, 0]
click at [168, 435] on button "1" at bounding box center [164, 432] width 16 height 16
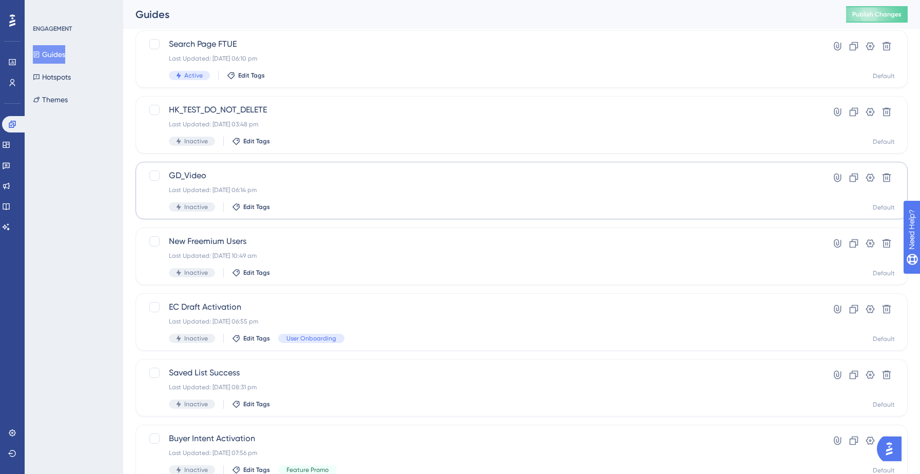
scroll to position [0, 0]
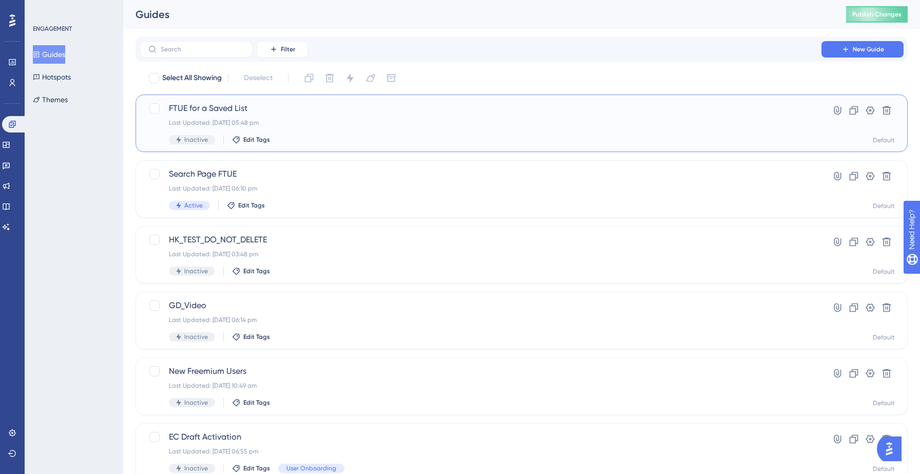
click at [361, 139] on div "Inactive Edit Tags" at bounding box center [480, 139] width 623 height 9
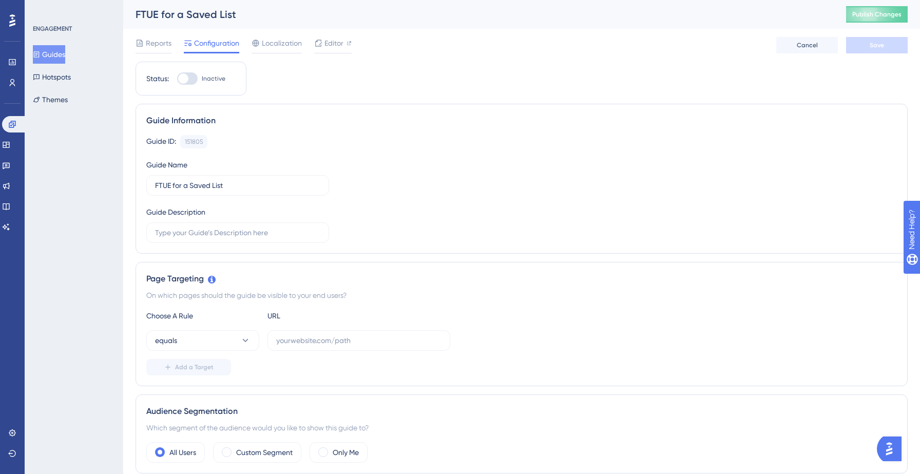
click at [190, 79] on div at bounding box center [187, 78] width 21 height 12
click at [177, 79] on input "Inactive" at bounding box center [177, 79] width 1 height 1
checkbox input "false"
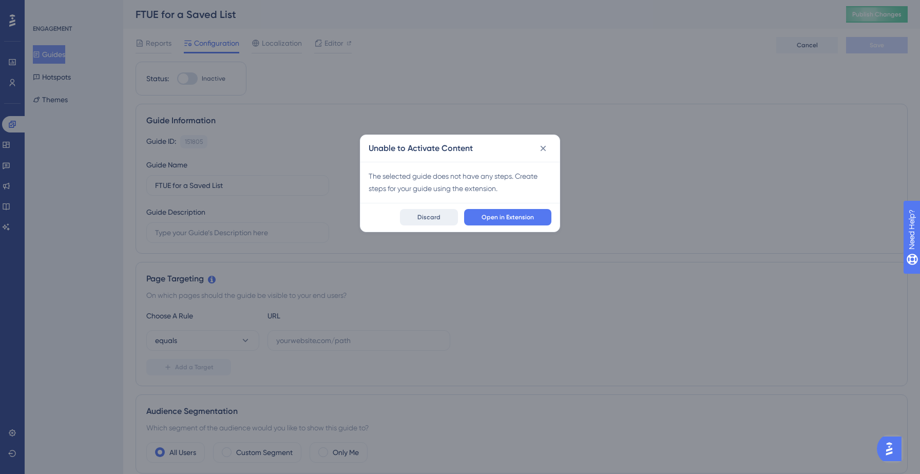
click at [435, 218] on span "Discard" at bounding box center [428, 217] width 23 height 8
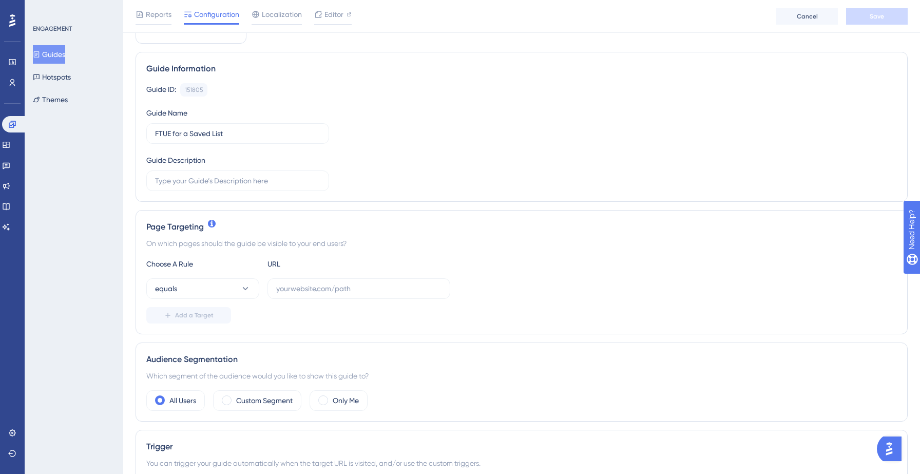
scroll to position [64, 0]
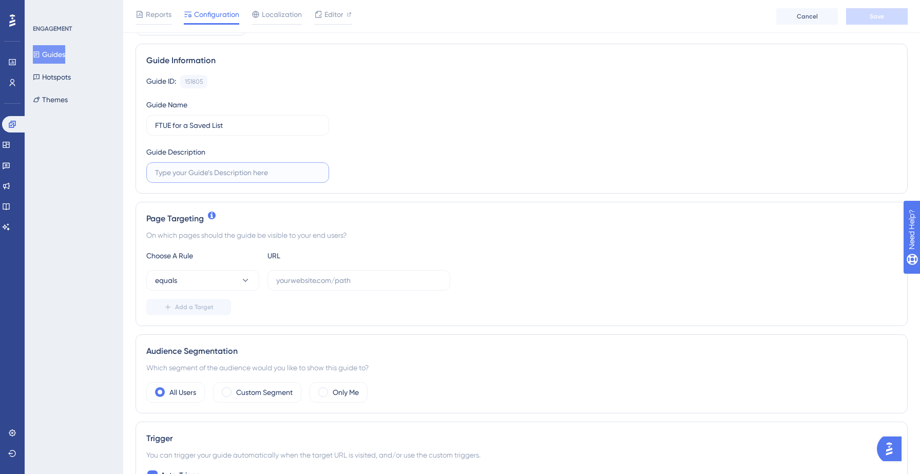
click at [251, 169] on input "text" at bounding box center [237, 172] width 165 height 11
type input "A coach mark should appear as soon as a user saves a list for the first time"
click at [387, 153] on div "Guide ID: 151805 Copy Guide Name FTUE for a Saved List Guide Description A coac…" at bounding box center [521, 129] width 750 height 108
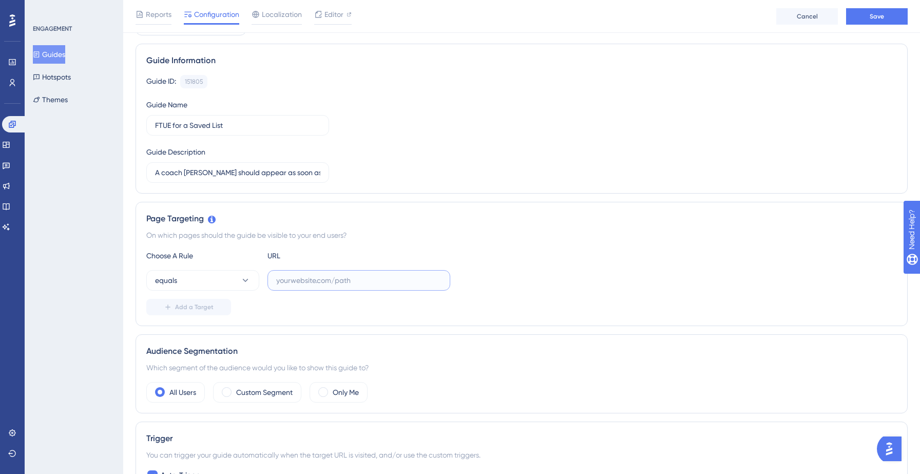
click at [320, 280] on input "text" at bounding box center [358, 280] width 165 height 11
paste input "https://yellowstone.salesgenie.com/"
type input "https://yellowstone.salesgenie.com/"
click at [219, 281] on button "equals" at bounding box center [202, 280] width 113 height 21
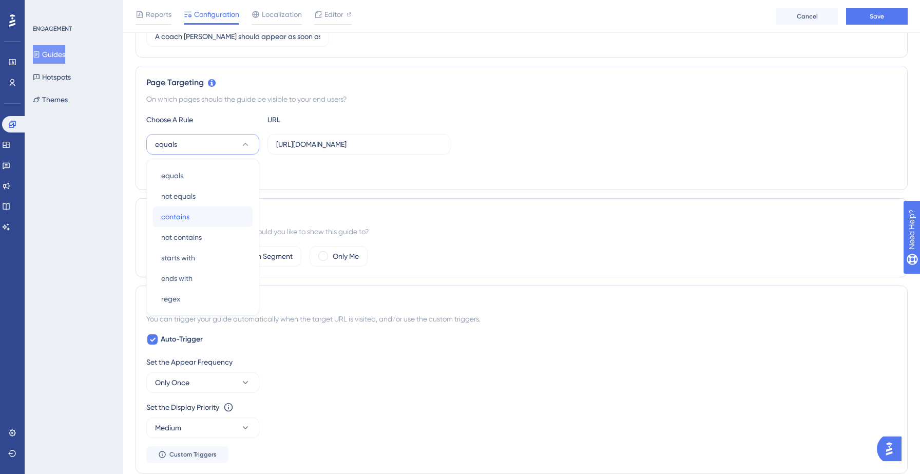
click at [197, 210] on div "contains contains" at bounding box center [202, 216] width 83 height 21
click at [200, 171] on span "Add a Target" at bounding box center [194, 171] width 38 height 8
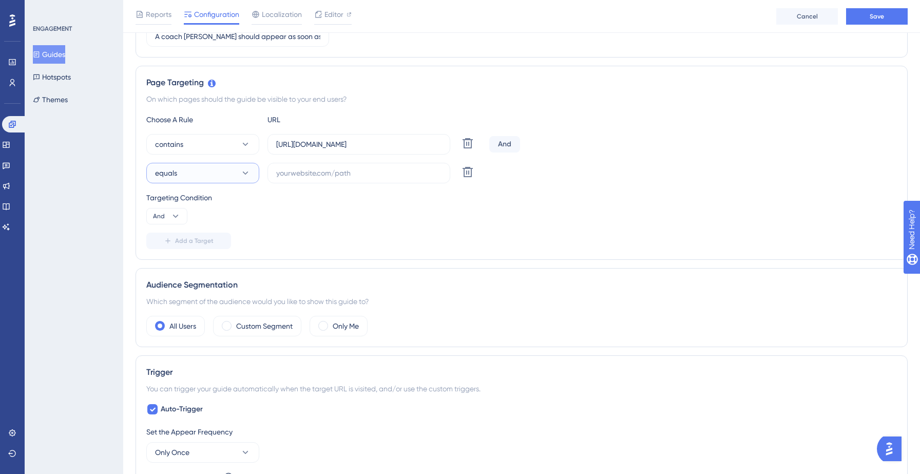
click at [208, 175] on button "equals" at bounding box center [202, 173] width 113 height 21
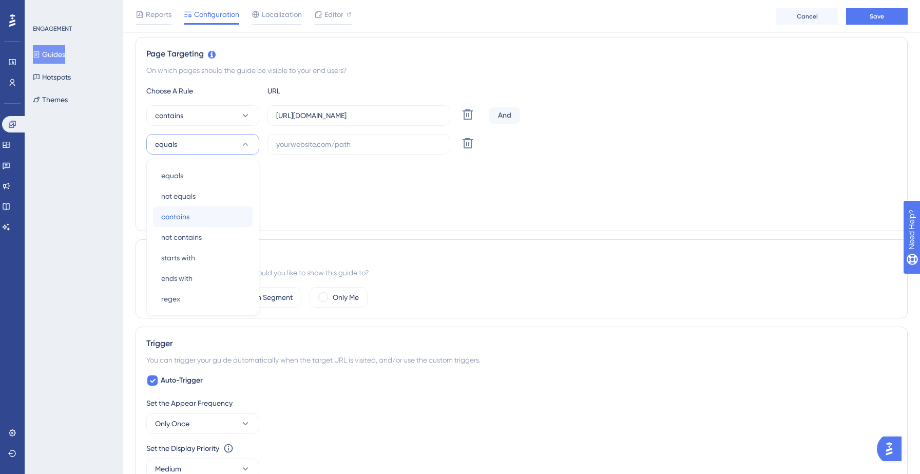
click at [185, 211] on span "contains" at bounding box center [175, 216] width 28 height 12
click at [320, 139] on input "text" at bounding box center [358, 144] width 165 height 11
paste input "https://yellowstone.salesgenie.com/"
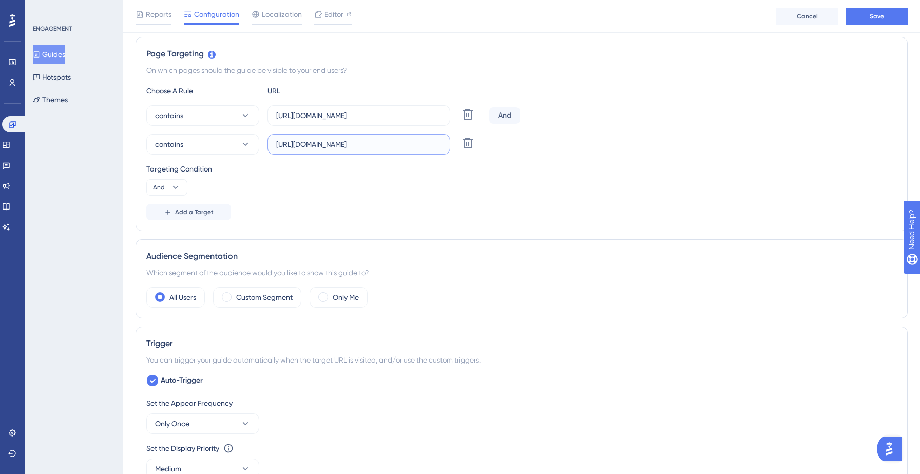
click at [341, 145] on input "https://yellowstone.salesgenie.com/" at bounding box center [358, 144] width 165 height 11
type input "https://hotsprings.salesgenie.com/"
click at [183, 180] on button "And" at bounding box center [166, 187] width 41 height 16
click at [168, 232] on div "Or Or" at bounding box center [166, 237] width 19 height 21
click at [368, 196] on div "Choose A Rule URL contains https://yellowstone.salesgenie.com/ Delete Or contai…" at bounding box center [521, 152] width 750 height 135
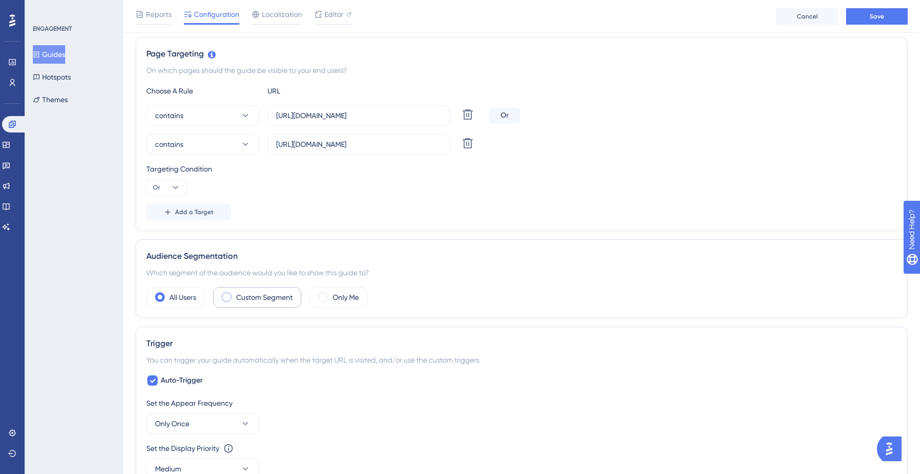
click at [259, 306] on div "Custom Segment" at bounding box center [257, 297] width 88 height 21
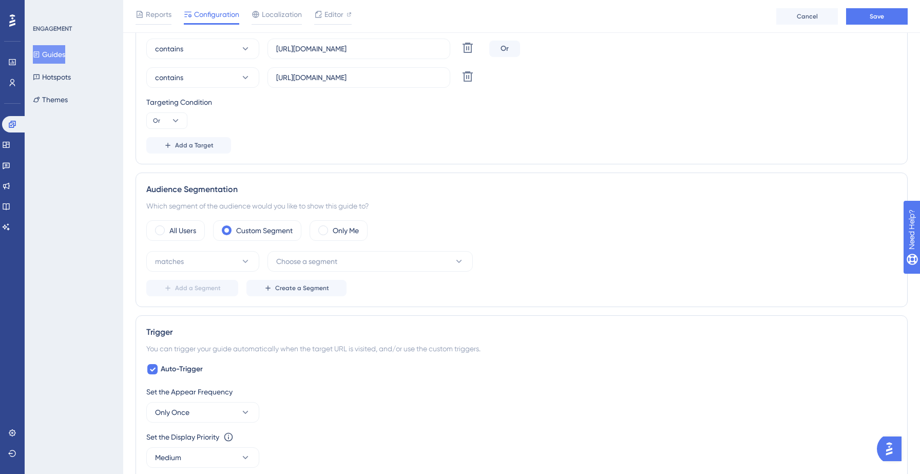
scroll to position [301, 0]
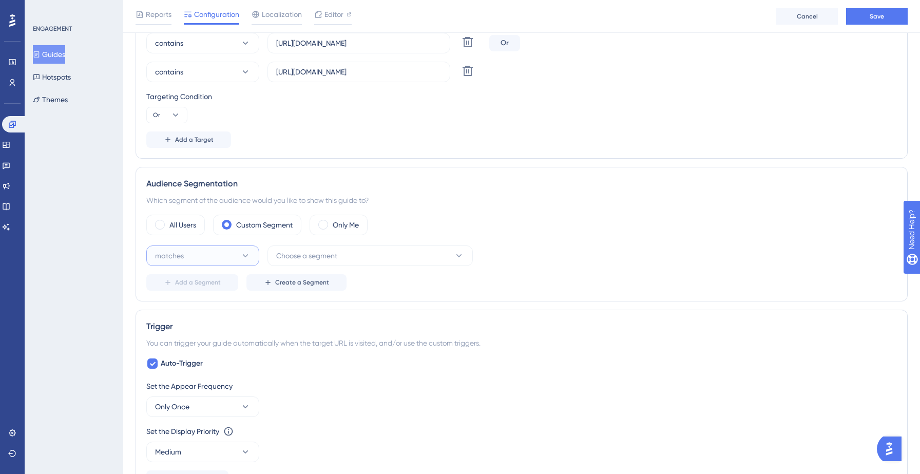
click at [204, 256] on button "matches" at bounding box center [202, 255] width 113 height 21
click at [190, 286] on div "matches matches" at bounding box center [202, 287] width 83 height 21
click at [357, 251] on button "Choose a segment" at bounding box center [369, 255] width 205 height 21
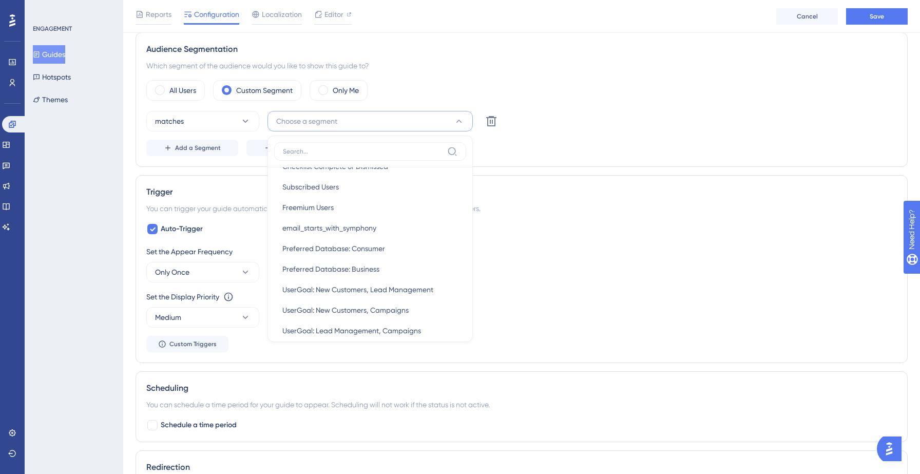
scroll to position [182, 0]
click at [362, 269] on span "Preferred Database: Business" at bounding box center [330, 268] width 97 height 12
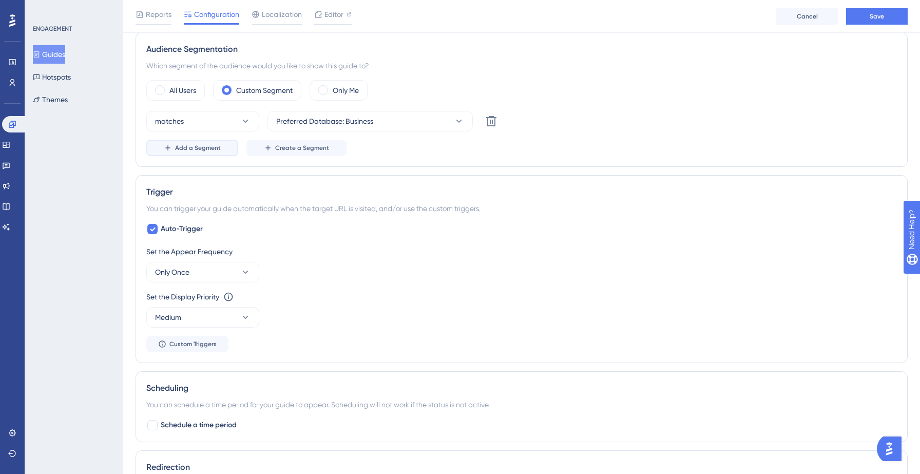
click at [209, 146] on span "Add a Segment" at bounding box center [198, 148] width 46 height 8
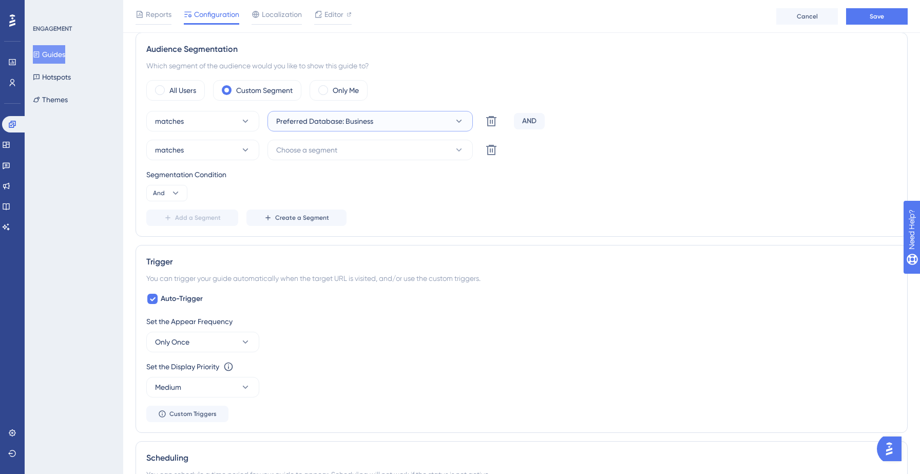
click at [311, 122] on span "Preferred Database: Business" at bounding box center [324, 121] width 97 height 12
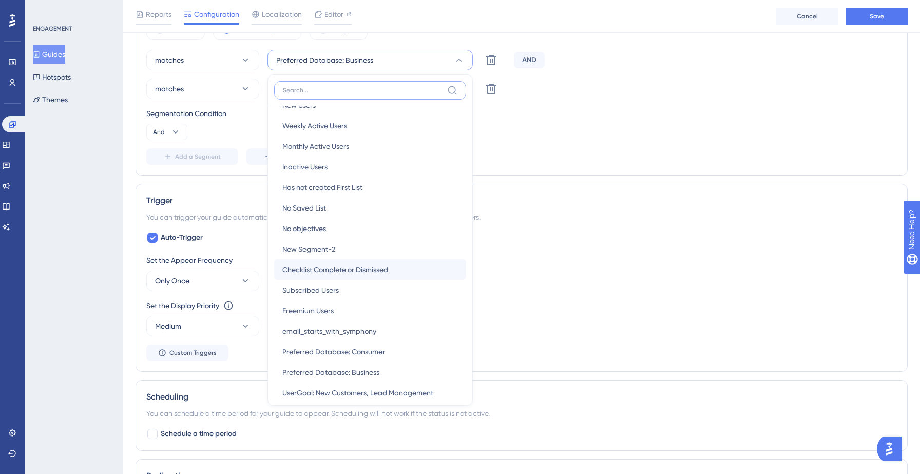
scroll to position [26, 0]
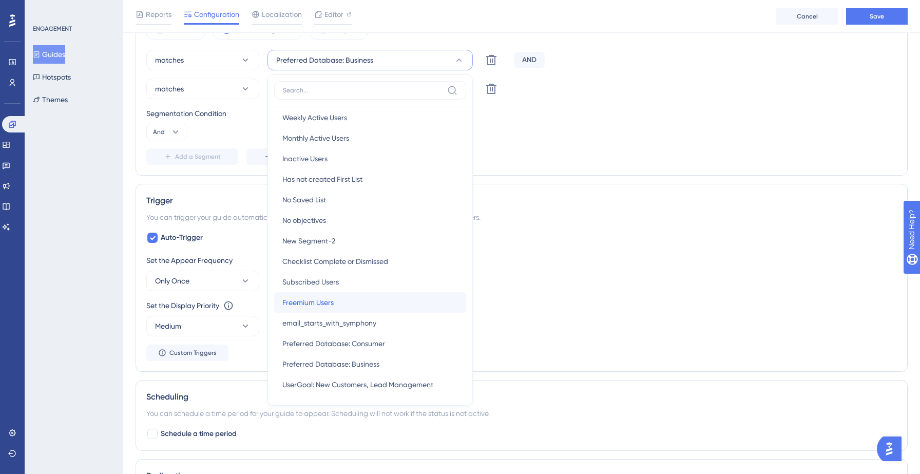
click at [326, 300] on span "Freemium Users" at bounding box center [307, 302] width 51 height 12
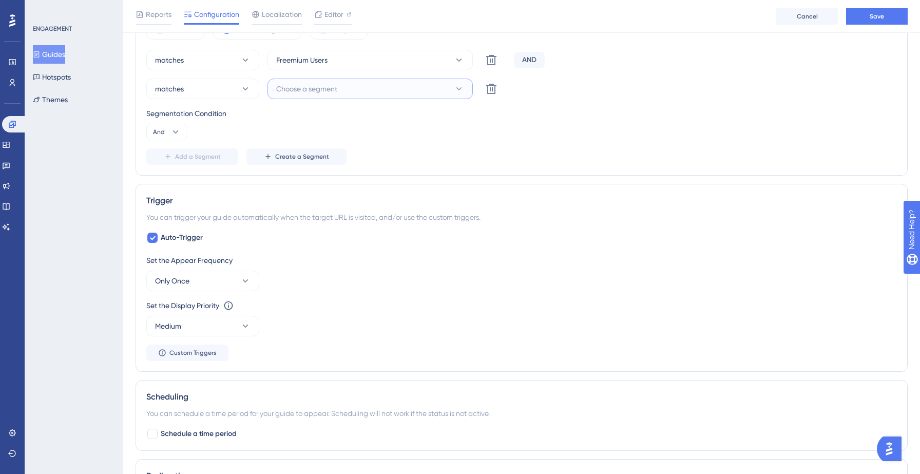
click at [384, 91] on button "Choose a segment" at bounding box center [369, 89] width 205 height 21
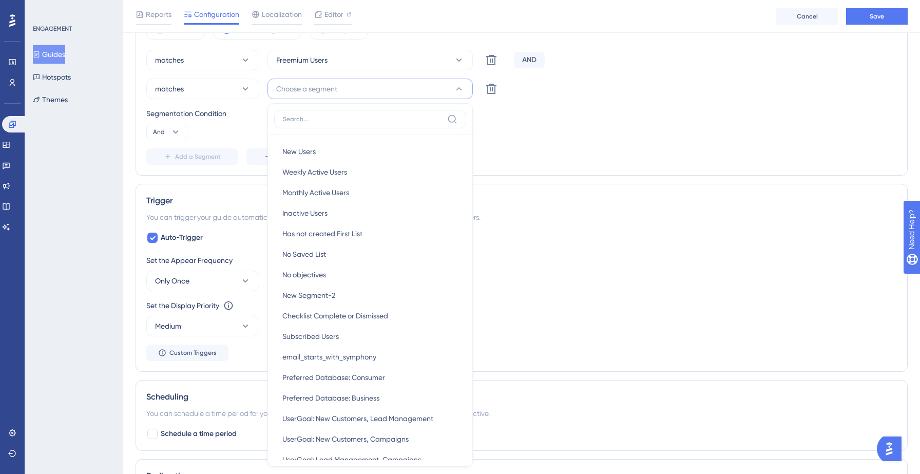
scroll to position [531, 0]
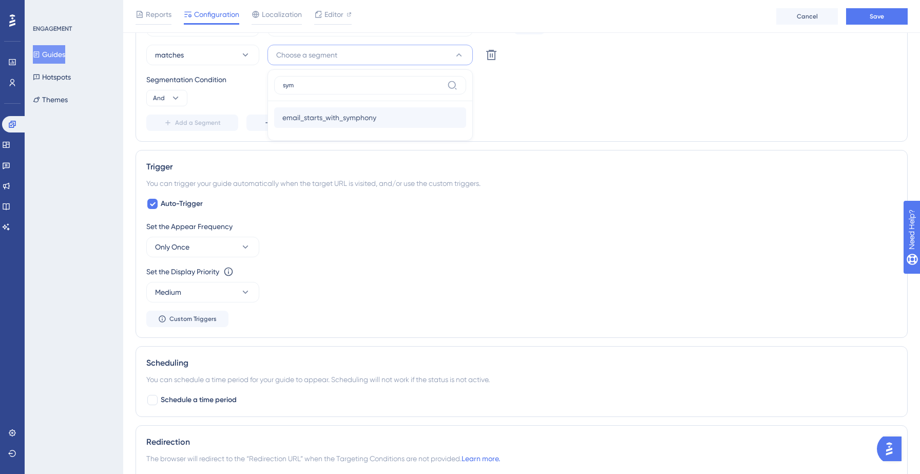
type input "sym"
click at [342, 115] on span "email_starts_with_symphony" at bounding box center [329, 117] width 94 height 12
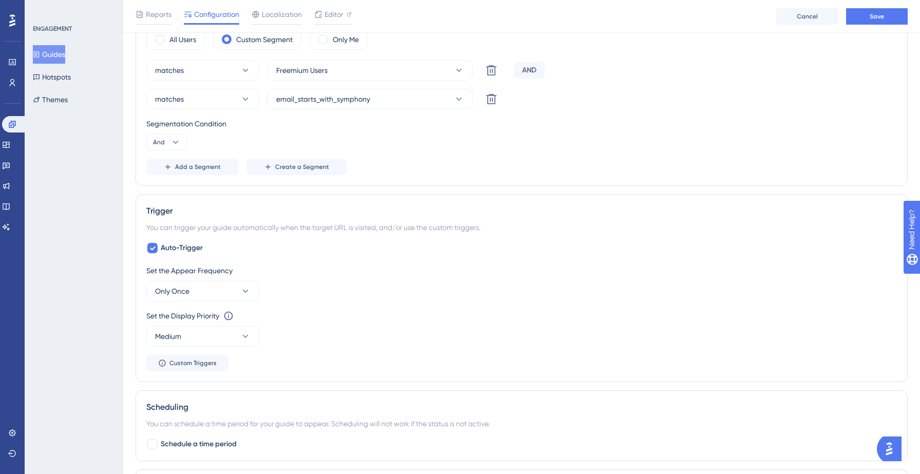
scroll to position [489, 0]
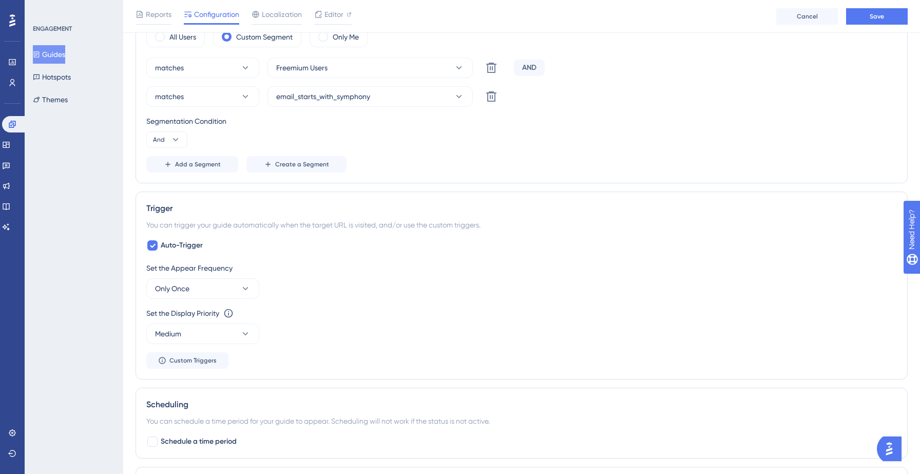
click at [424, 124] on div "Segmentation Condition" at bounding box center [521, 121] width 750 height 12
click at [214, 164] on span "Add a Segment" at bounding box center [198, 164] width 46 height 8
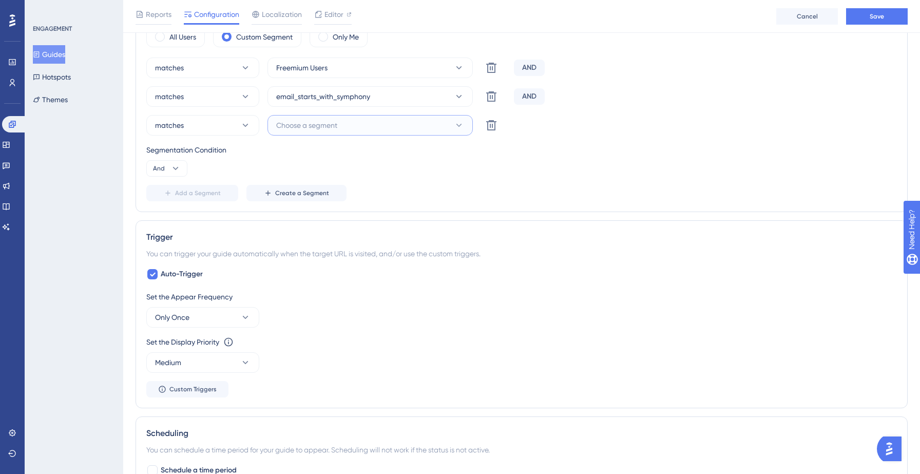
click at [321, 127] on span "Choose a segment" at bounding box center [306, 125] width 61 height 12
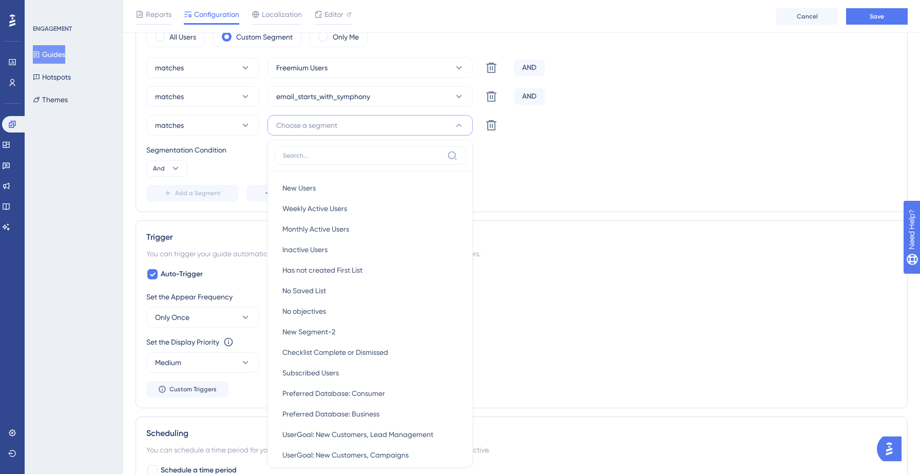
scroll to position [553, 0]
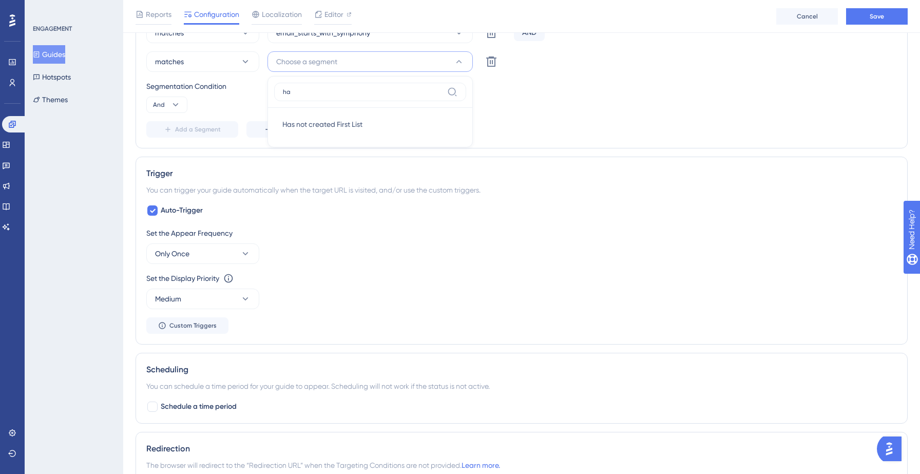
type input "h"
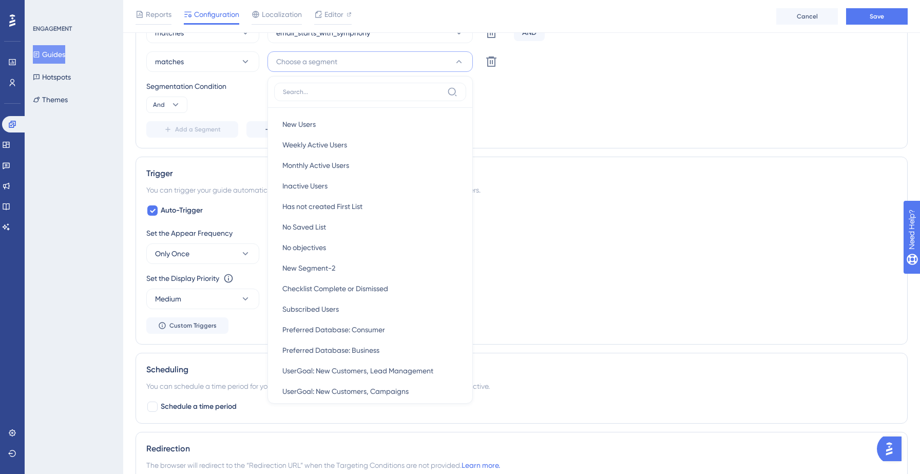
click at [519, 96] on div "Segmentation Condition And" at bounding box center [521, 96] width 750 height 33
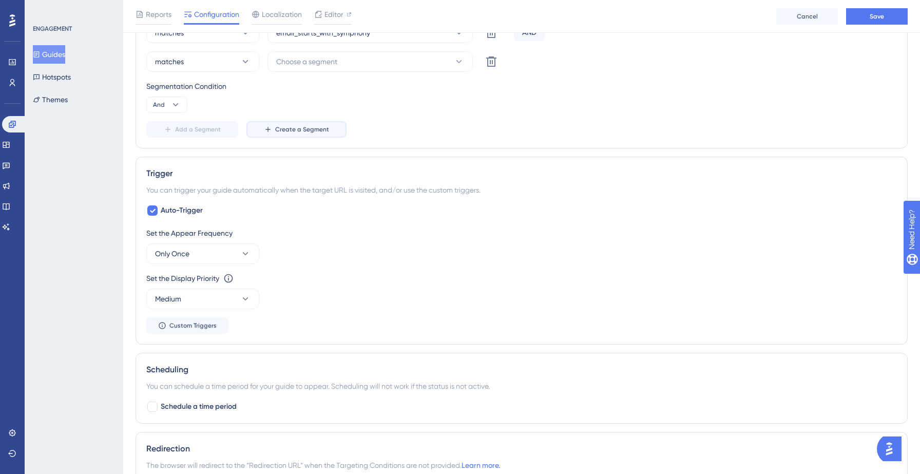
click at [299, 131] on span "Create a Segment" at bounding box center [302, 129] width 54 height 8
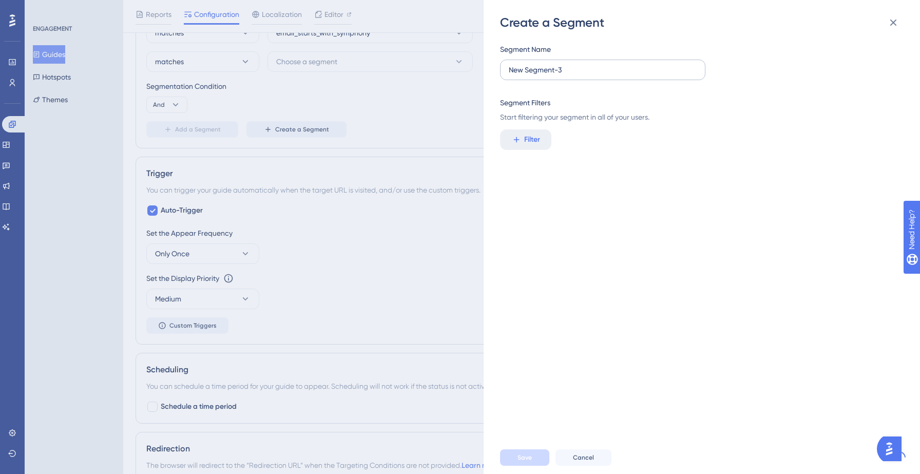
click at [611, 63] on label "New Segment-3" at bounding box center [602, 70] width 205 height 21
click at [611, 64] on input "New Segment-3" at bounding box center [603, 69] width 188 height 11
click at [611, 63] on label "New Segment-3" at bounding box center [602, 70] width 205 height 21
click at [611, 64] on input "New Segment-3" at bounding box center [603, 69] width 188 height 11
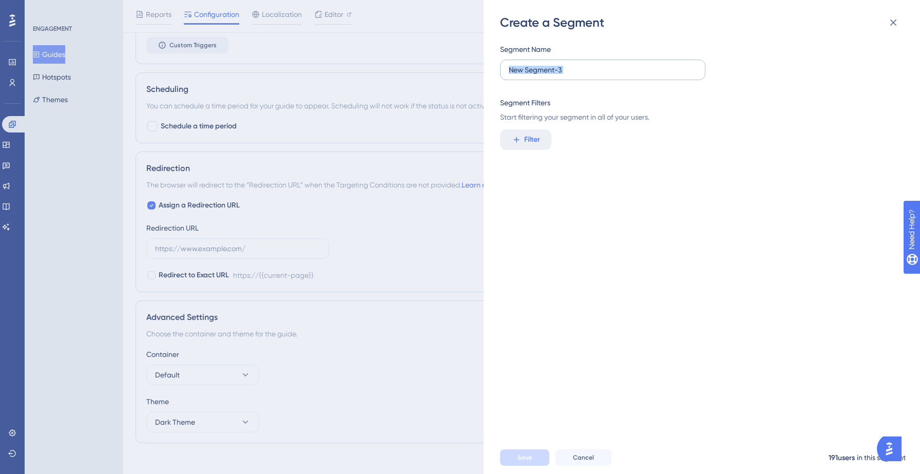
scroll to position [843, 0]
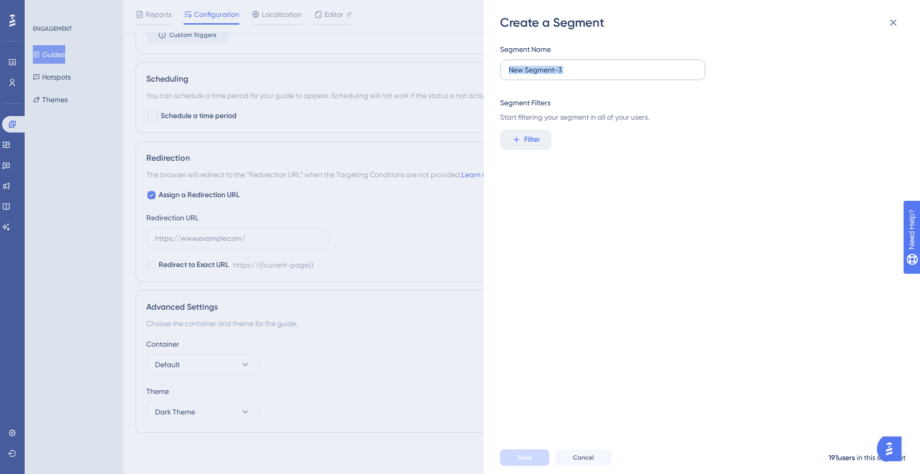
click at [591, 76] on label "New Segment-3" at bounding box center [602, 70] width 205 height 21
click at [591, 75] on input "New Segment-3" at bounding box center [603, 69] width 188 height 11
click at [591, 76] on label "New Segment-3" at bounding box center [602, 70] width 205 height 21
click at [591, 75] on input "New Segment-3" at bounding box center [603, 69] width 188 height 11
click at [552, 68] on input "New Segment-3" at bounding box center [603, 69] width 188 height 11
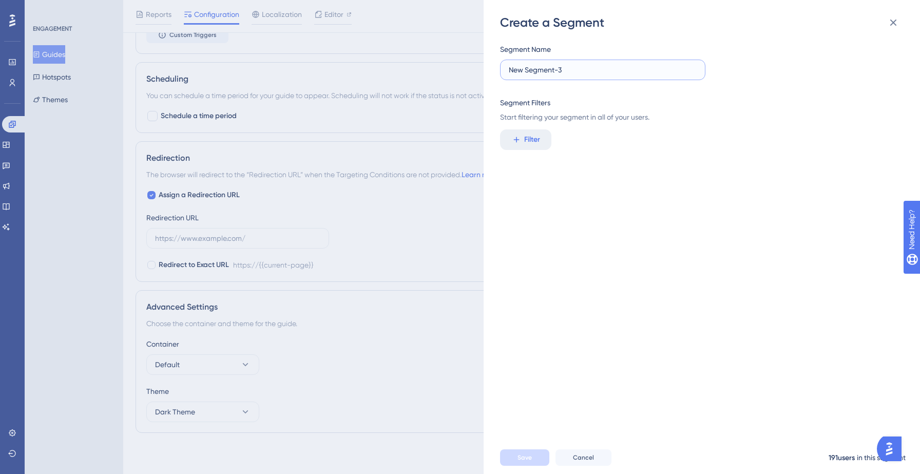
click at [552, 68] on input "New Segment-3" at bounding box center [603, 69] width 188 height 11
type input "Has created first list"
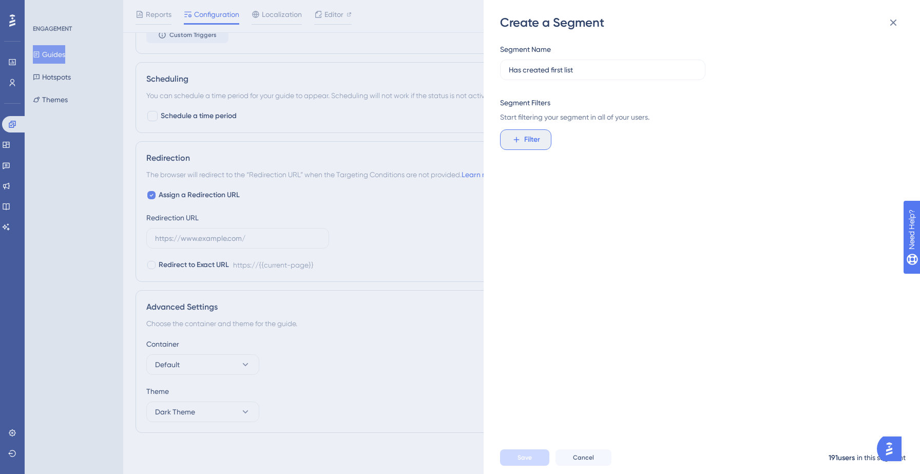
click at [536, 139] on span "Filter" at bounding box center [532, 139] width 16 height 12
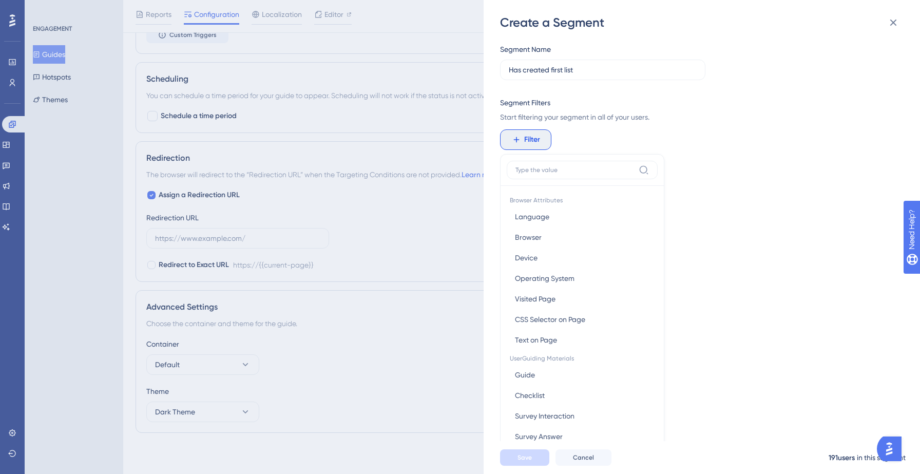
scroll to position [74, 0]
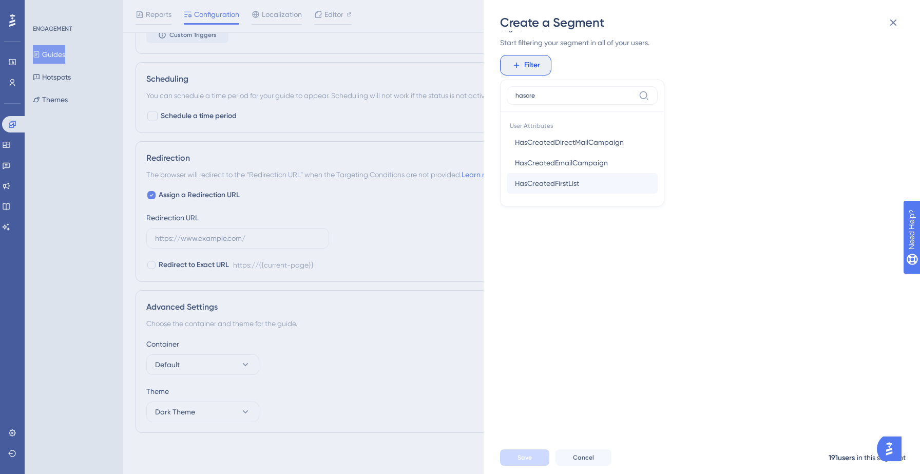
type input "hascre"
click at [580, 182] on button "HasCreatedFirstList HasCreatedFirstList" at bounding box center [581, 183] width 151 height 21
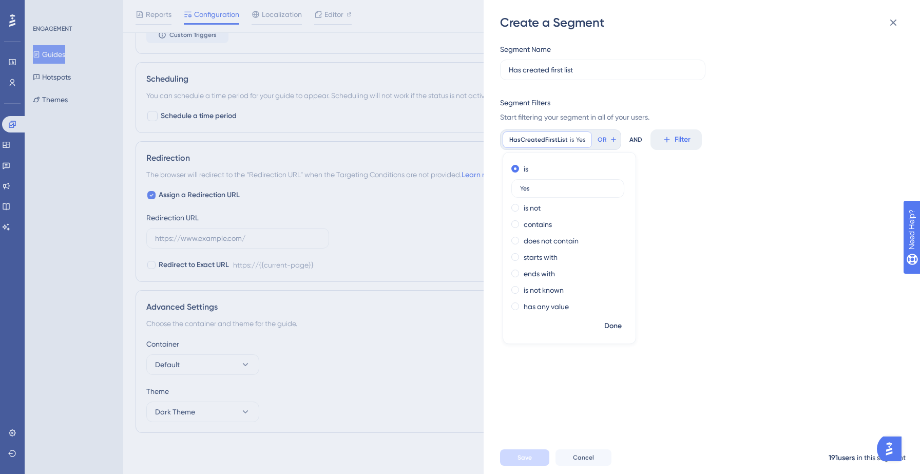
type input "Yes"
click at [681, 244] on div "Segment Name Has created first list Segment Filters Start filtering your segmen…" at bounding box center [707, 236] width 414 height 410
click at [517, 455] on span "Save" at bounding box center [524, 457] width 14 height 8
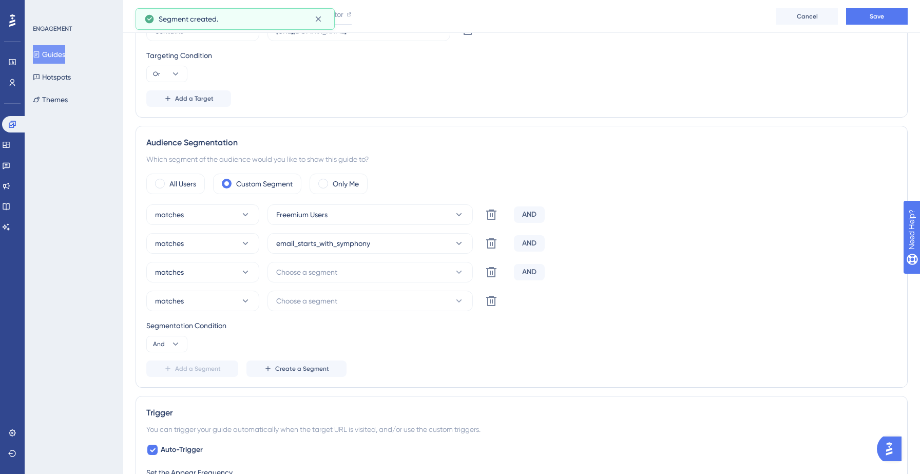
scroll to position [311, 0]
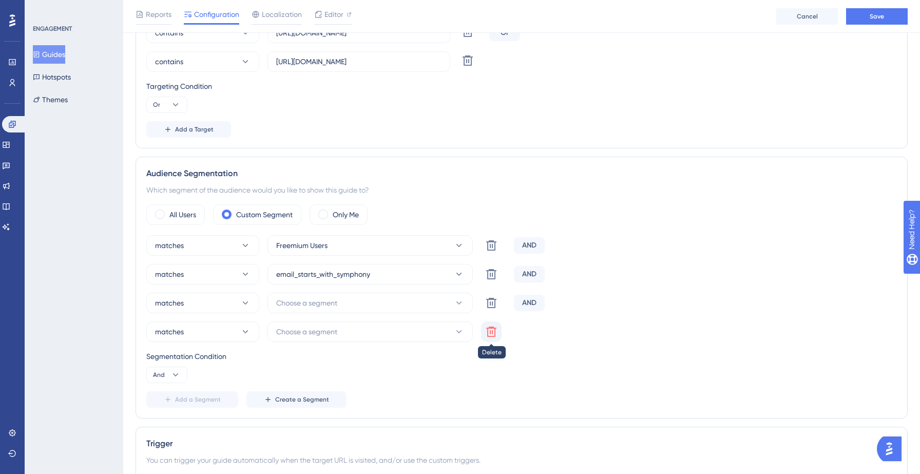
click at [495, 329] on icon at bounding box center [491, 331] width 10 height 10
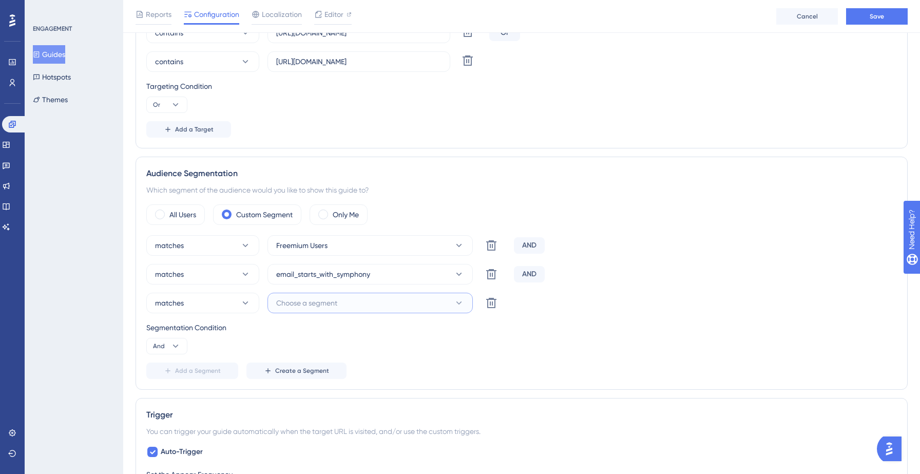
click at [365, 305] on button "Choose a segment" at bounding box center [369, 302] width 205 height 21
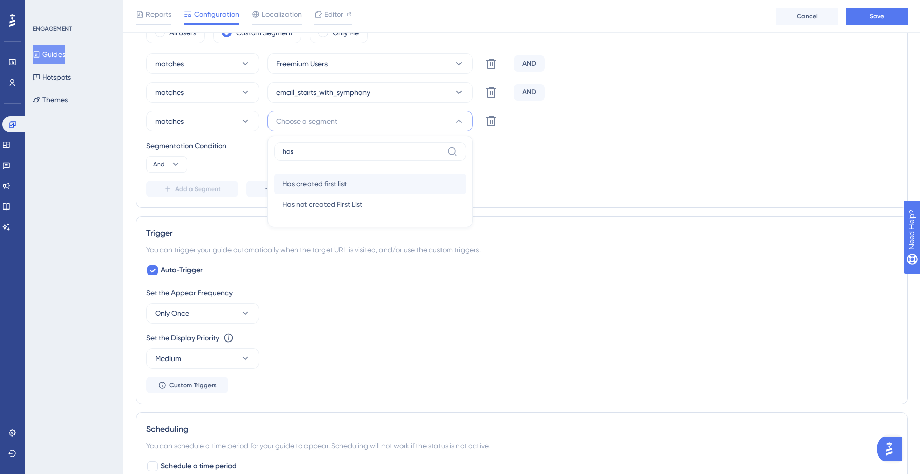
type input "has"
click at [320, 186] on span "Has created first list" at bounding box center [314, 184] width 64 height 12
click at [524, 170] on div "Segmentation Condition And" at bounding box center [521, 156] width 750 height 33
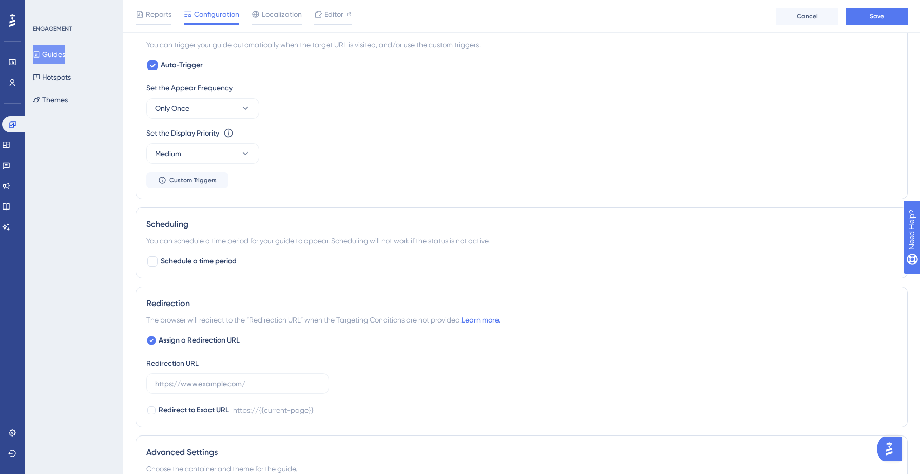
scroll to position [704, 0]
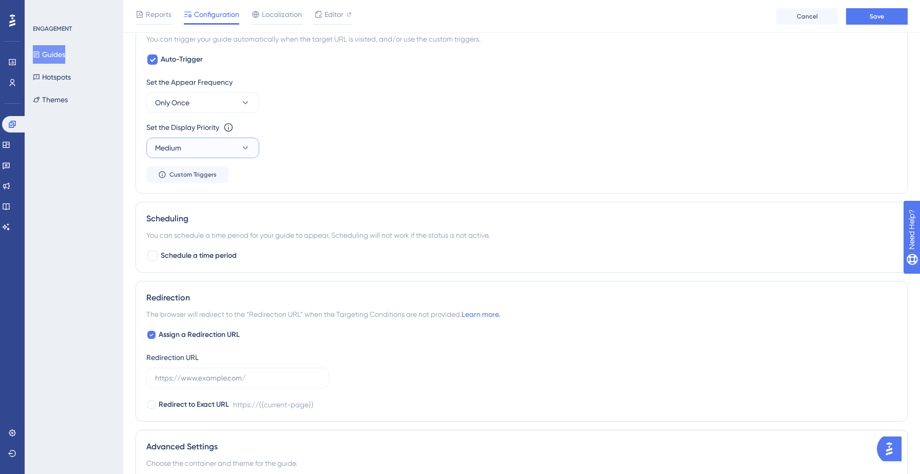
click at [249, 148] on icon at bounding box center [245, 148] width 10 height 10
click at [220, 214] on div "High High" at bounding box center [202, 220] width 83 height 21
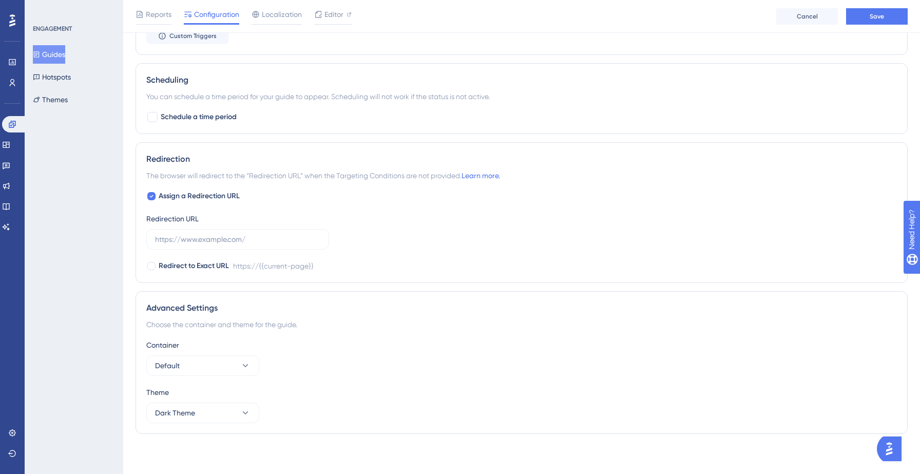
scroll to position [843, 0]
click at [284, 241] on input "text" at bounding box center [237, 237] width 165 height 11
paste input "https://yellowstone.salesgenie.com/"
type input "https://yellowstone.salesgenie.com/"
click at [408, 255] on div "Assign a Redirection URL Redirection URL https://yellowstone.salesgenie.com/ Re…" at bounding box center [521, 230] width 750 height 82
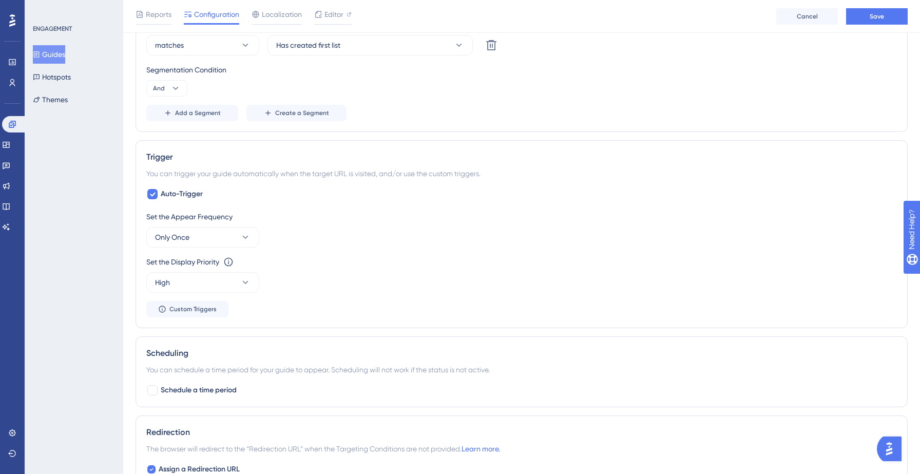
scroll to position [0, 0]
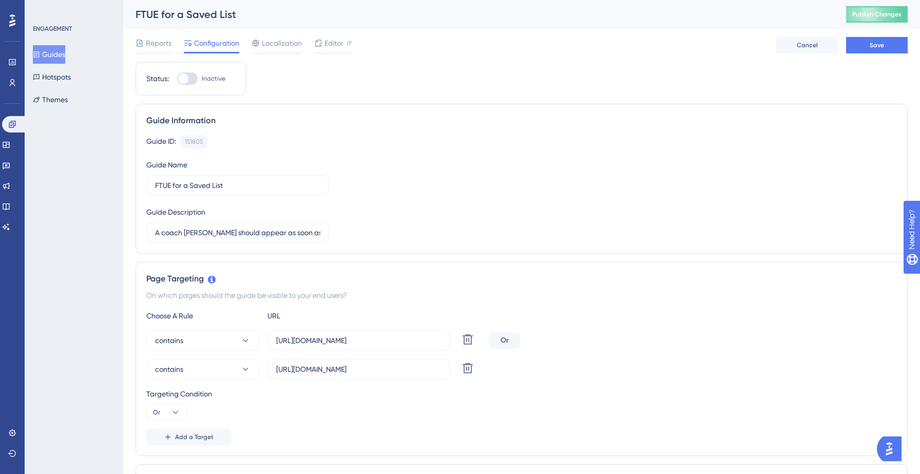
click at [190, 79] on div at bounding box center [187, 78] width 21 height 12
click at [177, 79] on input "Inactive" at bounding box center [177, 79] width 1 height 1
checkbox input "false"
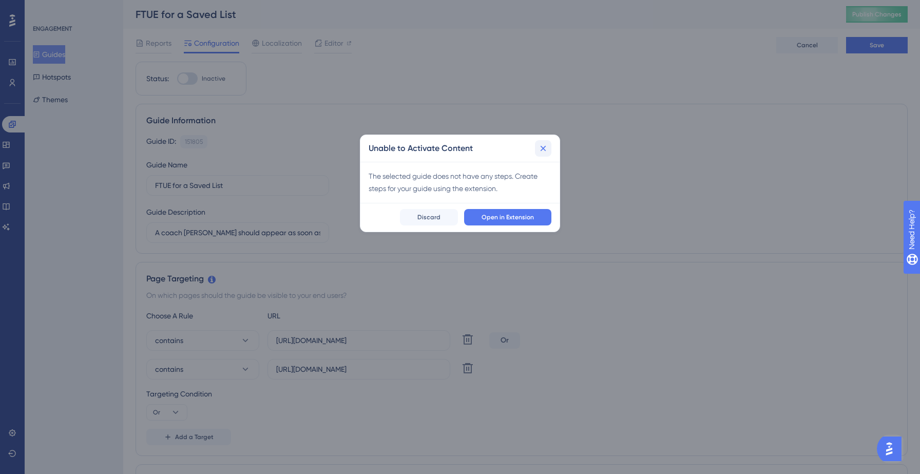
click at [542, 150] on icon at bounding box center [543, 148] width 10 height 10
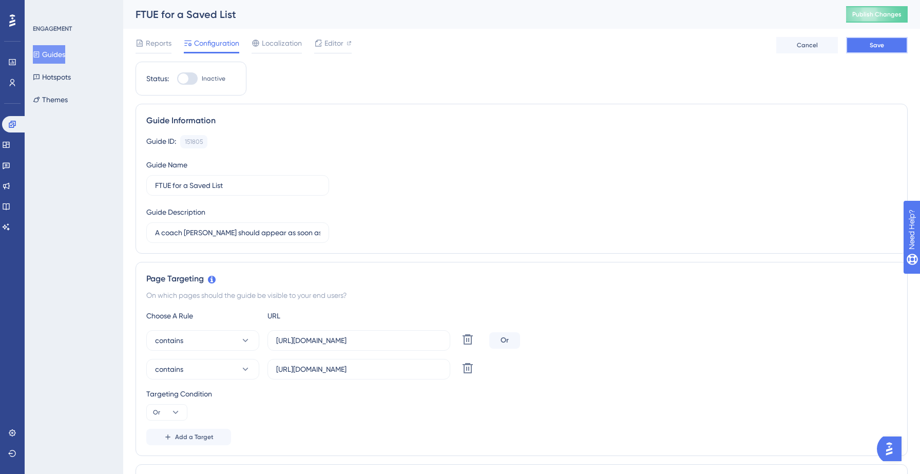
click at [868, 42] on button "Save" at bounding box center [877, 45] width 62 height 16
click at [317, 22] on icon at bounding box center [318, 19] width 10 height 10
click at [334, 42] on span "Editor" at bounding box center [333, 43] width 19 height 12
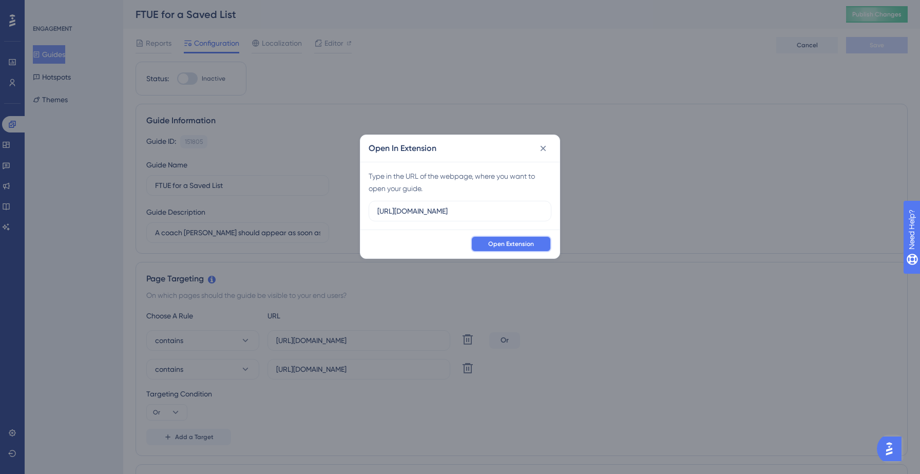
click at [490, 245] on span "Open Extension" at bounding box center [511, 244] width 46 height 8
click at [538, 145] on icon at bounding box center [543, 148] width 10 height 10
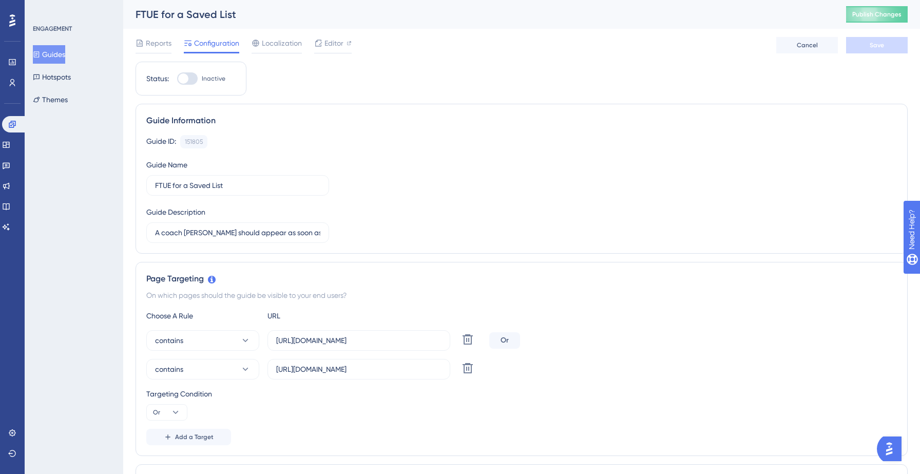
click at [53, 50] on button "Guides" at bounding box center [49, 54] width 32 height 18
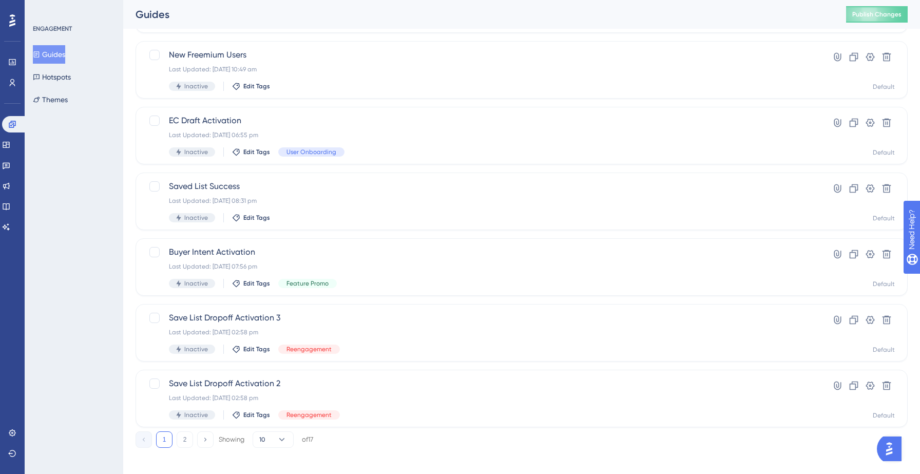
scroll to position [323, 0]
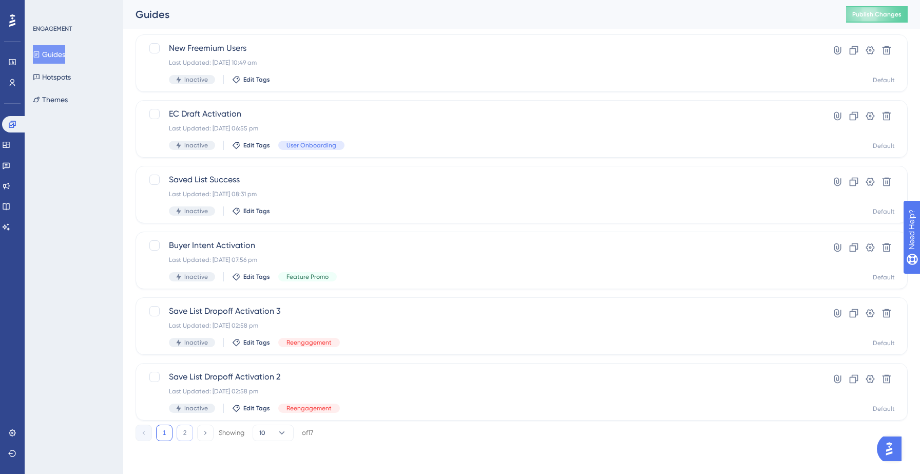
click at [182, 427] on button "2" at bounding box center [185, 432] width 16 height 16
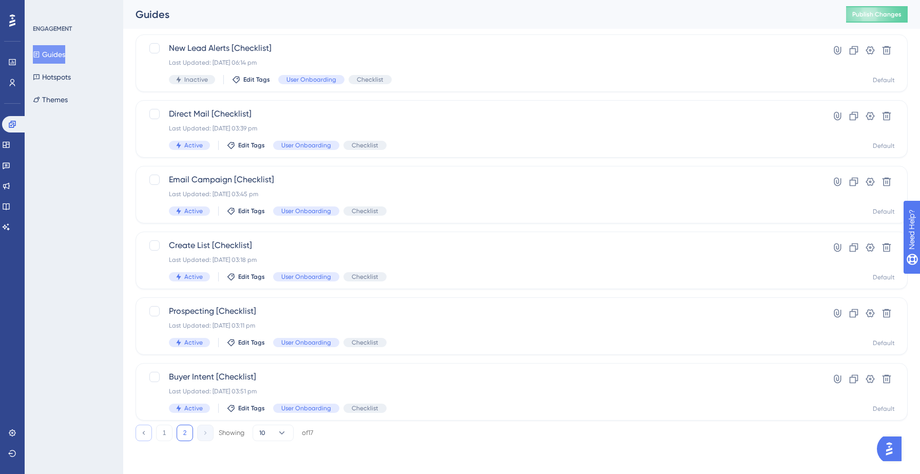
click at [145, 433] on icon at bounding box center [143, 432] width 7 height 7
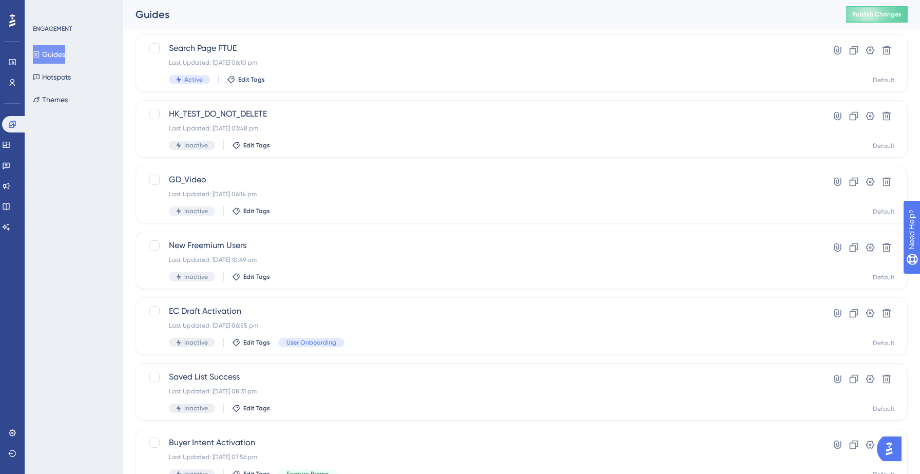
scroll to position [0, 0]
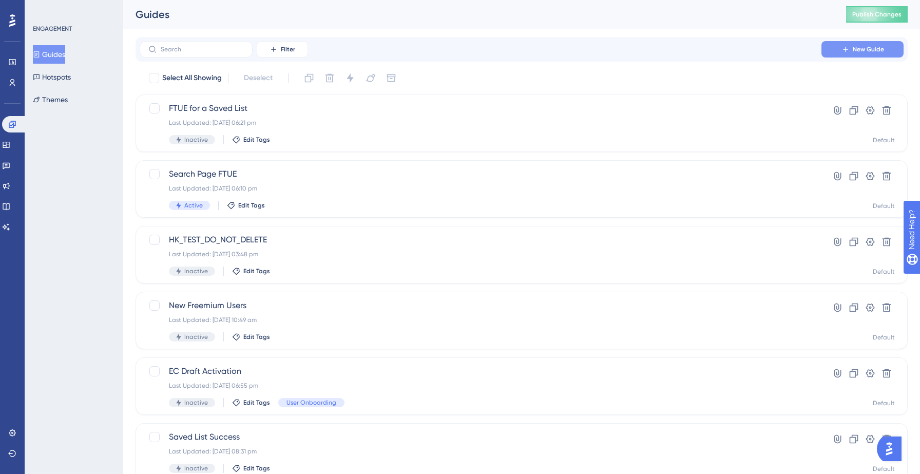
click at [830, 52] on button "New Guide" at bounding box center [862, 49] width 82 height 16
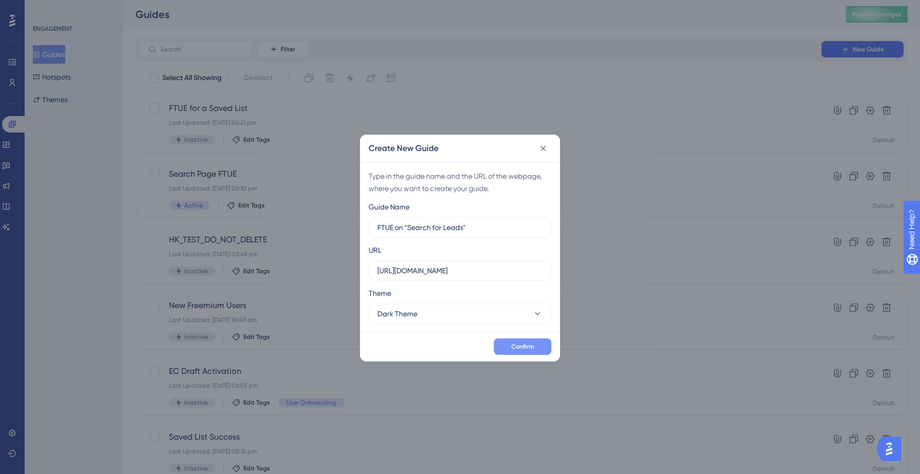
type input "FTUE on "Search for Leads""
click at [513, 342] on span "Confirm" at bounding box center [522, 346] width 23 height 8
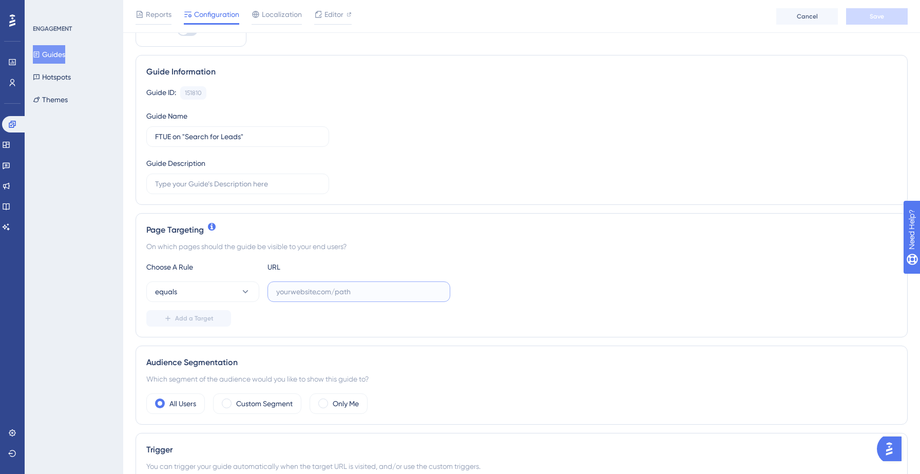
click at [316, 290] on input "text" at bounding box center [358, 291] width 165 height 11
click at [227, 291] on button "equals" at bounding box center [202, 289] width 113 height 21
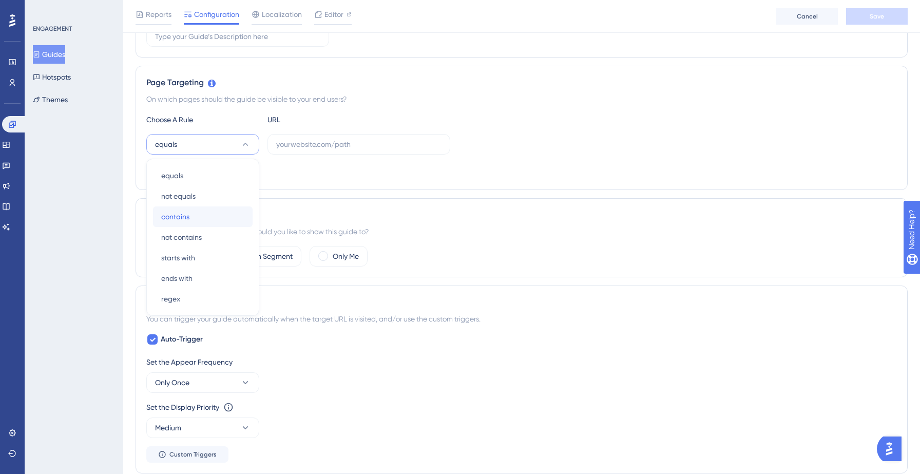
click at [211, 213] on div "contains contains" at bounding box center [202, 216] width 83 height 21
click at [334, 148] on input "text" at bounding box center [358, 144] width 165 height 11
paste input "https://yellowstone.salesgenie.com/"
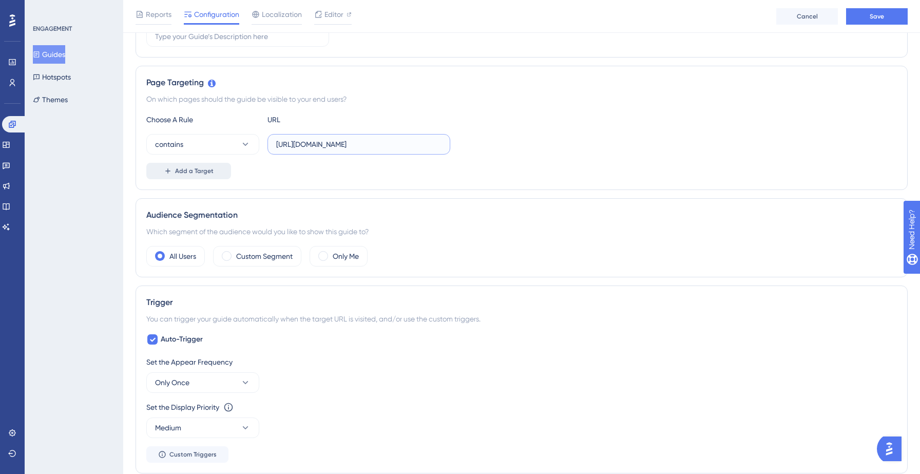
type input "https://yellowstone.salesgenie.com/"
click at [211, 173] on span "Add a Target" at bounding box center [194, 171] width 38 height 8
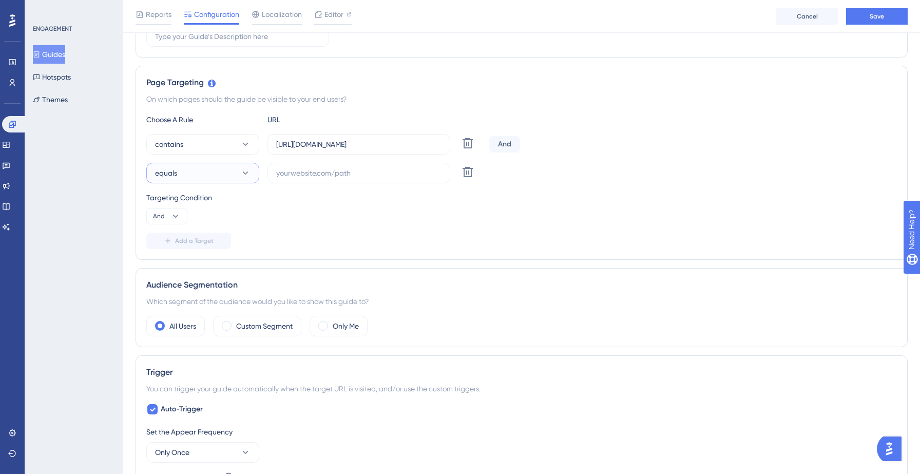
click at [212, 180] on button "equals" at bounding box center [202, 173] width 113 height 21
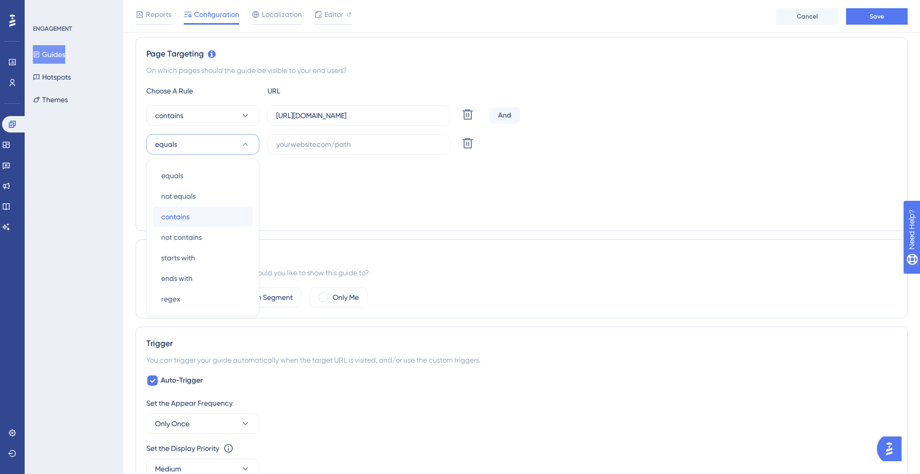
click at [195, 217] on div "contains contains" at bounding box center [202, 216] width 83 height 21
click at [327, 144] on input "text" at bounding box center [358, 144] width 165 height 11
paste input "https://yellowstone.salesgenie.com/"
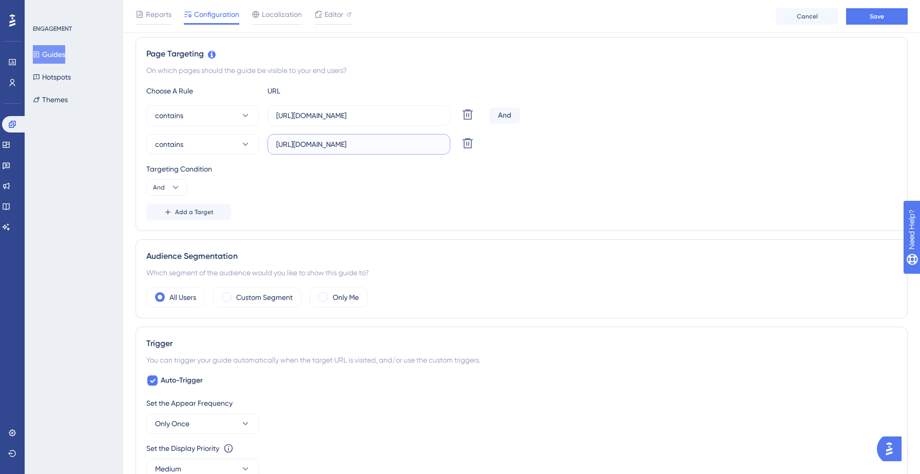
click at [341, 144] on input "https://yellowstone.salesgenie.com/" at bounding box center [358, 144] width 165 height 11
type input "https://hotsprings.salesgenie.com/"
click at [175, 187] on icon at bounding box center [176, 187] width 6 height 3
click at [177, 189] on icon at bounding box center [175, 187] width 10 height 10
click at [171, 185] on icon at bounding box center [175, 187] width 10 height 10
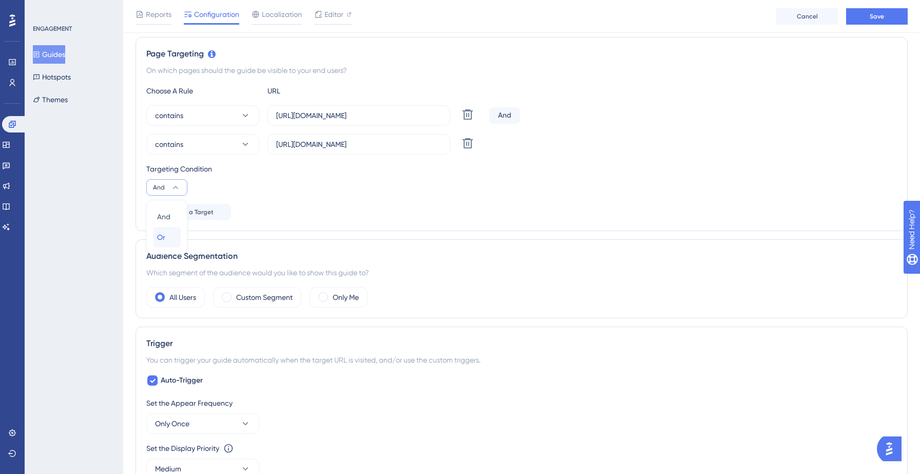
click at [167, 238] on div "Or Or" at bounding box center [166, 237] width 19 height 21
click at [307, 178] on div "Targeting Condition Or" at bounding box center [521, 179] width 750 height 33
click at [270, 298] on label "Custom Segment" at bounding box center [264, 297] width 56 height 12
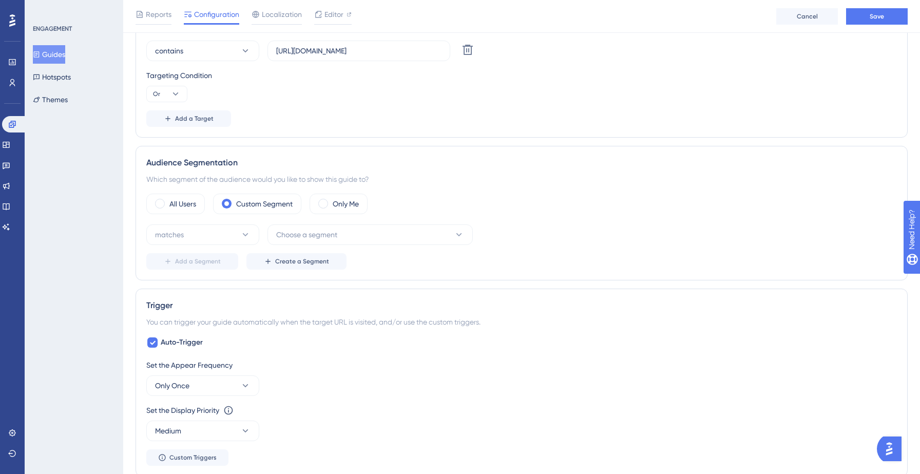
scroll to position [323, 0]
click at [331, 230] on span "Choose a segment" at bounding box center [306, 233] width 61 height 12
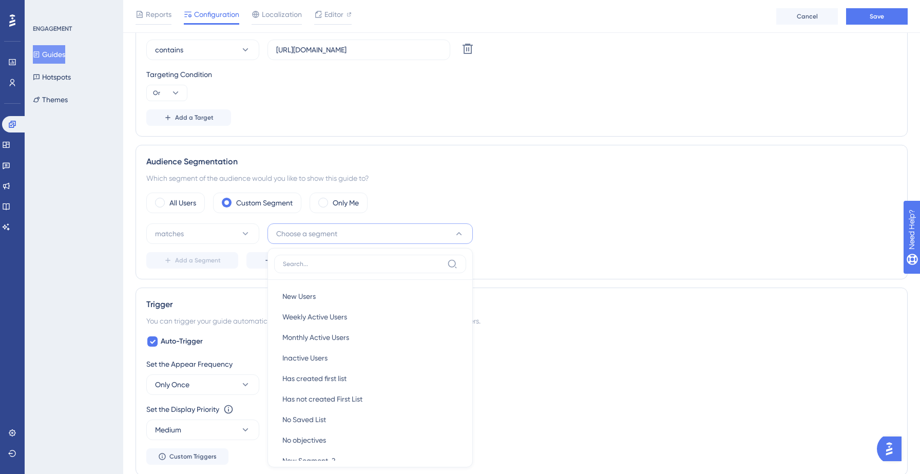
scroll to position [442, 0]
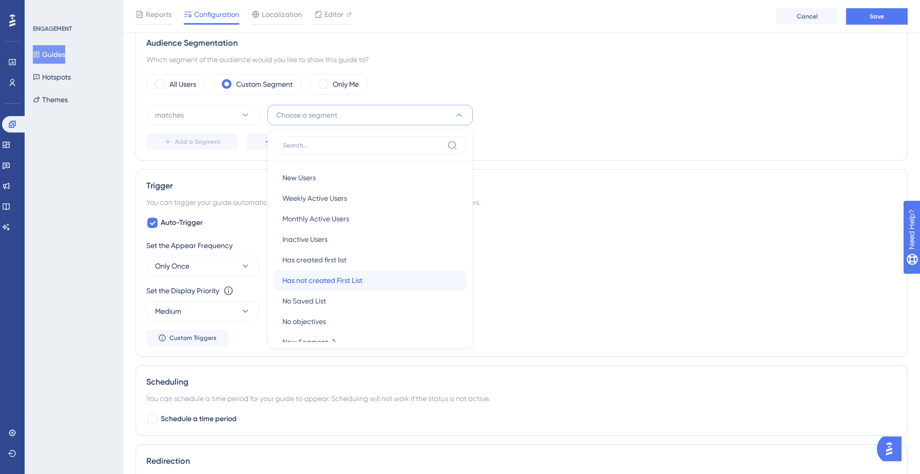
click at [329, 278] on span "Has not created First List" at bounding box center [322, 280] width 80 height 12
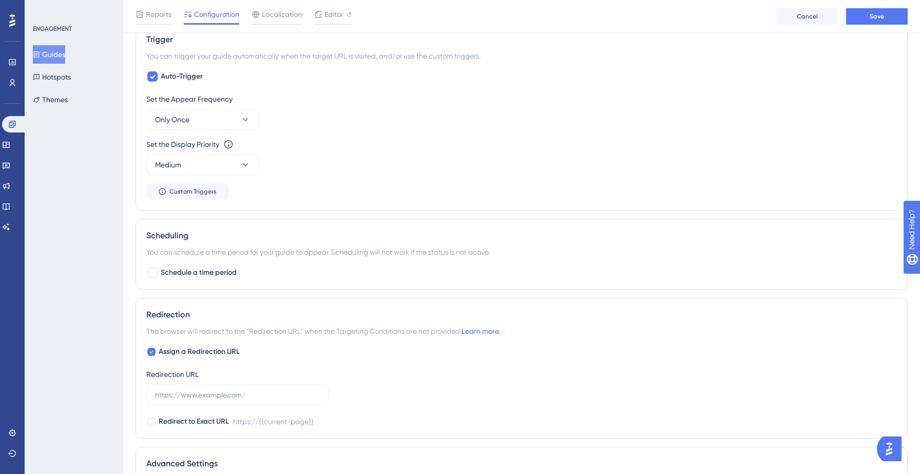
scroll to position [591, 0]
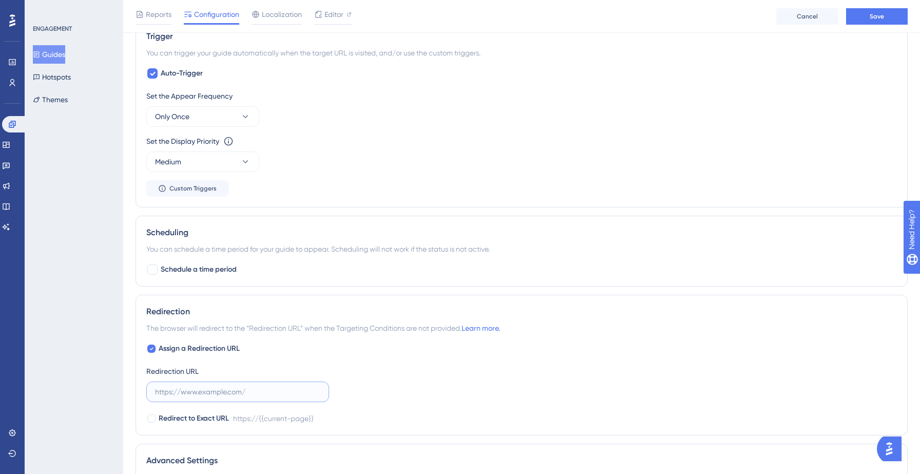
click at [227, 392] on input "text" at bounding box center [237, 391] width 165 height 11
paste input "https://yellowstone.salesgenie.com/"
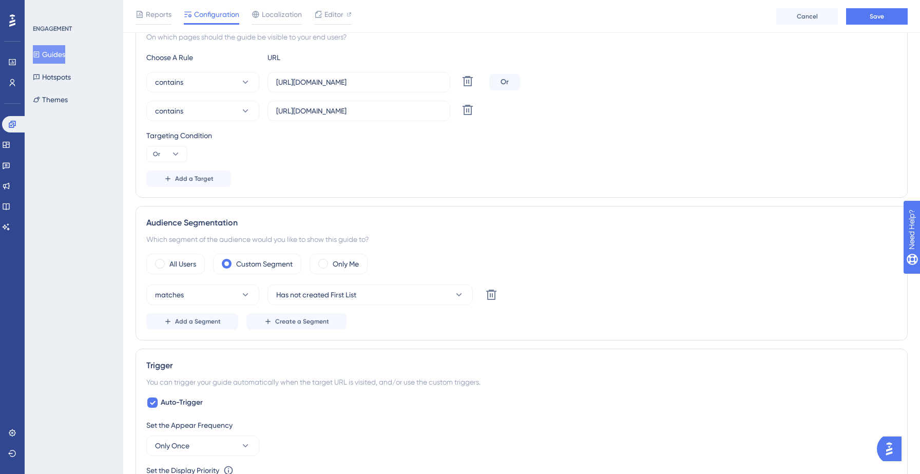
scroll to position [260, 0]
type input "https://yellowstone.salesgenie.com/"
click at [193, 320] on span "Add a Segment" at bounding box center [198, 323] width 46 height 8
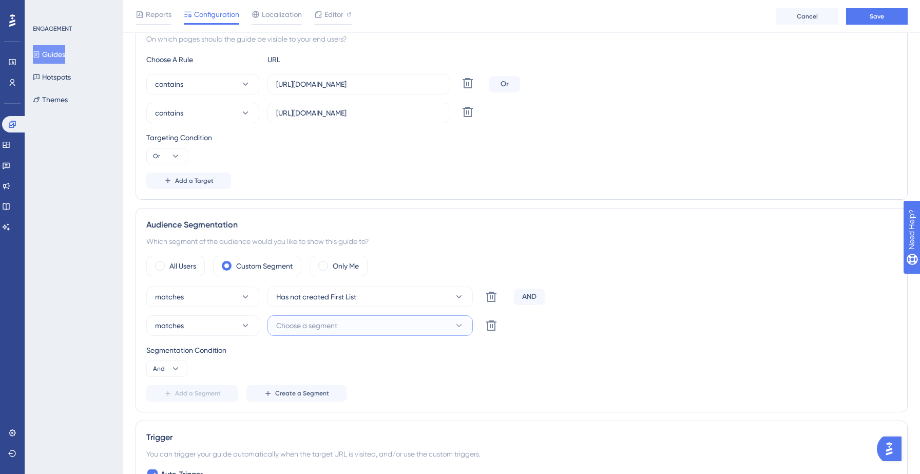
click at [350, 326] on button "Choose a segment" at bounding box center [369, 325] width 205 height 21
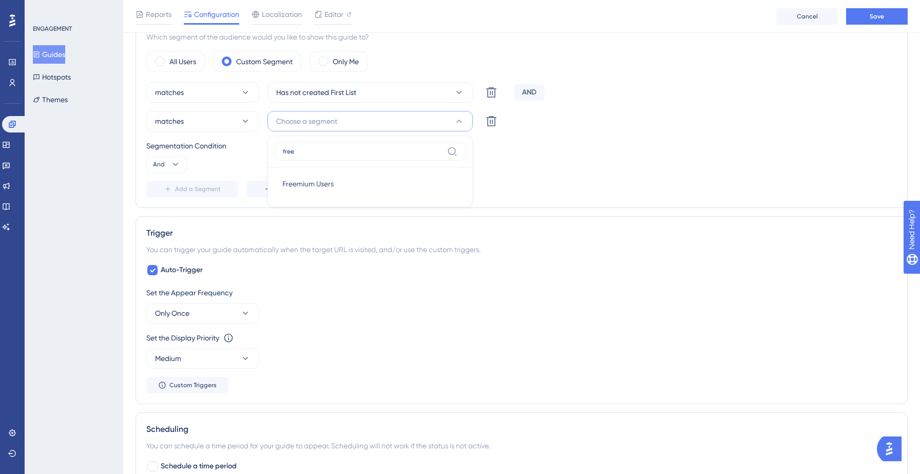
type input "free"
click at [331, 180] on span "Freemium Users" at bounding box center [307, 184] width 51 height 12
click at [175, 192] on span "Add a Segment" at bounding box center [198, 189] width 46 height 8
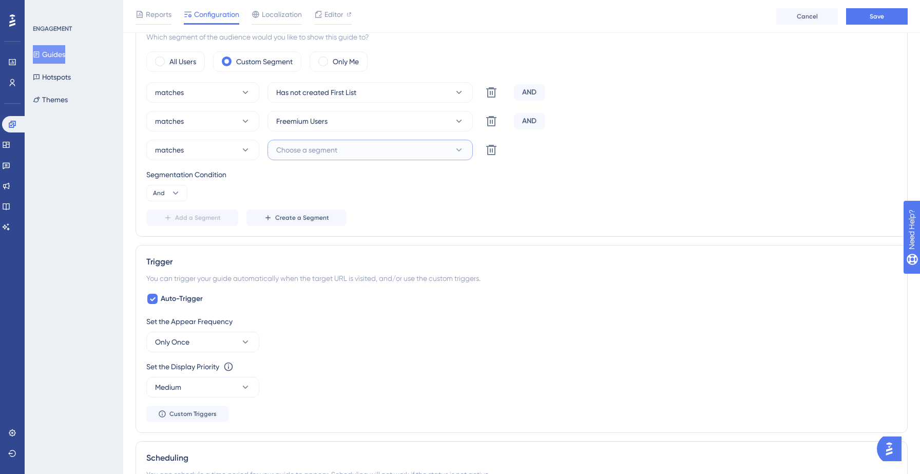
click at [334, 155] on span "Choose a segment" at bounding box center [306, 150] width 61 height 12
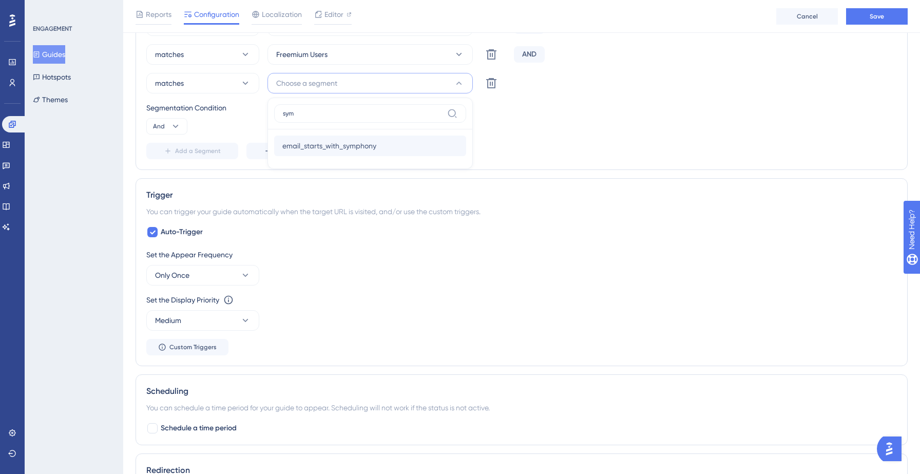
type input "sym"
click at [331, 145] on span "email_starts_with_symphony" at bounding box center [329, 146] width 94 height 12
click at [516, 124] on div "Segmentation Condition And" at bounding box center [521, 118] width 750 height 33
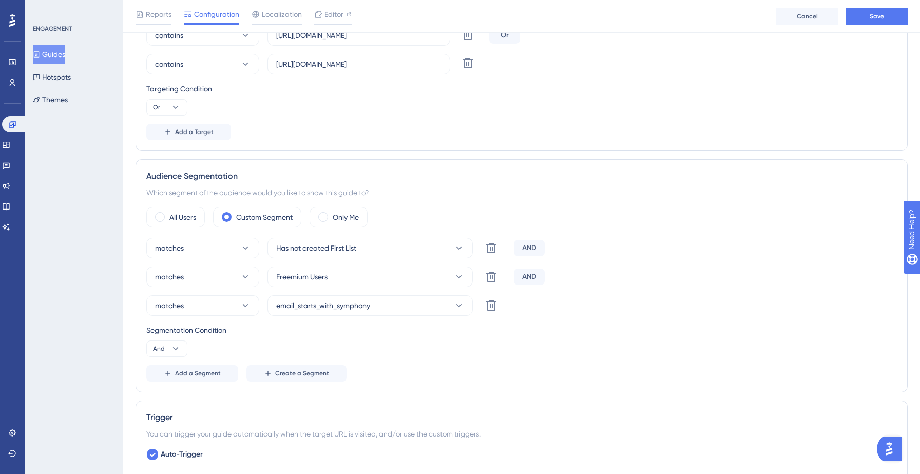
scroll to position [305, 0]
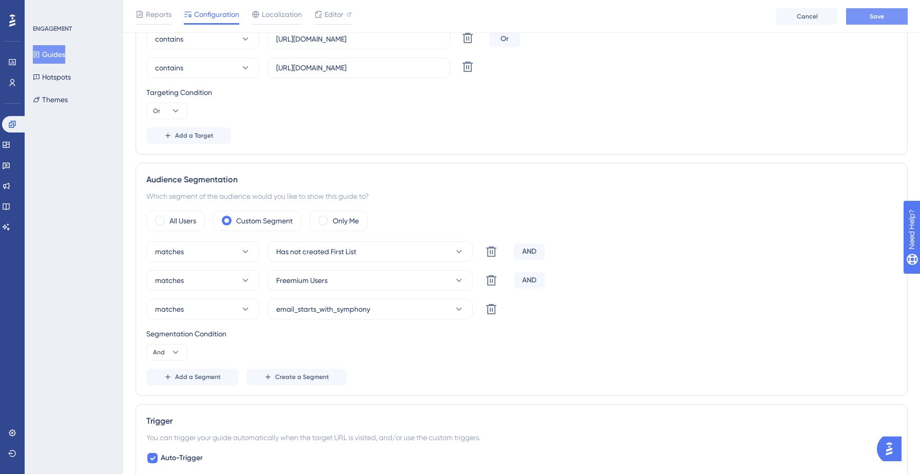
click at [856, 19] on button "Save" at bounding box center [877, 16] width 62 height 16
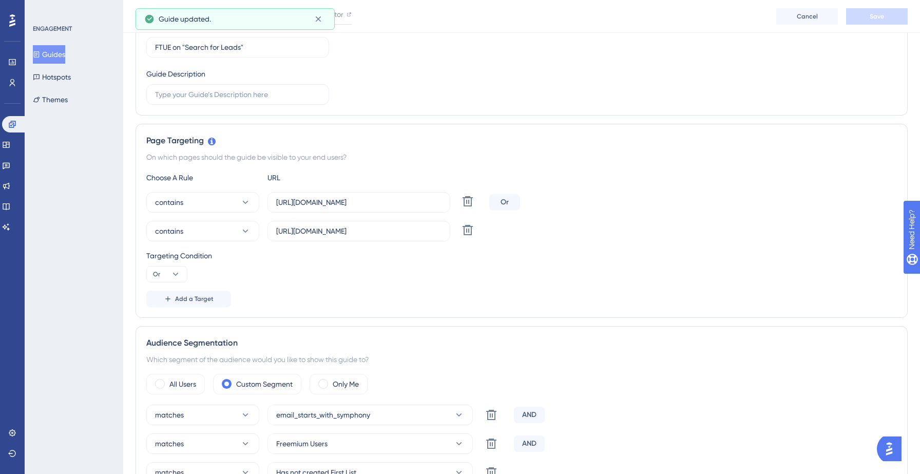
scroll to position [0, 0]
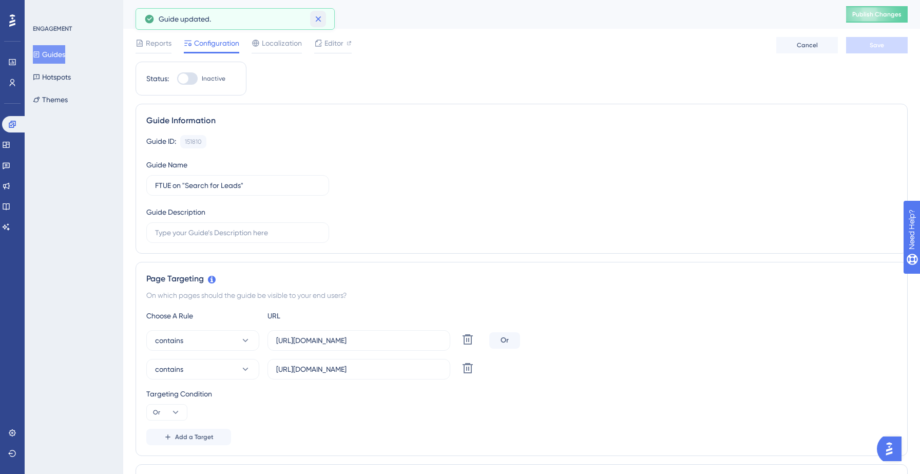
click at [318, 21] on icon at bounding box center [318, 19] width 10 height 10
